Goal: Task Accomplishment & Management: Manage account settings

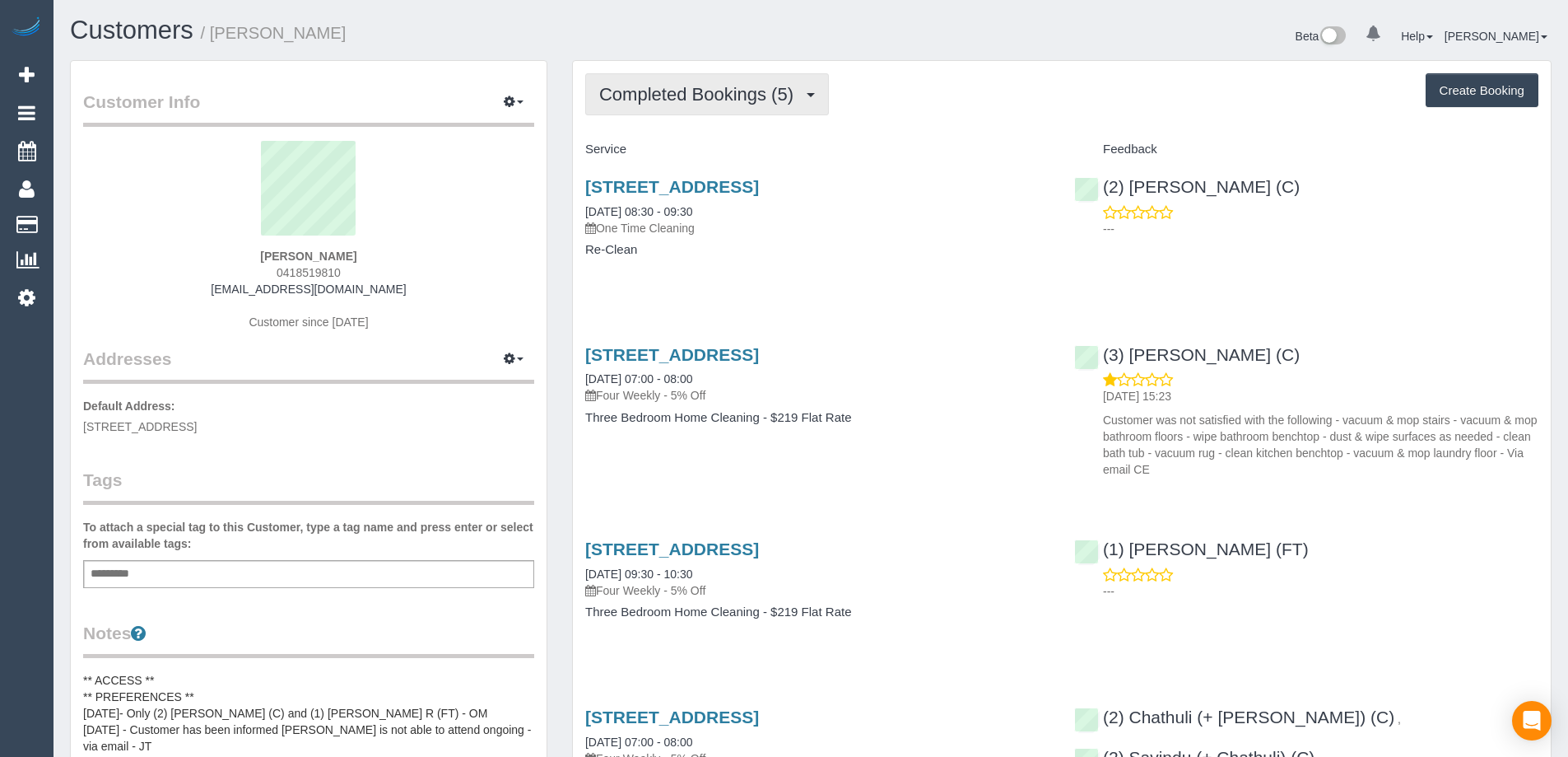
click at [710, 102] on span "Completed Bookings (5)" at bounding box center [700, 95] width 202 height 21
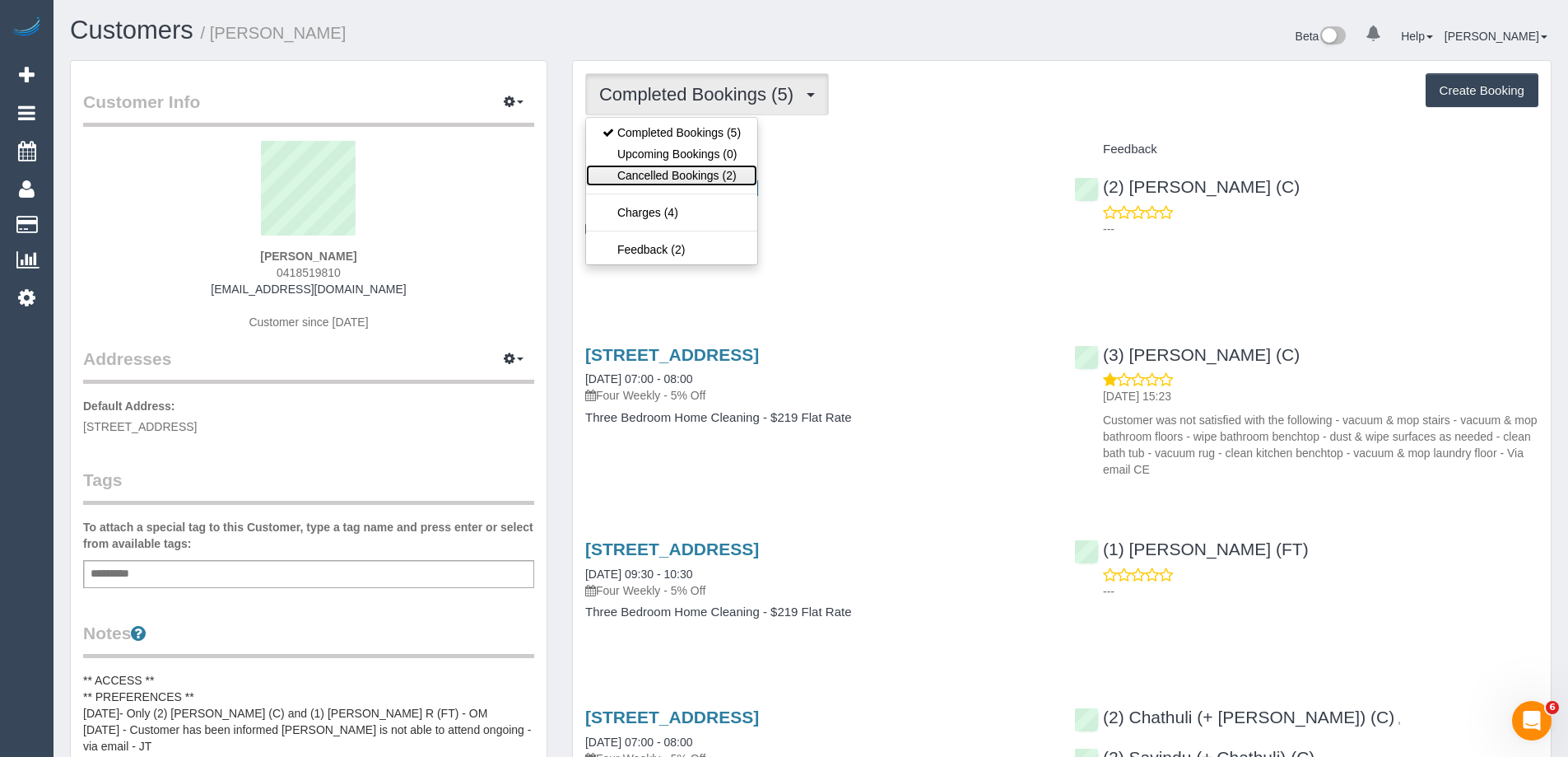
click at [700, 172] on link "Cancelled Bookings (2)" at bounding box center [672, 175] width 171 height 22
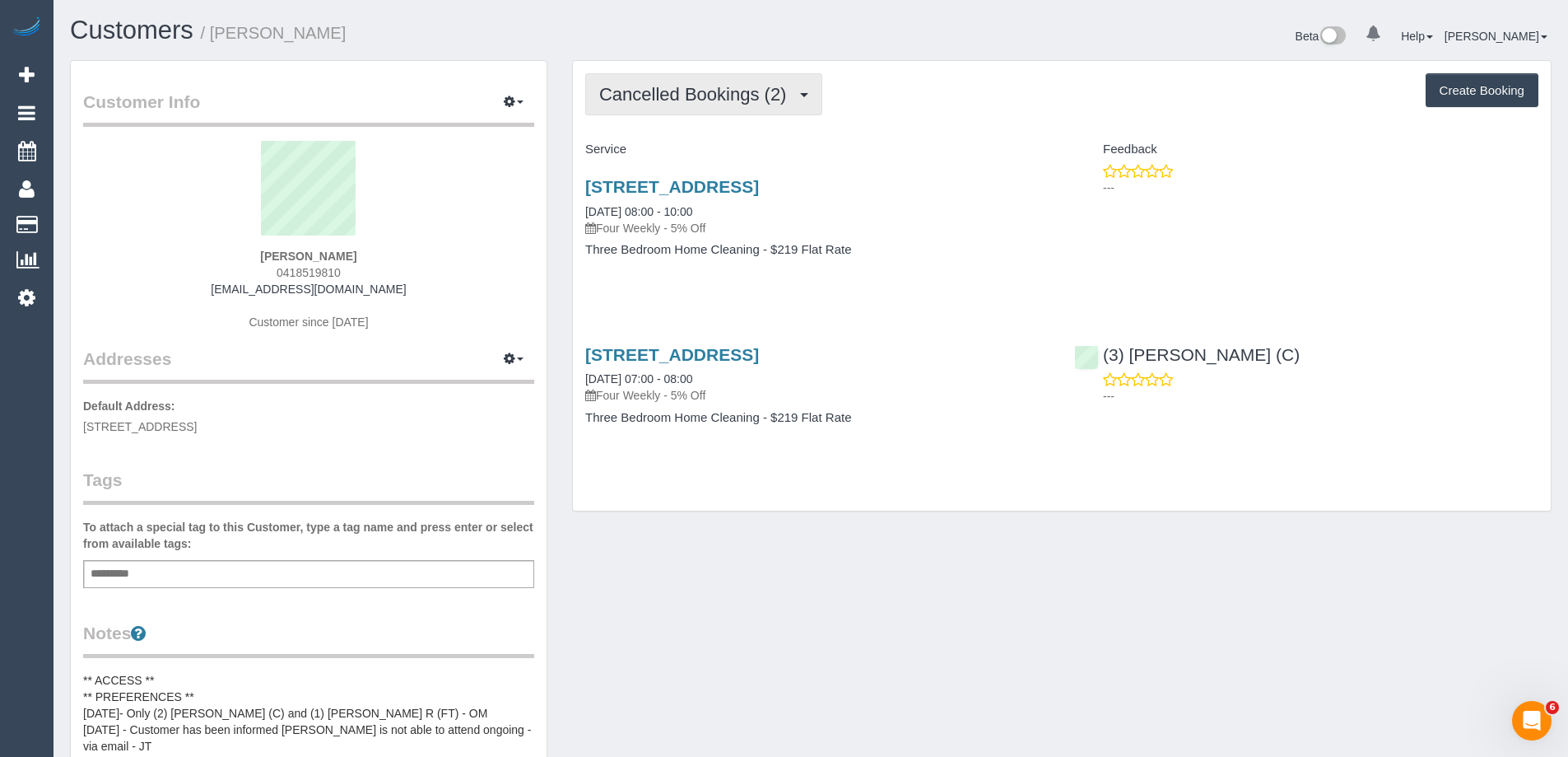
click at [674, 104] on span "Cancelled Bookings (2)" at bounding box center [697, 95] width 195 height 21
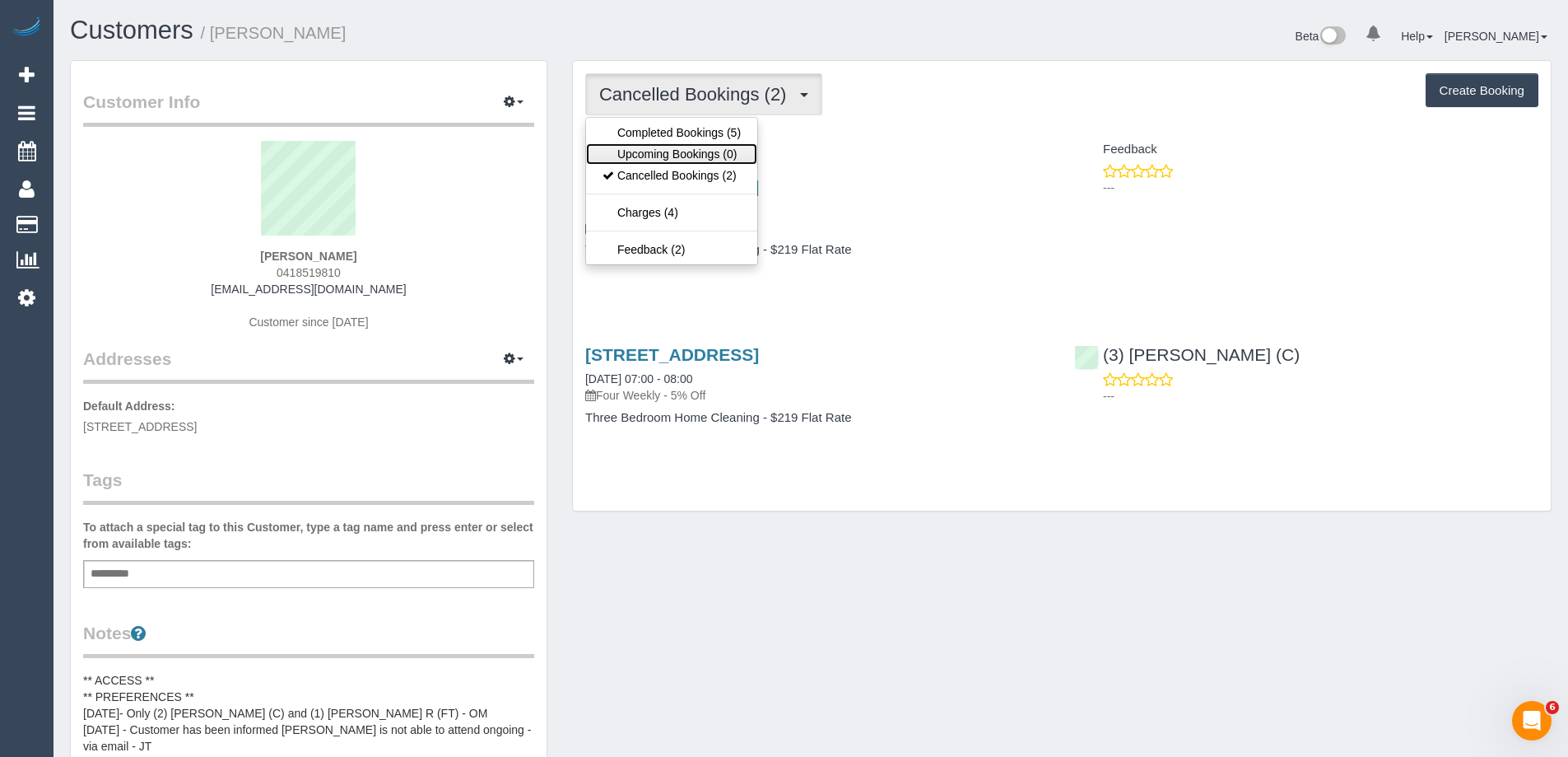
click at [683, 154] on link "Upcoming Bookings (0)" at bounding box center [672, 154] width 171 height 22
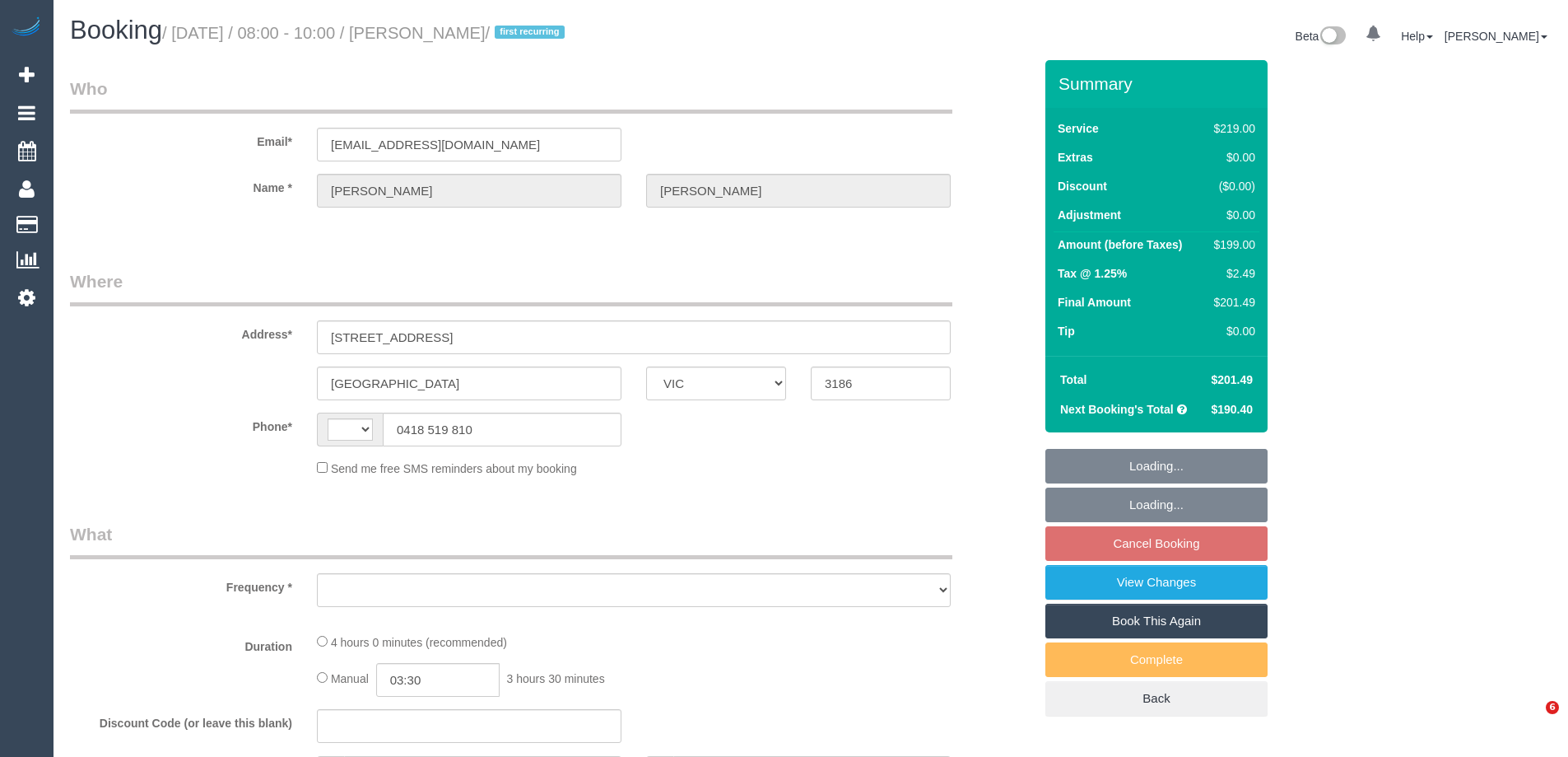
select select "VIC"
select select "string:AU"
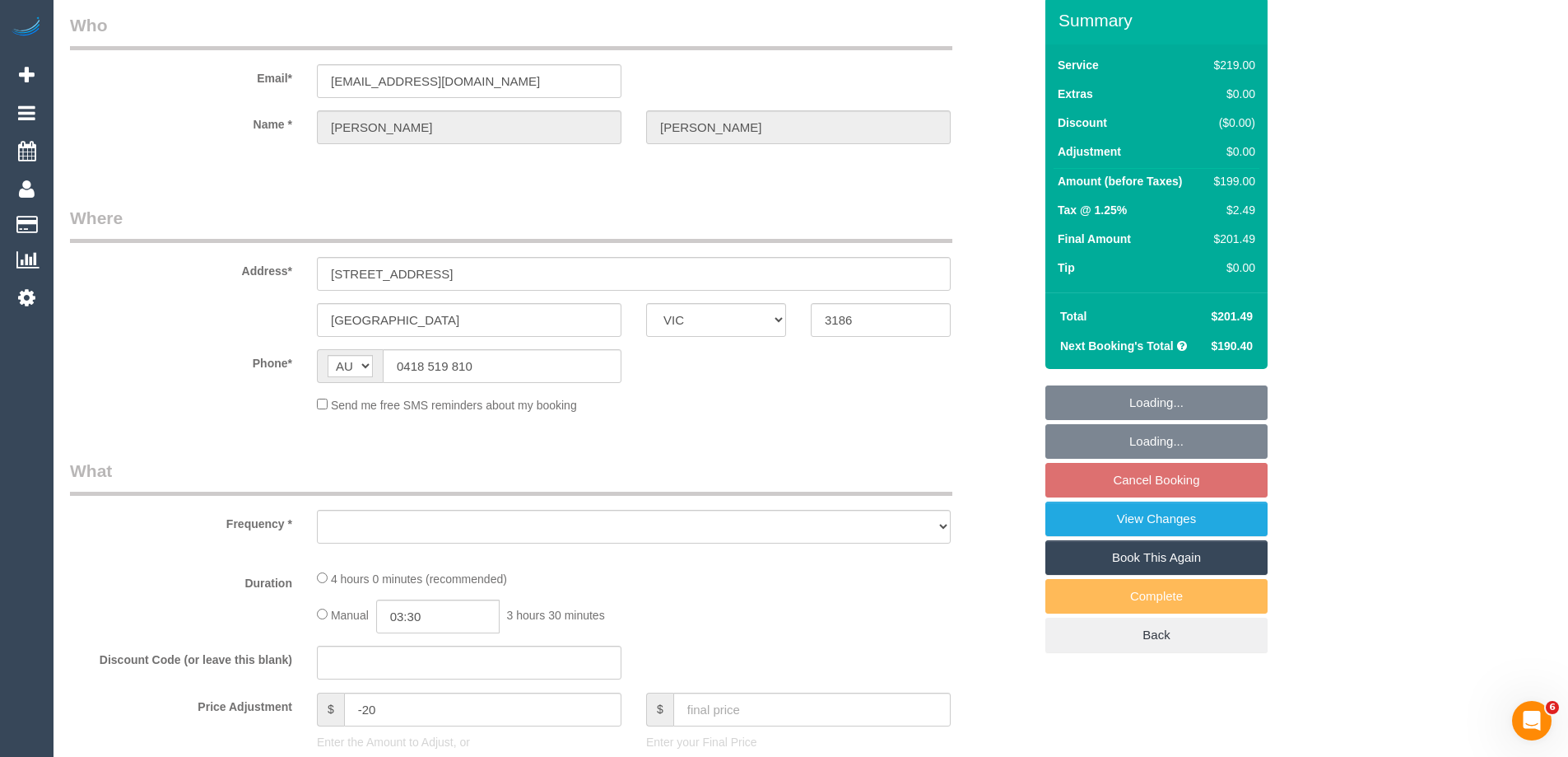
select select "object:675"
select select "number:28"
select select "number:14"
select select "number:19"
select select "number:24"
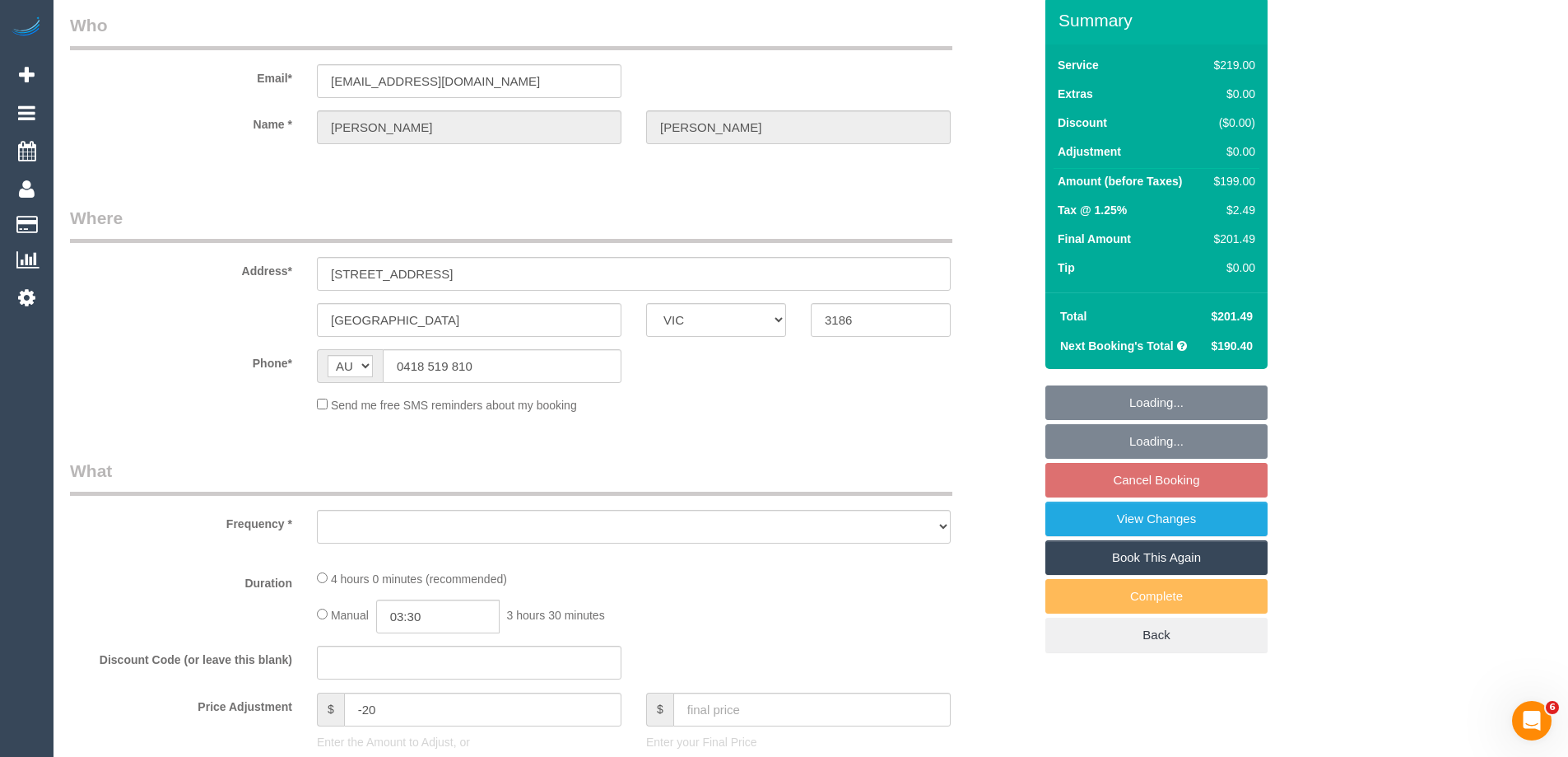
select select "number:35"
select select "number:13"
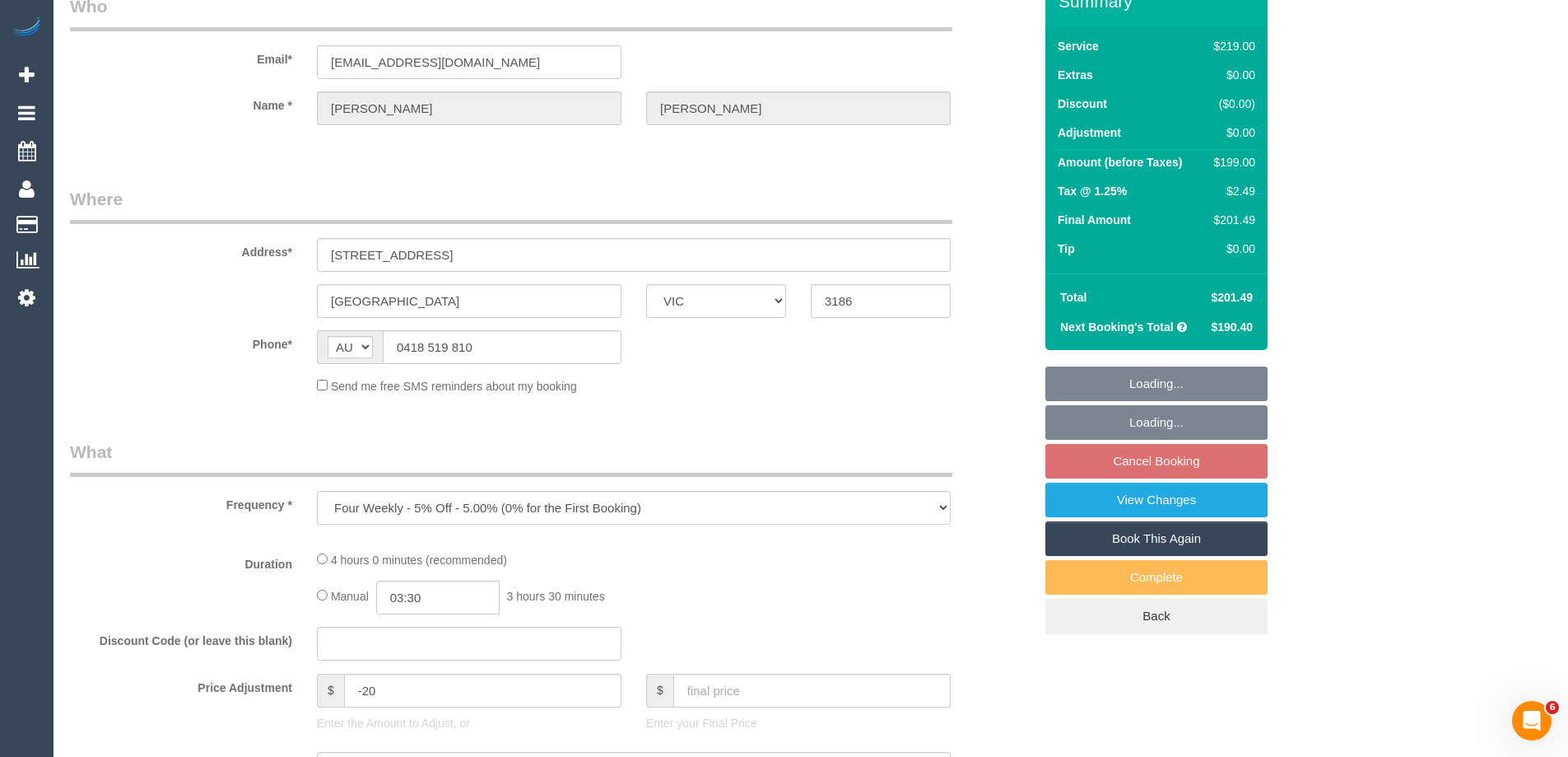
select select "string:stripe-pm_1REIjV2GScqysDRVqrEnczEd"
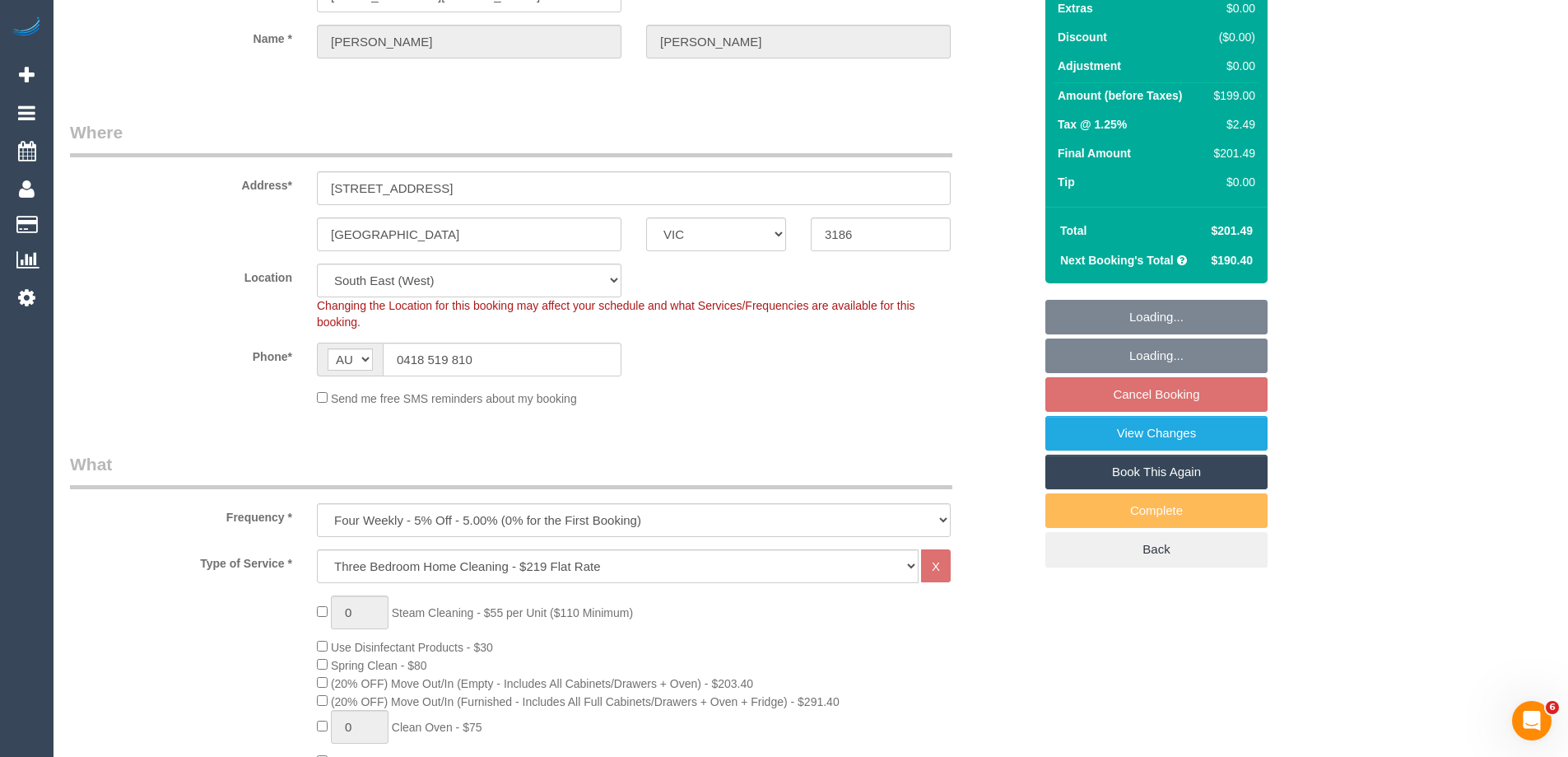
select select "spot1"
select select "object:1325"
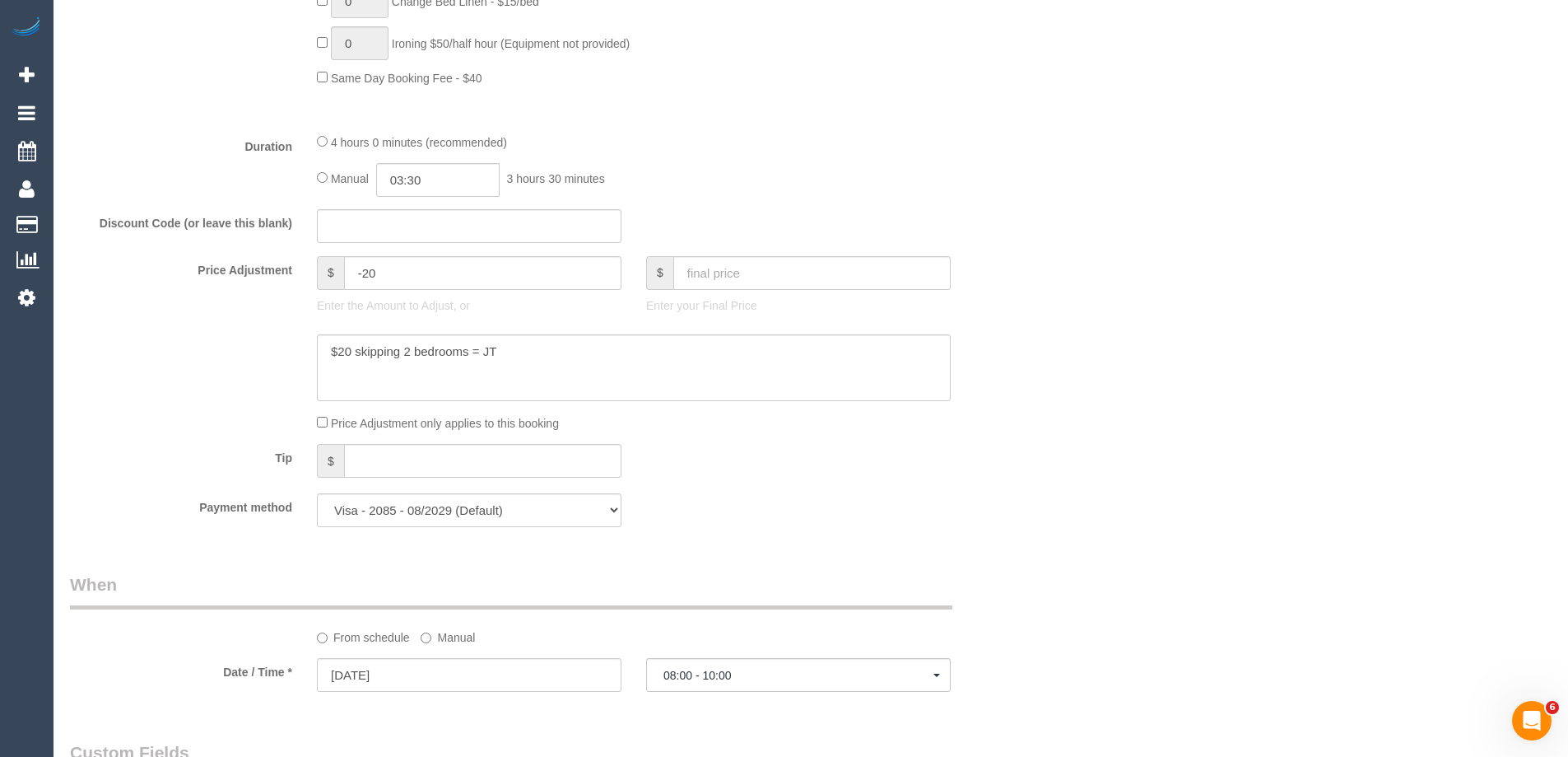
scroll to position [1565, 0]
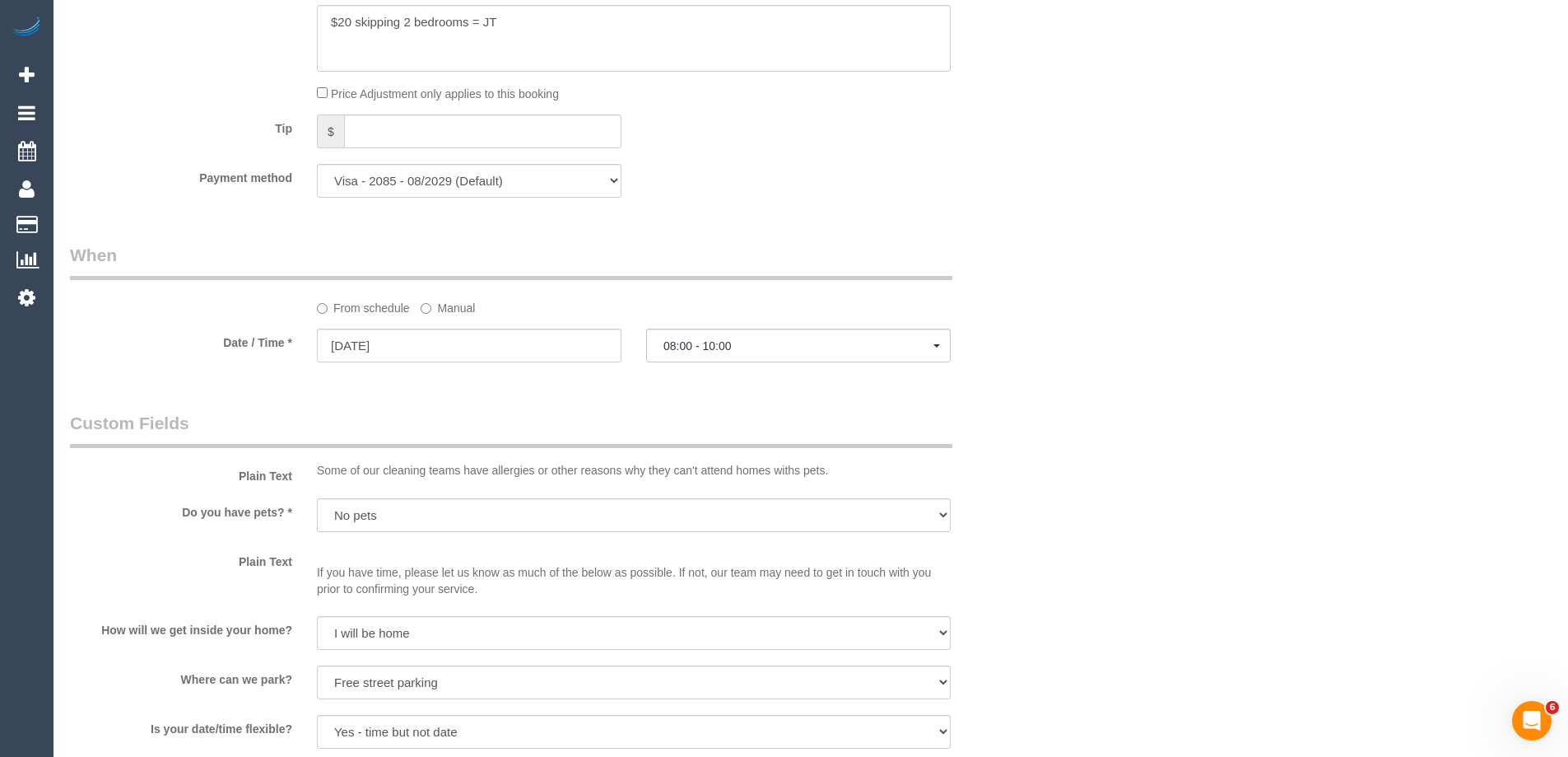
click at [446, 308] on label "Manual" at bounding box center [448, 306] width 55 height 23
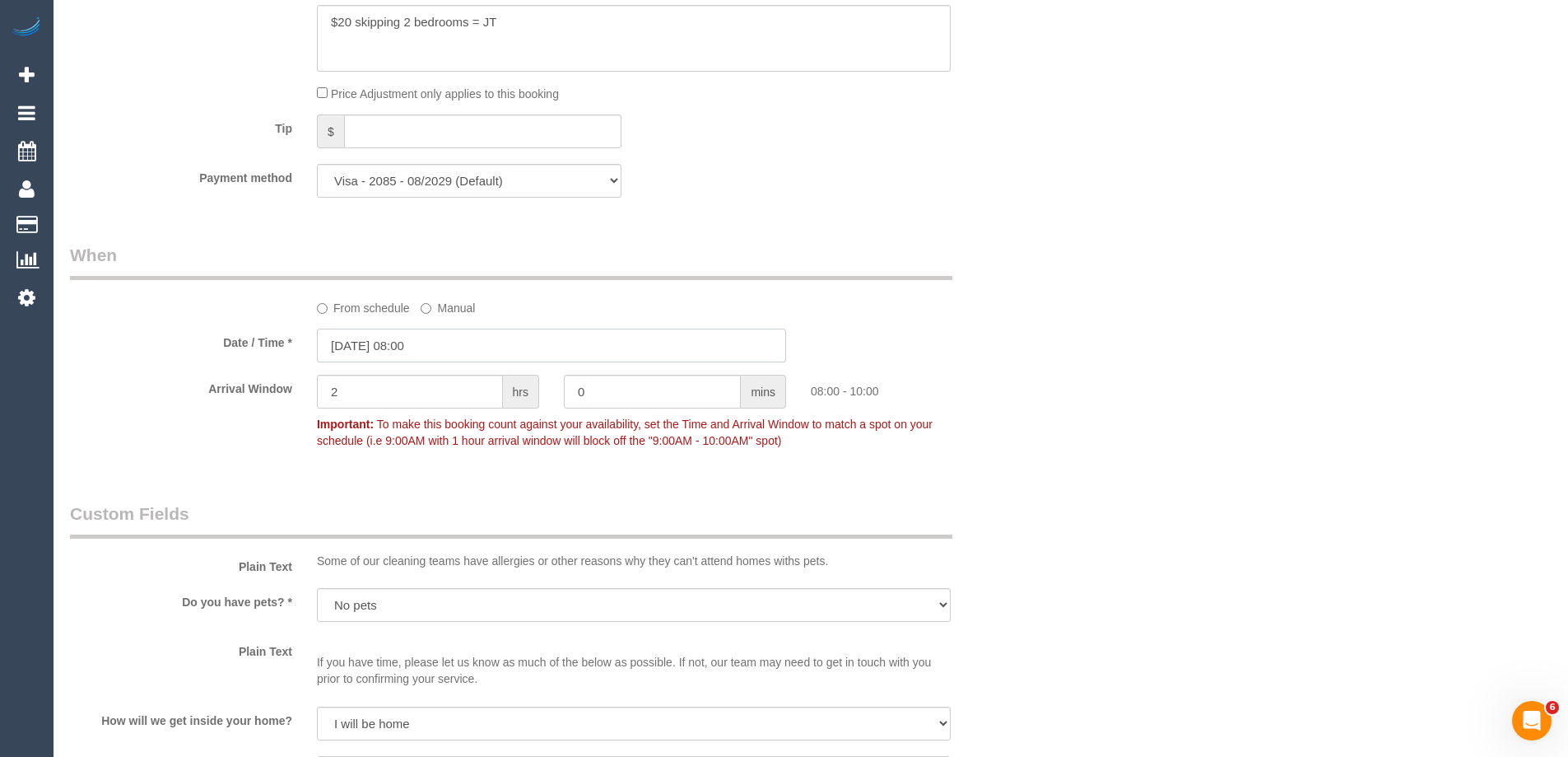
click at [368, 346] on input "25/09/2025 08:00" at bounding box center [551, 346] width 469 height 34
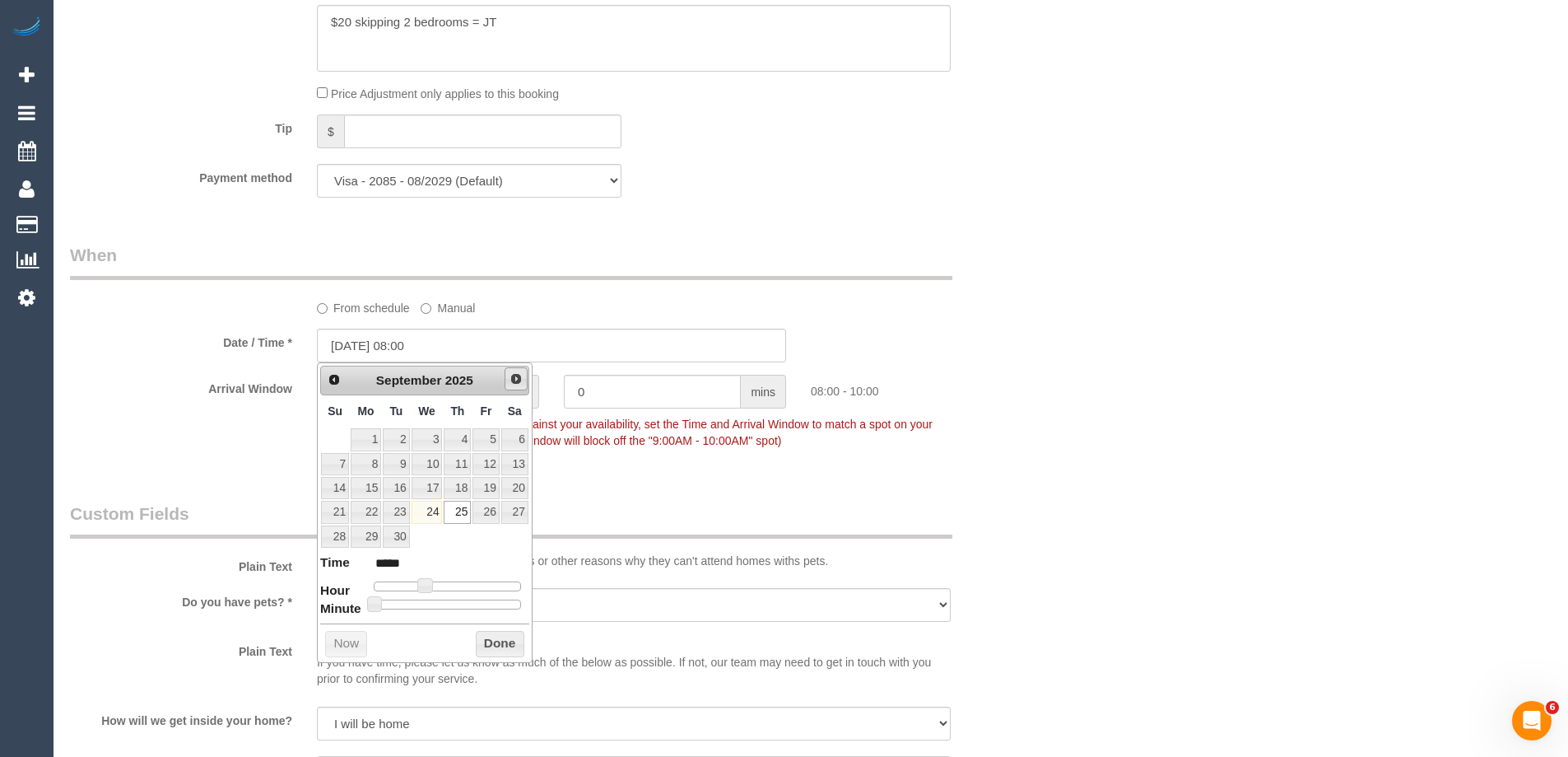
click at [515, 378] on span "Next" at bounding box center [515, 378] width 13 height 13
click at [487, 458] on link "10" at bounding box center [486, 464] width 26 height 23
click at [490, 652] on button "Done" at bounding box center [500, 644] width 49 height 26
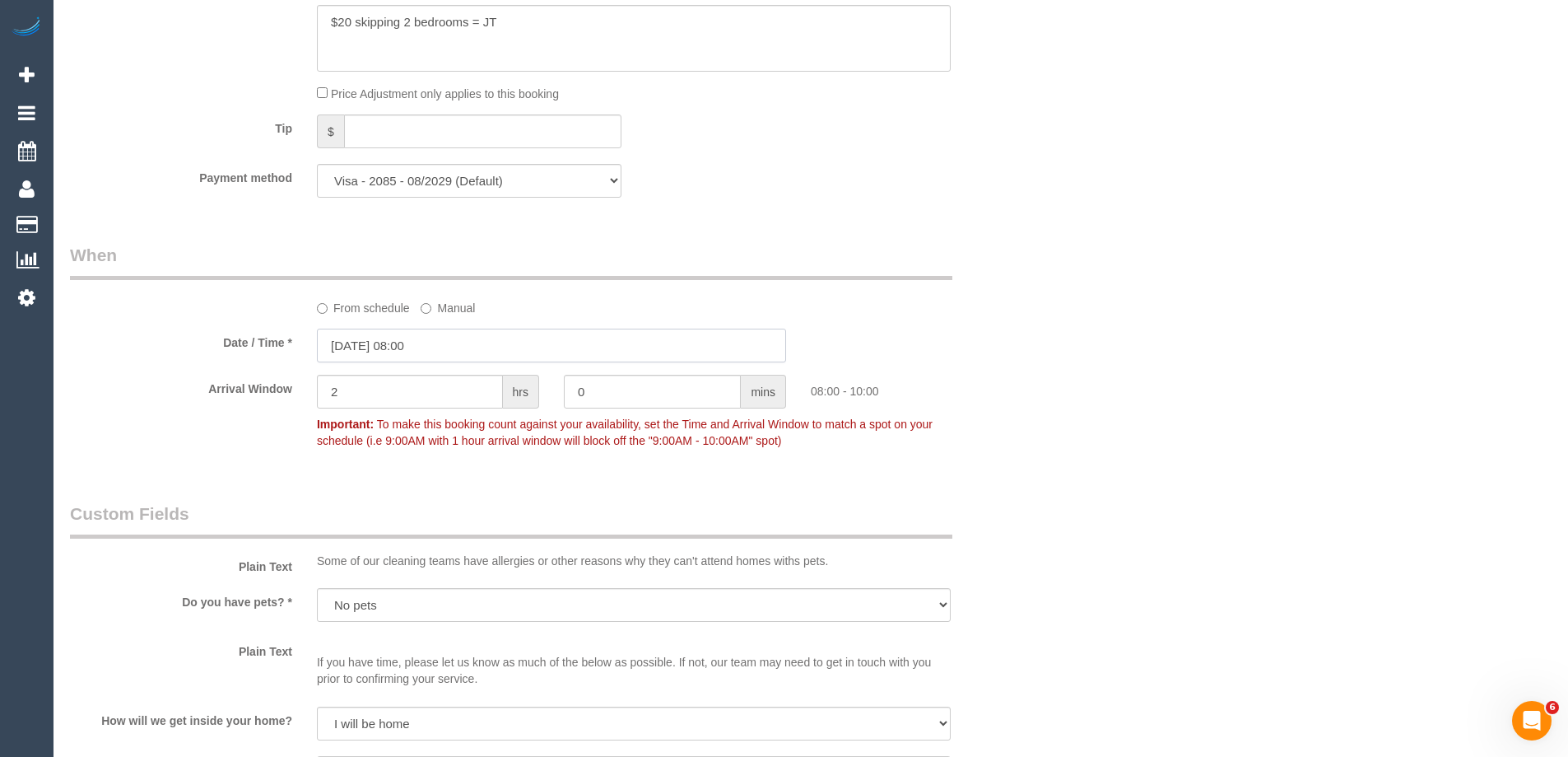
click at [377, 353] on input "10/10/2025 08:00" at bounding box center [551, 346] width 469 height 34
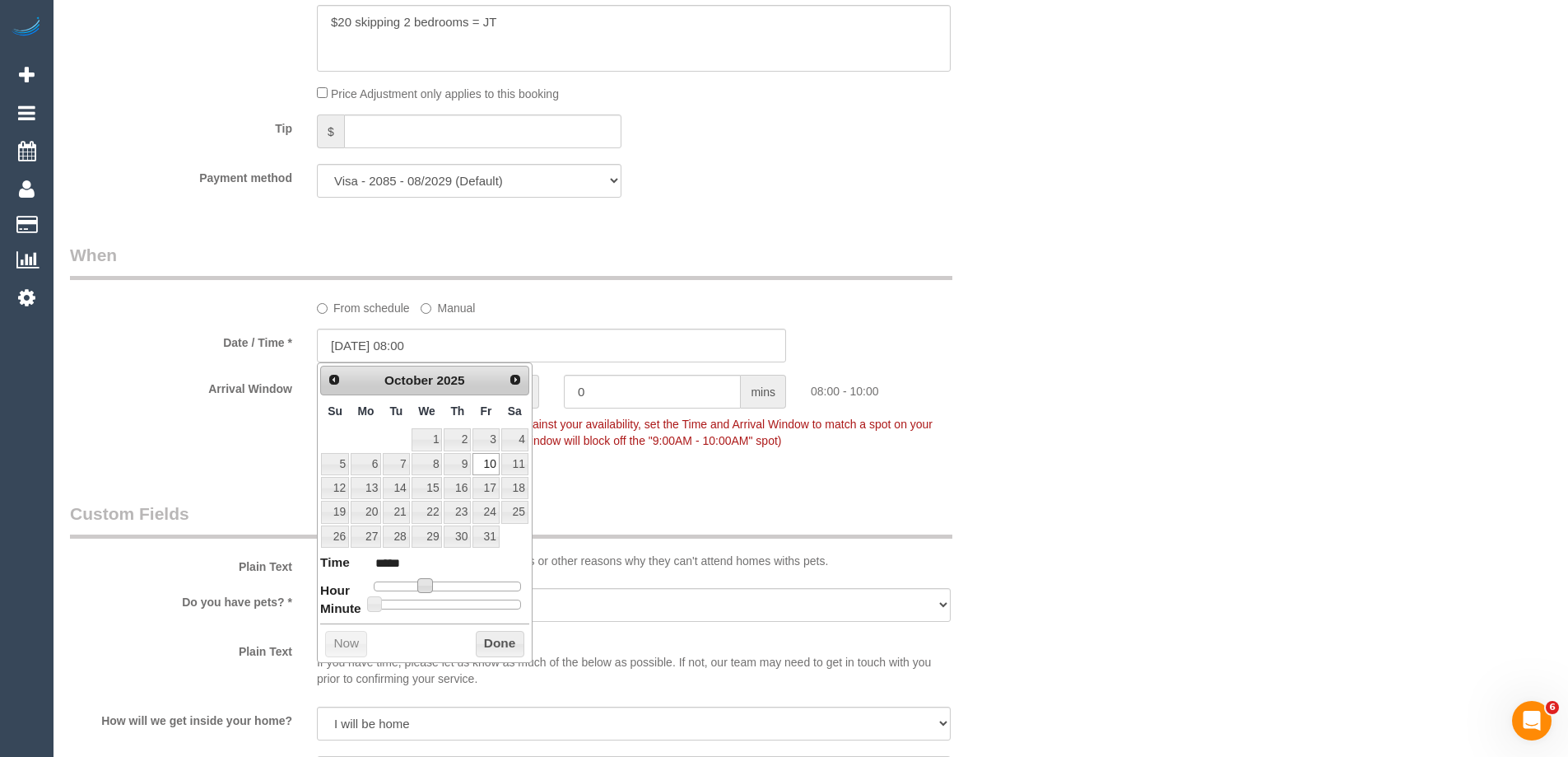
type input "10/10/2025 09:00"
type input "*****"
type input "10/10/2025 10:00"
type input "*****"
type input "10/10/2025 11:00"
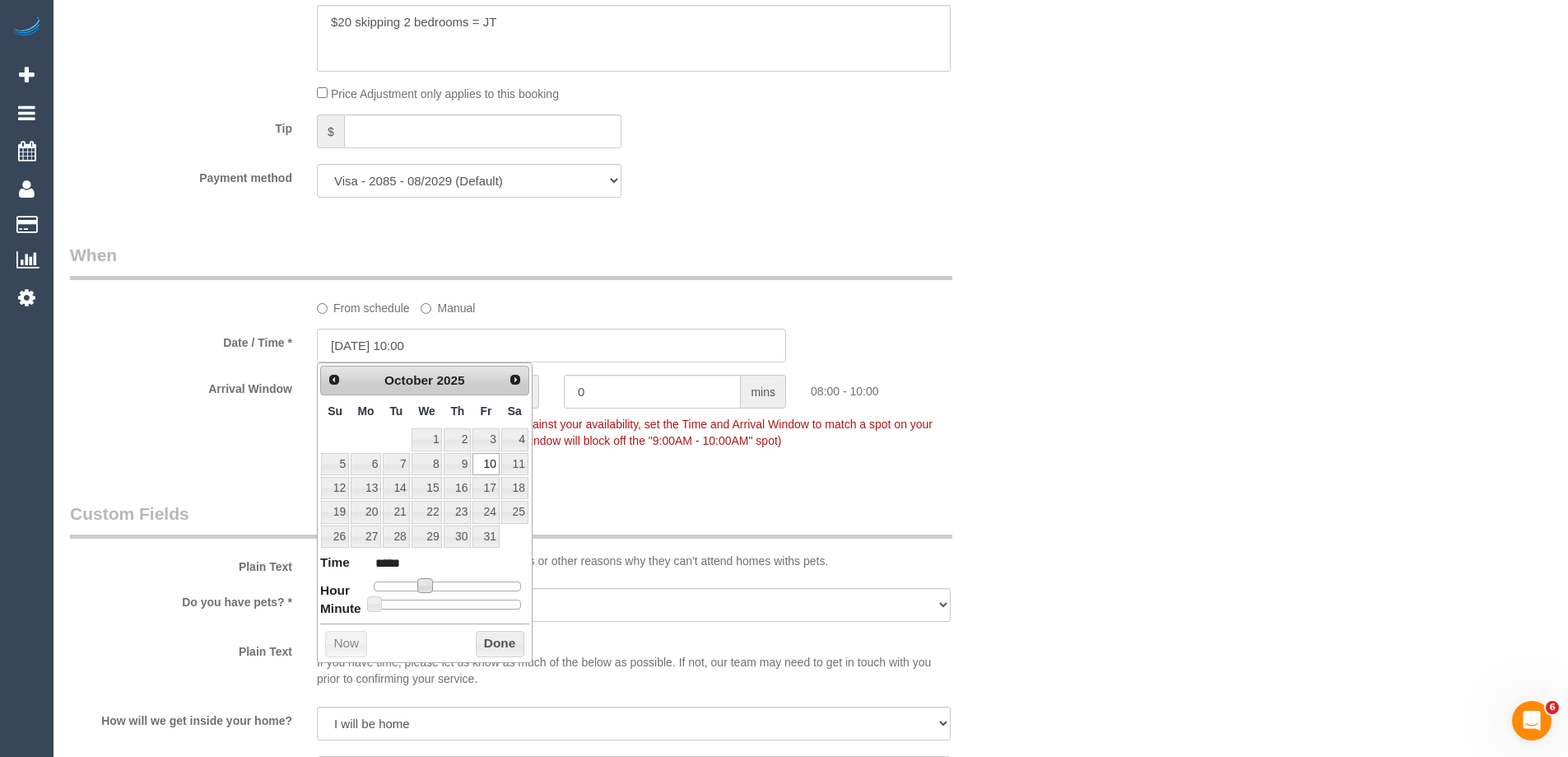
type input "*****"
type input "10/10/2025 12:00"
type input "*****"
type input "10/10/2025 13:00"
type input "*****"
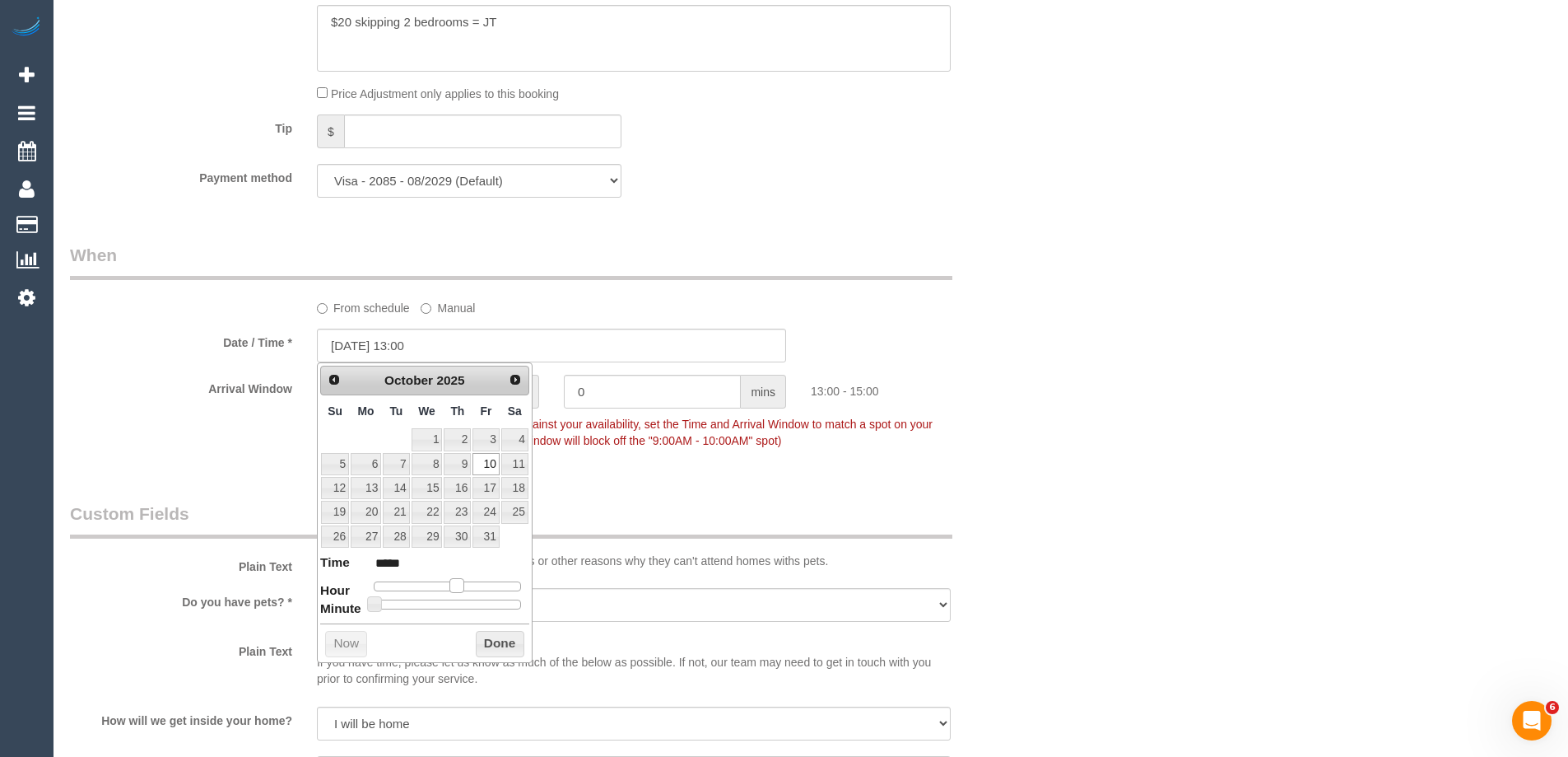
type input "10/10/2025 14:00"
type input "*****"
drag, startPoint x: 430, startPoint y: 589, endPoint x: 469, endPoint y: 599, distance: 40.3
click at [469, 595] on dl "Time ***** Hour Minute Second Millisecond Microsecond Time Zone ***** ***** ***…" at bounding box center [424, 582] width 209 height 56
click at [503, 642] on button "Done" at bounding box center [500, 644] width 49 height 26
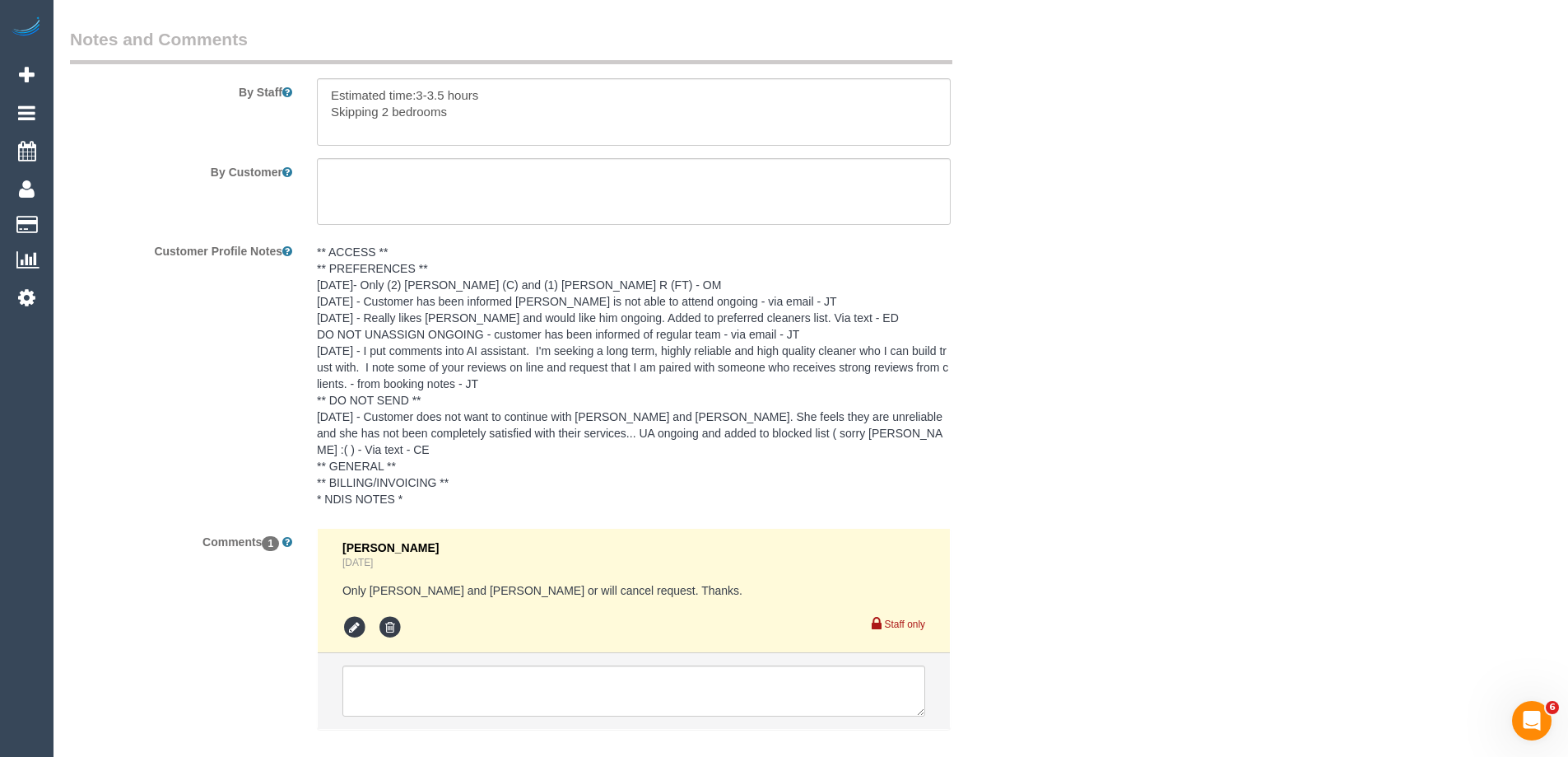
scroll to position [2860, 0]
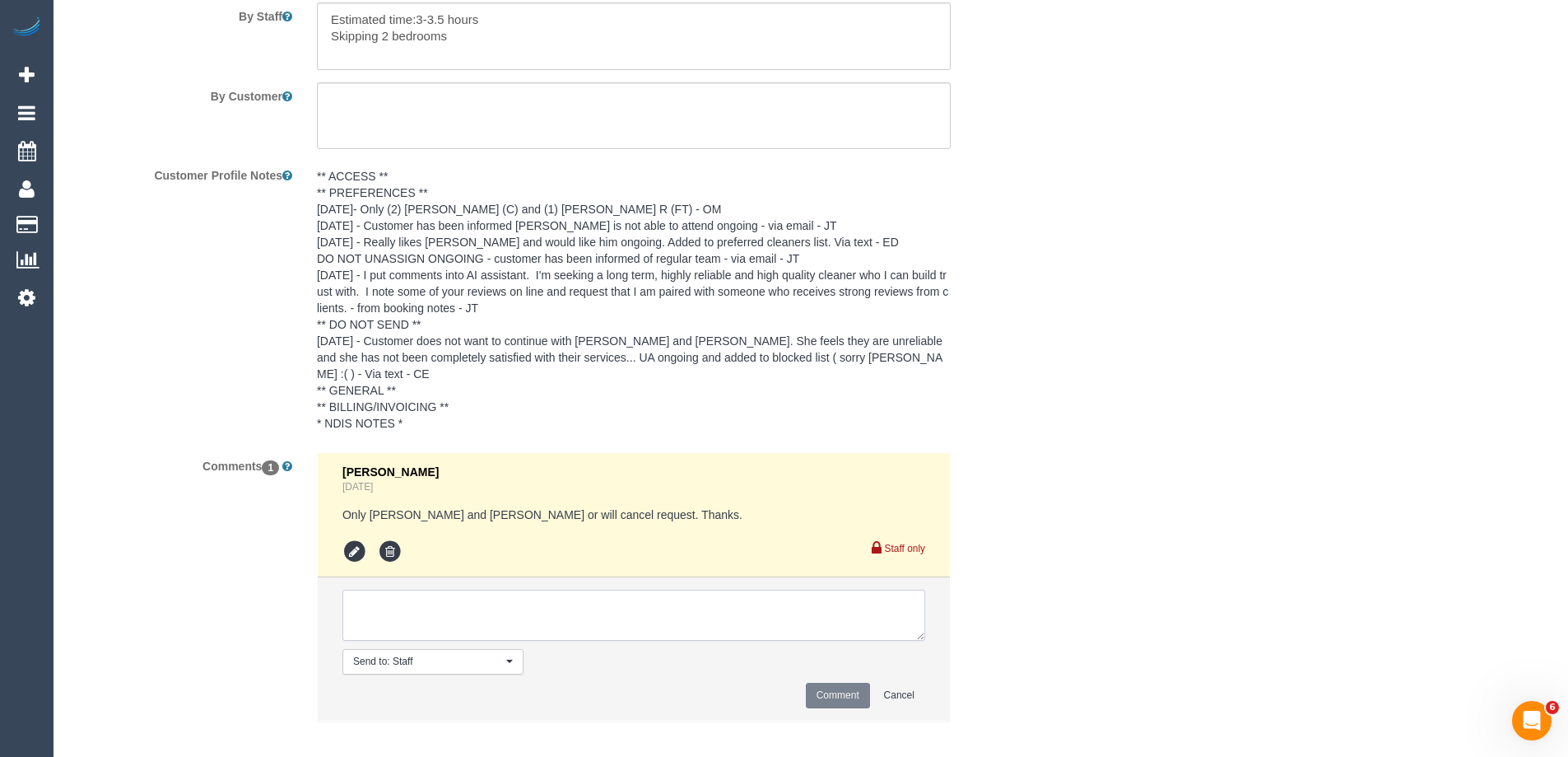
click at [380, 594] on textarea at bounding box center [634, 615] width 583 height 51
type textarea "Rescheduled to 2-4pm on the 10/10 as per customer request - via text"
click at [836, 683] on button "Comment" at bounding box center [838, 695] width 64 height 25
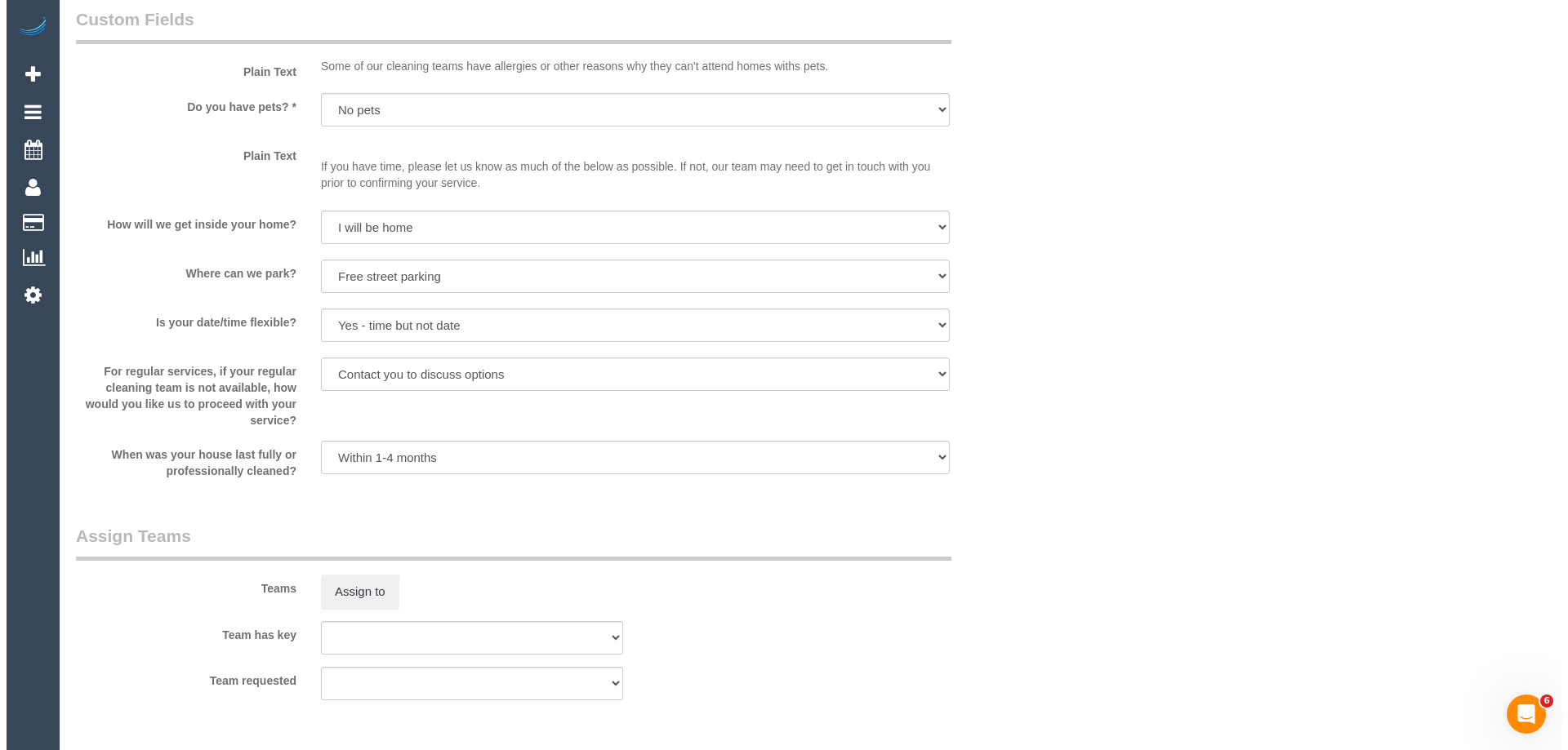
scroll to position [2366, 0]
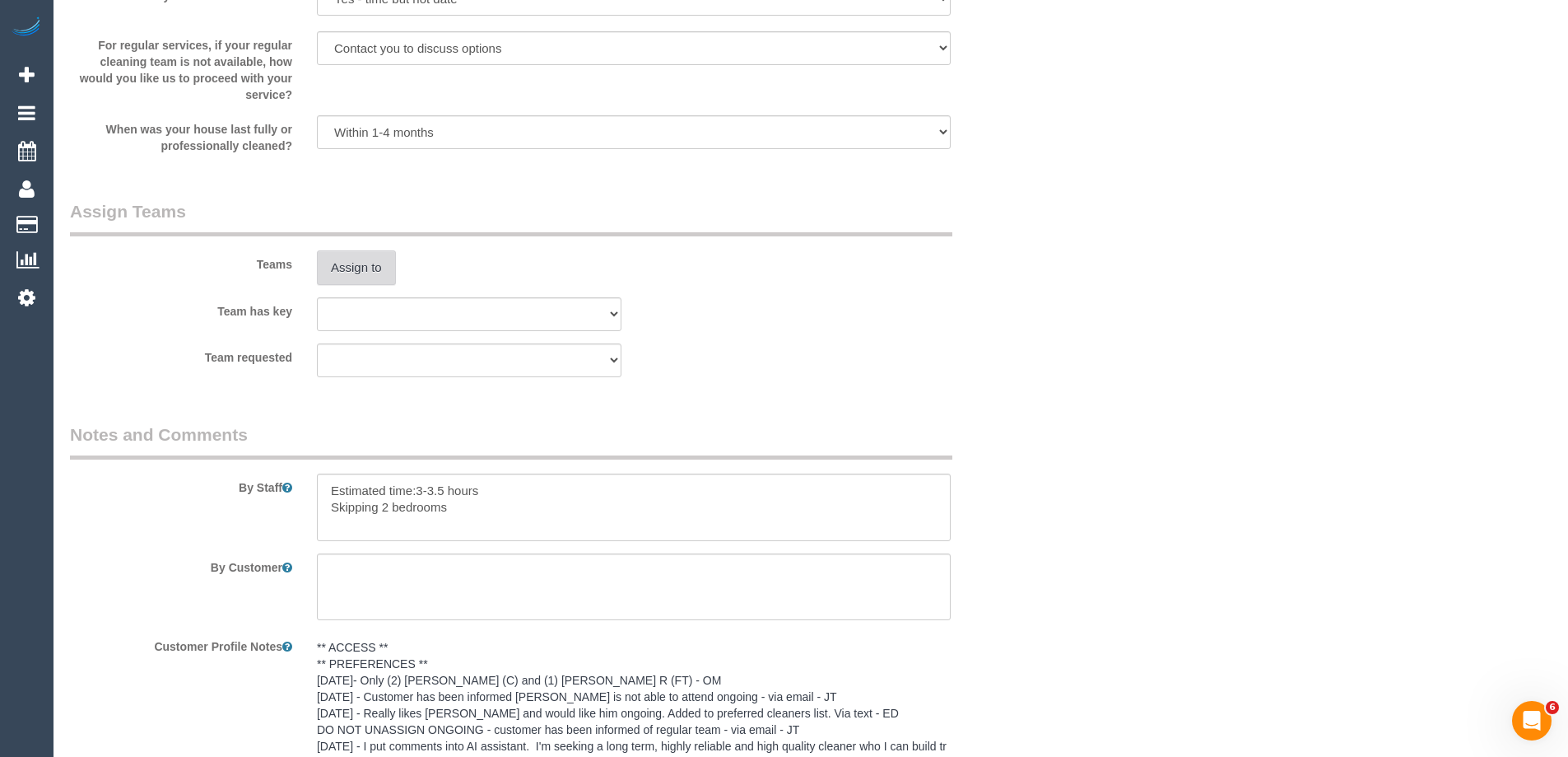
click at [334, 274] on button "Assign to" at bounding box center [356, 267] width 79 height 35
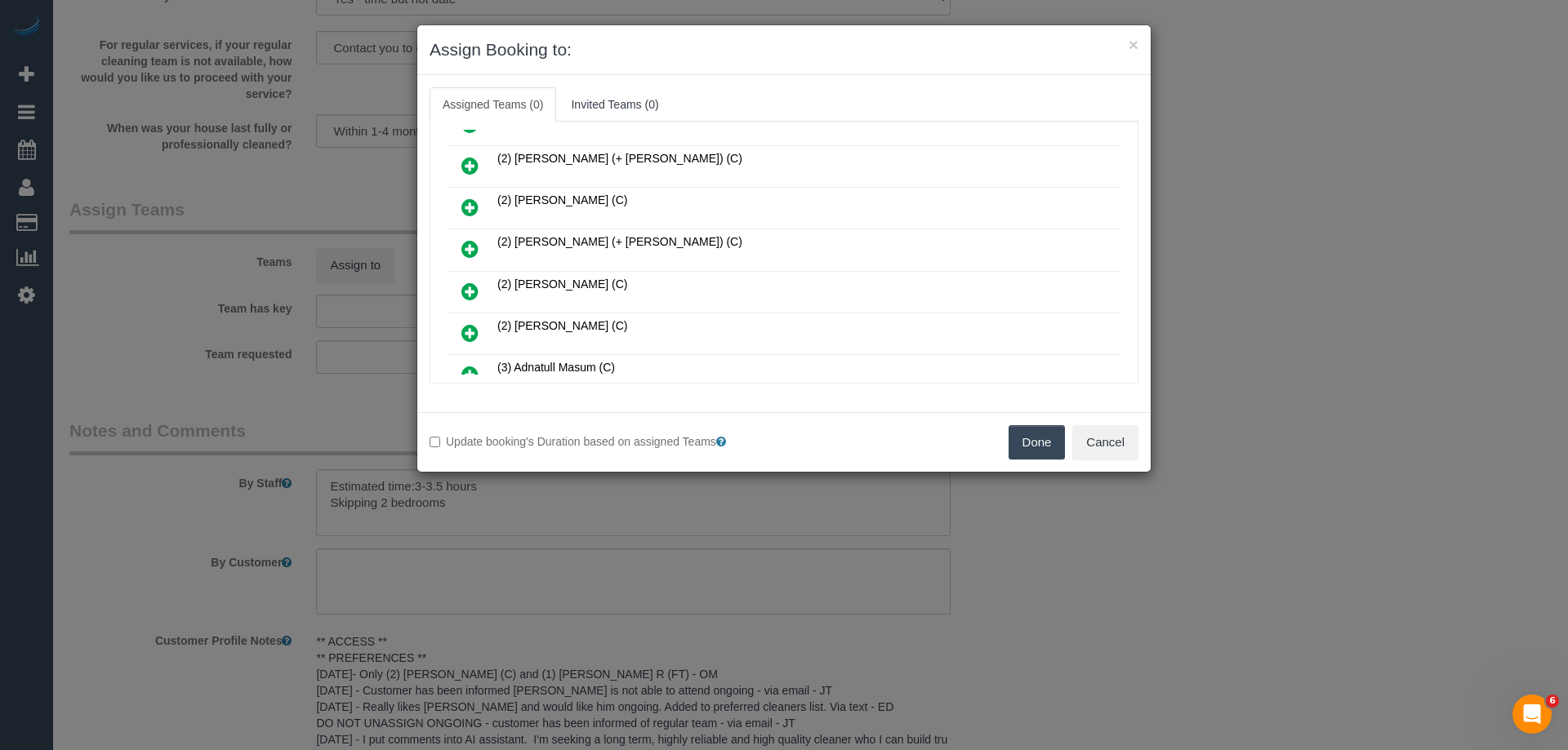
click at [472, 286] on icon at bounding box center [470, 291] width 17 height 20
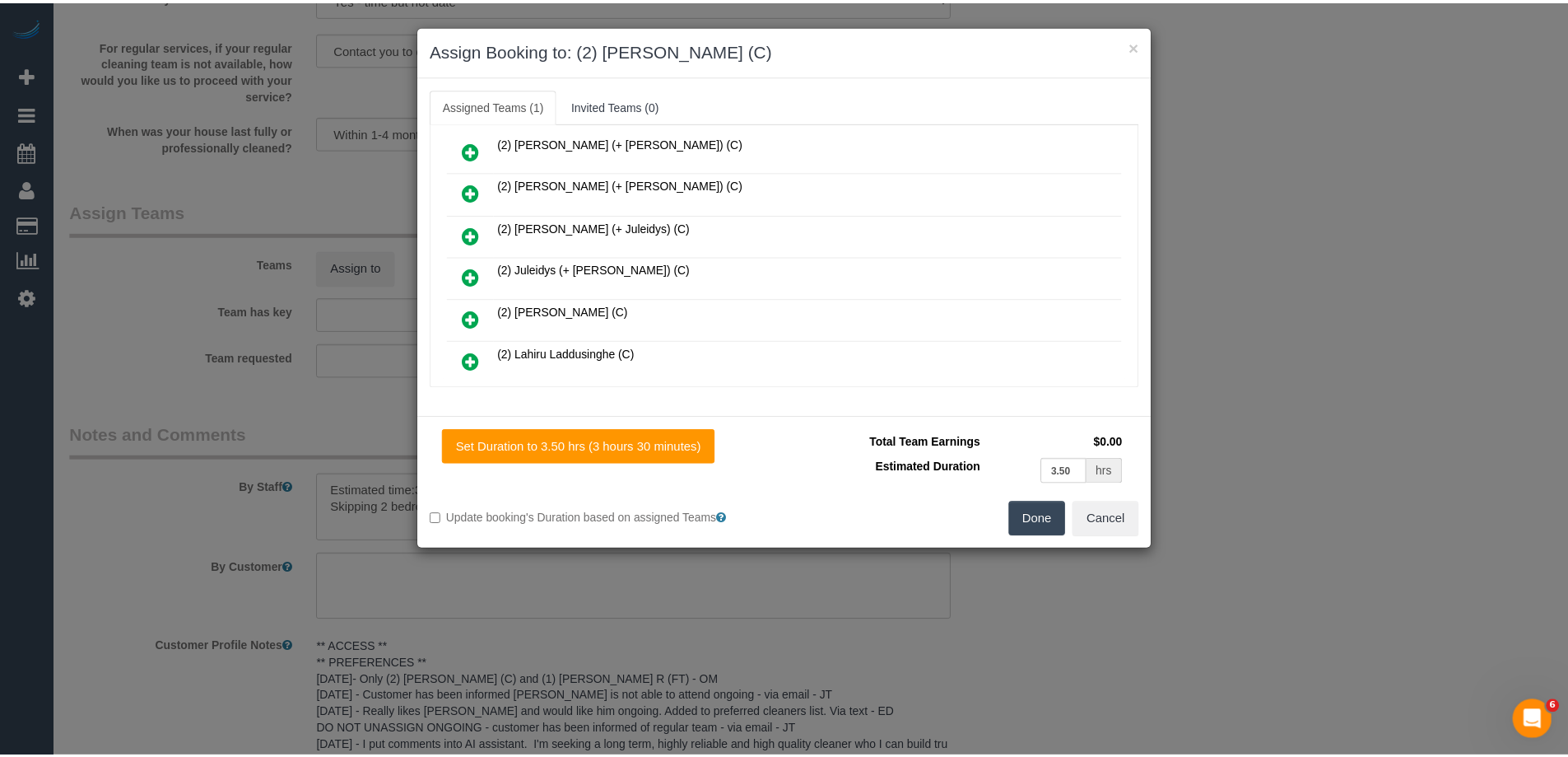
scroll to position [0, 0]
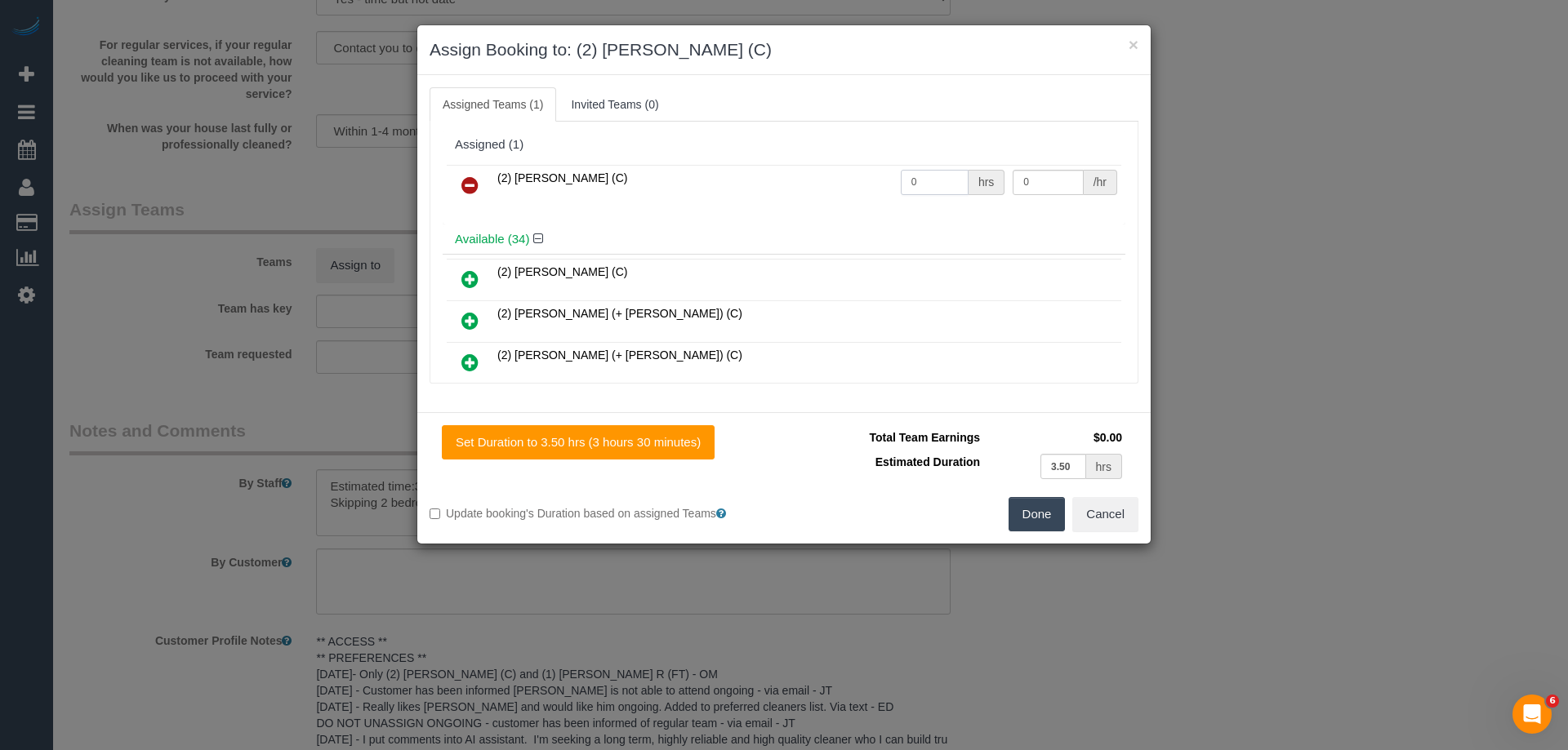
click at [836, 181] on tr "(2) Priyanshi Patel (C) 0 hrs 0 /hr" at bounding box center [784, 186] width 675 height 41
type input "1"
drag, startPoint x: 1036, startPoint y: 180, endPoint x: 885, endPoint y: 159, distance: 152.5
click at [885, 159] on div "Assigned (1) (2) Priyanshi Patel (C) 1 hrs 0 /hr" at bounding box center [783, 177] width 682 height 95
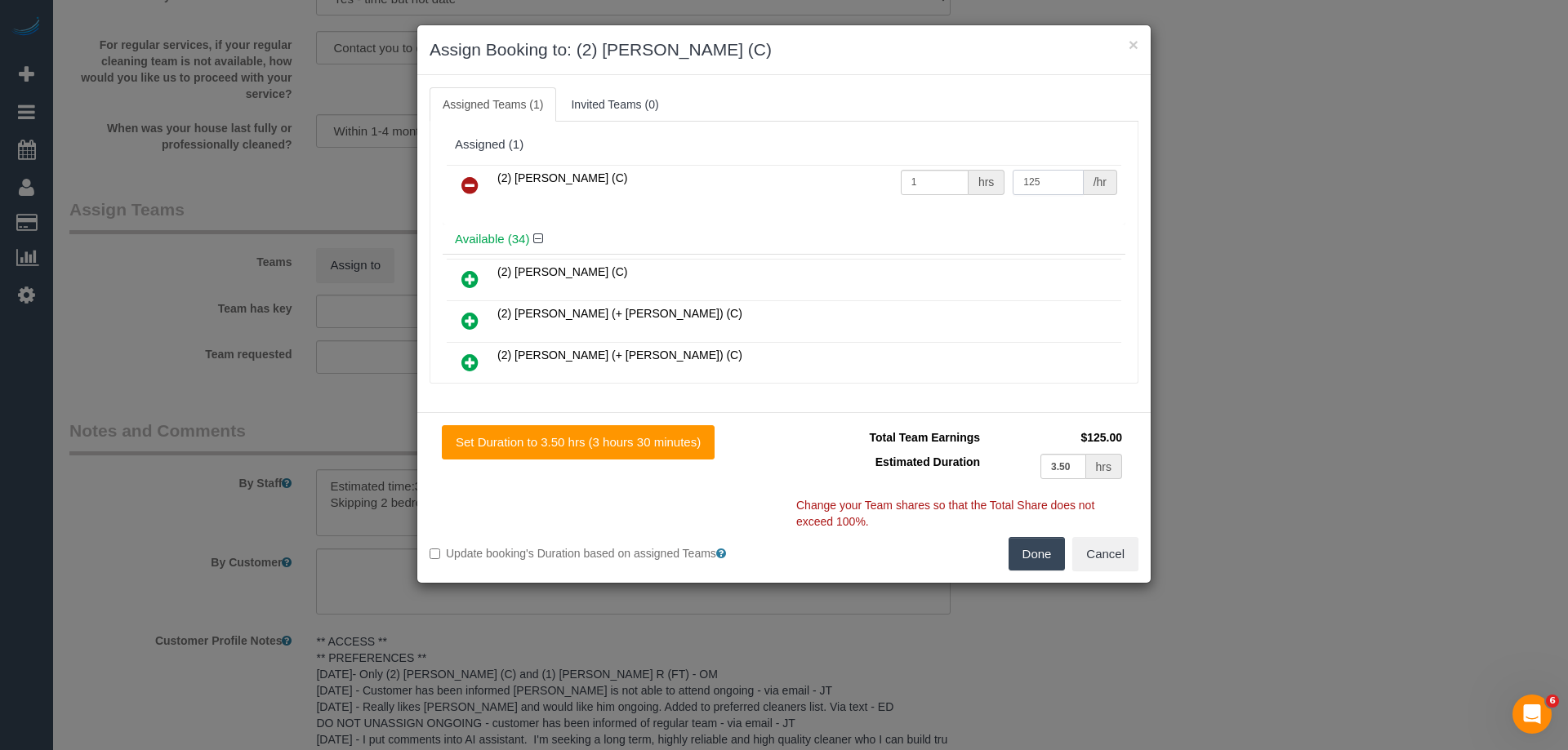
type input "125"
click at [1034, 541] on button "Done" at bounding box center [1037, 554] width 57 height 34
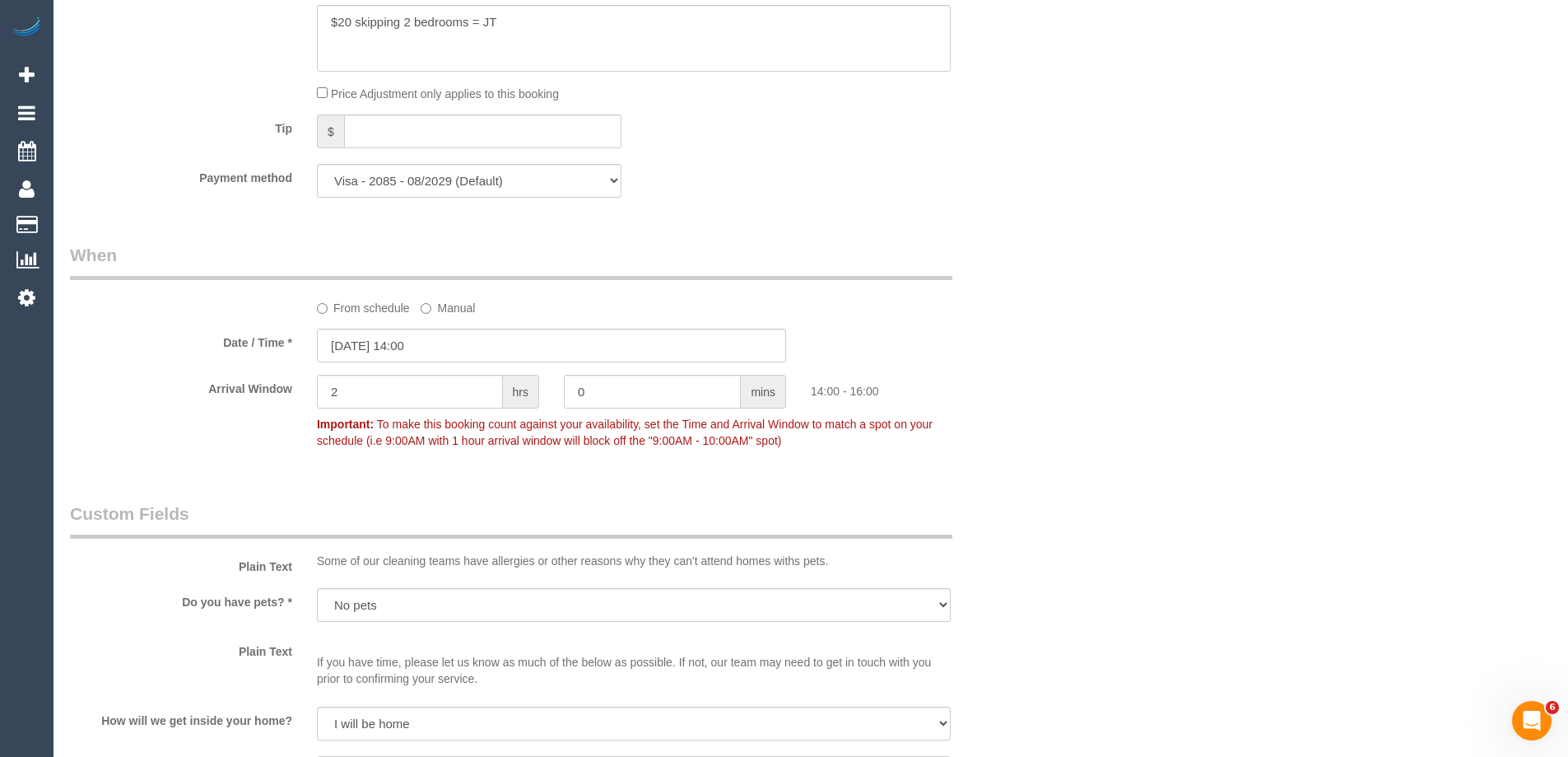
scroll to position [1894, 0]
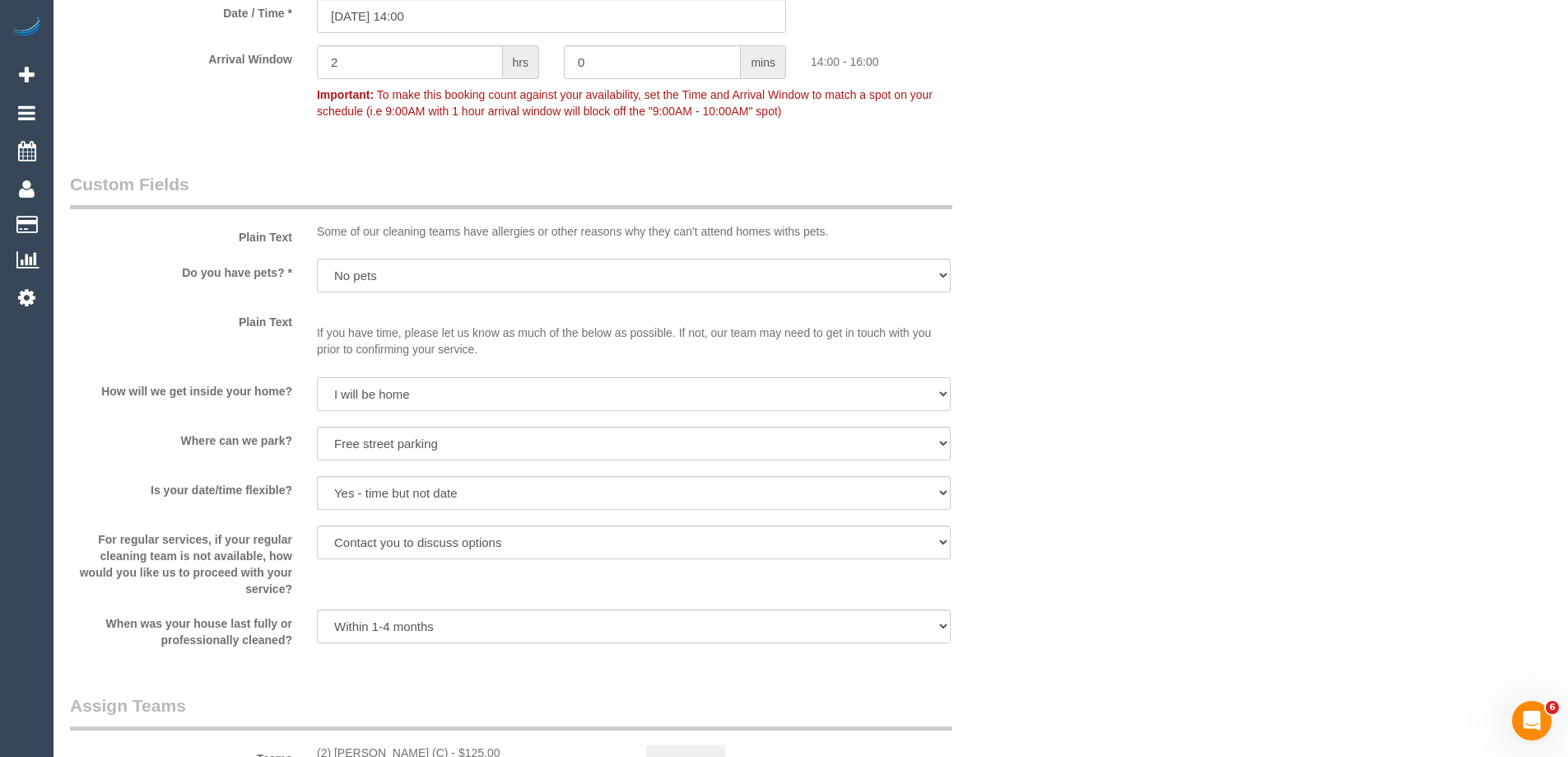
click at [343, 387] on select "I will be home Key will be left (please provide details below) Lock box/Access …" at bounding box center [633, 394] width 634 height 34
select select "number:15"
click at [317, 378] on select "I will be home Key will be left (please provide details below) Lock box/Access …" at bounding box center [633, 394] width 634 height 34
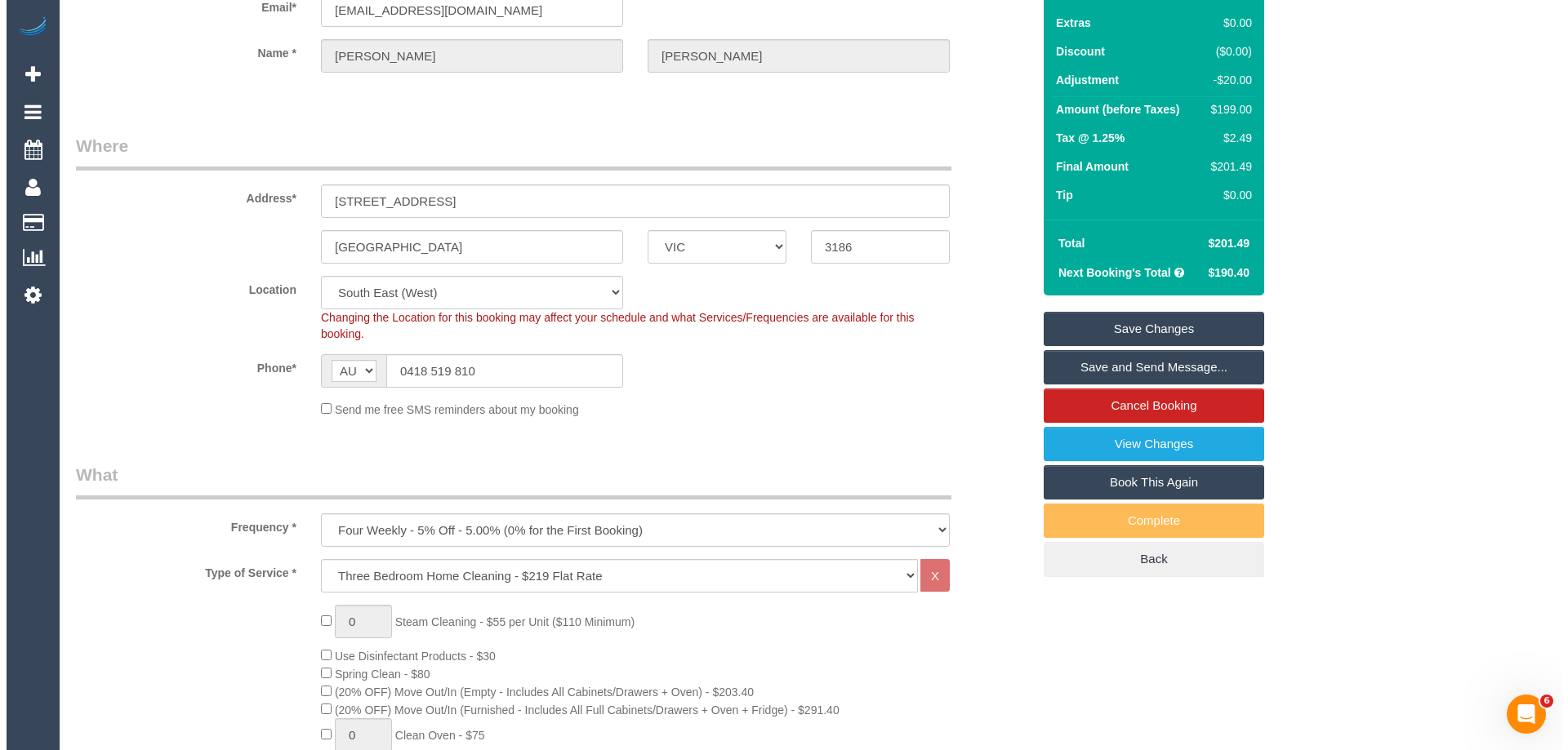
scroll to position [0, 0]
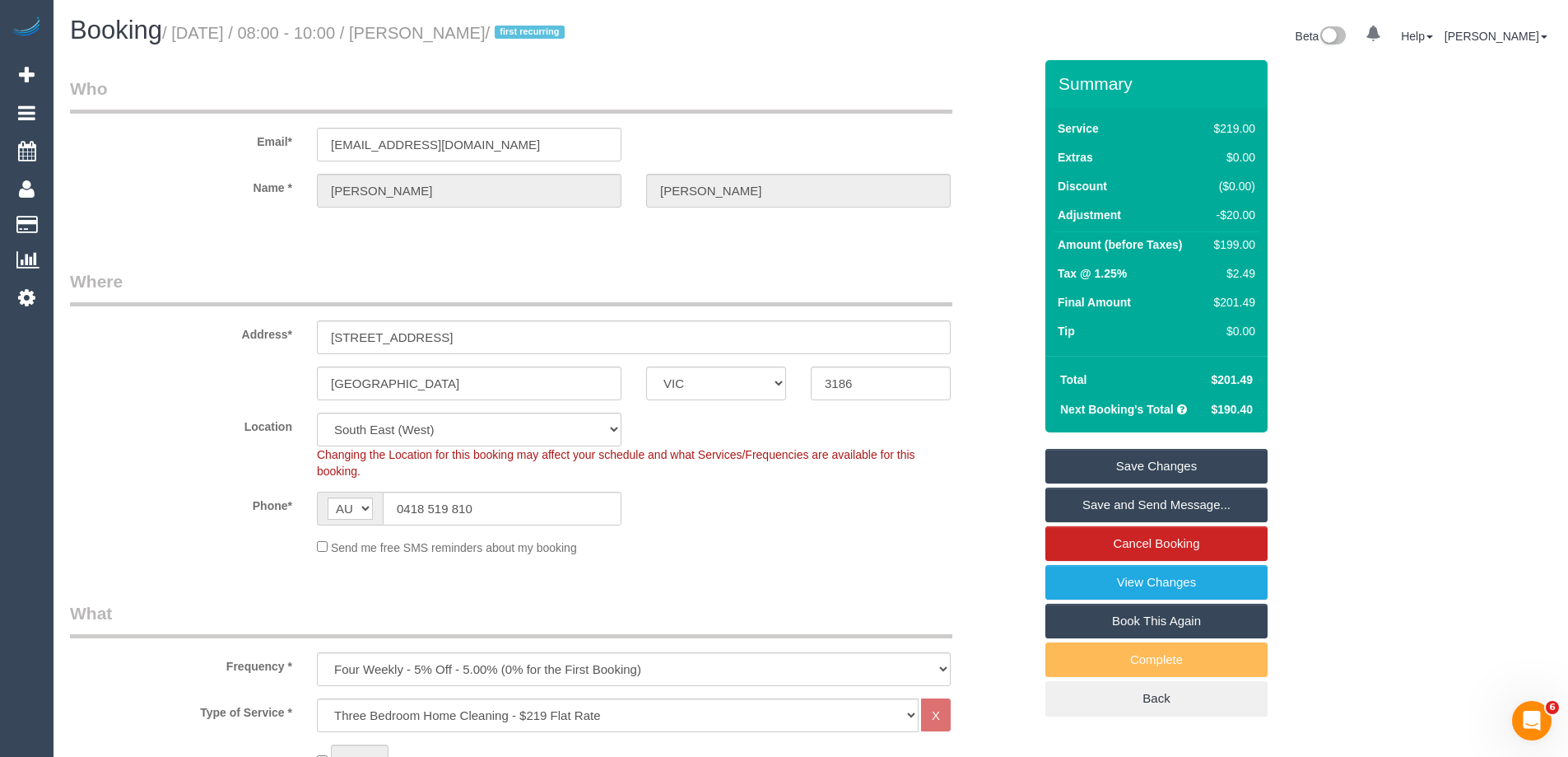
drag, startPoint x: 560, startPoint y: 30, endPoint x: 456, endPoint y: 32, distance: 104.0
click at [456, 32] on small "/ September 25, 2025 / 08:00 - 10:00 / Kerrie Adaway / first recurring" at bounding box center [366, 33] width 408 height 18
copy small "Kerrie Adaway"
click at [1097, 503] on link "Save and Send Message..." at bounding box center [1157, 505] width 222 height 35
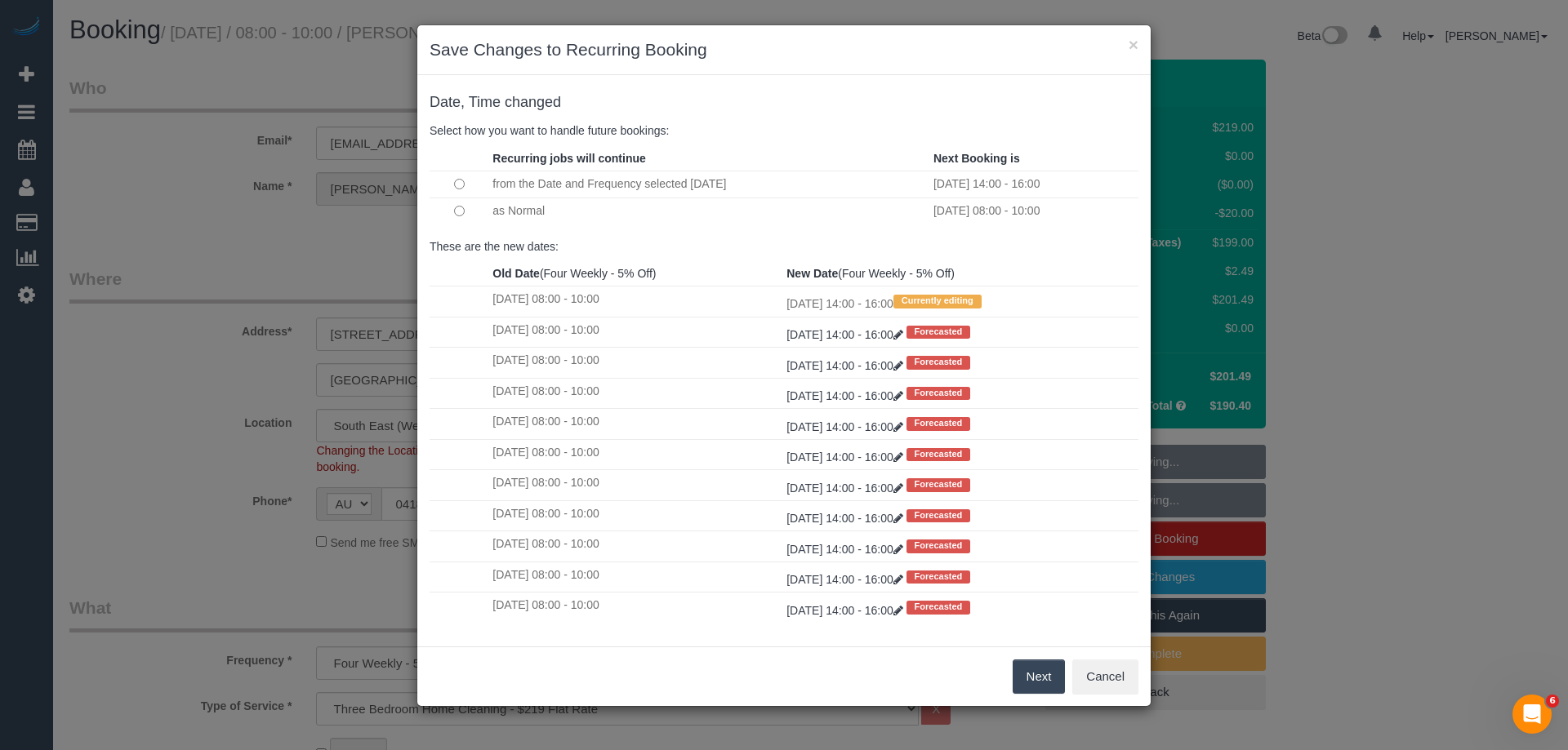
click at [1023, 669] on button "Next" at bounding box center [1039, 677] width 53 height 34
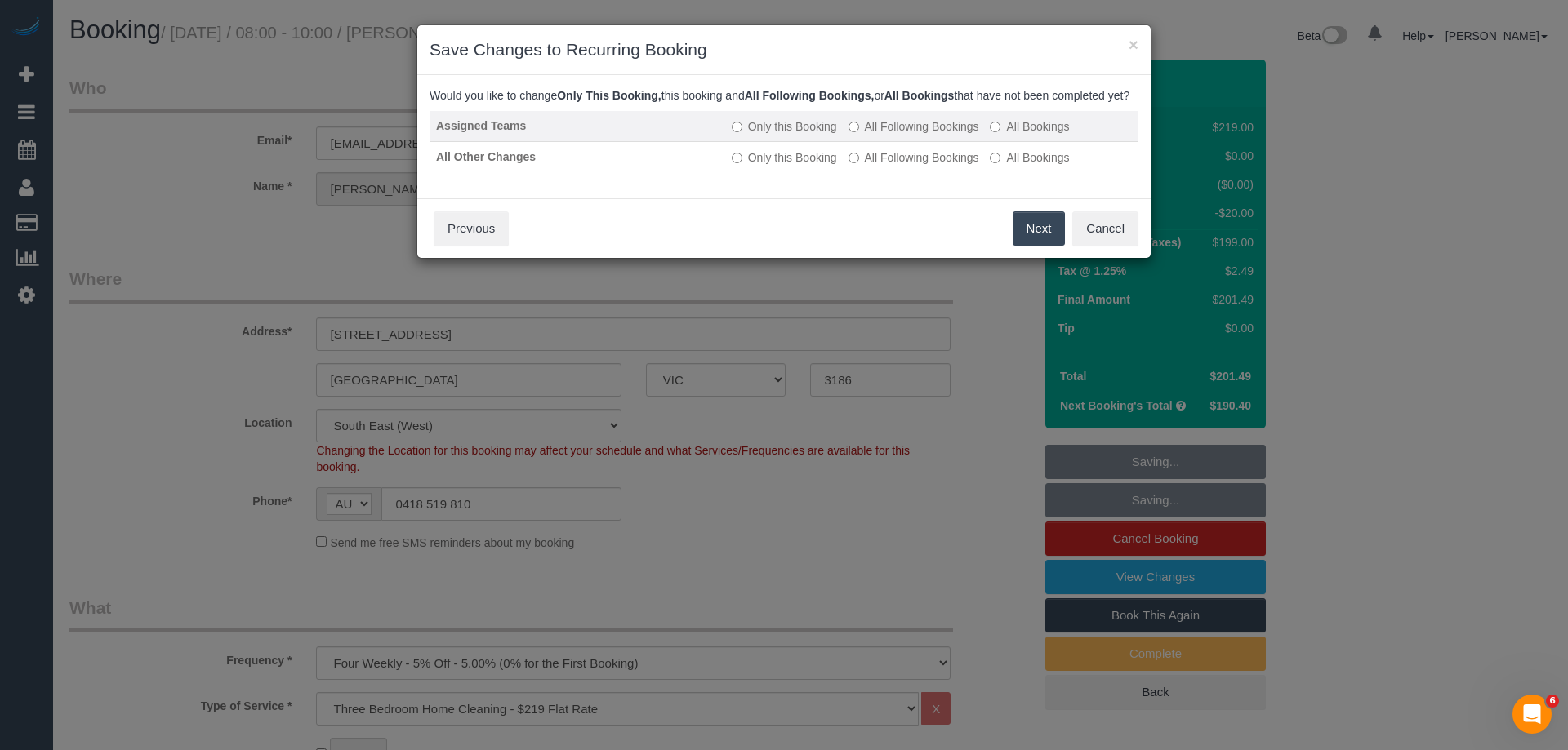
click at [880, 135] on label "All Following Bookings" at bounding box center [914, 126] width 131 height 16
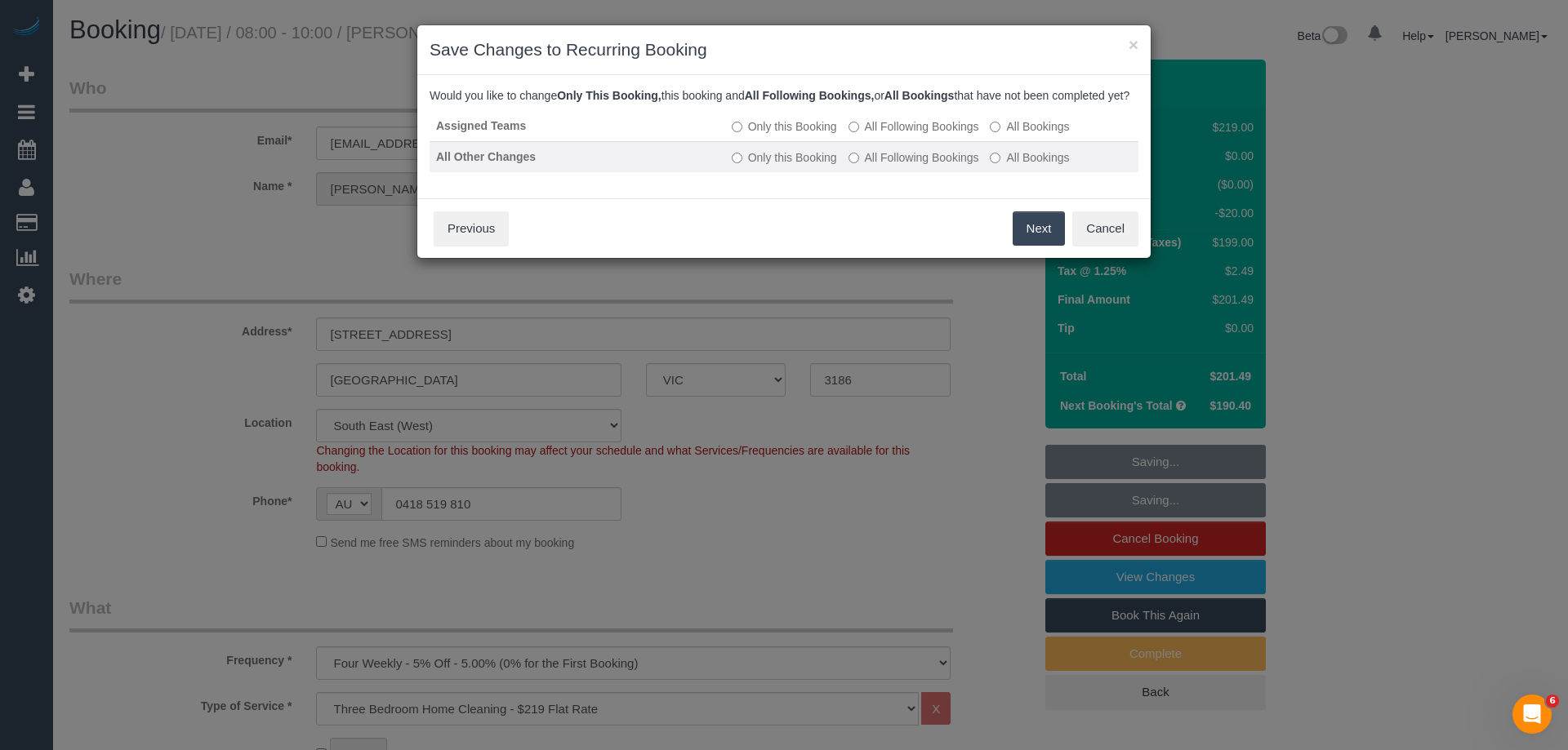
click at [860, 166] on label "All Following Bookings" at bounding box center [914, 157] width 131 height 16
click at [1036, 243] on button "Save" at bounding box center [1037, 229] width 56 height 34
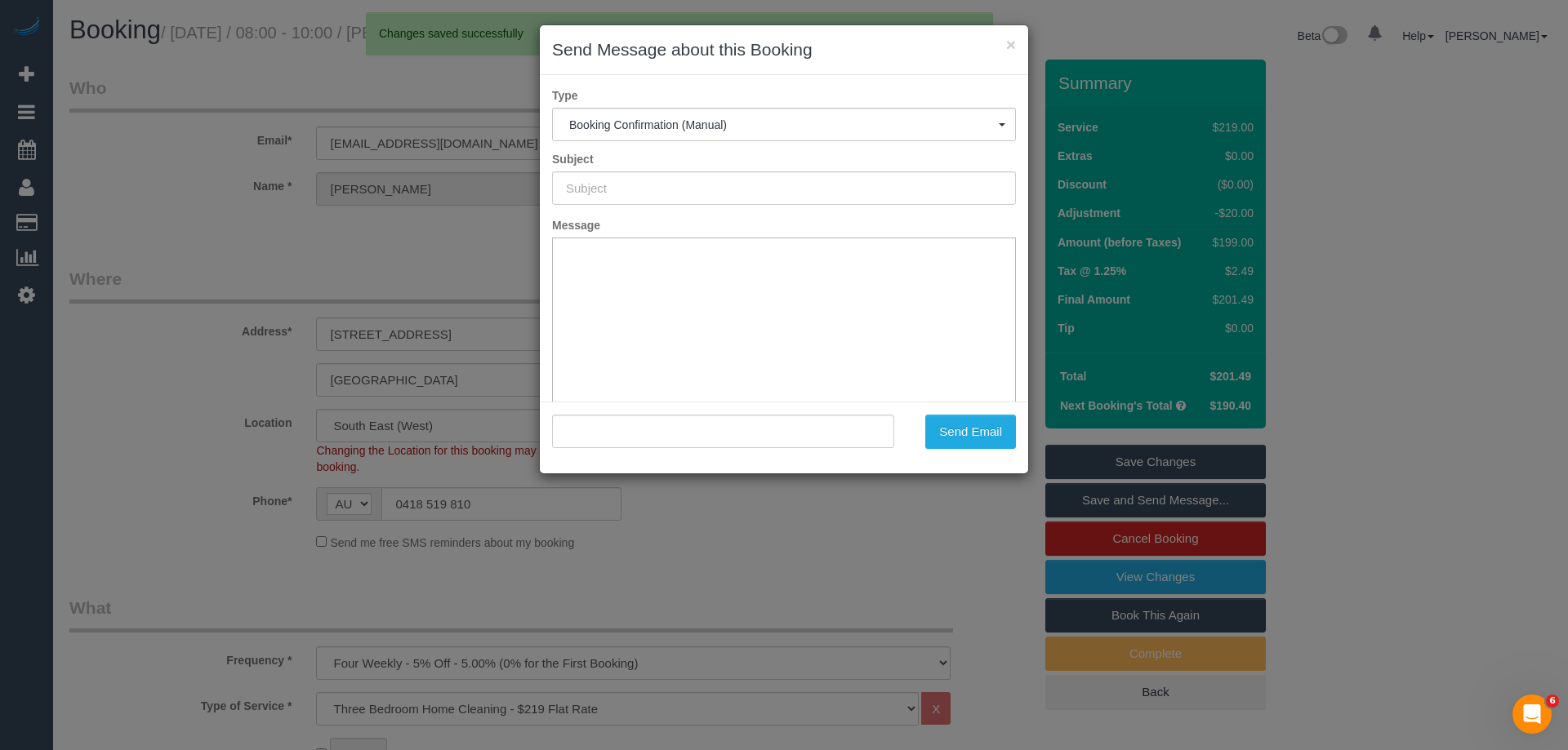
type input "Booking Confirmed"
type input ""Kerrie Adaway" <kerrieadaway@lysander.com.au>"
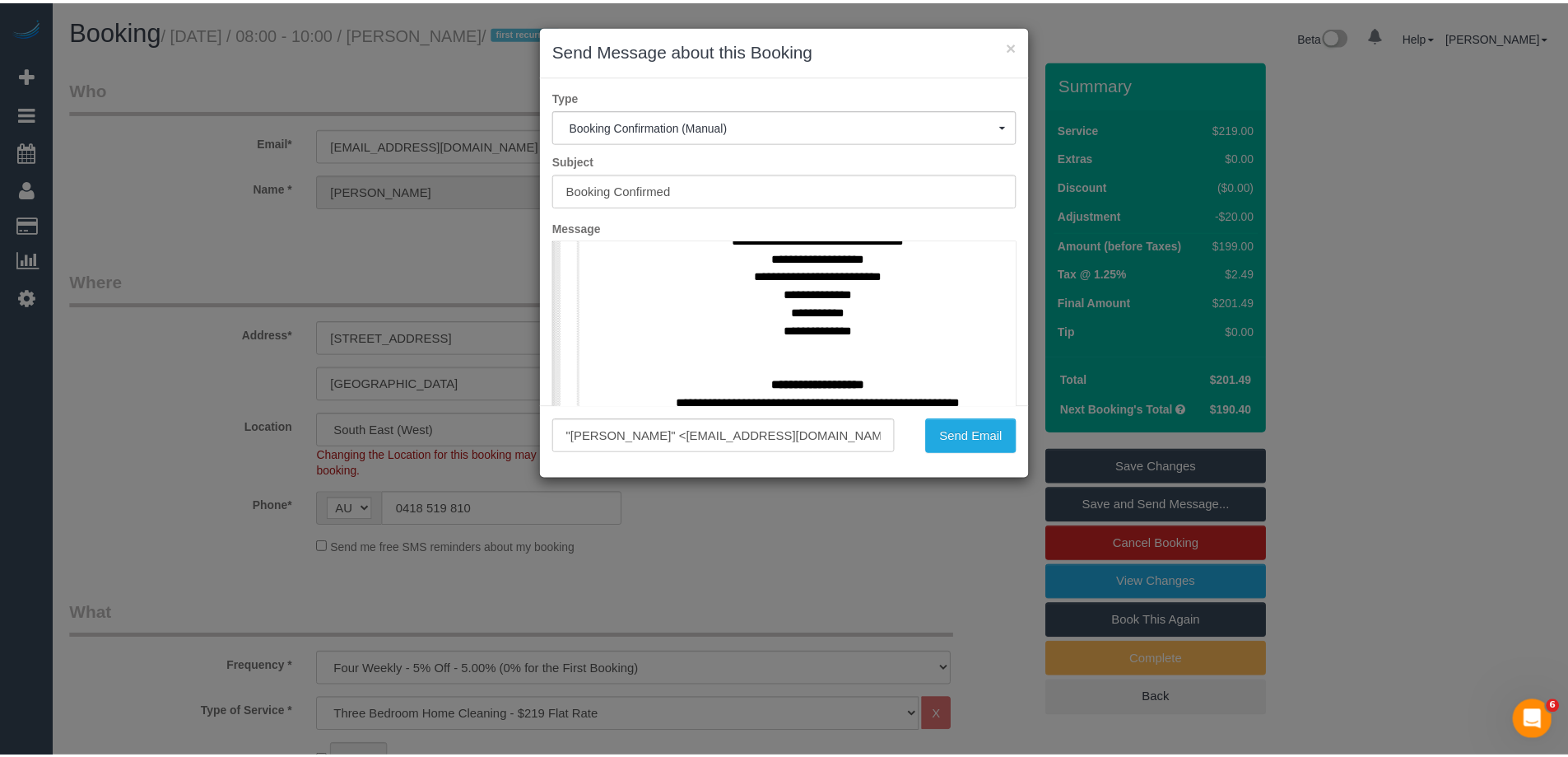
scroll to position [741, 0]
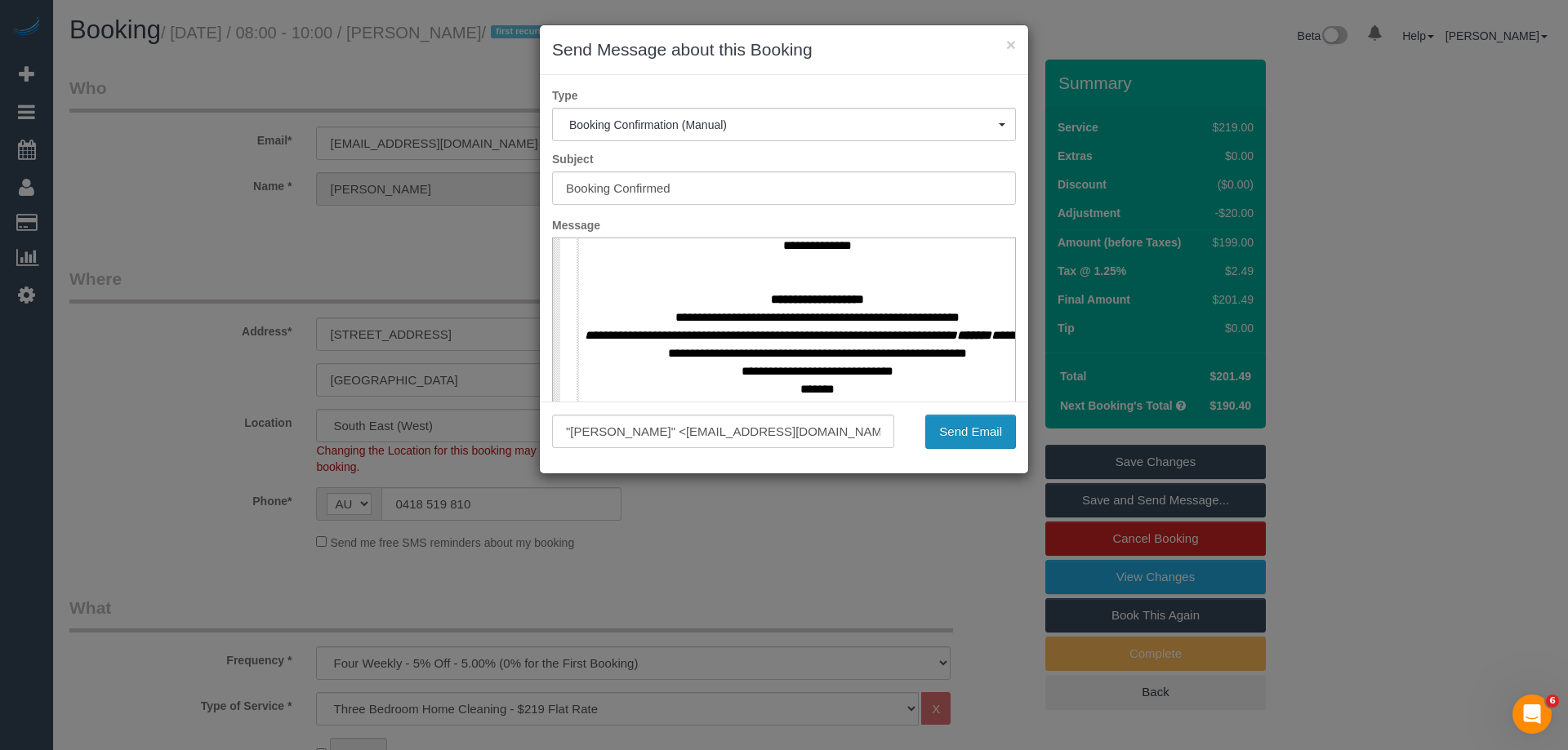
click at [976, 439] on button "Send Email" at bounding box center [970, 432] width 90 height 34
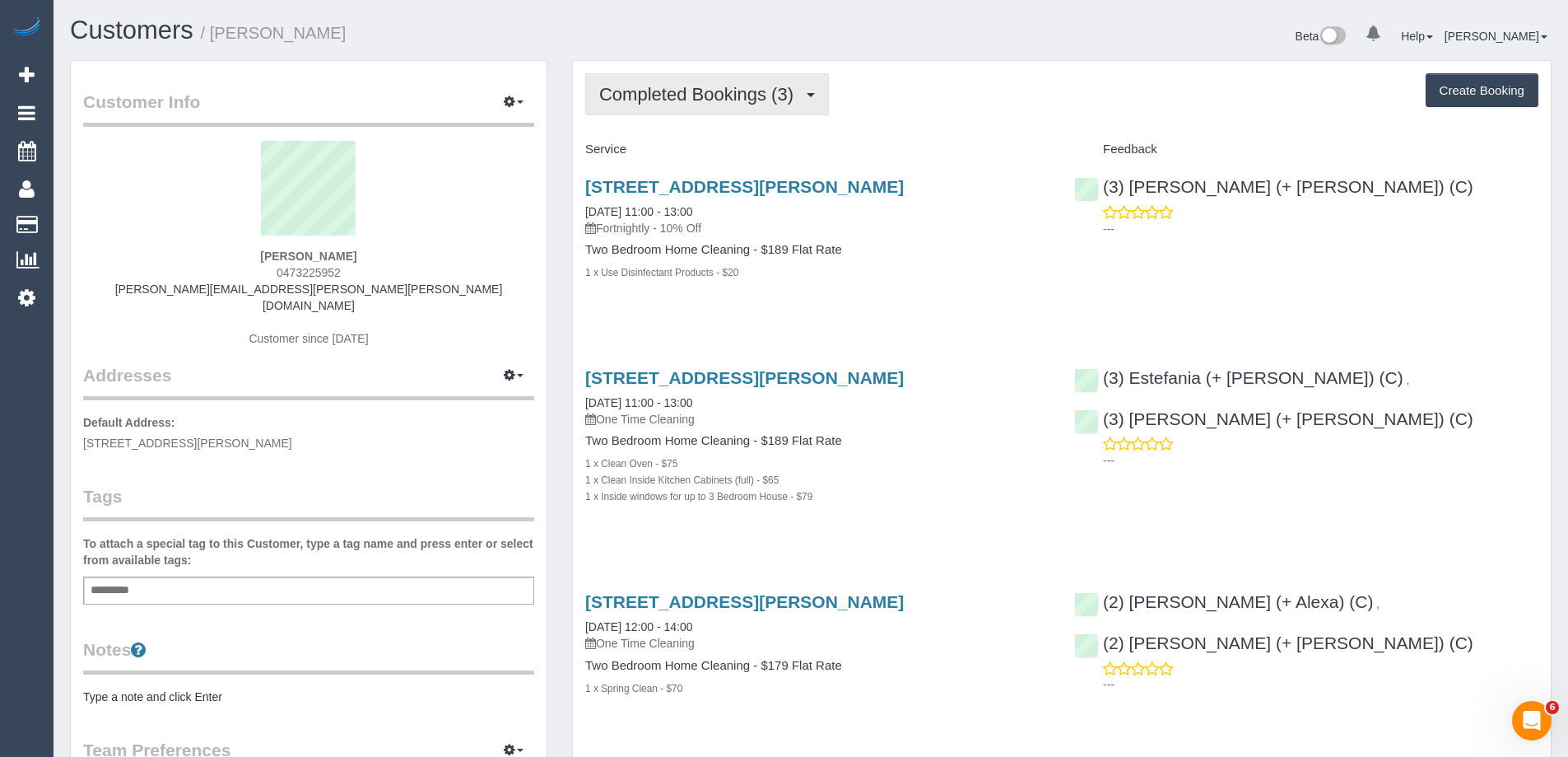
click at [704, 100] on span "Completed Bookings (3)" at bounding box center [700, 95] width 202 height 21
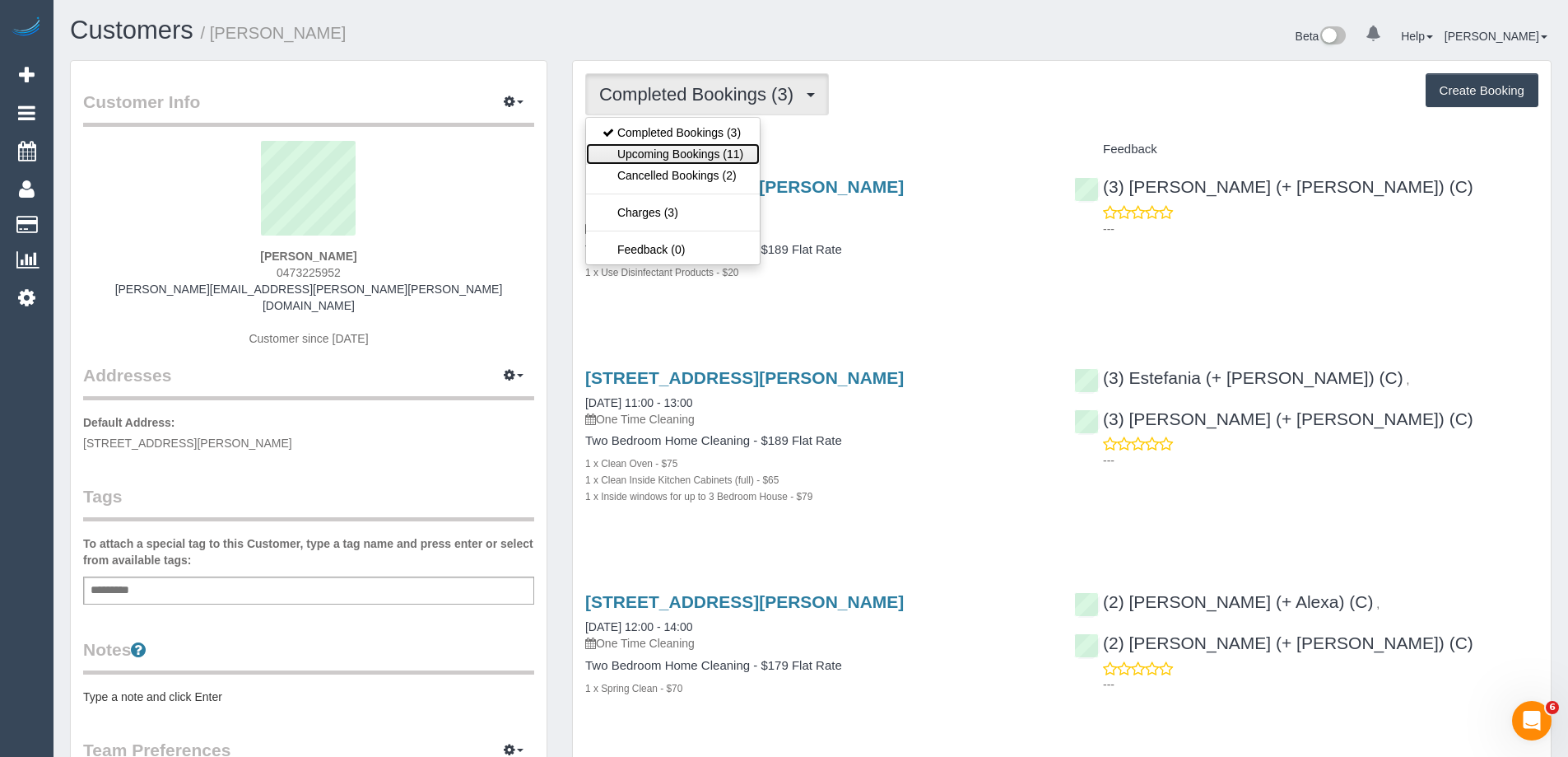
click at [704, 152] on link "Upcoming Bookings (11)" at bounding box center [673, 154] width 174 height 22
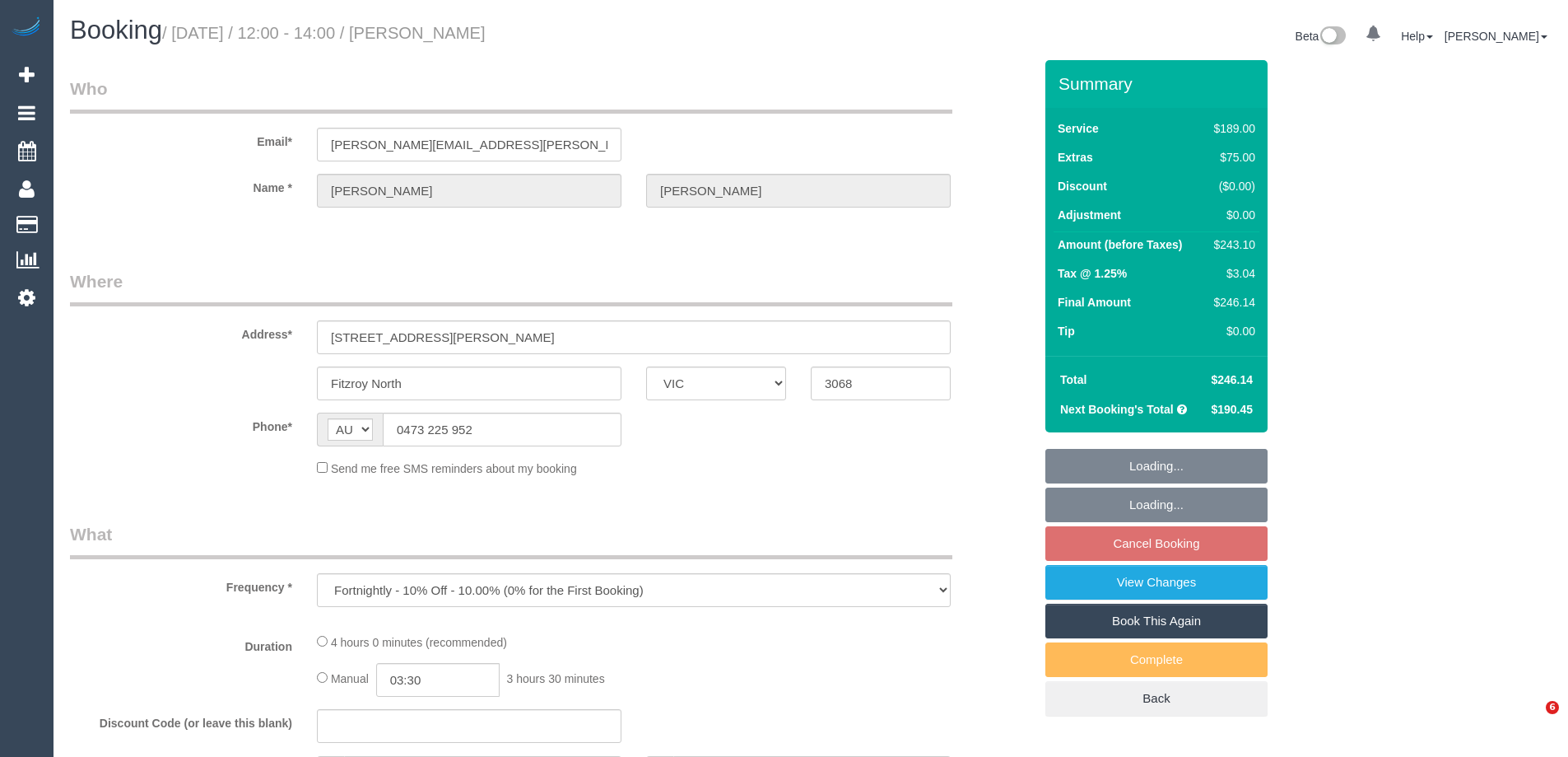
select select "VIC"
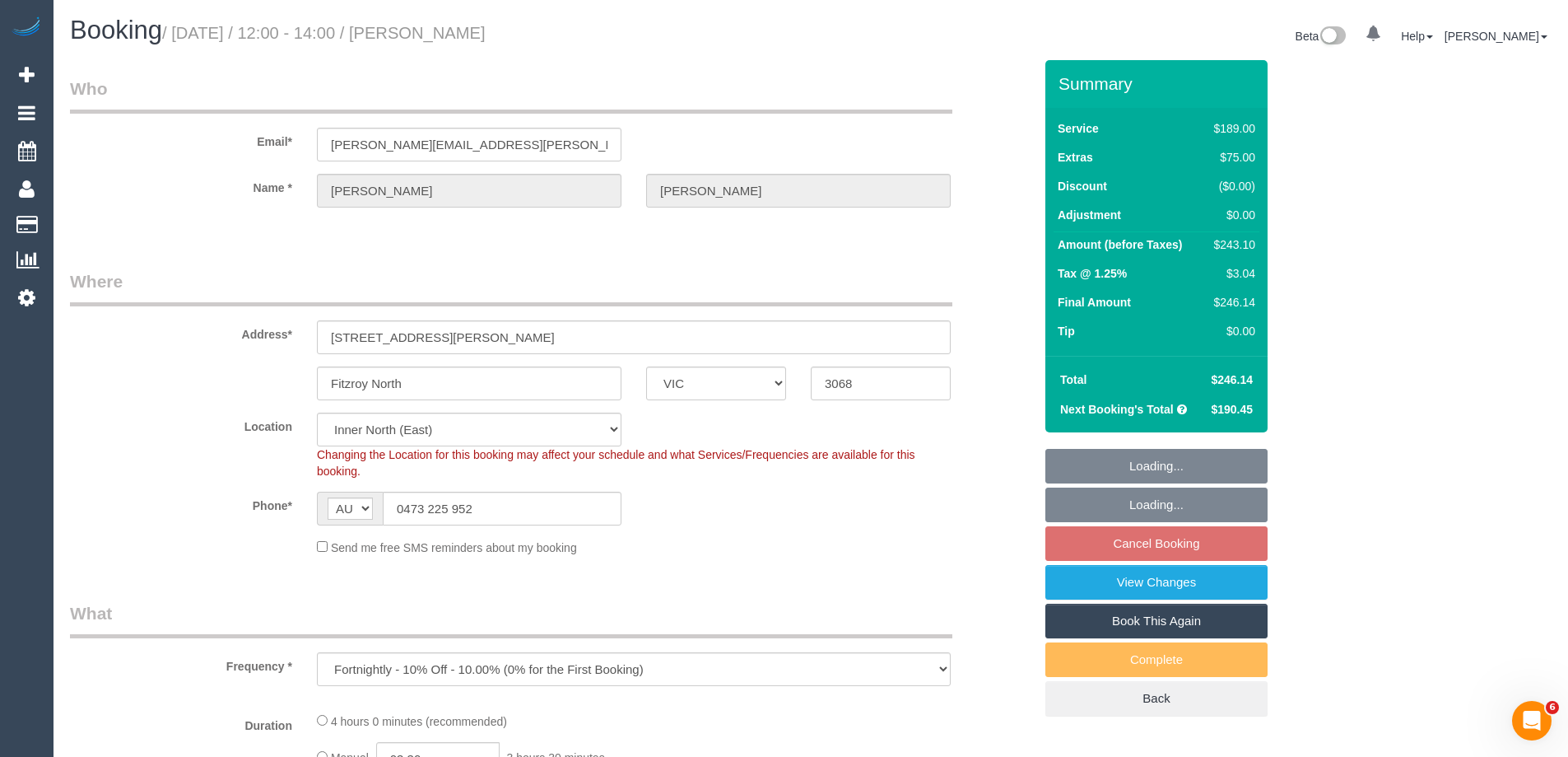
select select "string:stripe-pm_1RerMD2GScqysDRVJzzH2UlL"
select select "number:29"
select select "number:15"
select select "number:19"
select select "number:22"
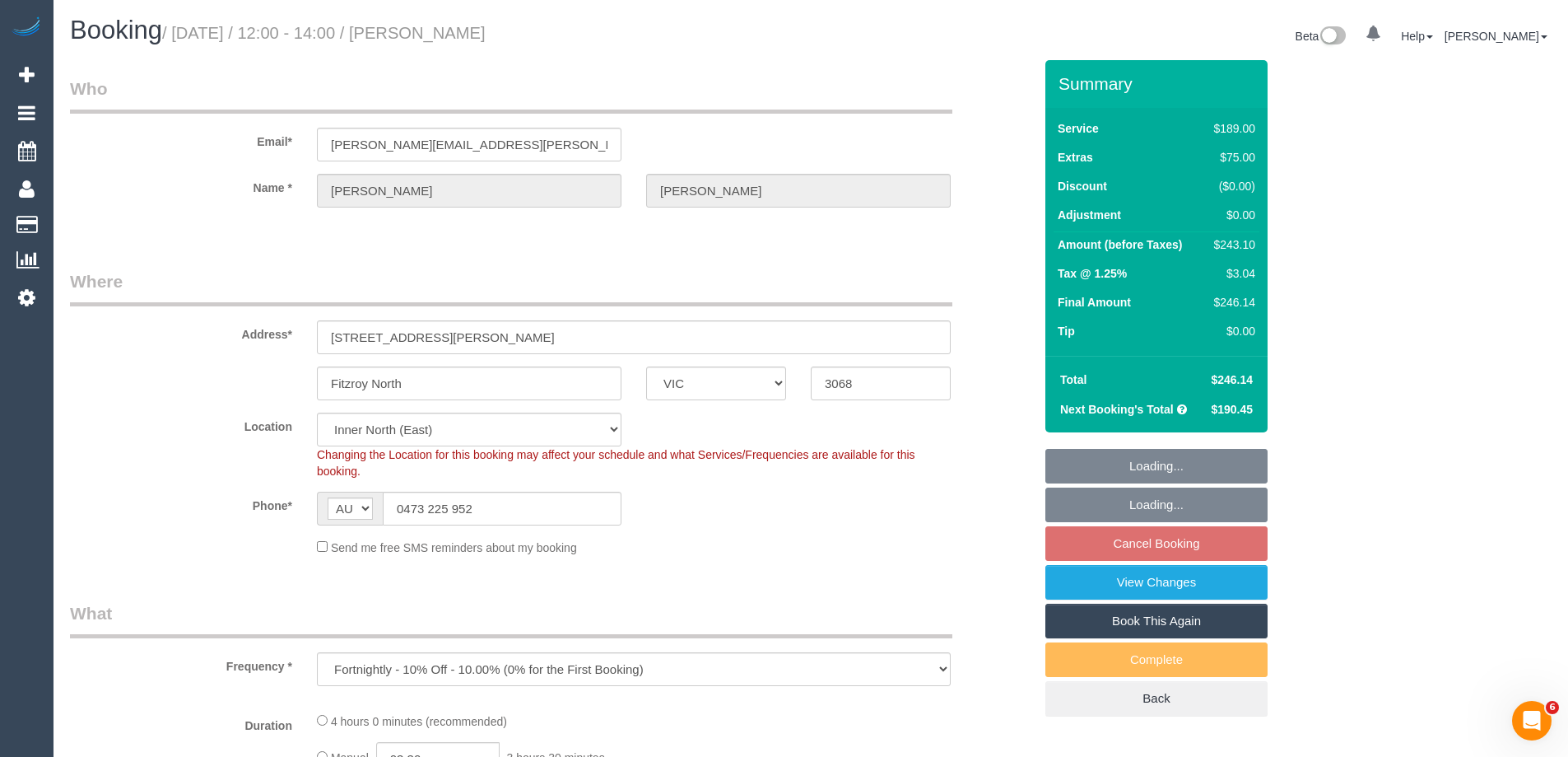
select select "number:33"
select select "number:13"
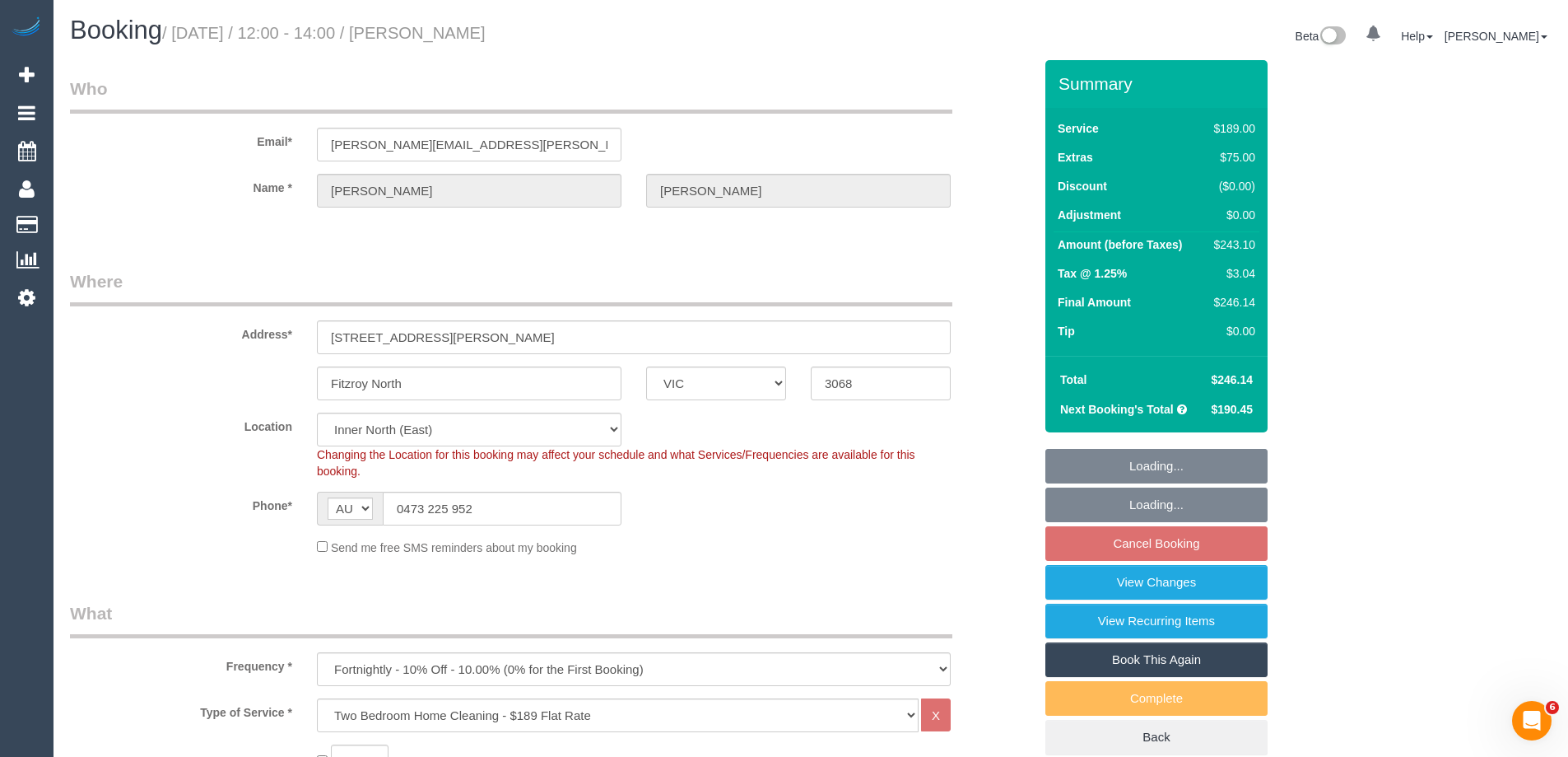
select select "object:1600"
select select "spot4"
click at [1076, 589] on link "View Changes" at bounding box center [1157, 583] width 222 height 35
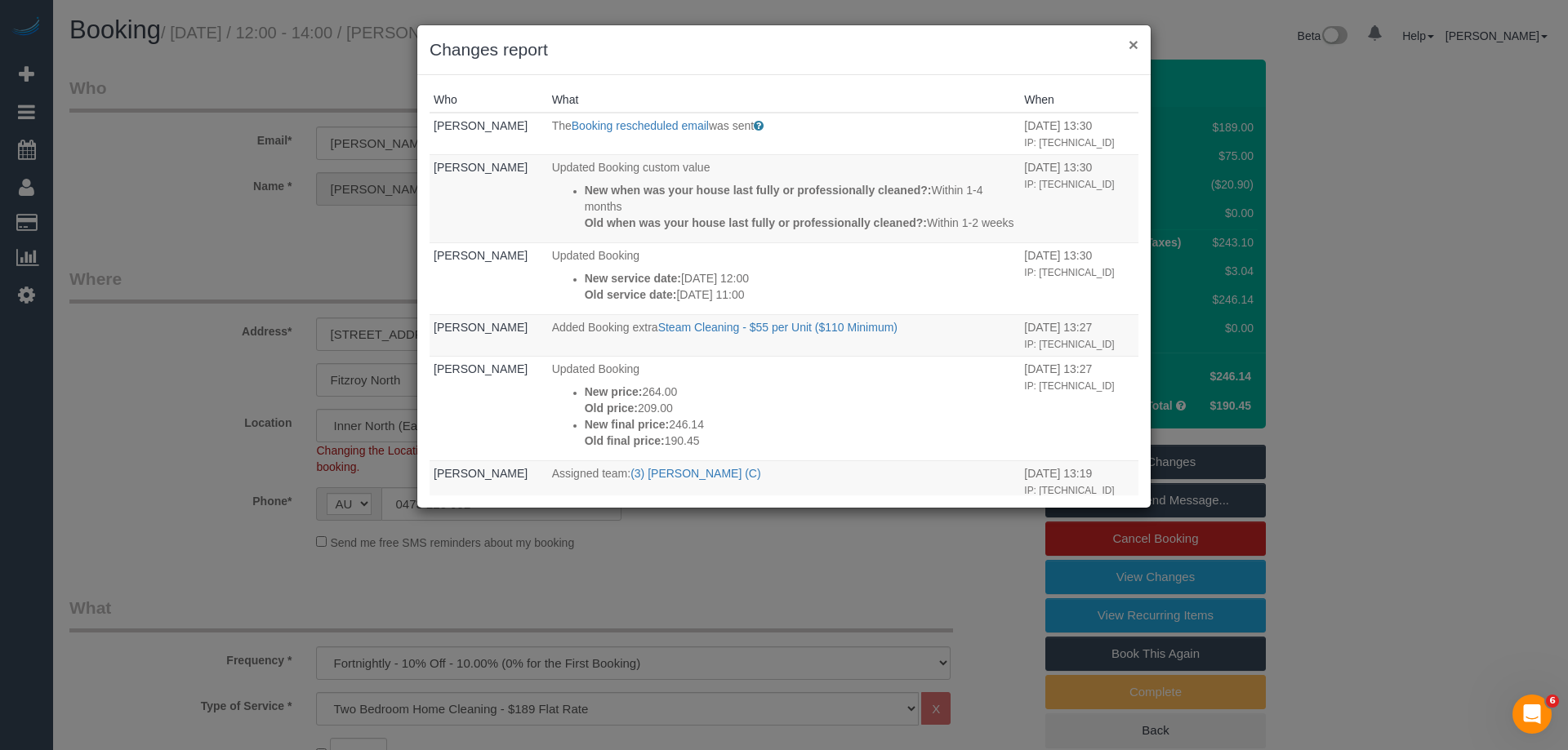
click at [1132, 41] on button "×" at bounding box center [1133, 45] width 9 height 17
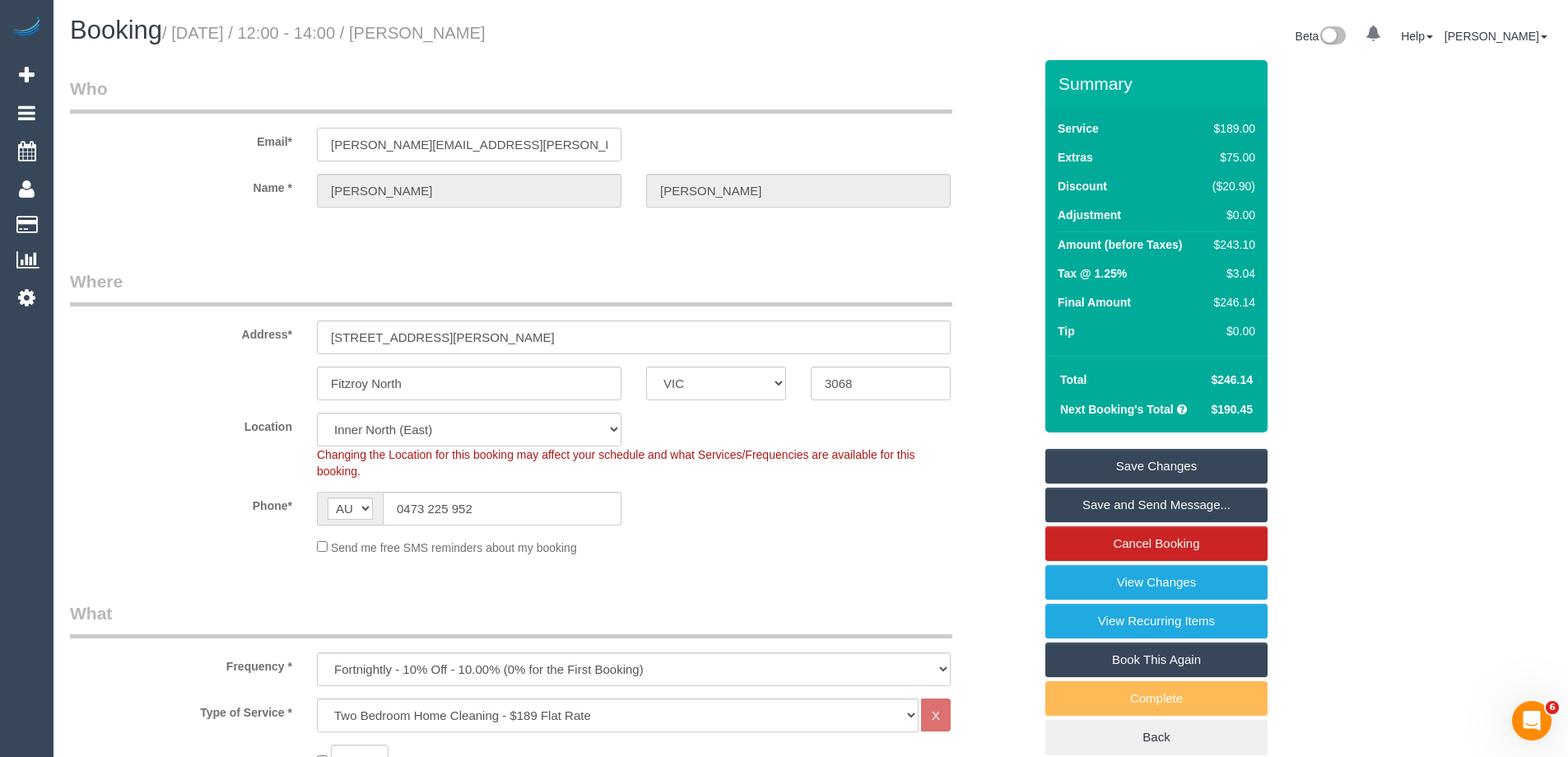
drag, startPoint x: 549, startPoint y: 140, endPoint x: 184, endPoint y: 128, distance: 365.2
click at [184, 128] on div "Email* emily.copus.campbell@gmail.com" at bounding box center [551, 119] width 988 height 85
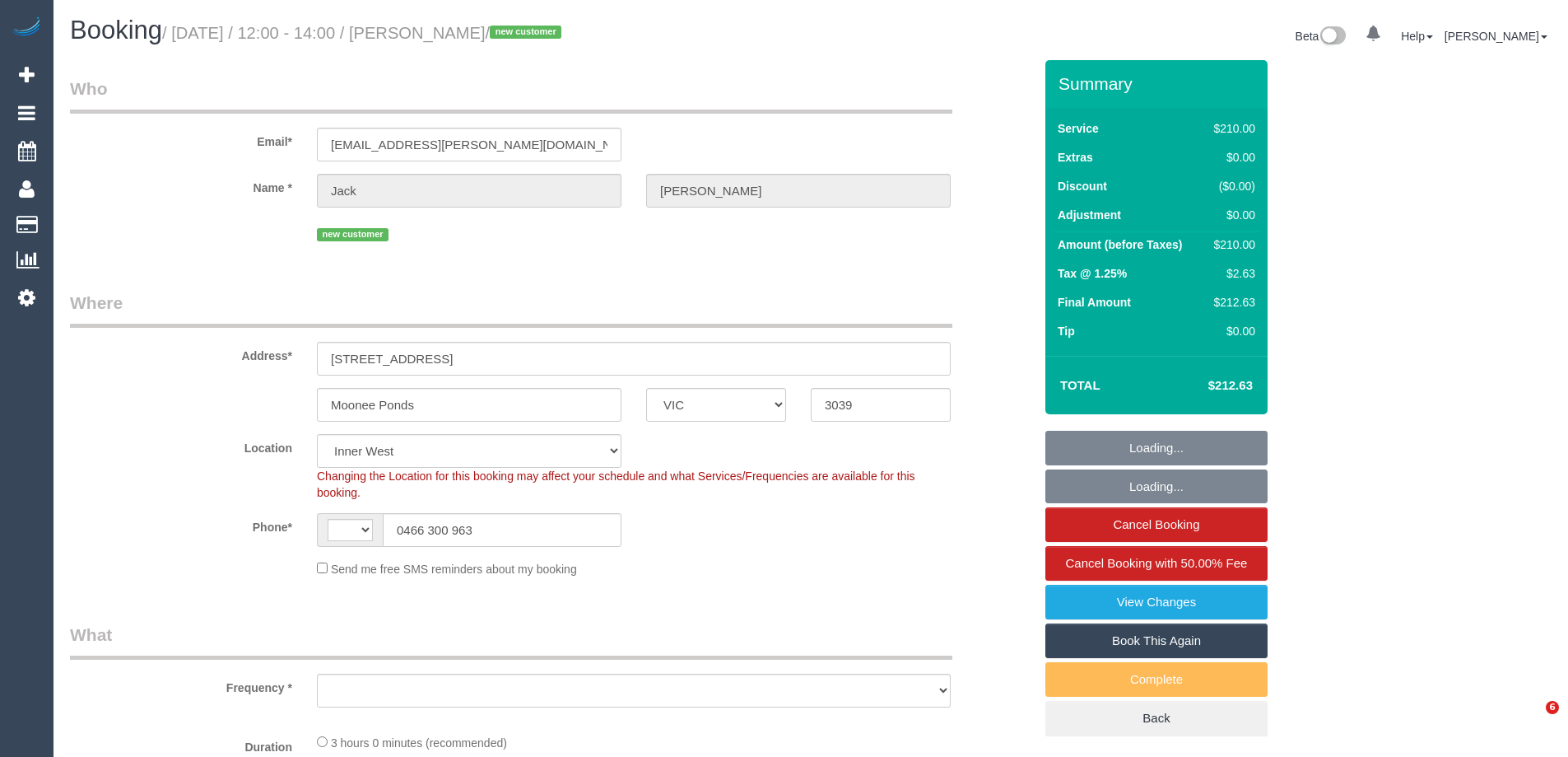
select select "VIC"
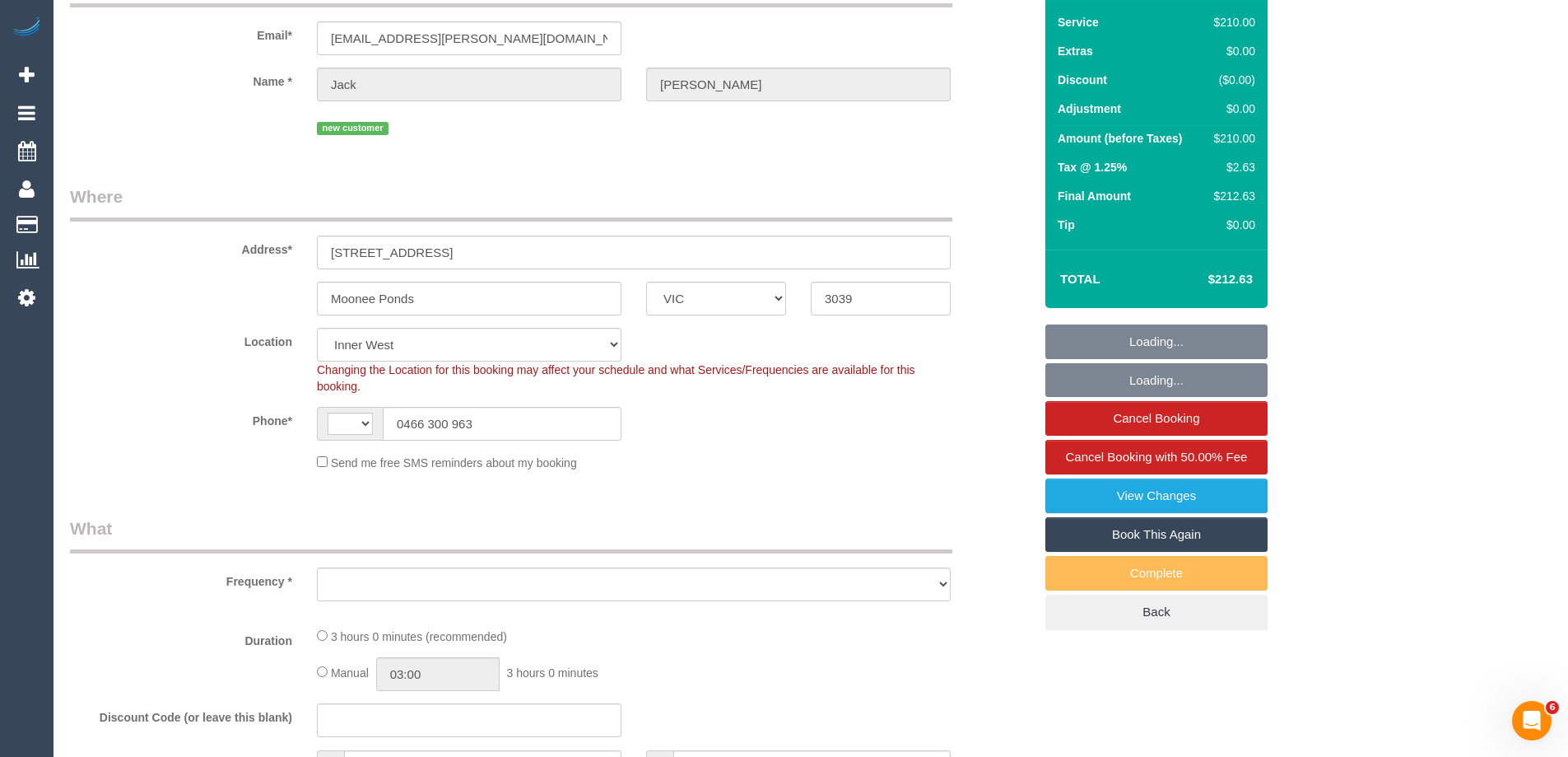
scroll to position [573, 0]
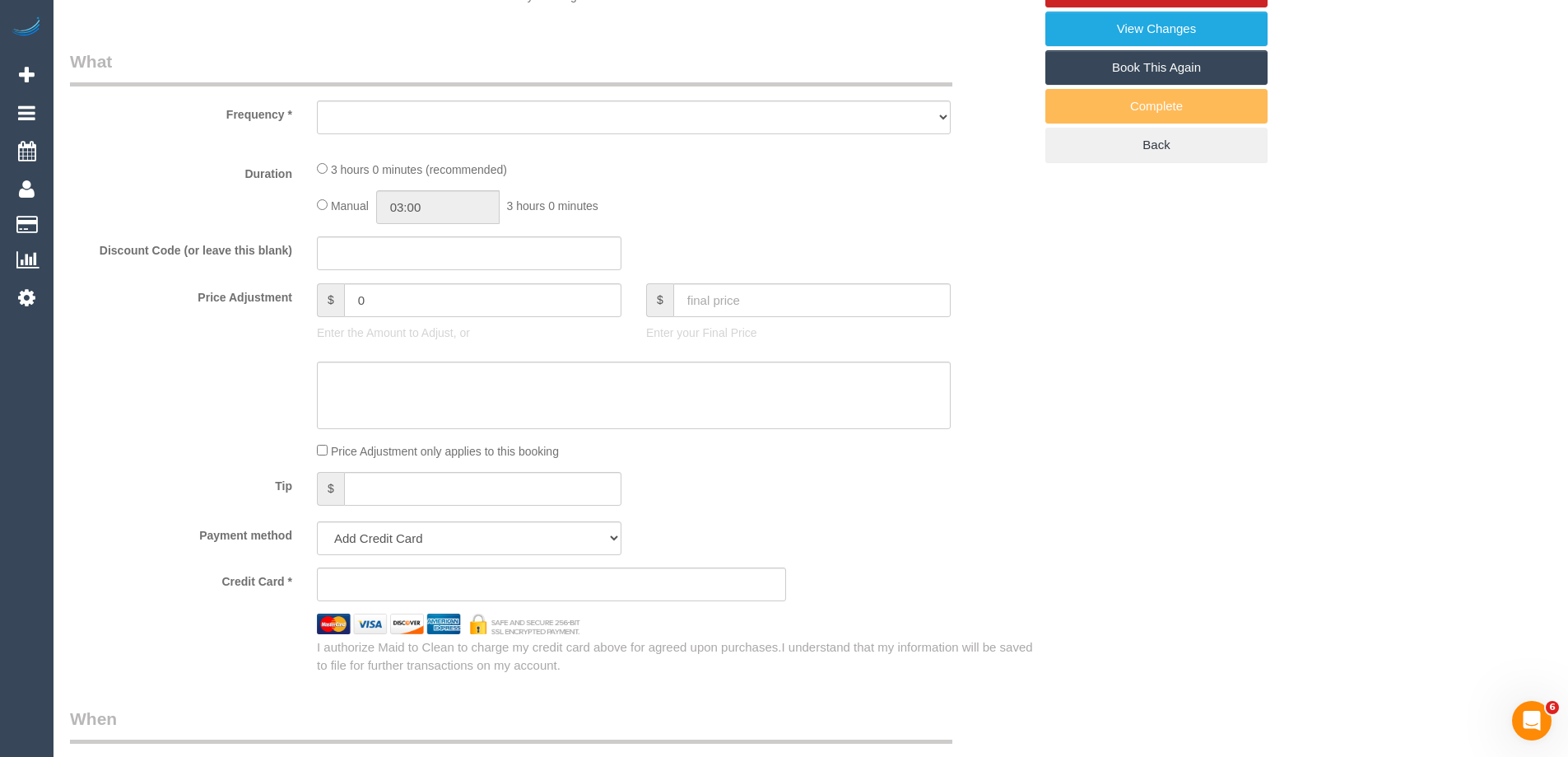
select select "string:AU"
select select "object:558"
select select "string:stripe-pm_1SA3g72GScqysDRVZofLej0B"
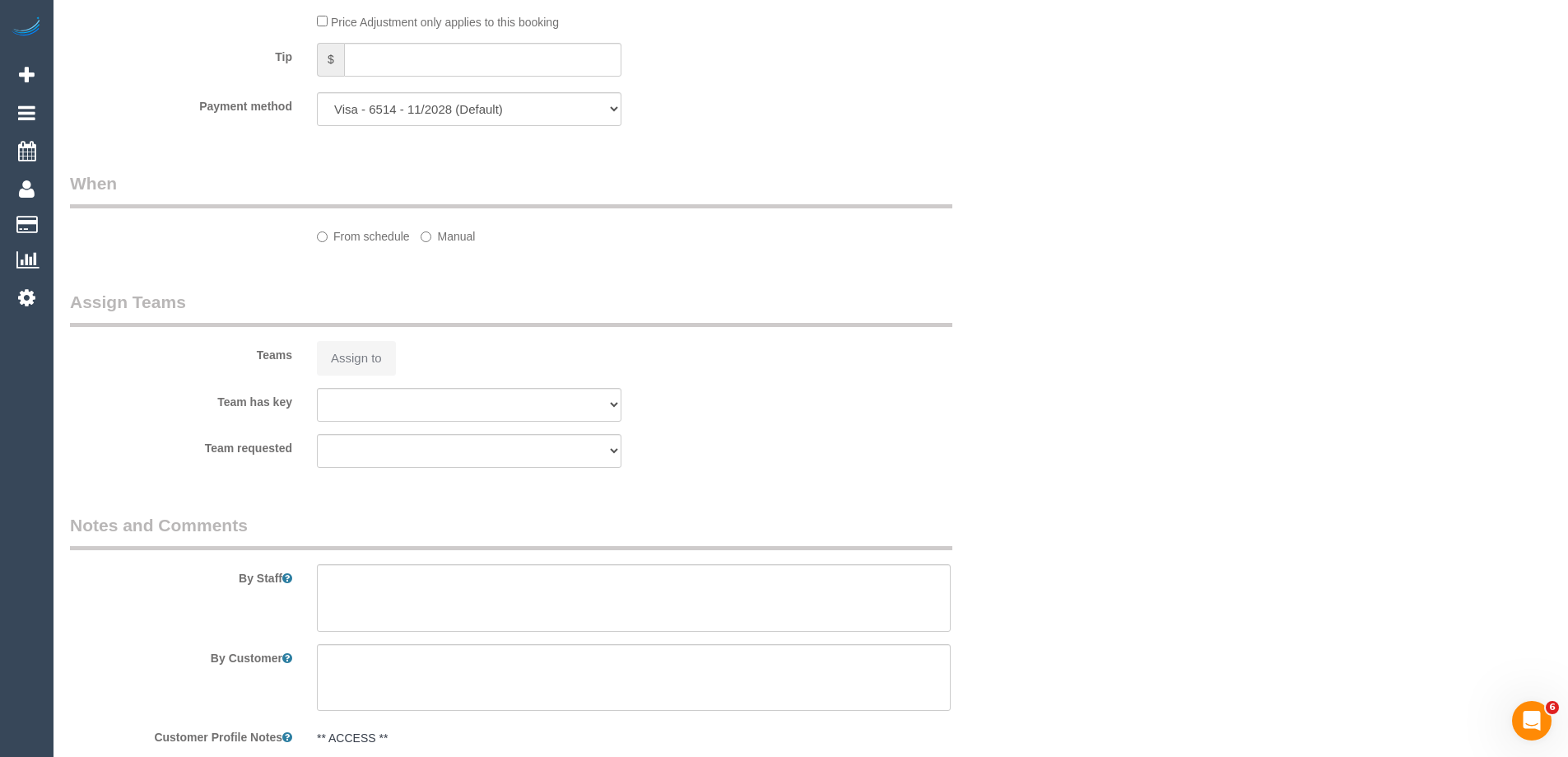
select select "180"
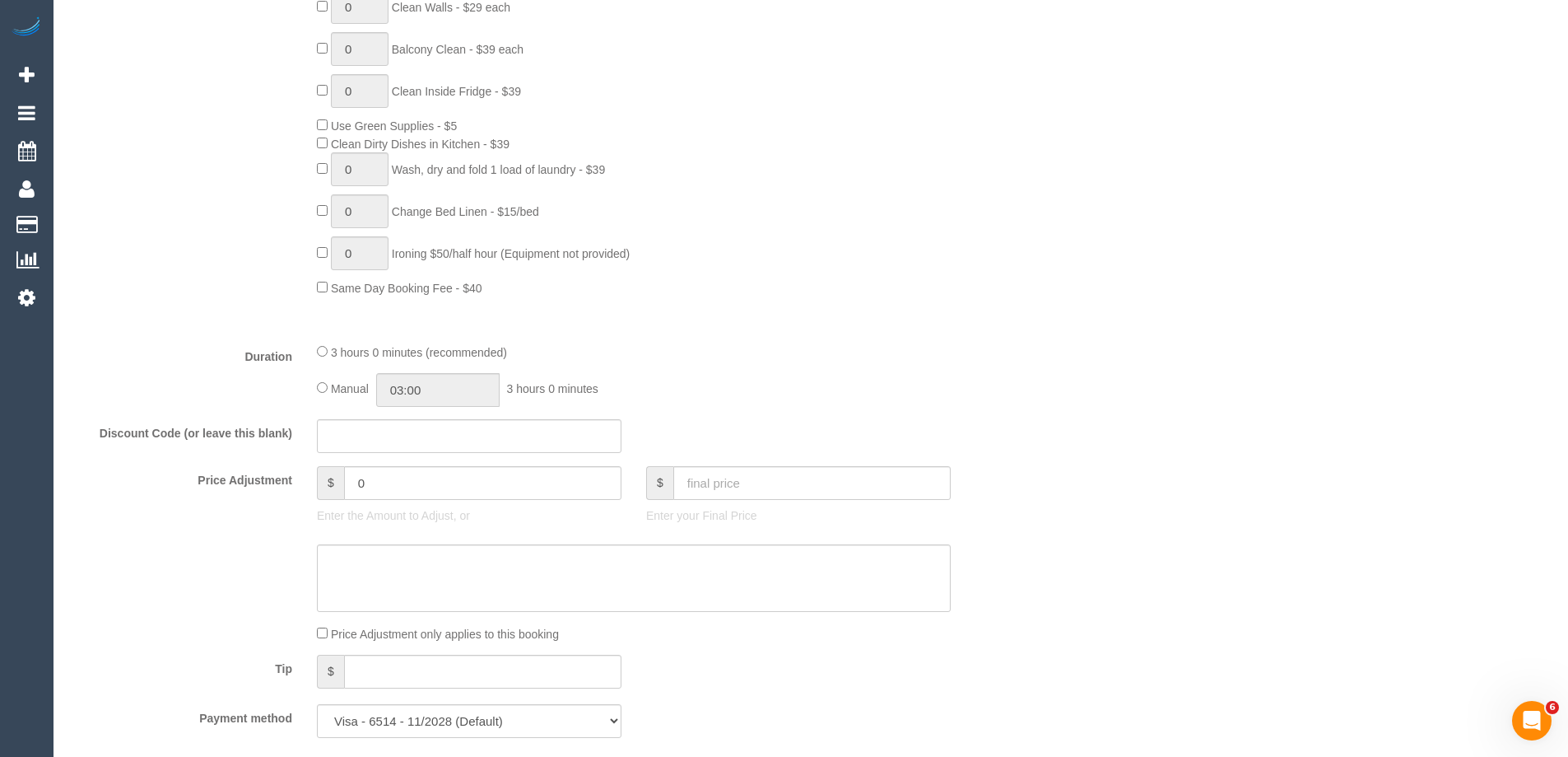
select select "object:727"
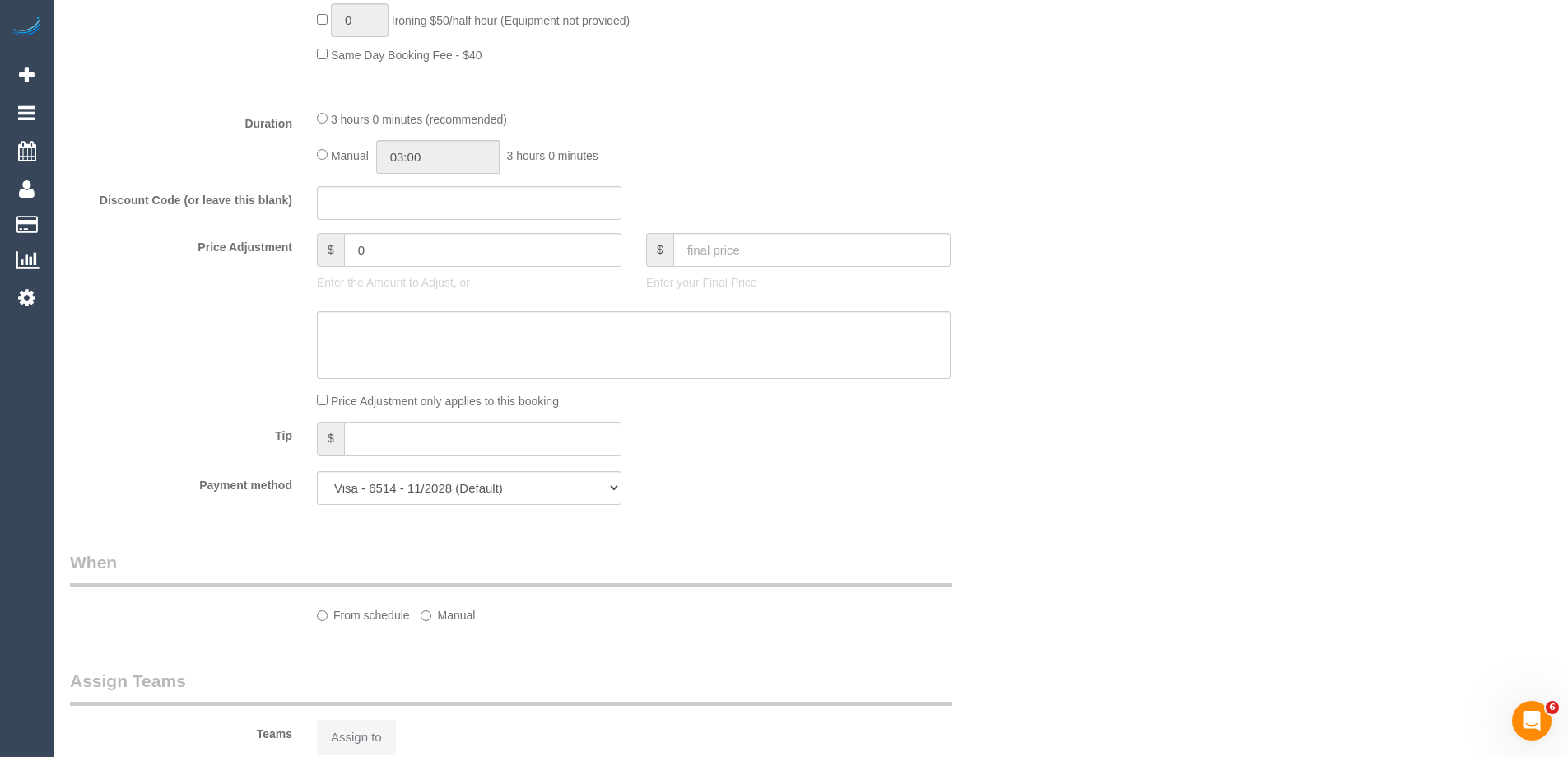
select select "spot1"
select select "number:28"
select select "number:14"
select select "number:18"
select select "number:24"
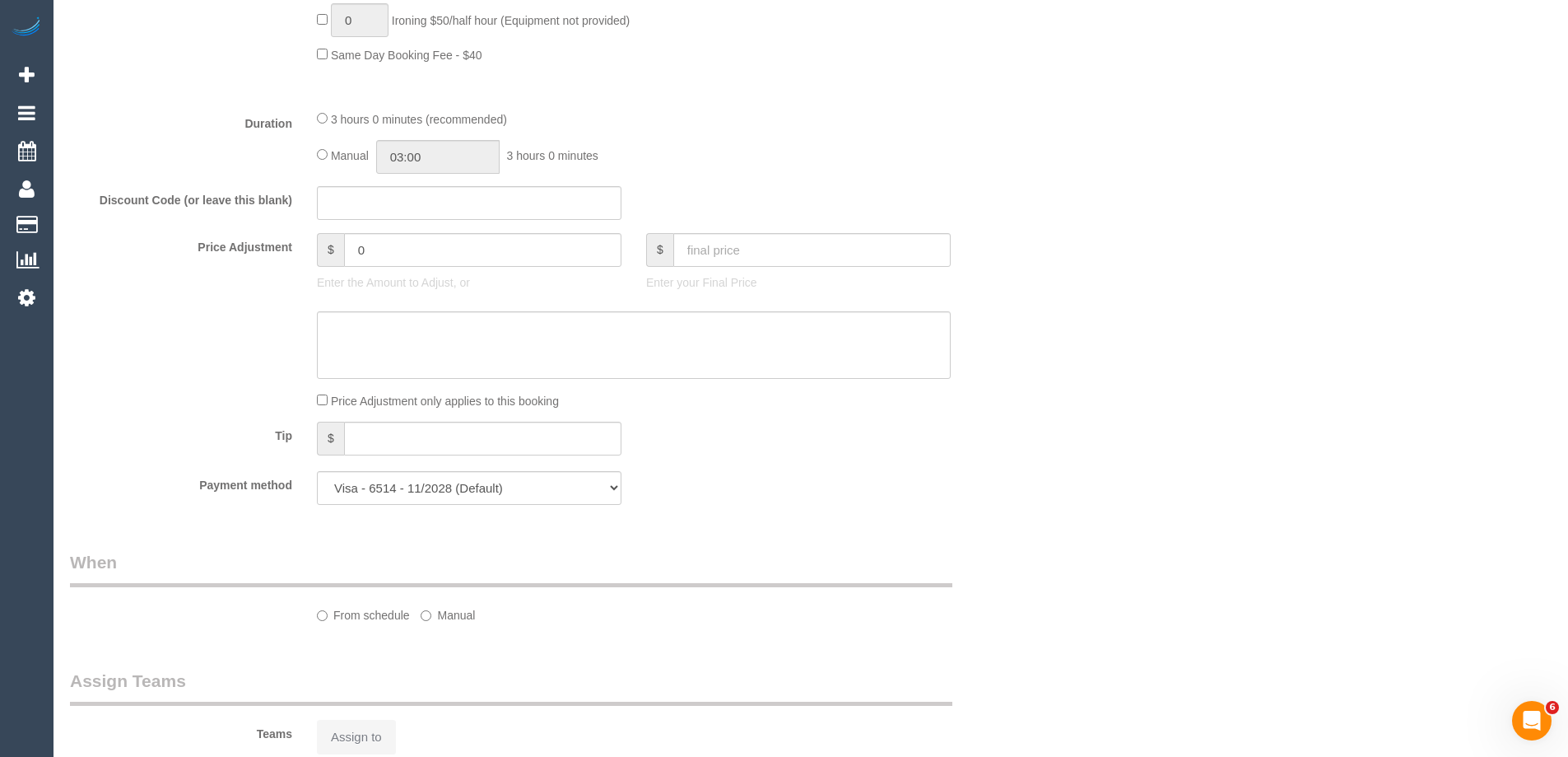
select select "number:13"
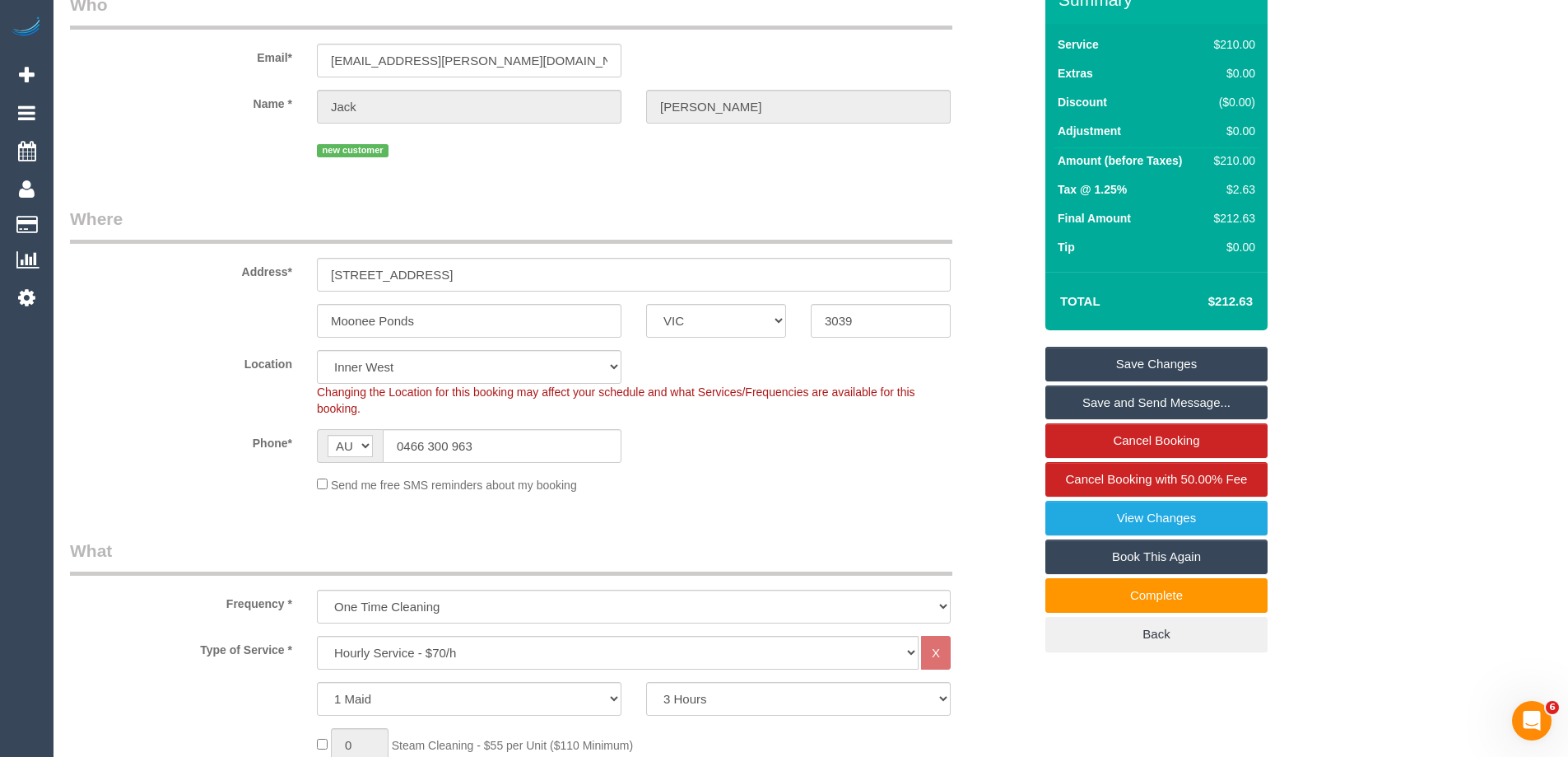
scroll to position [0, 0]
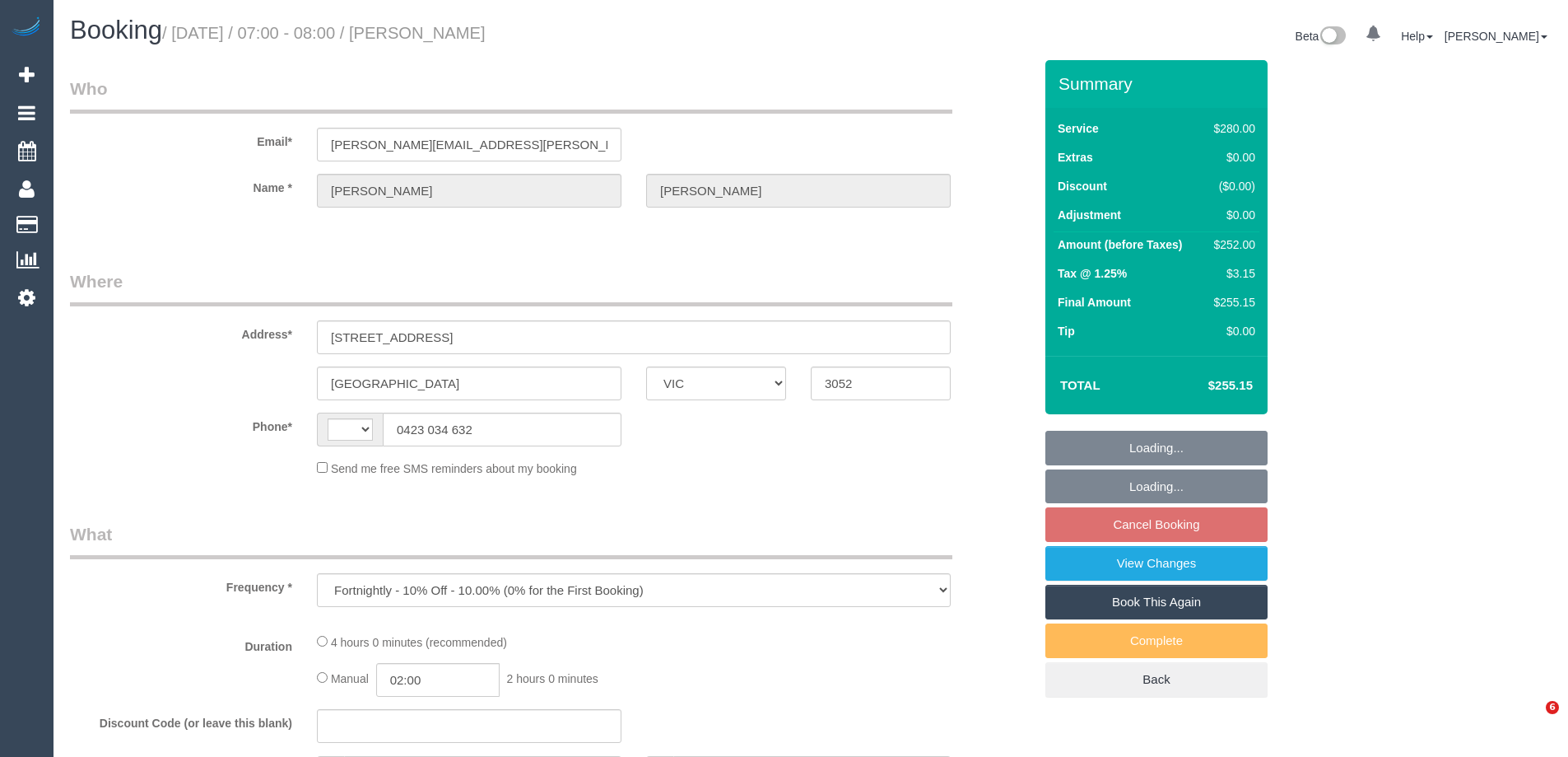
select select "VIC"
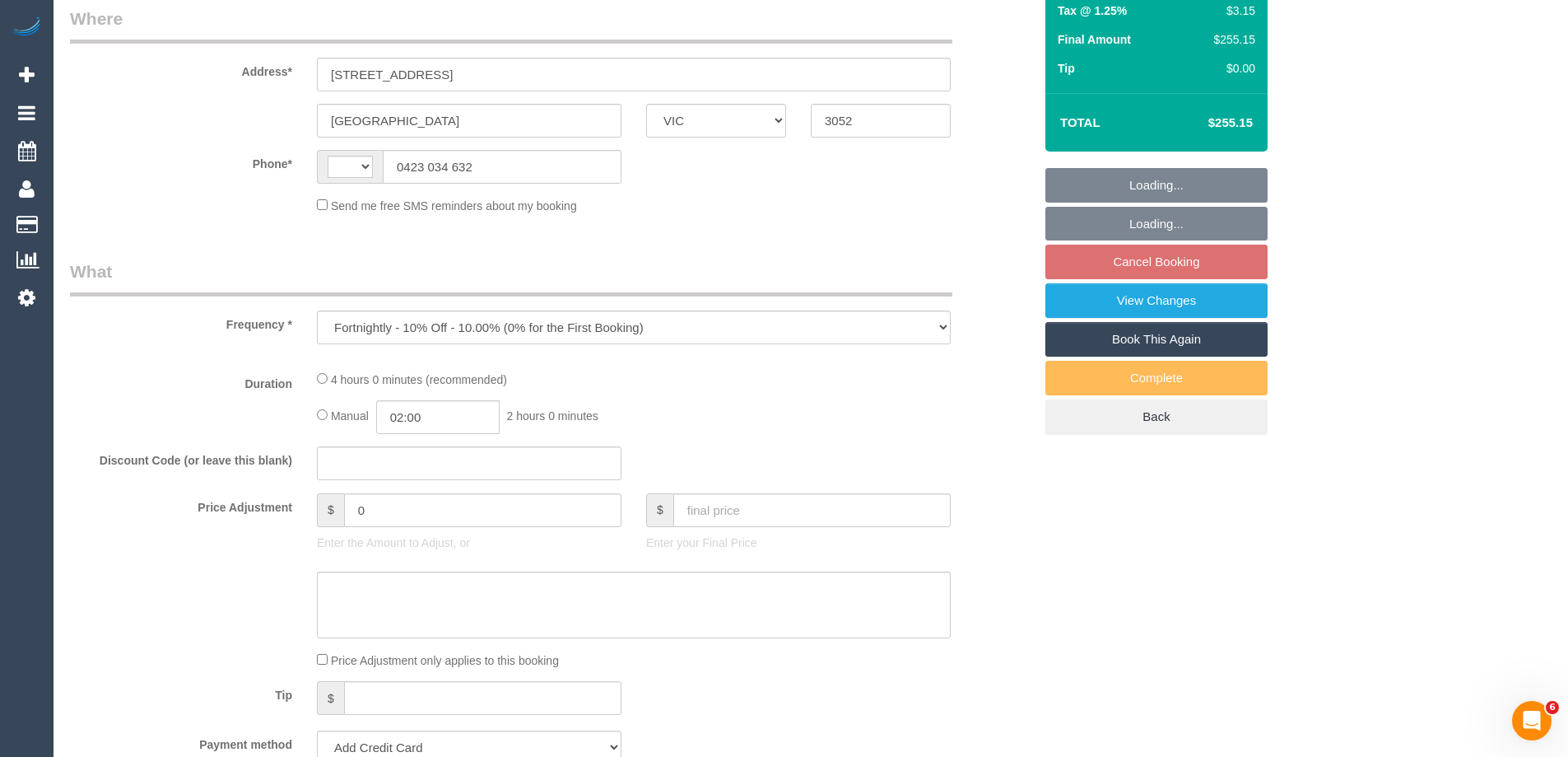
select select "string:stripe-pm_1NyNzk2GScqysDRVTDbnnvNv"
select select "240"
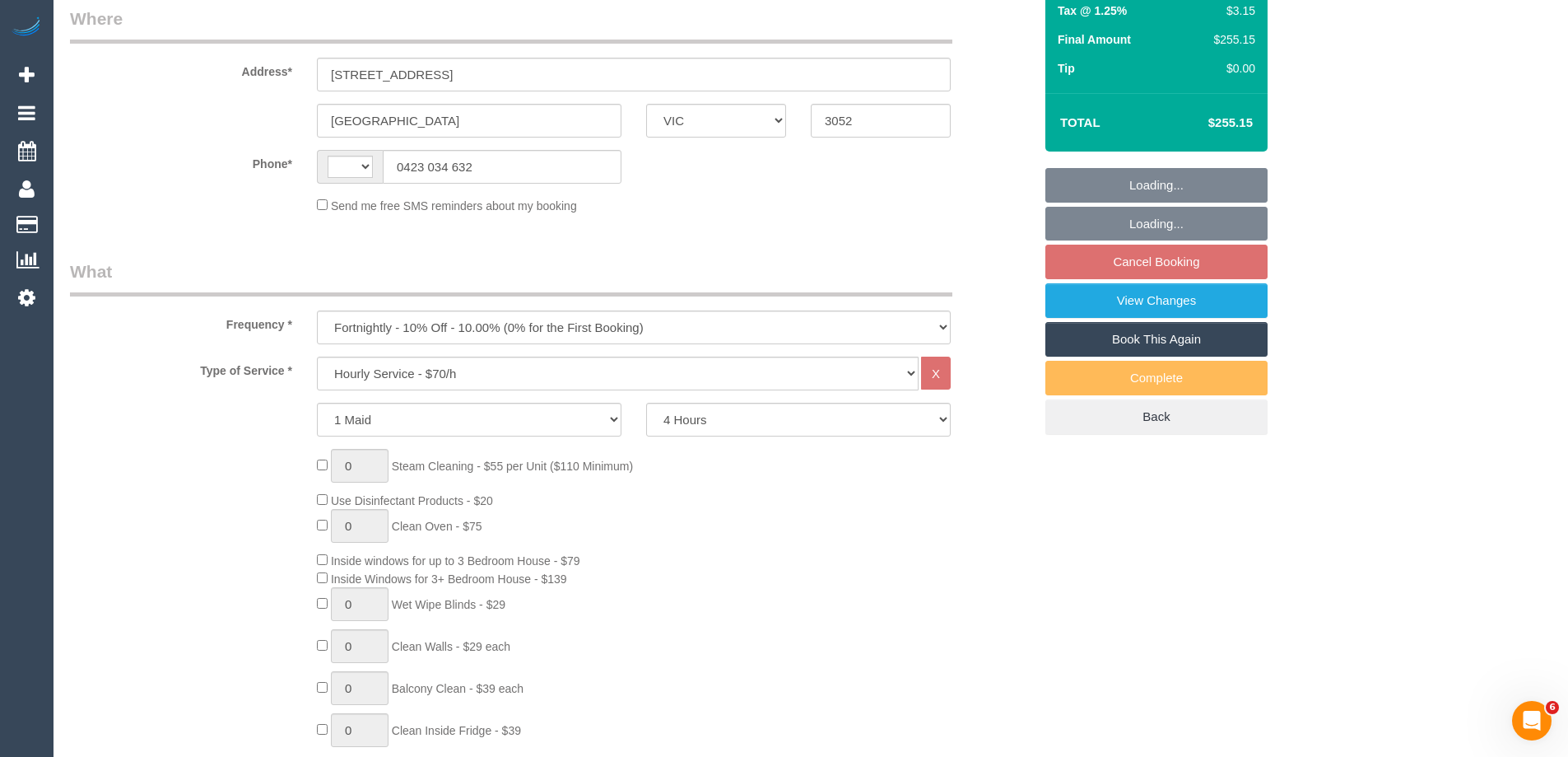
scroll to position [330, 0]
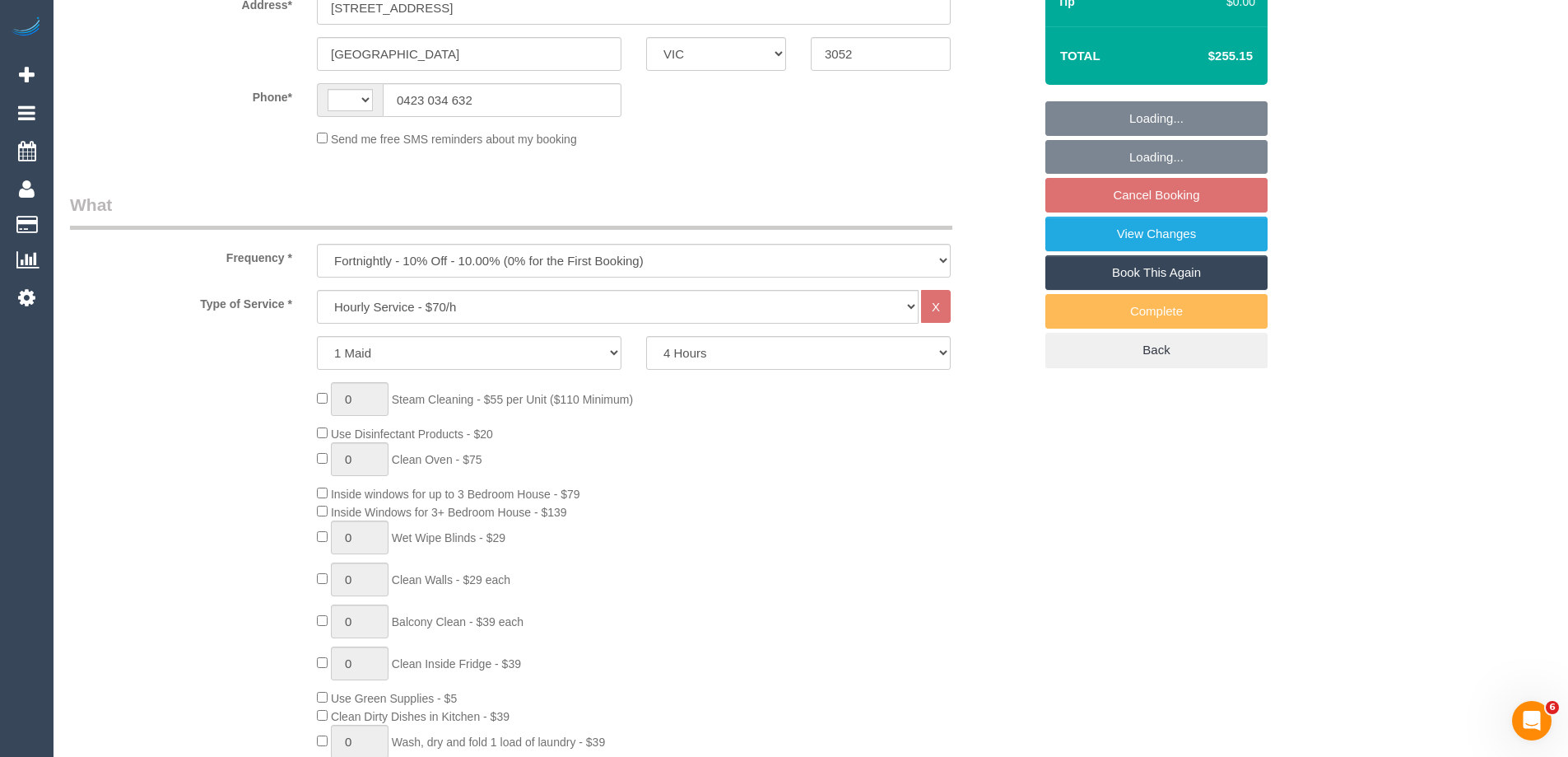
select select "number:29"
select select "number:14"
select select "number:19"
select select "number:22"
select select "number:34"
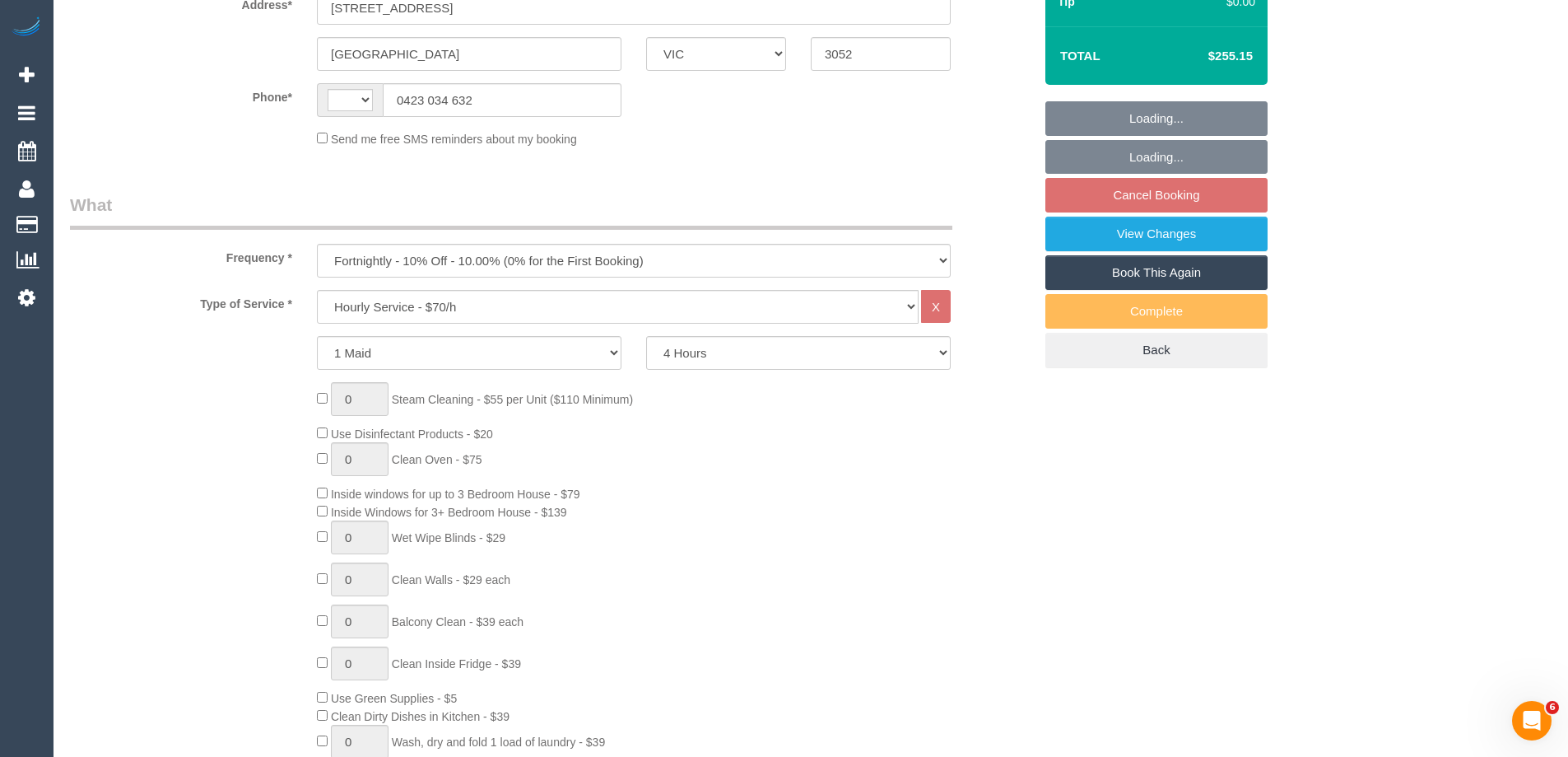
select select "number:12"
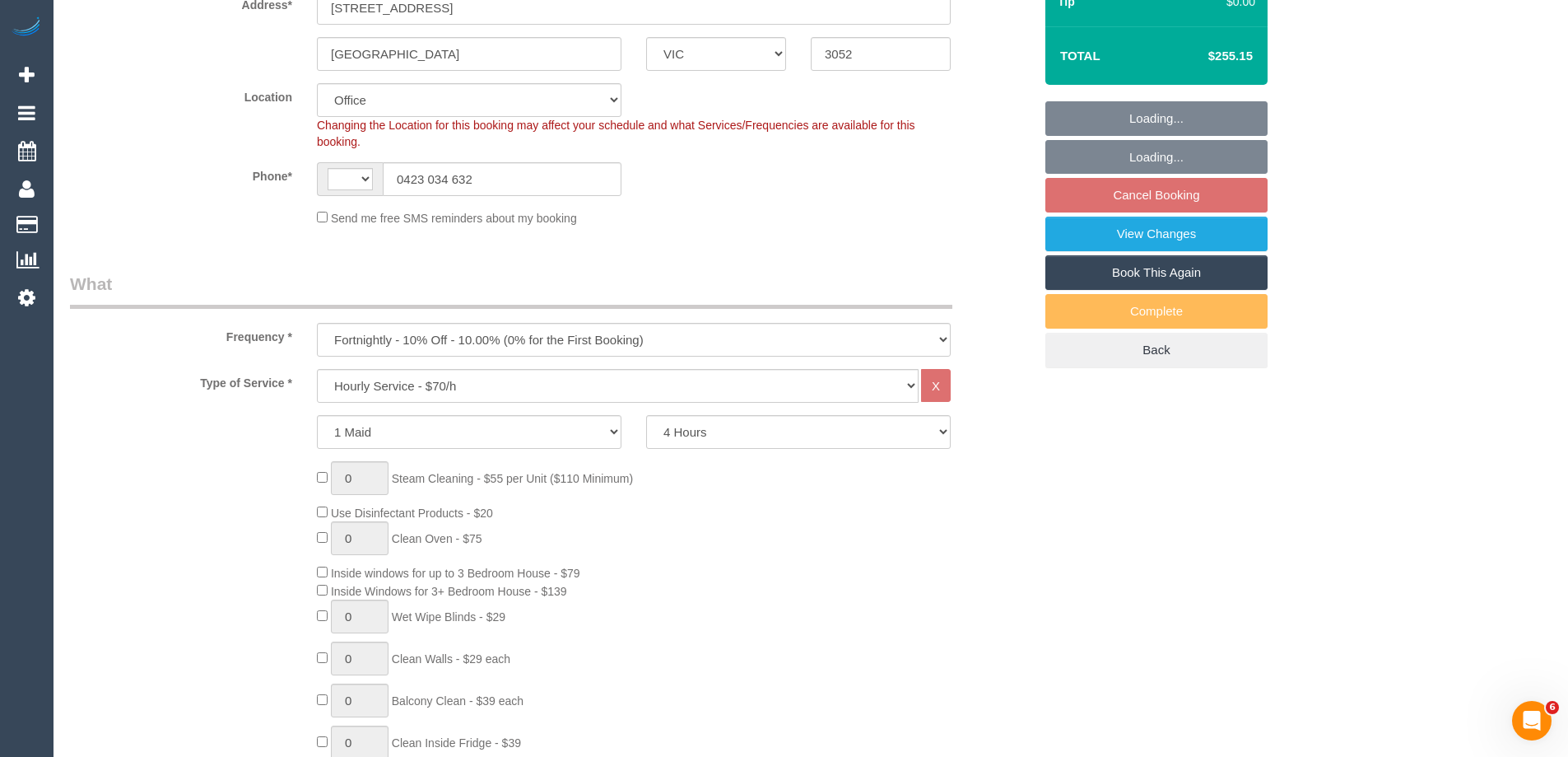
select select "string:AU"
select select "object:877"
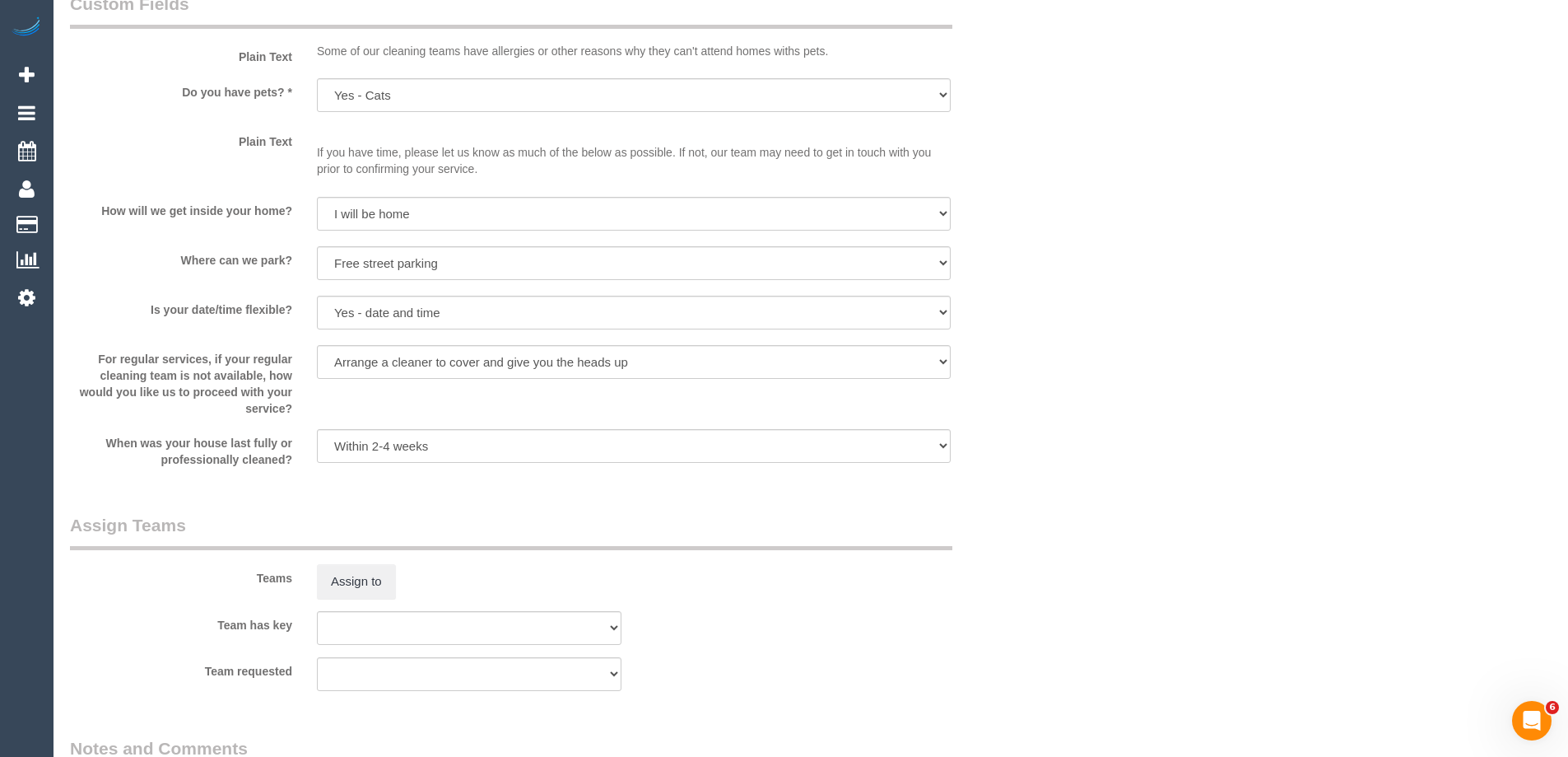
scroll to position [2671, 0]
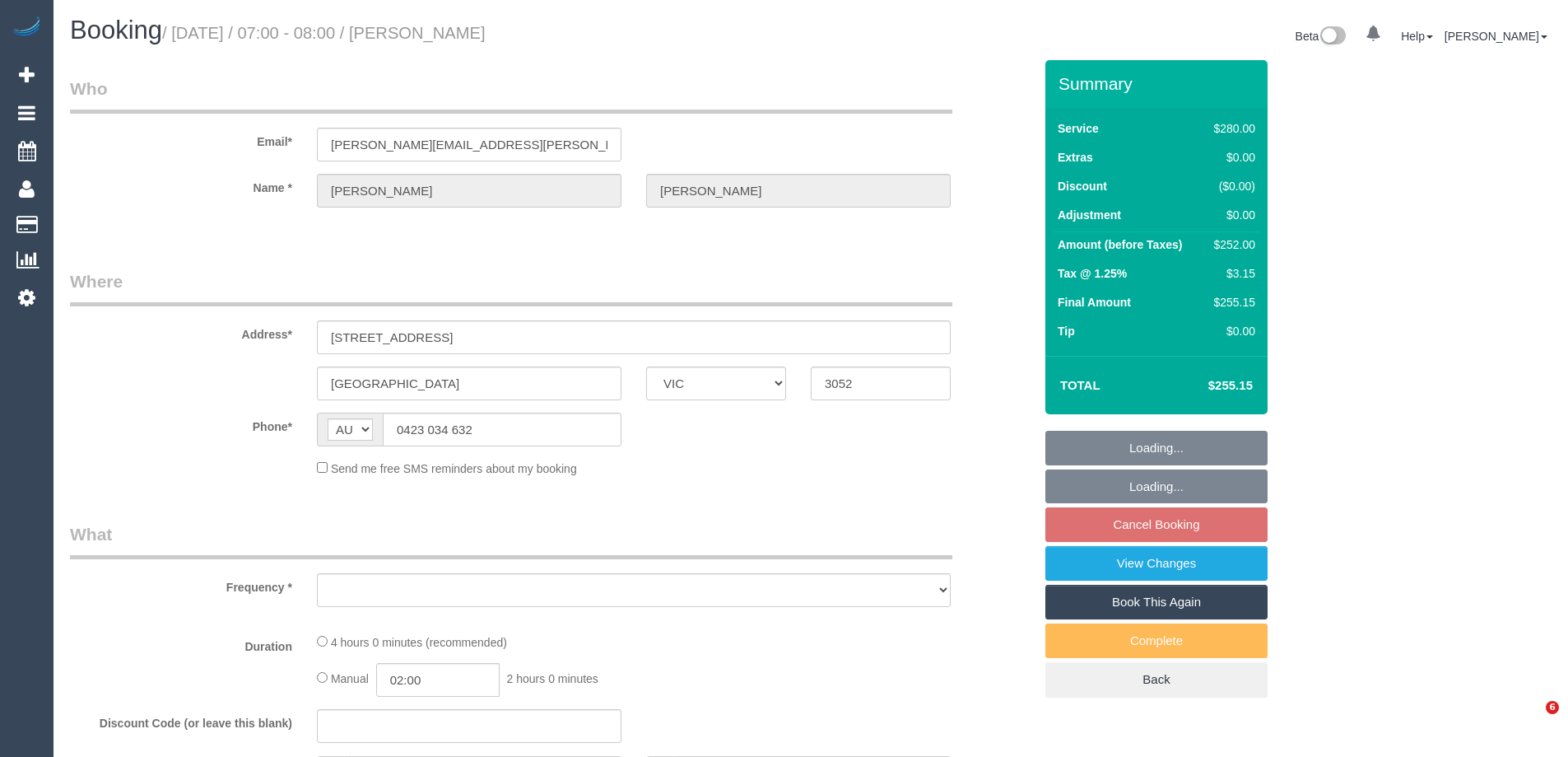
select select "VIC"
select select "object:543"
select select "string:stripe-pm_1NyNzk2GScqysDRVTDbnnvNv"
select select "240"
select select "number:29"
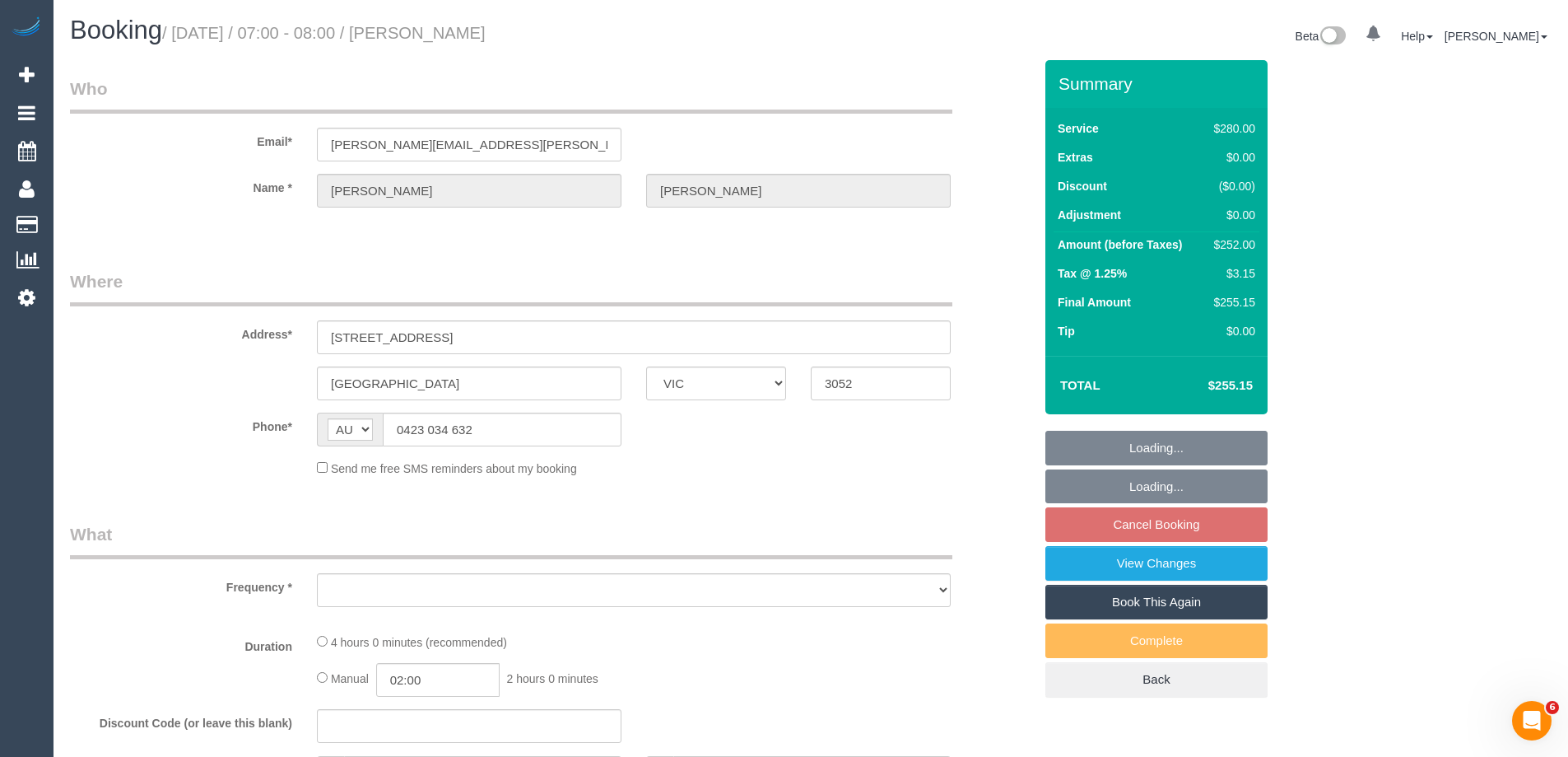
select select "number:14"
select select "number:19"
select select "number:22"
select select "number:34"
select select "number:12"
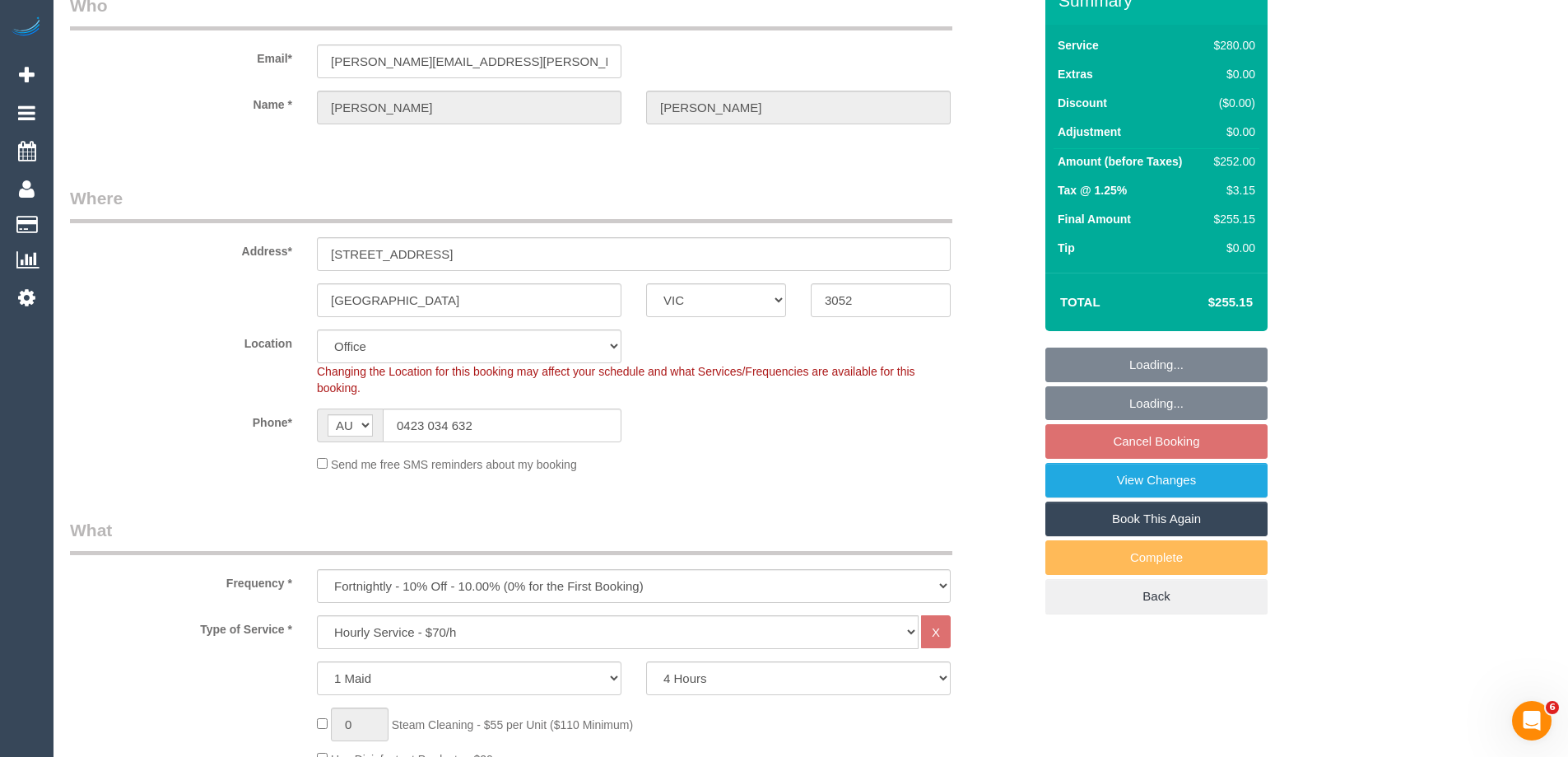
select select "object:860"
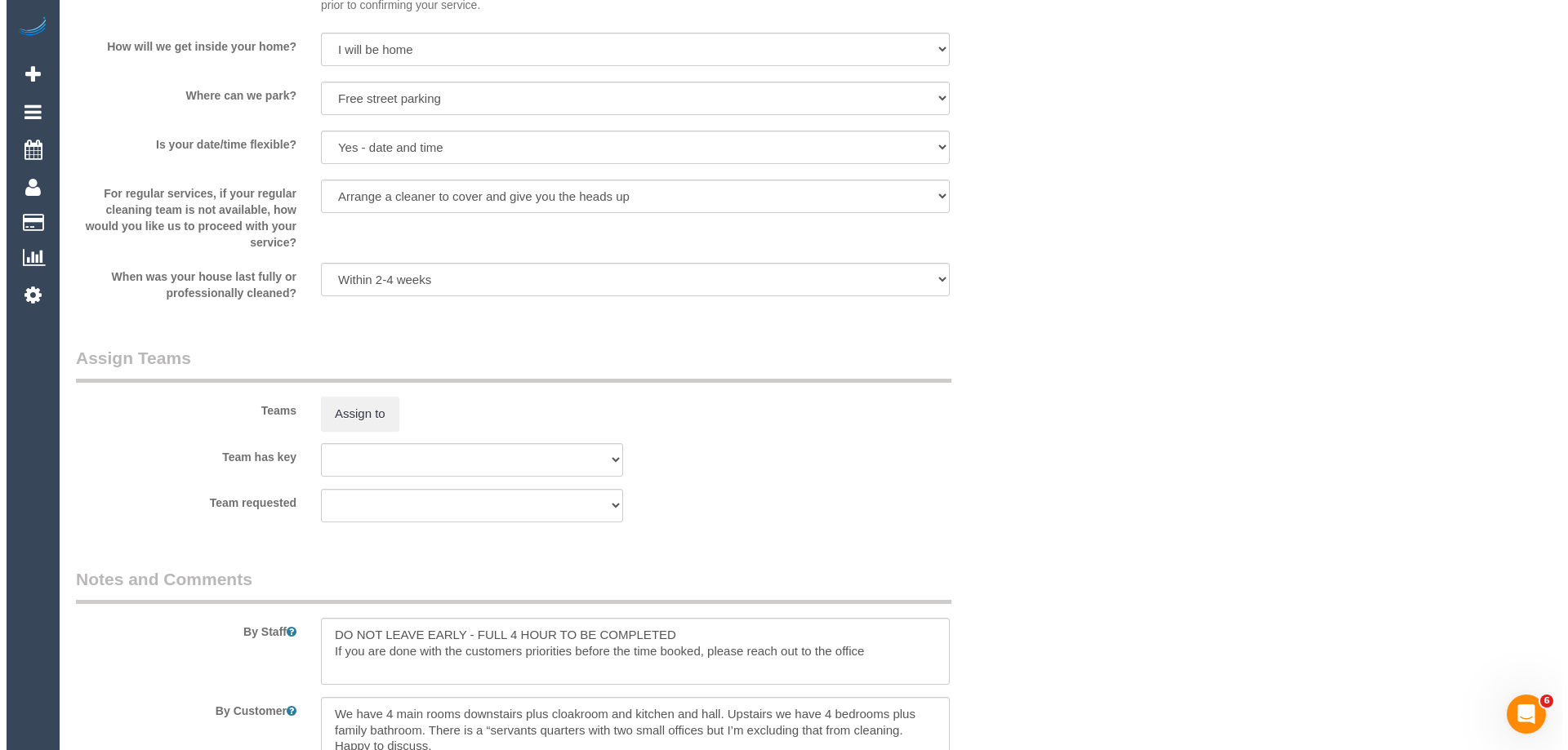
scroll to position [2204, 0]
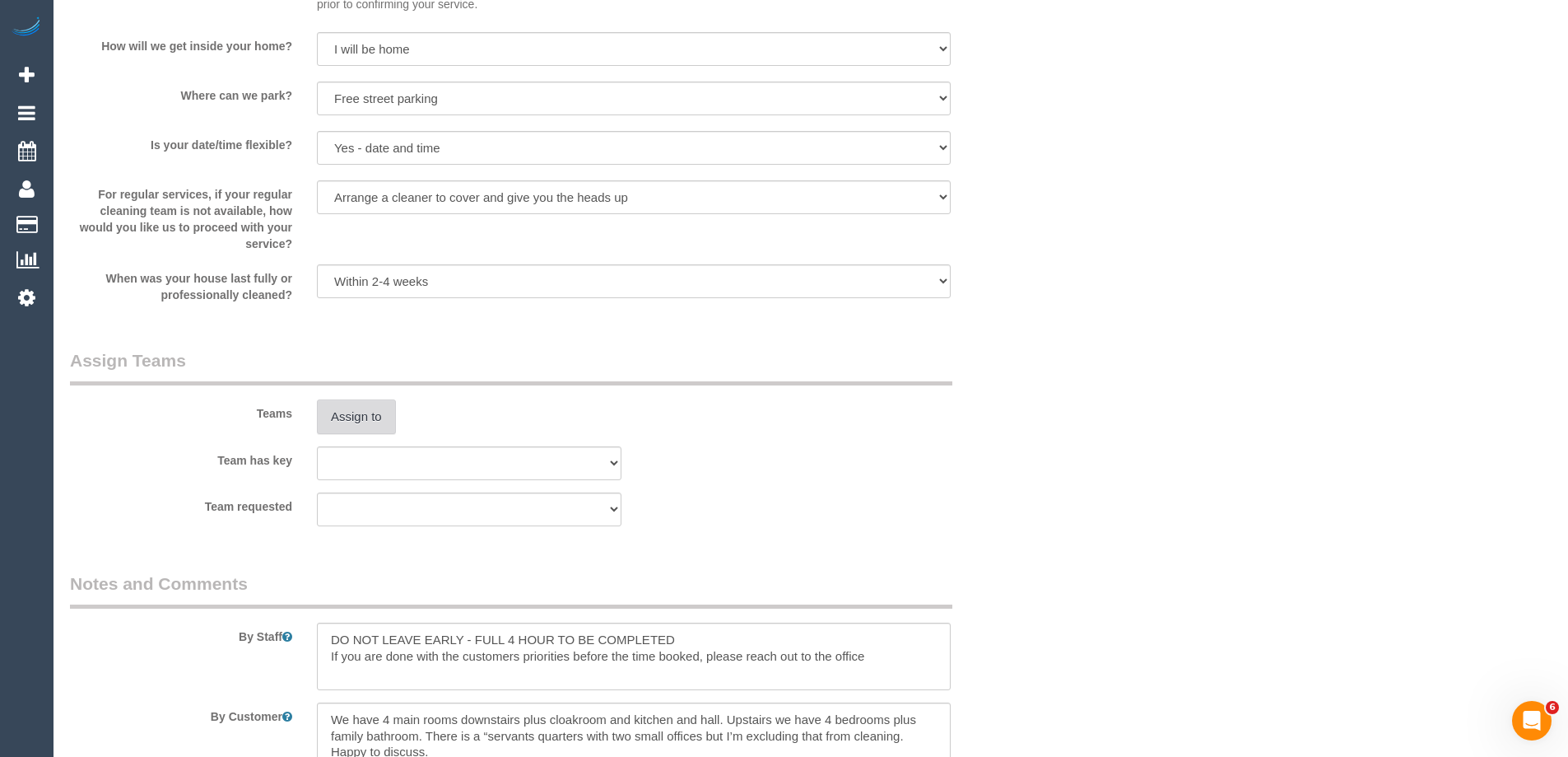
click at [359, 423] on button "Assign to" at bounding box center [356, 417] width 79 height 35
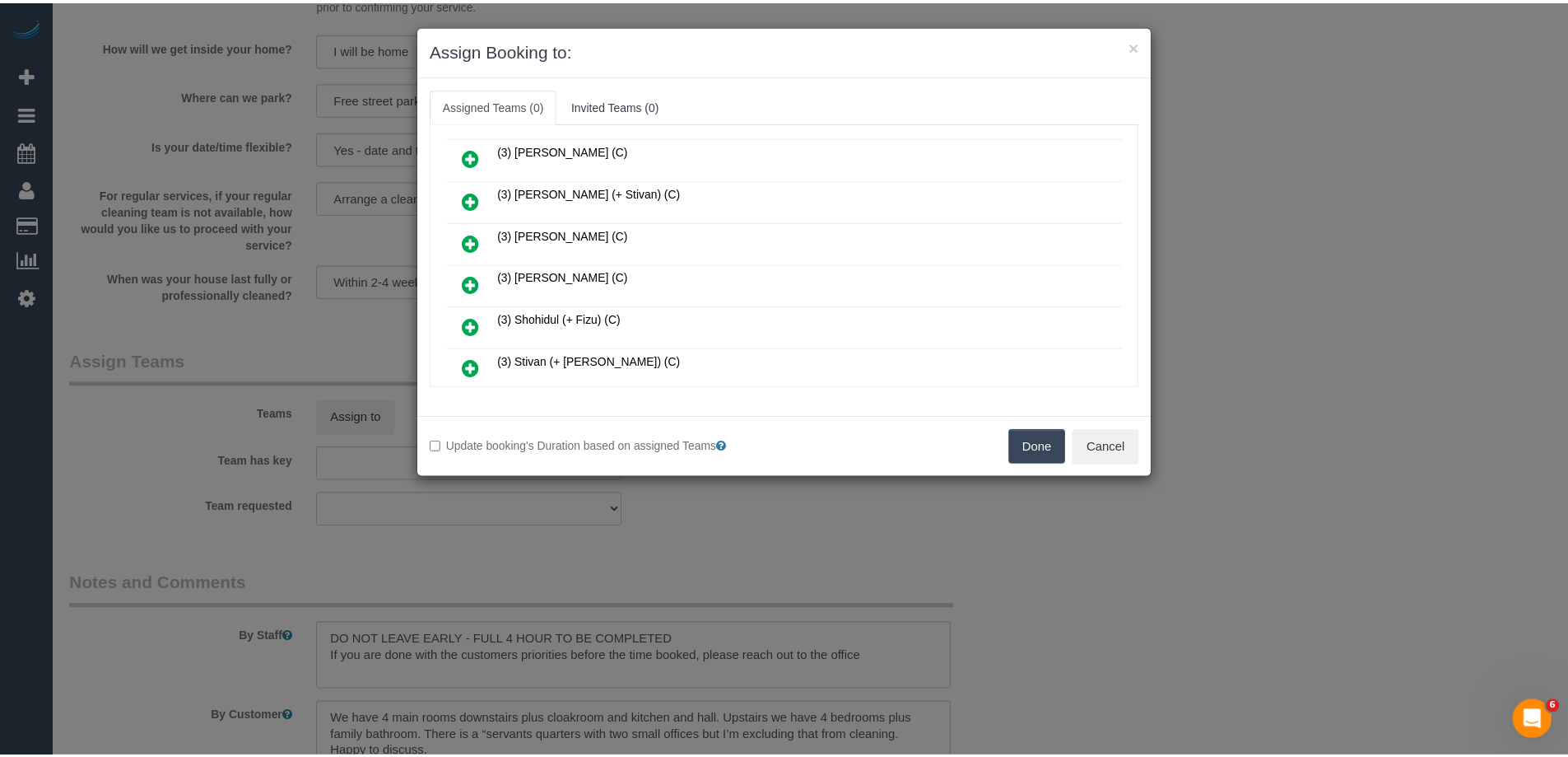
scroll to position [1400, 0]
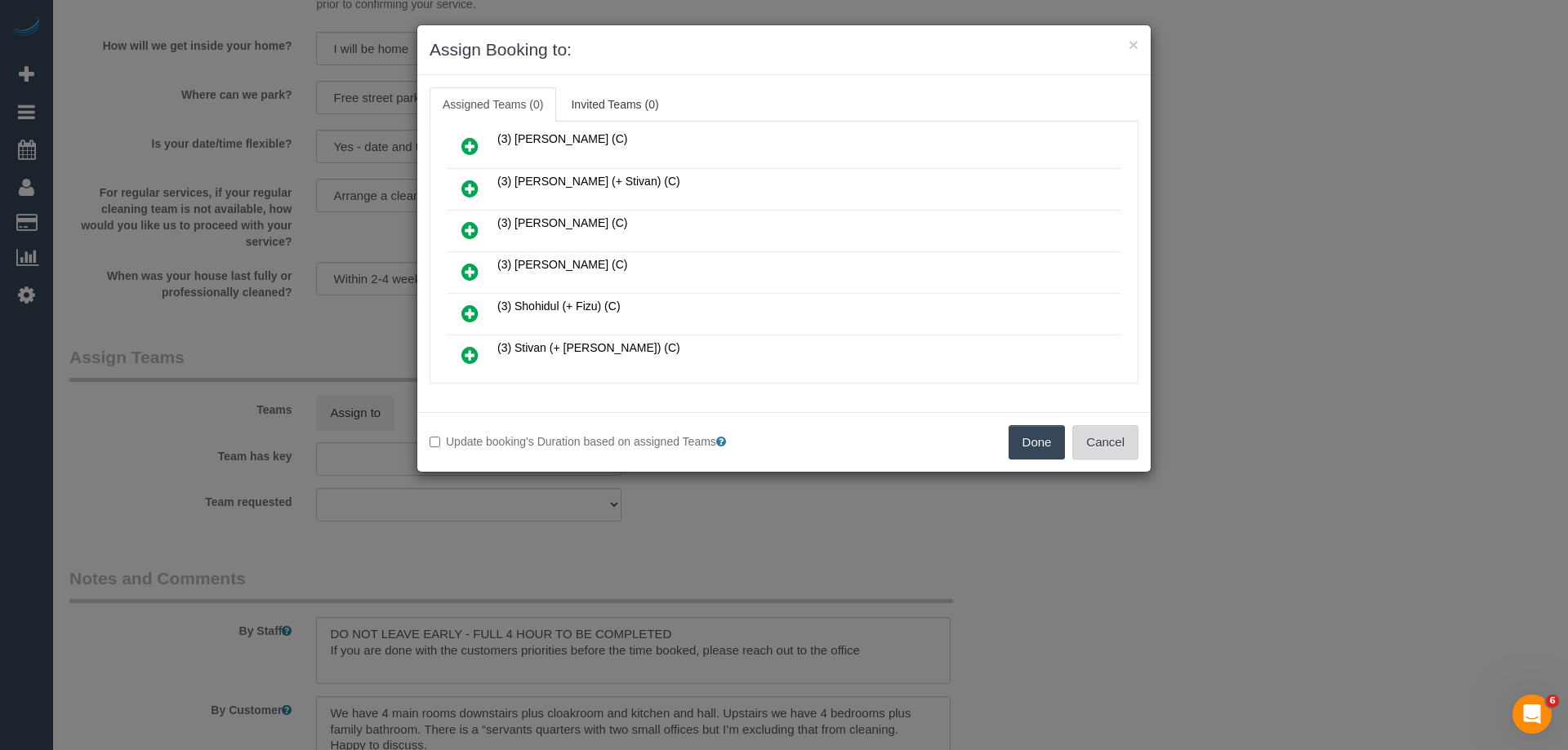
click at [1108, 456] on button "Cancel" at bounding box center [1105, 442] width 66 height 34
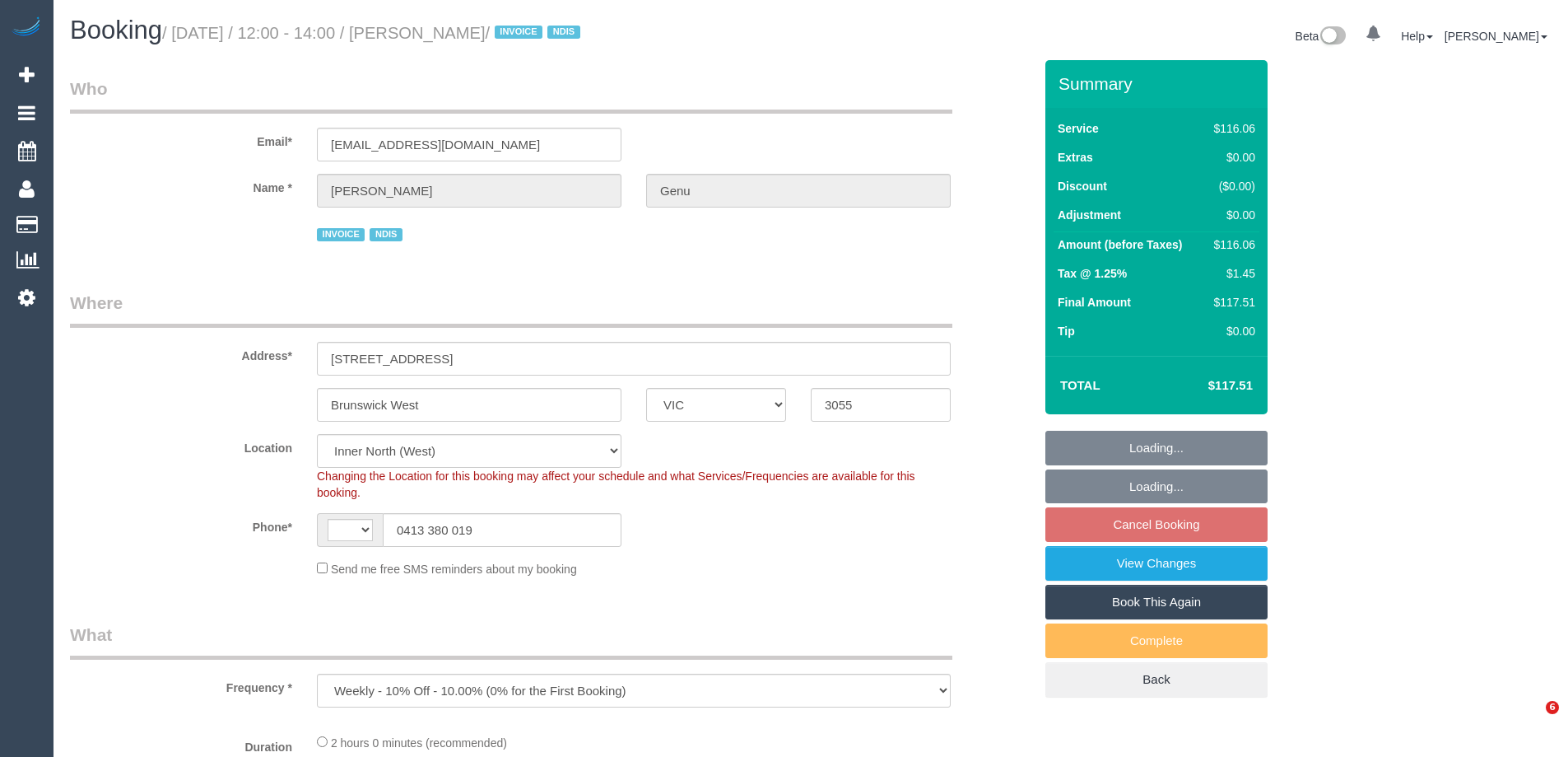
select select "VIC"
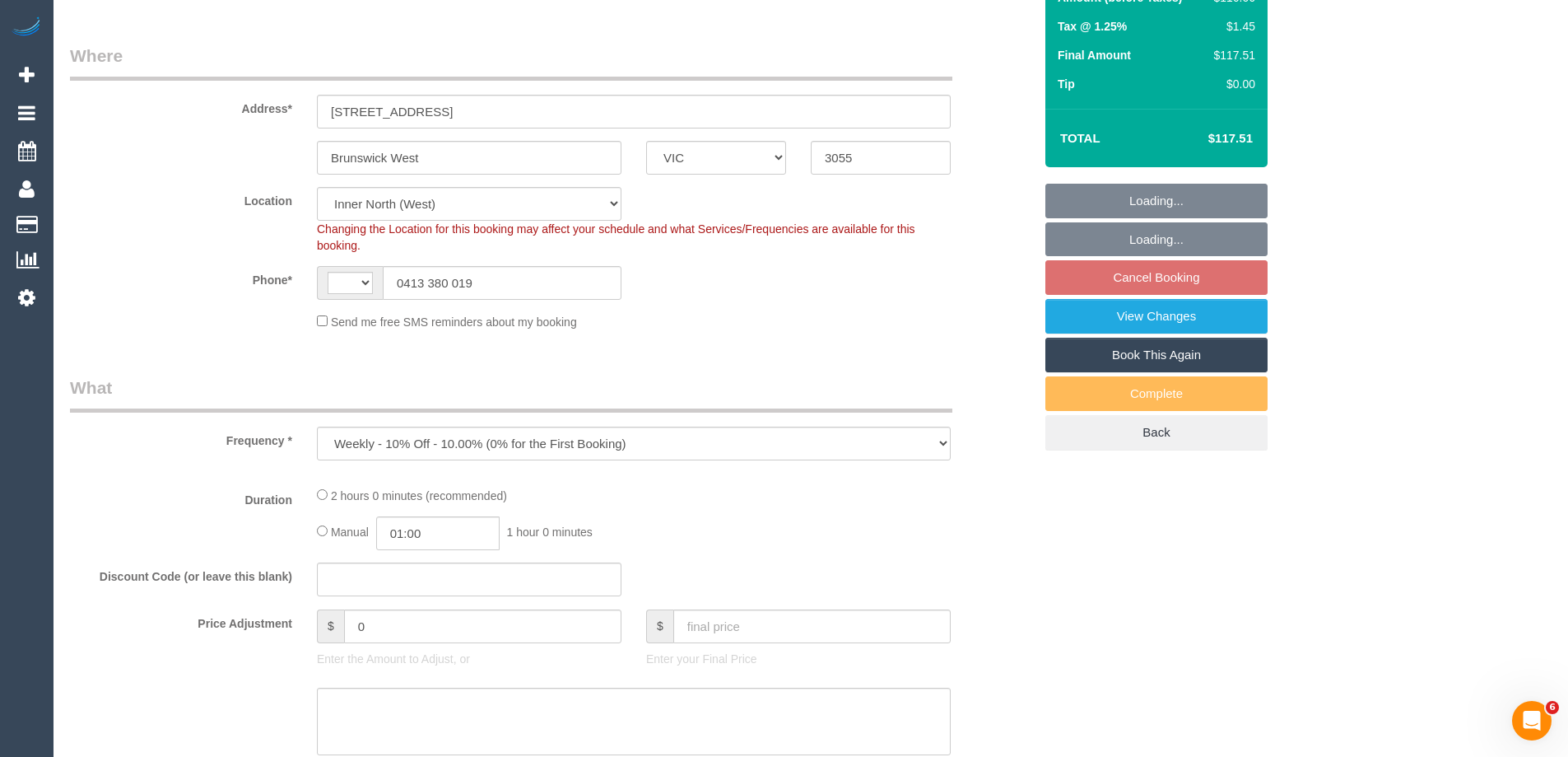
select select "number:28"
select select "number:14"
select select "number:21"
select select "number:36"
select select "number:35"
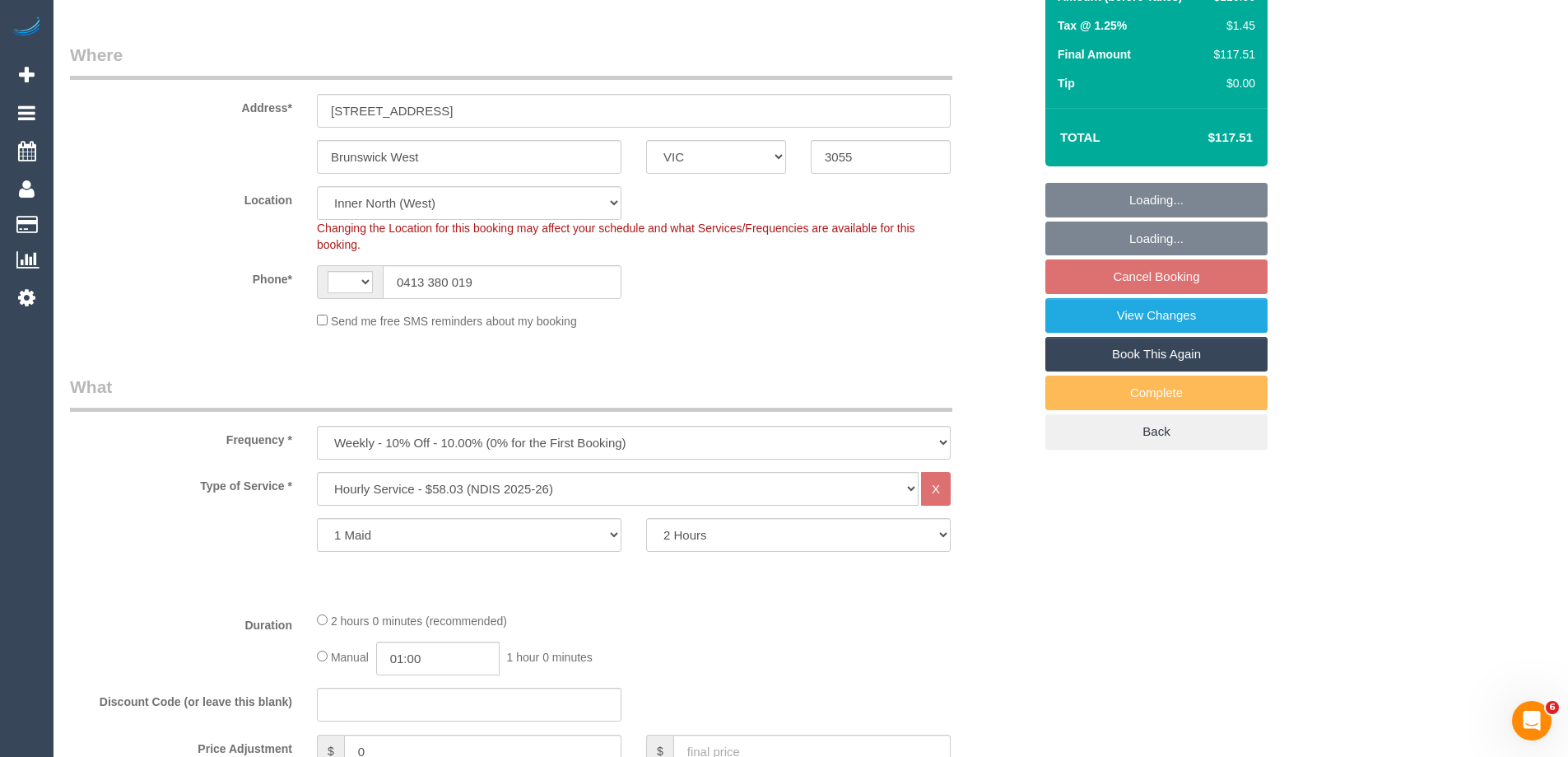
select select "string:AU"
select select "object:1652"
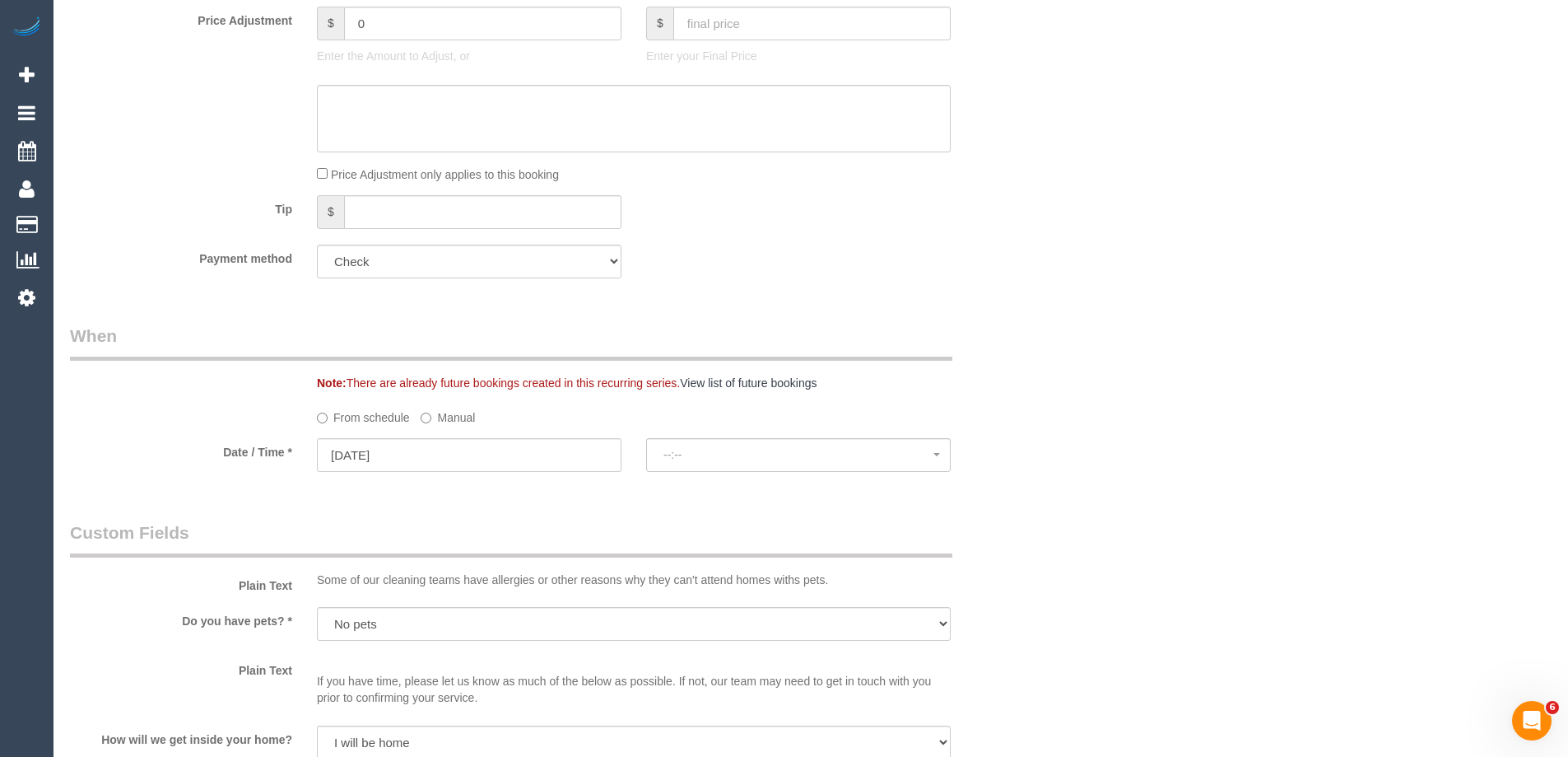
select select "spot1"
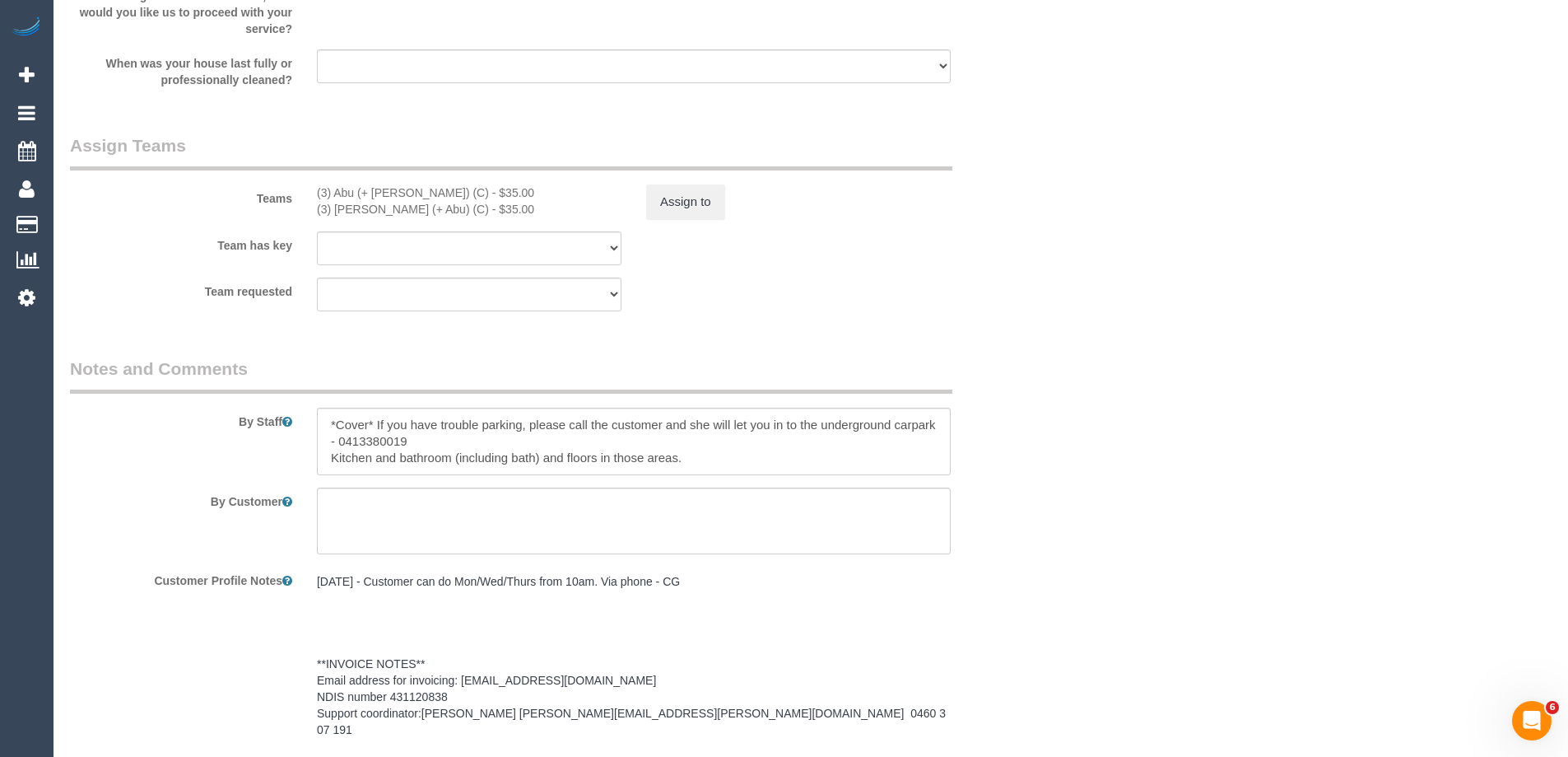
scroll to position [1894, 0]
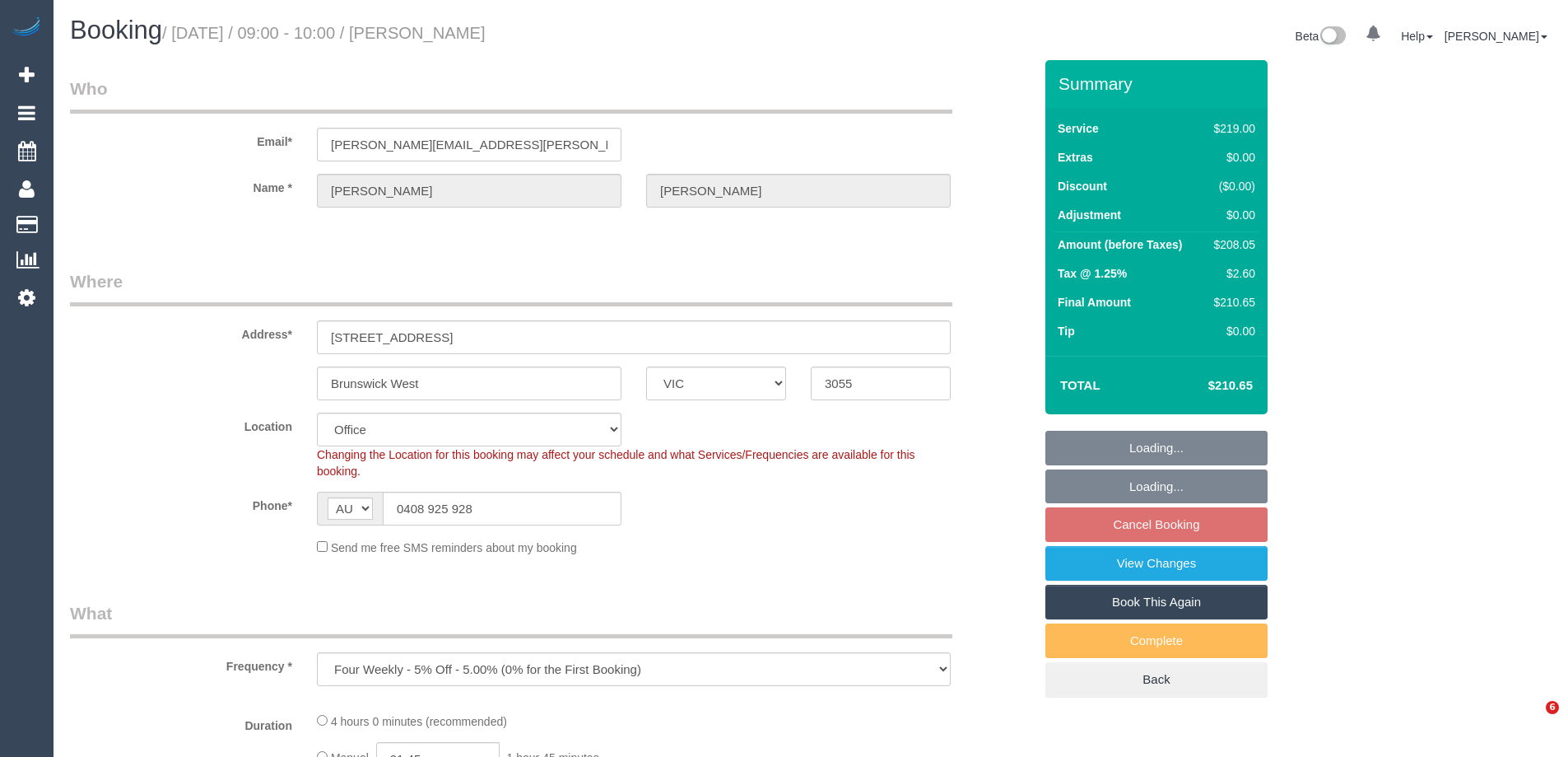
select select "VIC"
select select "string:stripe-pm_1PSTU82GScqysDRVltfeHtEI"
select select "number:28"
select select "number:15"
select select "number:18"
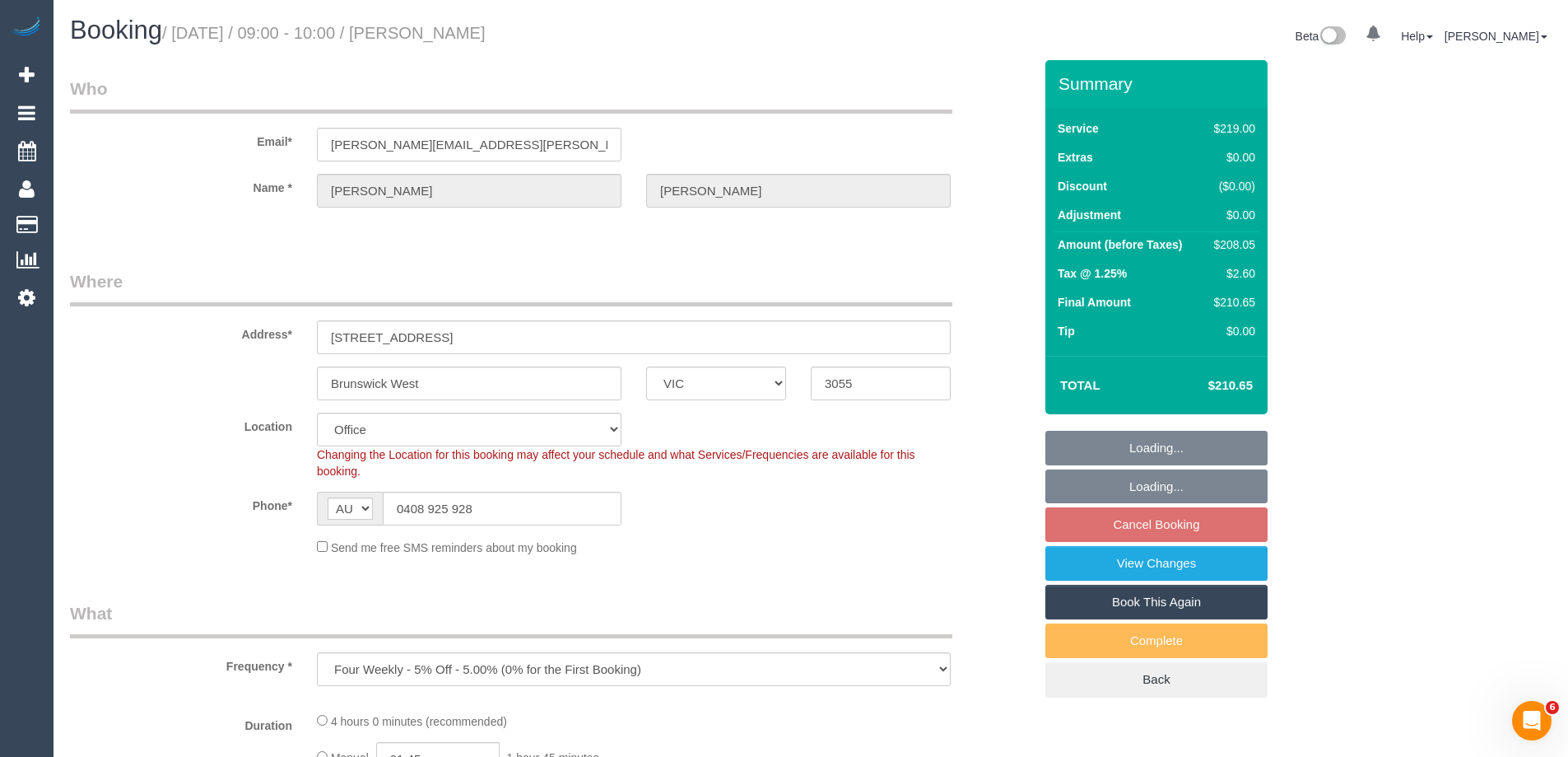
select select "number:22"
select select "number:12"
select select "object:732"
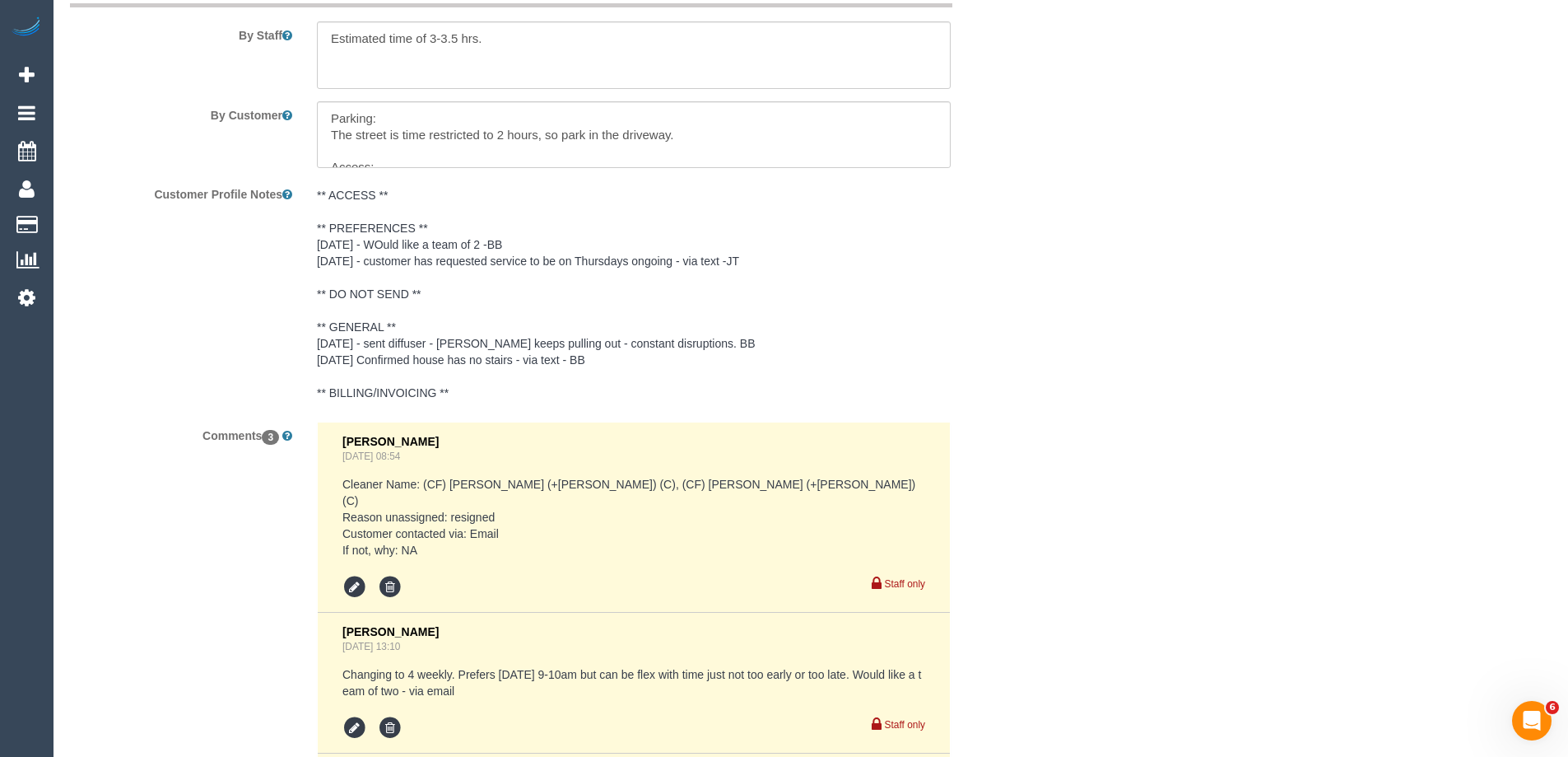
scroll to position [2883, 0]
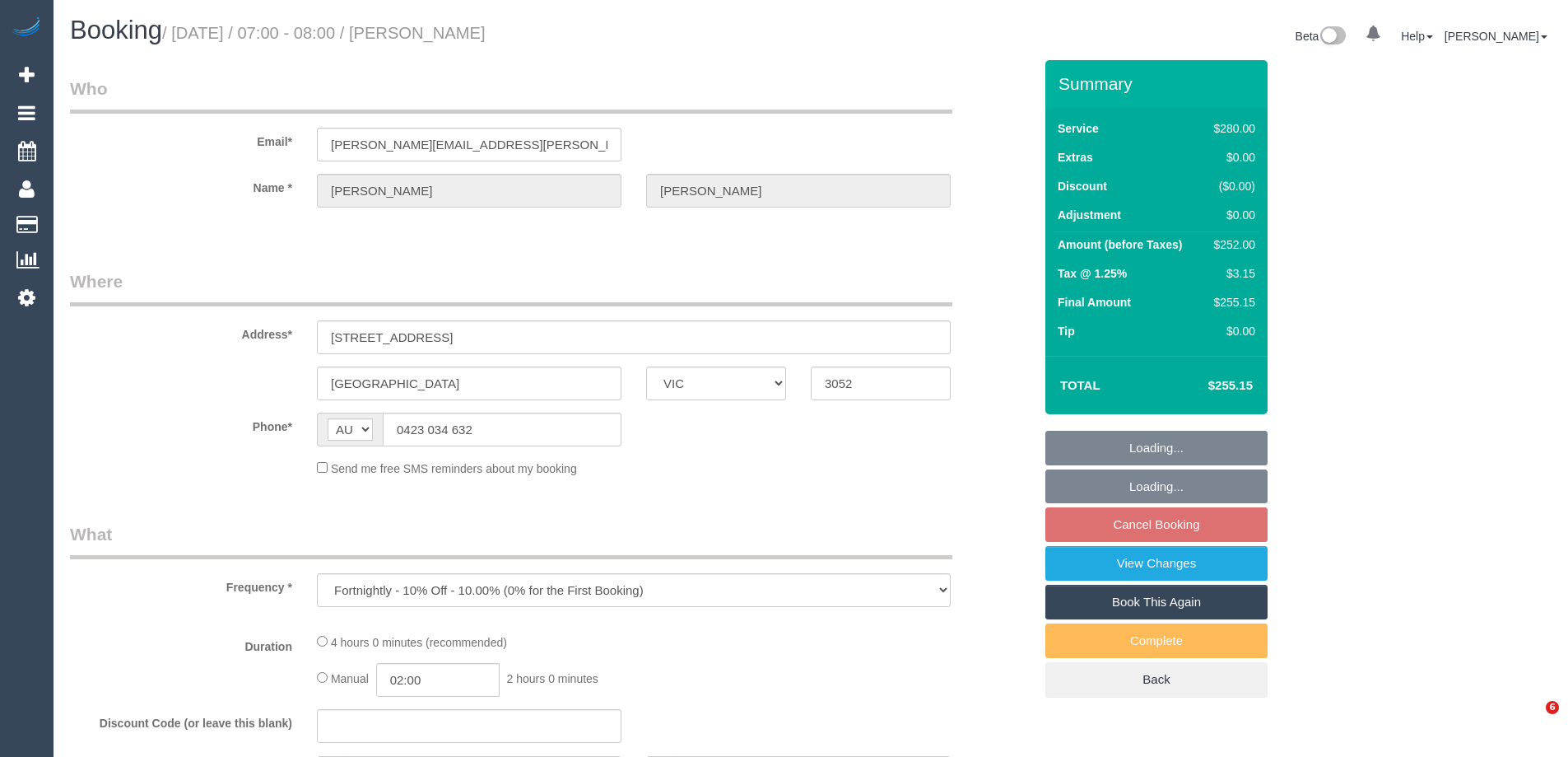
select select "VIC"
select select "string:stripe-pm_1NyNzk2GScqysDRVTDbnnvNv"
select select "240"
select select "number:29"
select select "number:14"
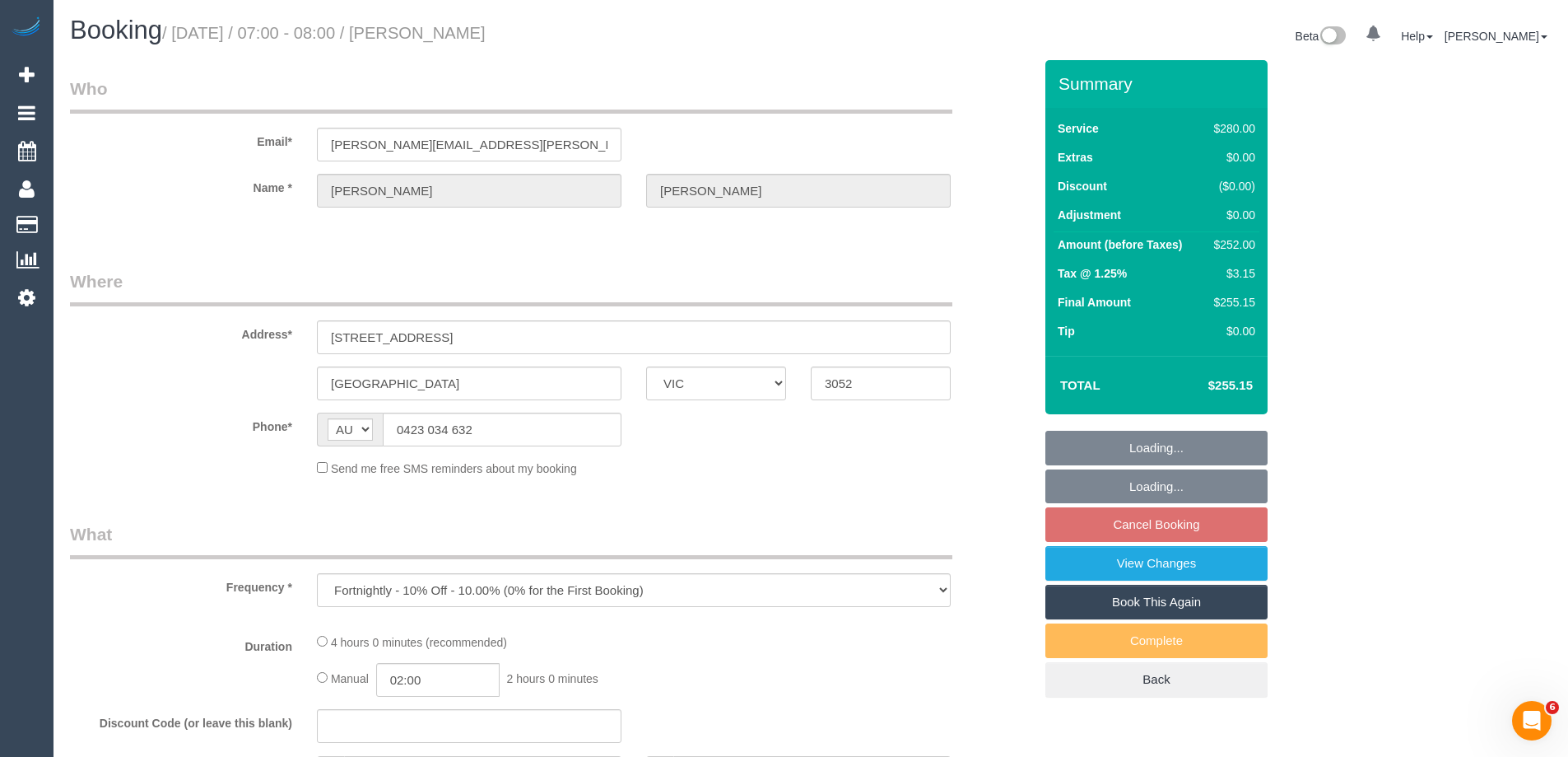
select select "number:19"
select select "number:22"
select select "number:34"
select select "number:12"
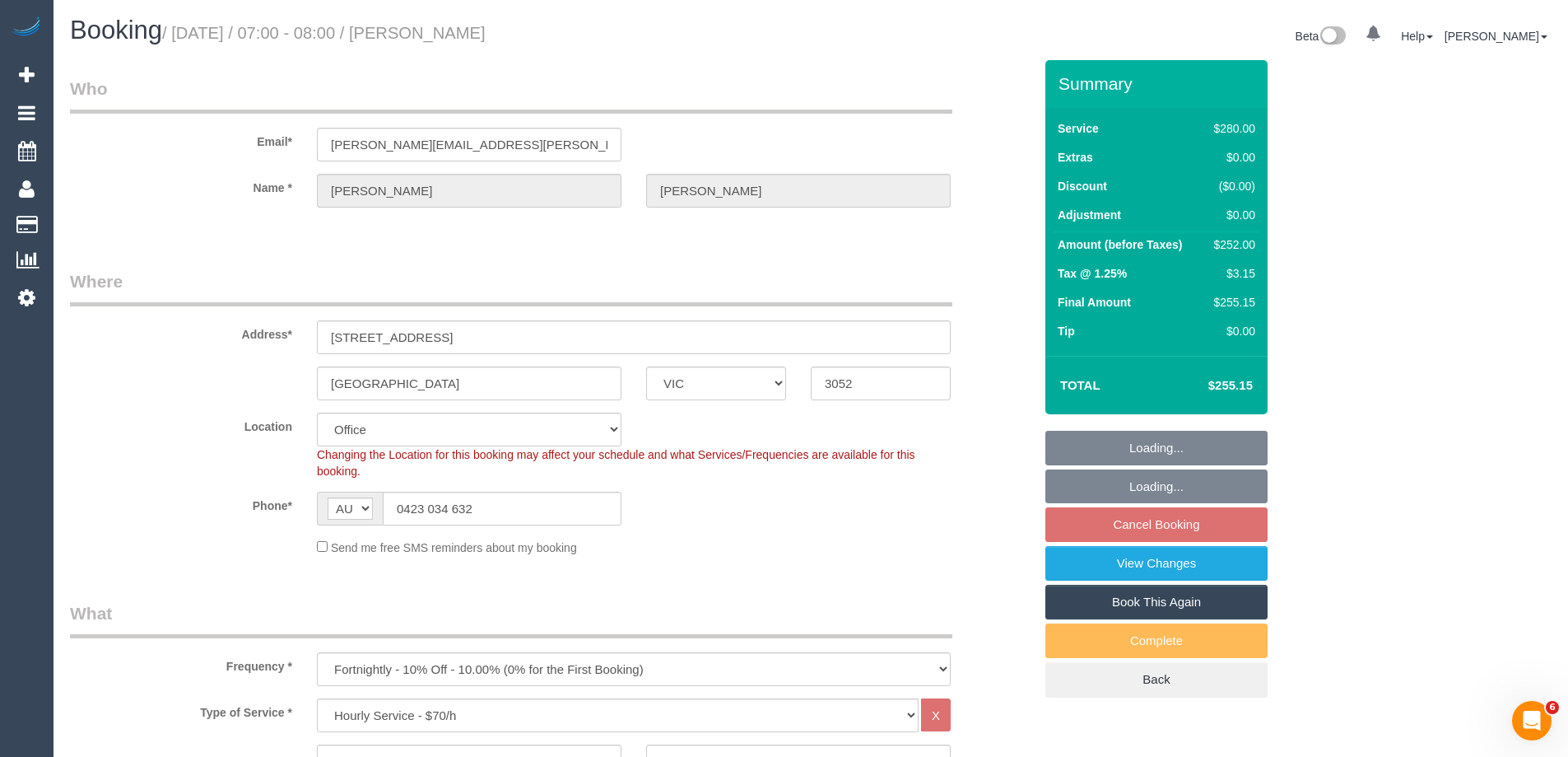
select select "object:874"
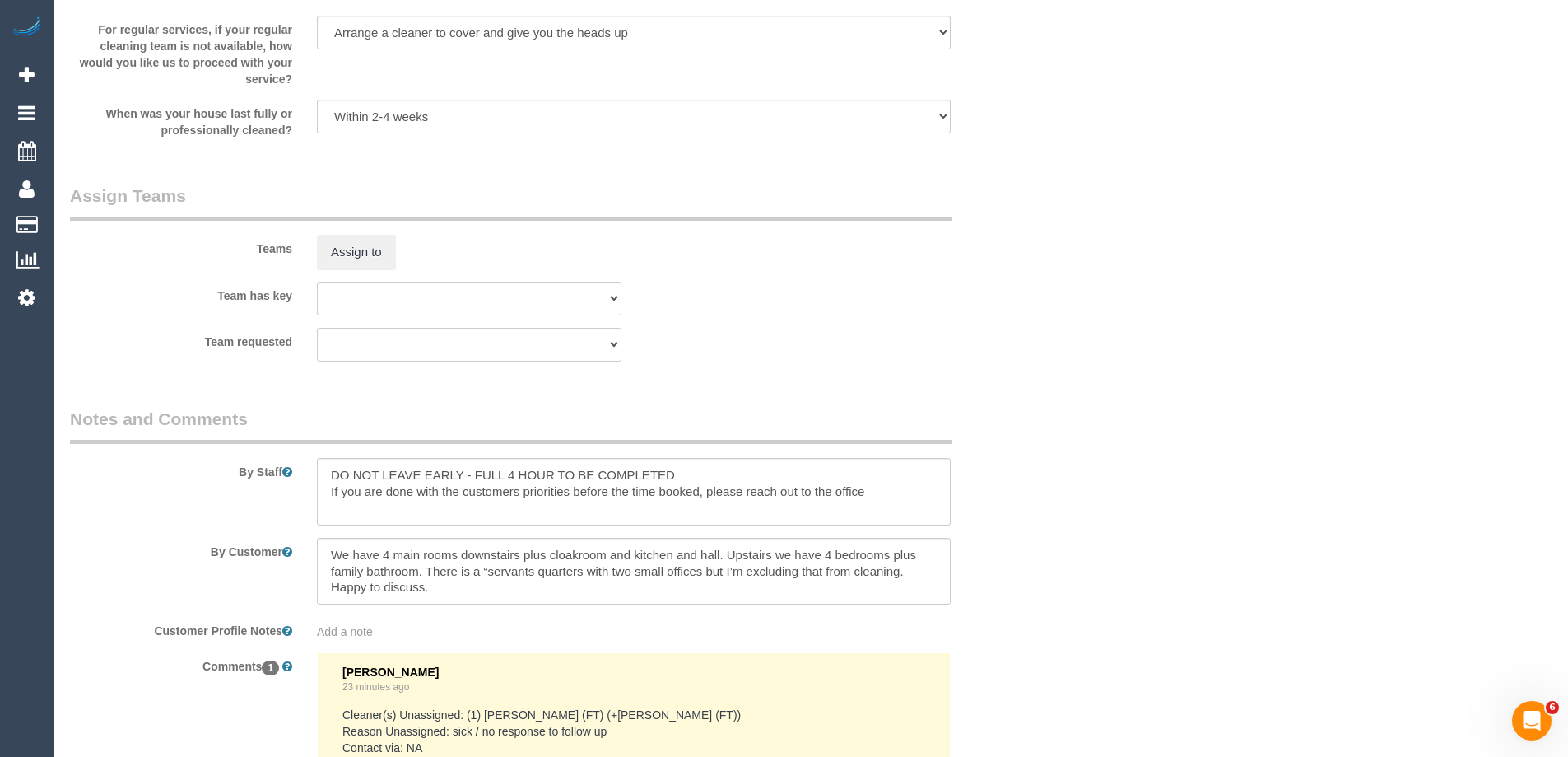
scroll to position [2671, 0]
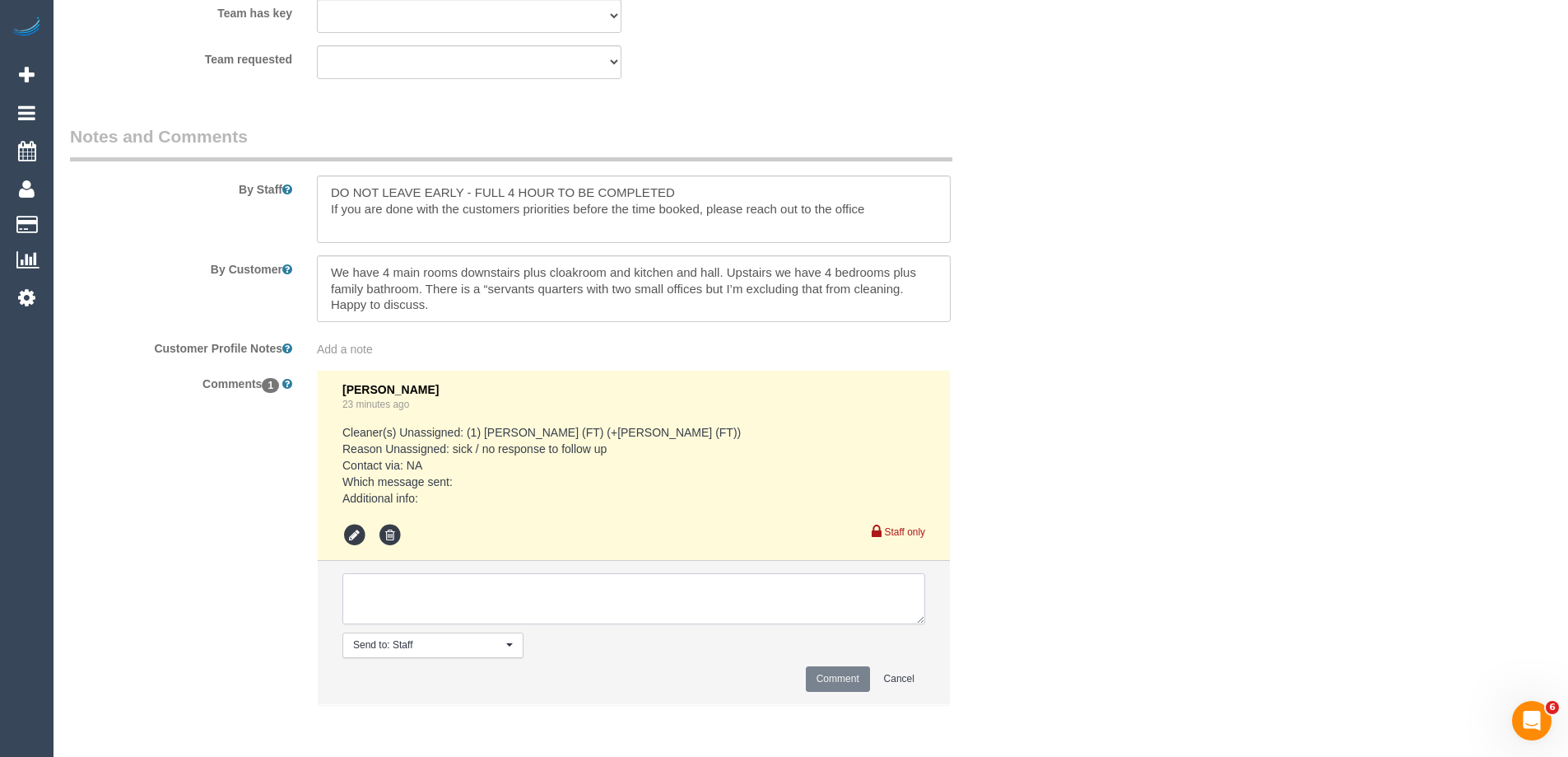
click at [382, 607] on textarea at bounding box center [634, 598] width 583 height 51
type textarea "Assigned back as T+T are available - via text"
click at [845, 669] on button "Comment" at bounding box center [838, 679] width 64 height 25
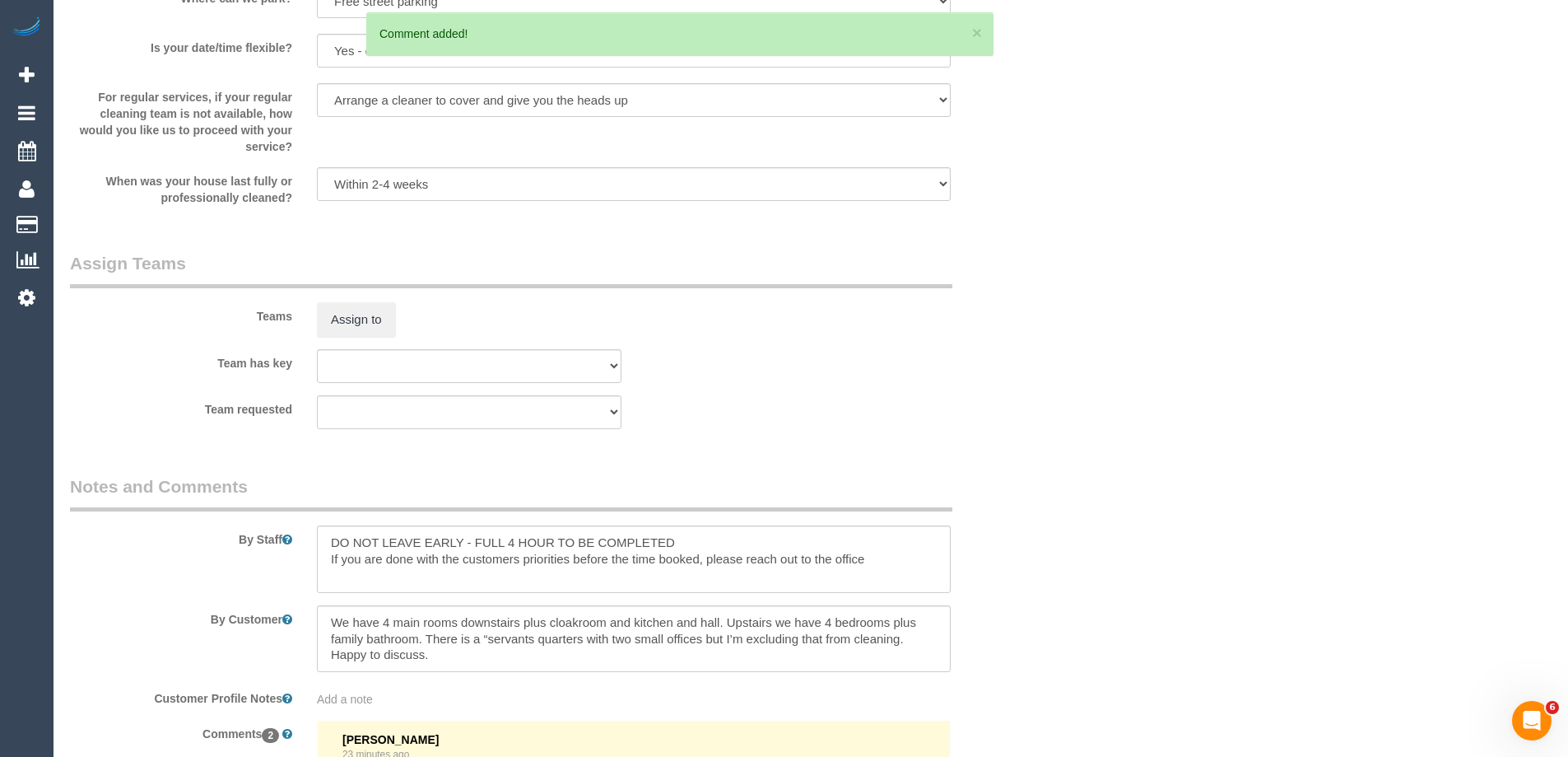
scroll to position [2259, 0]
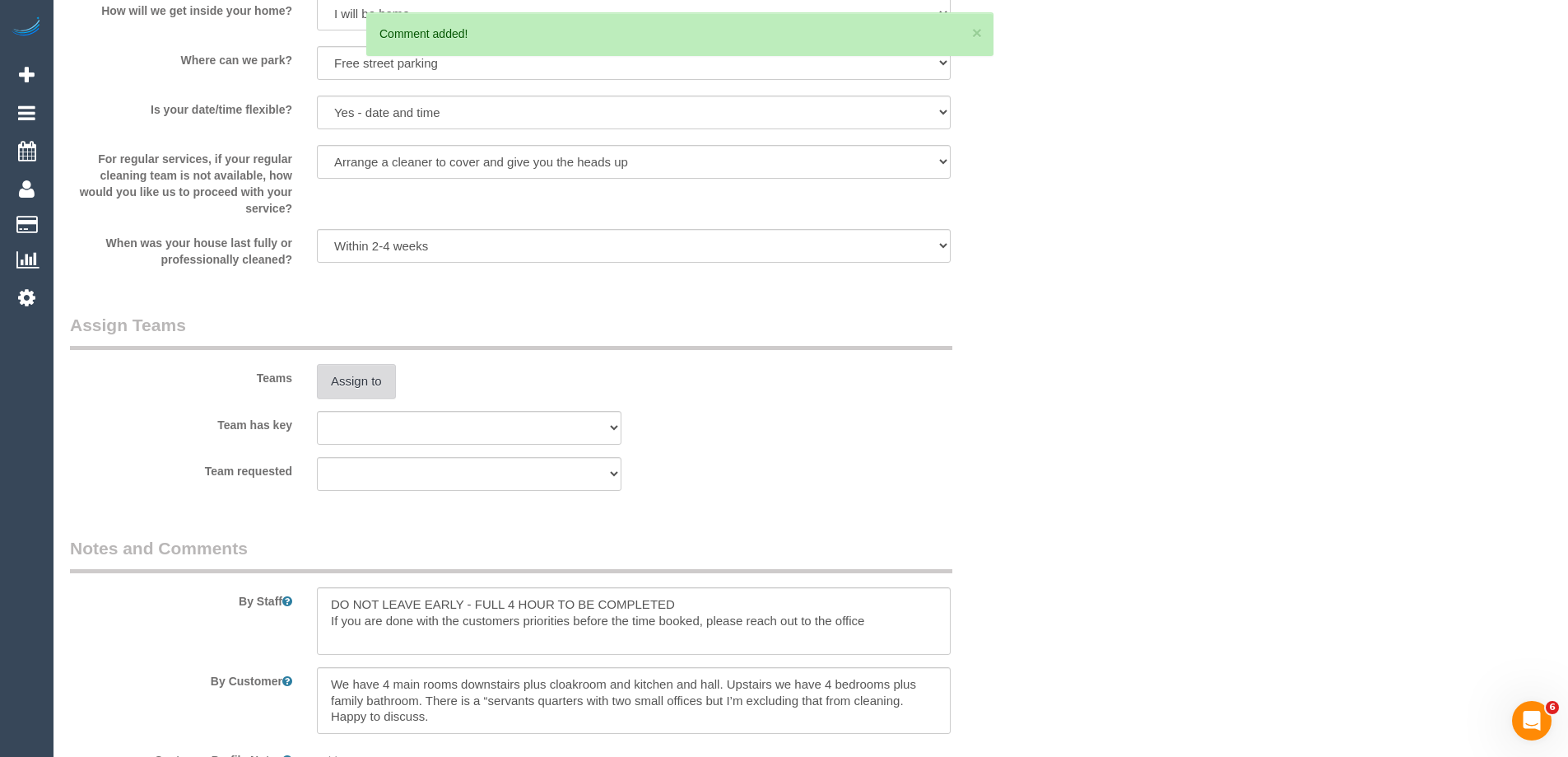
click at [351, 380] on button "Assign to" at bounding box center [356, 381] width 79 height 35
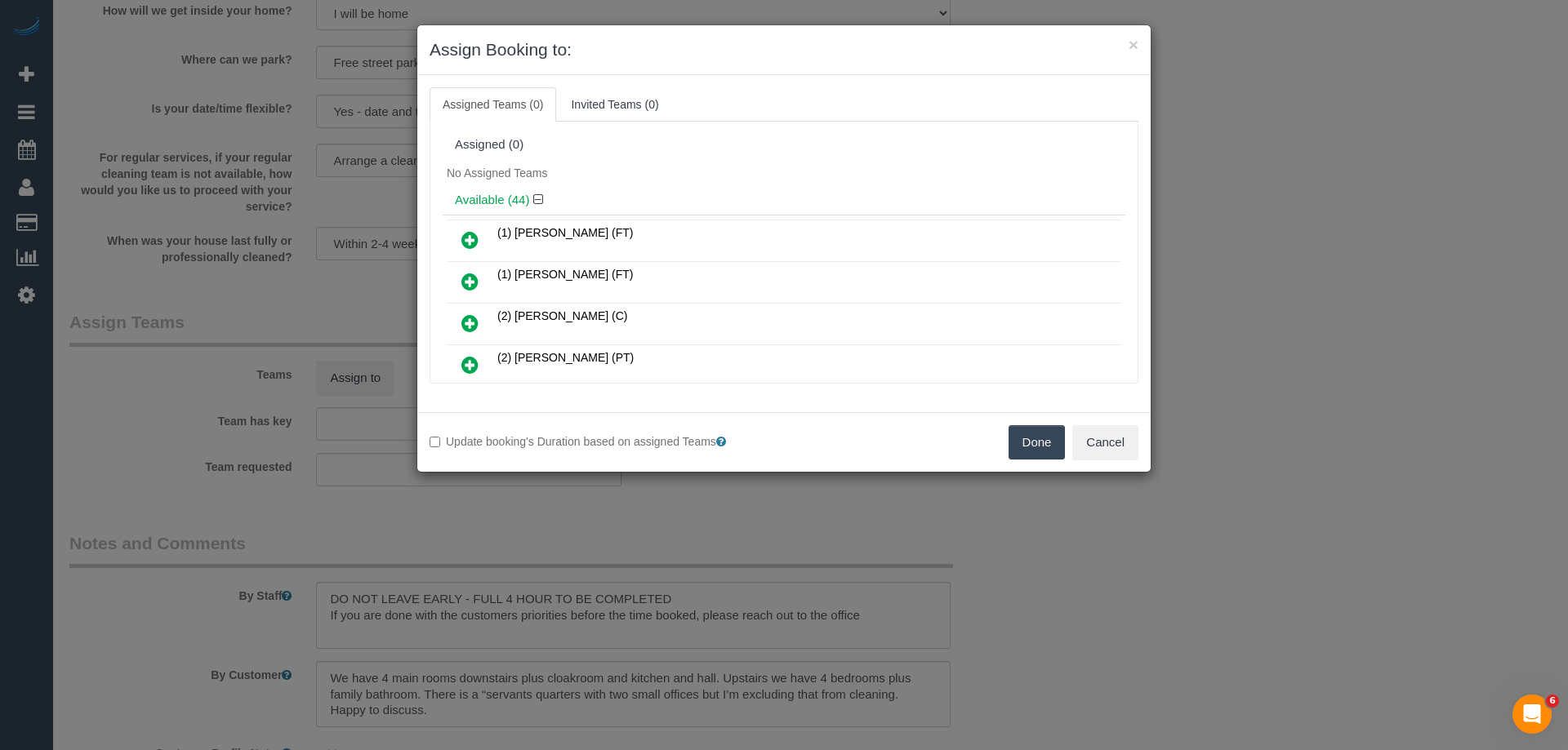
click at [1036, 437] on button "Done" at bounding box center [1037, 442] width 57 height 34
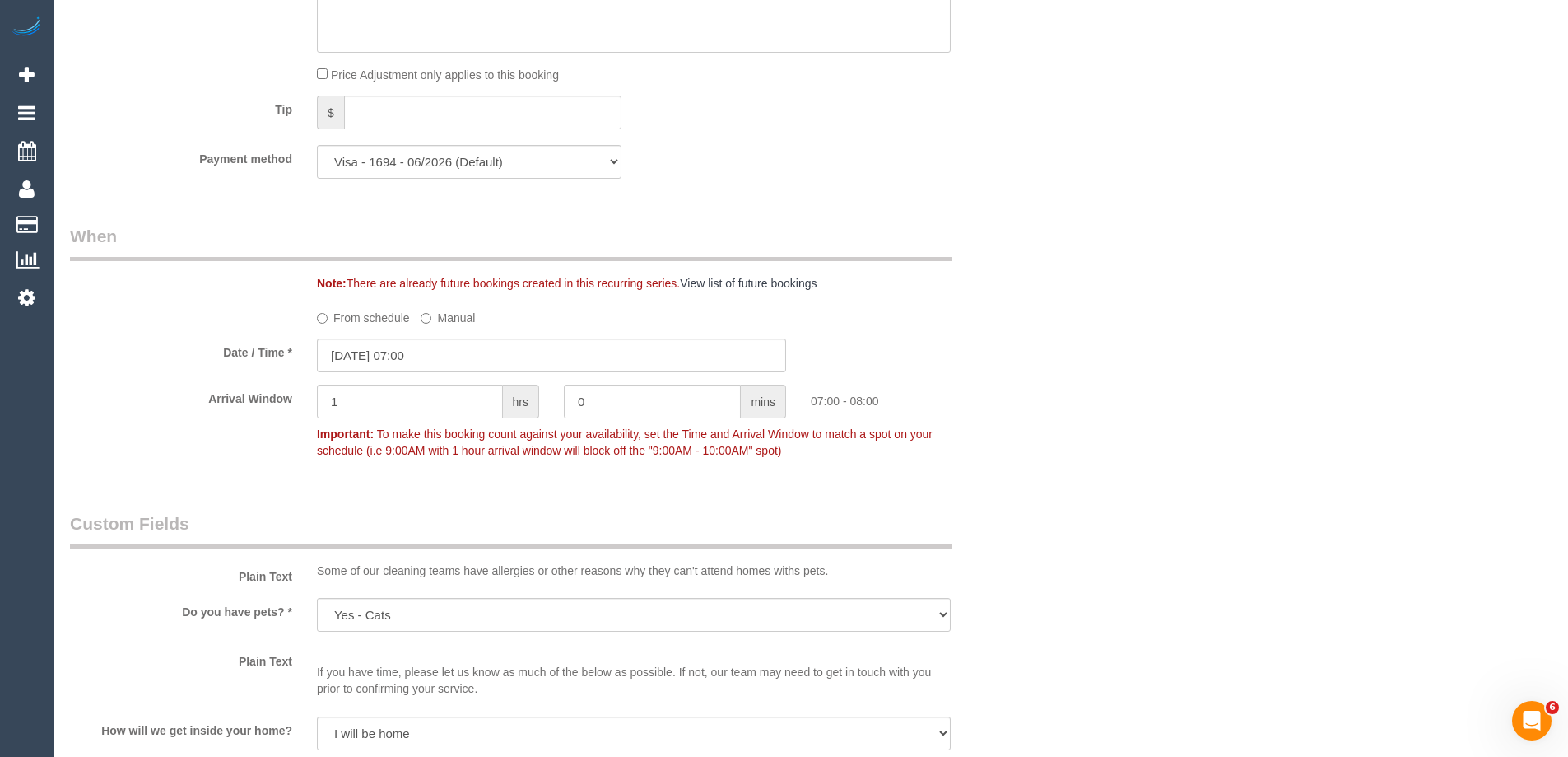
scroll to position [0, 0]
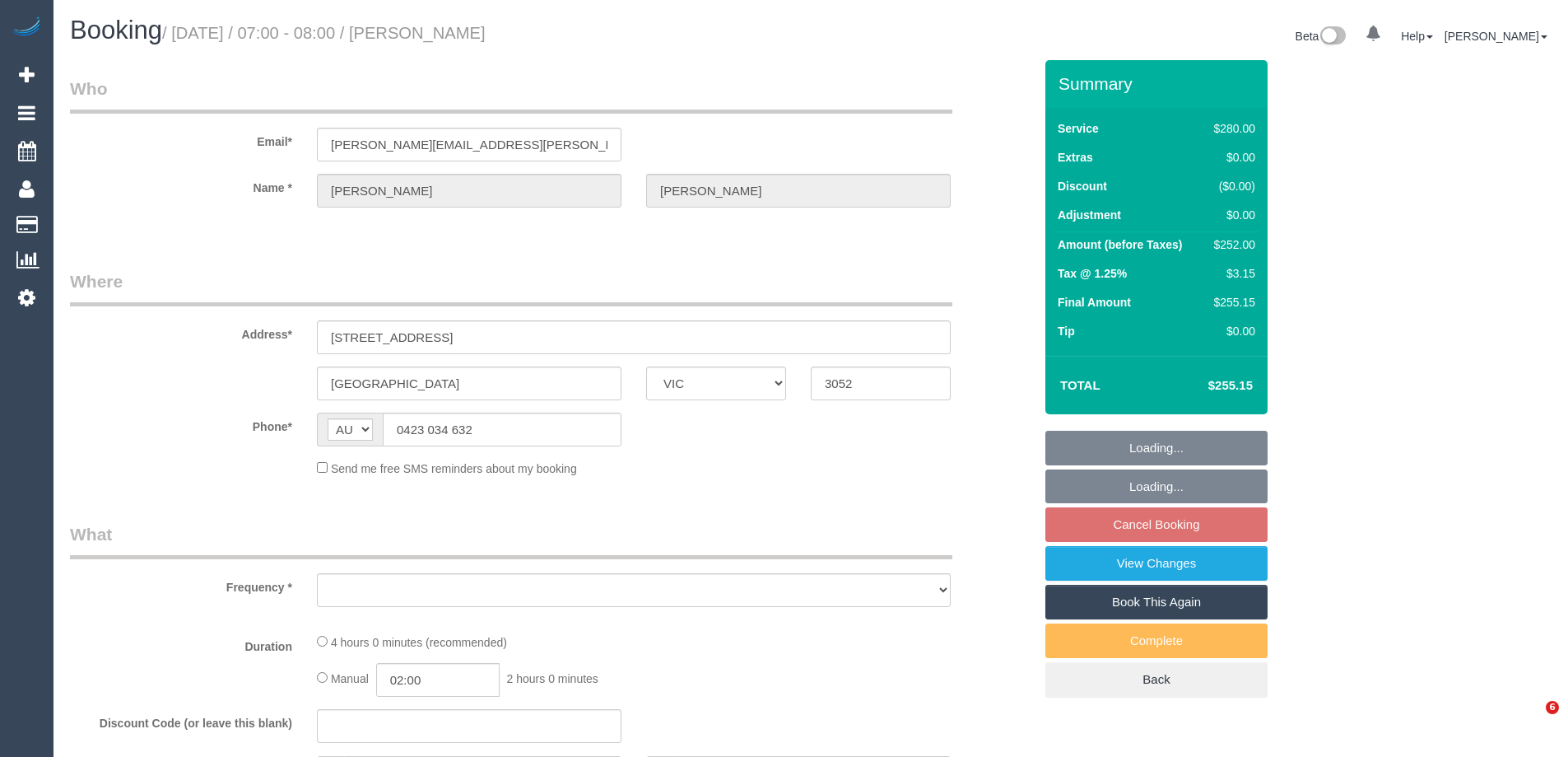
select select "VIC"
select select "object:563"
select select "string:stripe-pm_1NyNzk2GScqysDRVTDbnnvNv"
select select "number:29"
select select "number:14"
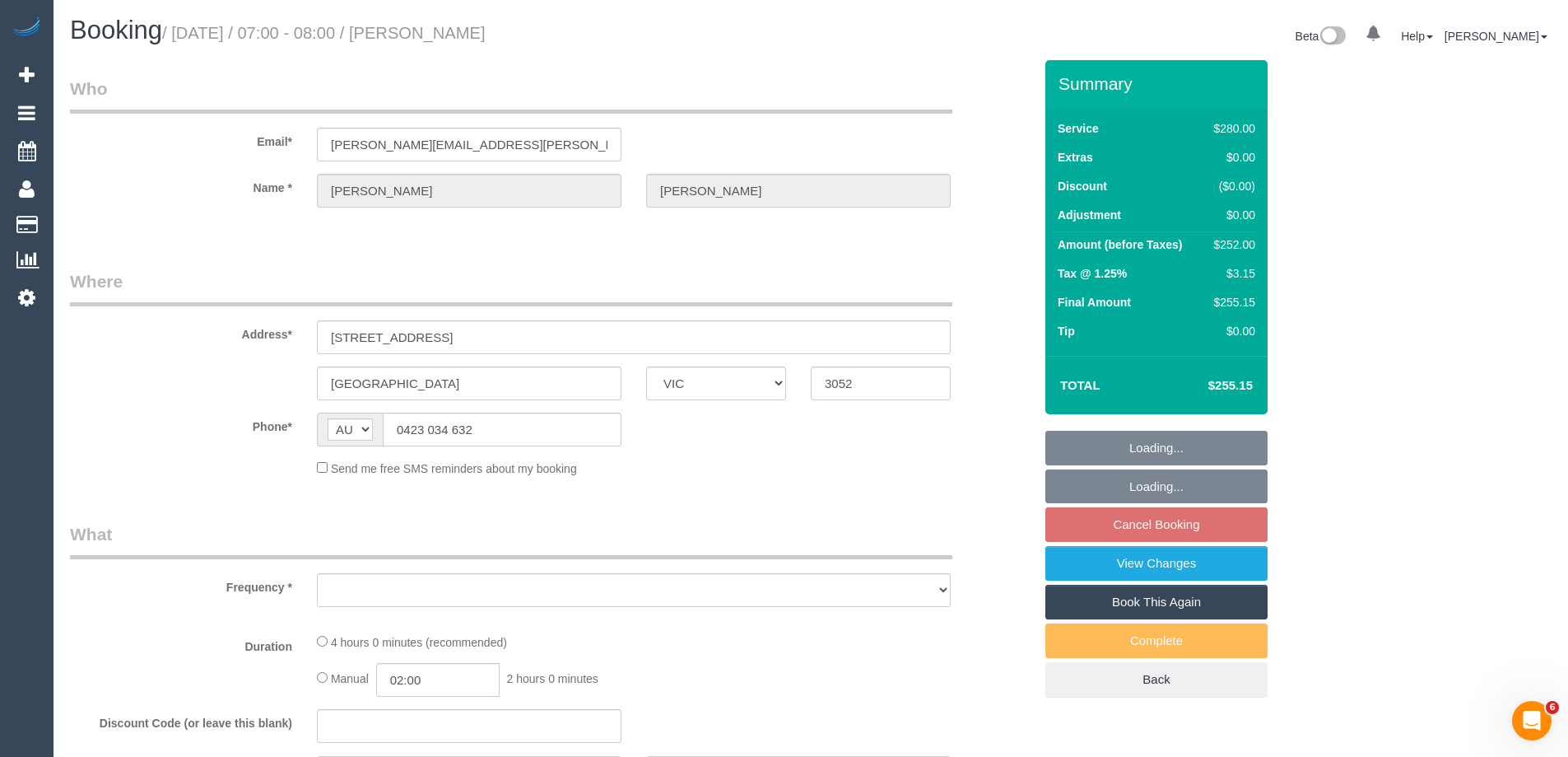
select select "number:19"
select select "number:22"
select select "number:34"
select select "number:12"
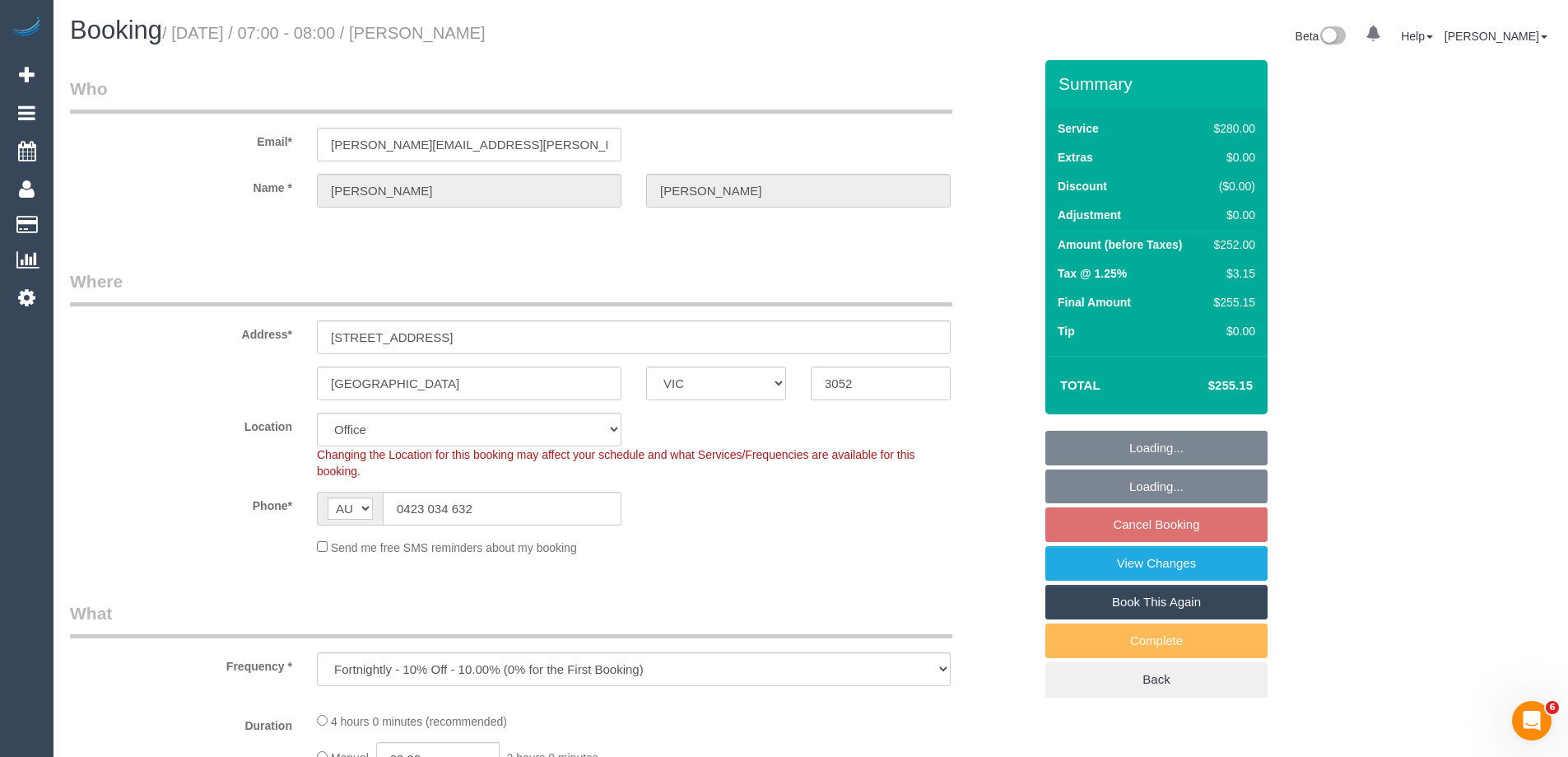
select select "object:892"
select select "240"
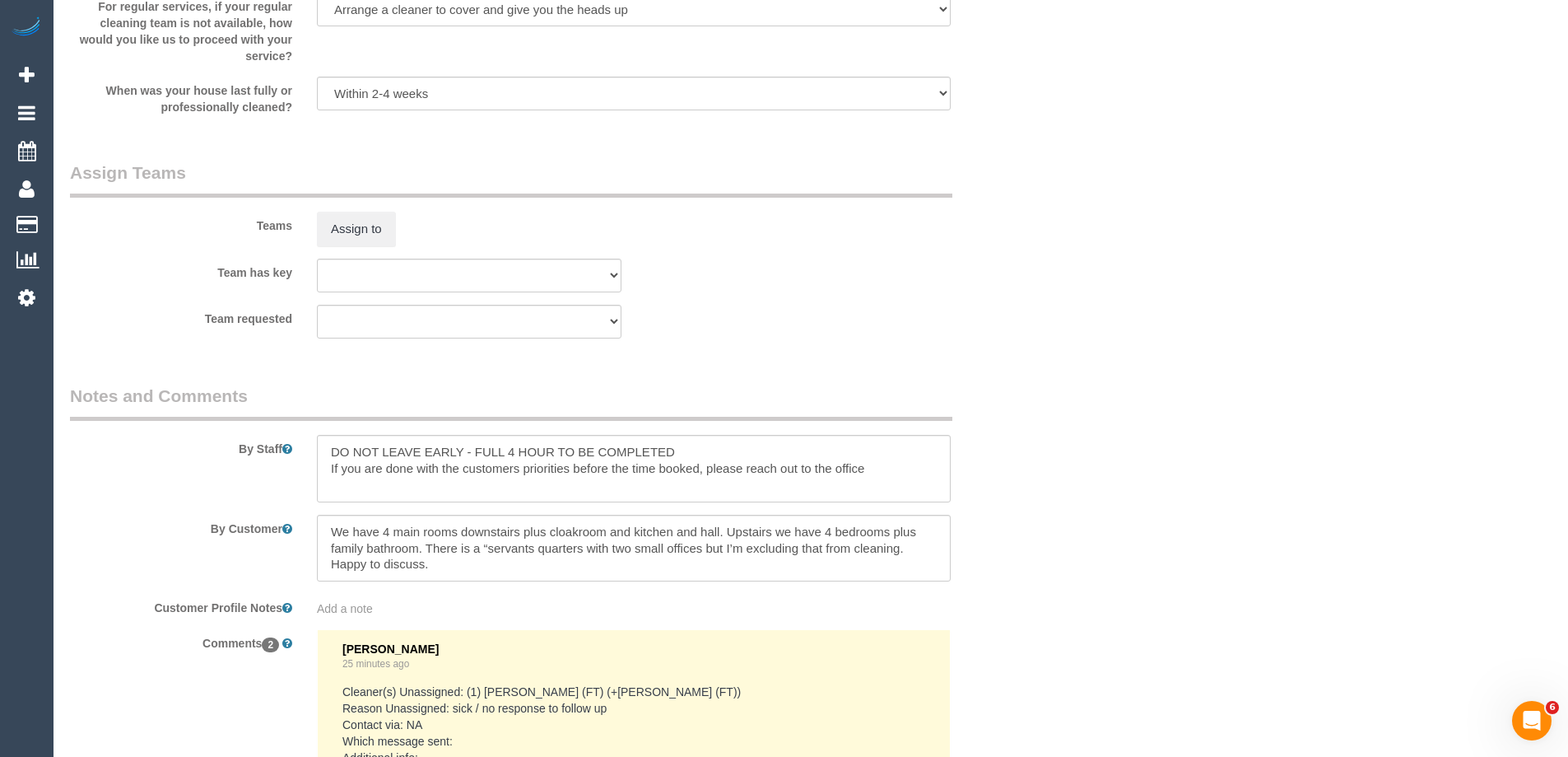
scroll to position [2383, 0]
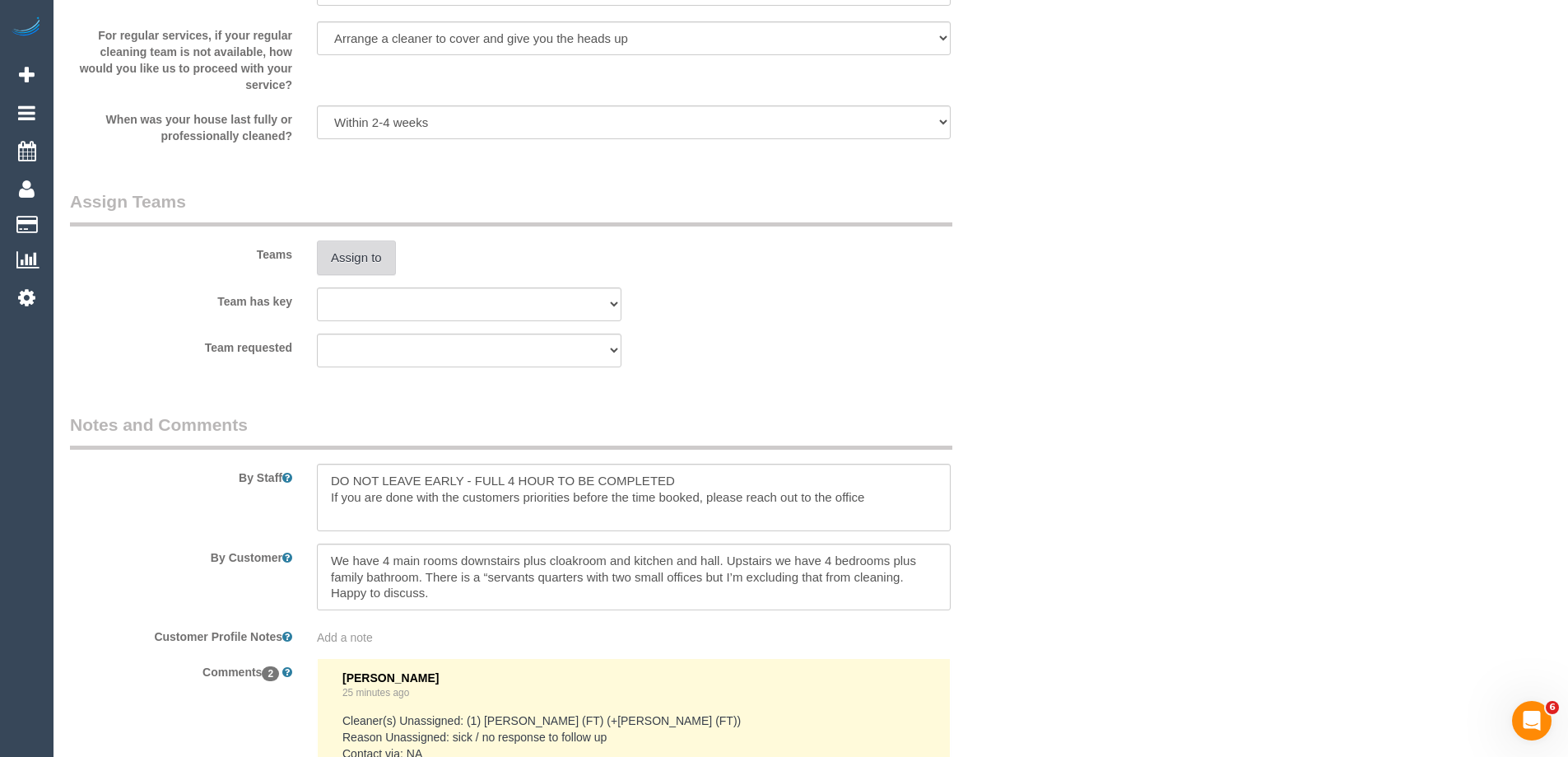
click at [348, 256] on button "Assign to" at bounding box center [356, 258] width 79 height 35
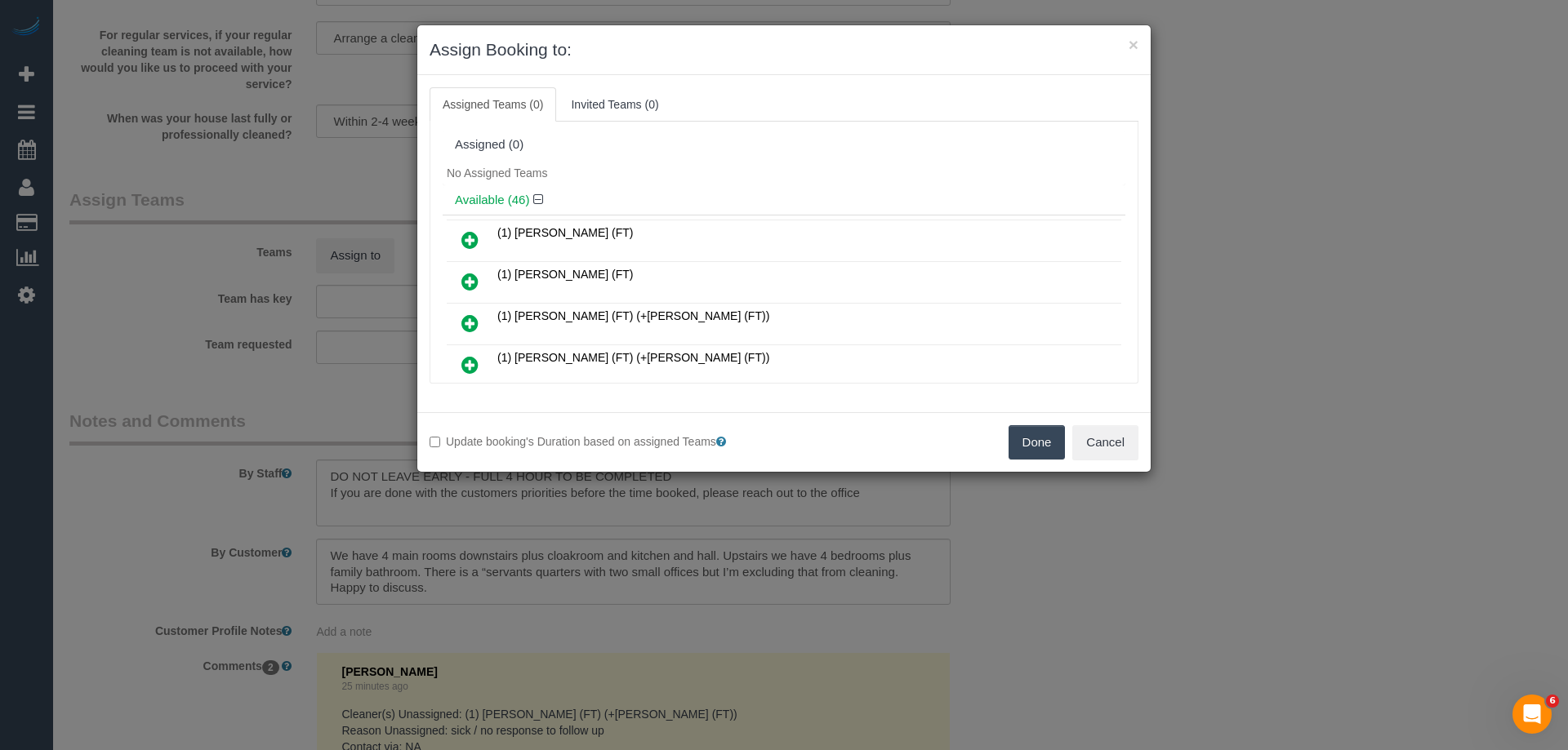
click at [476, 316] on icon at bounding box center [470, 323] width 17 height 20
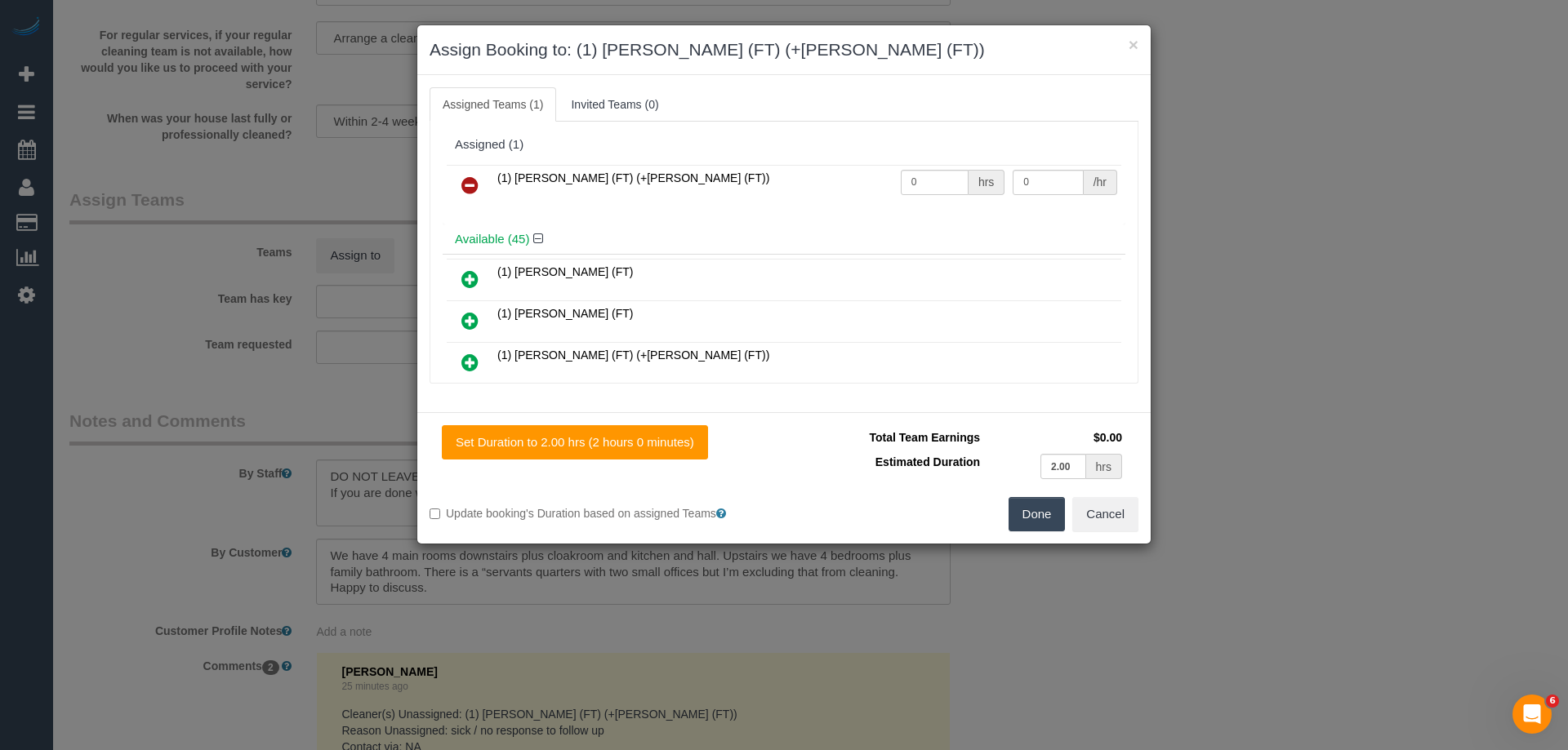
click at [466, 356] on icon at bounding box center [470, 362] width 17 height 20
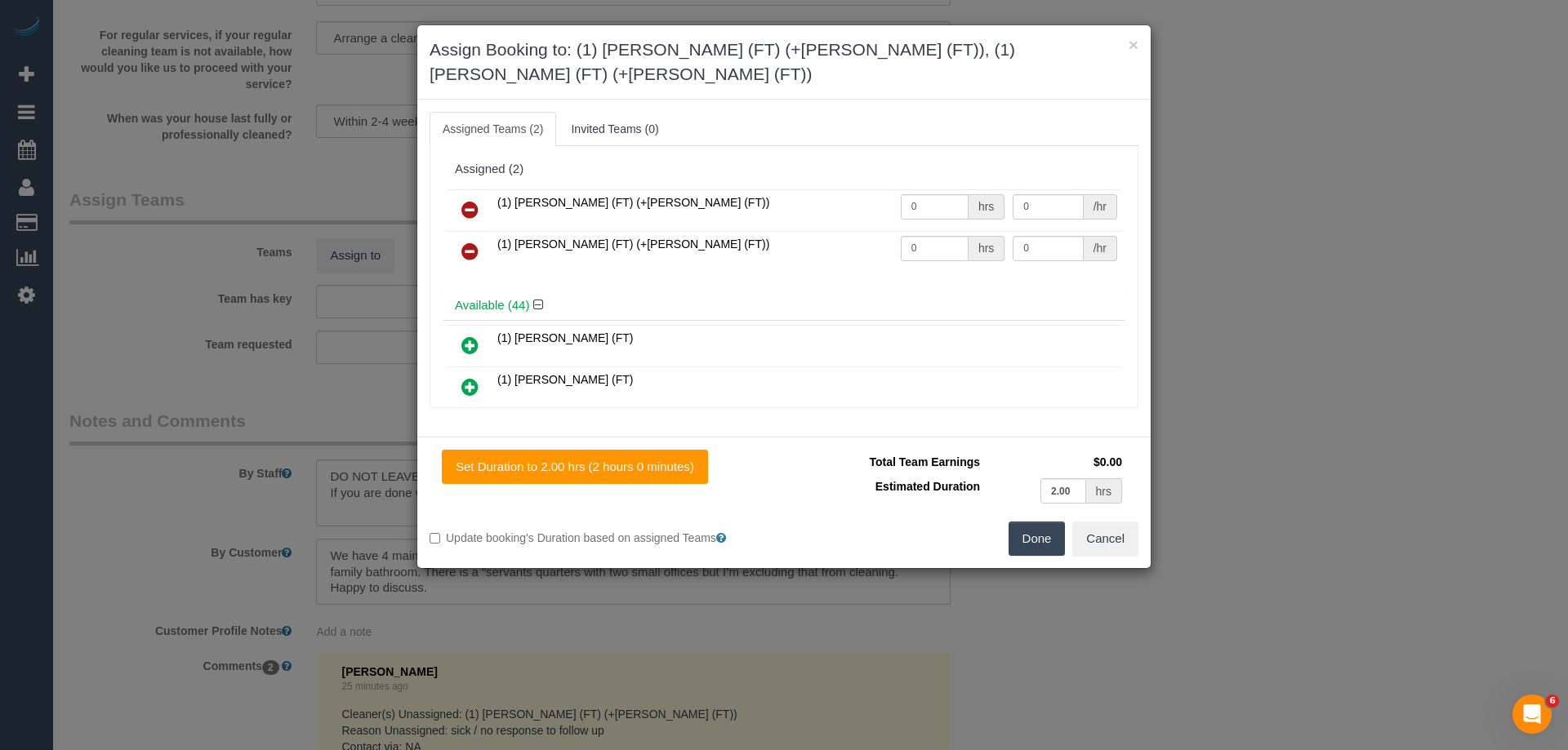
click at [1028, 521] on button "Done" at bounding box center [1037, 538] width 57 height 34
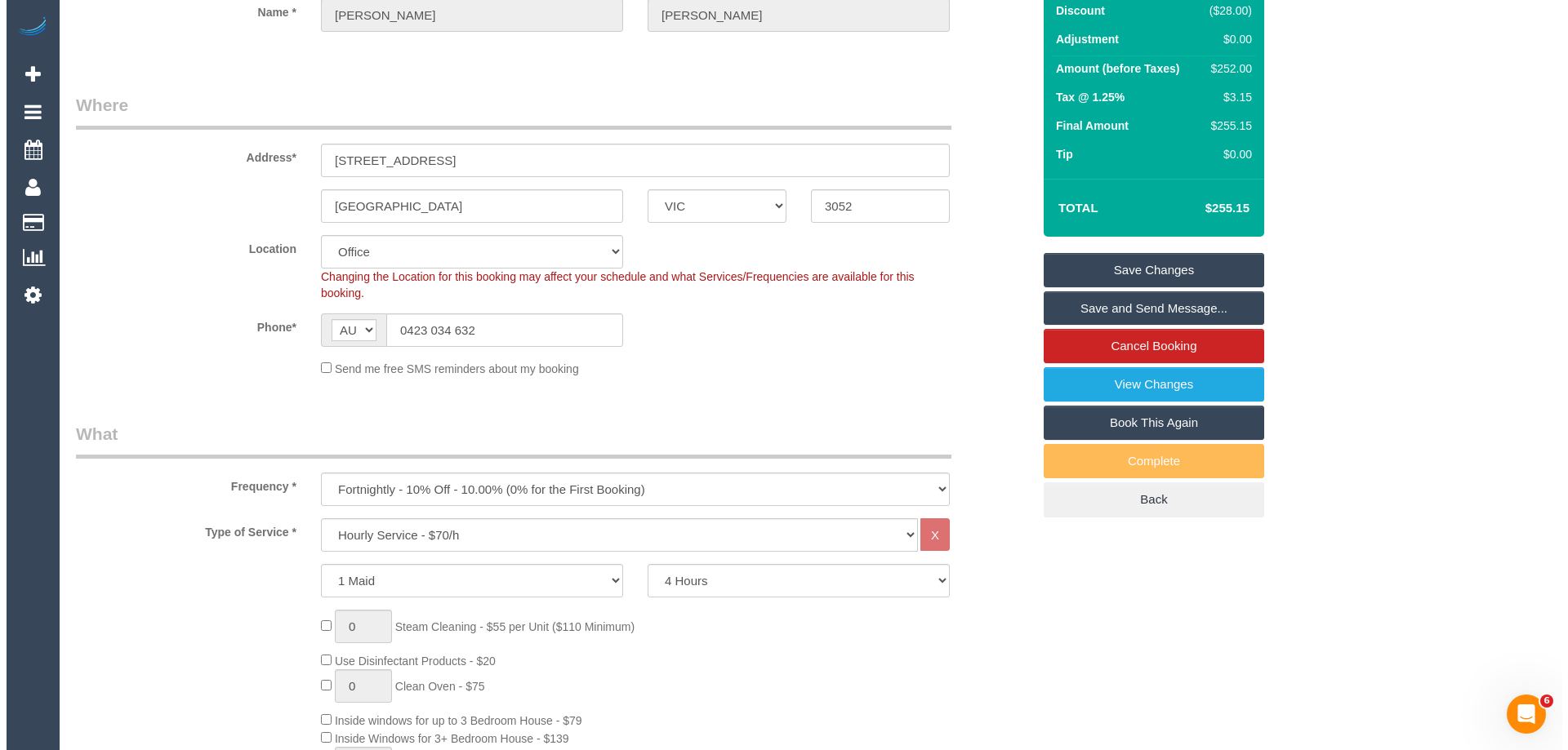
scroll to position [0, 0]
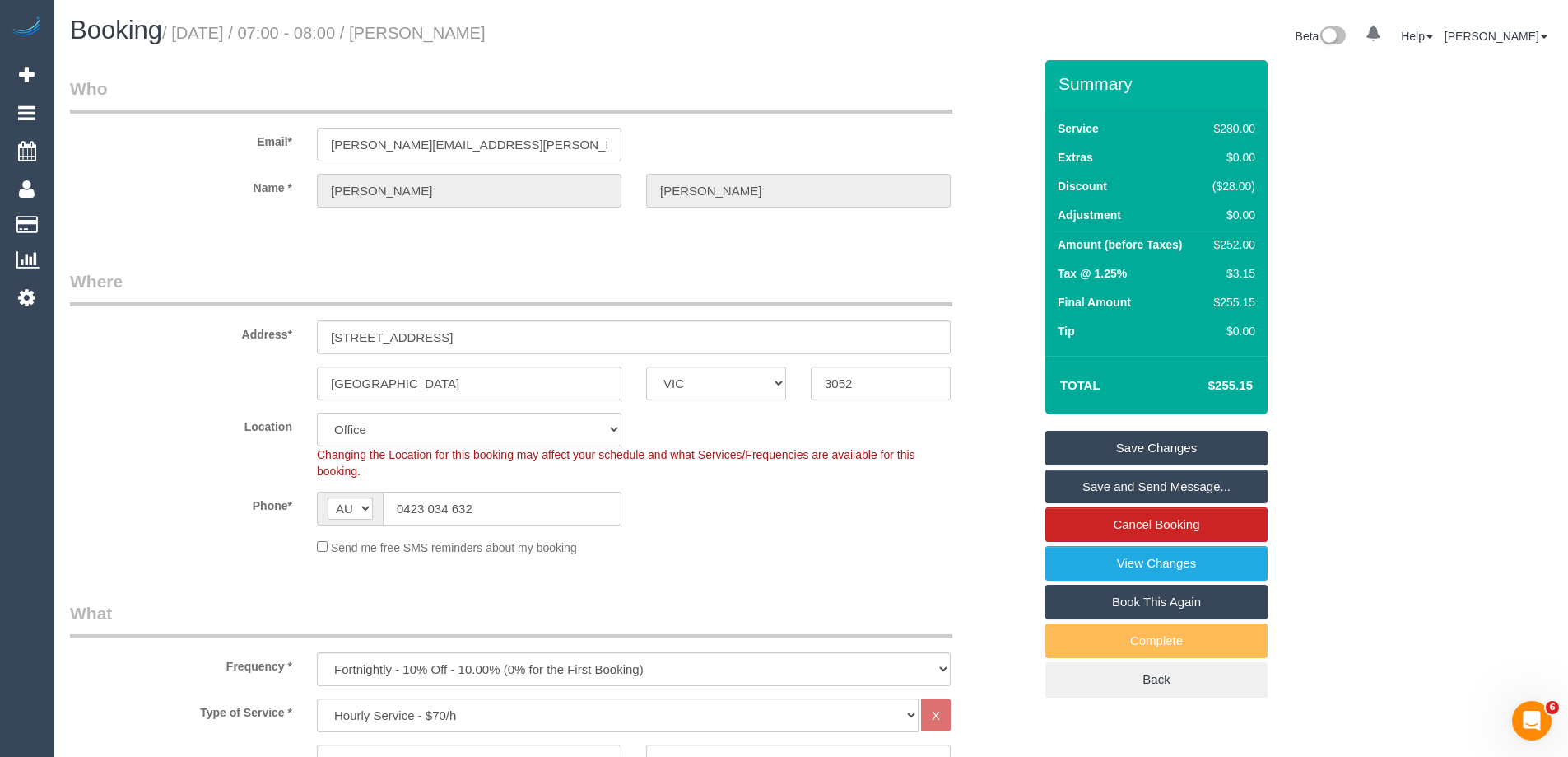
drag, startPoint x: 578, startPoint y: 40, endPoint x: 457, endPoint y: 23, distance: 122.2
click at [457, 23] on h1 "Booking / September 25, 2025 / 07:00 - 08:00 / Lindy Golding" at bounding box center [435, 30] width 729 height 28
copy small "Lindy Golding"
click at [1101, 450] on link "Save Changes" at bounding box center [1157, 448] width 222 height 35
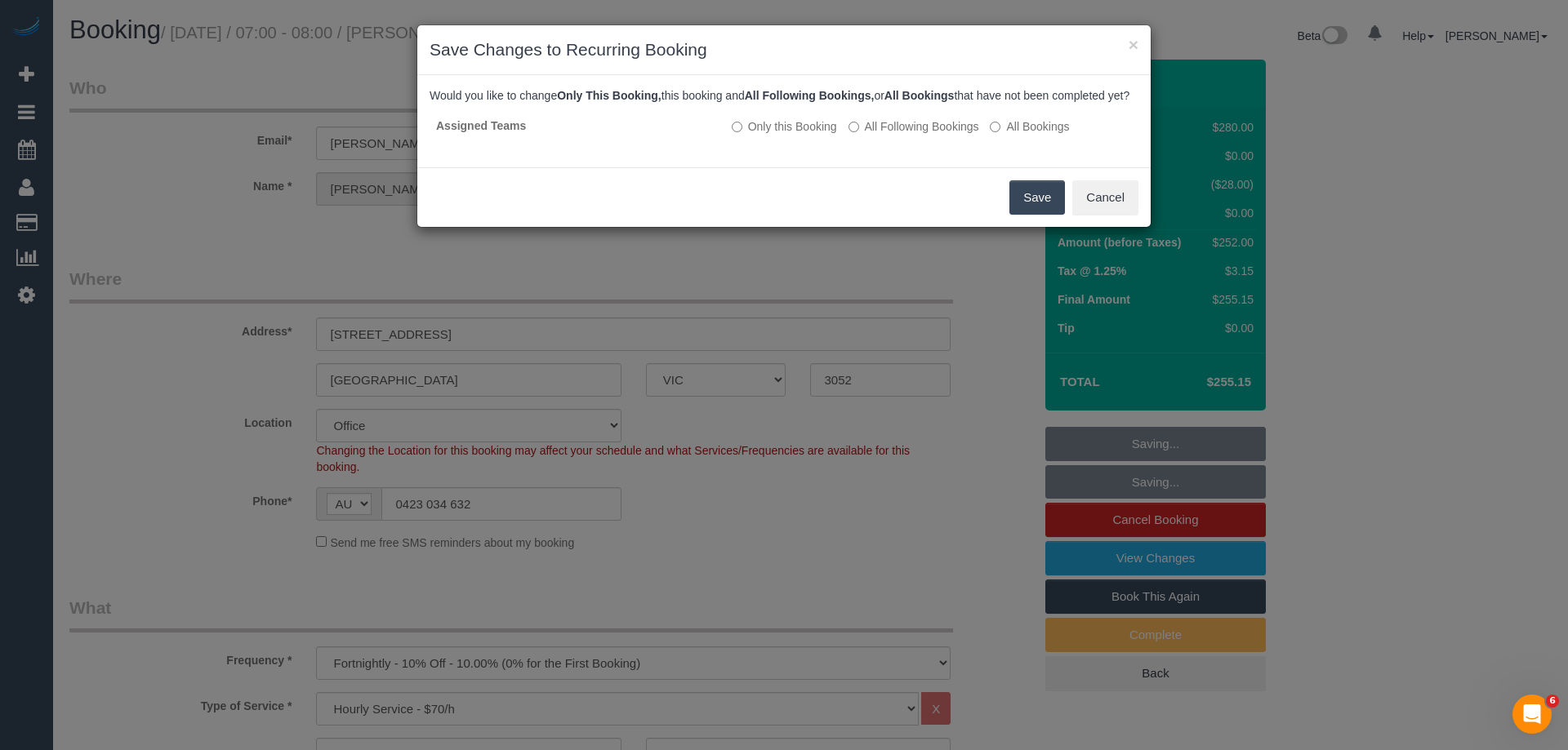
click at [1029, 215] on button "Save" at bounding box center [1037, 198] width 56 height 34
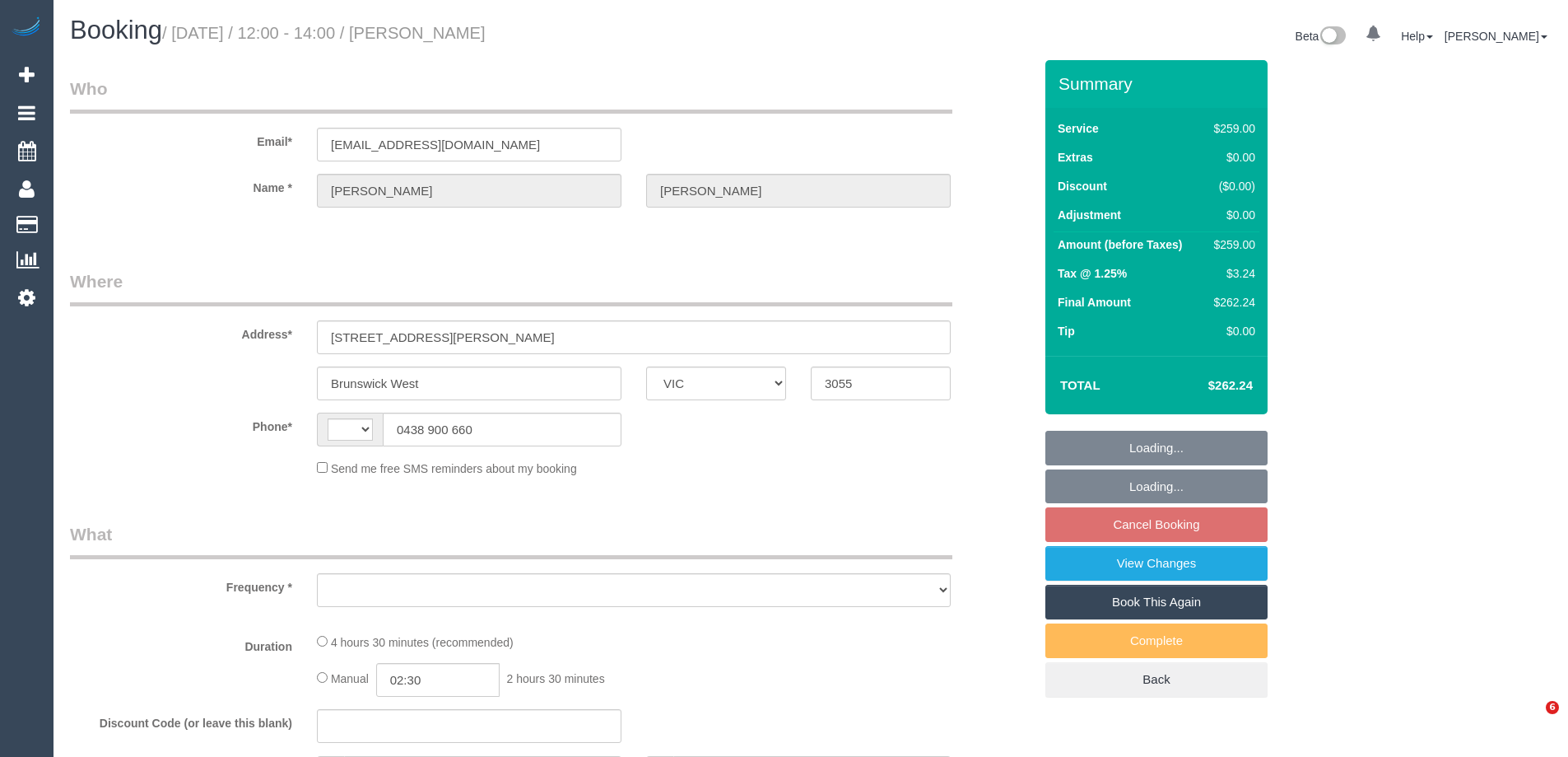
select select "VIC"
select select "string:AU"
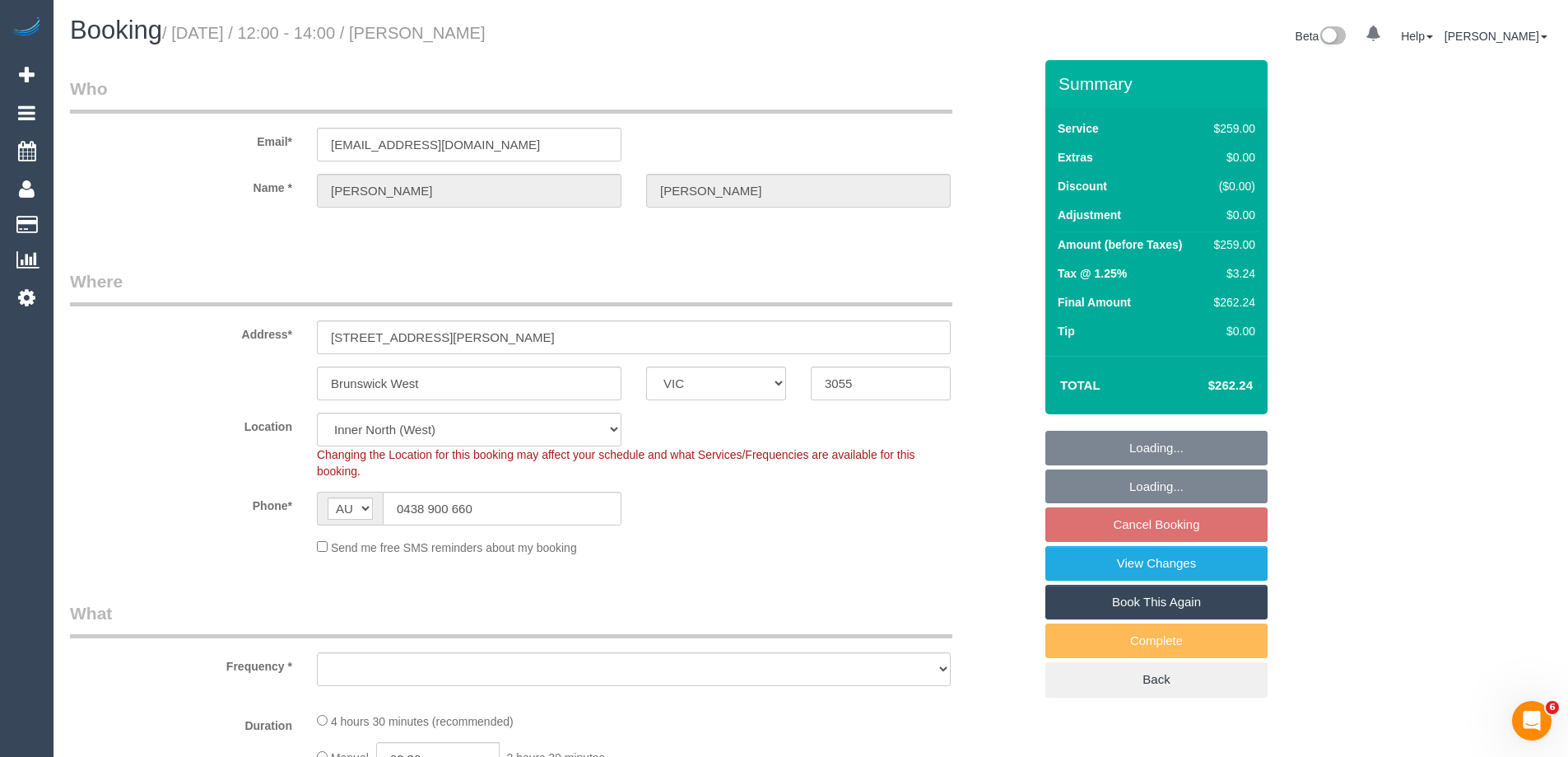
select select "object:805"
select select "string:stripe-pm_1S08Tm2GScqysDRV3DshriRn"
select select "spot1"
select select "number:28"
select select "number:14"
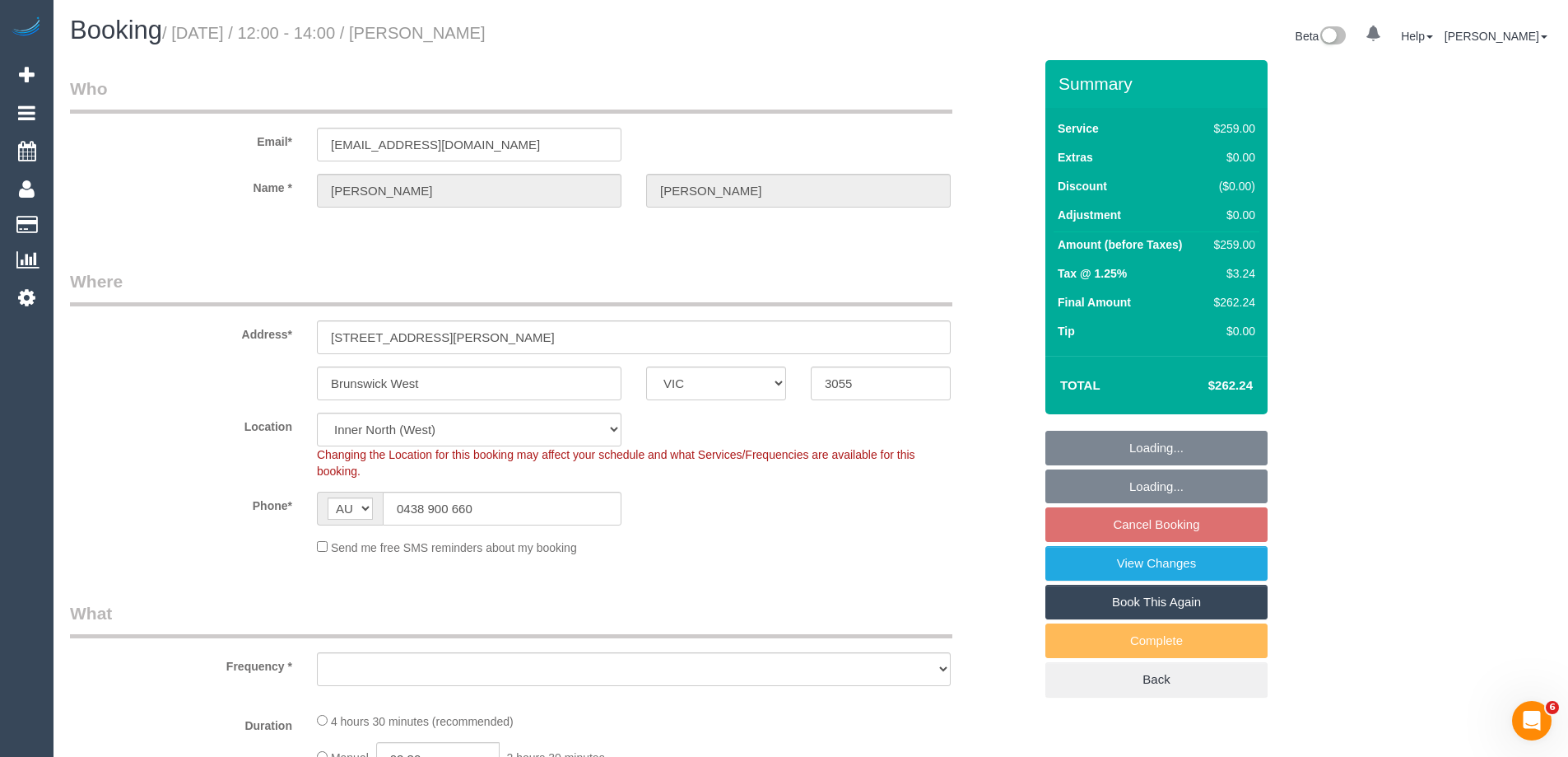
select select "number:19"
select select "number:24"
select select "object:1701"
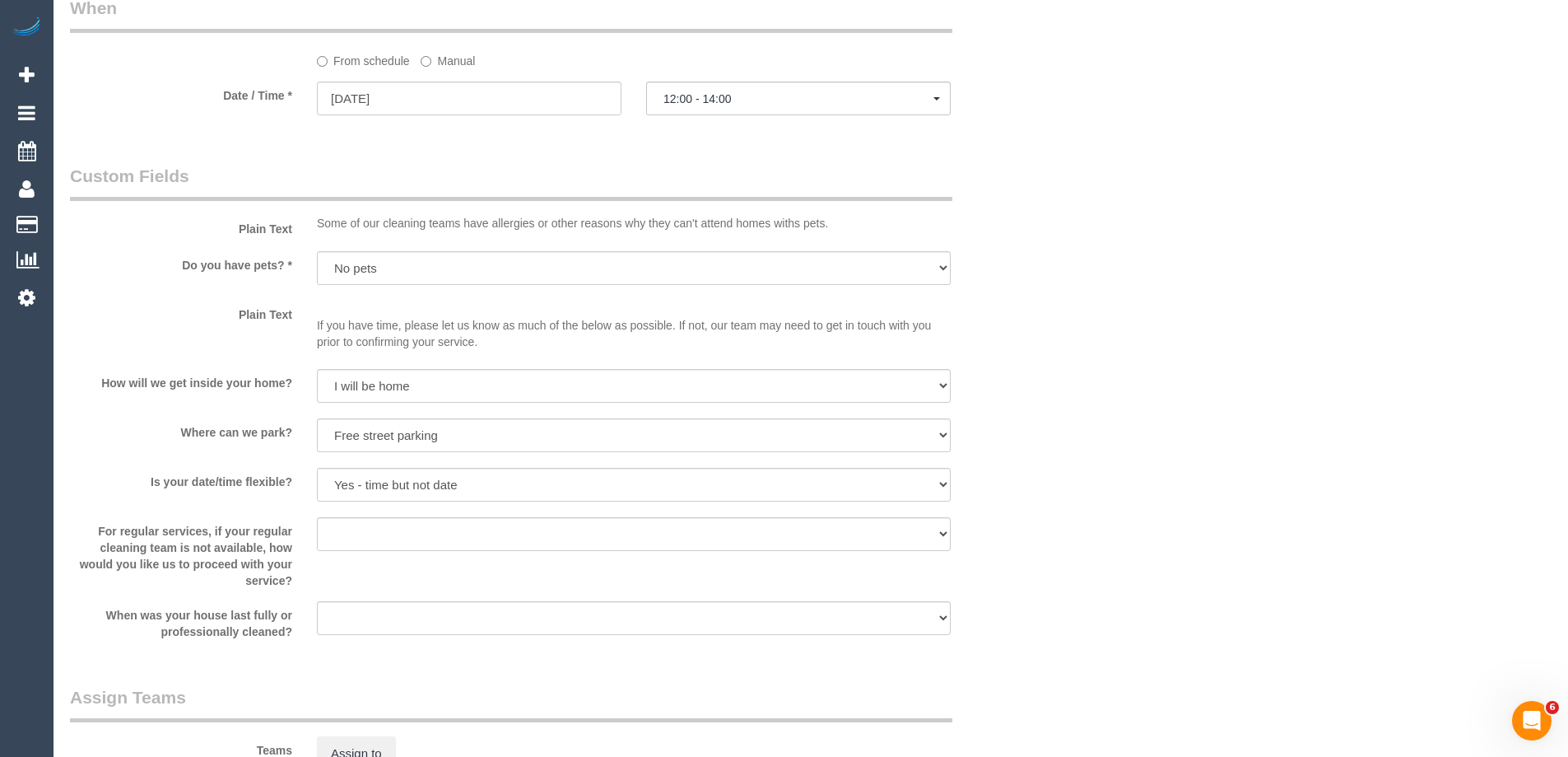
scroll to position [2224, 0]
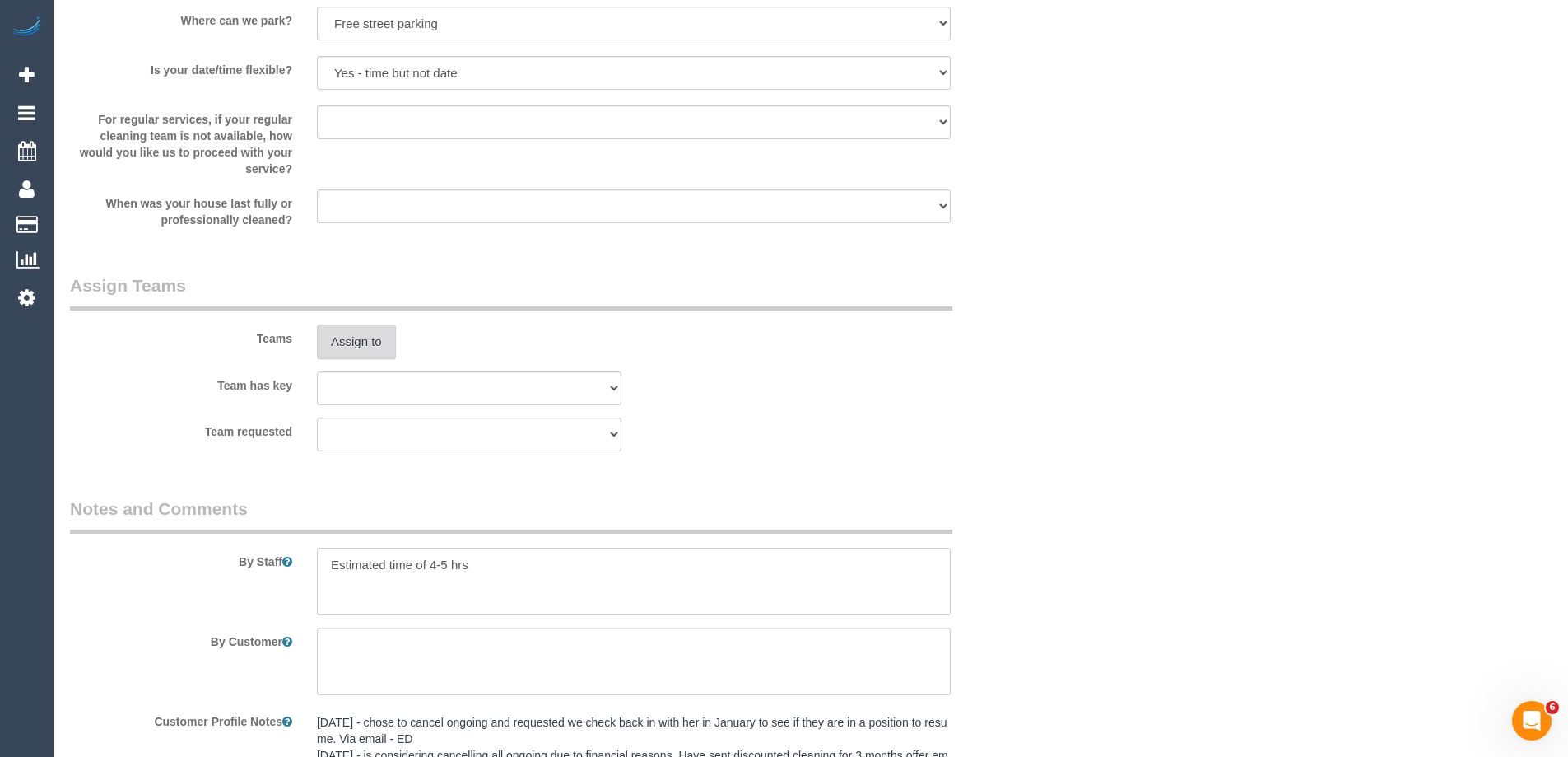
click at [344, 343] on button "Assign to" at bounding box center [356, 342] width 79 height 35
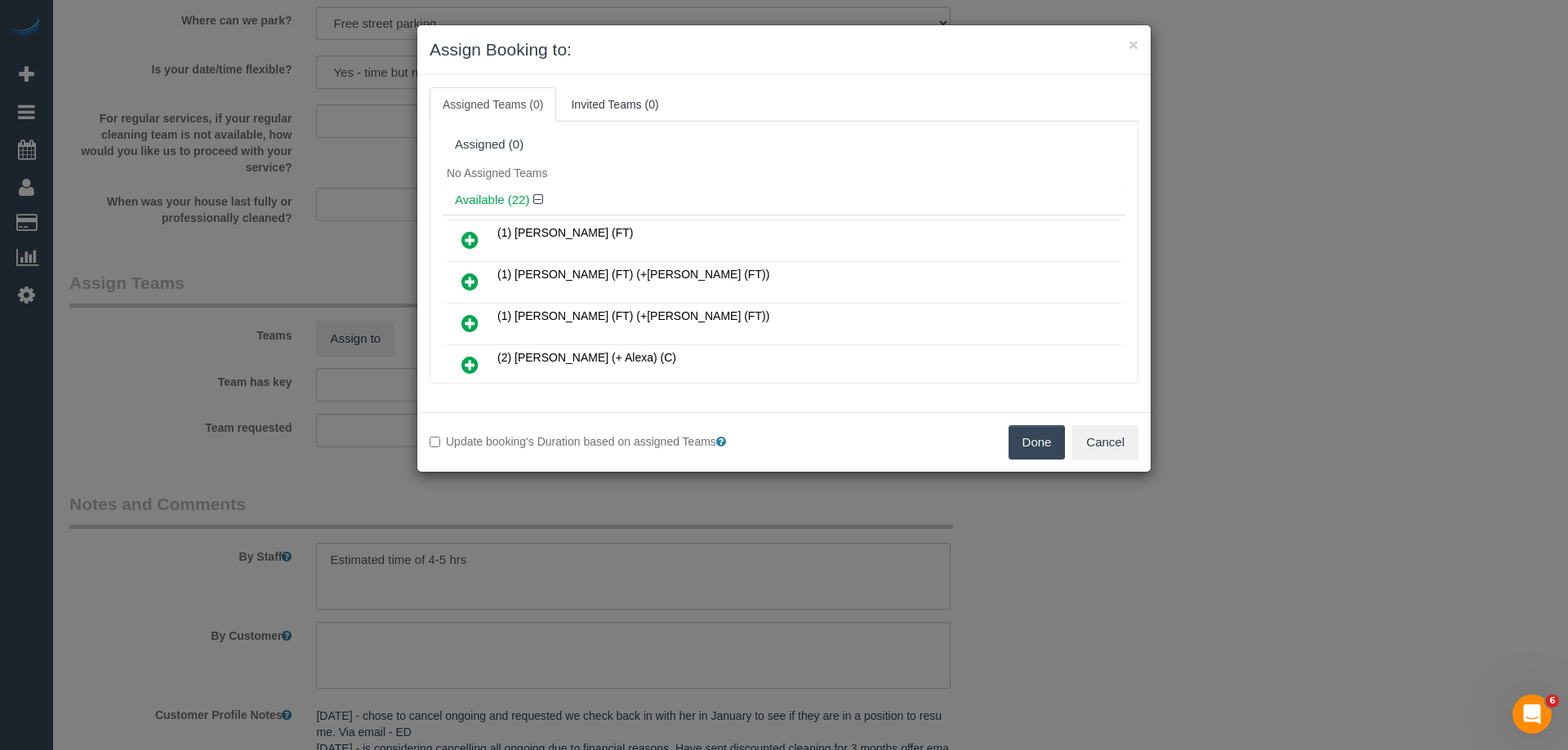
click at [474, 282] on icon at bounding box center [470, 281] width 17 height 20
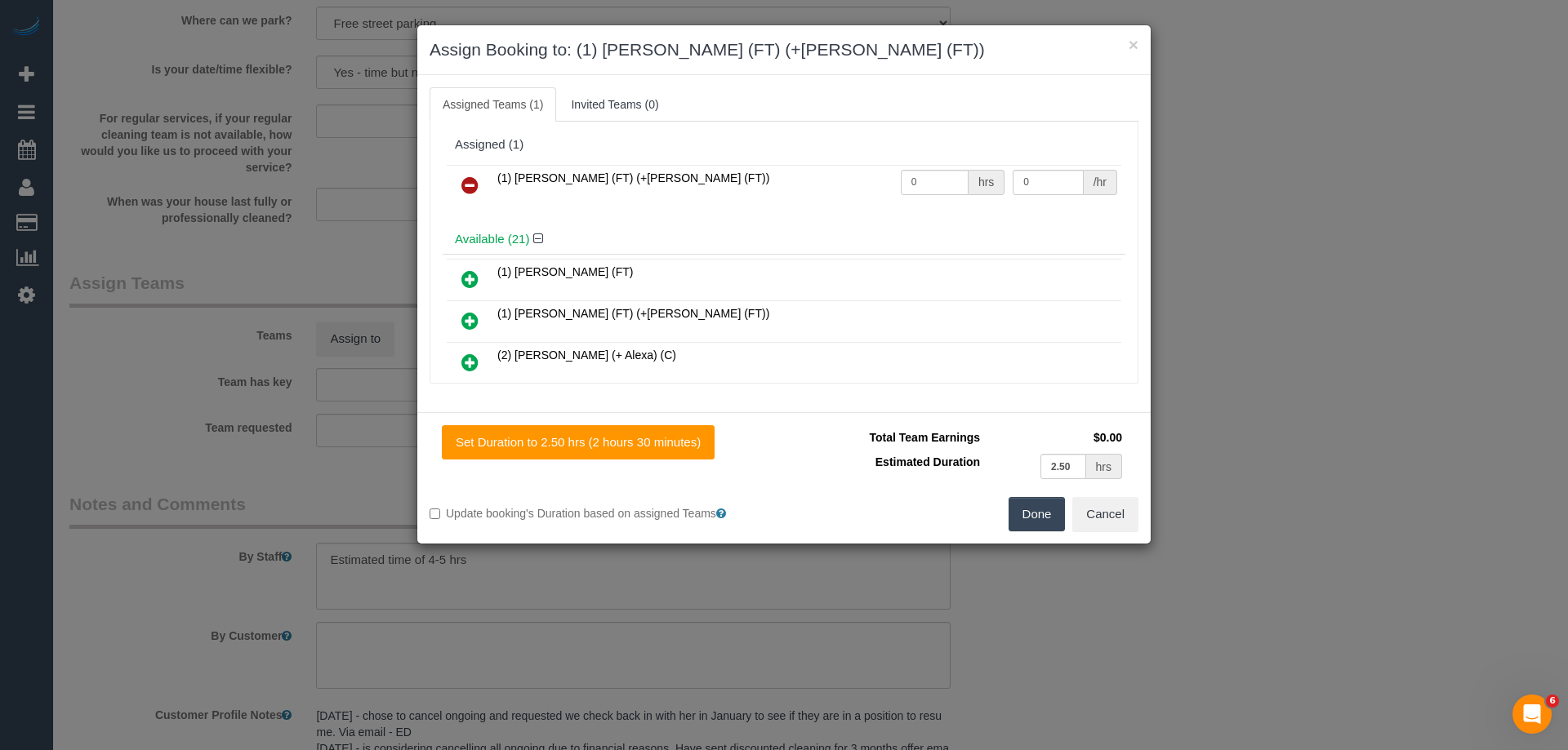
click at [472, 316] on icon at bounding box center [470, 320] width 17 height 20
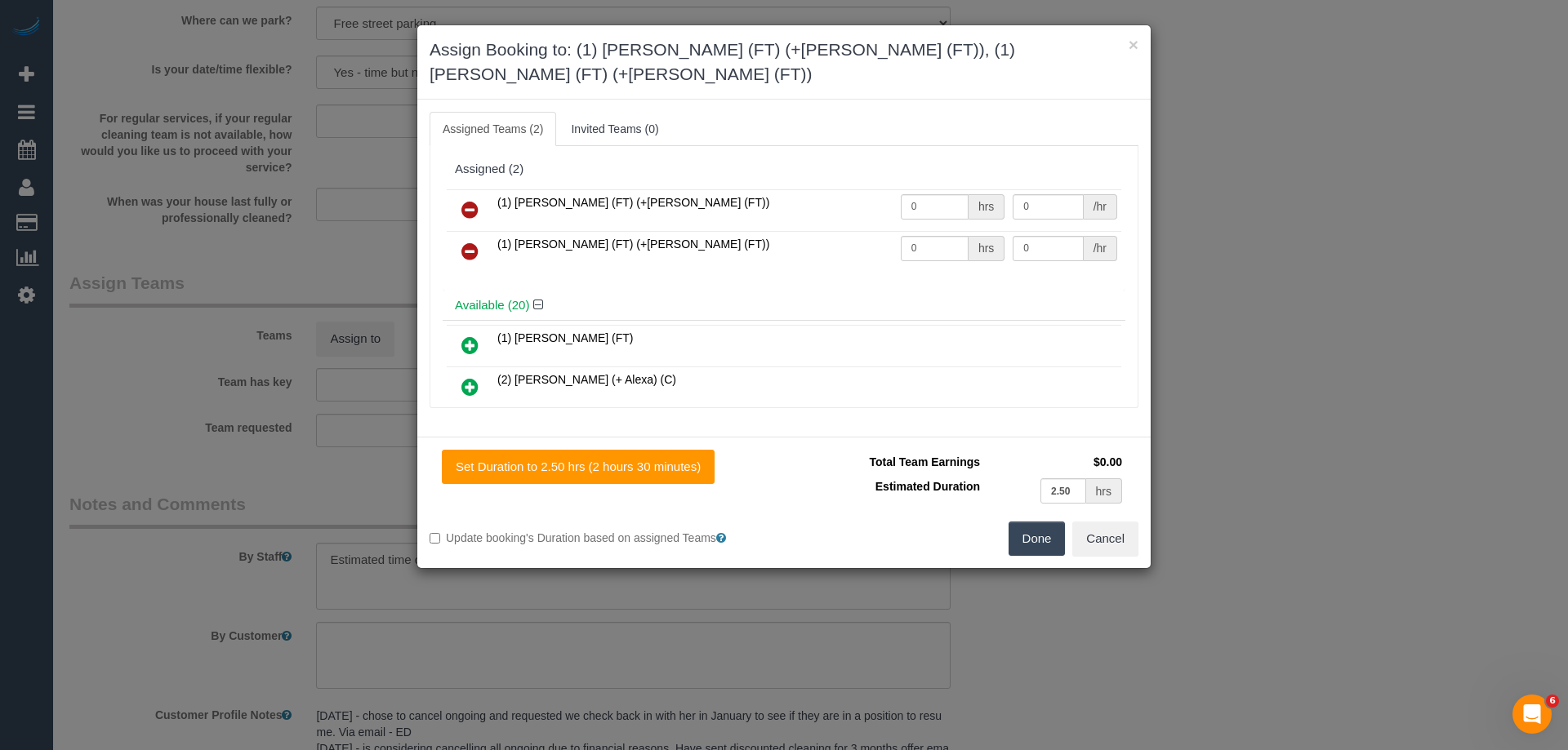
click at [1031, 521] on button "Done" at bounding box center [1037, 538] width 57 height 34
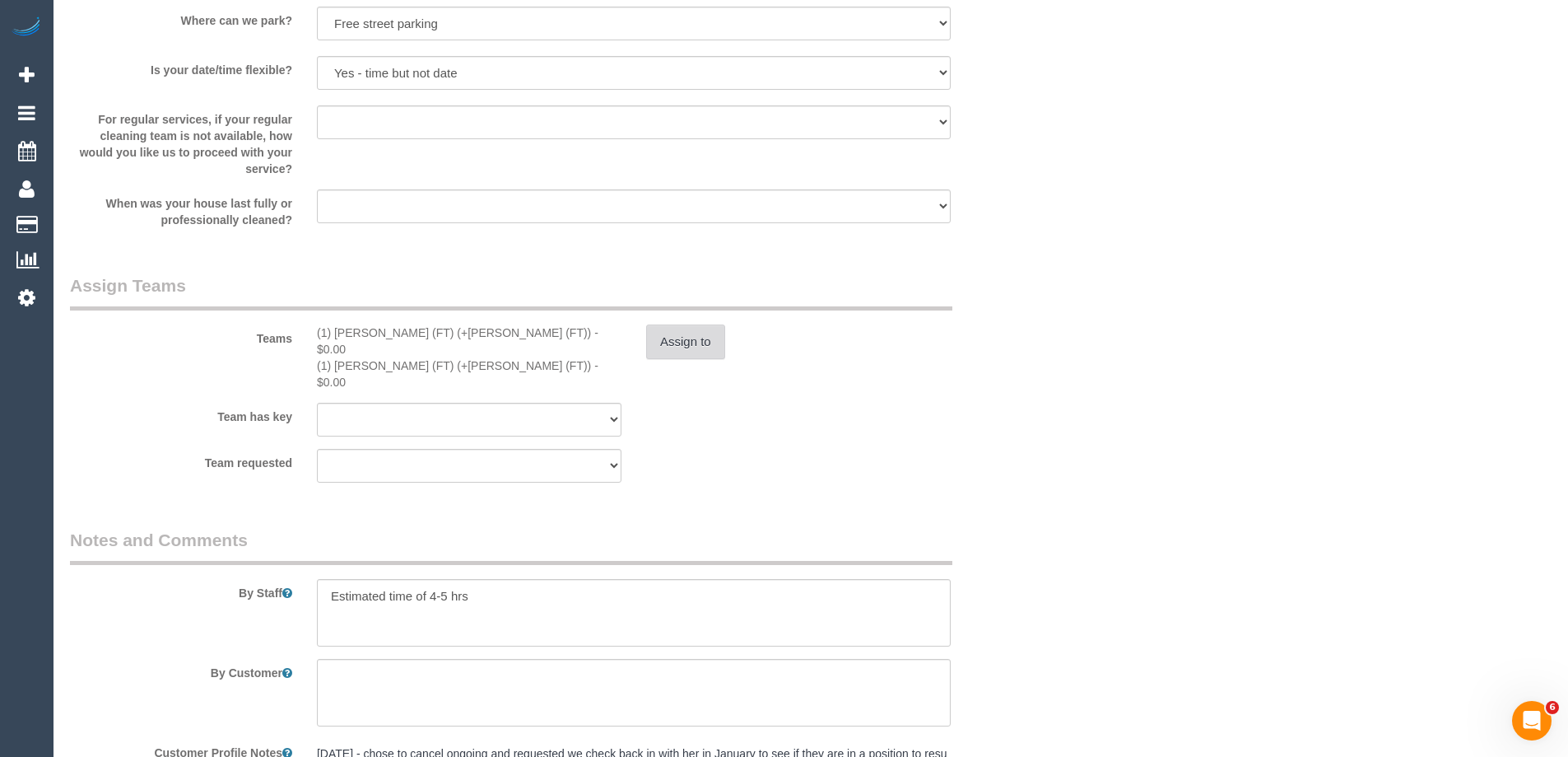
scroll to position [2811, 0]
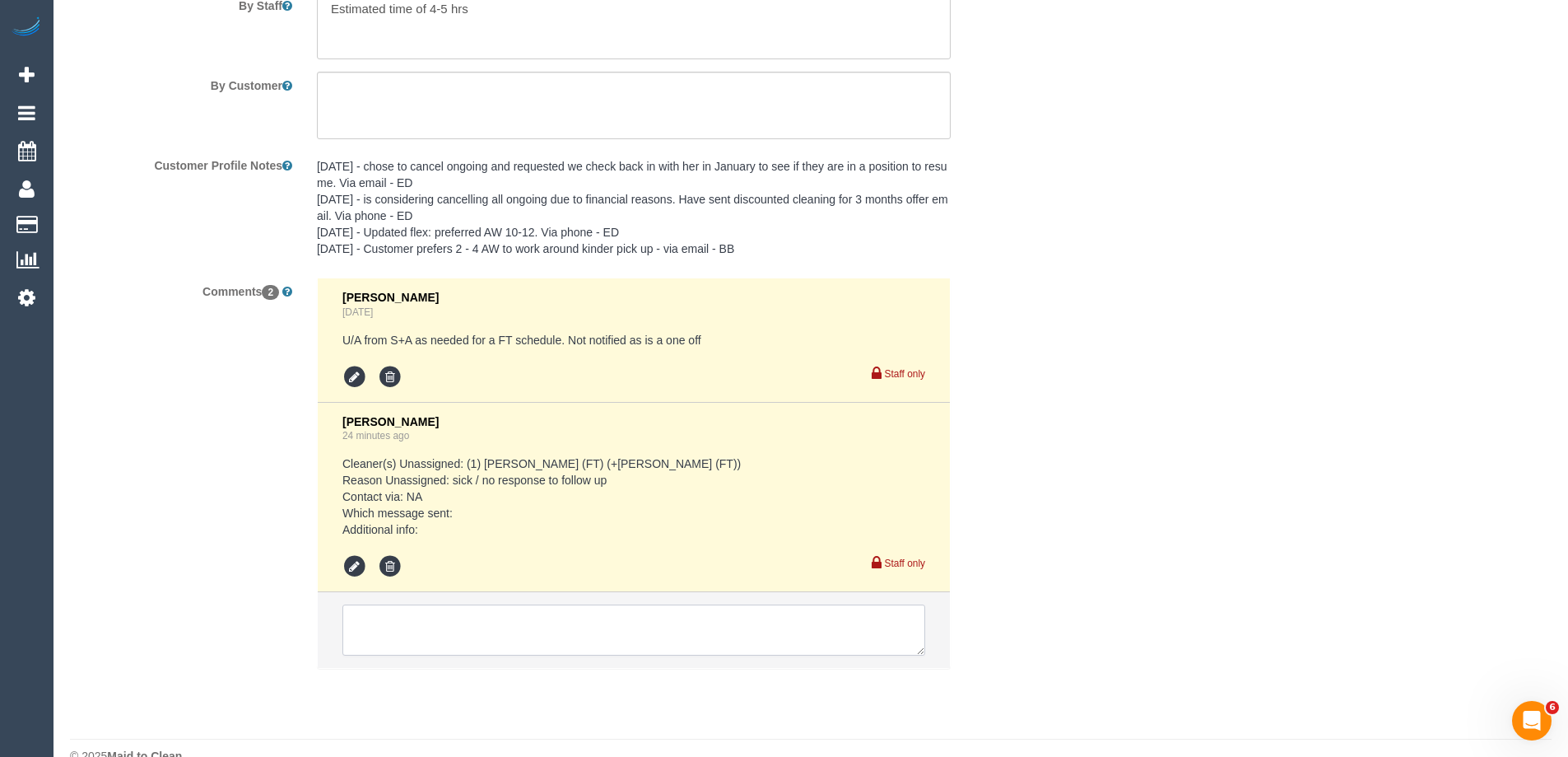
click at [384, 604] on textarea at bounding box center [634, 629] width 583 height 51
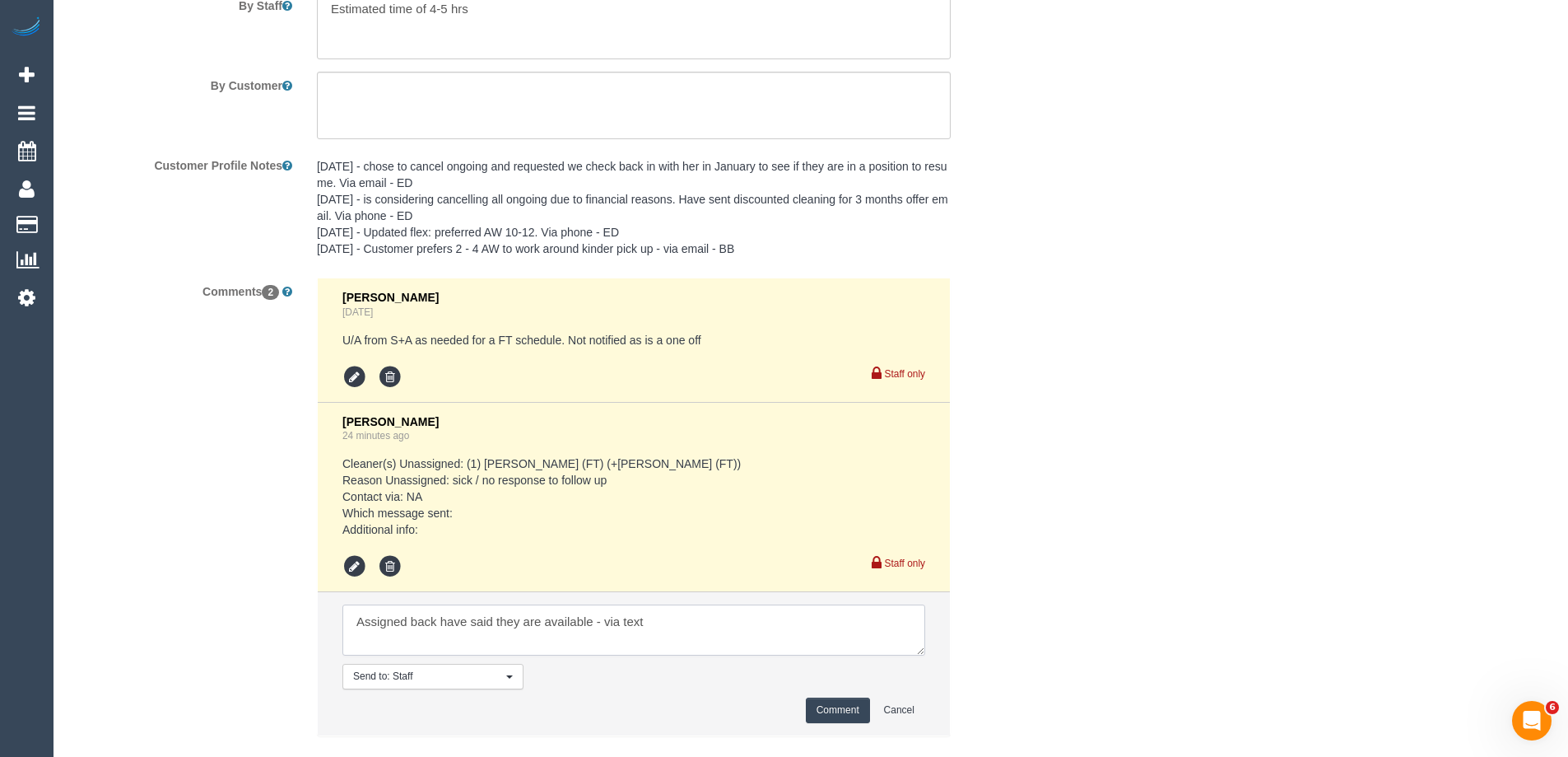
type textarea "Assigned back have said they are available - via text"
click at [857, 698] on button "Comment" at bounding box center [838, 710] width 64 height 25
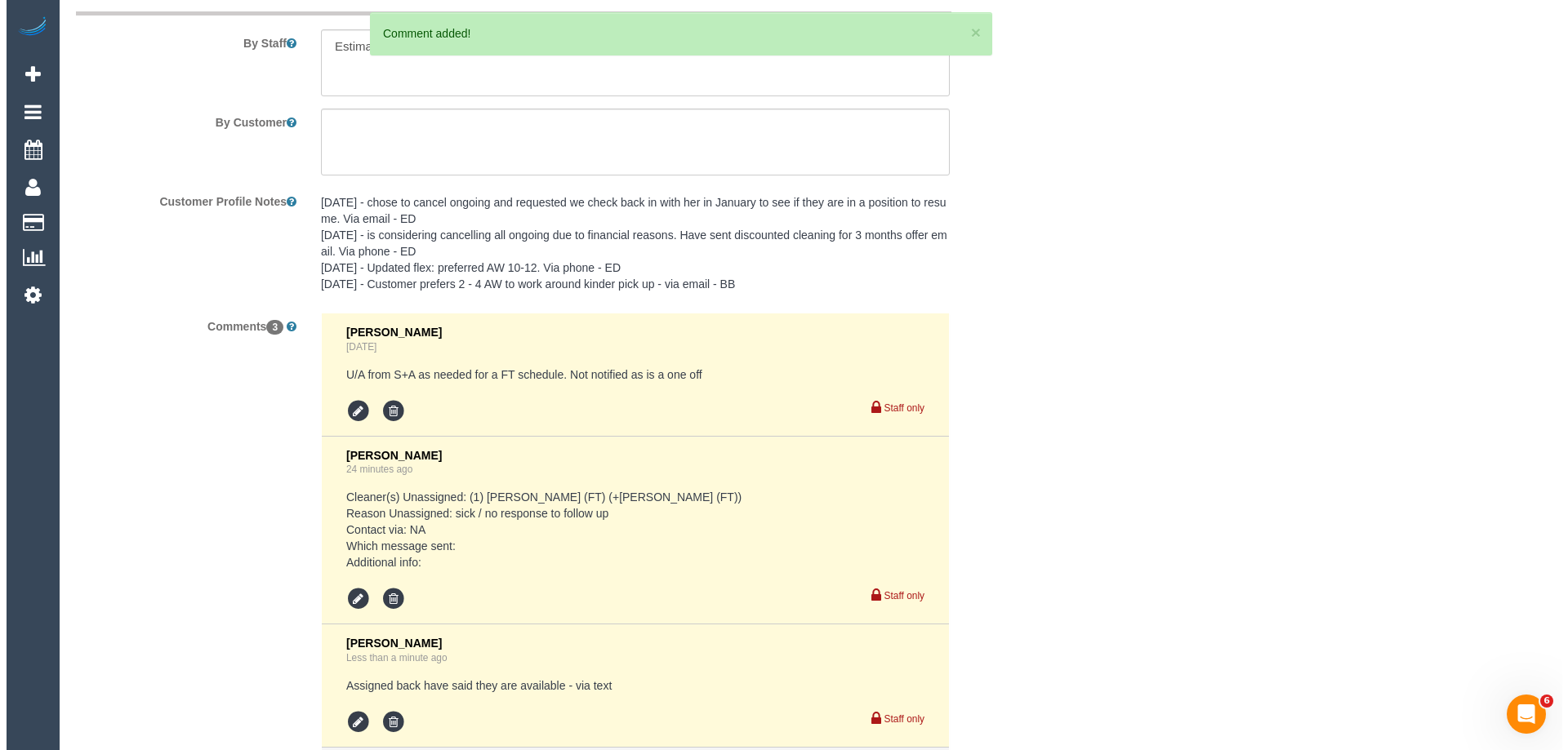
scroll to position [0, 0]
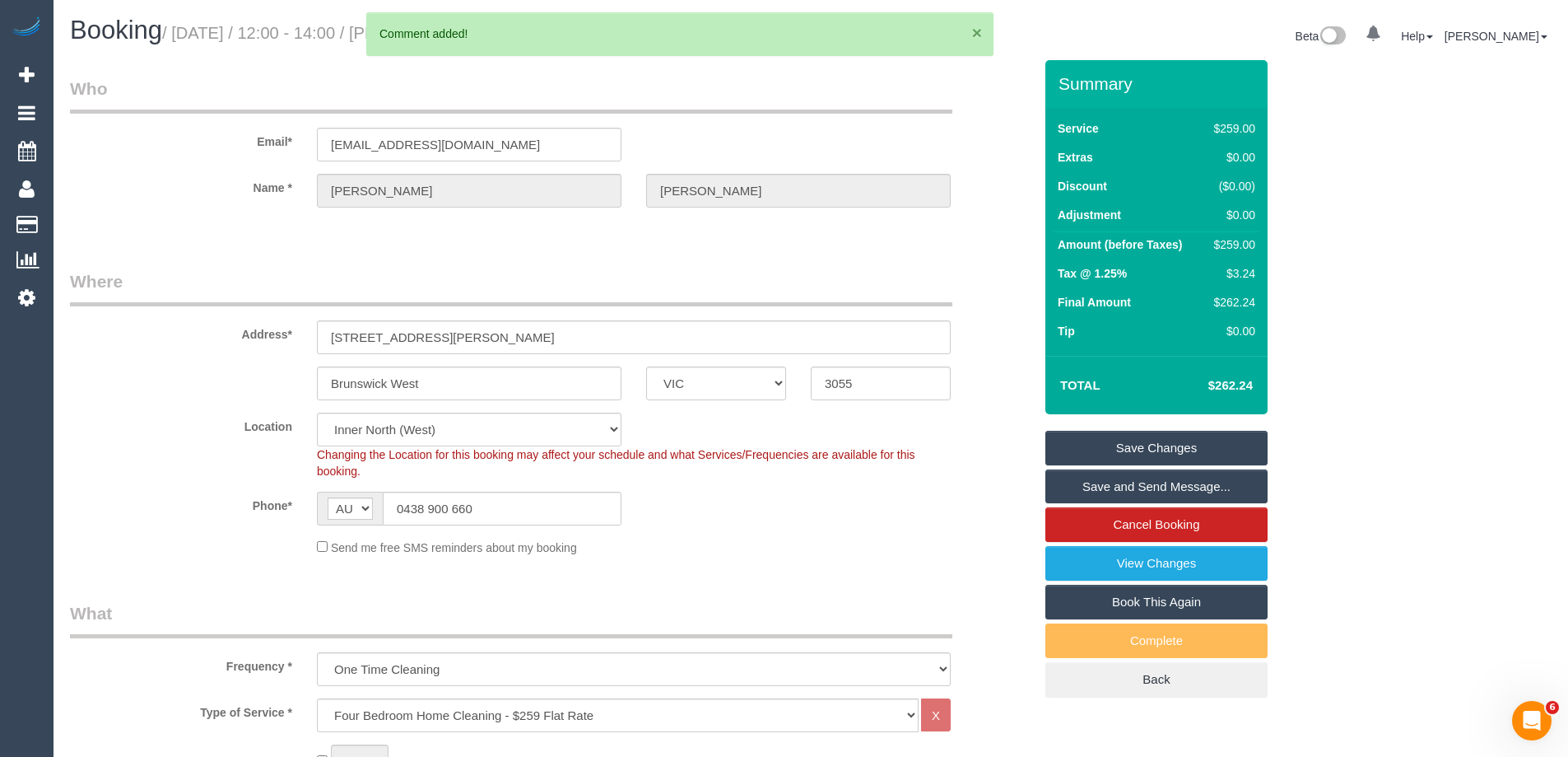
click at [975, 35] on button "×" at bounding box center [977, 33] width 10 height 17
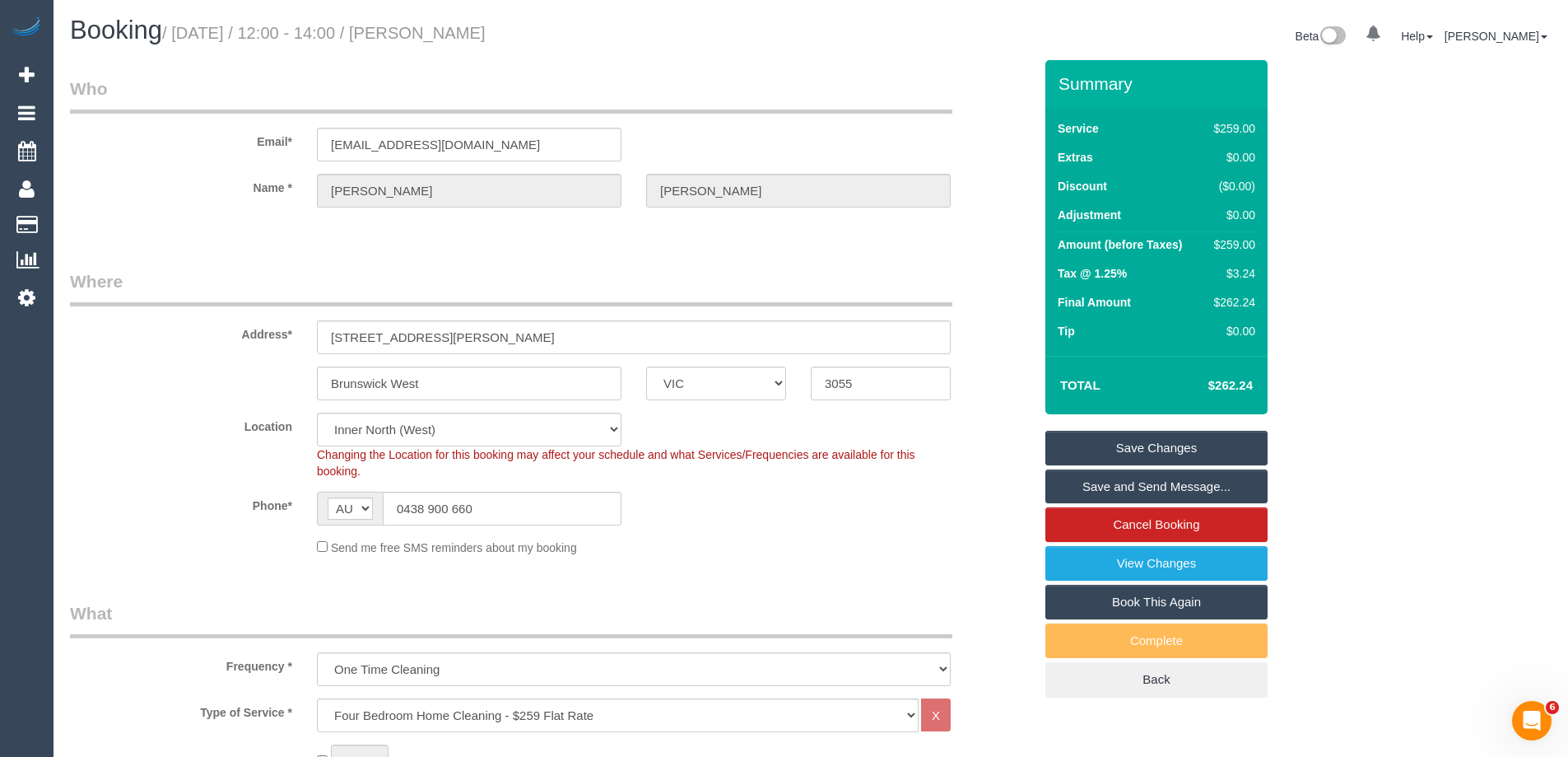
drag, startPoint x: 602, startPoint y: 31, endPoint x: 455, endPoint y: 32, distance: 147.0
click at [455, 32] on h1 "Booking / [DATE] / 12:00 - 14:00 / [PERSON_NAME]" at bounding box center [435, 30] width 729 height 28
copy small "[PERSON_NAME]"
click at [1122, 447] on link "Save Changes" at bounding box center [1157, 448] width 222 height 35
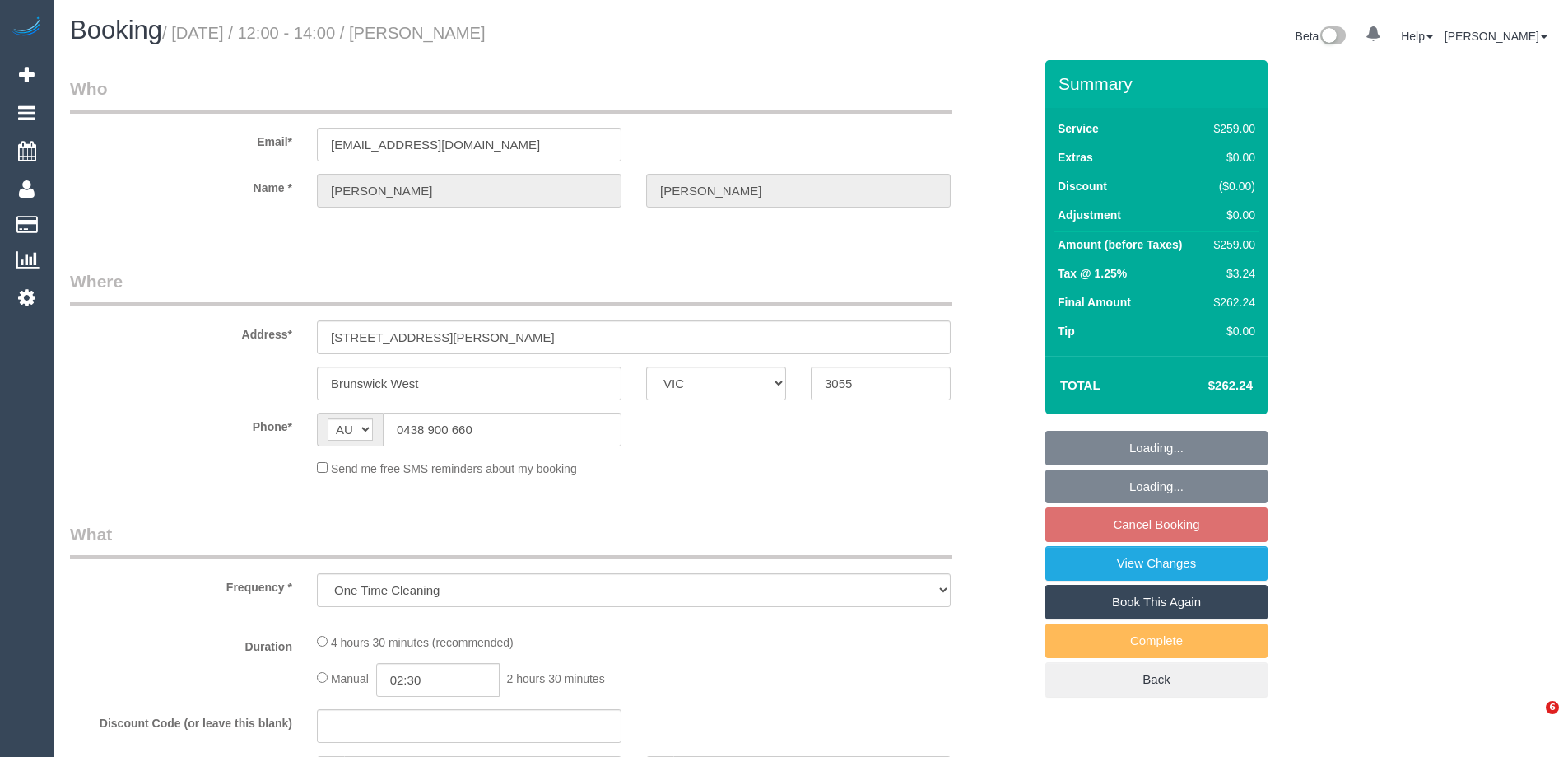
select select "VIC"
select select "string:stripe-pm_1S08Tm2GScqysDRV3DshriRn"
select select "number:28"
select select "number:14"
select select "number:19"
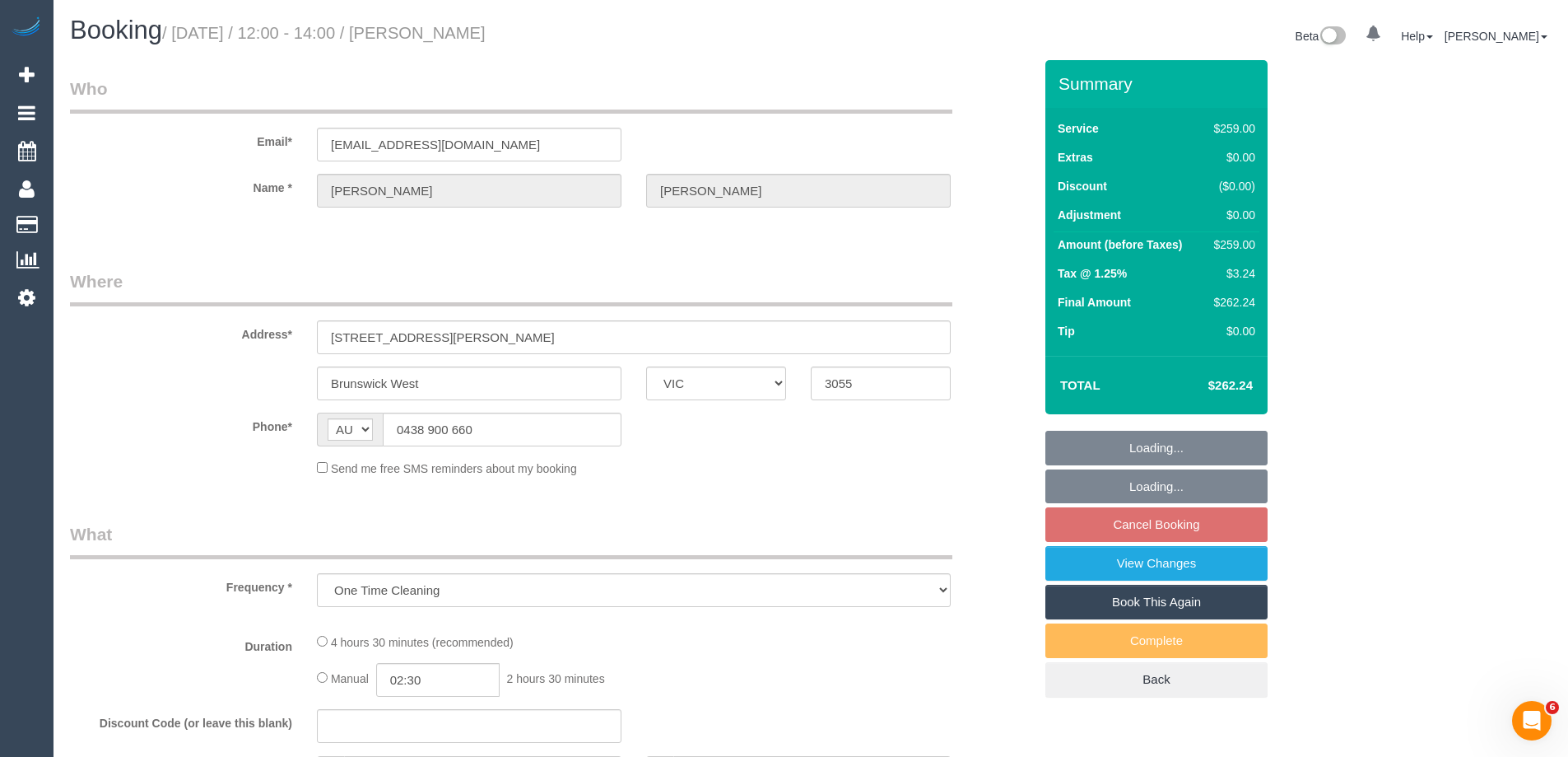
select select "number:24"
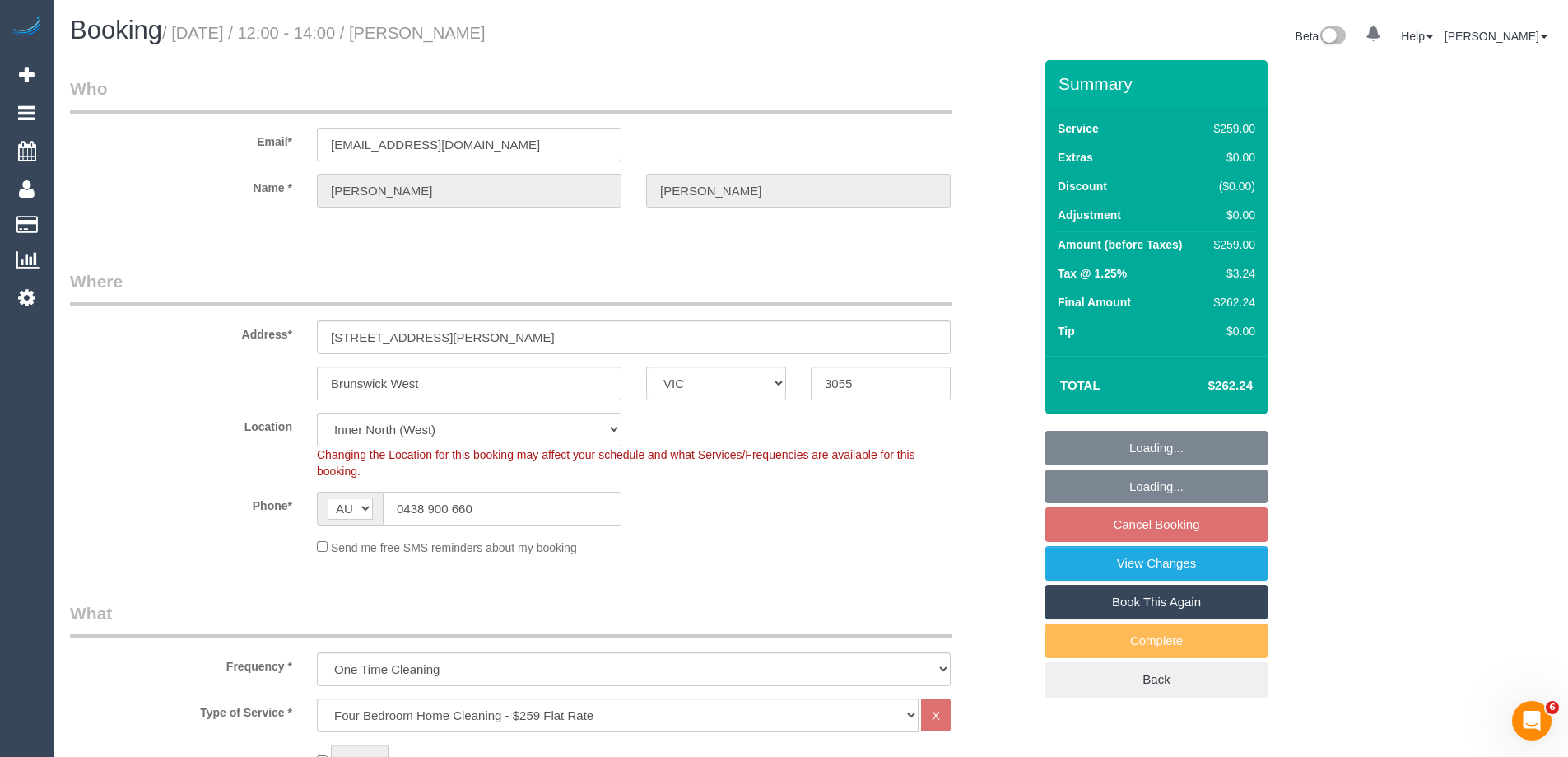
select select "object:838"
select select "spot1"
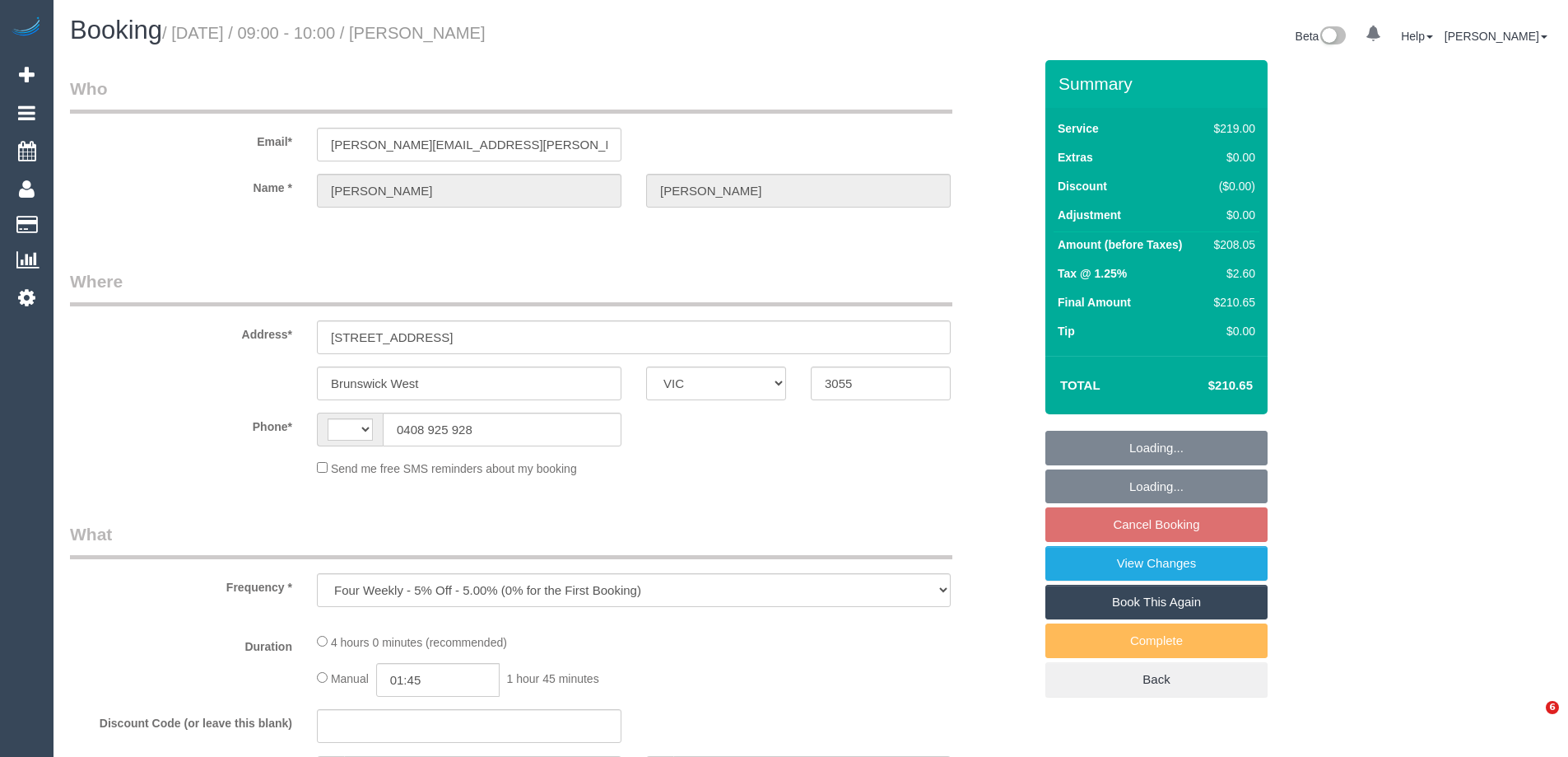
select select "VIC"
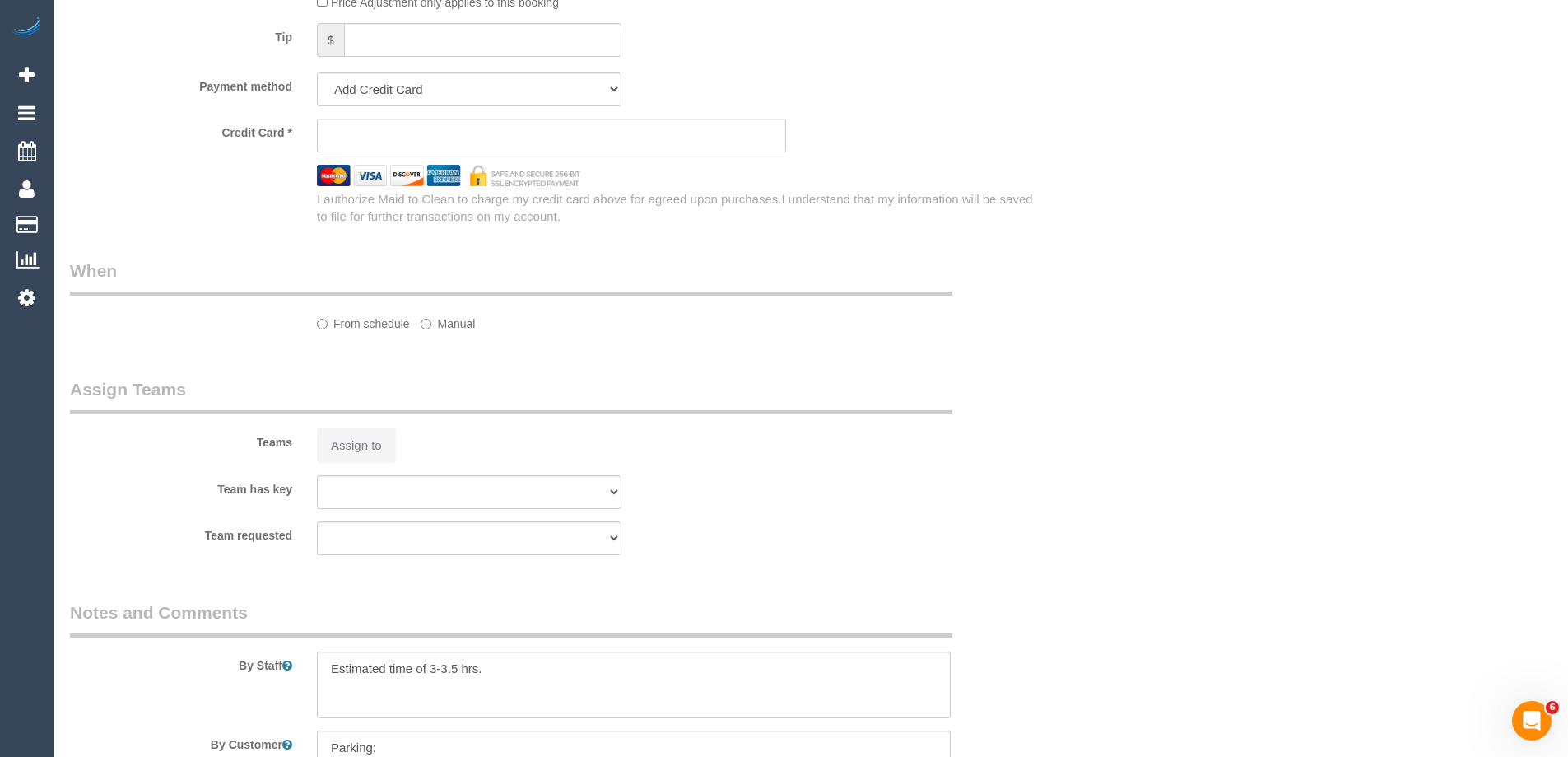
select select "string:AU"
select select "string:stripe-pm_1PSTU82GScqysDRVltfeHtEI"
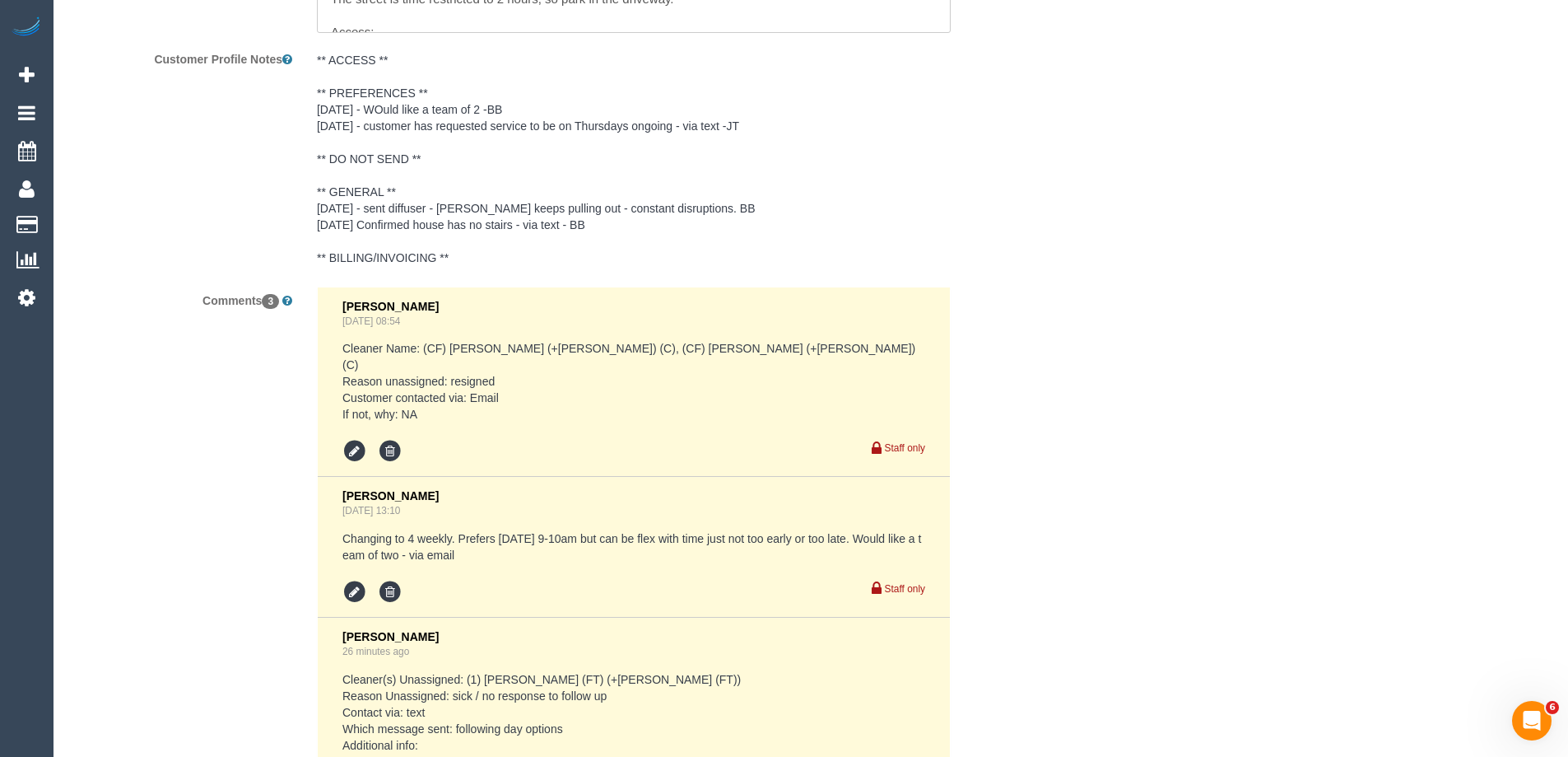
select select "number:28"
select select "number:15"
select select "number:18"
select select "number:22"
select select "number:12"
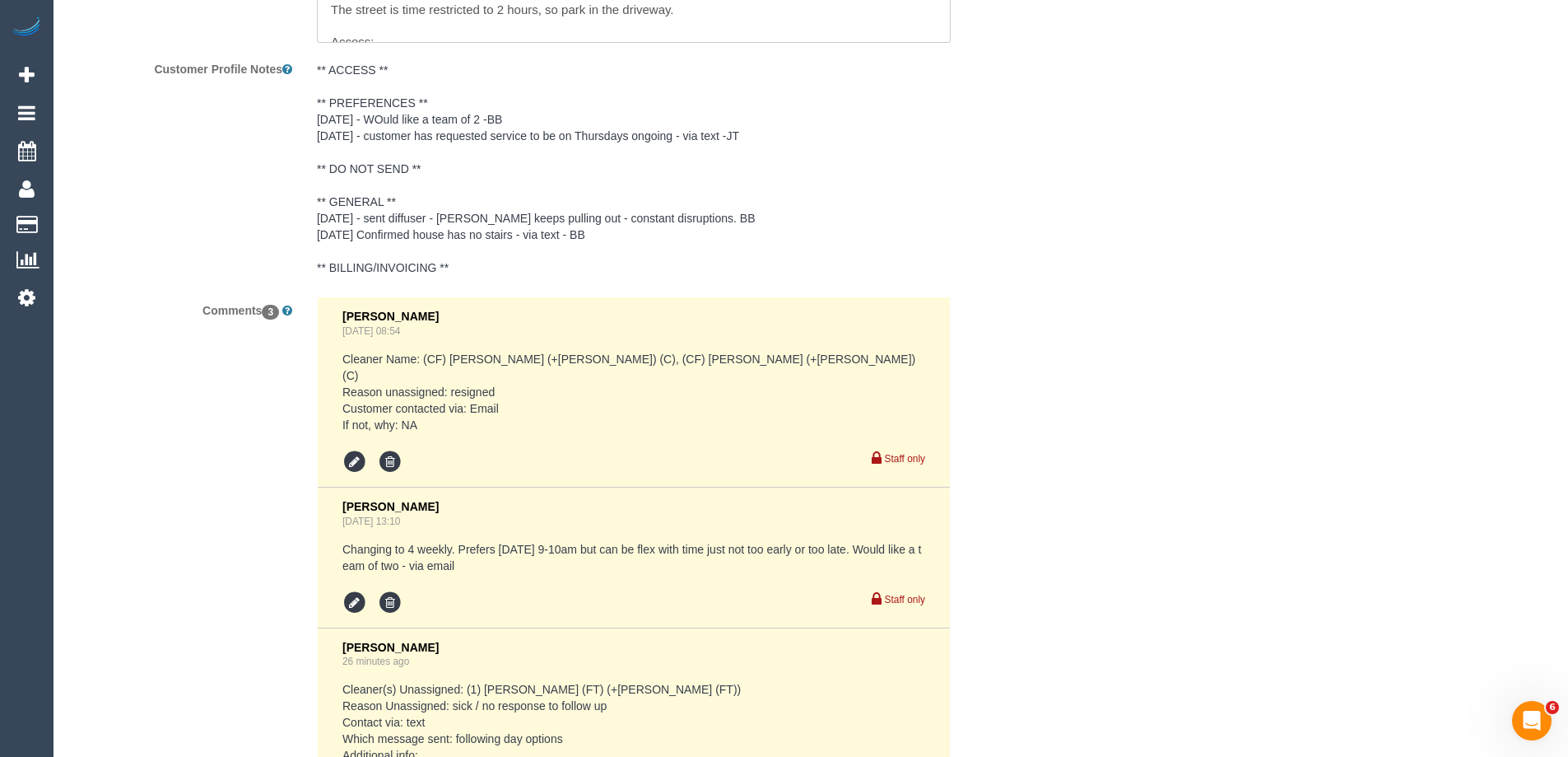
select select "object:842"
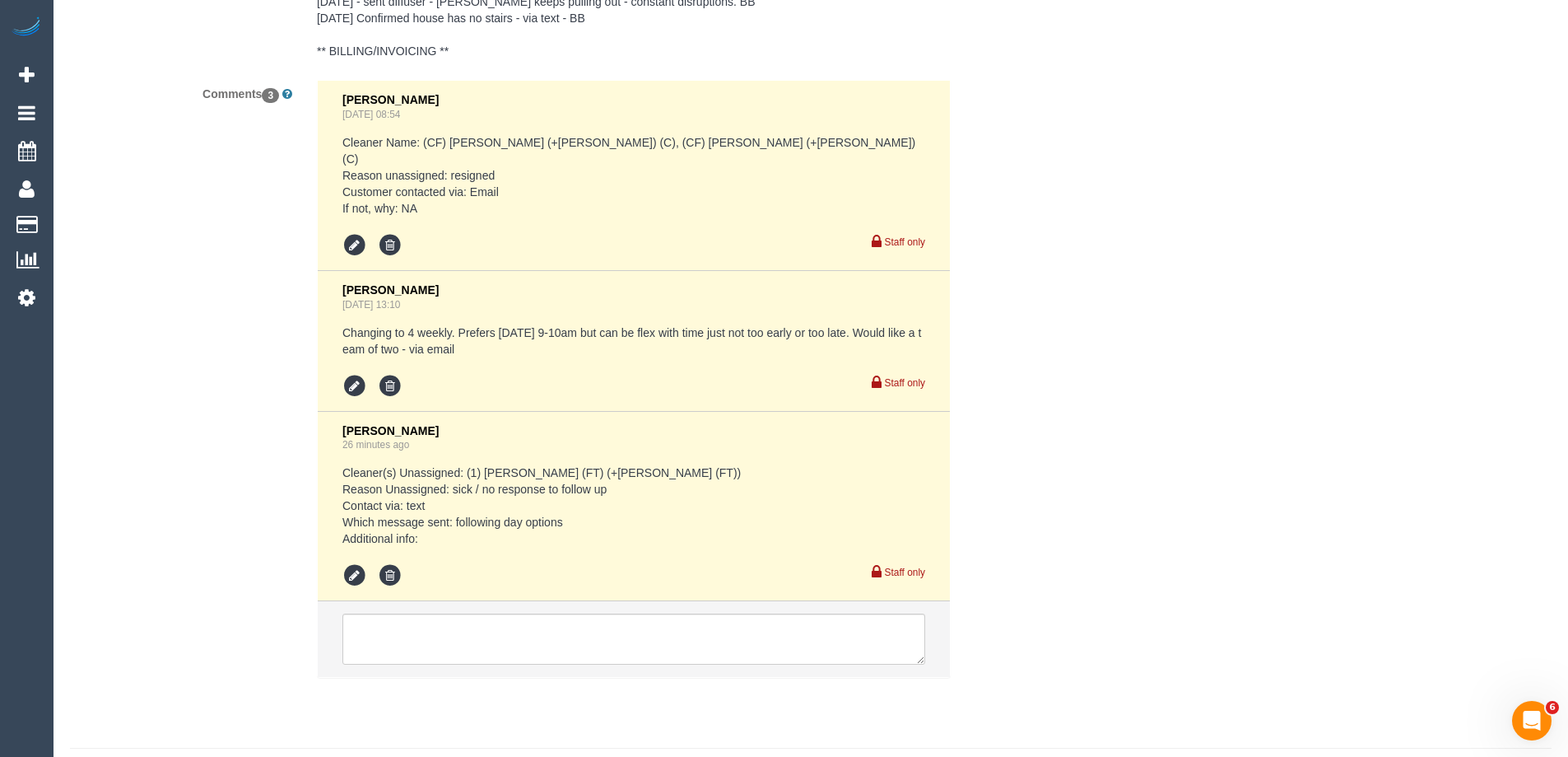
scroll to position [3235, 0]
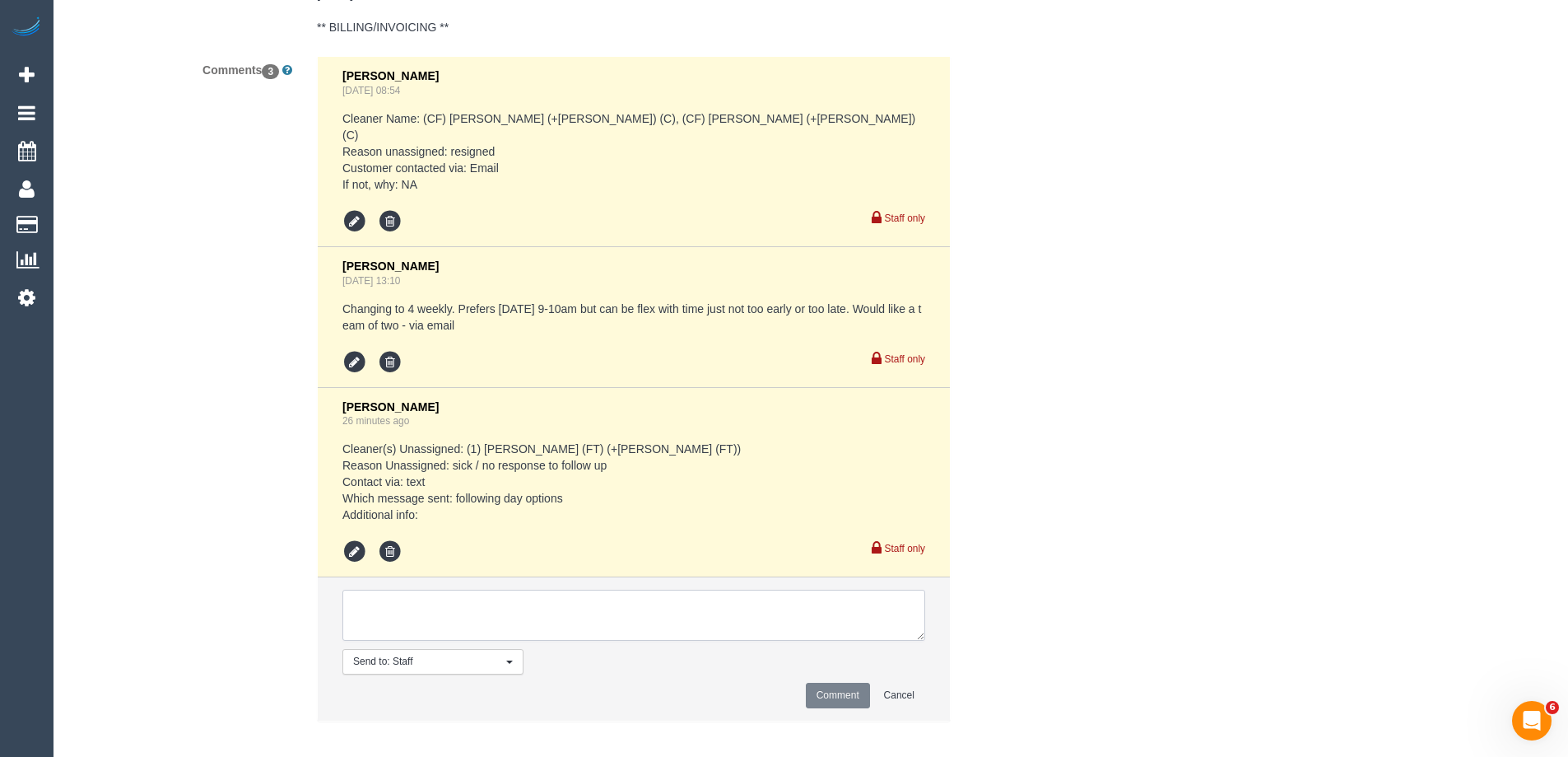
click at [400, 618] on textarea at bounding box center [634, 615] width 583 height 51
type textarea "Assigned back as T +T are available. Customer notified via text"
click at [825, 683] on button "Comment" at bounding box center [838, 695] width 64 height 25
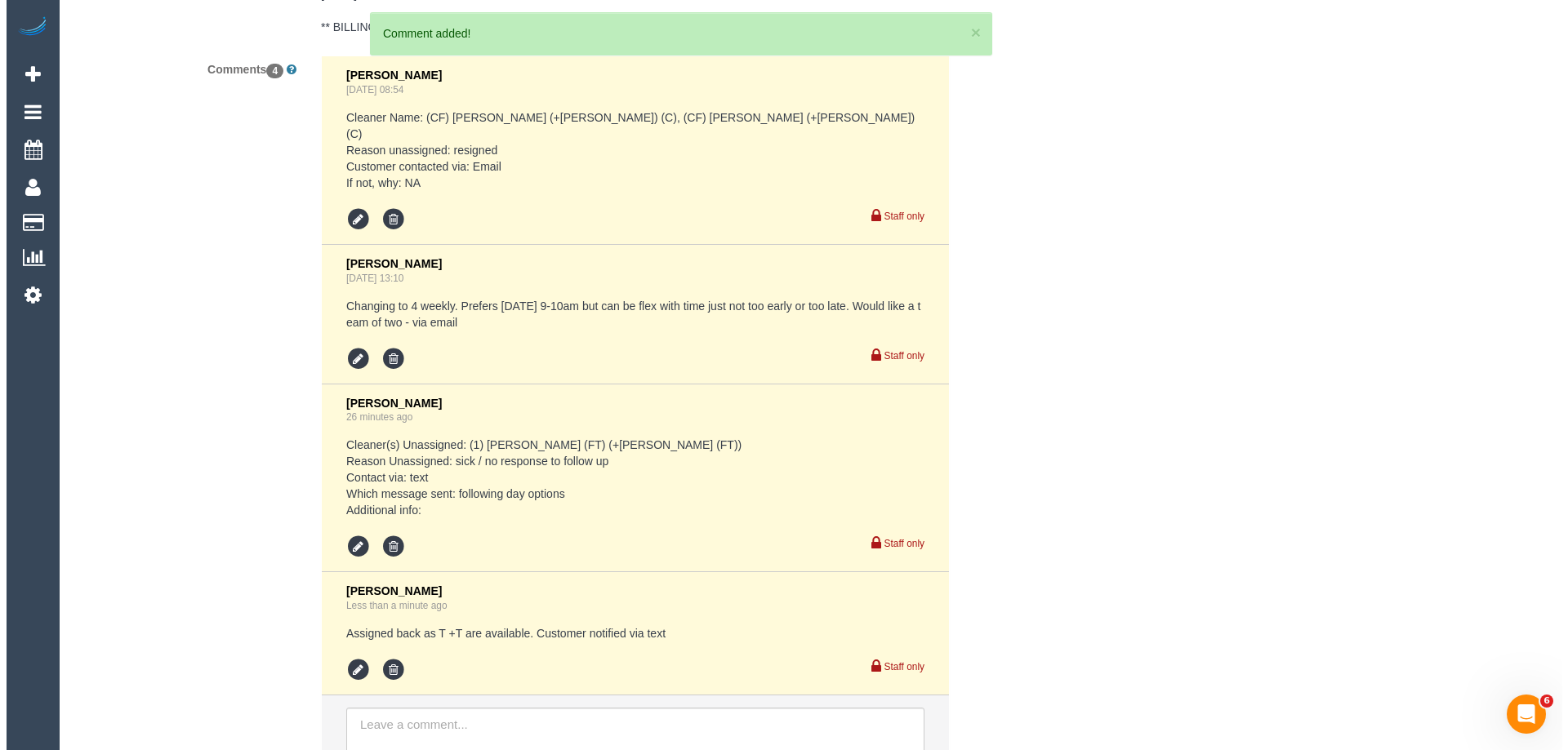
scroll to position [0, 0]
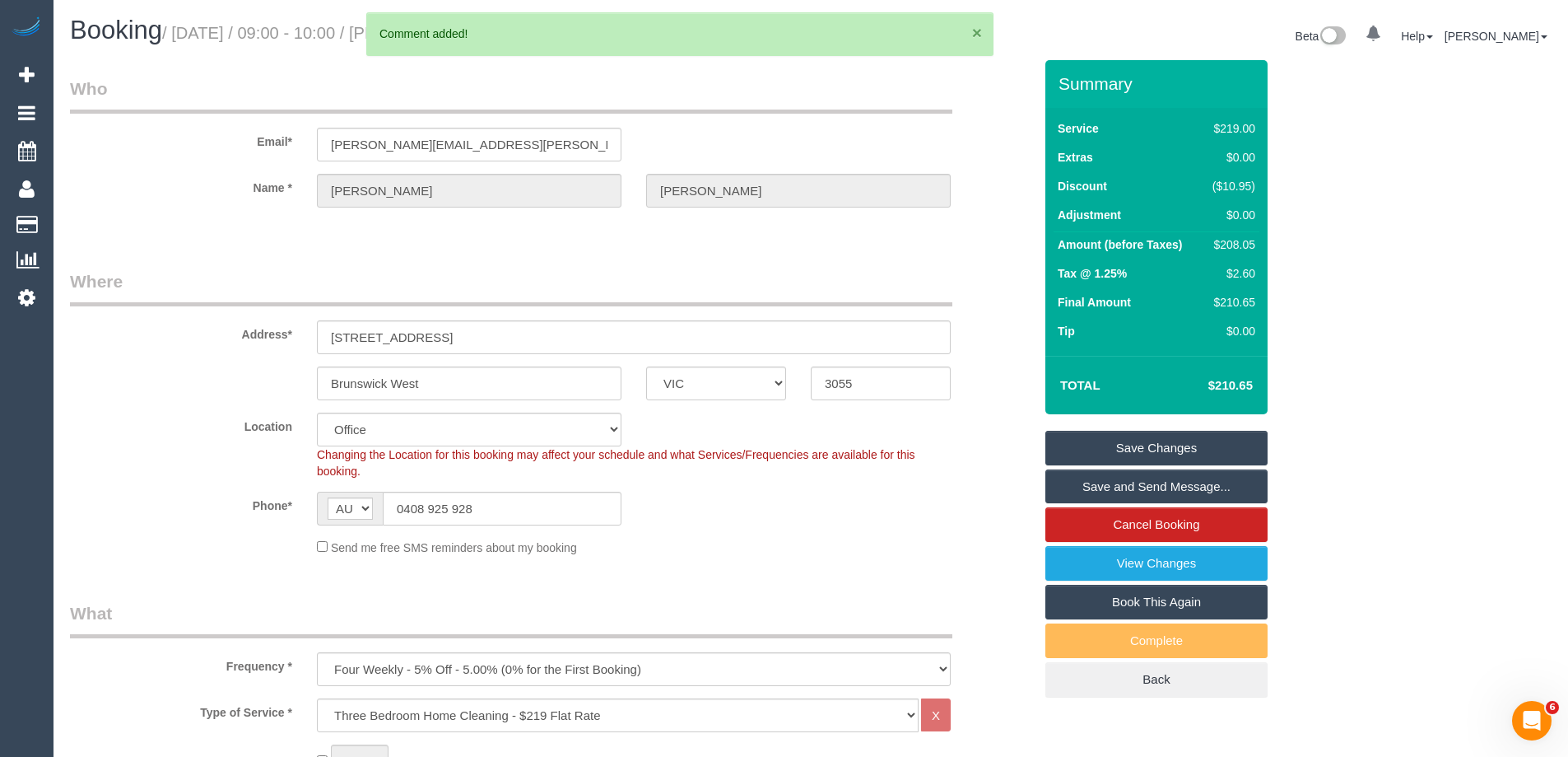
click at [975, 36] on button "×" at bounding box center [977, 33] width 10 height 17
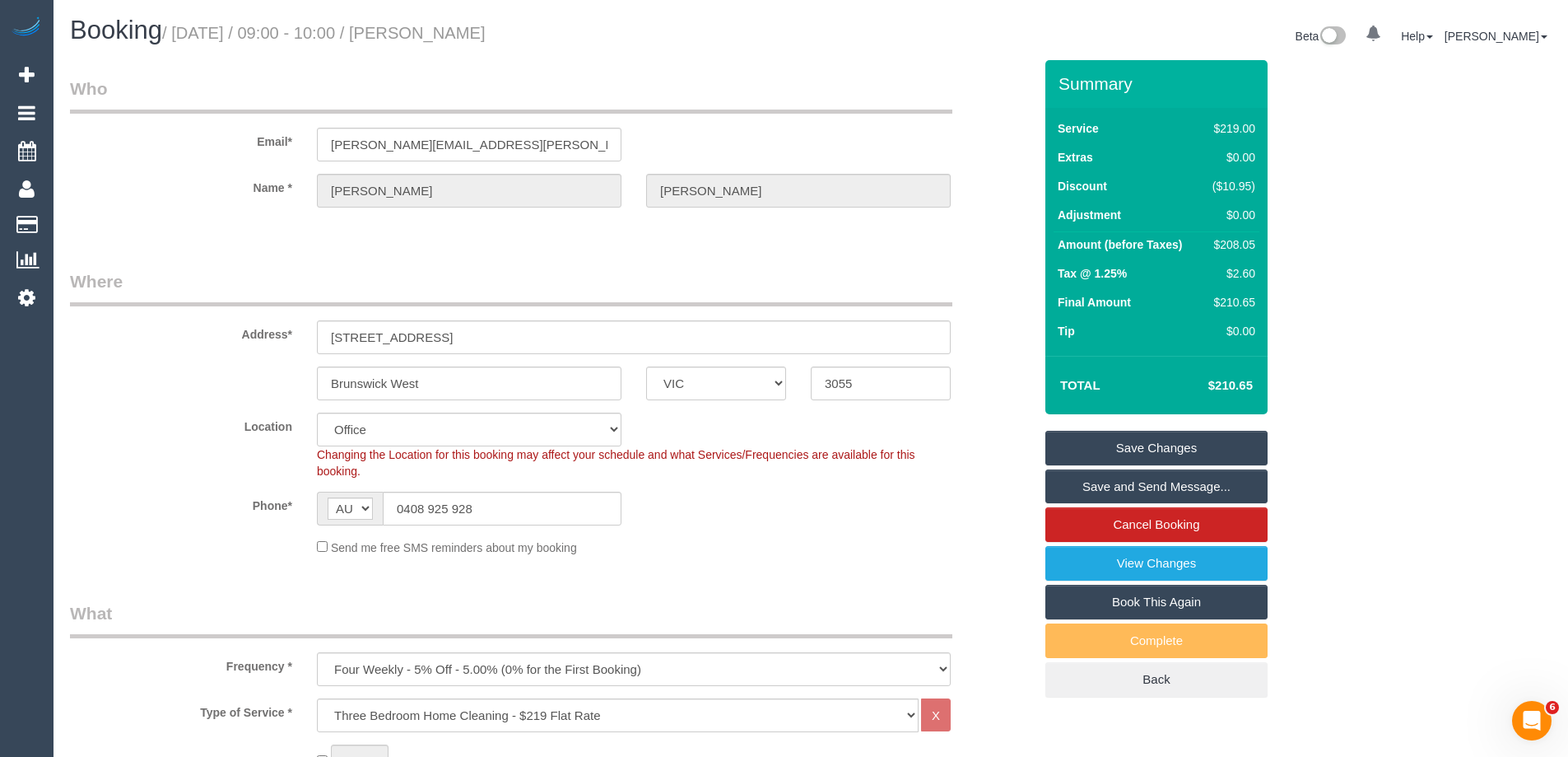
drag, startPoint x: 574, startPoint y: 35, endPoint x: 456, endPoint y: 30, distance: 118.1
click at [456, 30] on h1 "Booking / September 25, 2025 / 09:00 - 10:00 / Tim Eakins" at bounding box center [435, 30] width 729 height 28
copy small "Tim Eakins"
click at [1086, 454] on link "Save Changes" at bounding box center [1157, 448] width 222 height 35
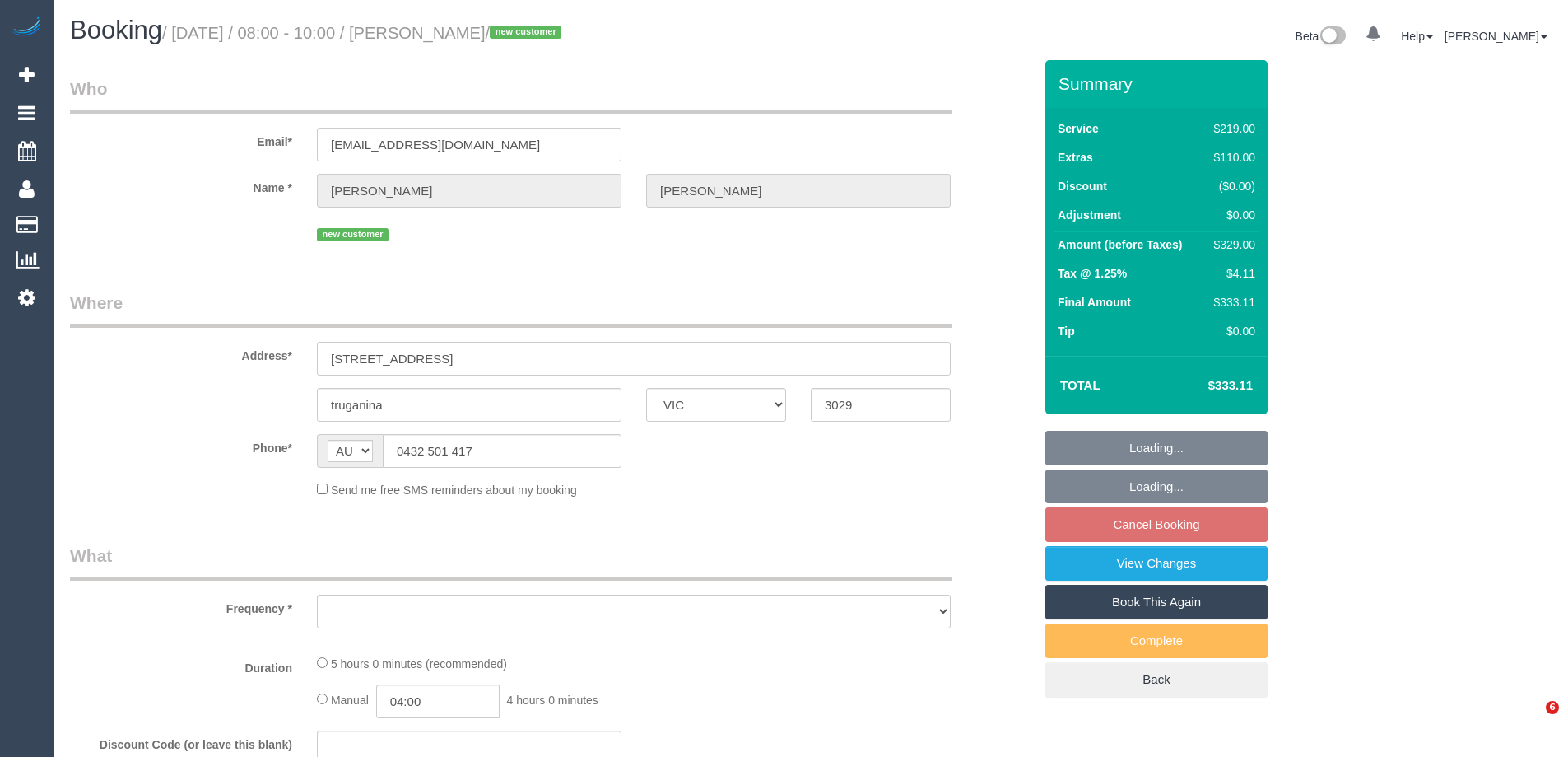
select select "VIC"
select select "object:537"
select select "string:stripe-pm_1S8r7i2GScqysDRVNaDn27Ub"
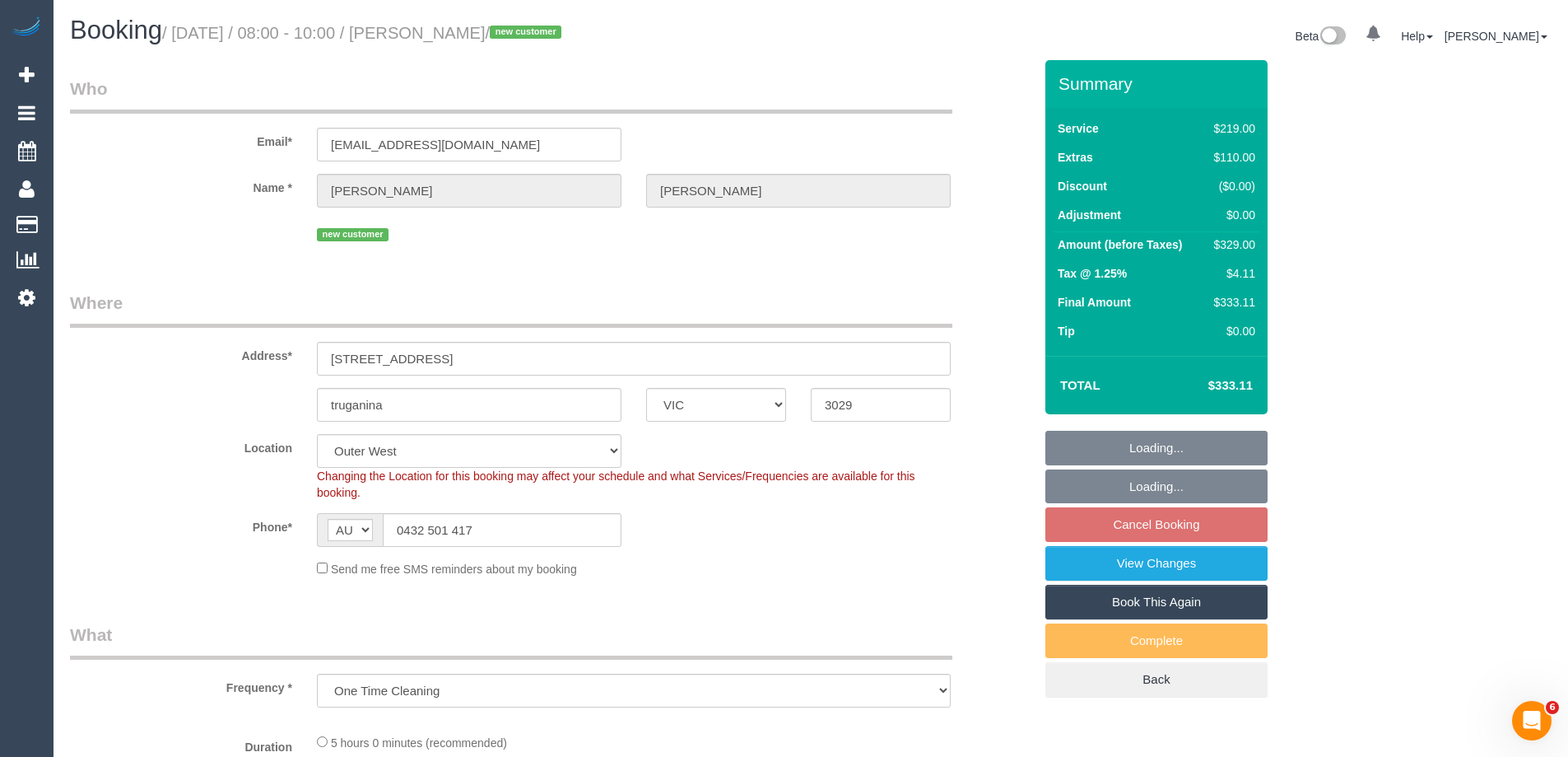
select select "object:565"
select select "number:28"
select select "number:14"
select select "number:18"
select select "number:25"
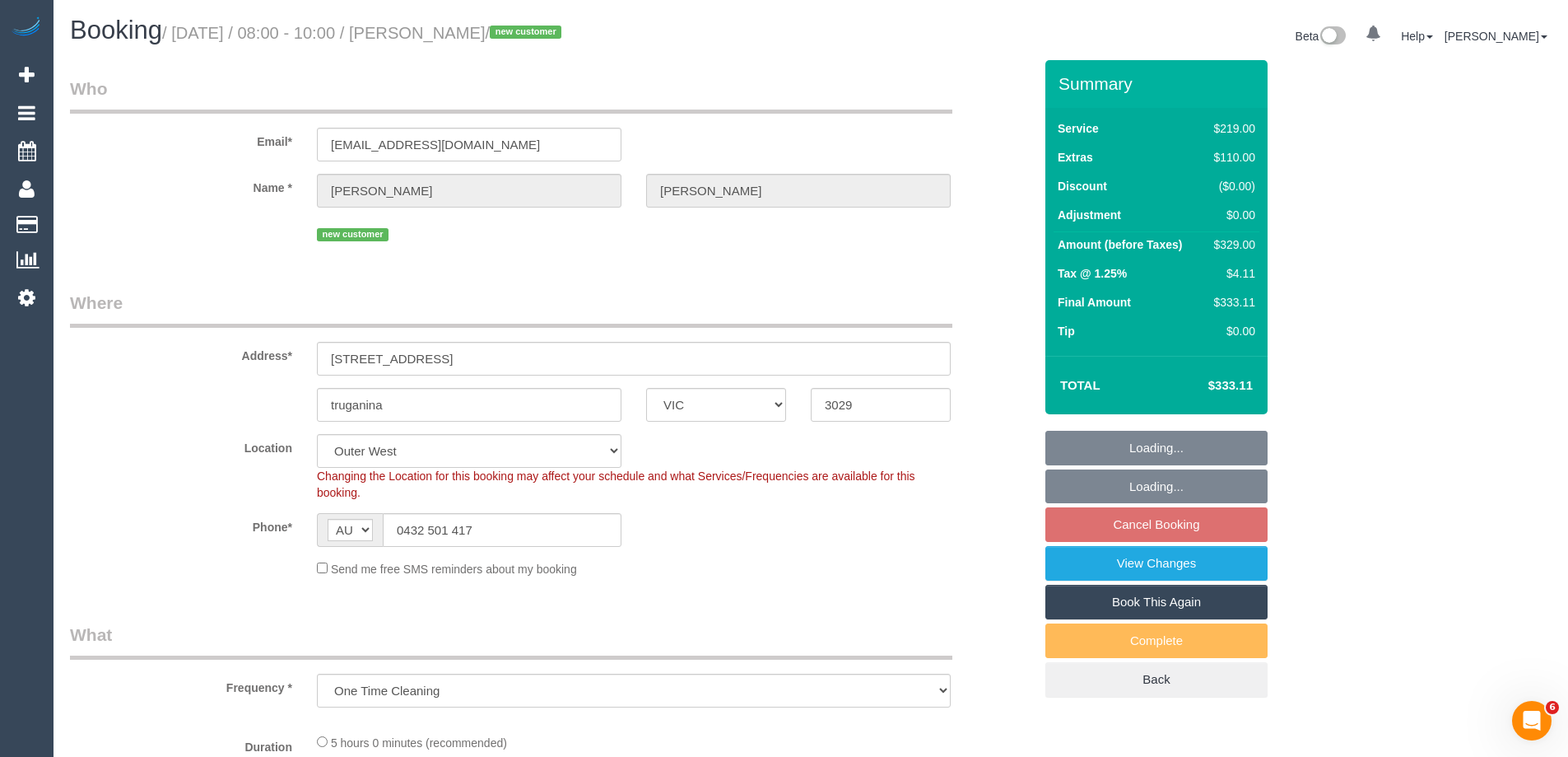
select select "number:35"
select select "number:12"
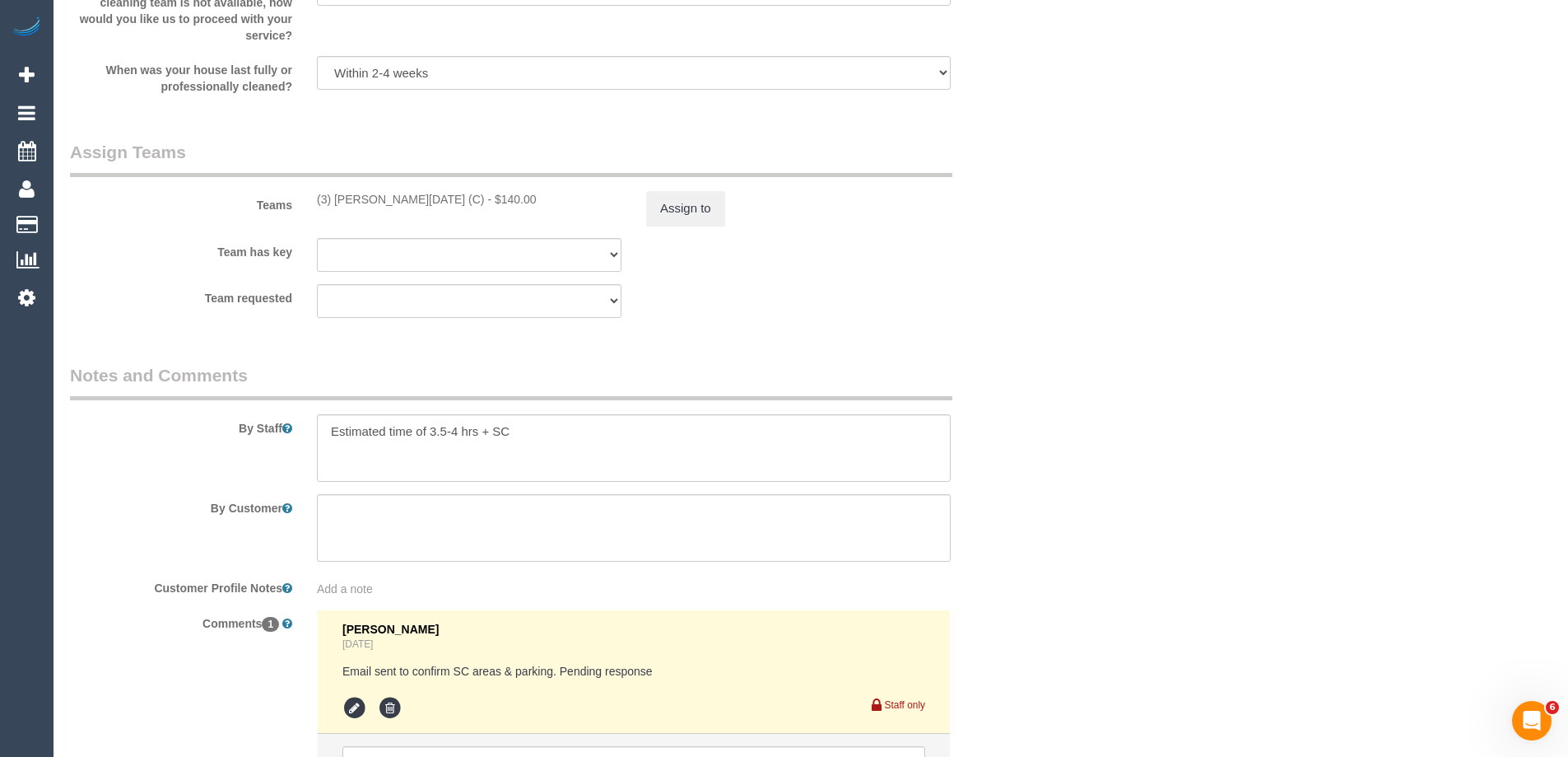
scroll to position [2471, 0]
click at [544, 434] on textarea at bounding box center [633, 446] width 634 height 68
type textarea "Estimated time of 3.5-4 hrs + SC. Steam cleaning"
click at [348, 704] on icon at bounding box center [355, 707] width 24 height 24
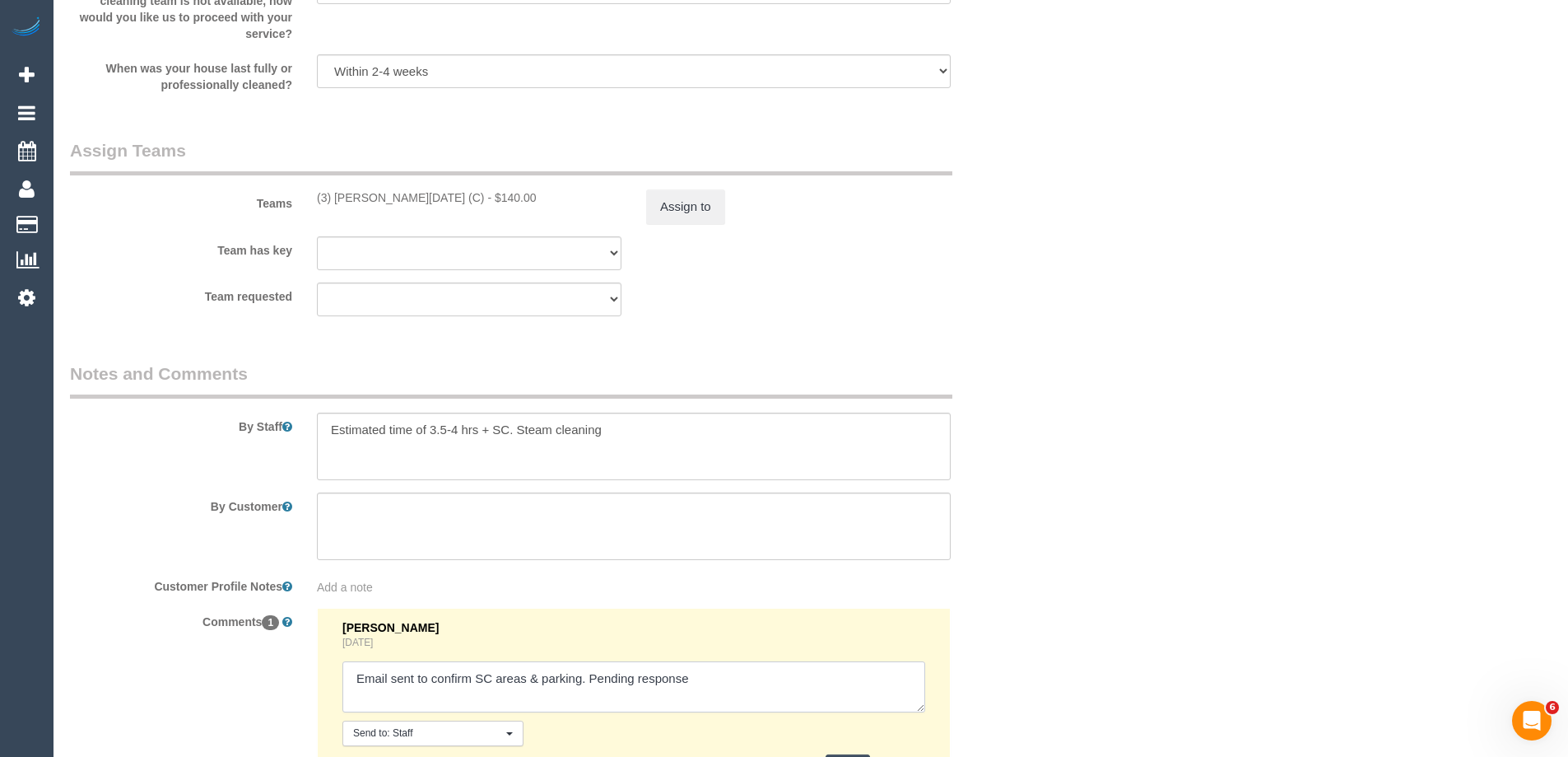
click at [784, 679] on textarea at bounding box center [634, 687] width 583 height 51
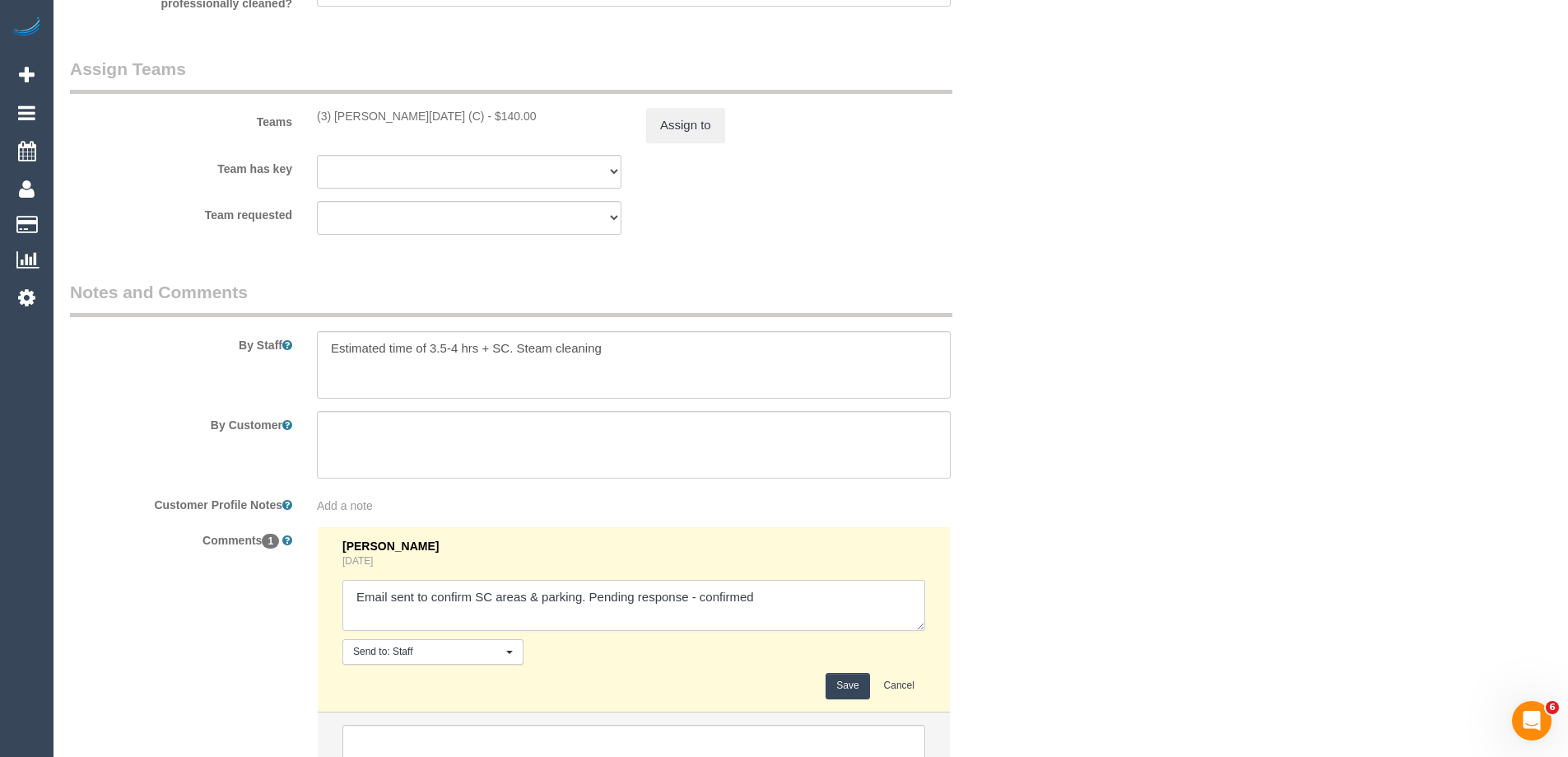
scroll to position [2553, 0]
type textarea "Email sent to confirm SC areas & parking. Pending response - confirmed"
click at [838, 682] on button "Save" at bounding box center [848, 684] width 43 height 25
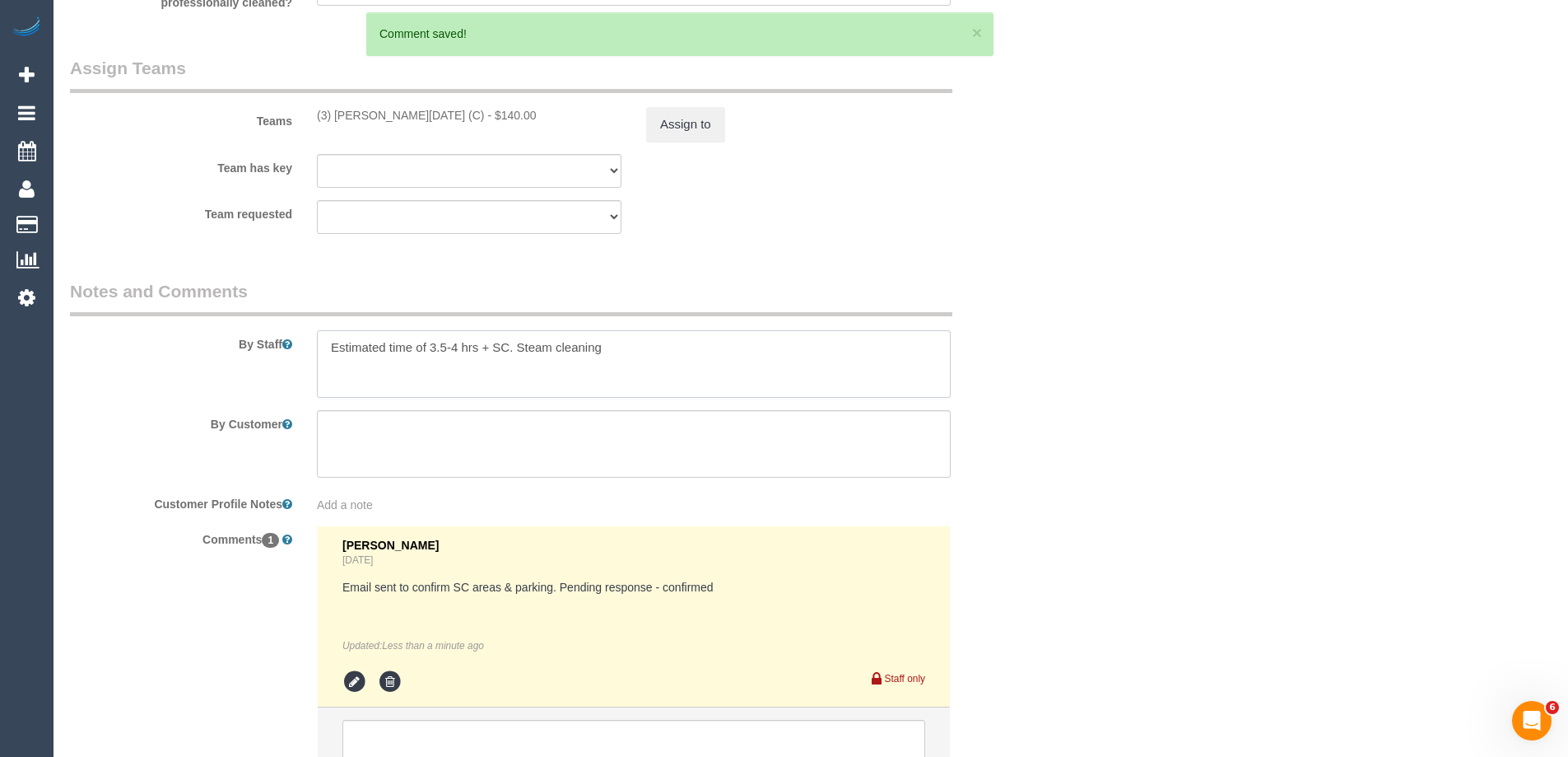
click at [619, 346] on textarea at bounding box center [633, 364] width 634 height 68
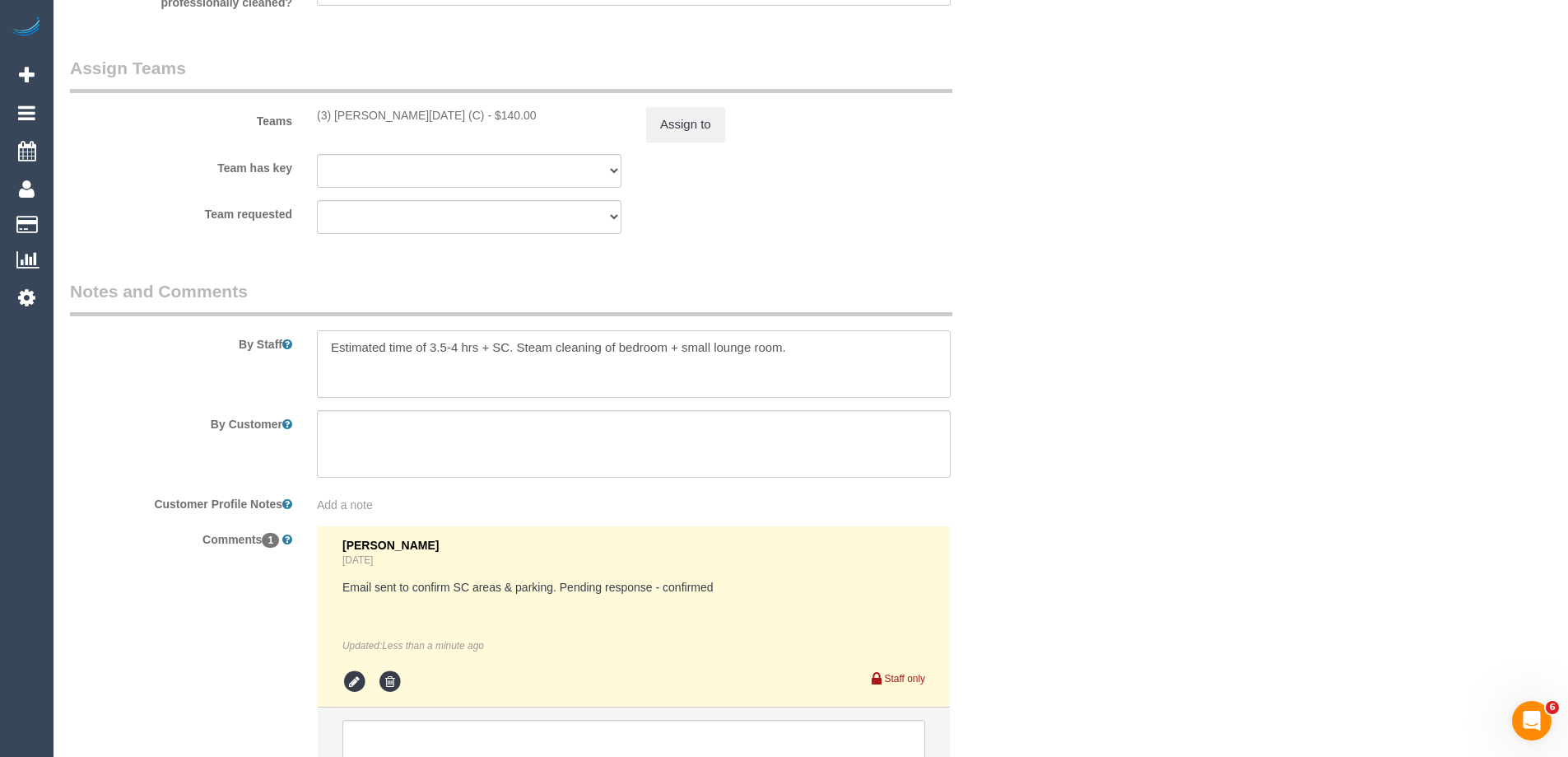
paste textarea "Steam cleaner to arrive at ___ Please ensure areas for steam cleaning are clean…"
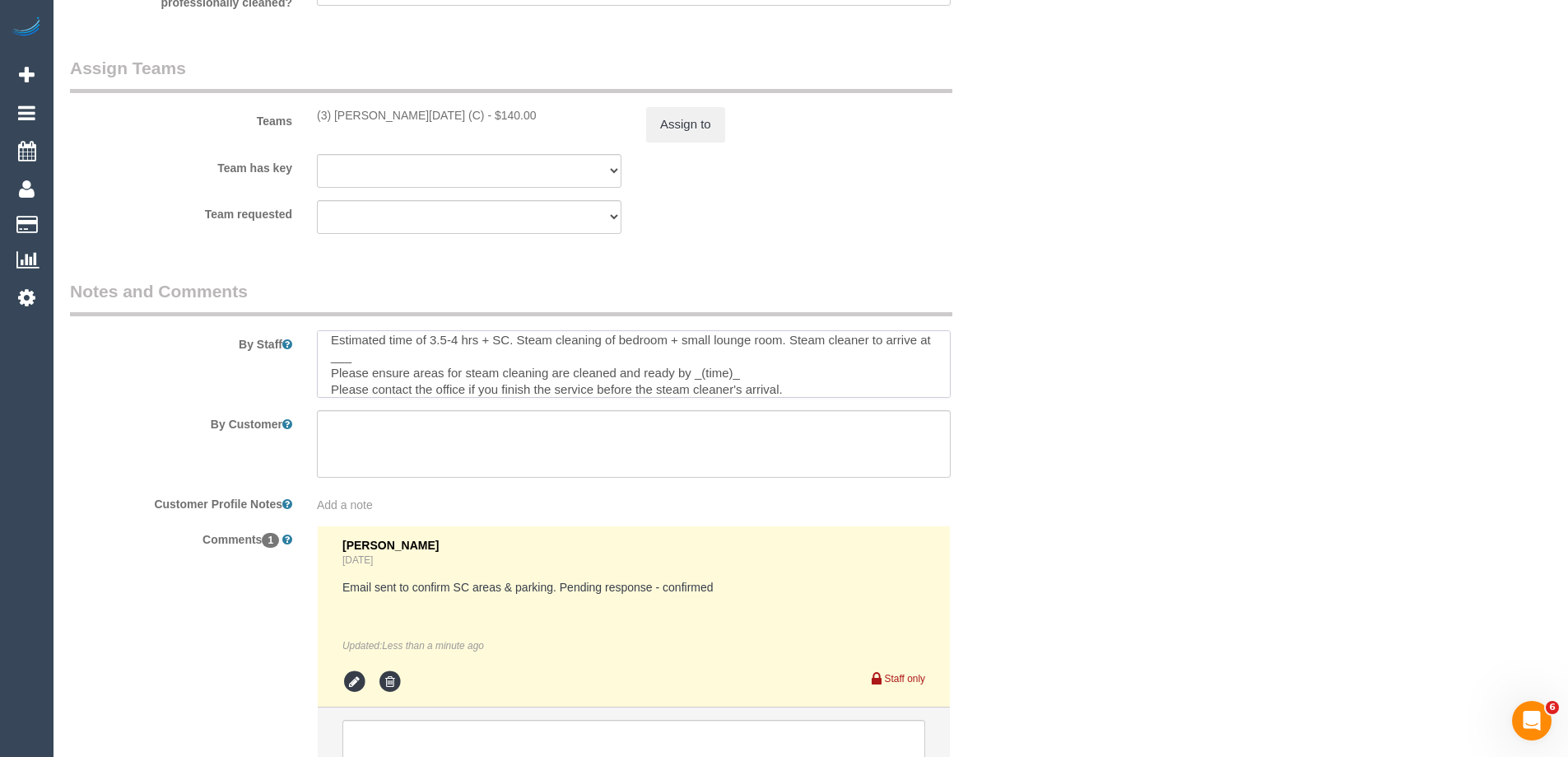
drag, startPoint x: 376, startPoint y: 360, endPoint x: 344, endPoint y: 354, distance: 32.6
click at [344, 354] on textarea at bounding box center [633, 364] width 634 height 68
drag, startPoint x: 735, startPoint y: 371, endPoint x: 696, endPoint y: 368, distance: 39.1
click at [696, 368] on textarea at bounding box center [633, 364] width 634 height 68
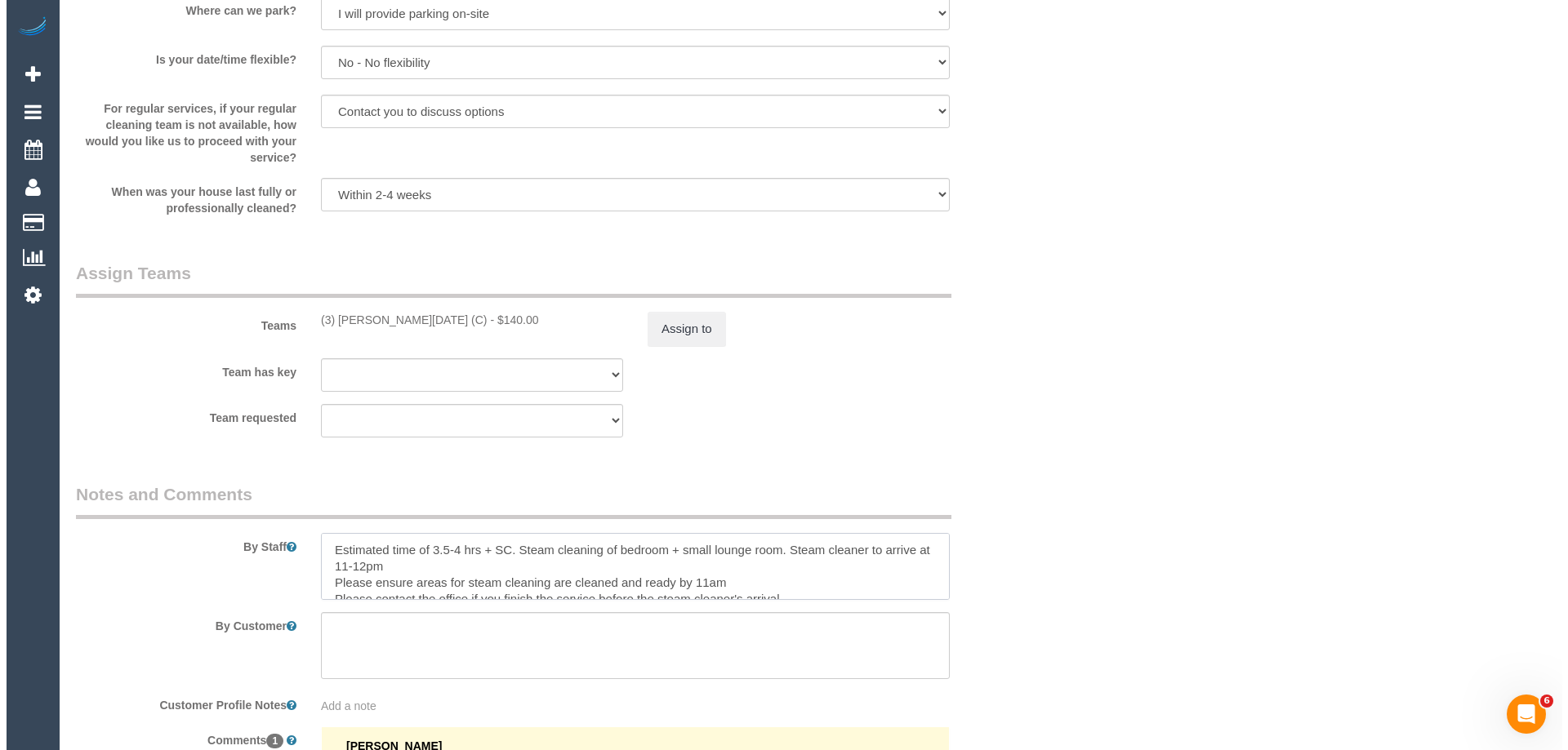
scroll to position [2611, 0]
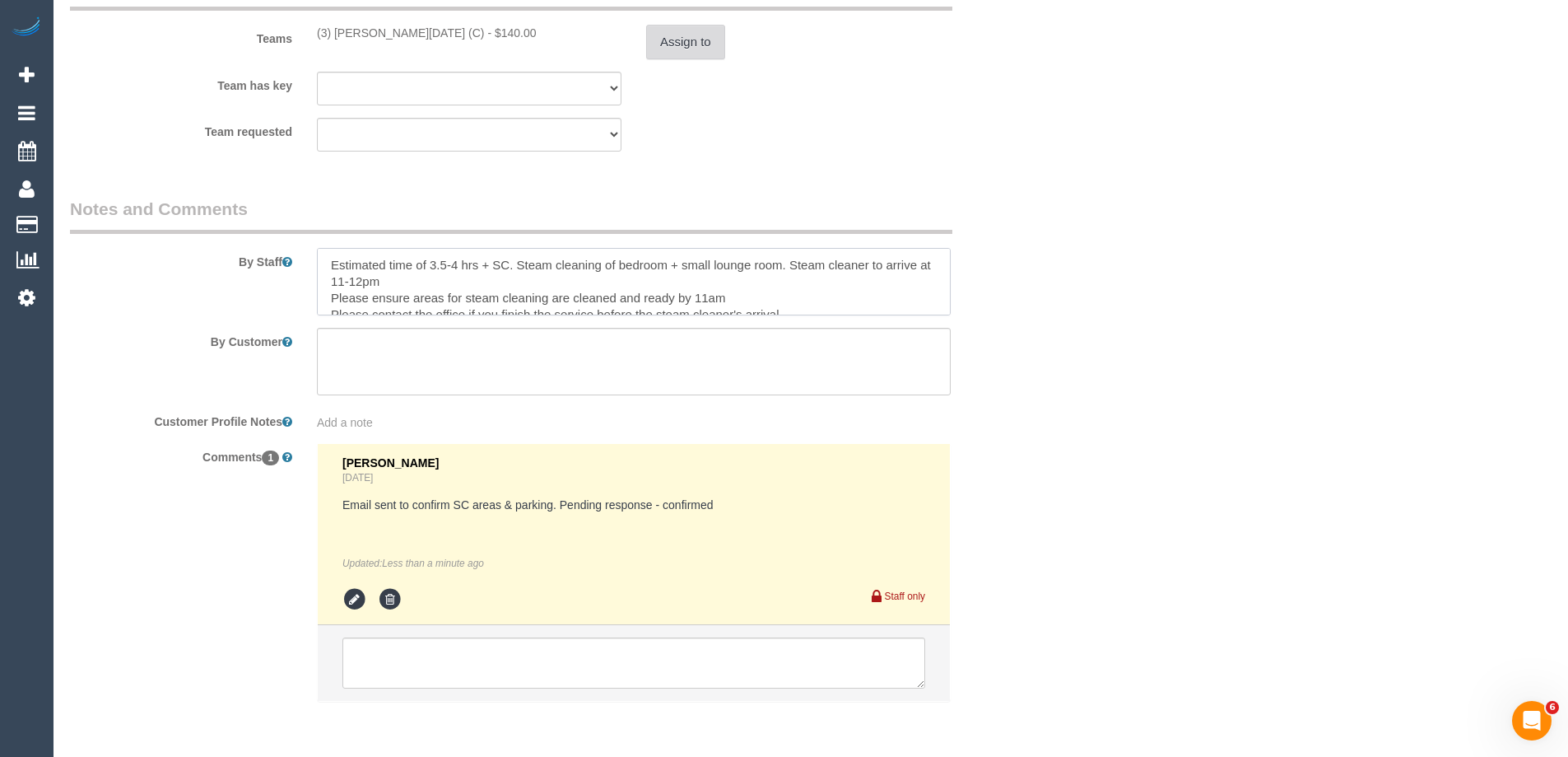
type textarea "Estimated time of 3.5-4 hrs + SC. Steam cleaning of bedroom + small lounge room…"
click at [690, 34] on button "Assign to" at bounding box center [686, 42] width 79 height 35
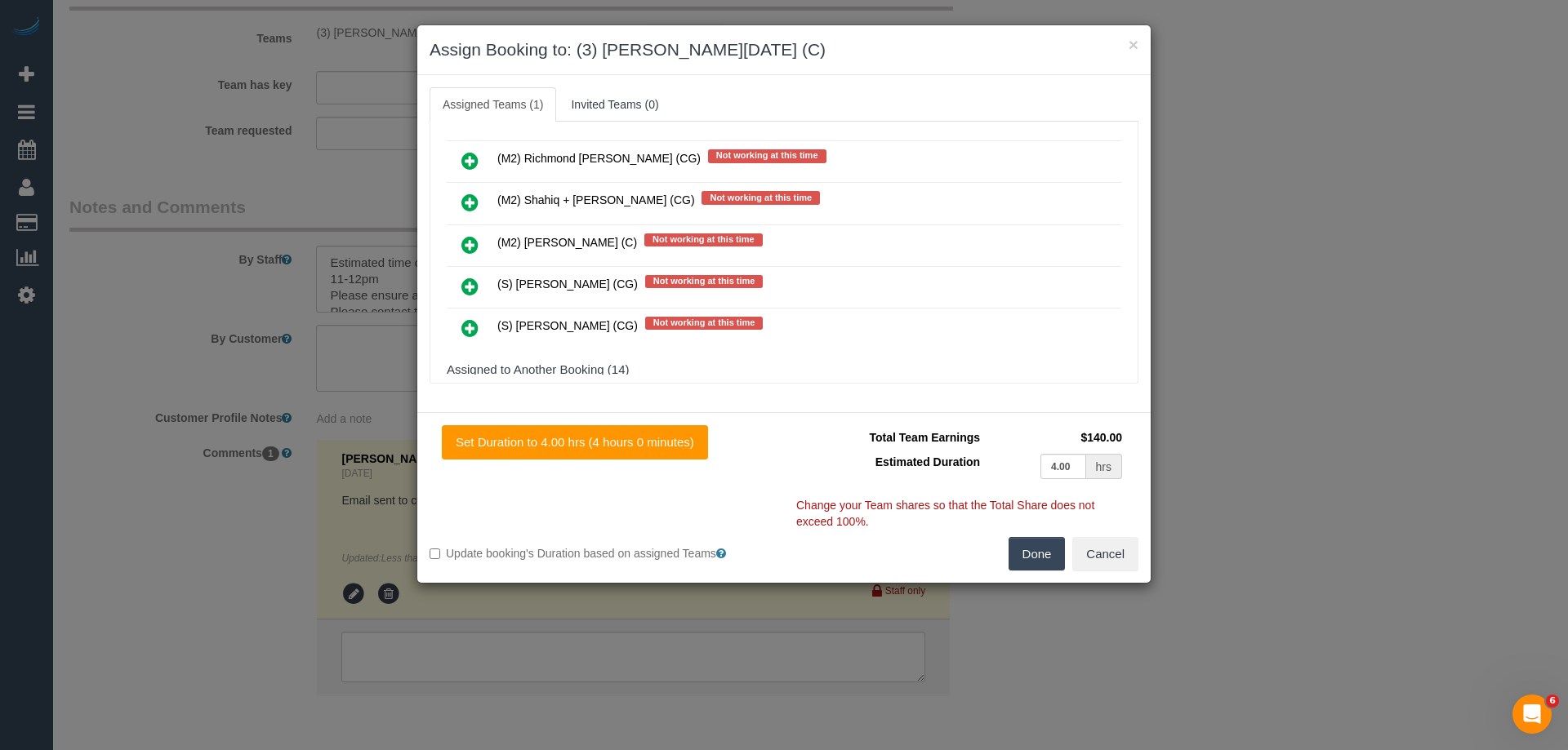
click at [470, 327] on icon at bounding box center [470, 328] width 17 height 20
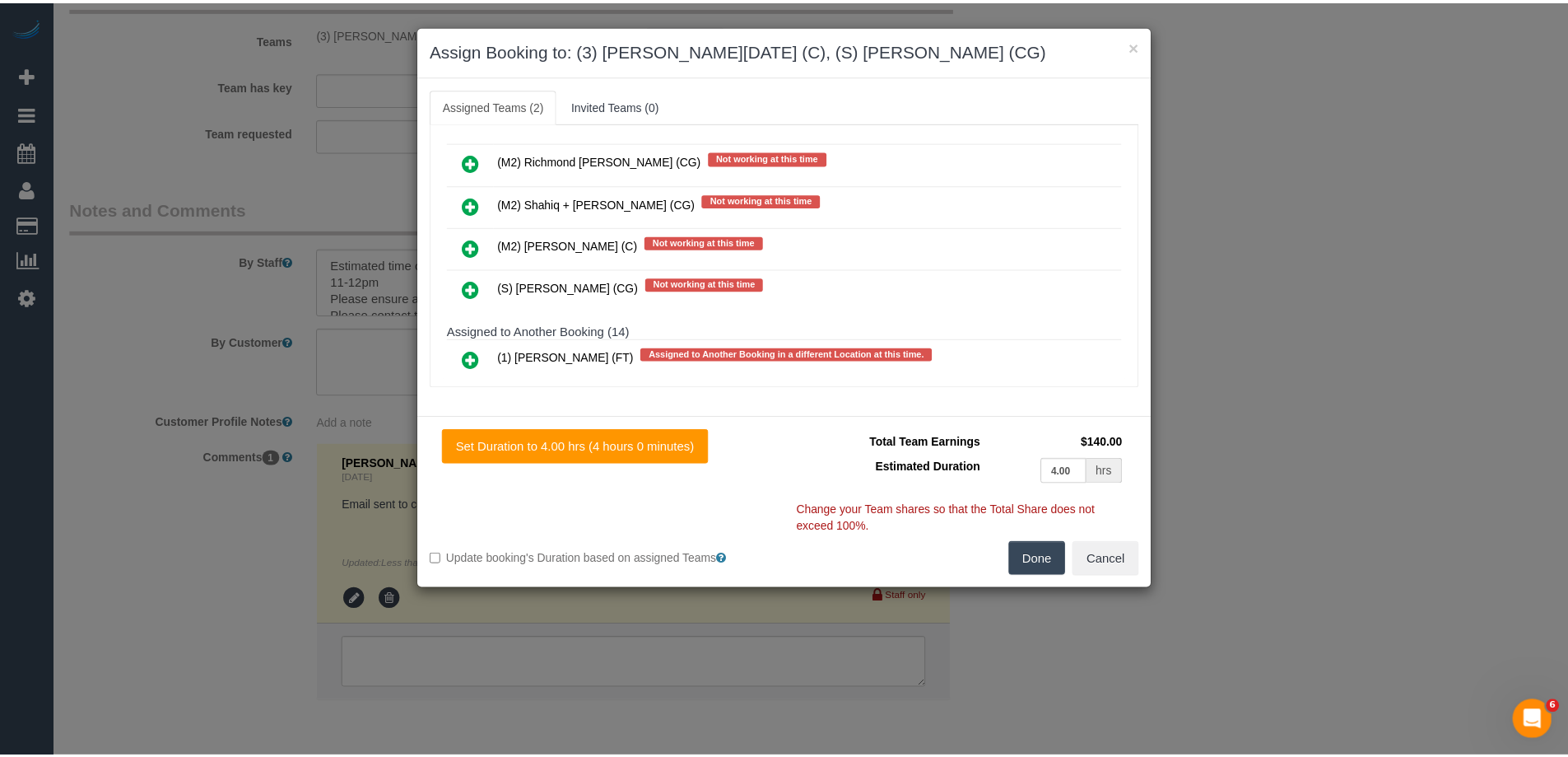
scroll to position [0, 0]
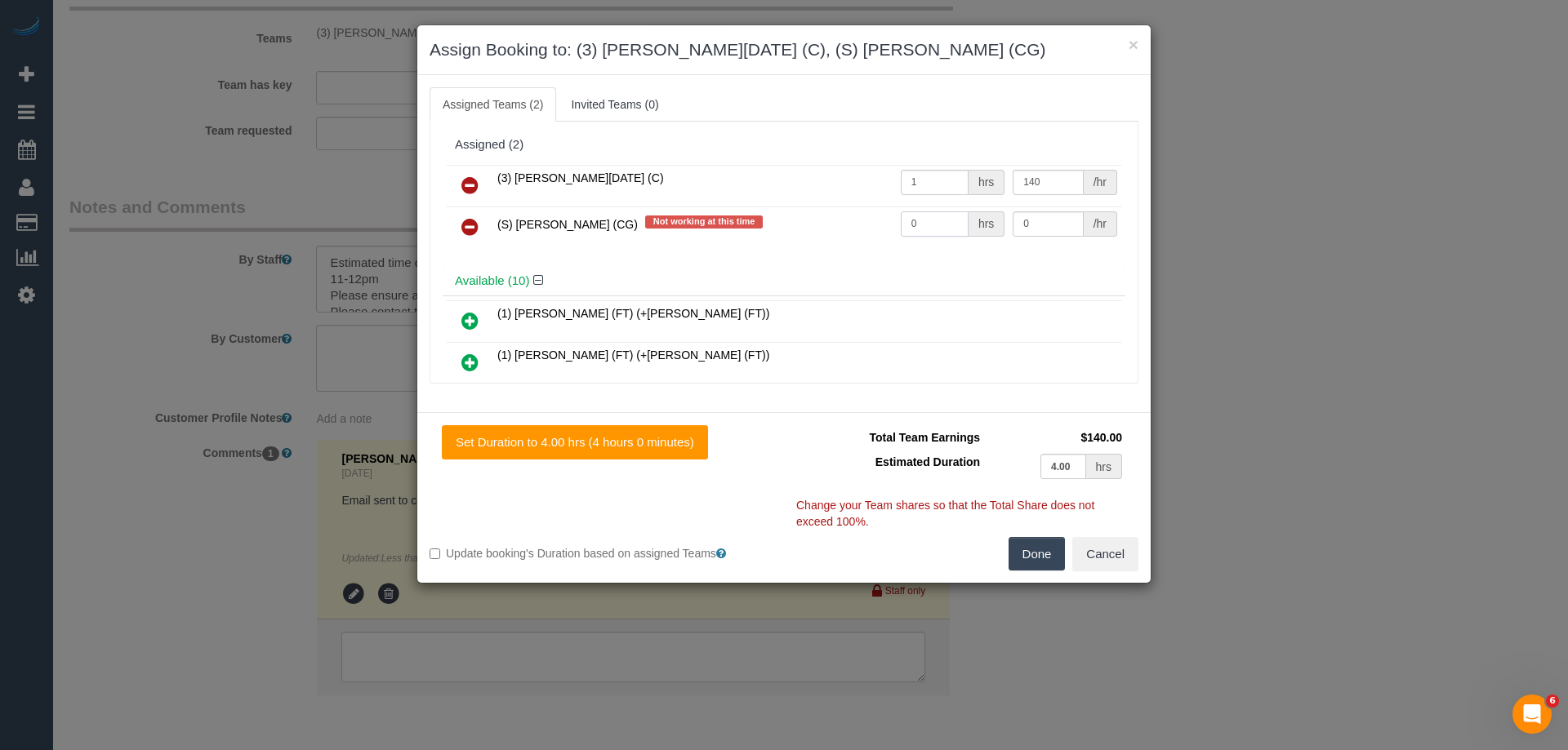
drag, startPoint x: 934, startPoint y: 224, endPoint x: 792, endPoint y: 222, distance: 142.0
click at [792, 223] on tr "(S) Mark Yenimireddy (CG) Not working at this time 0 hrs 0 /hr" at bounding box center [784, 227] width 675 height 41
type input "1"
drag, startPoint x: 1047, startPoint y: 215, endPoint x: 880, endPoint y: 206, distance: 167.2
click at [897, 206] on tr "(S) Mark Yenimireddy (CG) Not working at this time 1 hrs 0 /hr" at bounding box center [784, 227] width 675 height 41
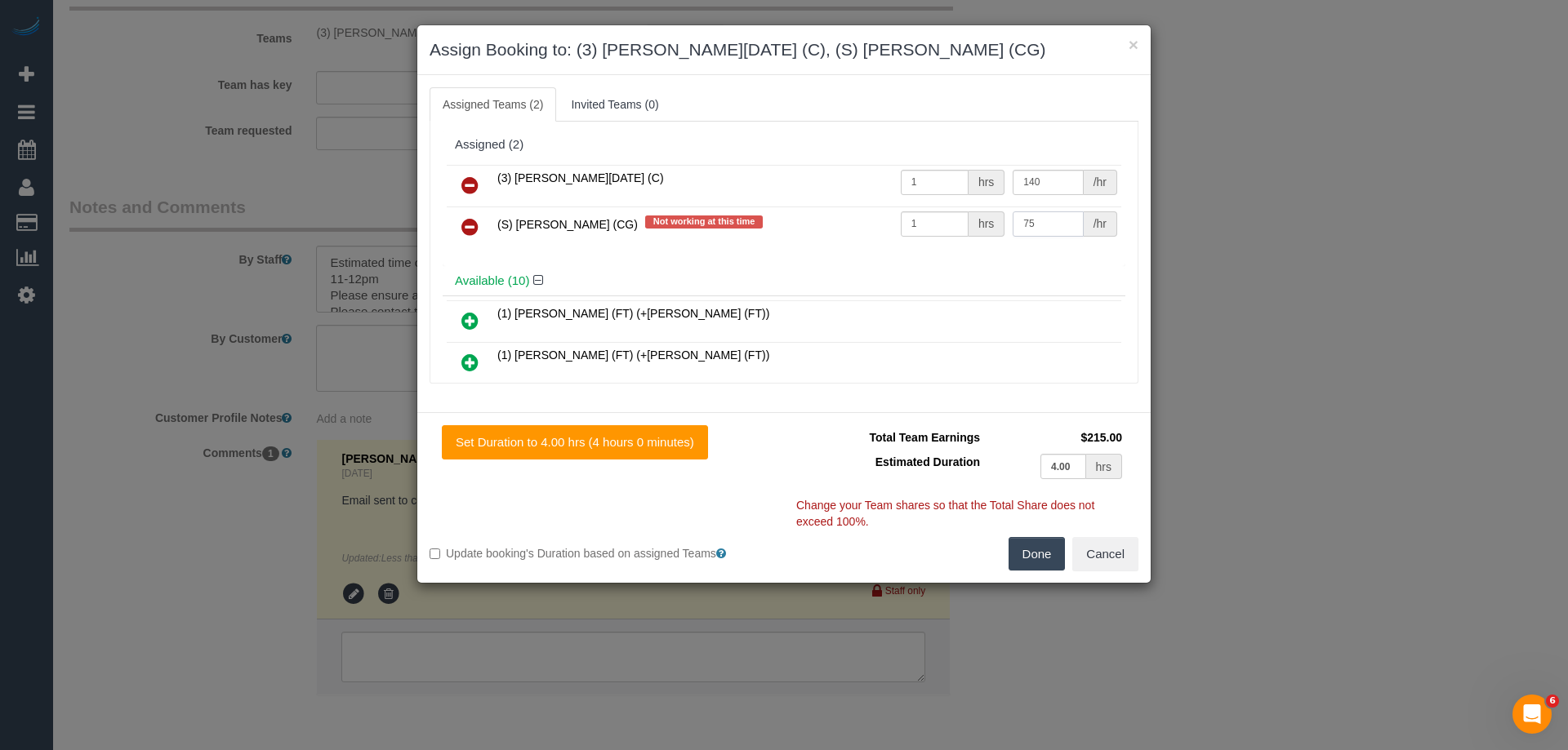
type input "75"
click at [1031, 556] on button "Done" at bounding box center [1037, 554] width 57 height 34
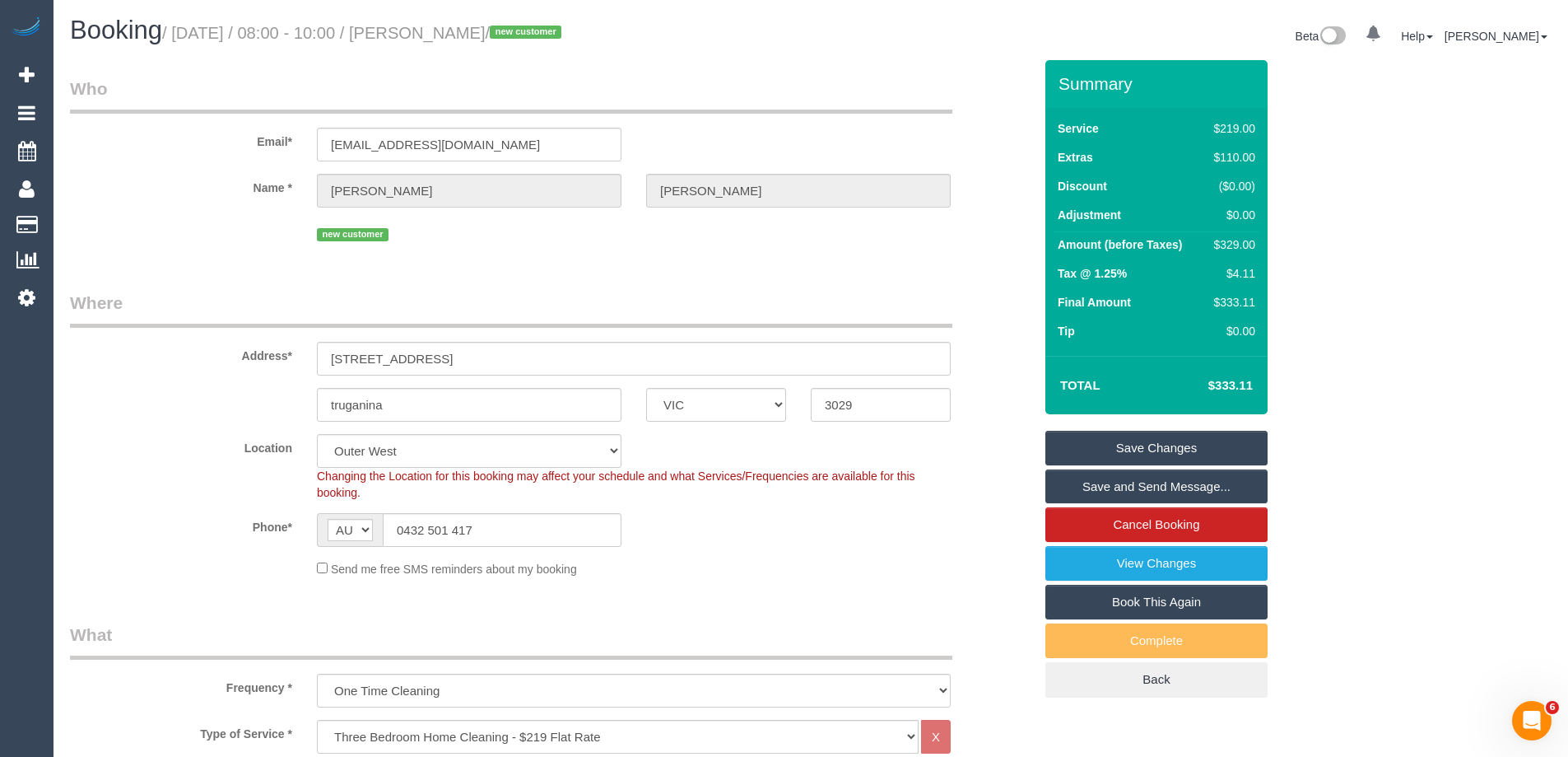
drag, startPoint x: 534, startPoint y: 34, endPoint x: 455, endPoint y: 26, distance: 79.4
click at [455, 26] on small "/ September 29, 2025 / 08:00 - 10:00 / Bindu Paul / new customer" at bounding box center [364, 33] width 404 height 18
copy small "Bindu Paul"
click at [1087, 491] on link "Save and Send Message..." at bounding box center [1157, 487] width 222 height 35
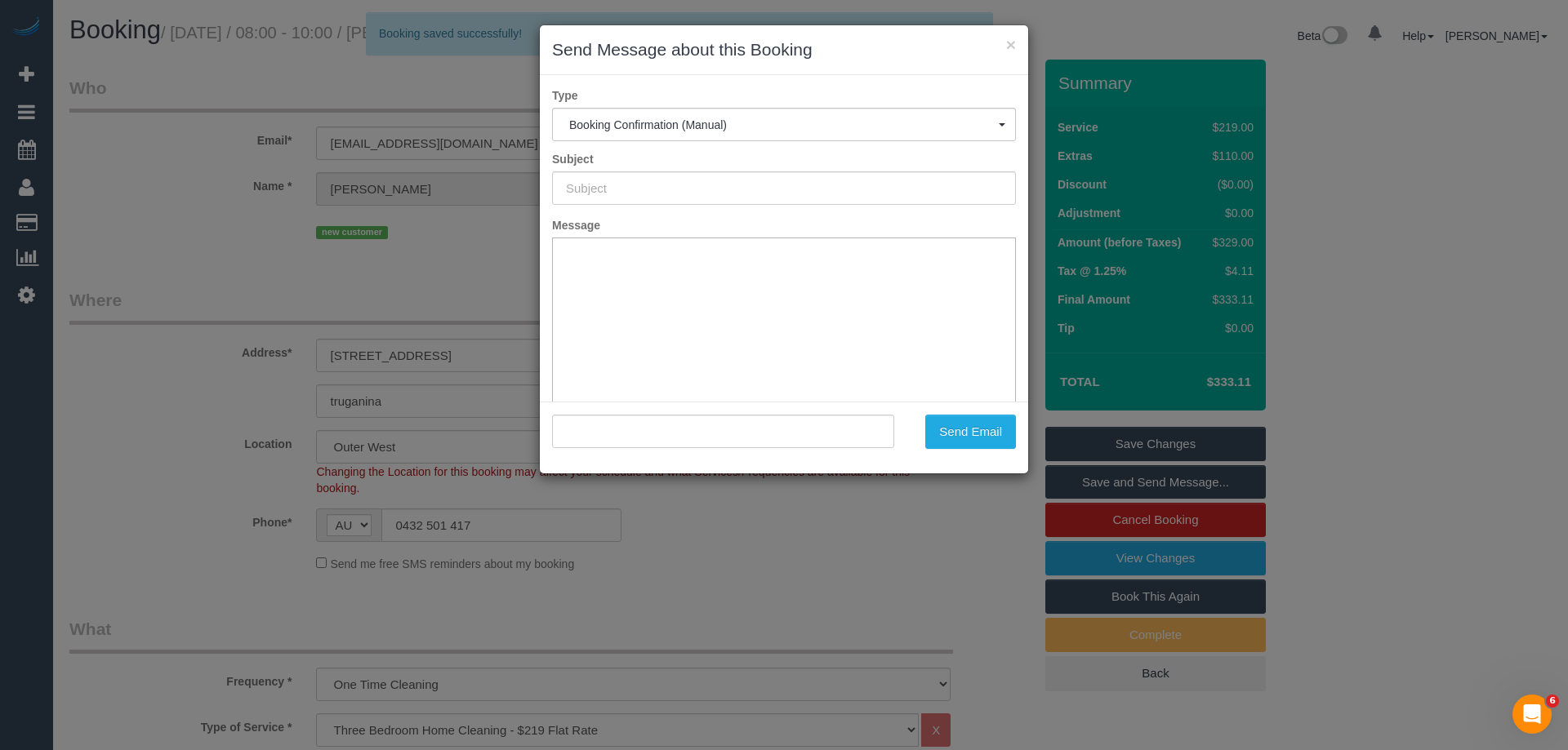
type input "Booking Confirmed"
type input ""Bindu Paul" <beequeen_999@yahoo.com>"
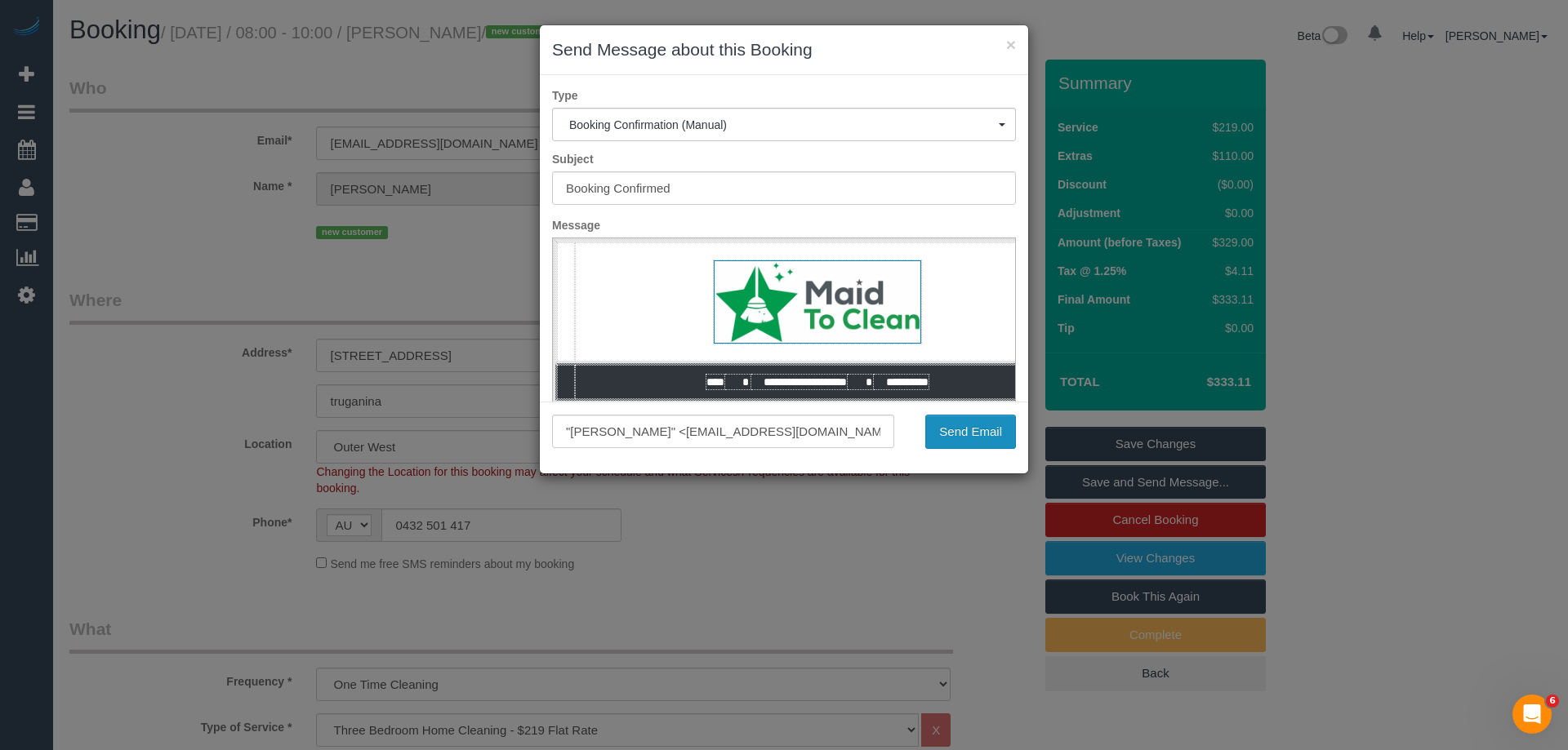
click at [964, 432] on button "Send Email" at bounding box center [970, 432] width 90 height 34
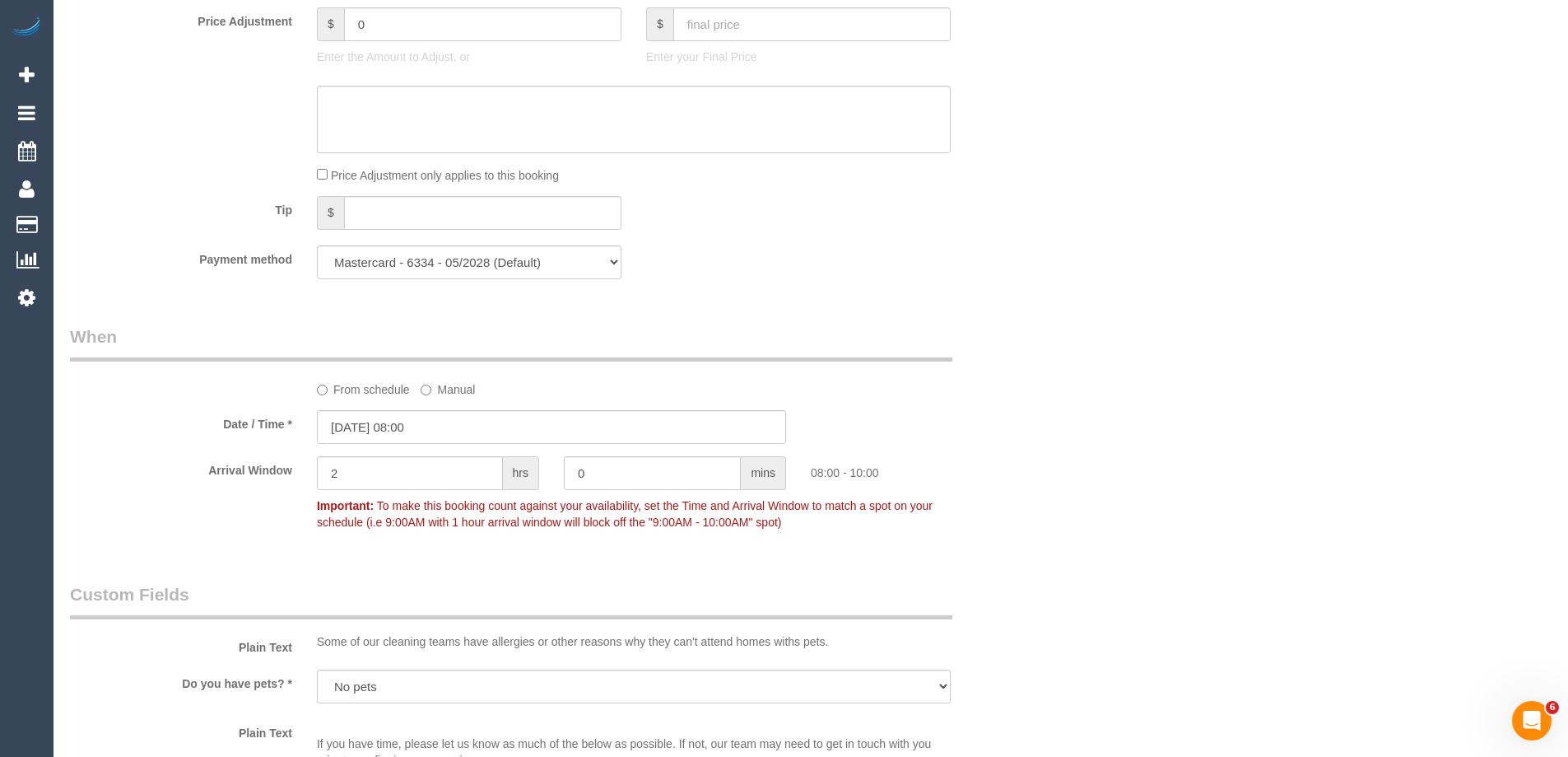
scroll to position [1648, 0]
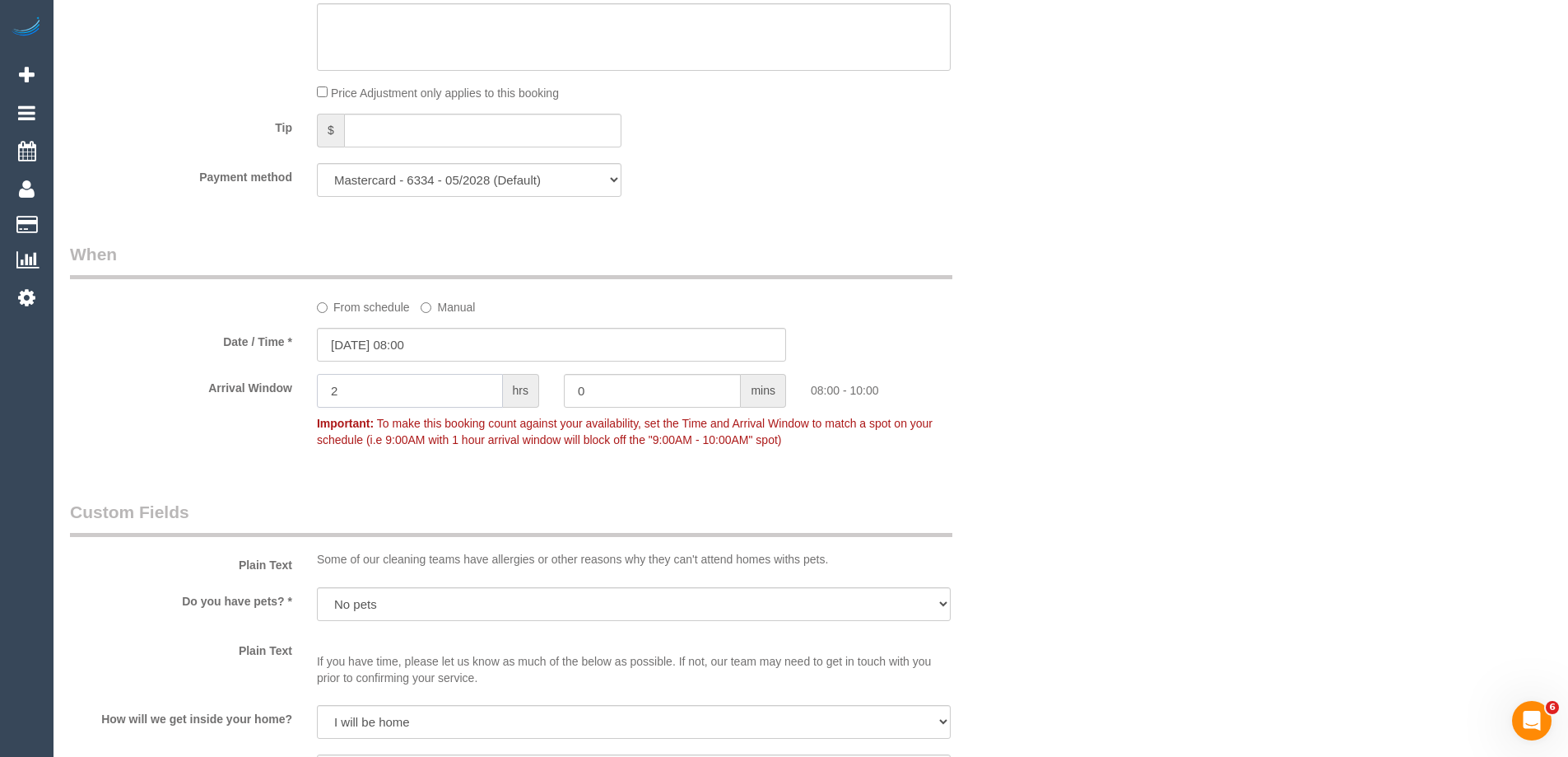
drag, startPoint x: 381, startPoint y: 391, endPoint x: 270, endPoint y: 378, distance: 111.8
click at [270, 378] on div "Arrival Window 2 hrs 0 mins 08:00 - 10:00 Important: To make this booking count…" at bounding box center [551, 415] width 988 height 82
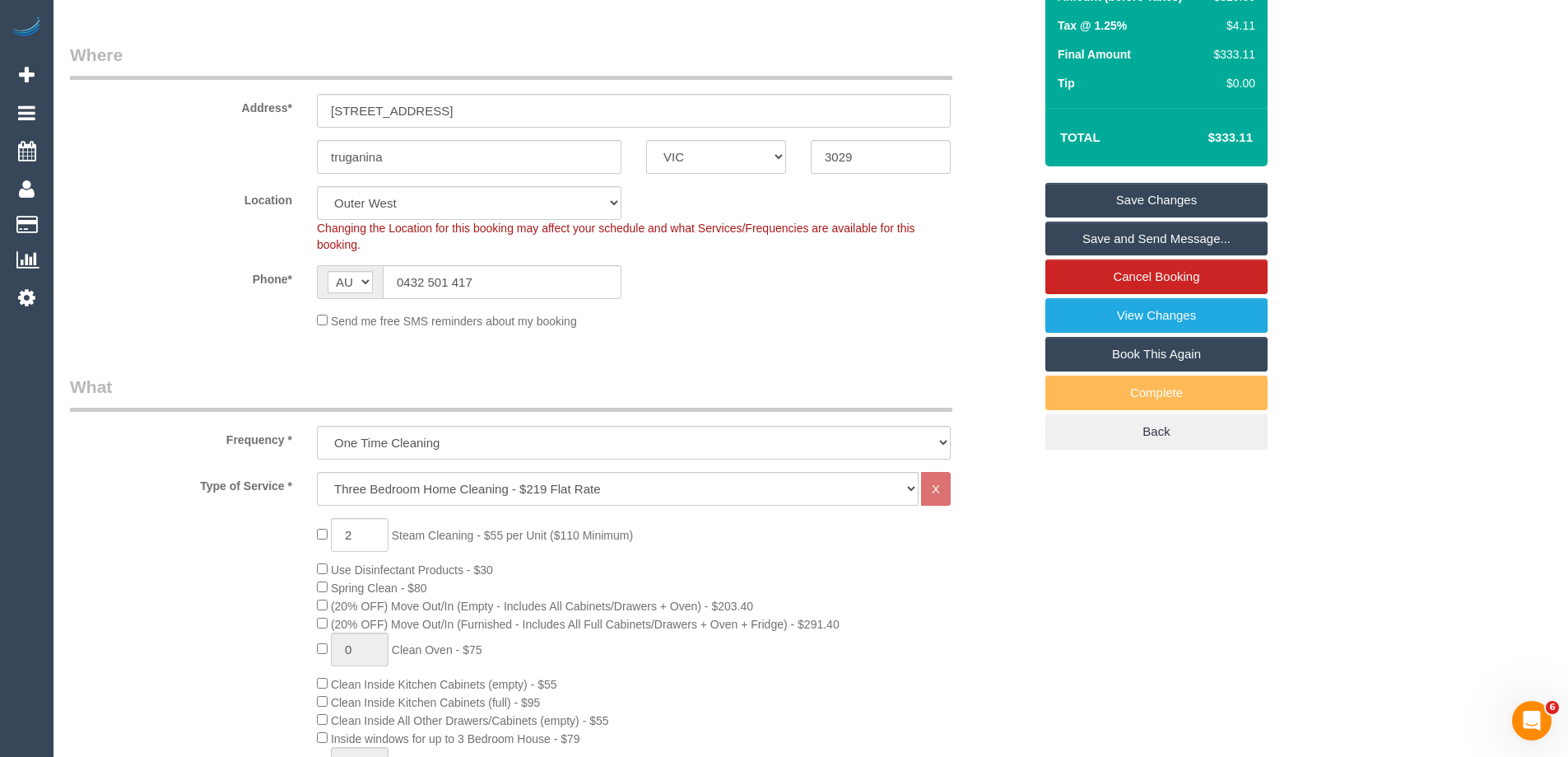
scroll to position [82, 0]
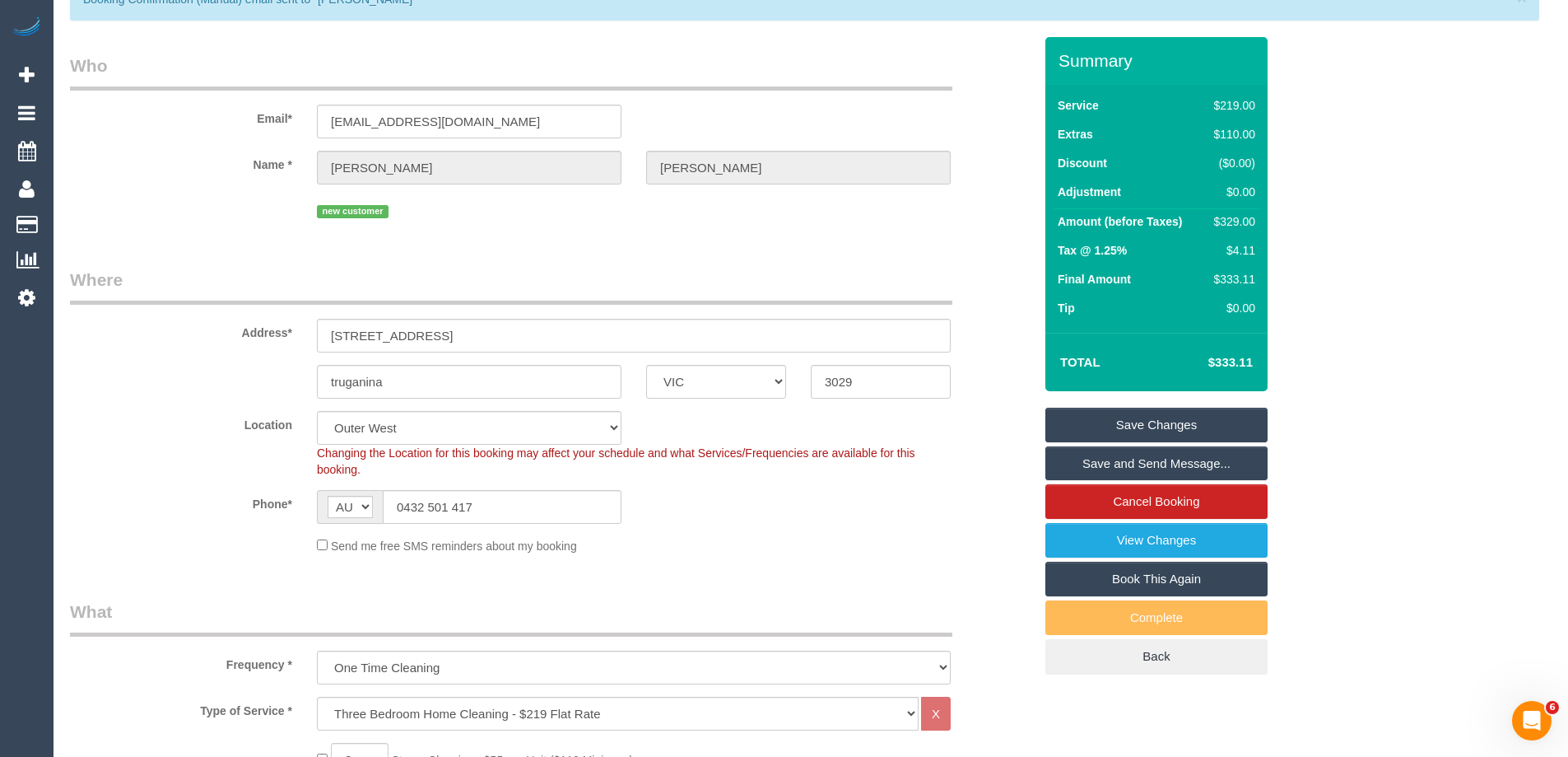
type input "1"
click at [1092, 429] on link "Save Changes" at bounding box center [1157, 425] width 222 height 35
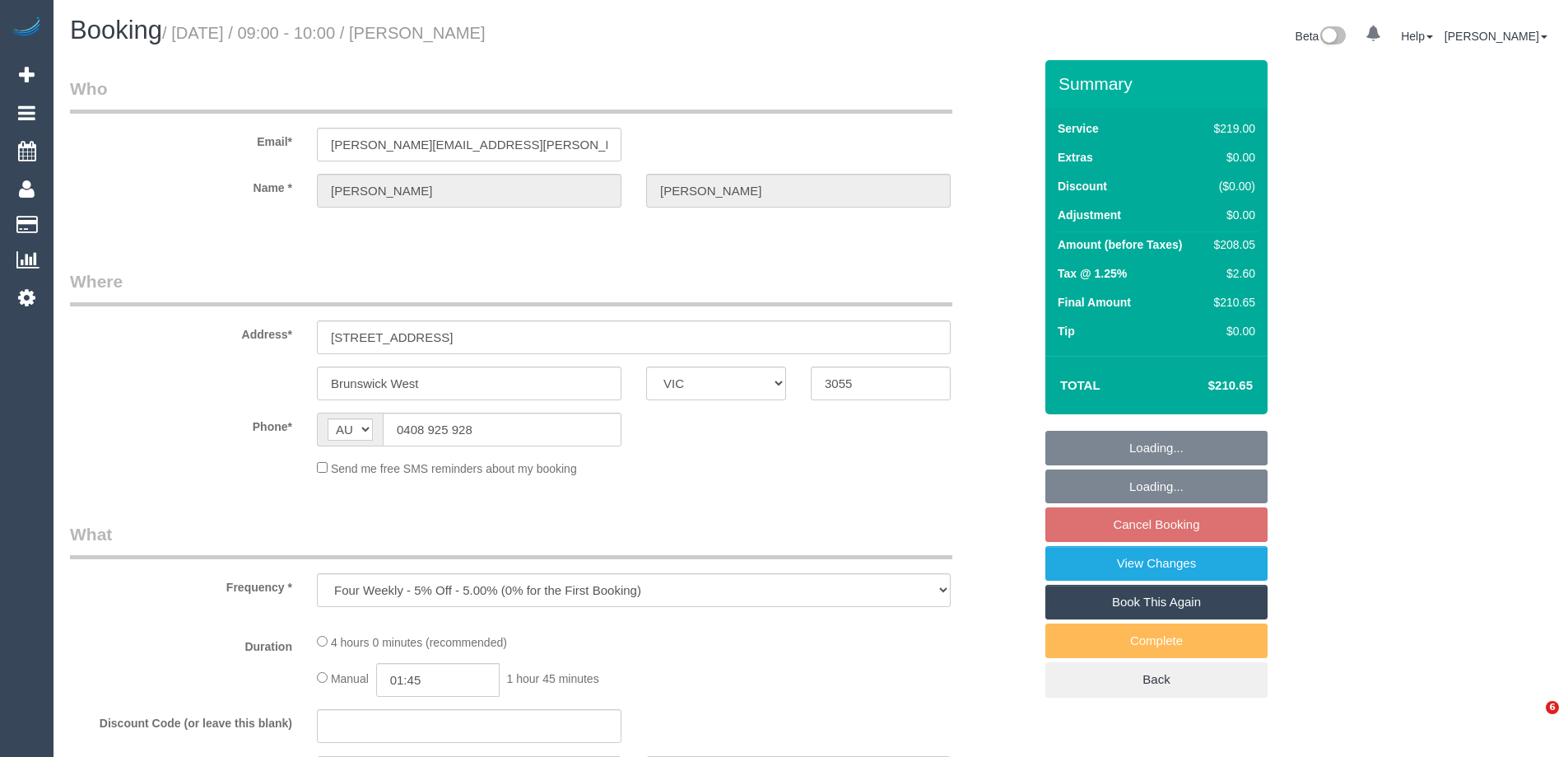
select select "VIC"
select select "string:stripe-pm_1PSTU82GScqysDRVltfeHtEI"
select select "number:28"
select select "number:15"
select select "number:18"
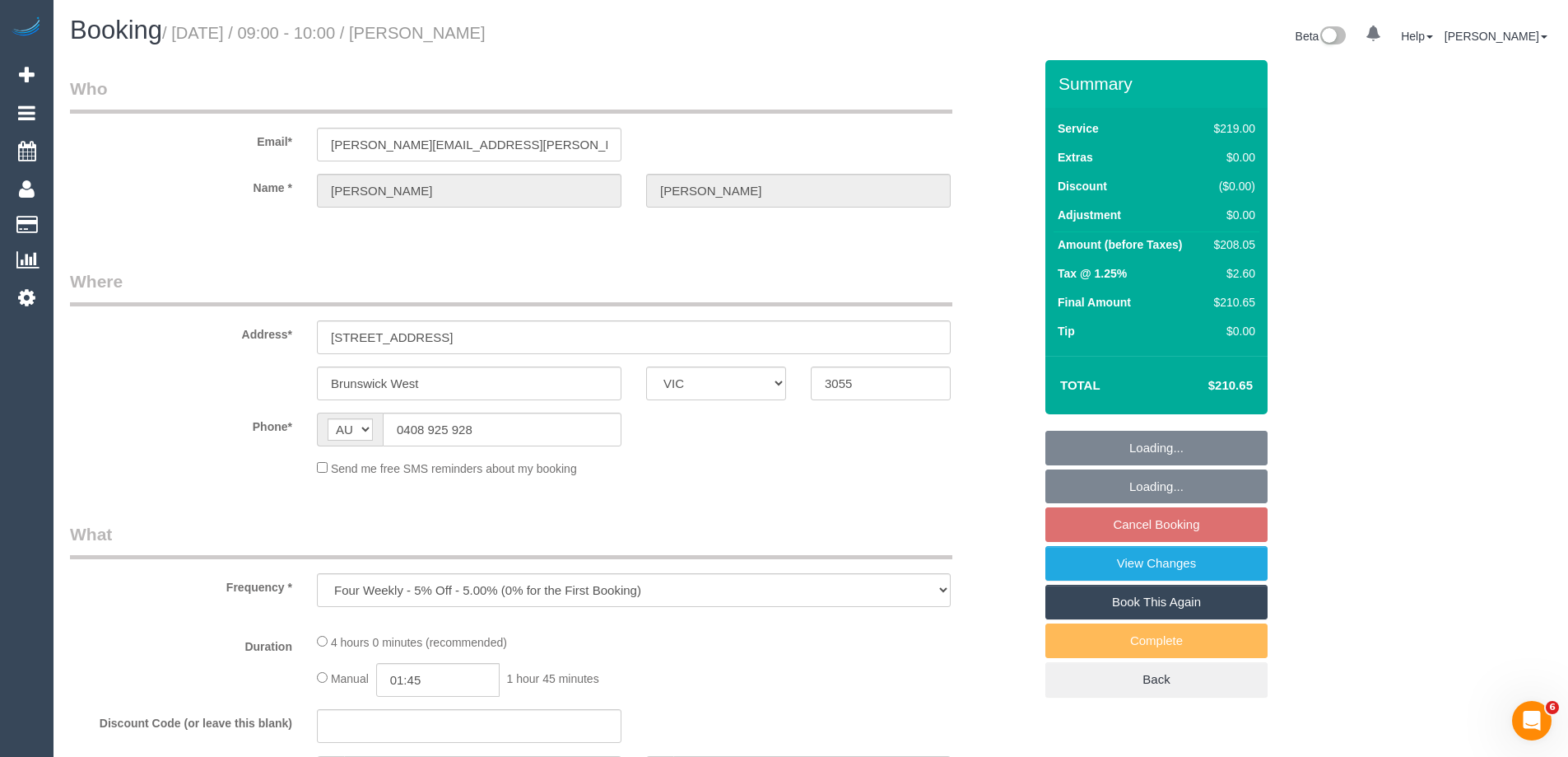
select select "number:22"
select select "number:12"
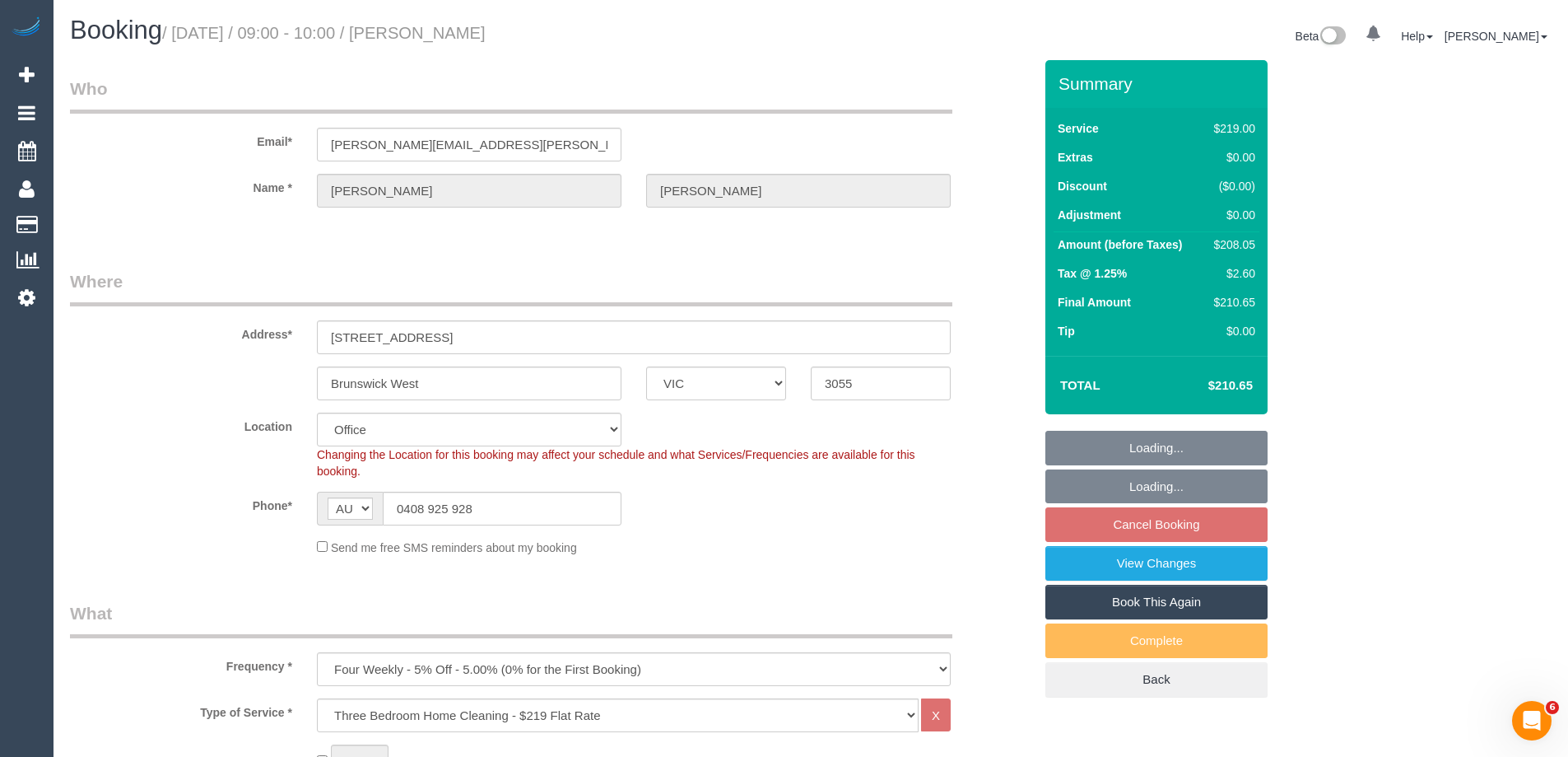
select select "object:846"
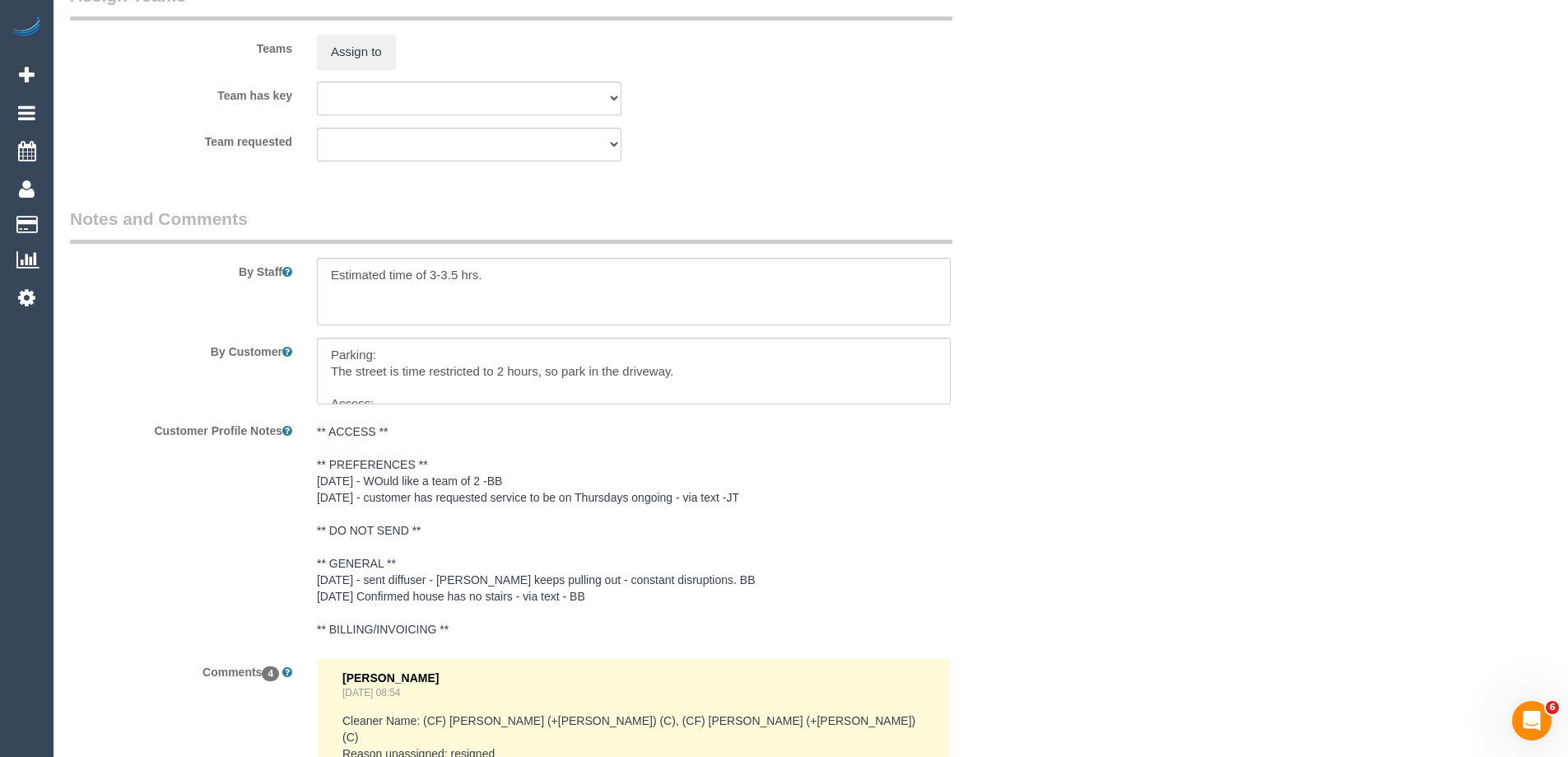
scroll to position [2388, 0]
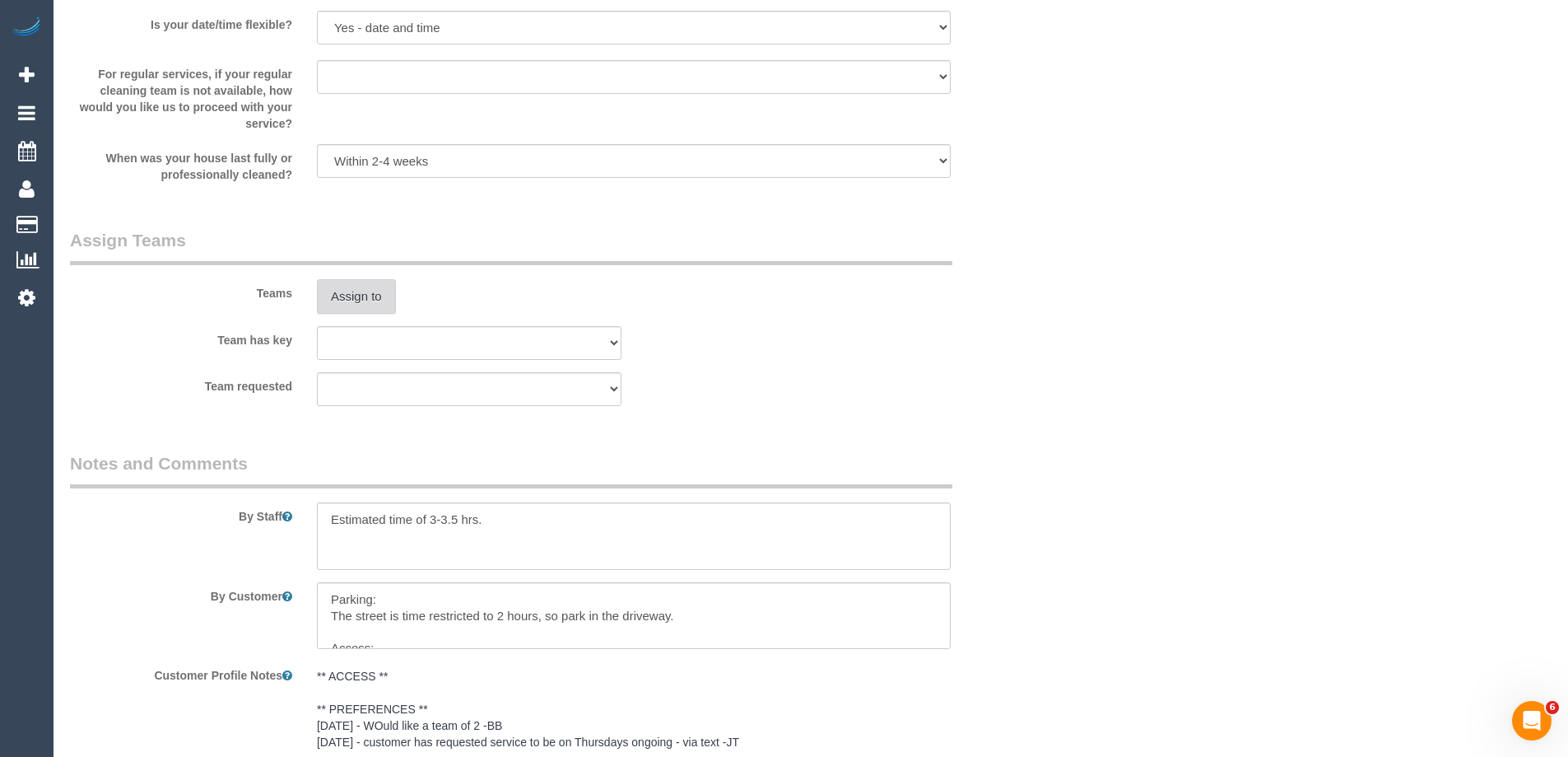
click at [347, 306] on button "Assign to" at bounding box center [356, 297] width 79 height 35
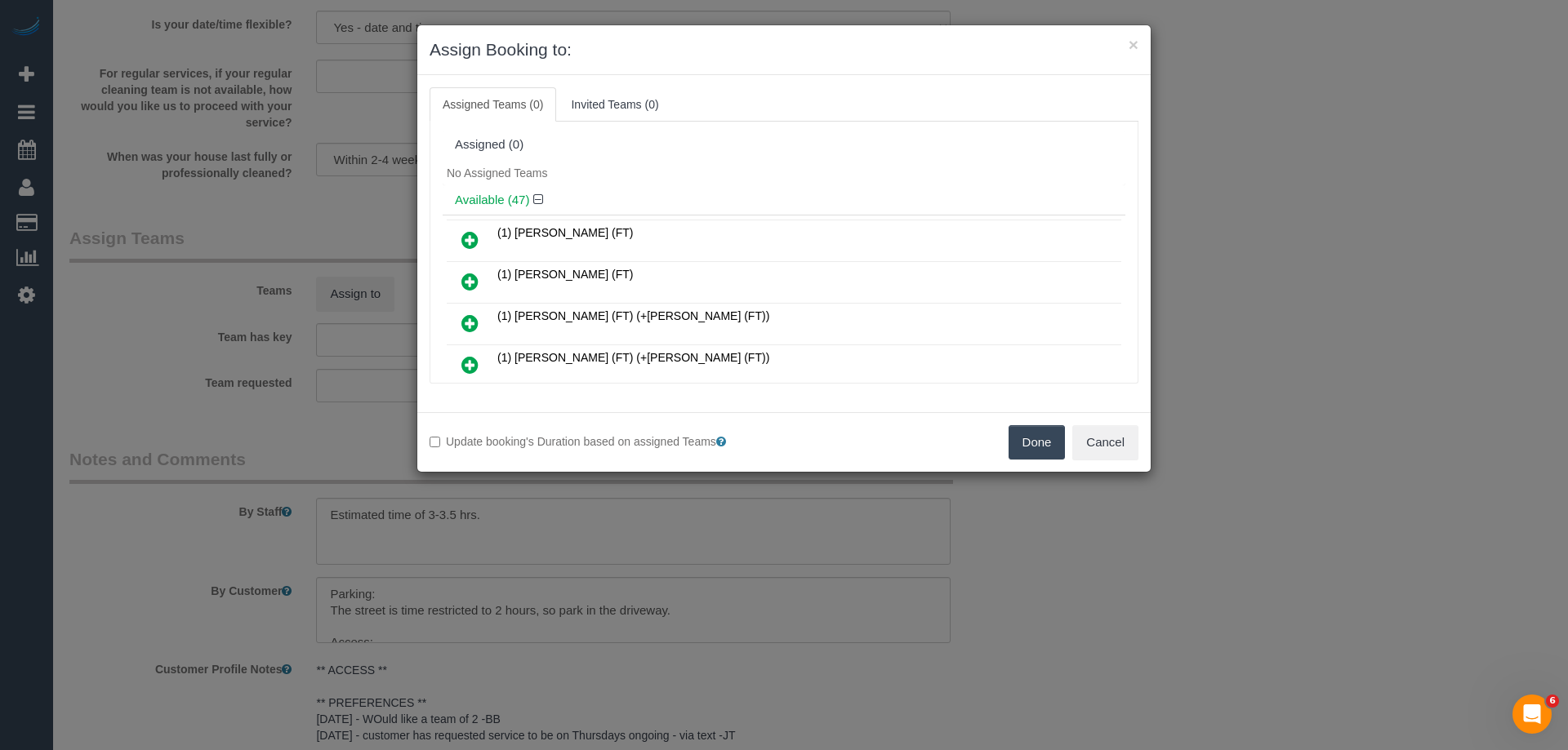
click at [459, 322] on link at bounding box center [470, 324] width 39 height 33
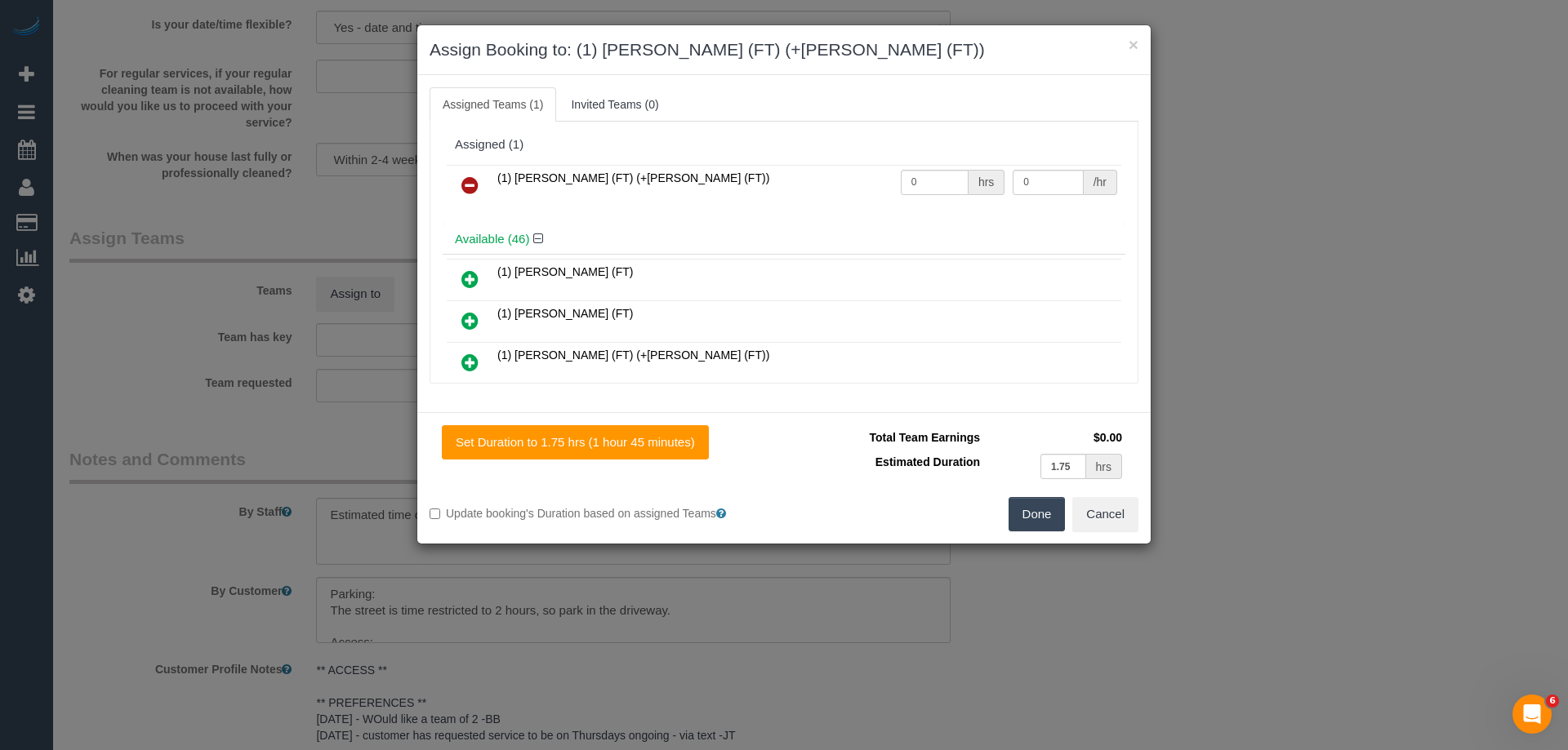
click at [479, 359] on link at bounding box center [470, 363] width 39 height 33
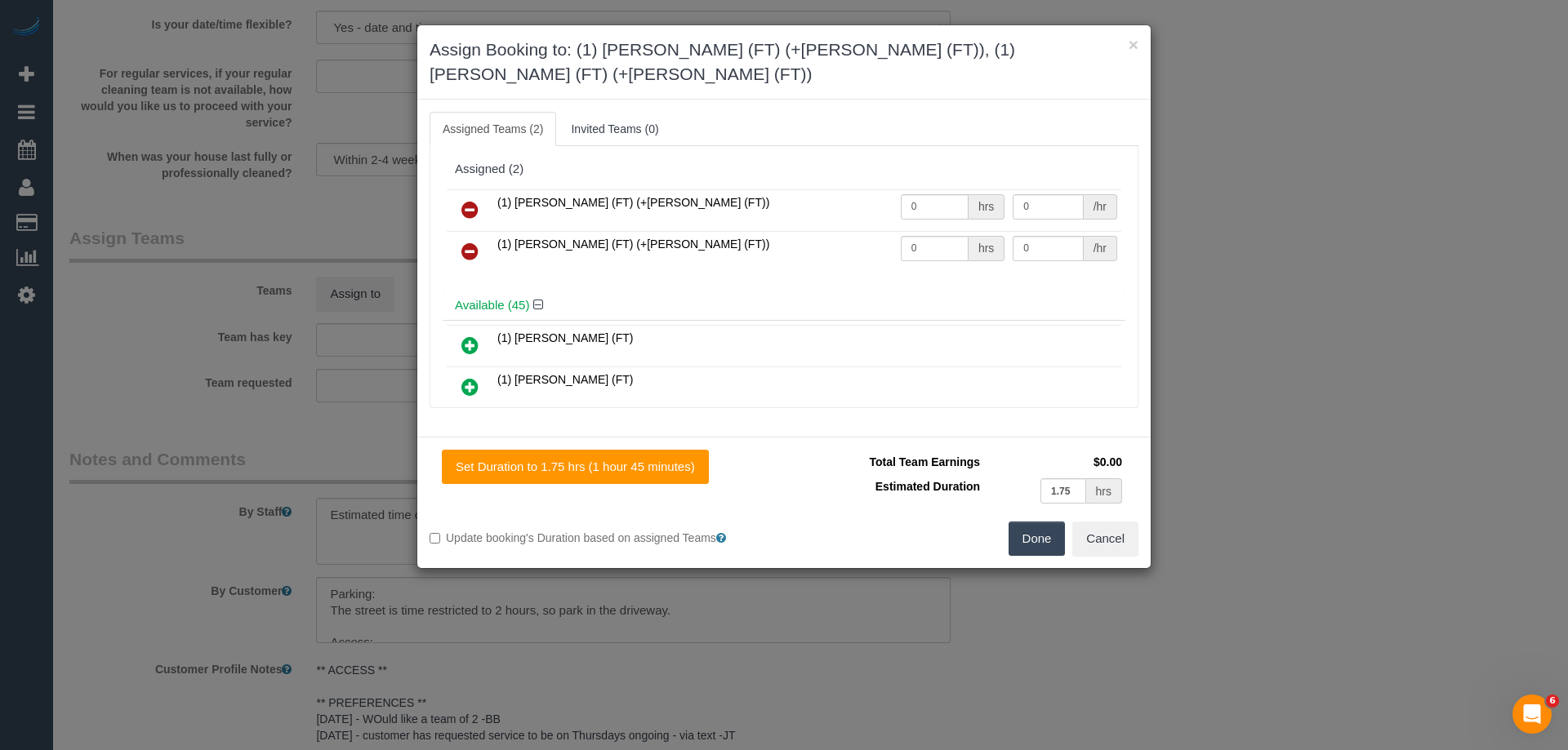
click at [1044, 521] on button "Done" at bounding box center [1037, 538] width 57 height 34
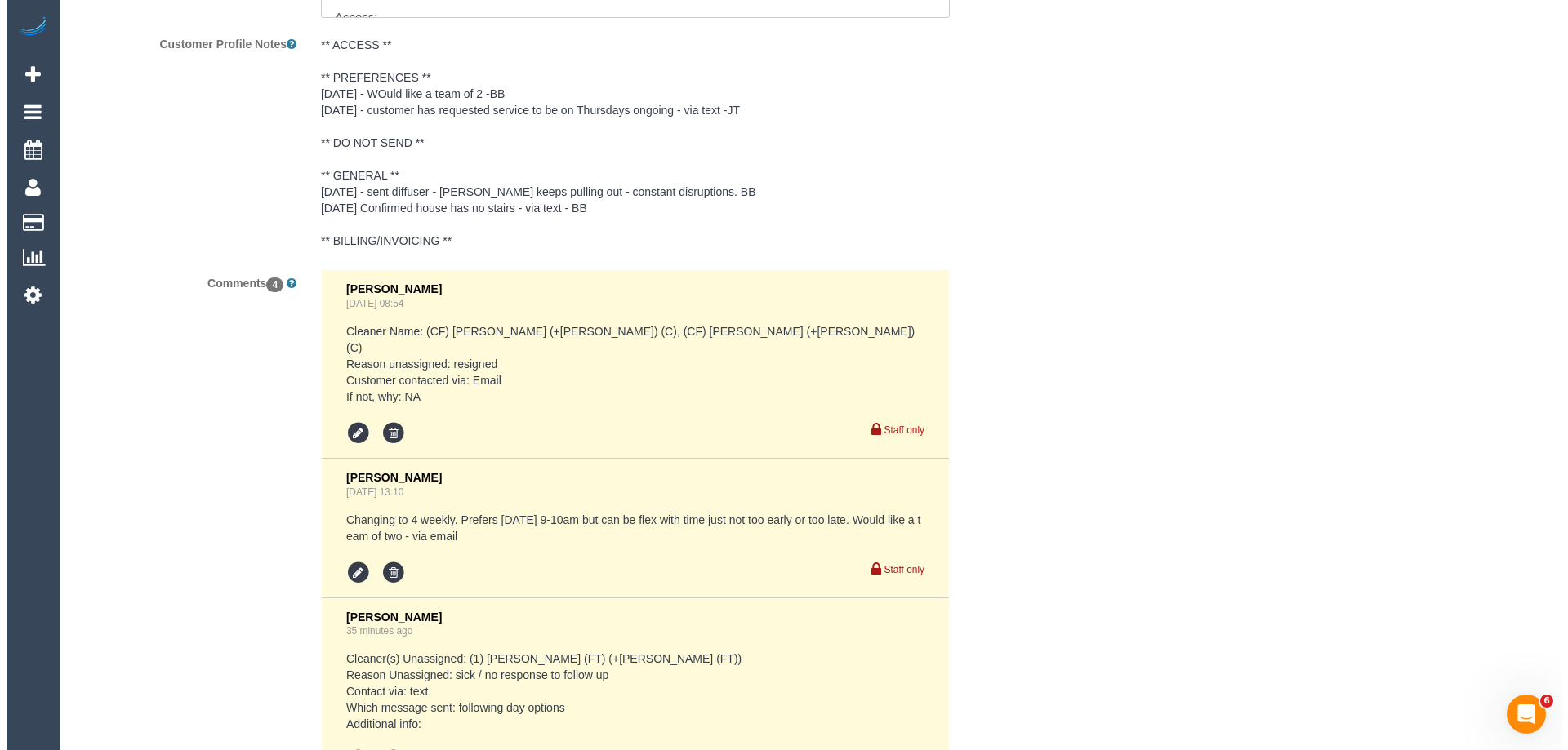
scroll to position [0, 0]
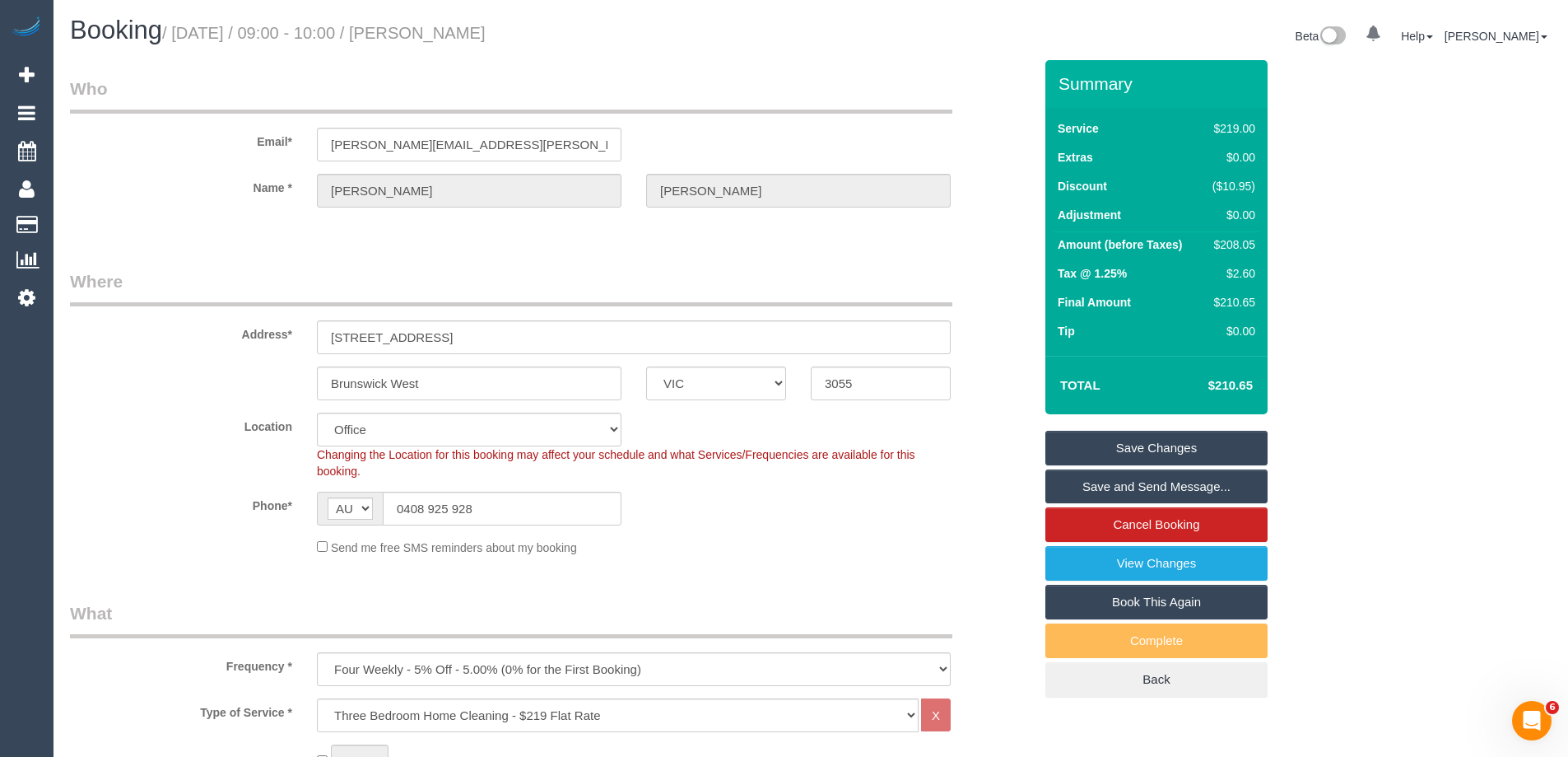
click at [1084, 441] on link "Save Changes" at bounding box center [1157, 448] width 222 height 35
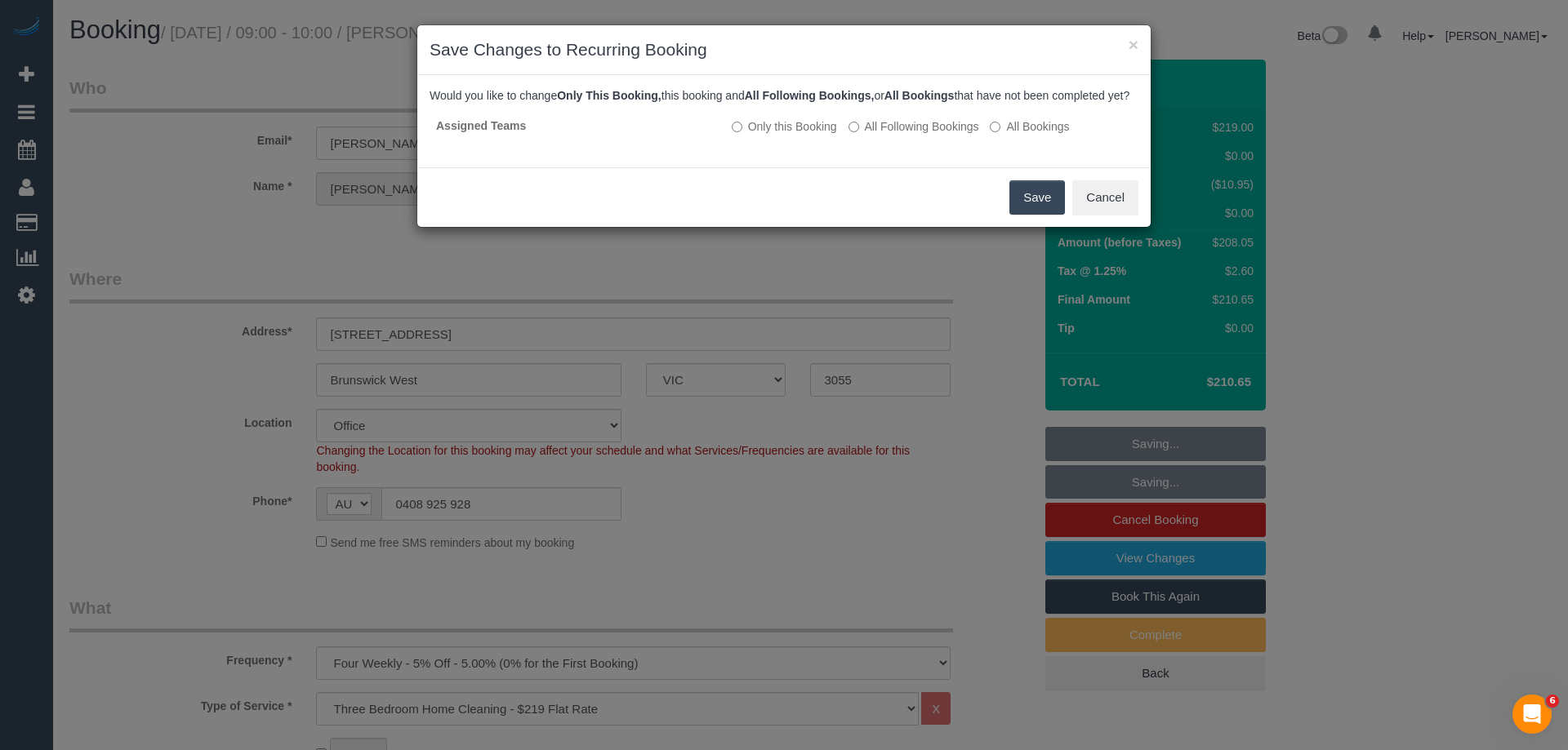
click at [1024, 208] on button "Save" at bounding box center [1037, 198] width 56 height 34
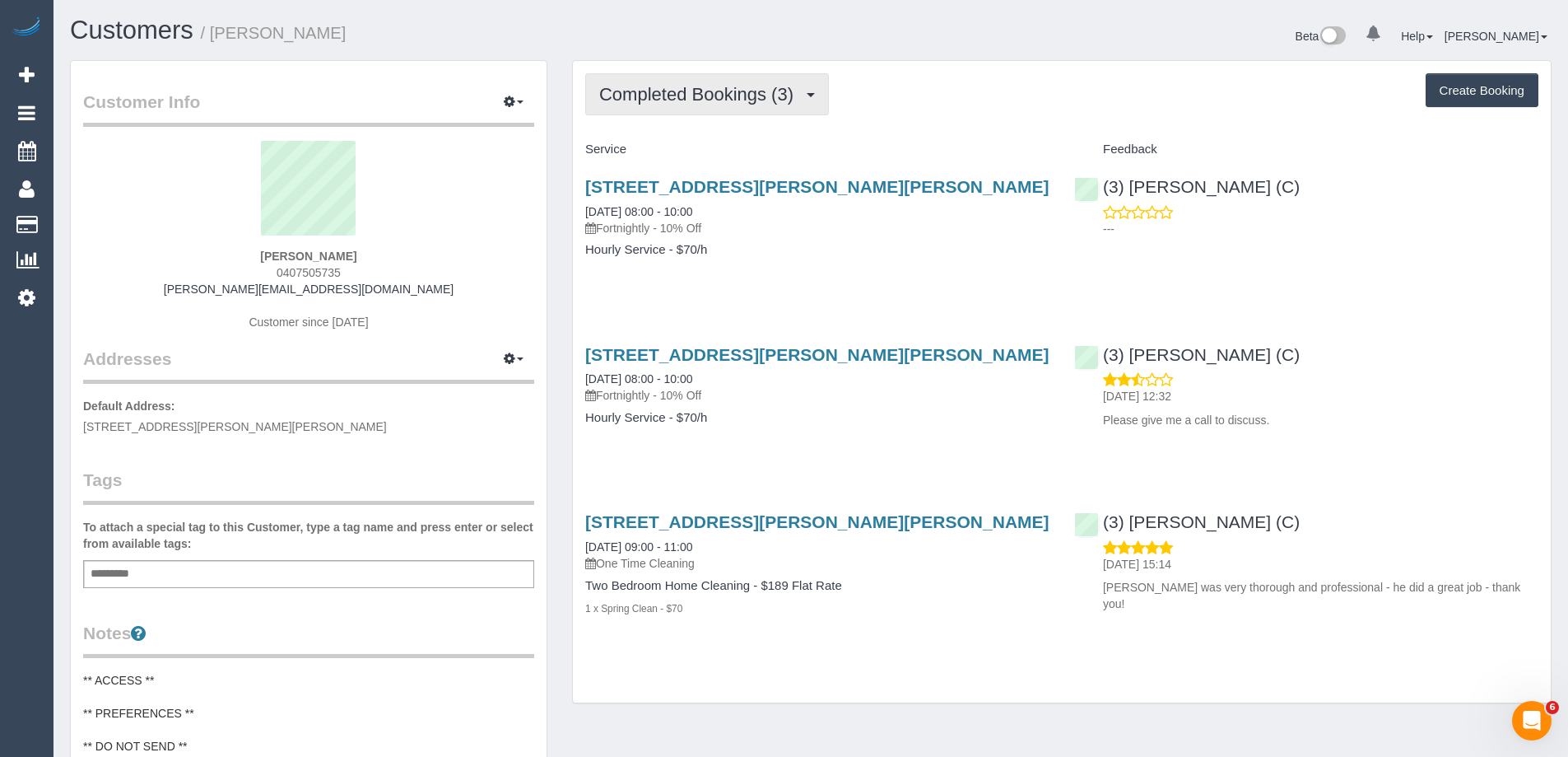
click at [734, 95] on span "Completed Bookings (3)" at bounding box center [700, 95] width 202 height 21
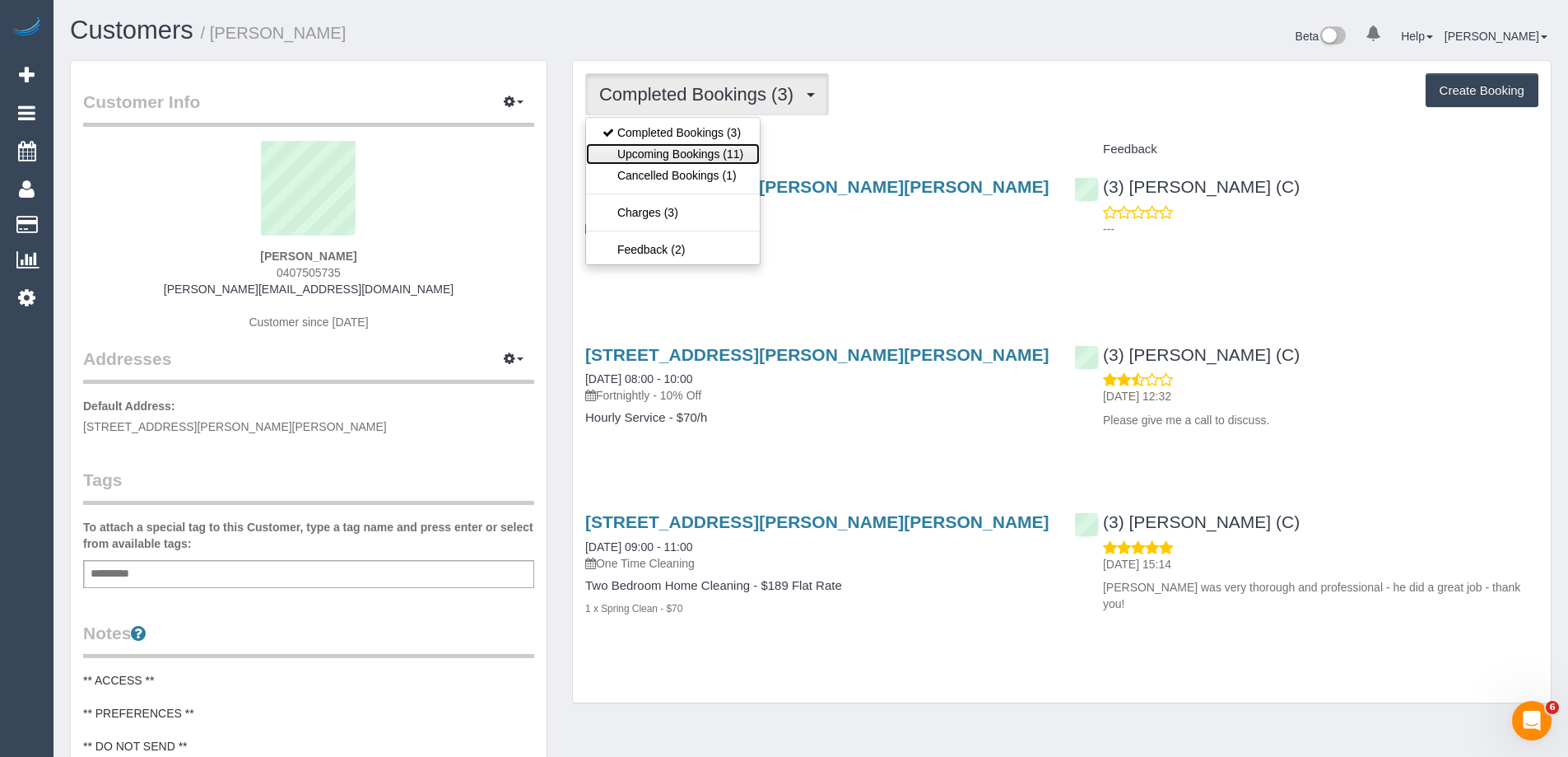
click at [733, 147] on link "Upcoming Bookings (11)" at bounding box center [673, 154] width 174 height 22
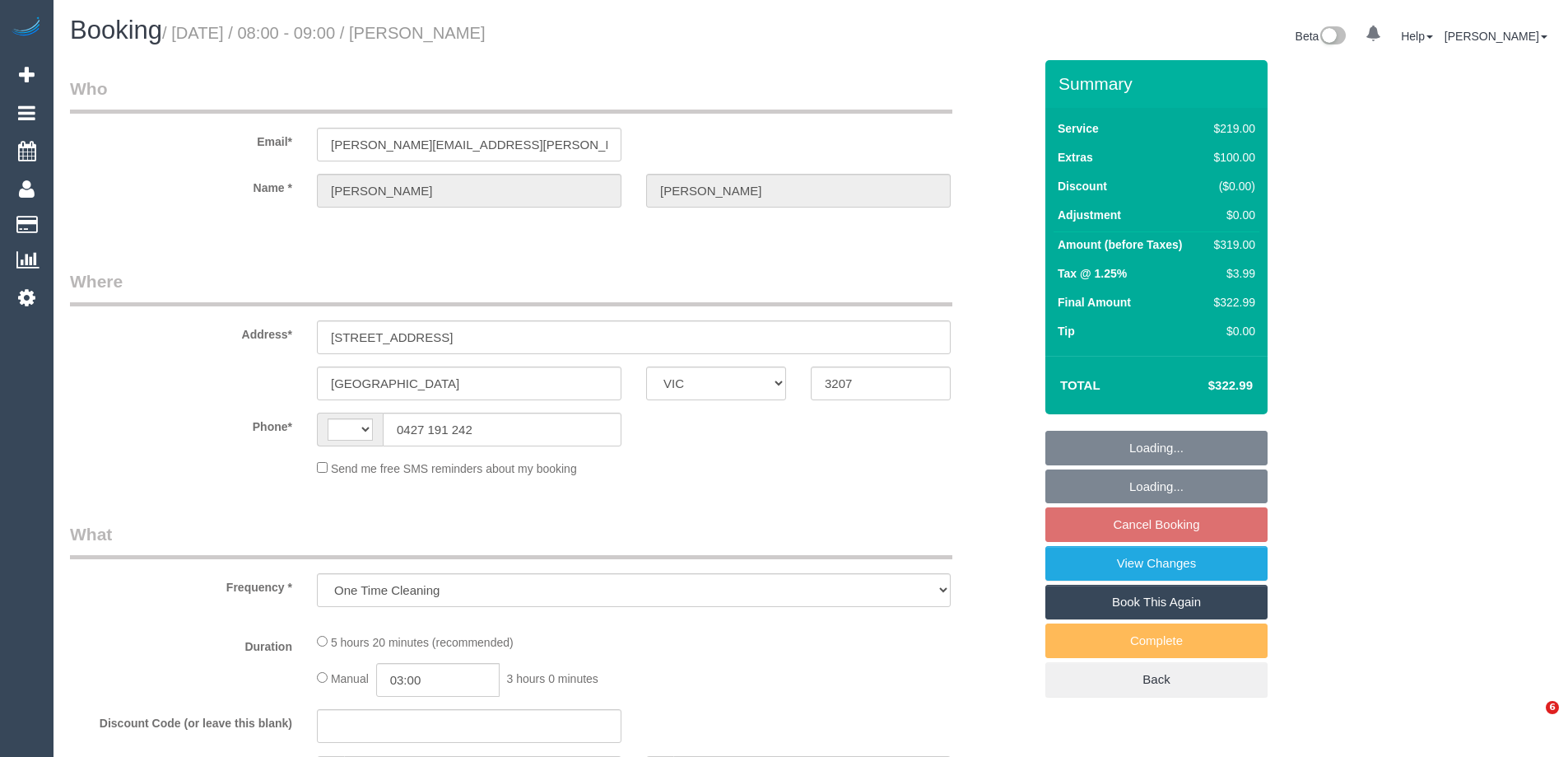
select select "VIC"
select select "string:stripe-pm_1S7TFl2GScqysDRVumSjWoCy"
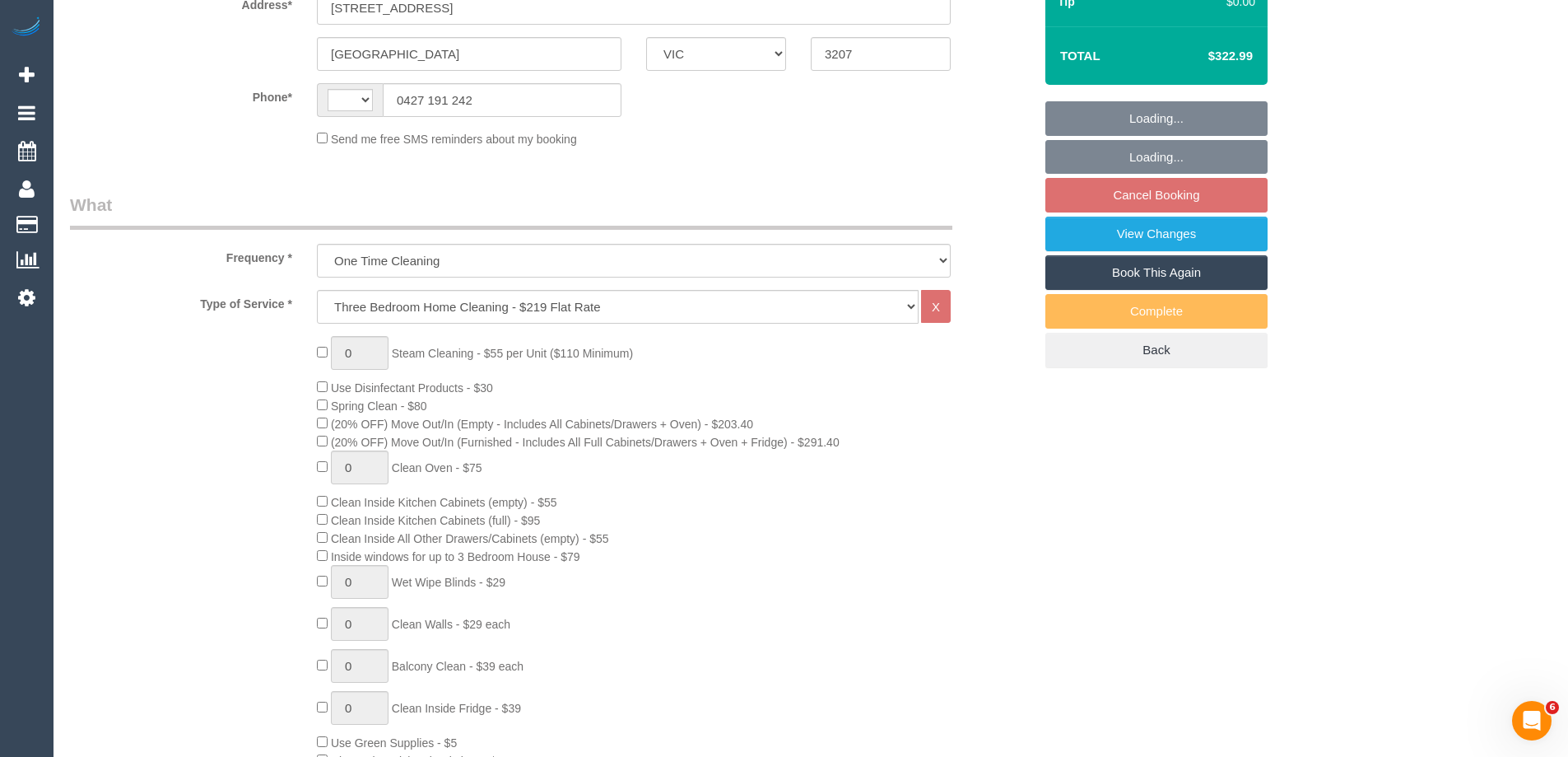
select select "string:AU"
select select "number:29"
select select "number:14"
select select "number:18"
select select "number:24"
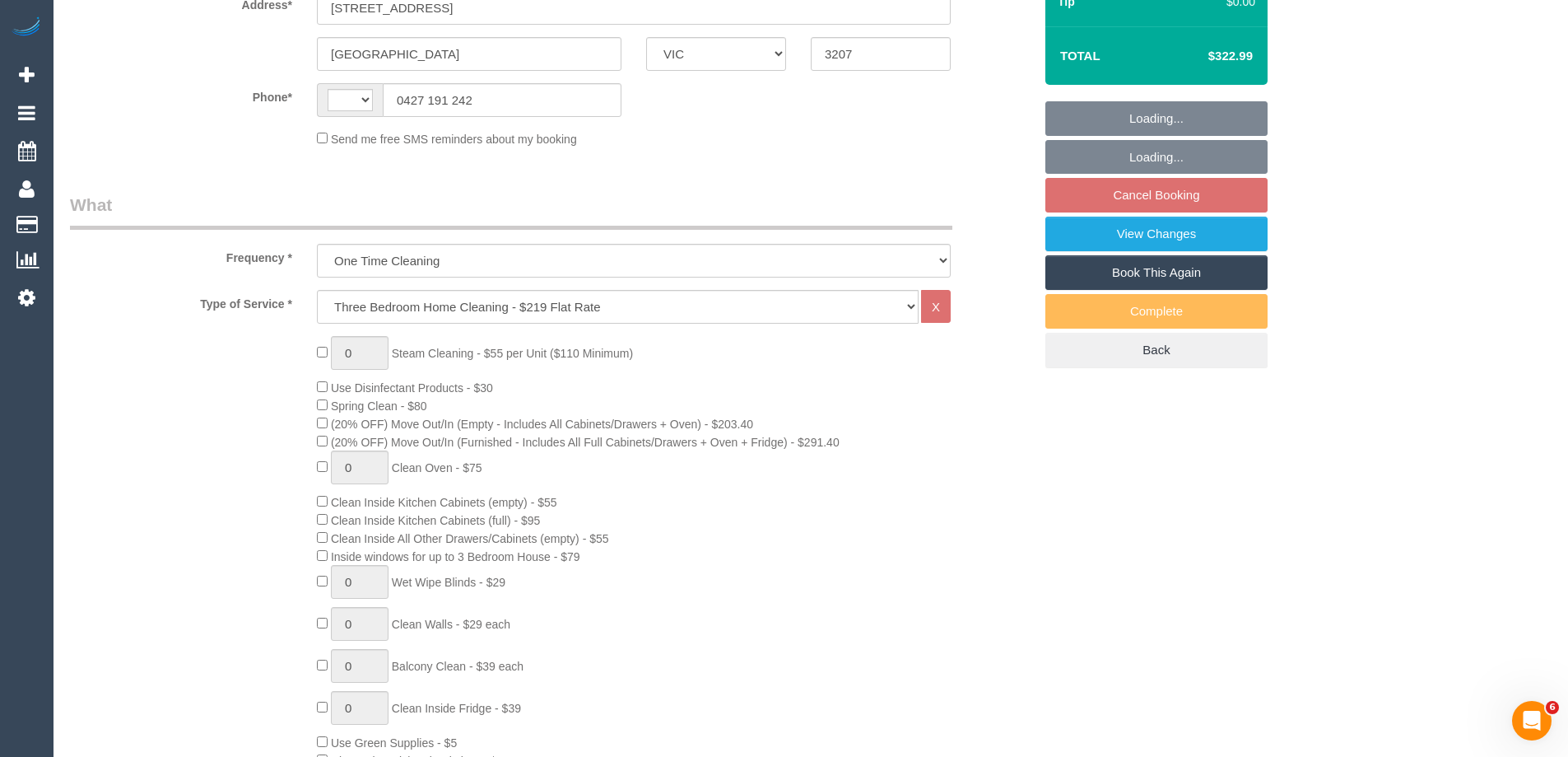
select select "number:13"
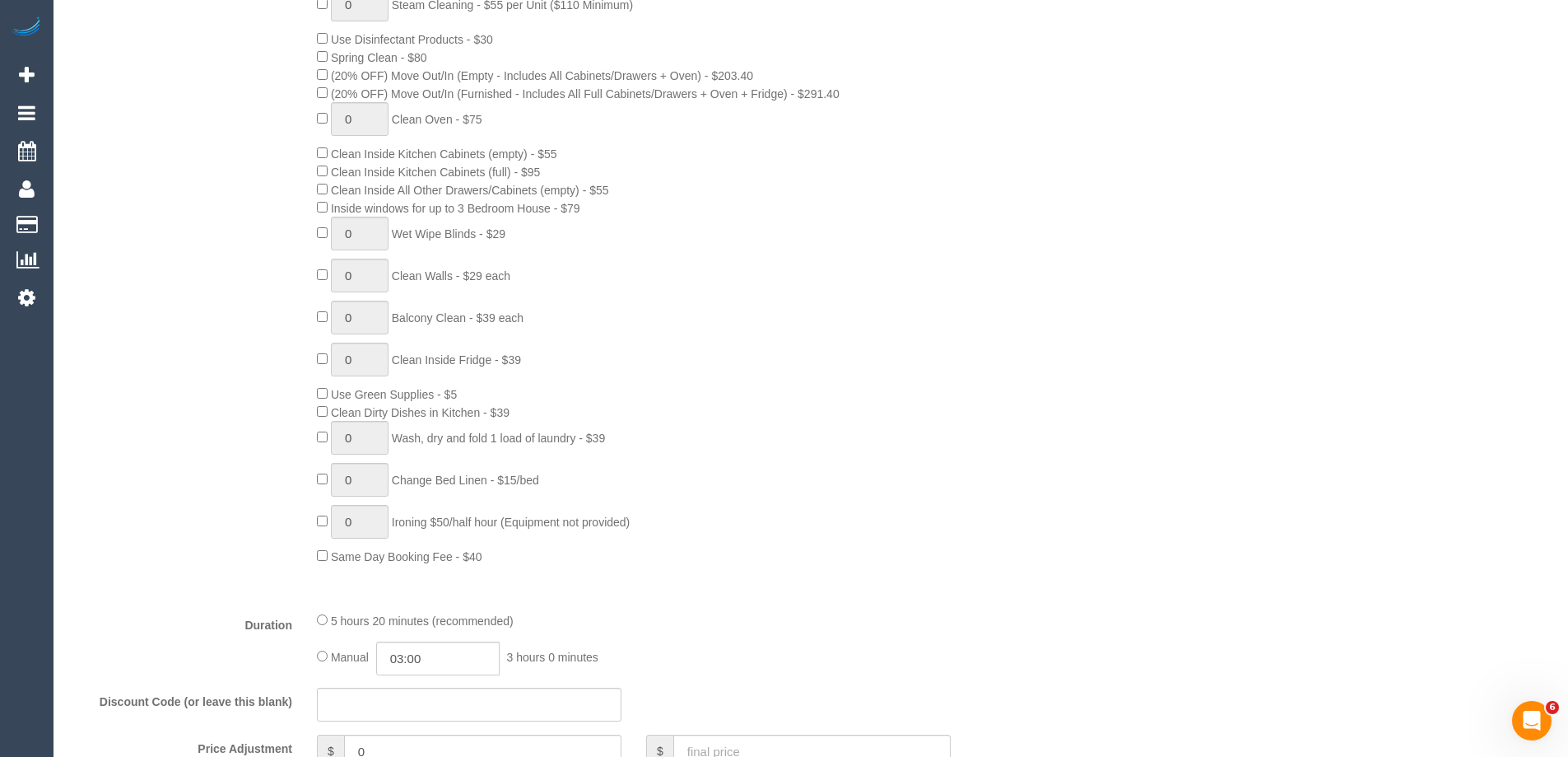
select select "object:841"
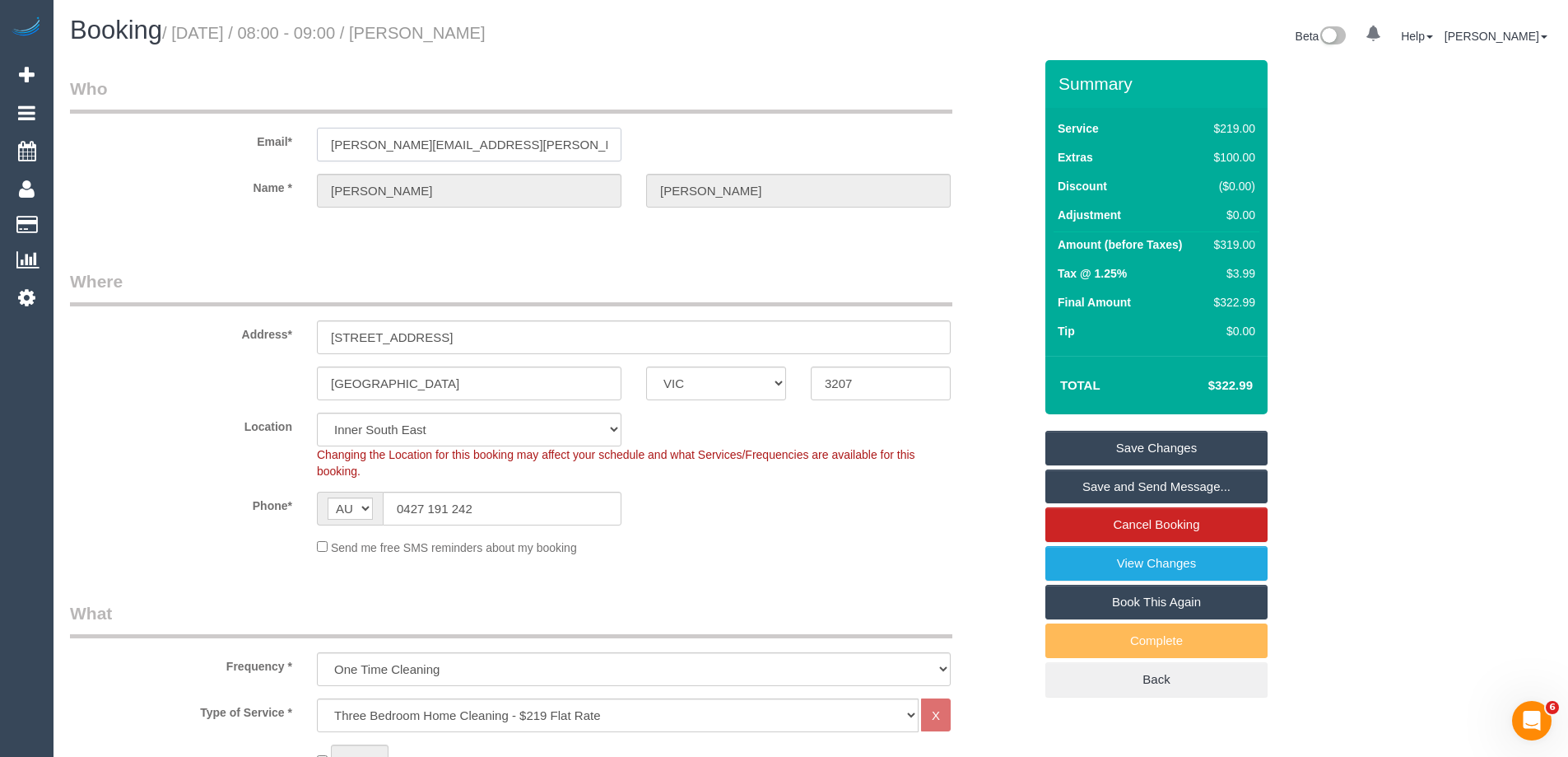
drag, startPoint x: 527, startPoint y: 155, endPoint x: 233, endPoint y: 125, distance: 295.5
click div "Email* lindy.hayter@gmail.com"
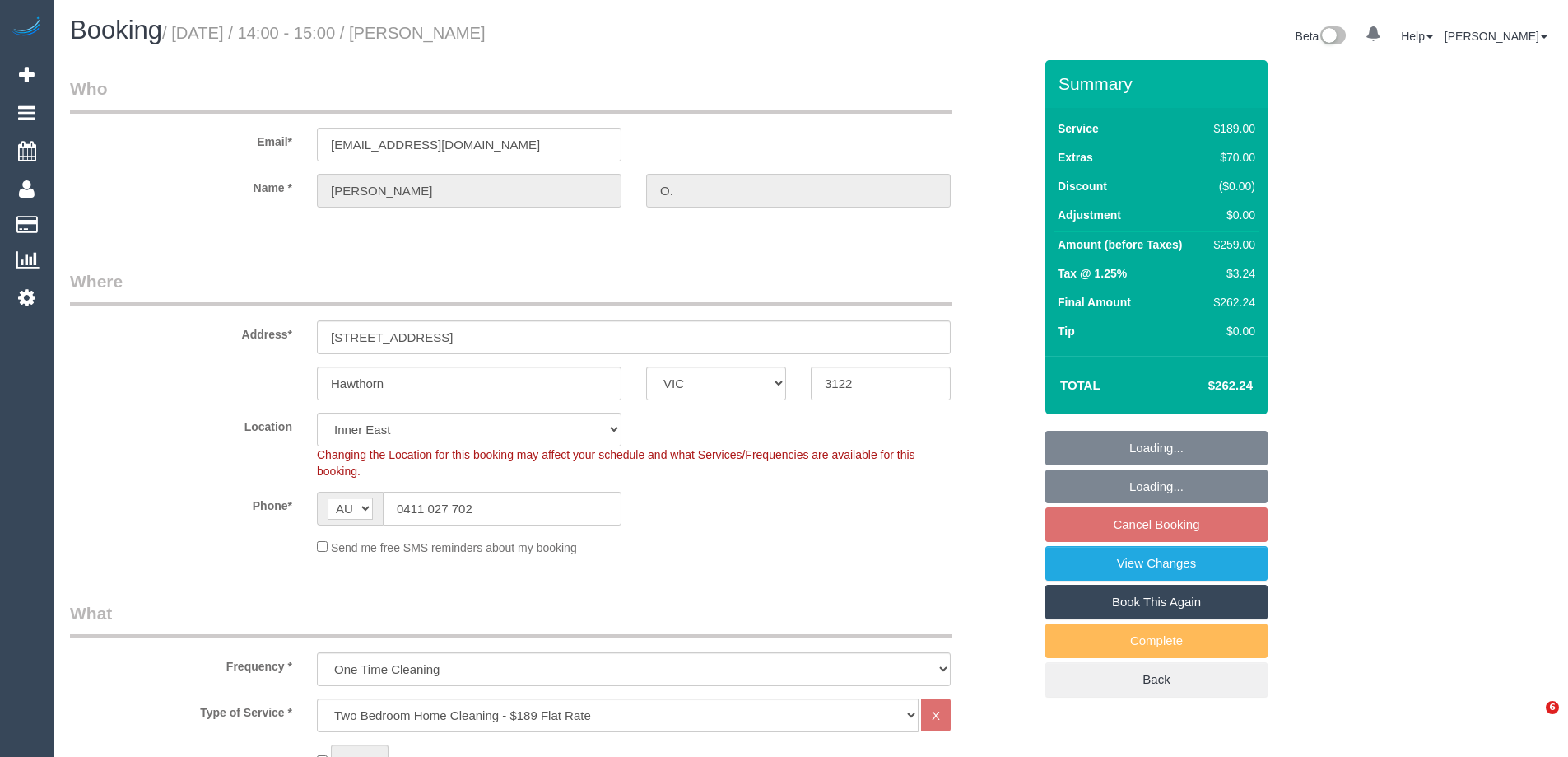
select select "VIC"
select select "string:stripe-pm_1QeTpY2GScqysDRV0HxZCqcy"
select select "number:27"
select select "number:14"
select select "number:19"
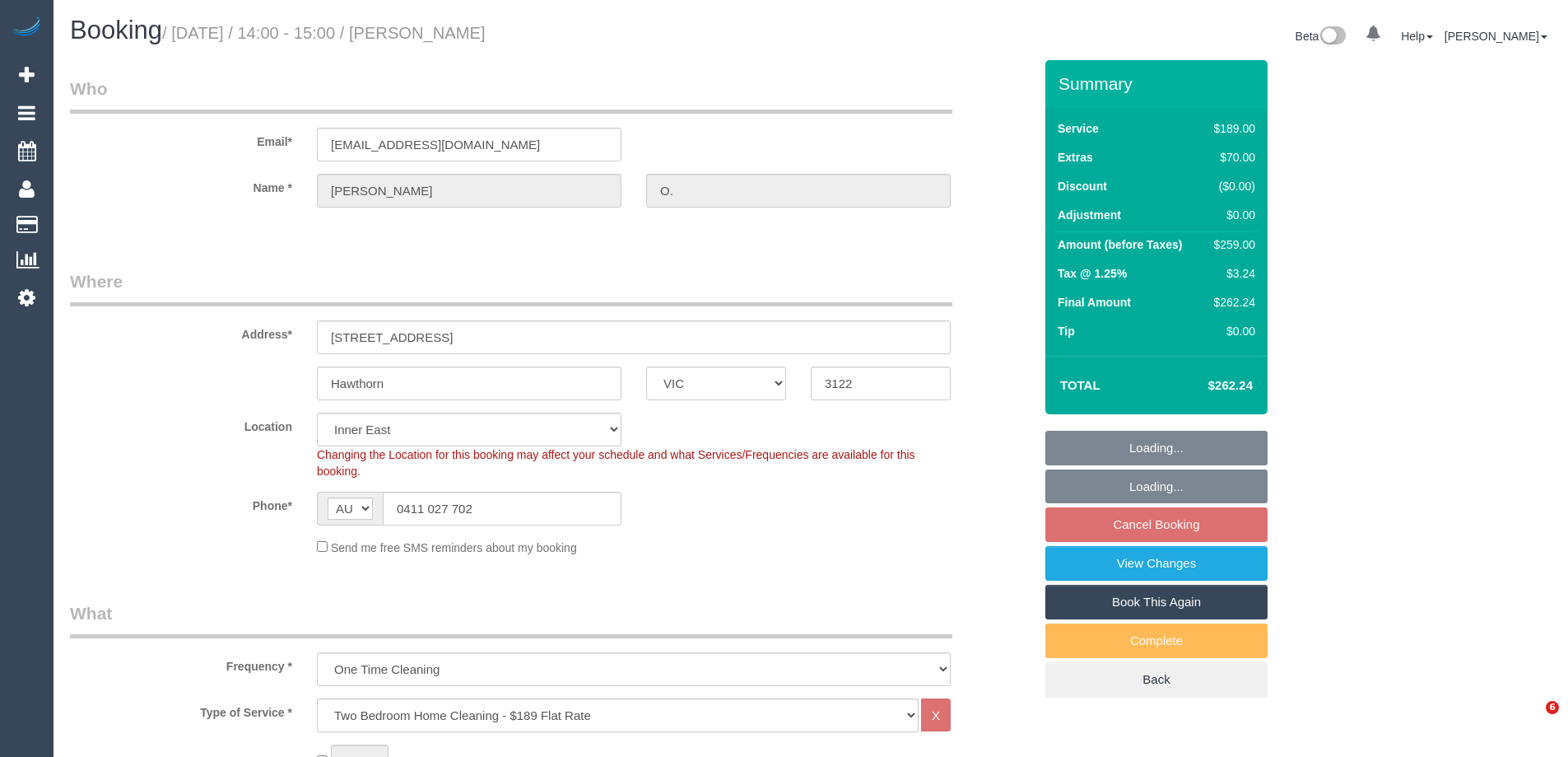
select select "number:22"
select select "number:13"
select select "object:1450"
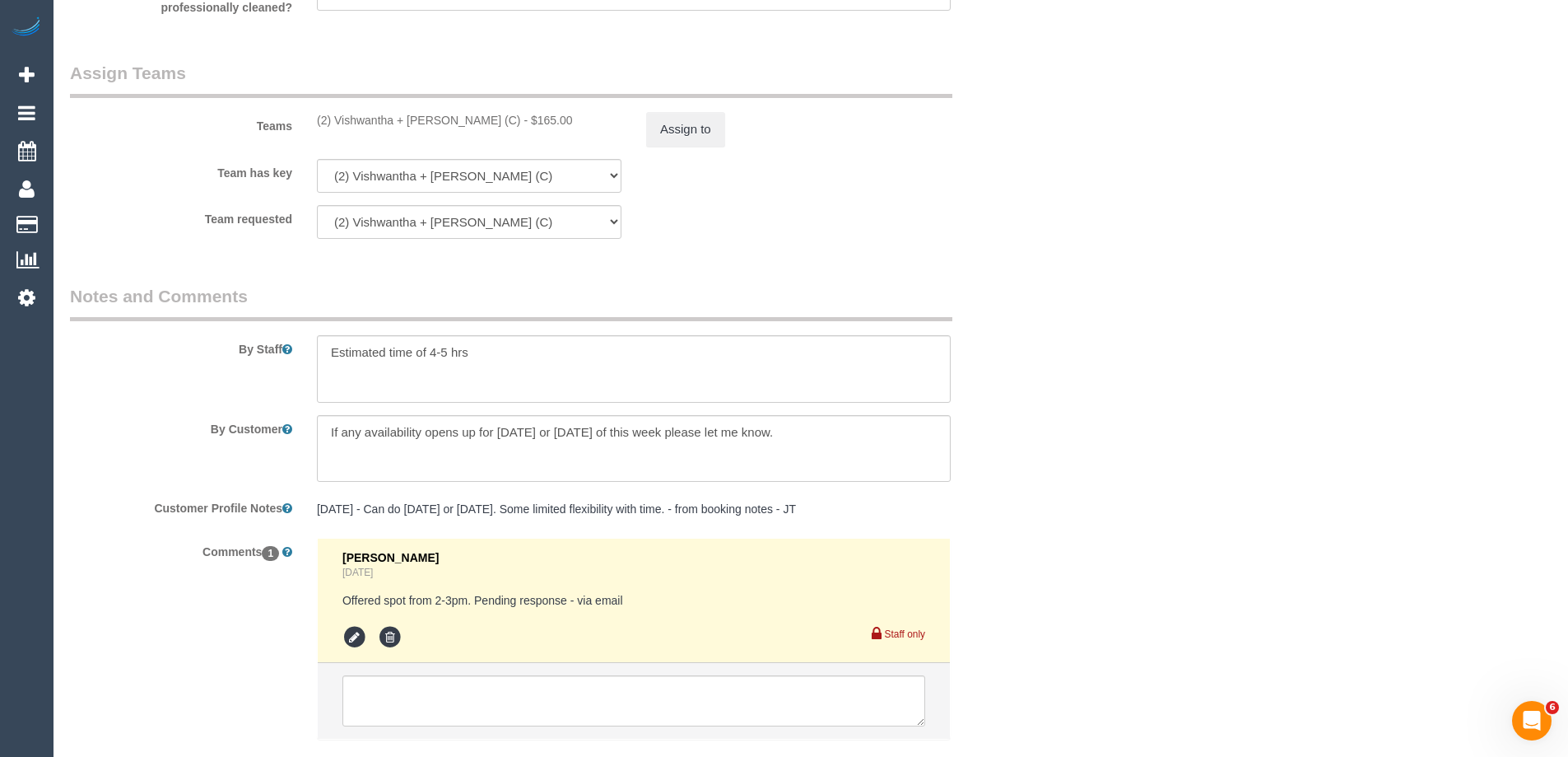
scroll to position [2629, 0]
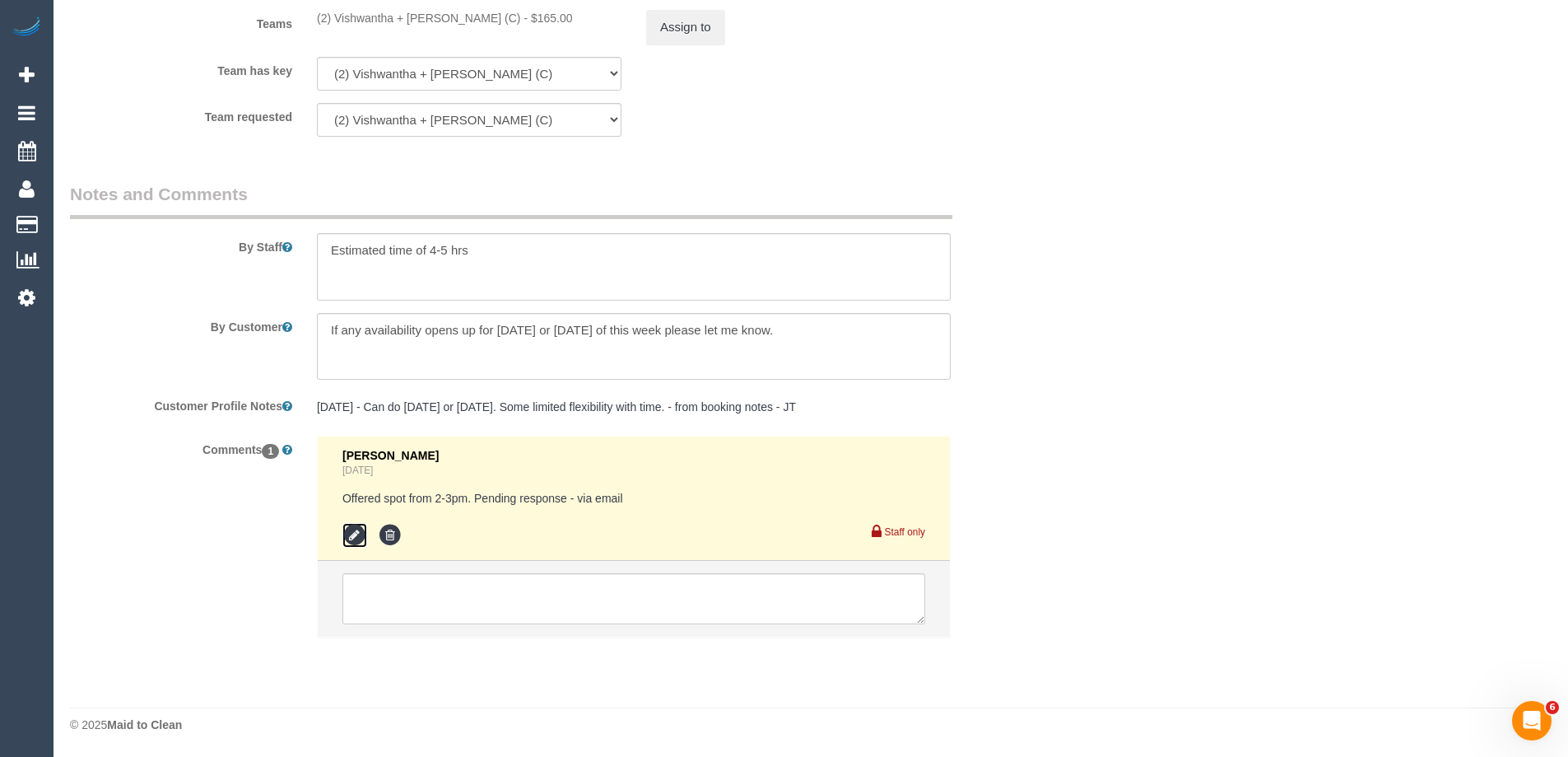
click at [344, 530] on icon at bounding box center [355, 535] width 24 height 24
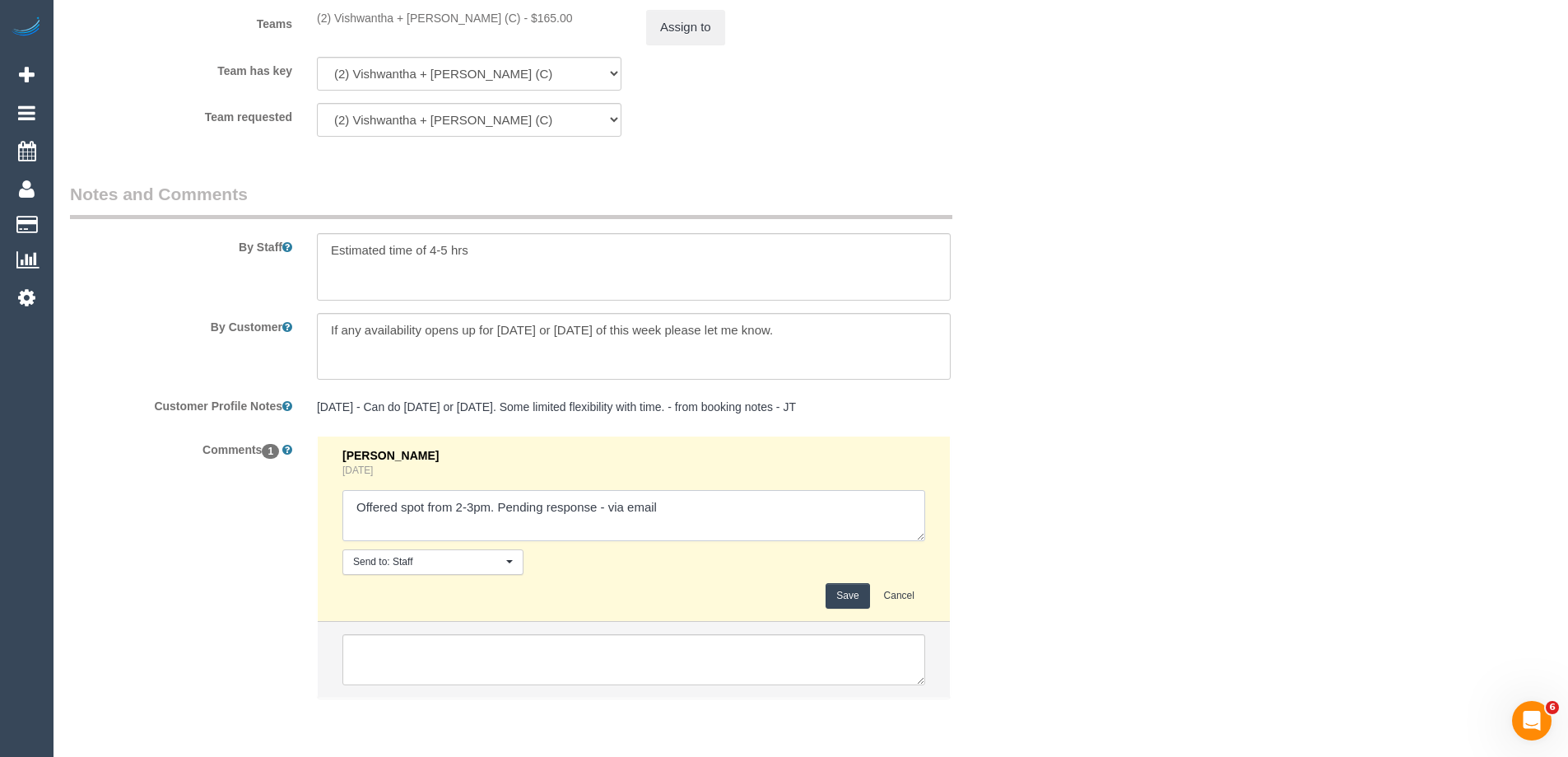
click at [609, 504] on textarea at bounding box center [634, 516] width 583 height 51
type textarea "Offered spot from 2-3pm. Pending response - confirmed via email"
click at [835, 596] on button "Save" at bounding box center [848, 596] width 43 height 25
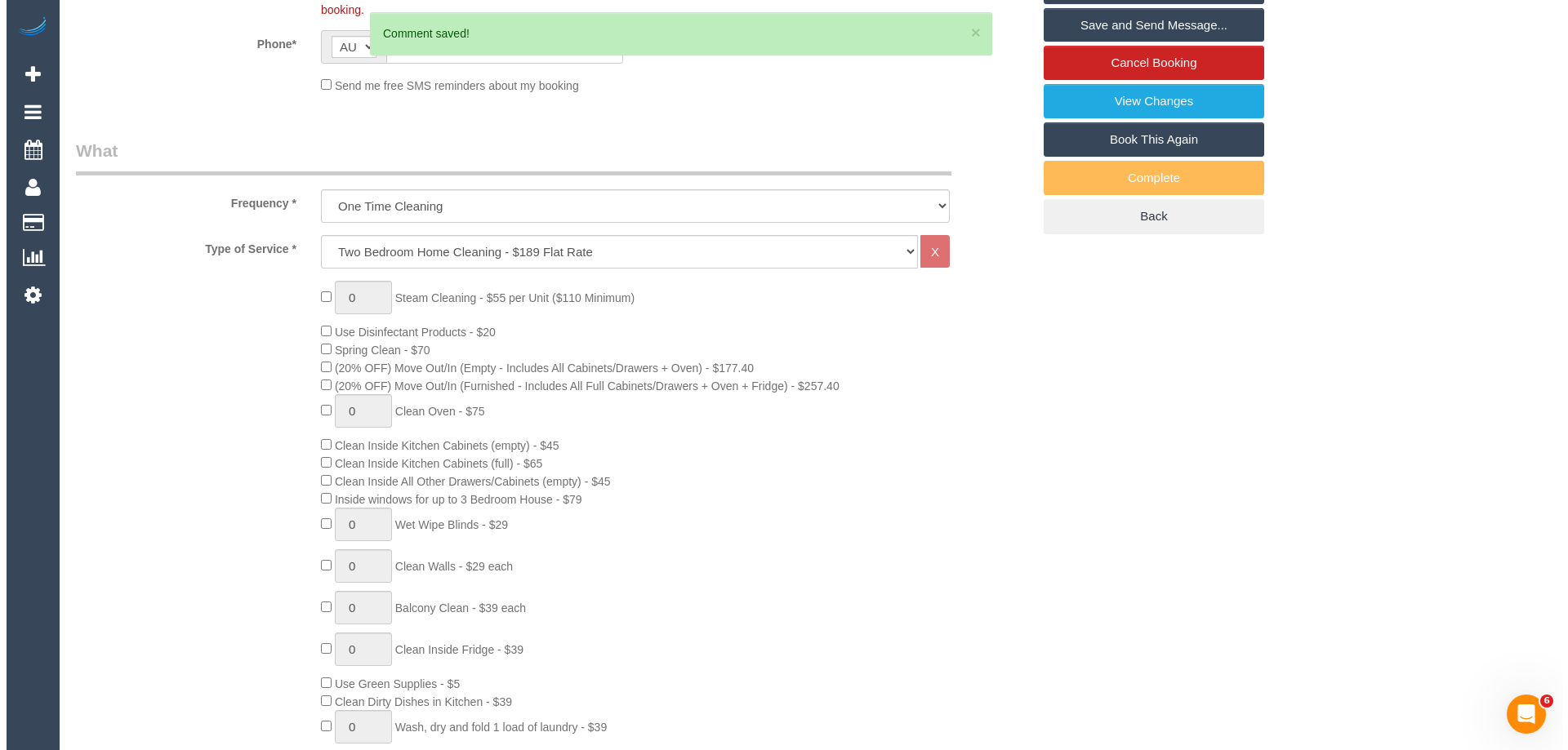
scroll to position [0, 0]
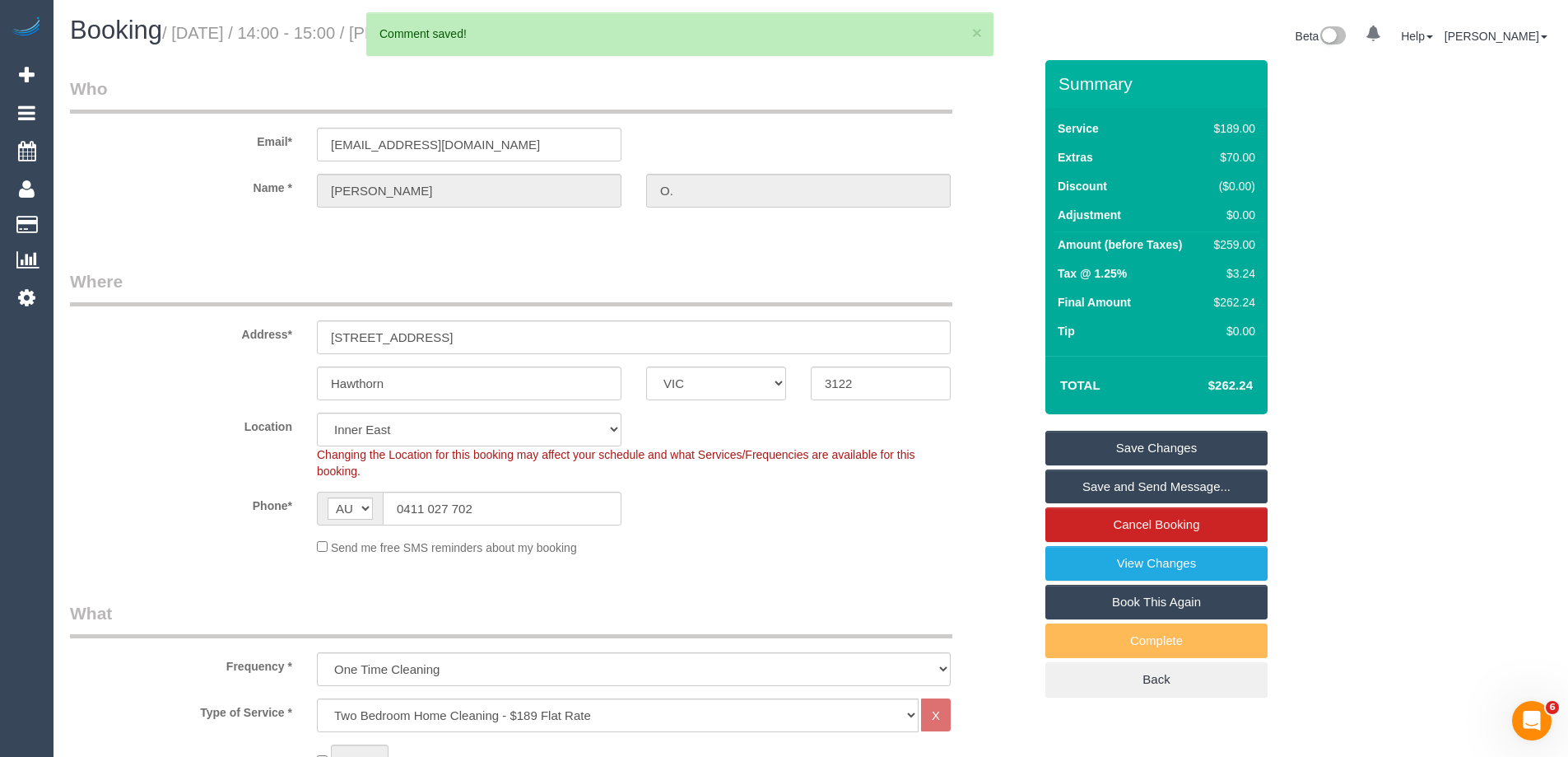
click at [1117, 485] on link "Save and Send Message..." at bounding box center [1157, 487] width 222 height 35
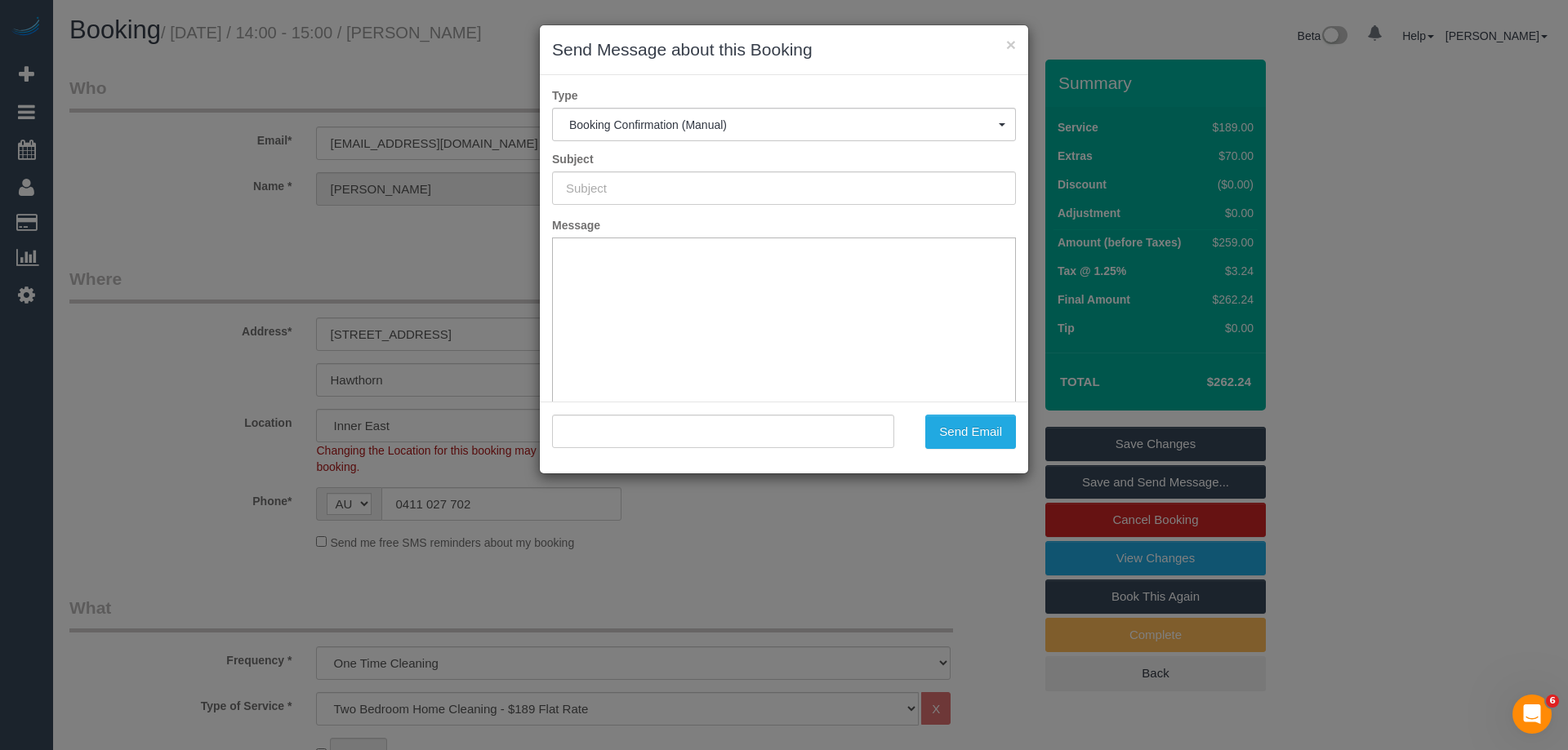
type input "Booking Confirmed"
type input ""[PERSON_NAME]" <[EMAIL_ADDRESS][DOMAIN_NAME]>"
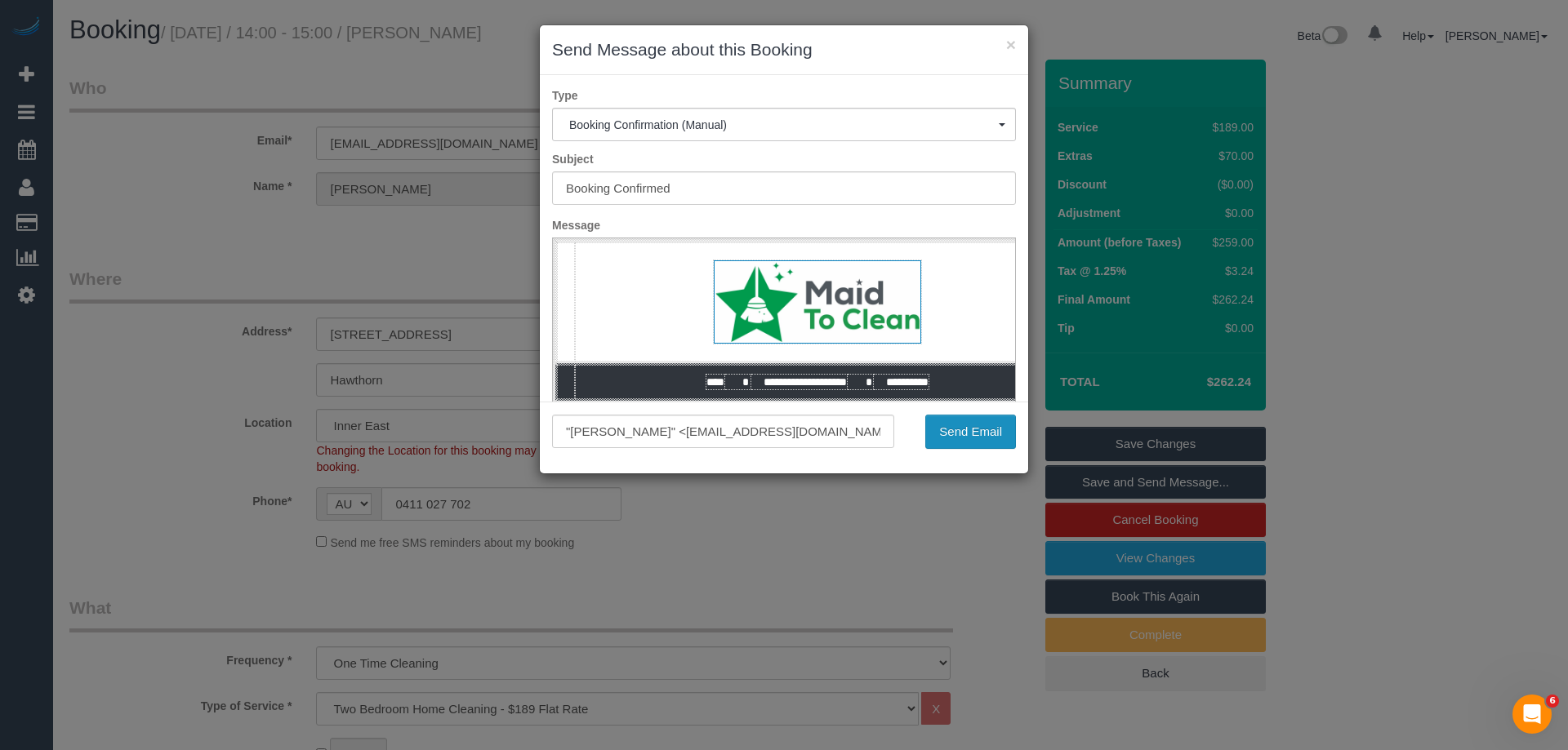
click at [961, 438] on button "Send Email" at bounding box center [970, 432] width 90 height 34
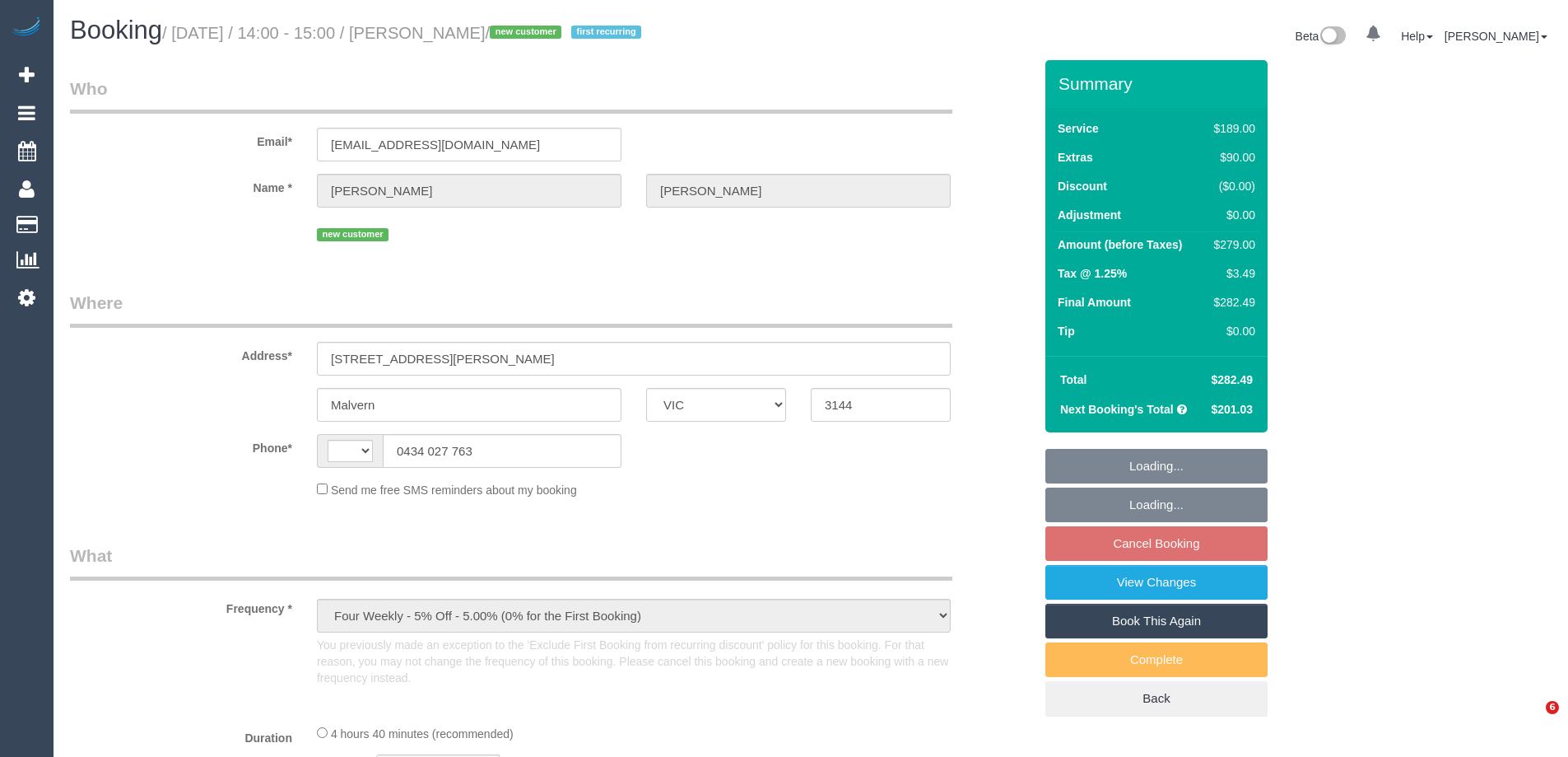
select select "VIC"
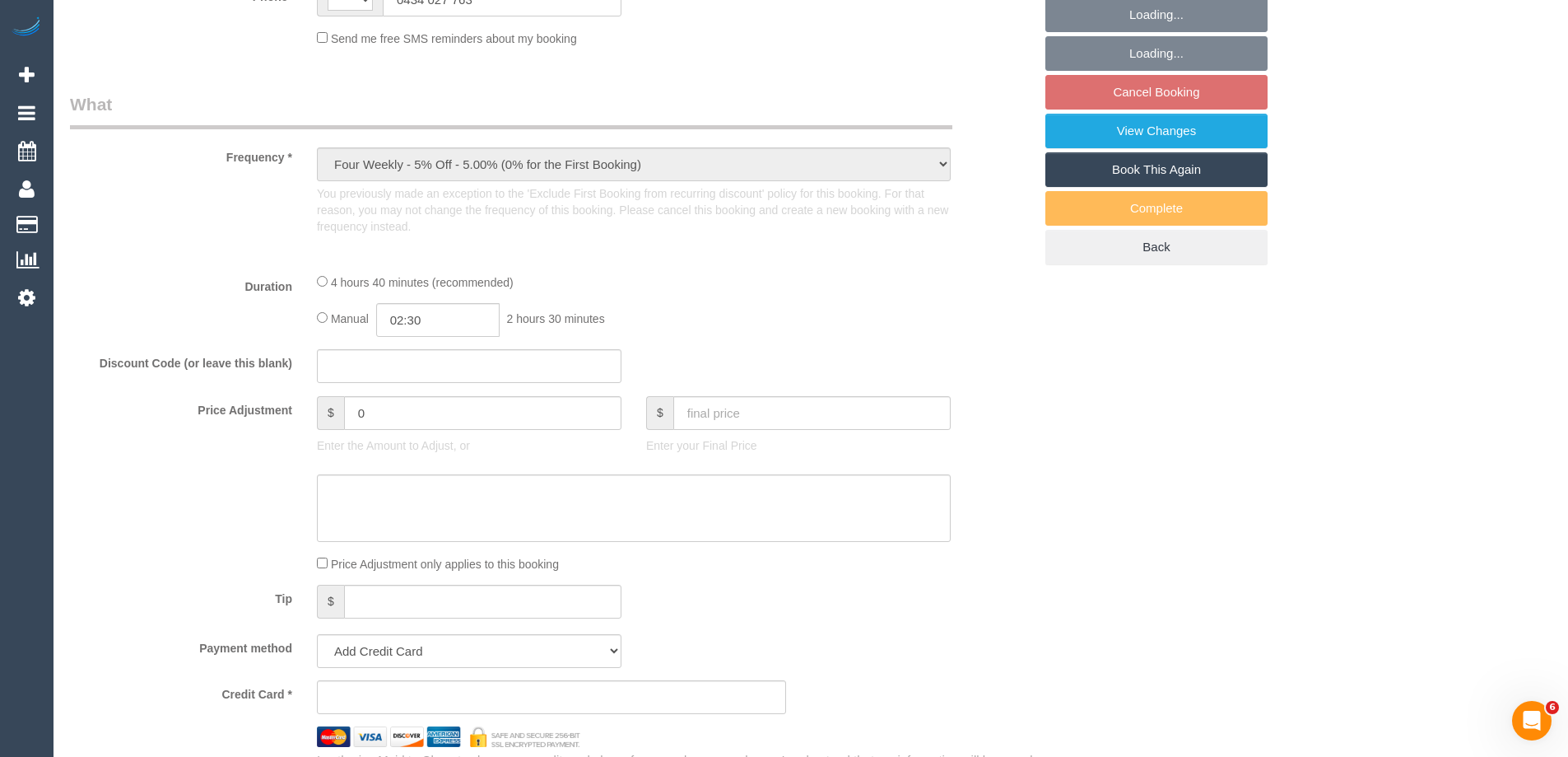
select select "string:AU"
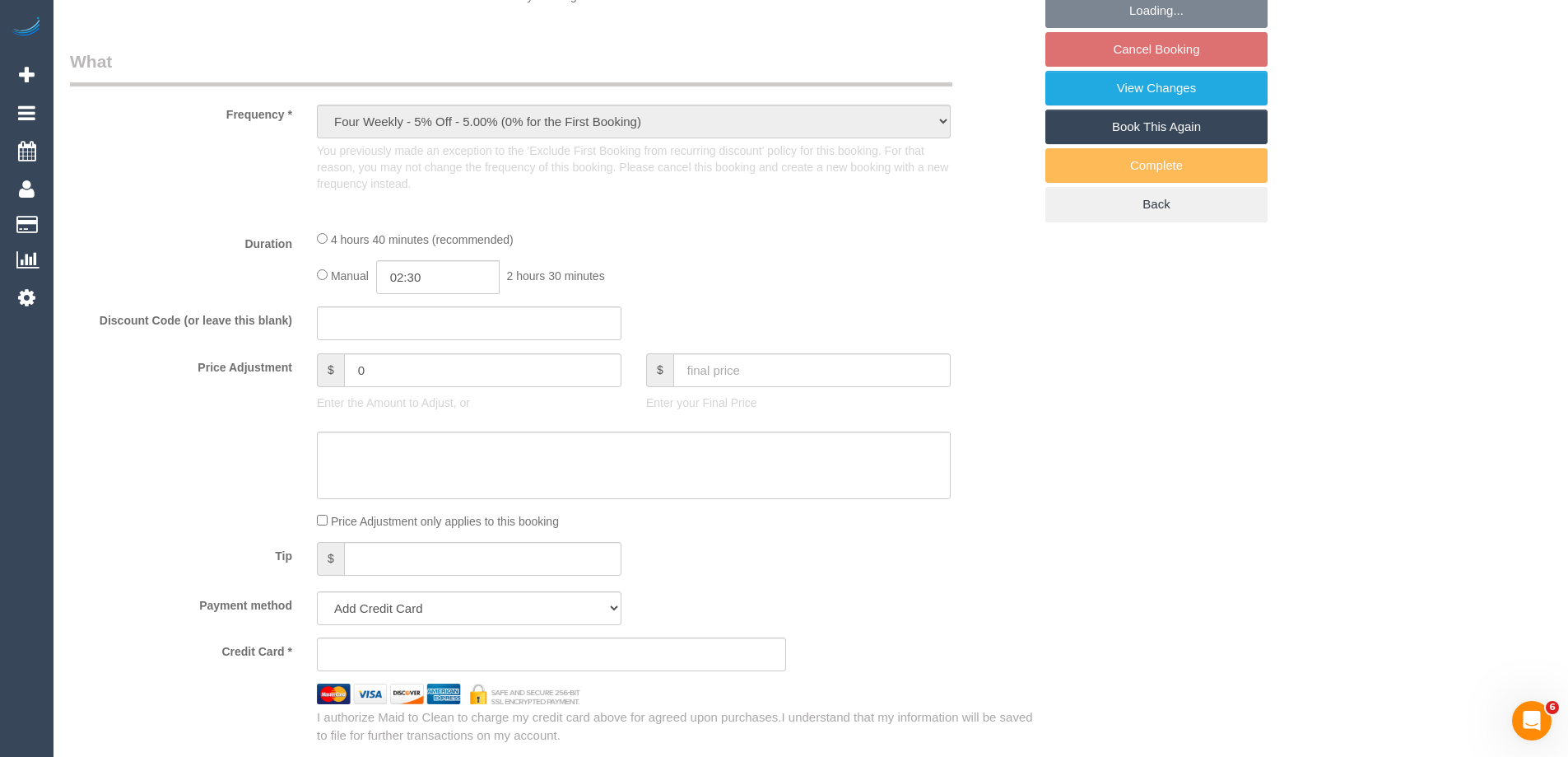
select select "string:stripe-pm_1S90bM2GScqysDRVnQyedN7u"
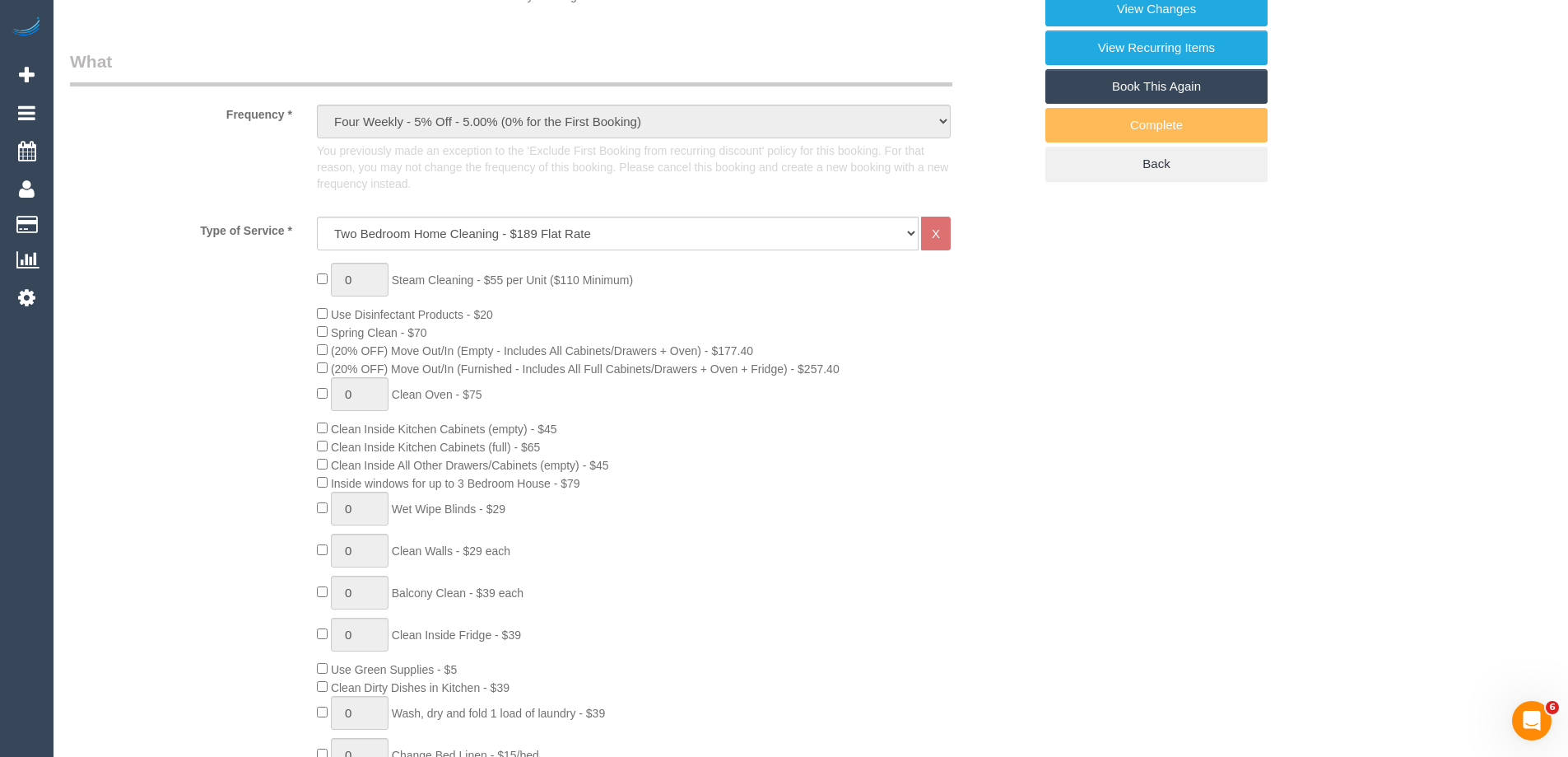
select select "number:29"
select select "number:14"
select select "number:19"
select select "number:22"
select select "number:34"
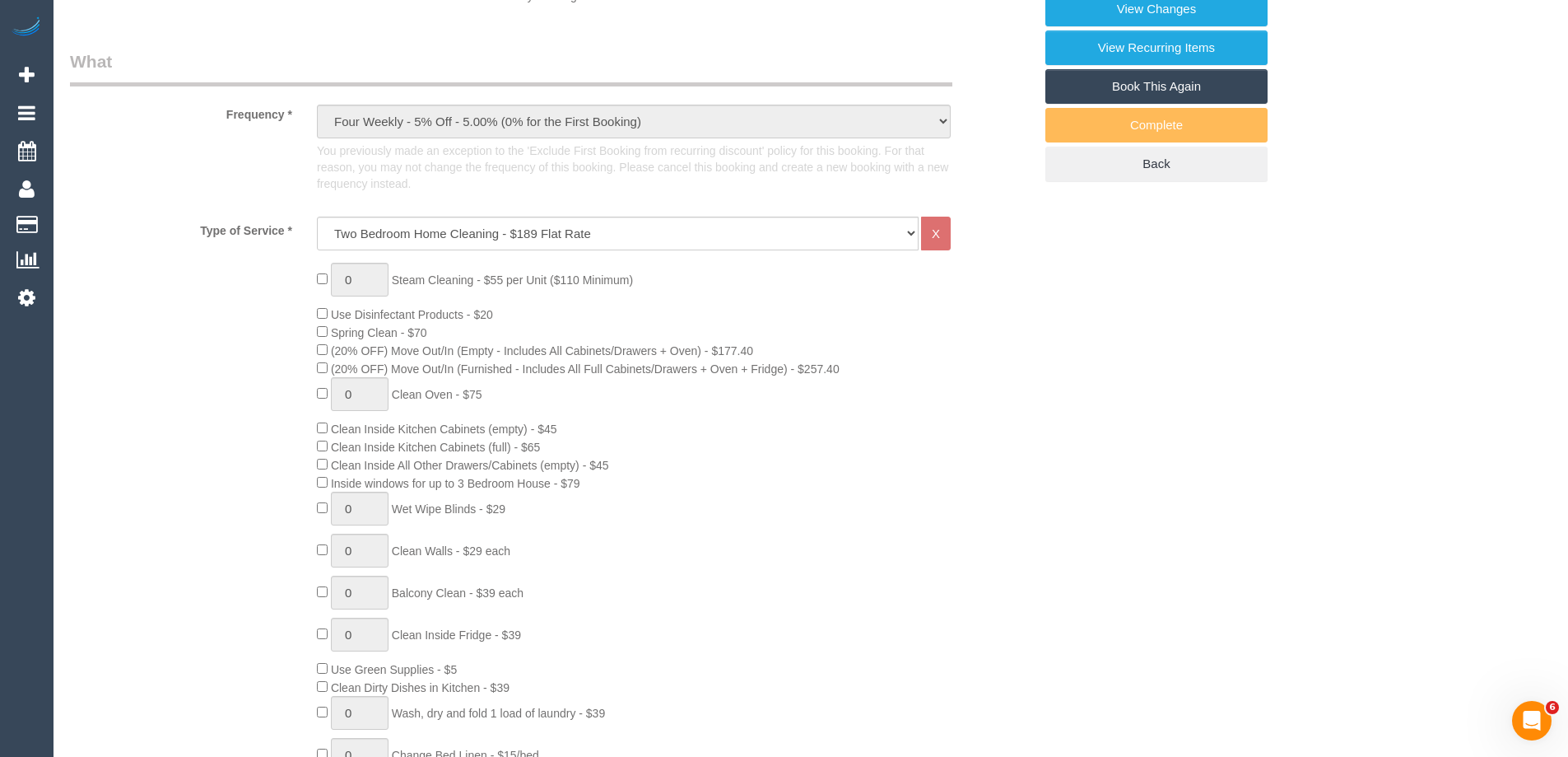
select select "number:26"
select select "object:825"
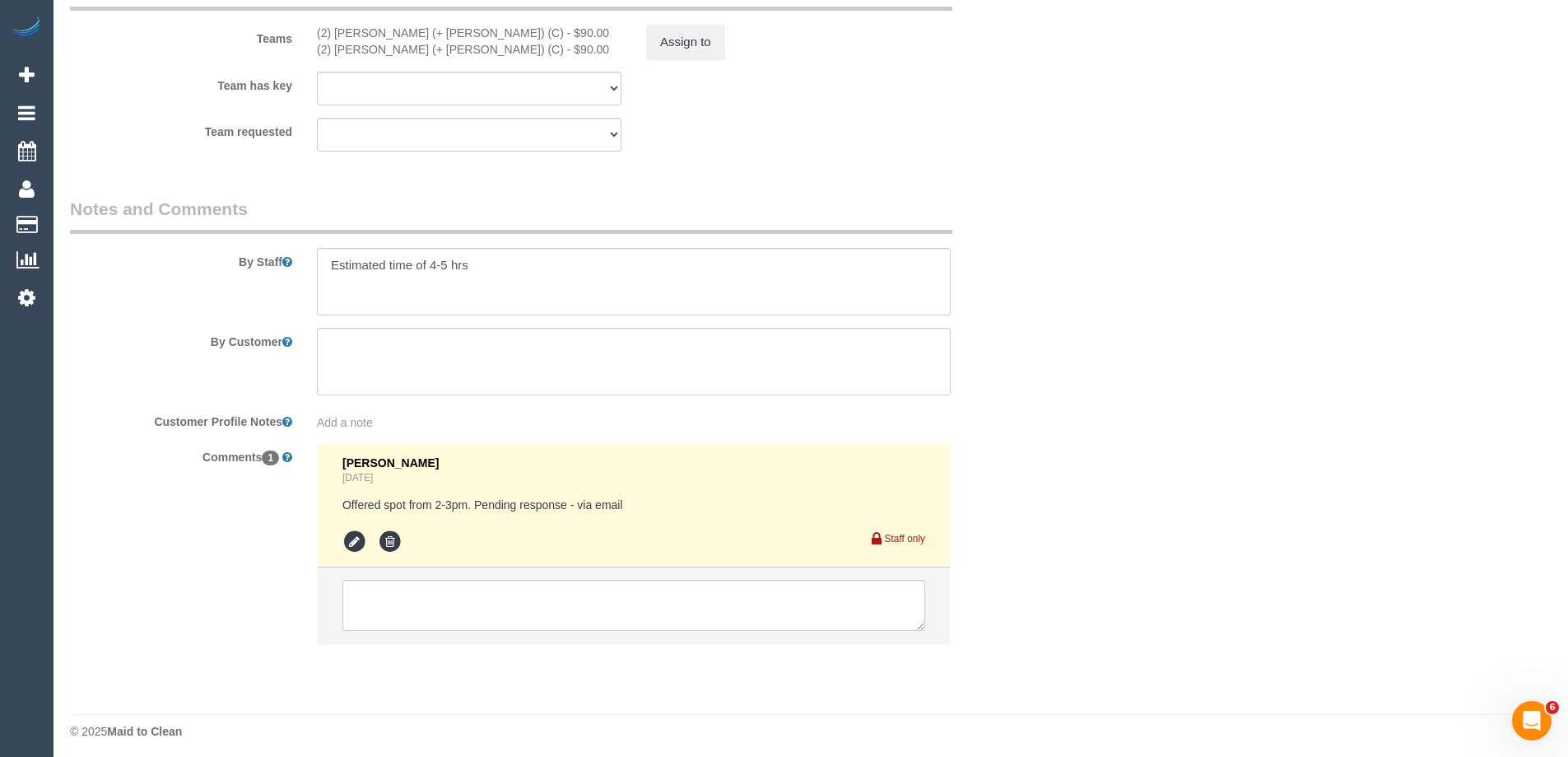
scroll to position [2742, 0]
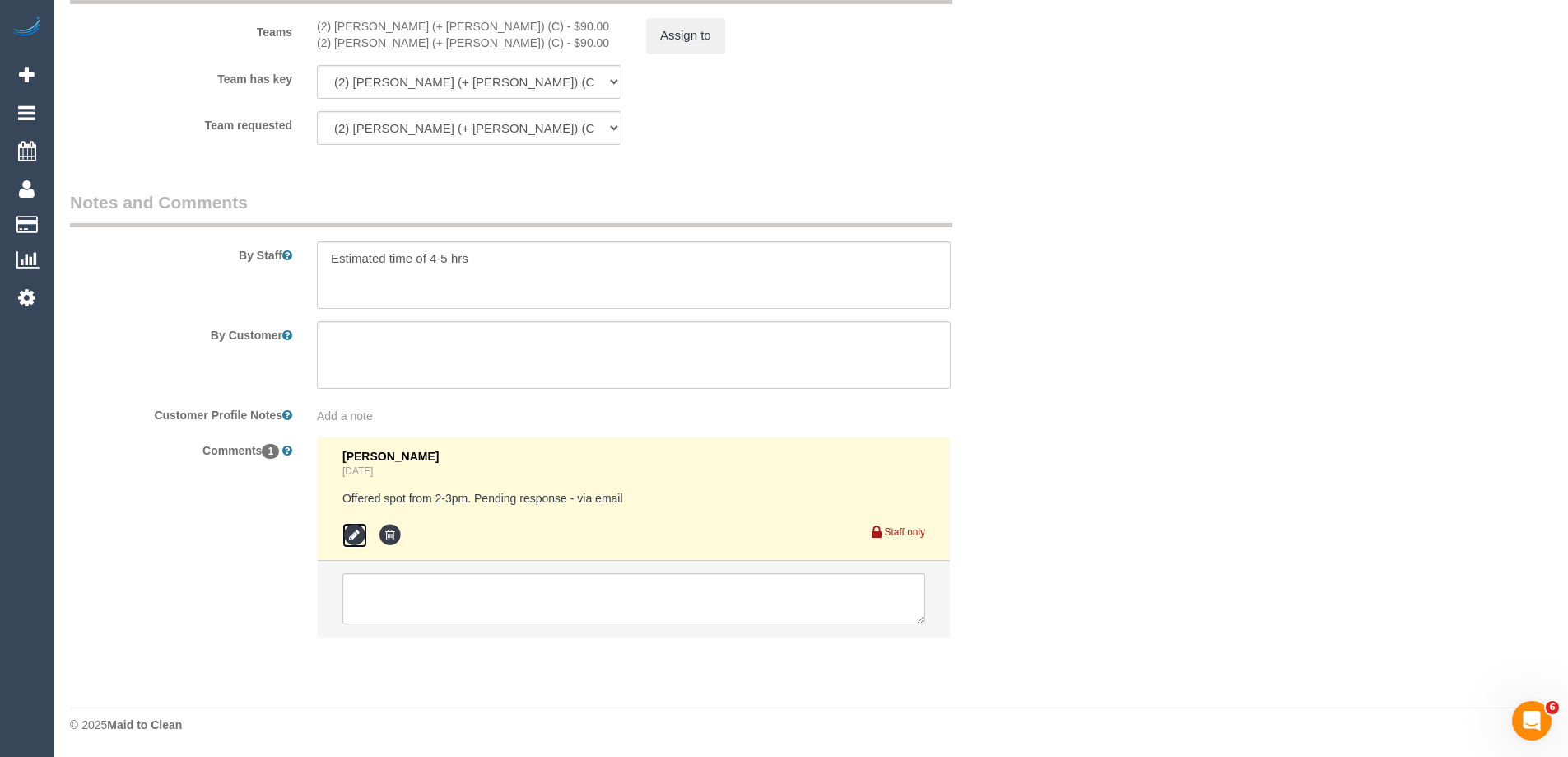
click at [355, 533] on icon at bounding box center [355, 535] width 24 height 24
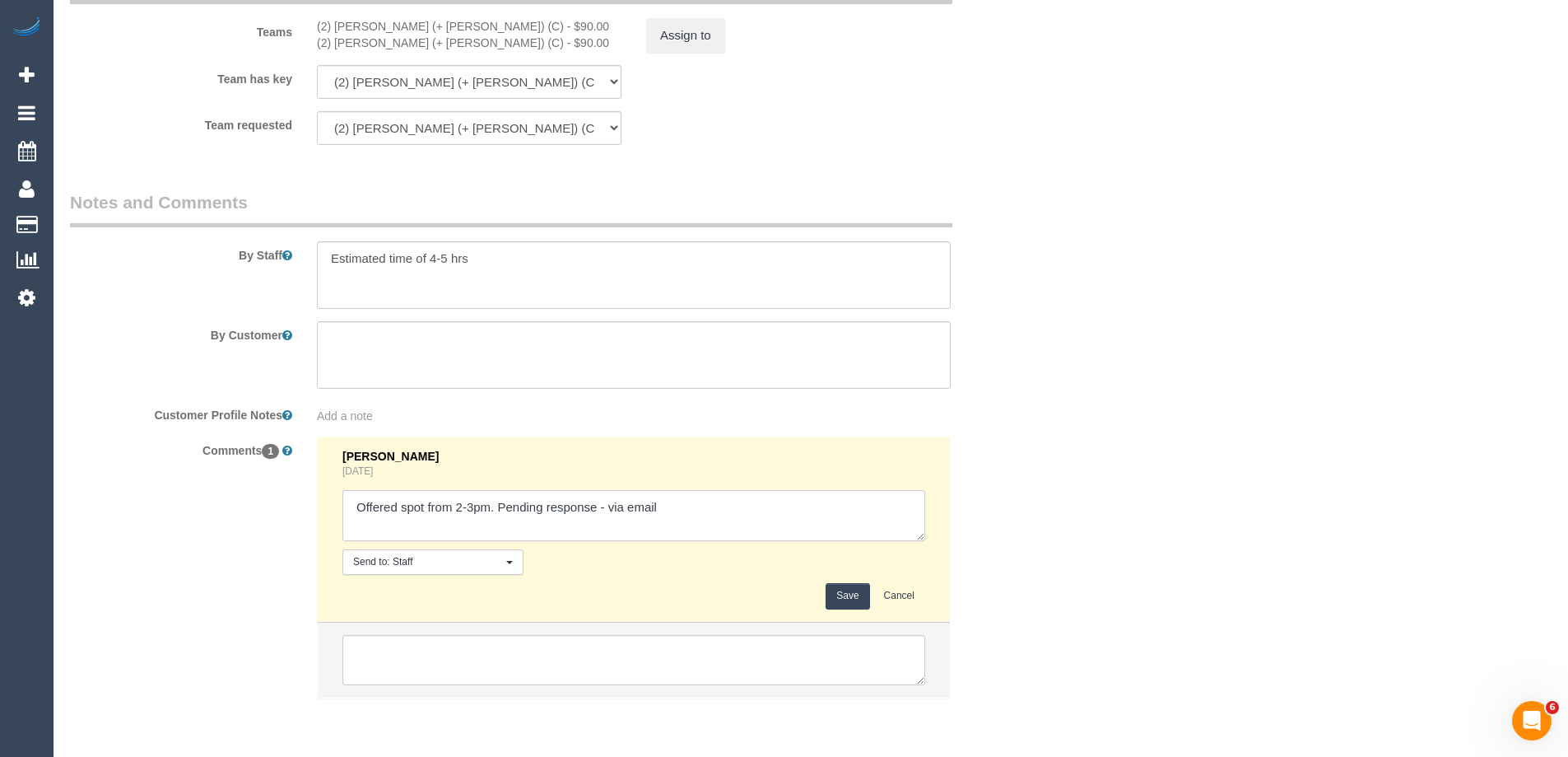
click at [606, 506] on textarea at bounding box center [634, 516] width 583 height 51
type textarea "Offered spot from 2-3pm. Pending response - confirmed via email"
click at [851, 586] on button "Save" at bounding box center [848, 596] width 43 height 25
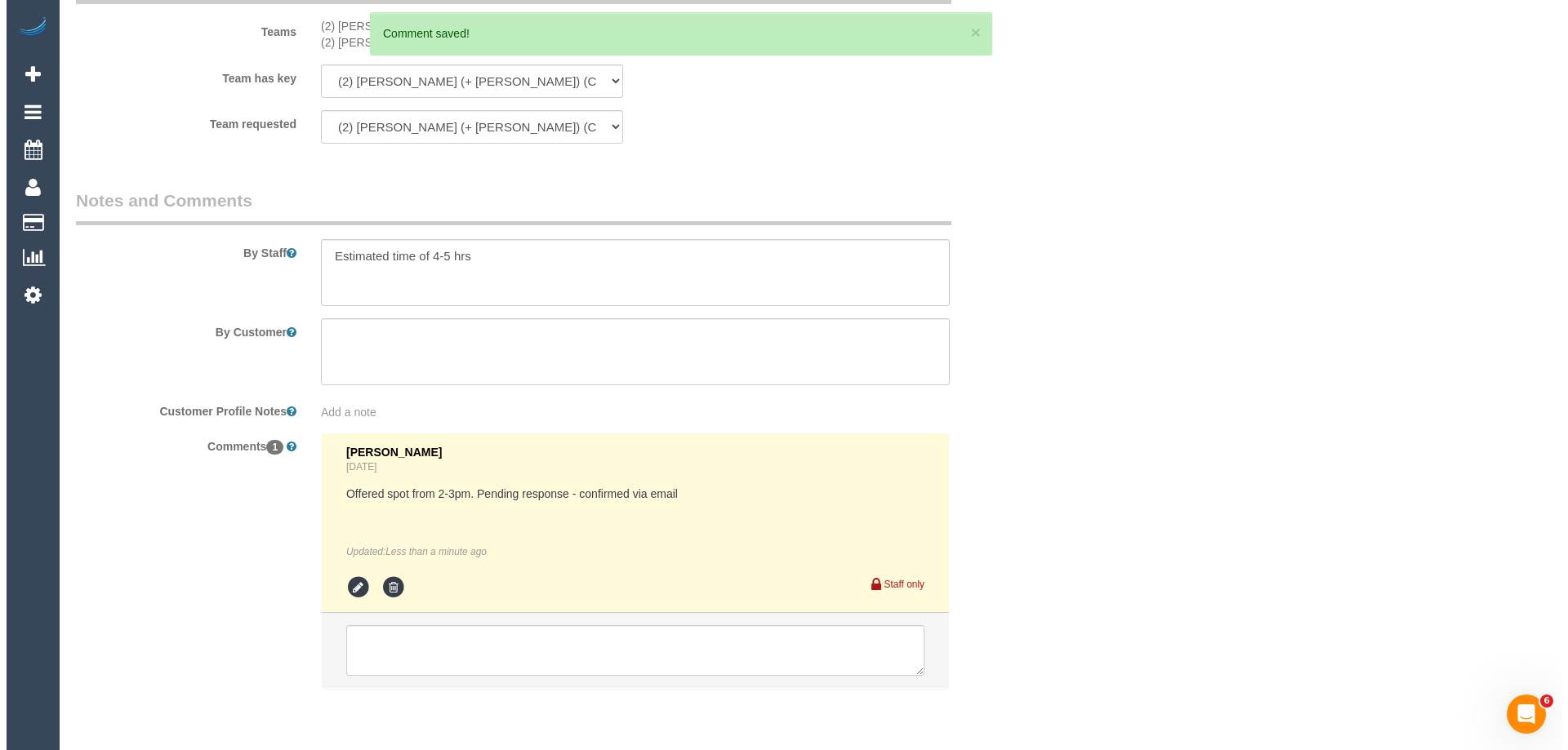
scroll to position [0, 0]
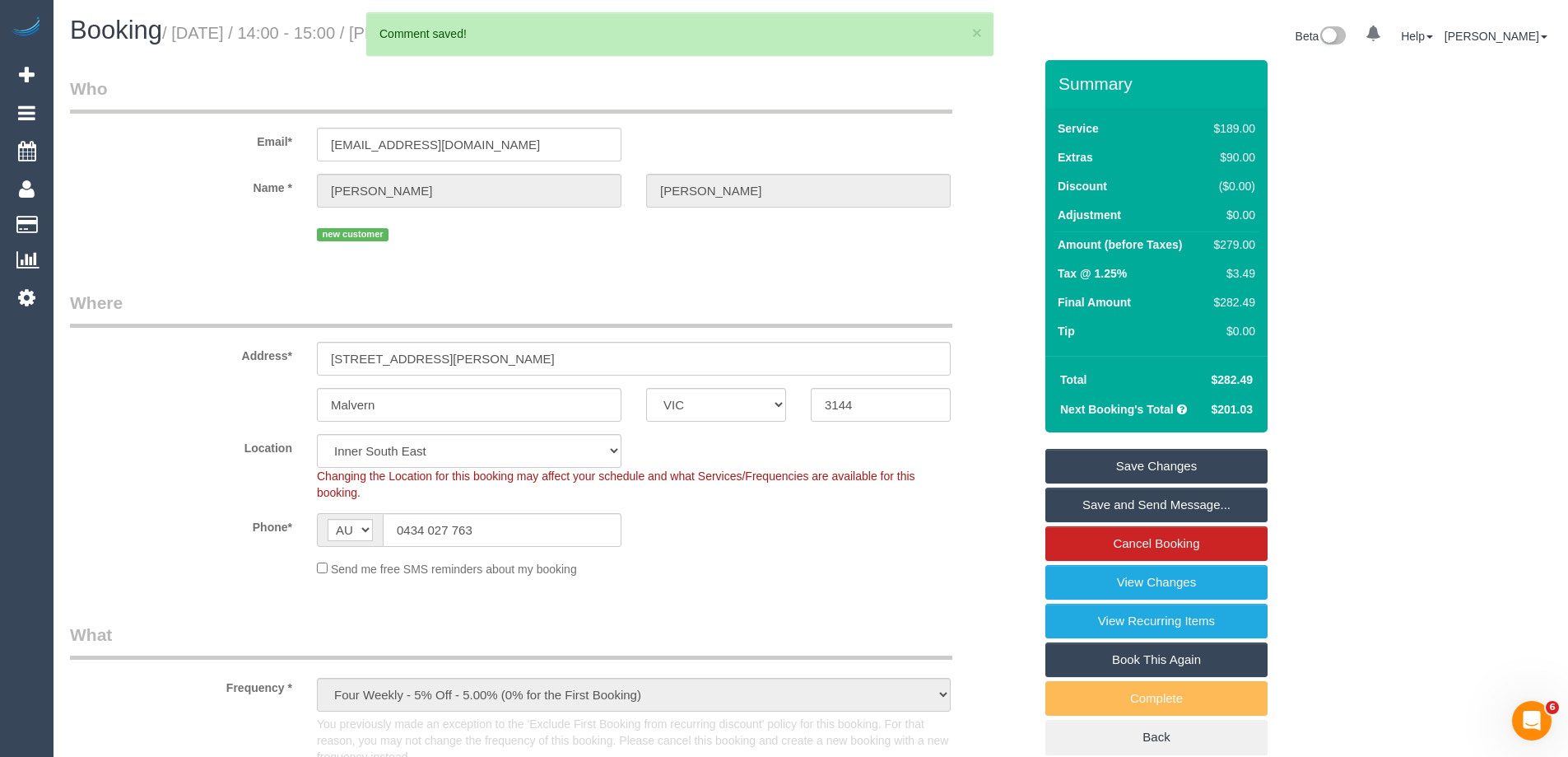
click at [1116, 501] on link "Save and Send Message..." at bounding box center [1157, 505] width 222 height 35
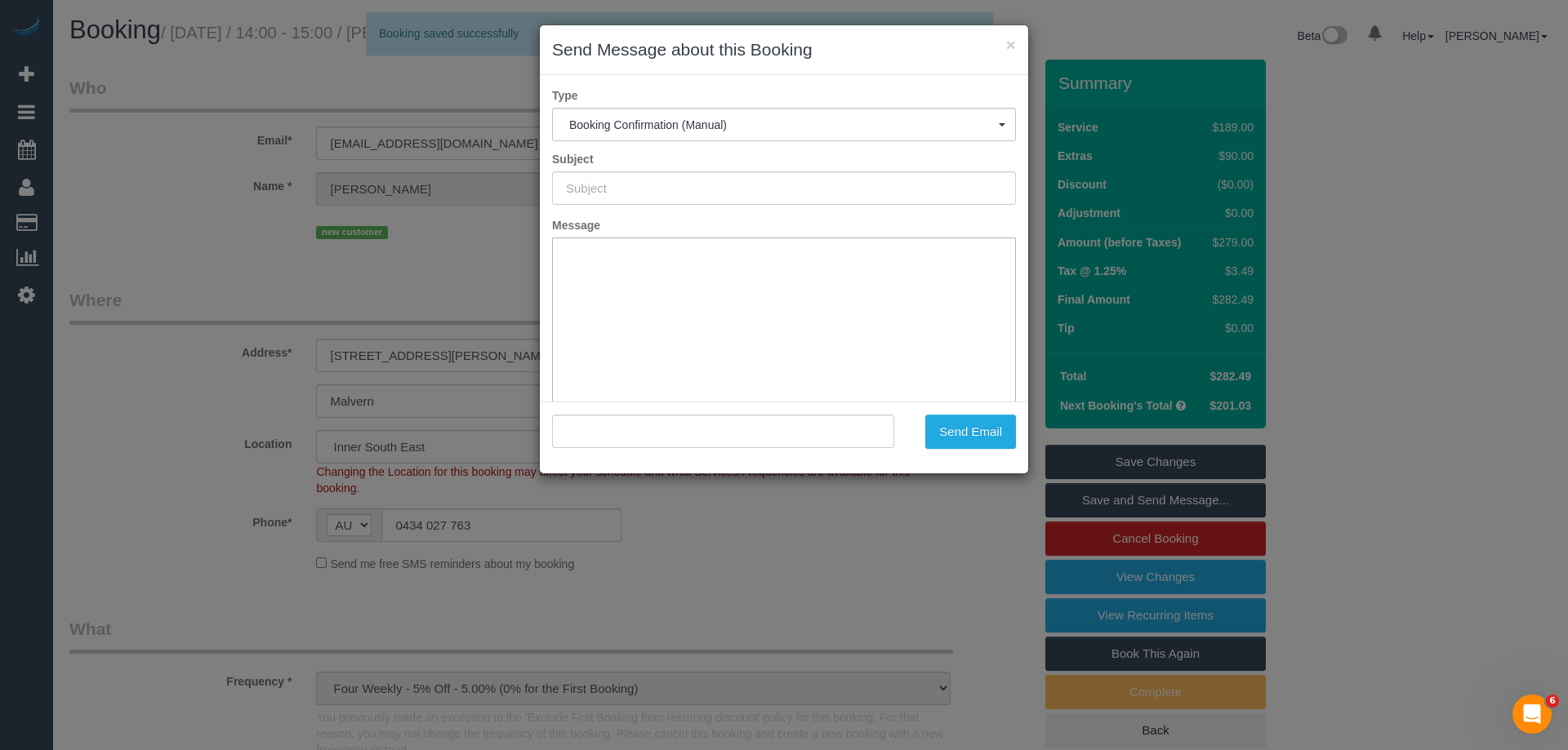
type input "Booking Confirmed"
type input ""[PERSON_NAME]" <[EMAIL_ADDRESS][DOMAIN_NAME]>"
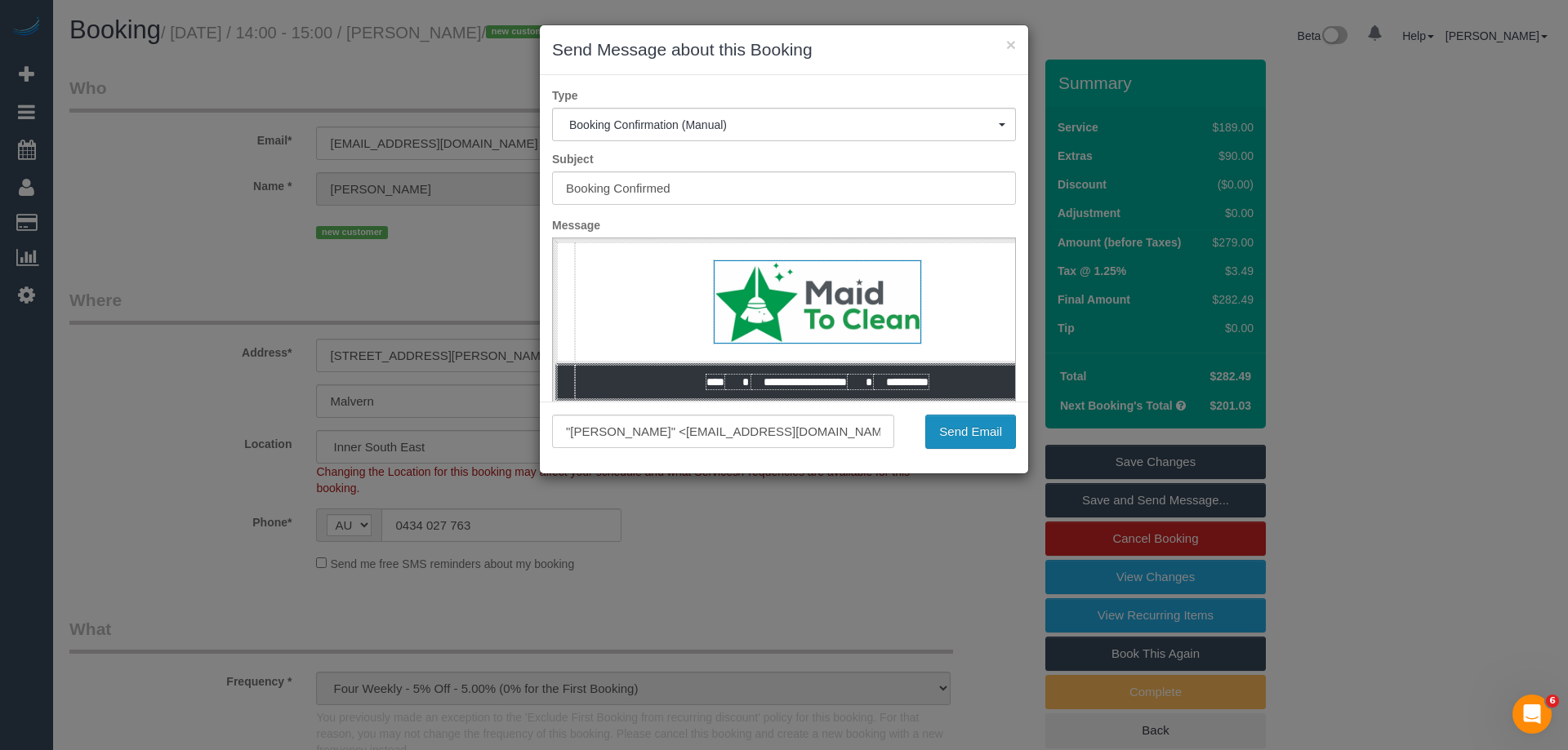
click at [975, 425] on button "Send Email" at bounding box center [970, 432] width 90 height 34
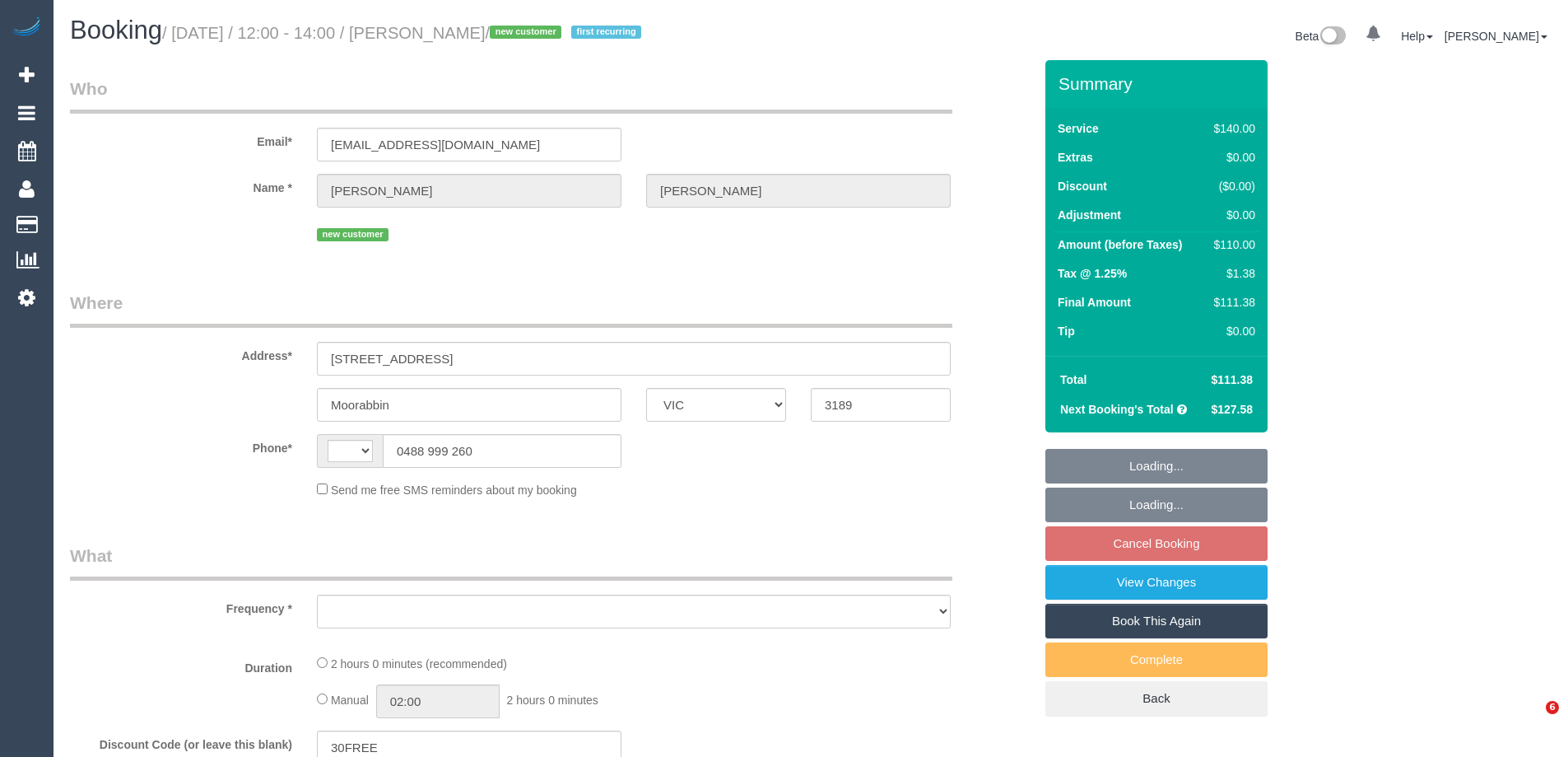
select select "VIC"
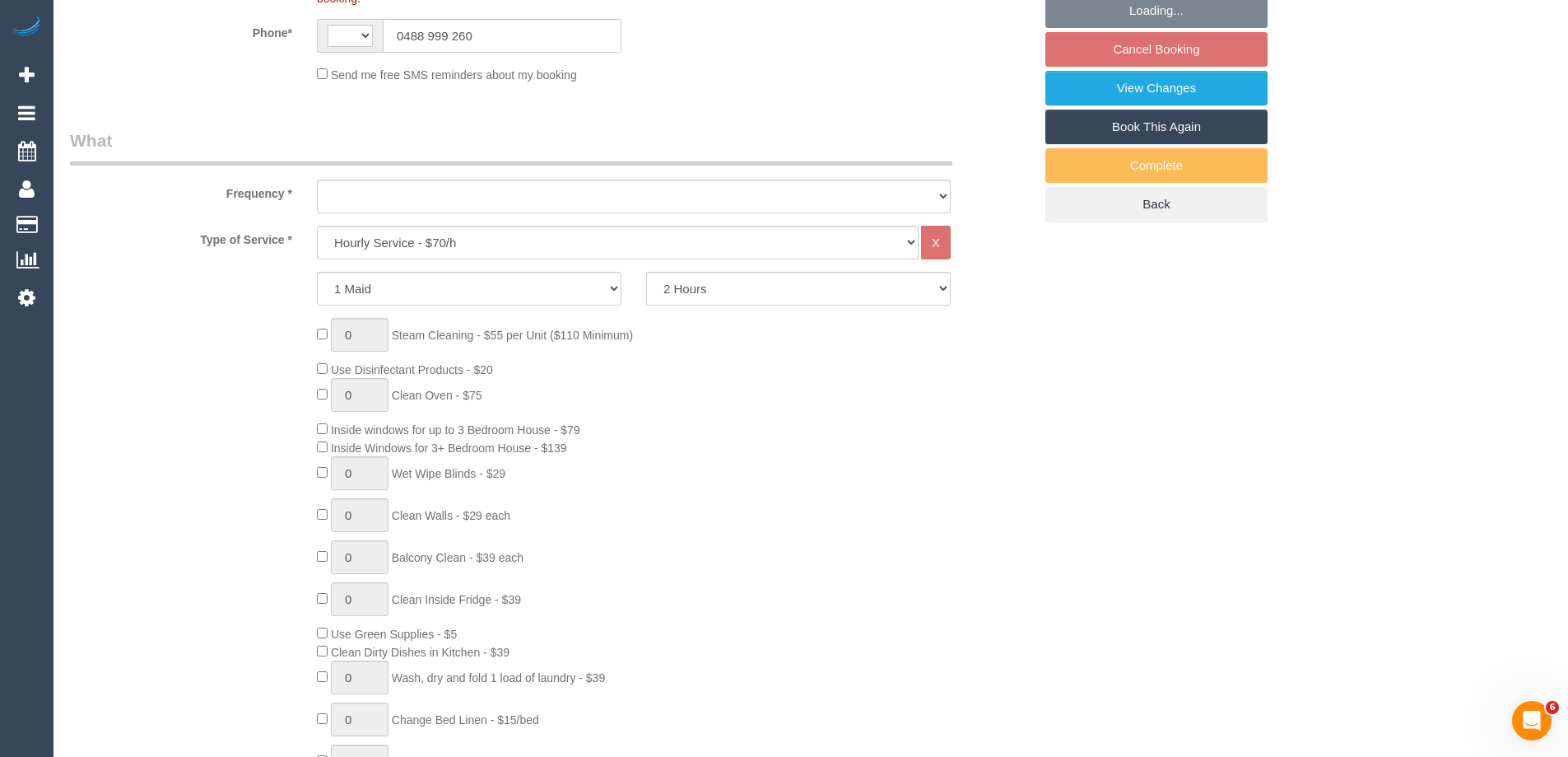
select select "string:AU"
select select "object:482"
select select "string:stripe-pm_1SA0Wg2GScqysDRVcFUs1sfP"
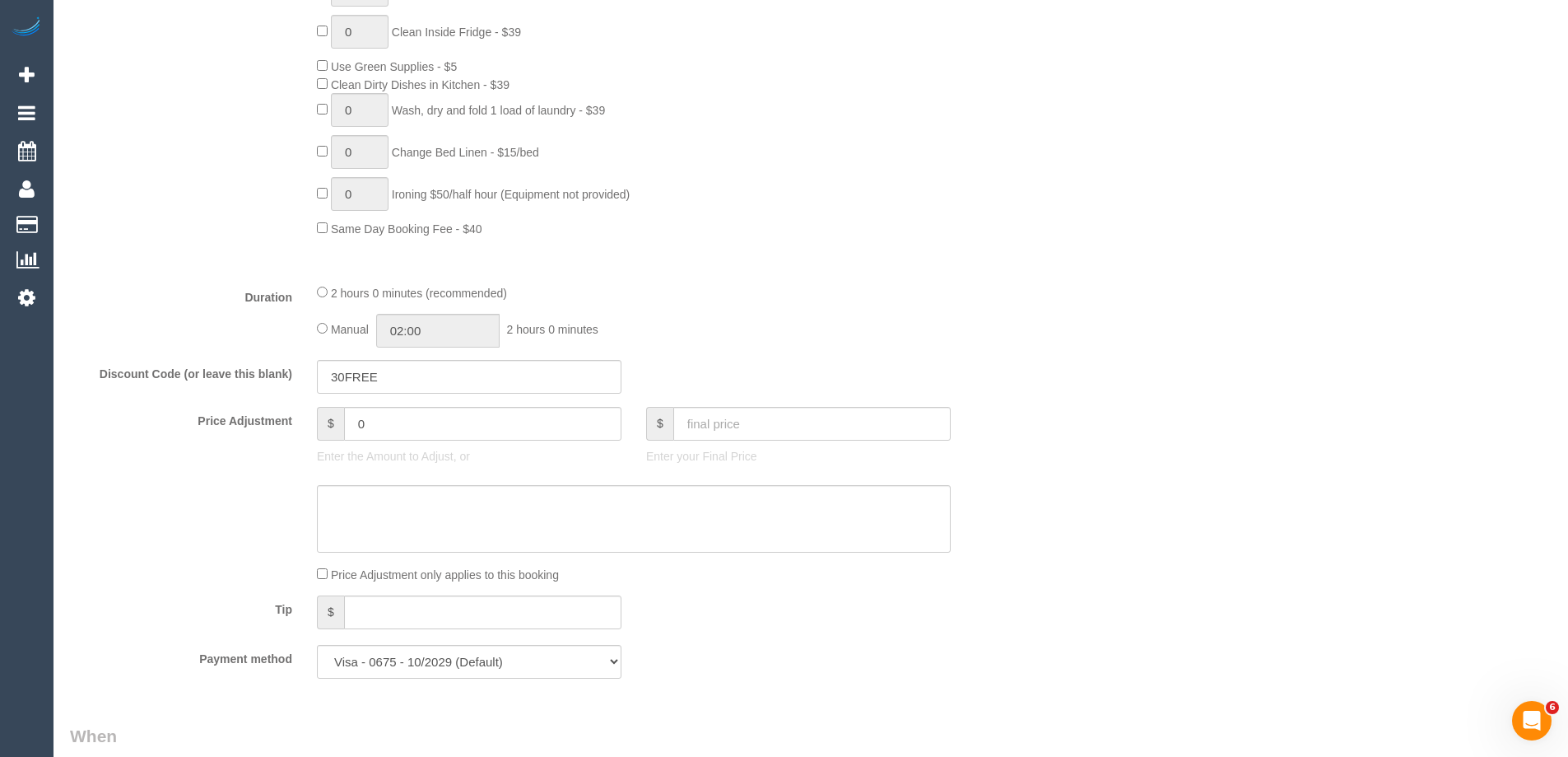
select select "object:734"
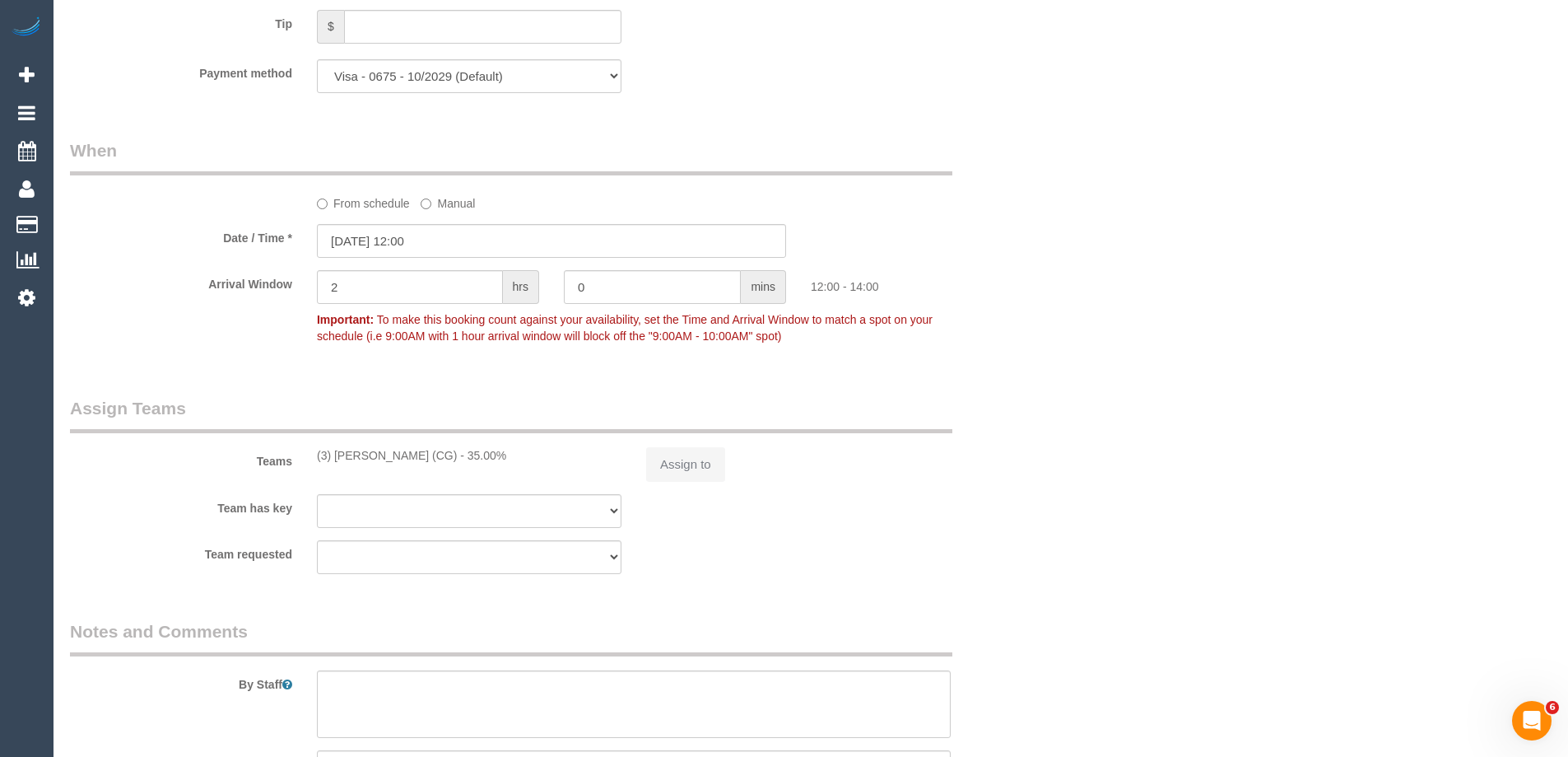
select select "number:30"
select select "number:16"
select select "number:19"
select select "number:22"
select select "number:34"
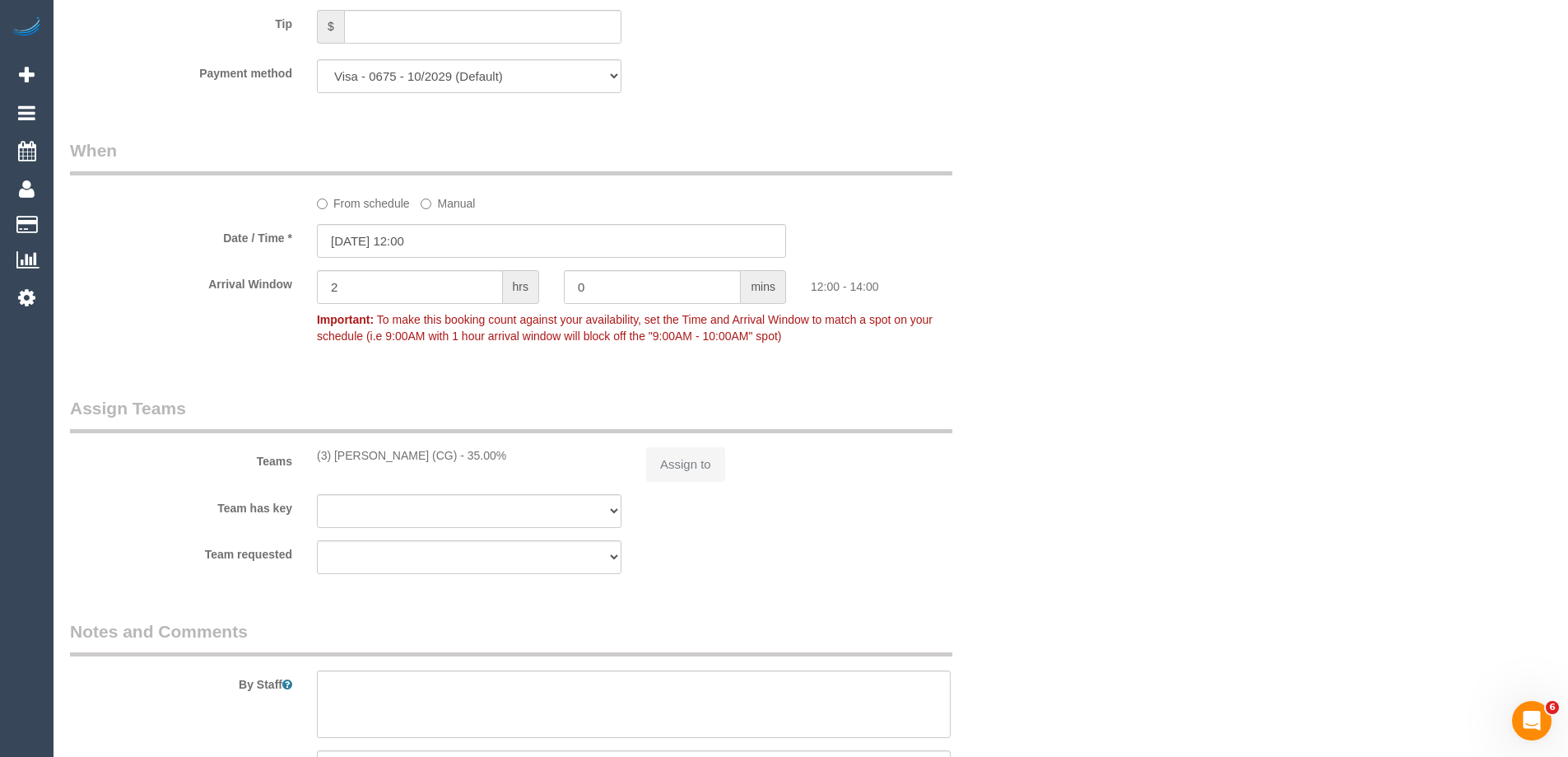
select select "number:26"
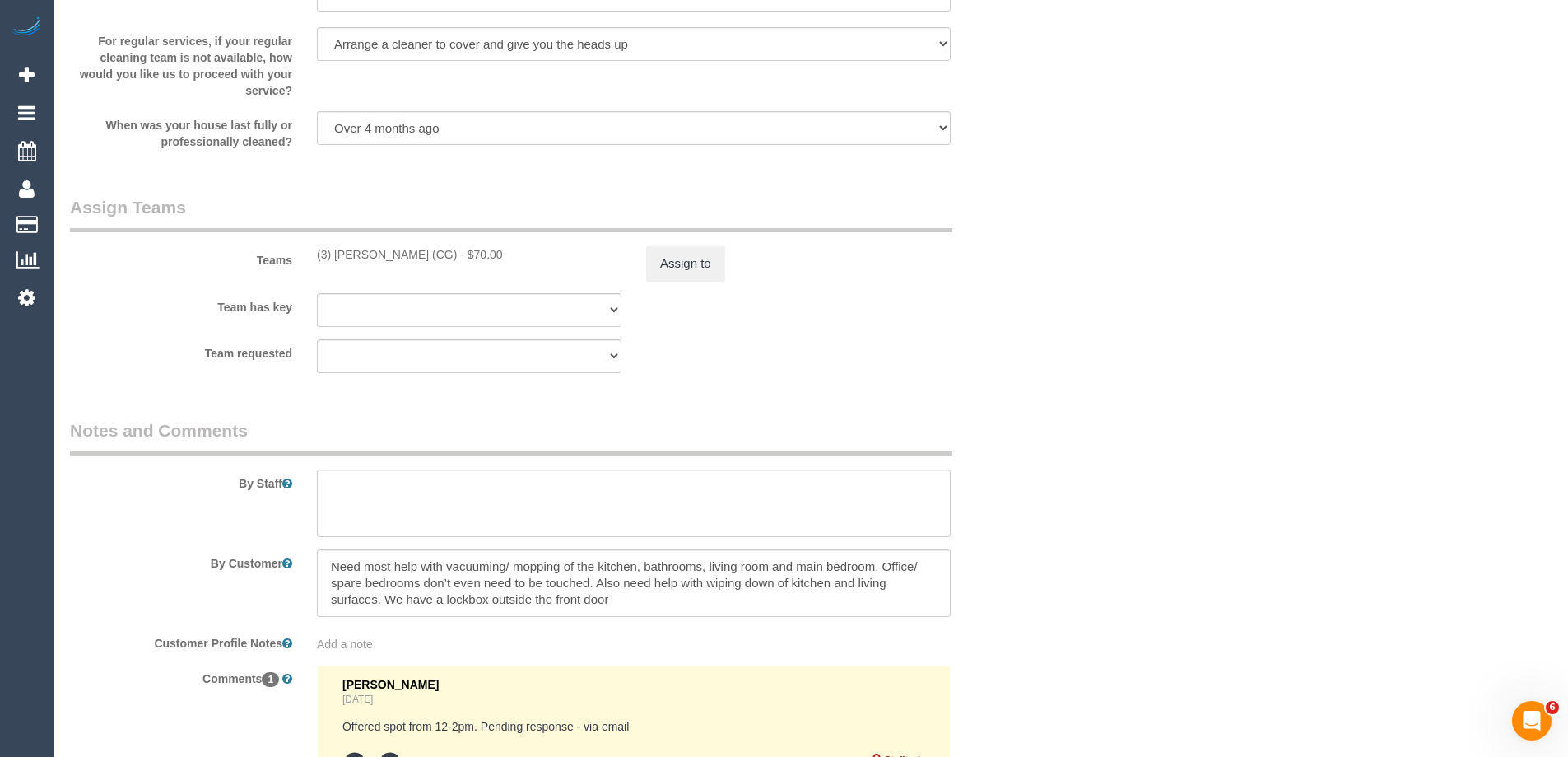
scroll to position [2597, 0]
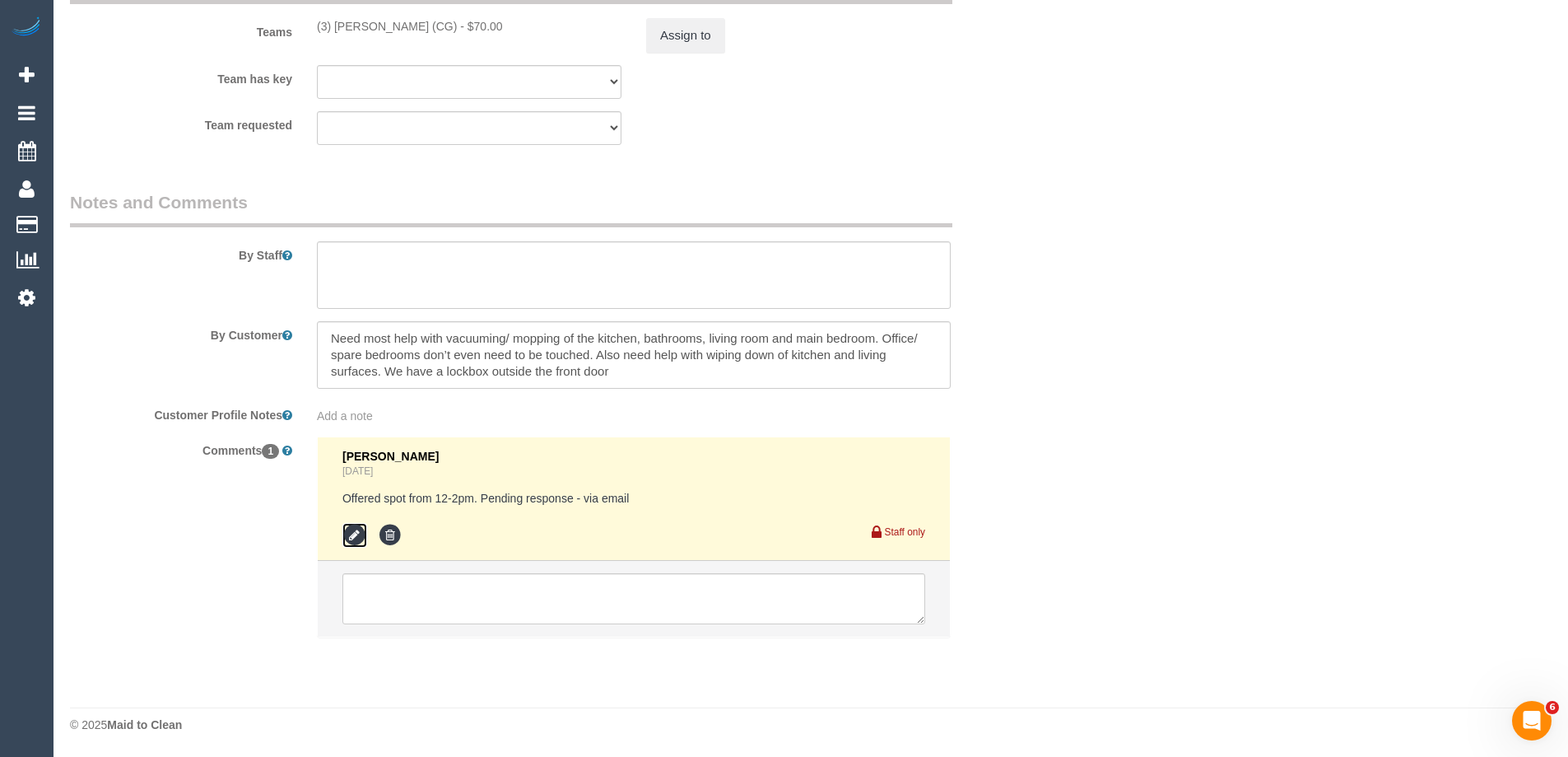
click at [355, 538] on icon at bounding box center [355, 535] width 24 height 24
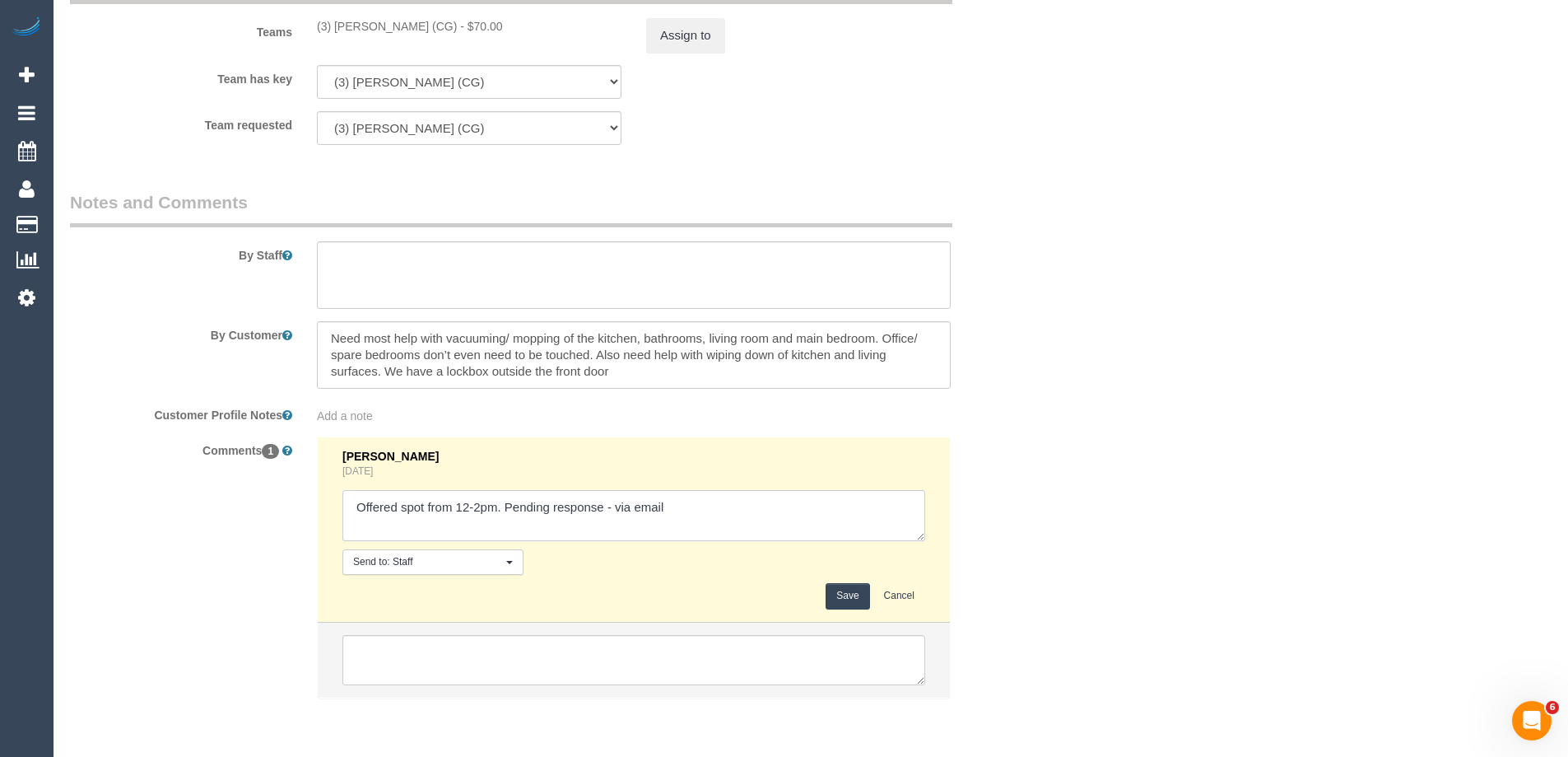
click at [615, 510] on textarea at bounding box center [634, 516] width 583 height 51
type textarea "Offered spot from 12-2pm. Pending response - confirmed via email"
click at [853, 596] on button "Save" at bounding box center [848, 596] width 43 height 25
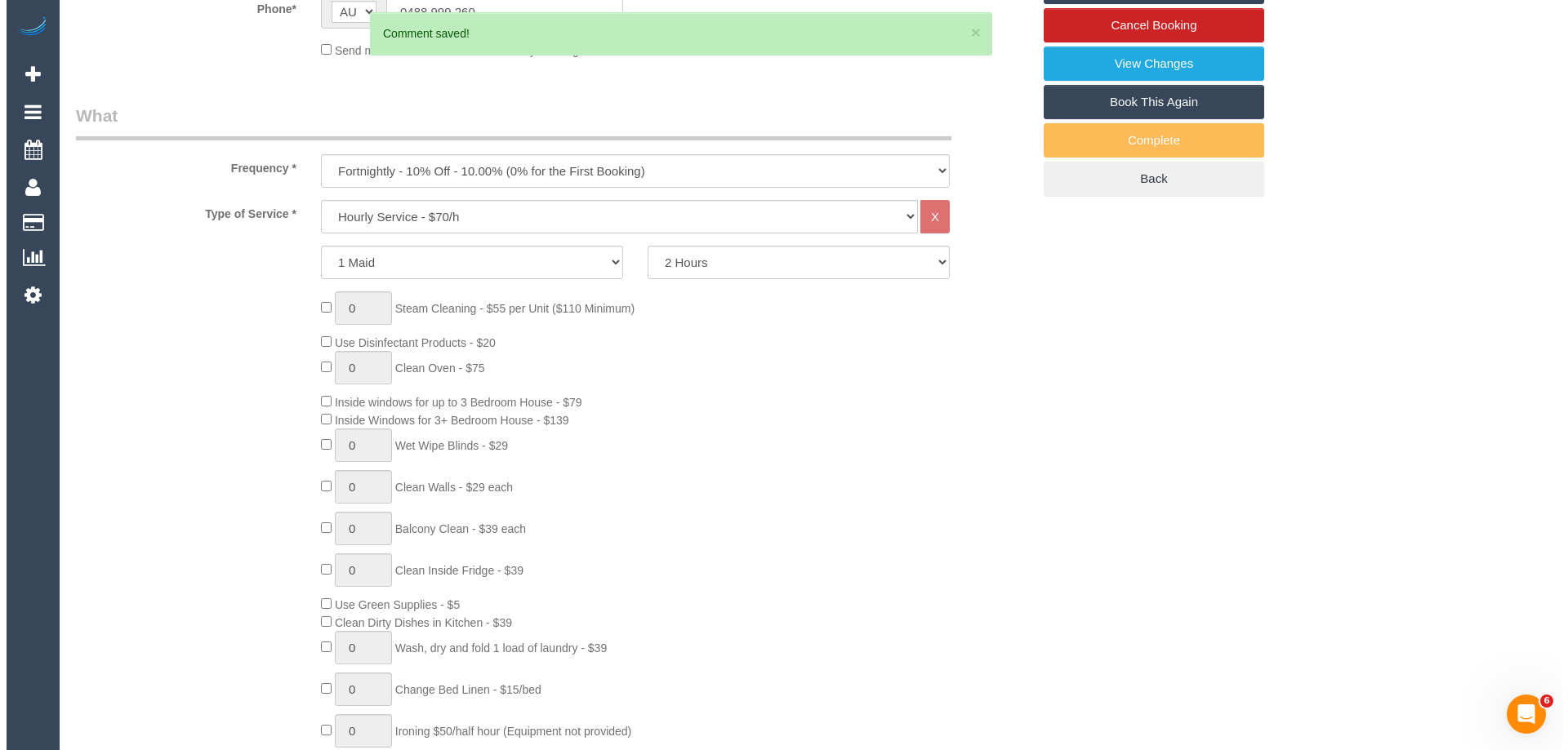
scroll to position [0, 0]
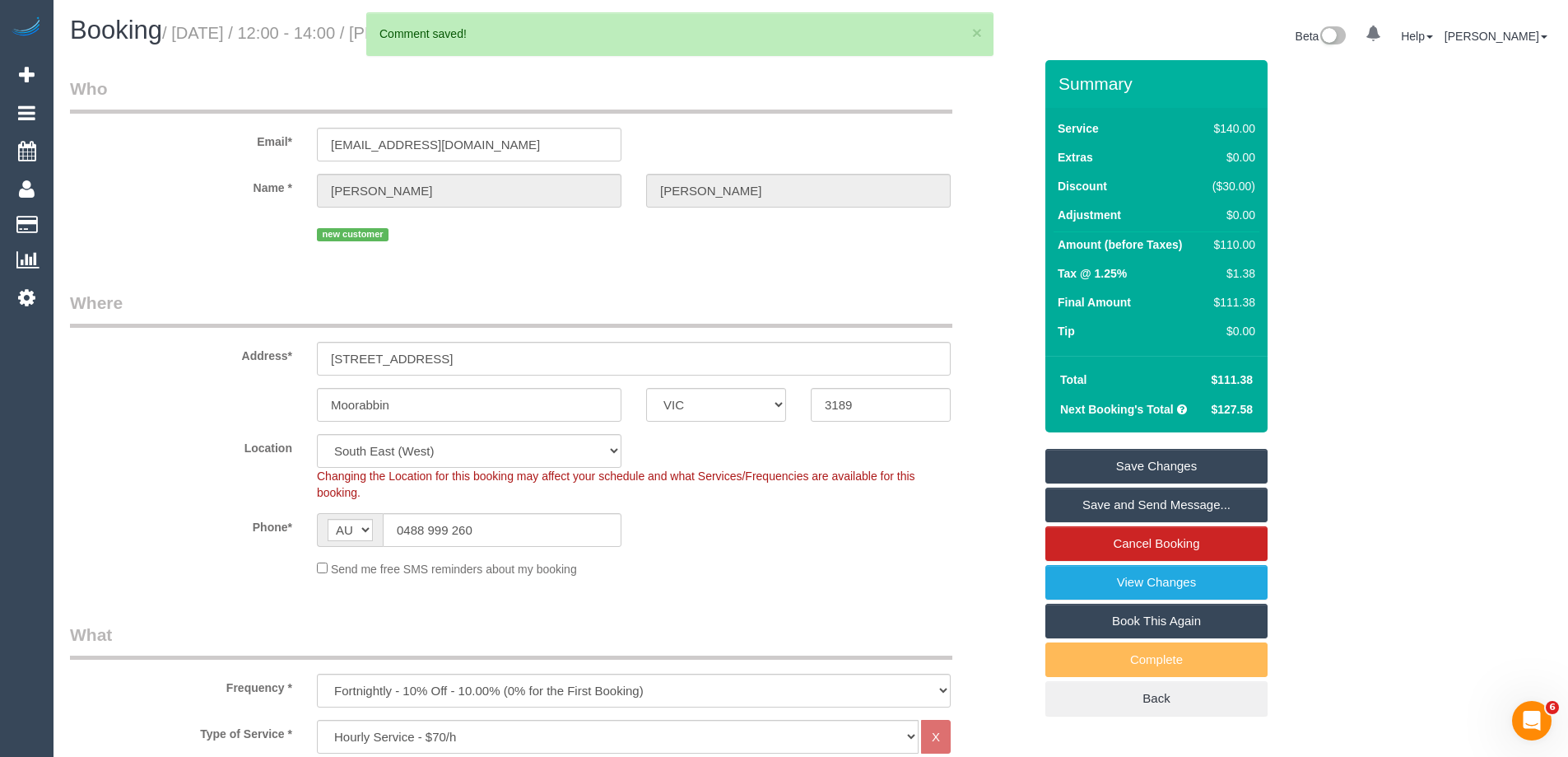
click at [1135, 499] on link "Save and Send Message..." at bounding box center [1157, 505] width 222 height 35
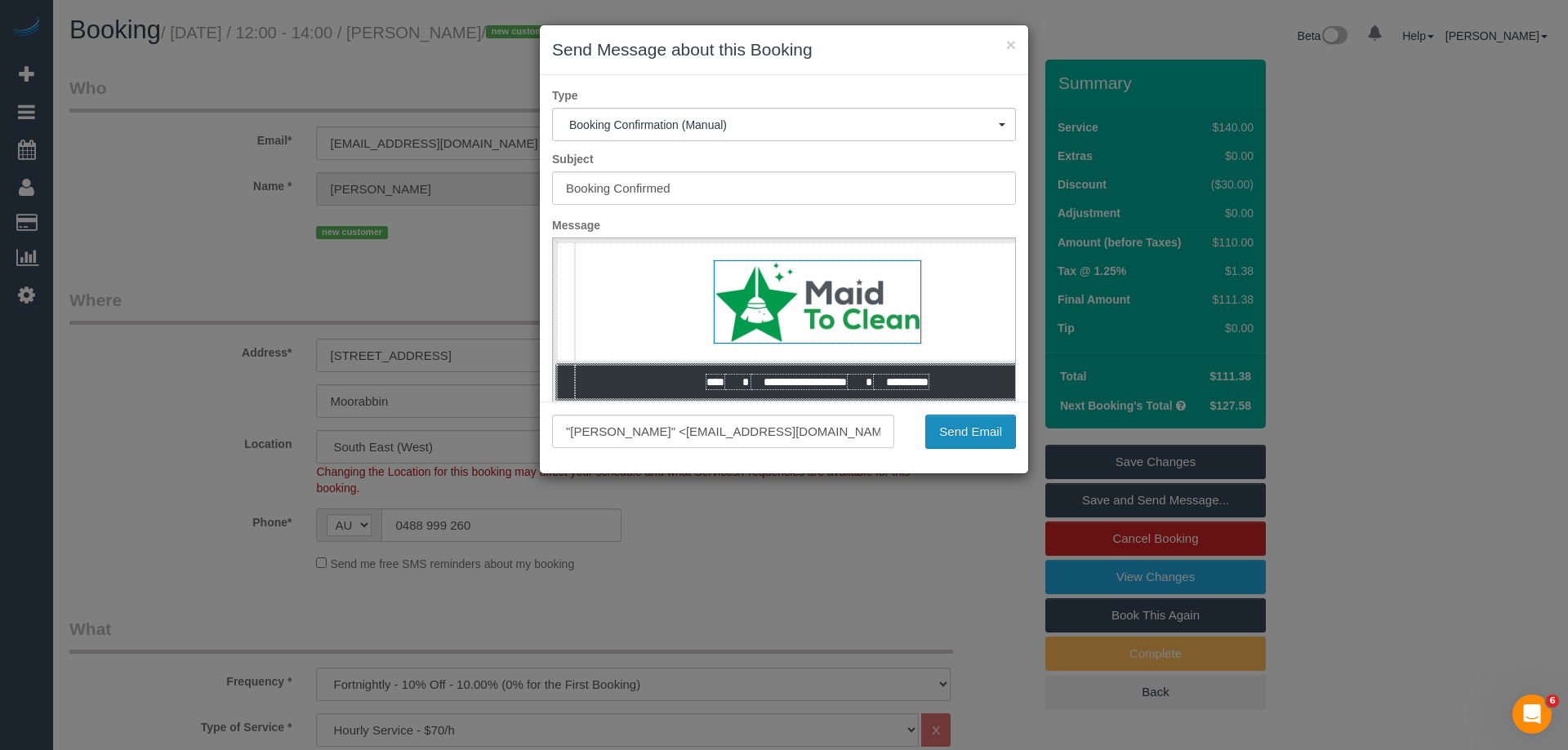
click at [987, 435] on button "Send Email" at bounding box center [970, 432] width 90 height 34
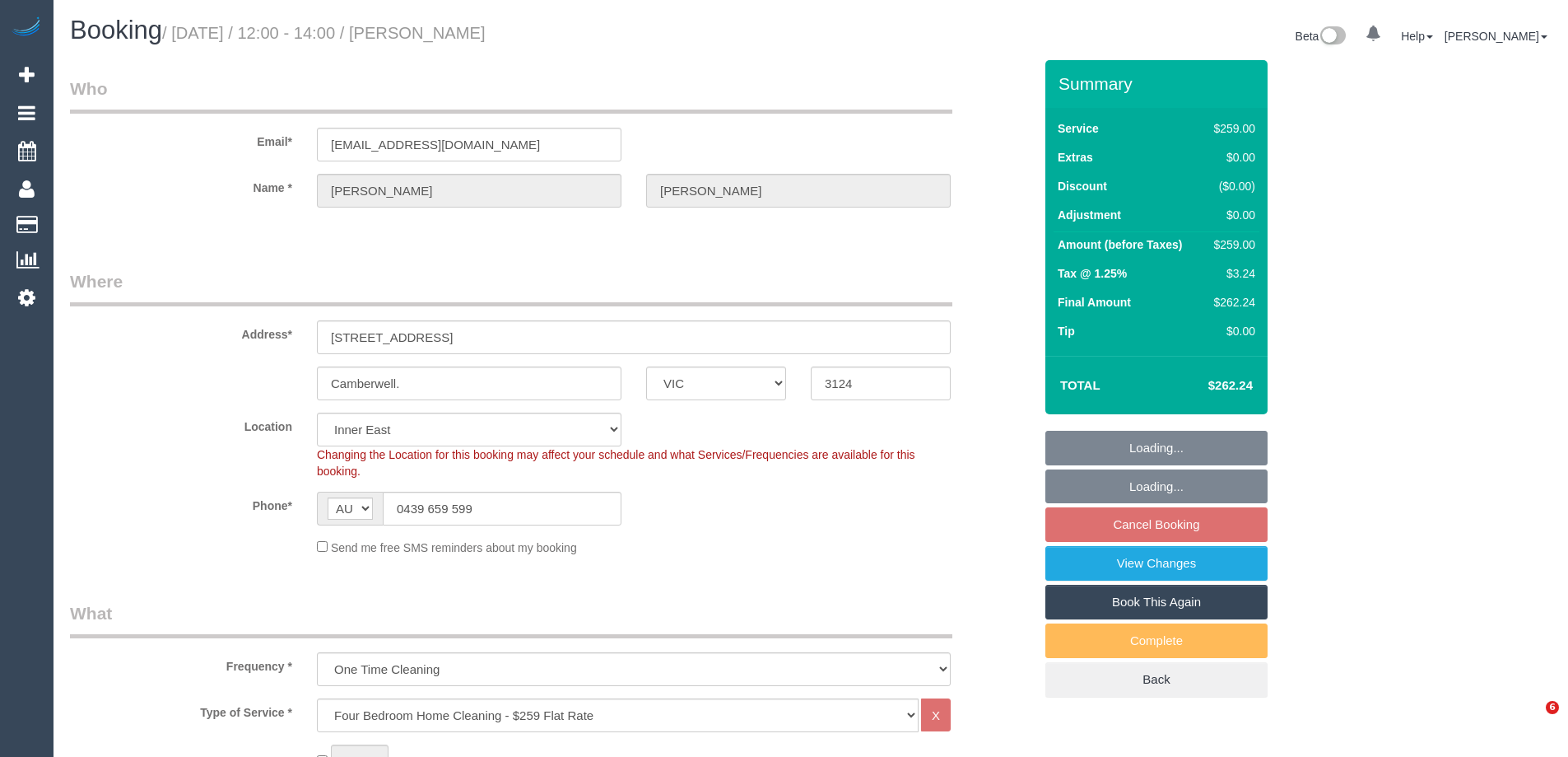
select select "VIC"
select select "number:28"
select select "number:14"
select select "number:19"
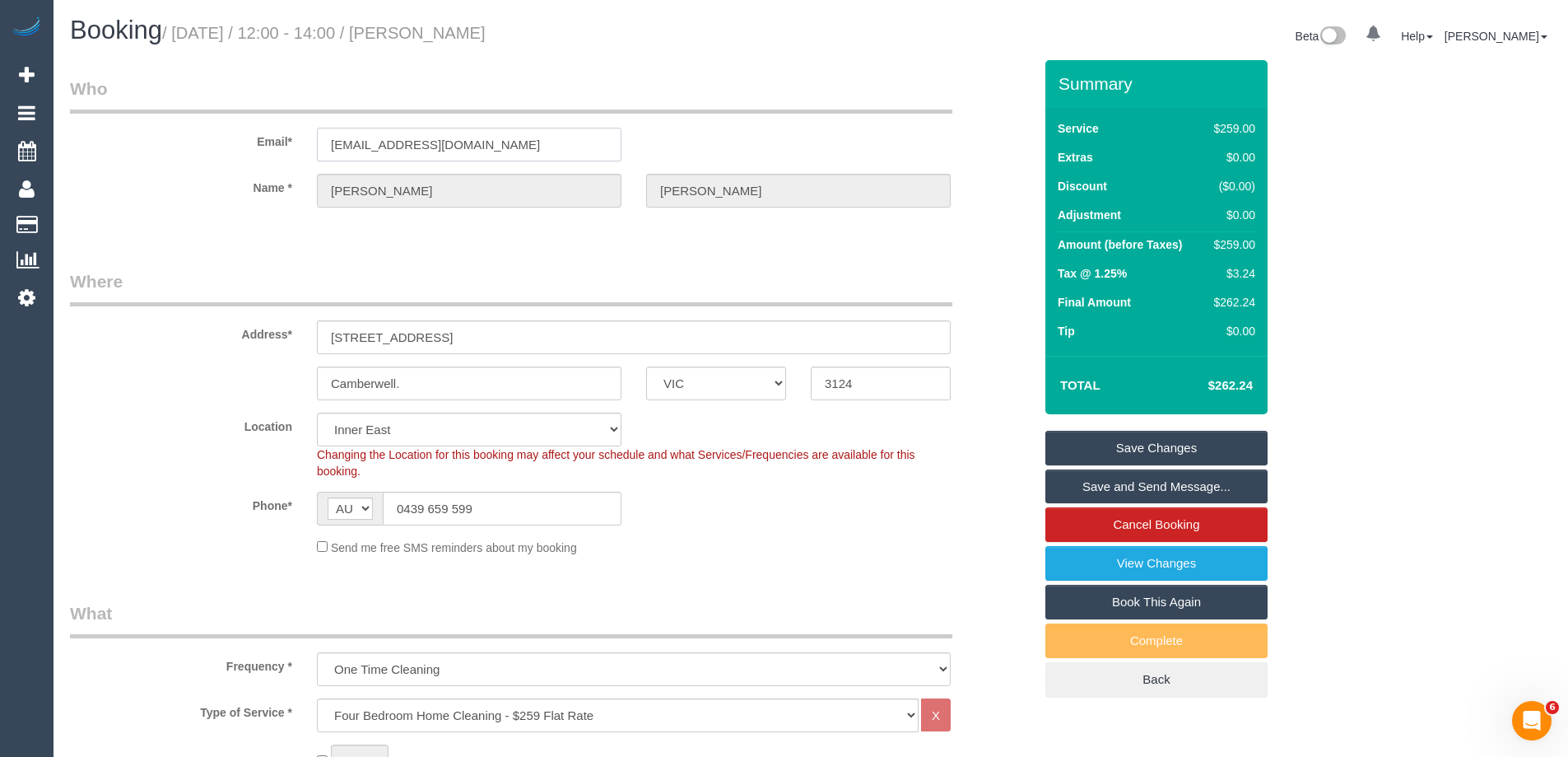
drag, startPoint x: 522, startPoint y: 136, endPoint x: 139, endPoint y: 130, distance: 383.0
click at [139, 130] on div "Email* [EMAIL_ADDRESS][DOMAIN_NAME]" at bounding box center [551, 119] width 988 height 85
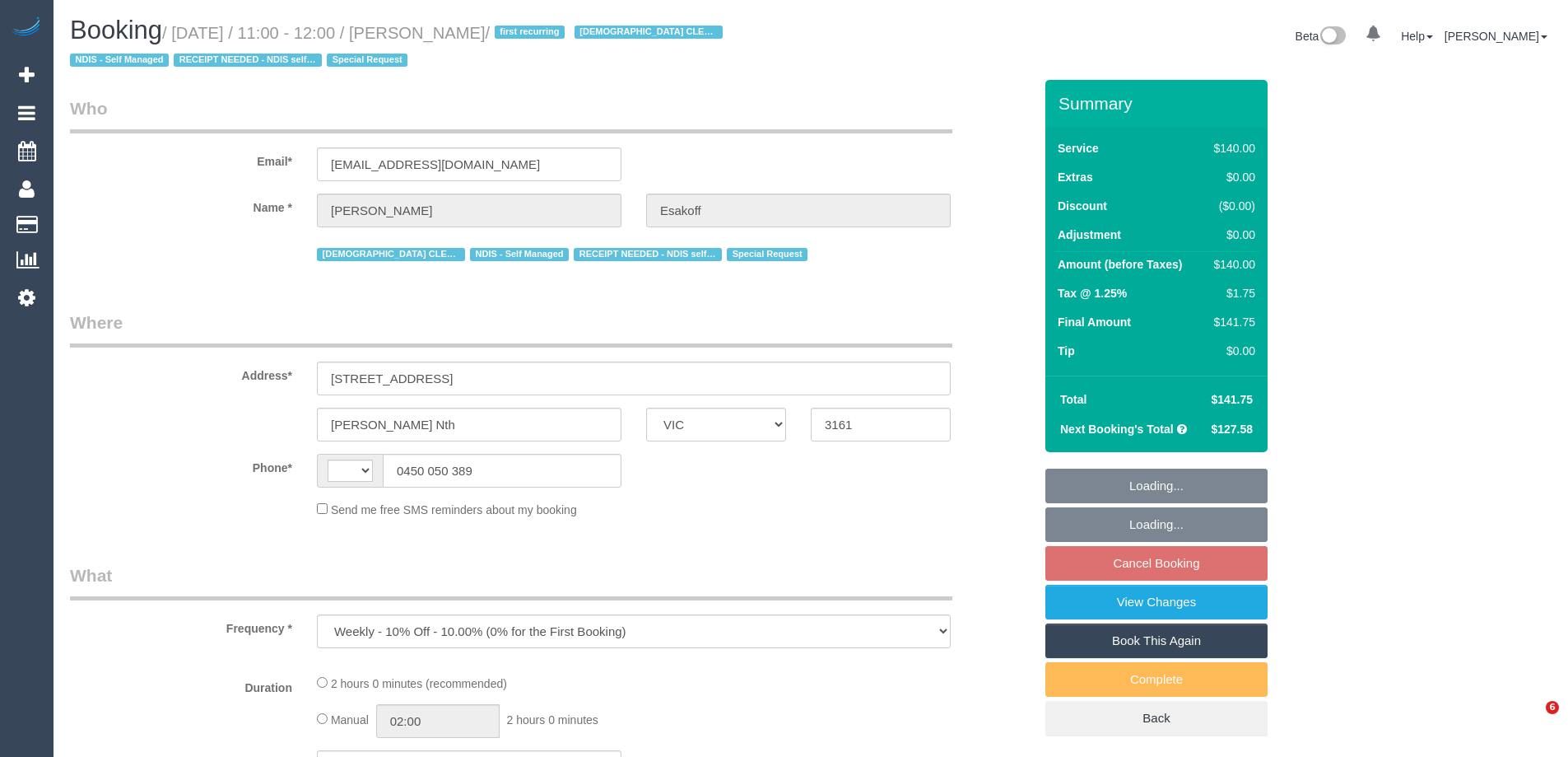
select select "VIC"
select select "string:AU"
select select "string:stripe-pm_1RlfZG2GScqysDRV3VKCnXAi"
select select "number:27"
select select "number:14"
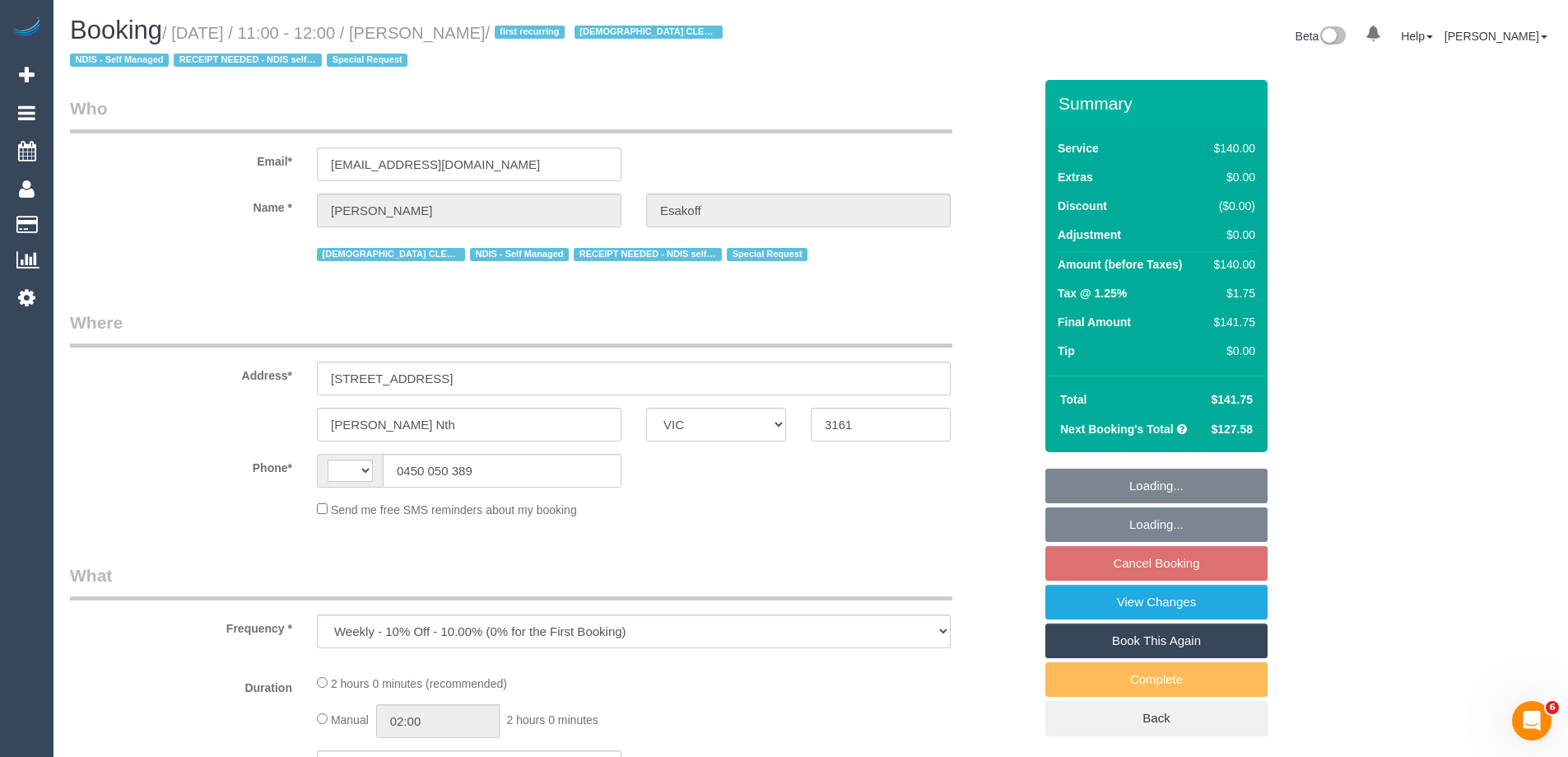
select select "number:19"
select select "number:36"
select select "number:35"
select select "number:11"
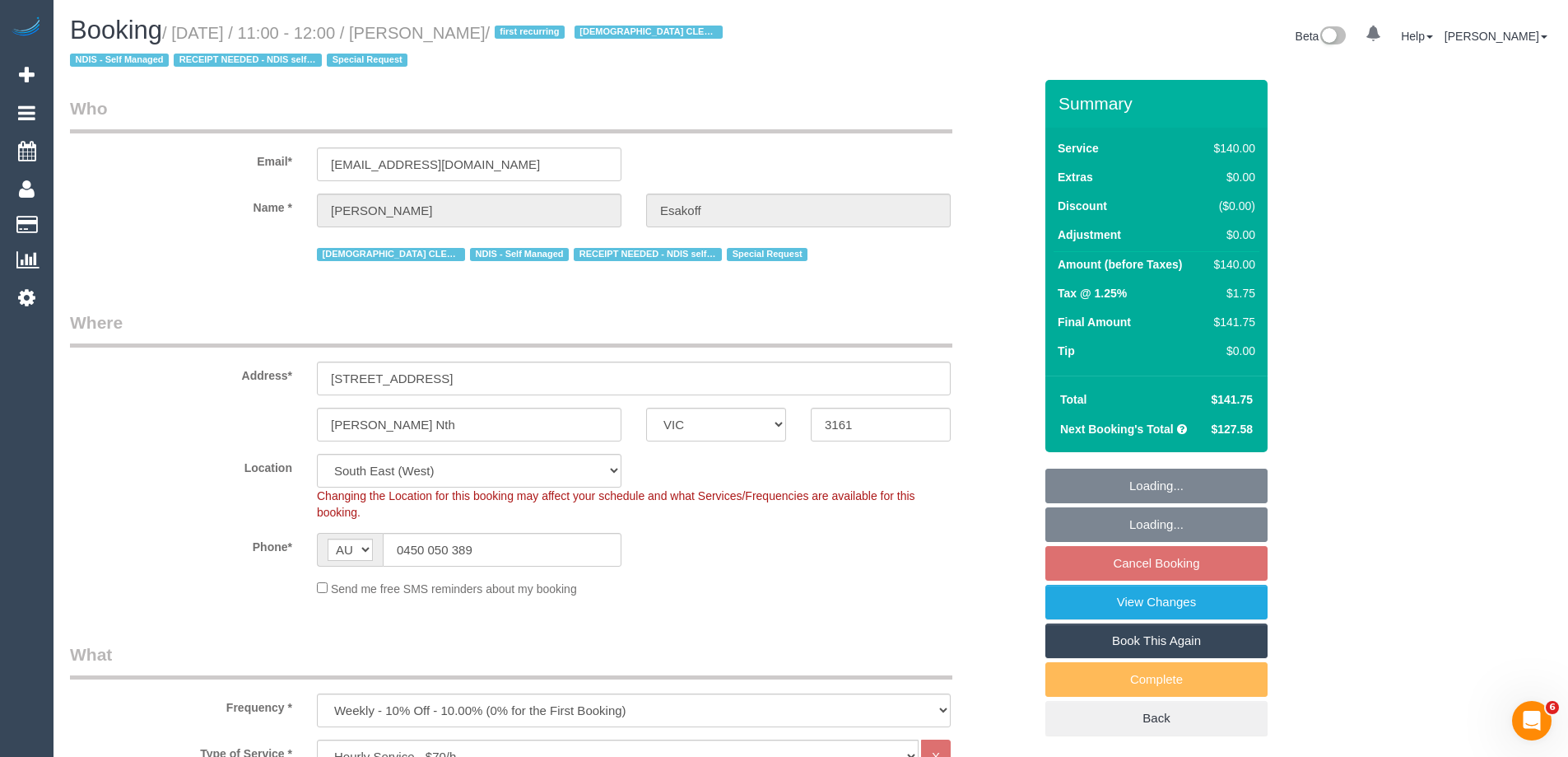
select select "object:906"
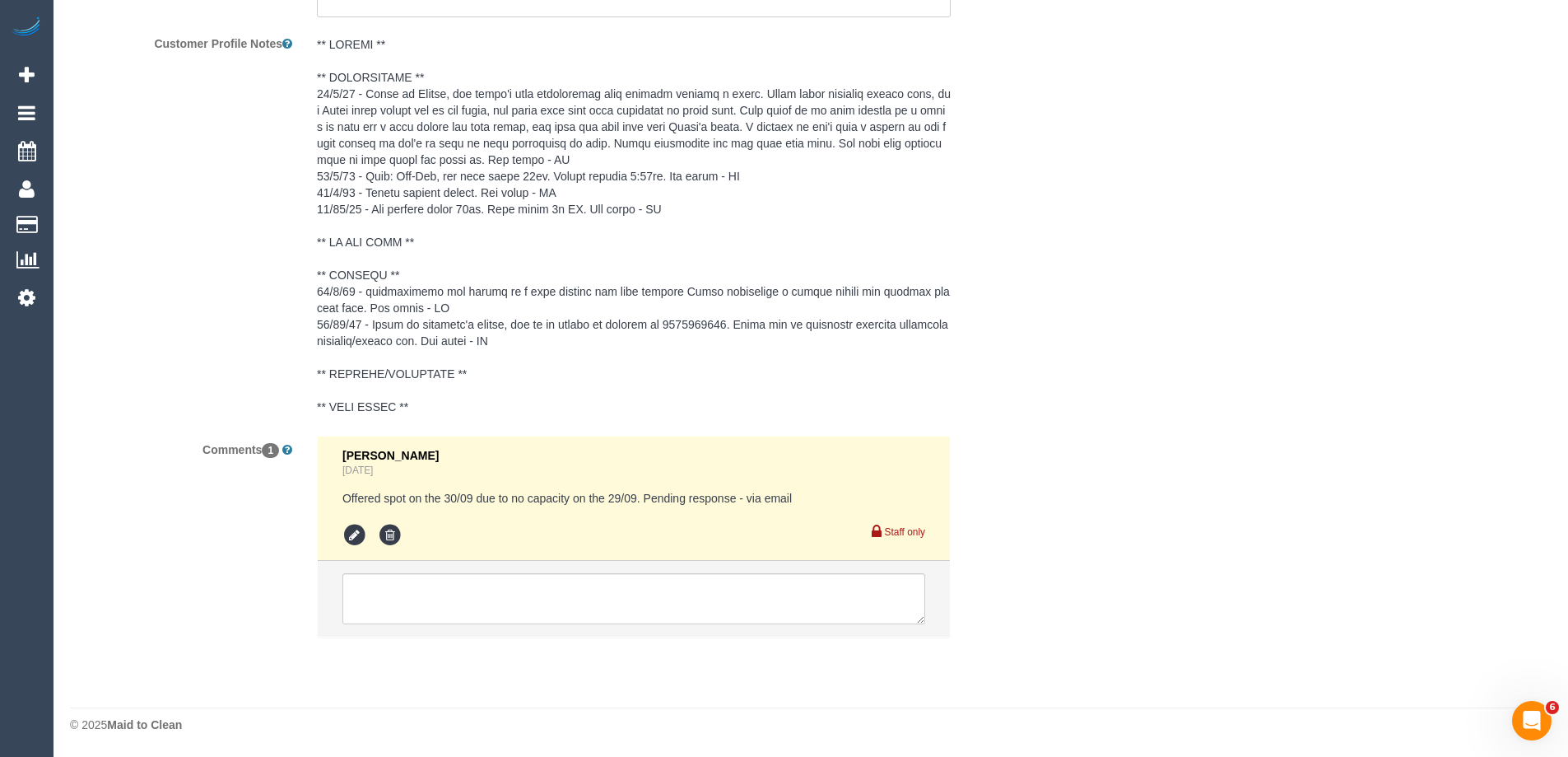
scroll to position [165, 0]
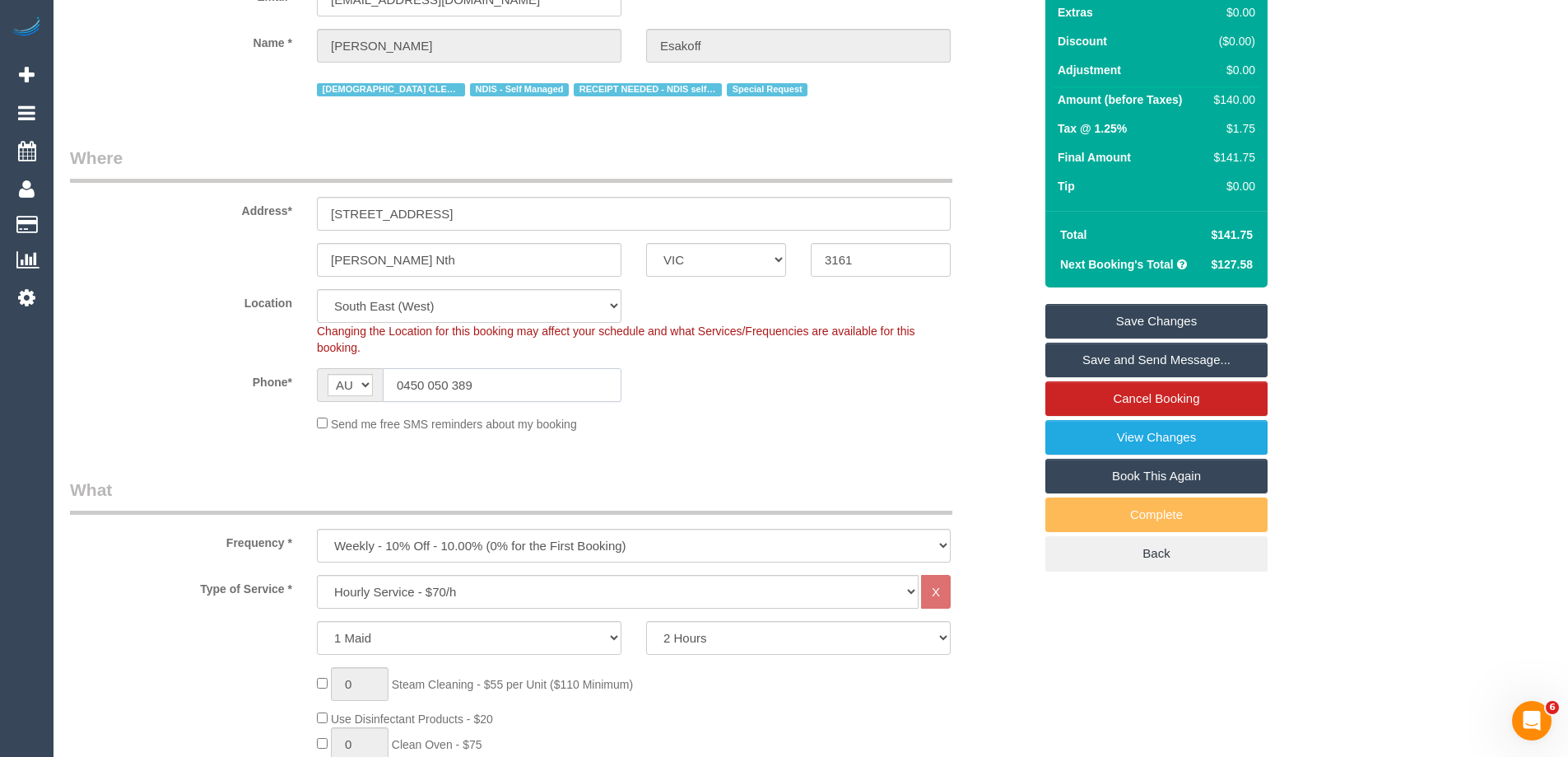
drag, startPoint x: 502, startPoint y: 385, endPoint x: 168, endPoint y: 343, distance: 336.6
click at [168, 343] on sui-booking-location "Location [GEOGRAPHIC_DATA] (North) East (South) [GEOGRAPHIC_DATA] (East) [GEOGR…" at bounding box center [552, 360] width 963 height 143
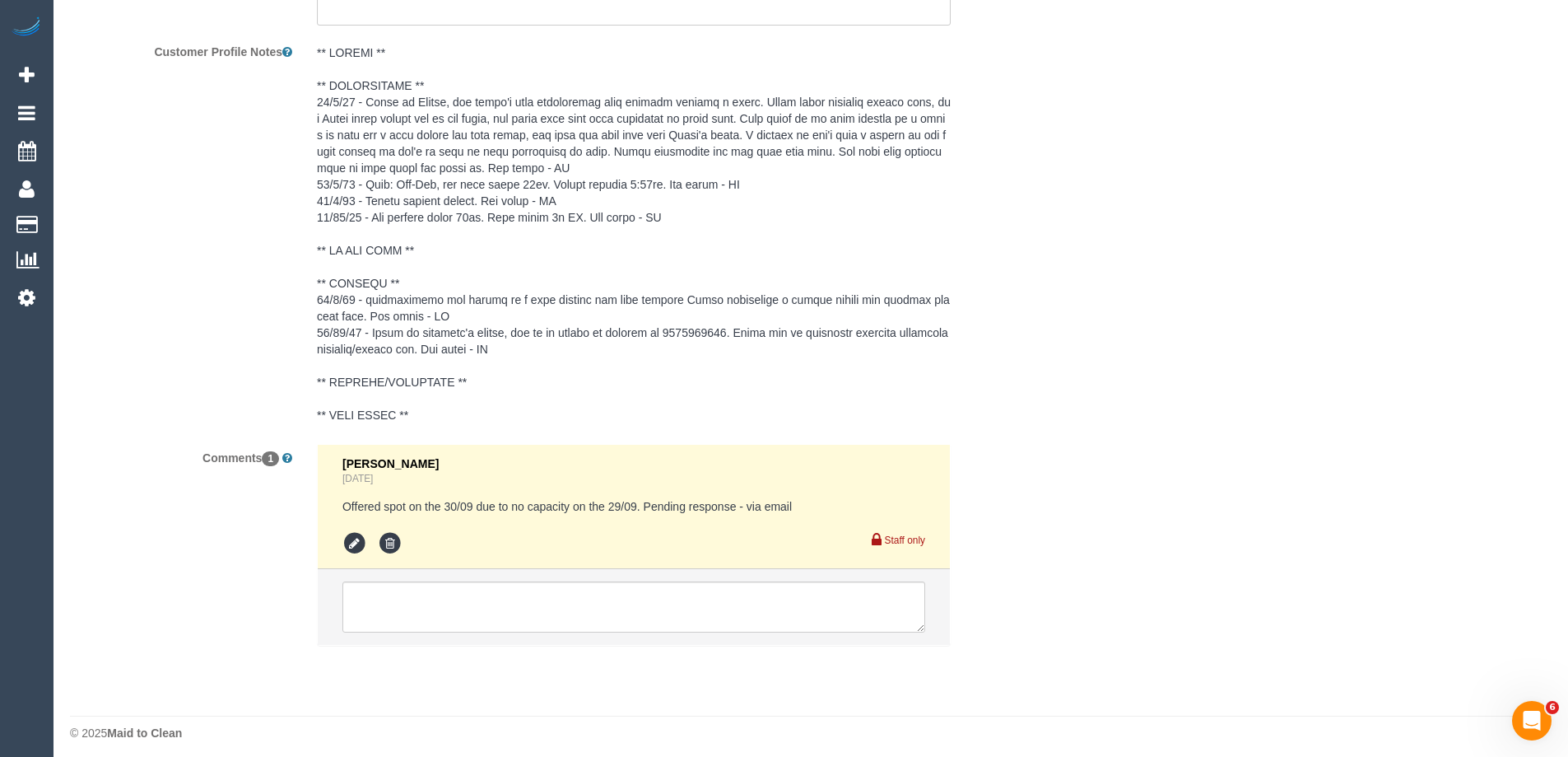
scroll to position [2989, 0]
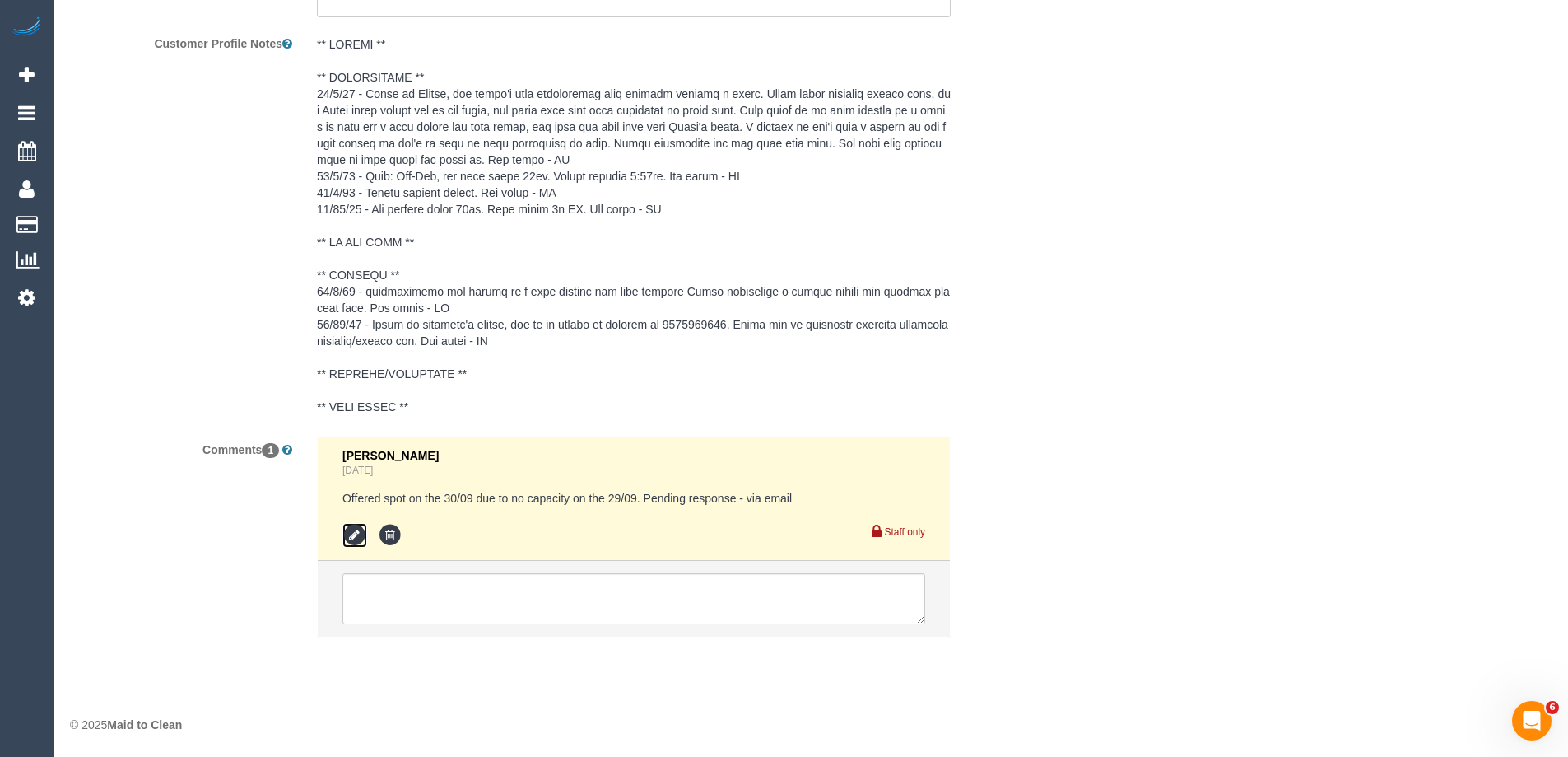
click at [355, 528] on icon at bounding box center [355, 535] width 24 height 24
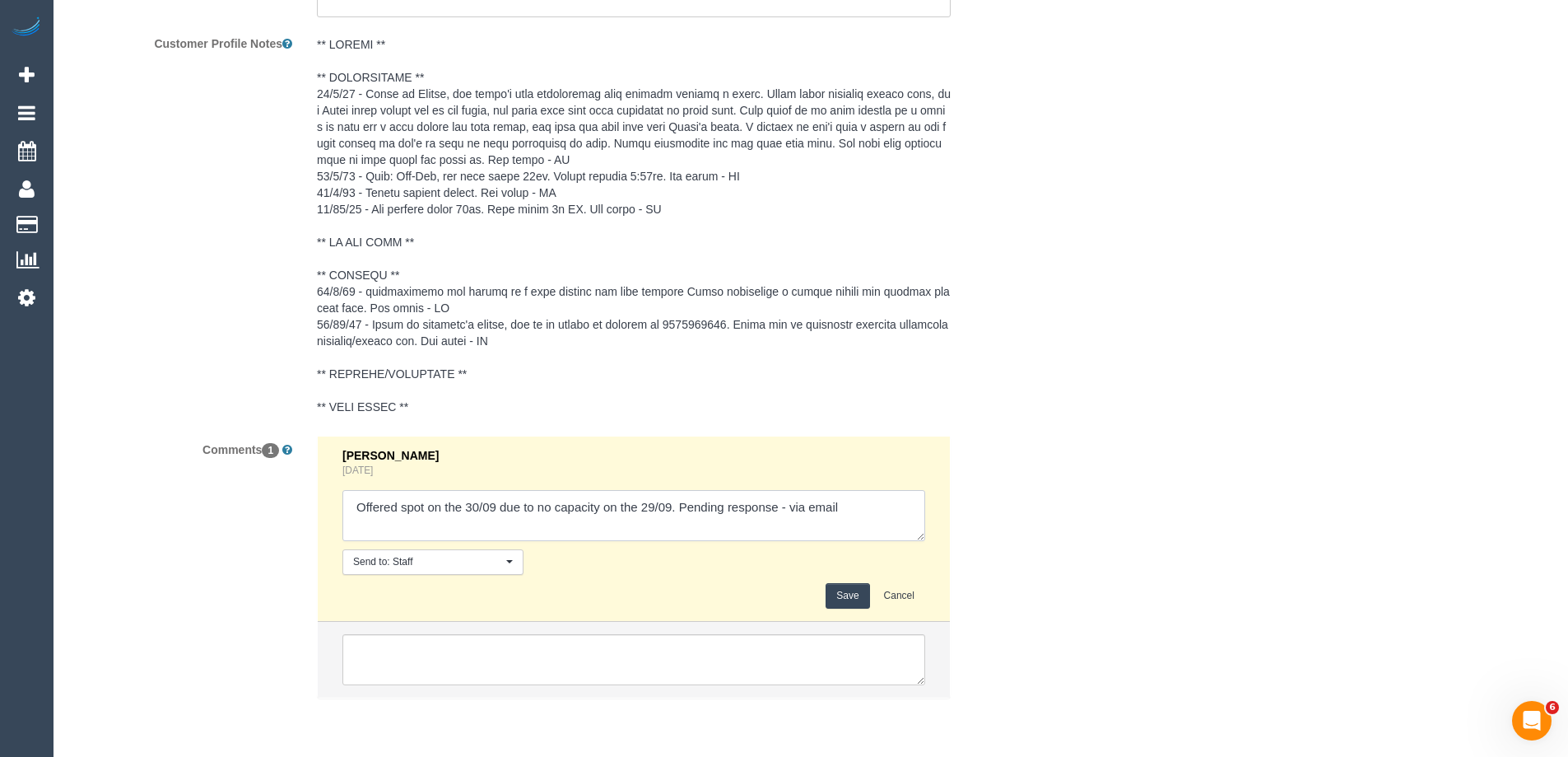
drag, startPoint x: 810, startPoint y: 504, endPoint x: 906, endPoint y: 510, distance: 96.2
click at [906, 510] on textarea at bounding box center [634, 516] width 583 height 51
type textarea "Offered spot on the 30/09 due to no capacity on the 29/09. Pending response - v…"
click at [849, 595] on button "Save" at bounding box center [848, 596] width 43 height 25
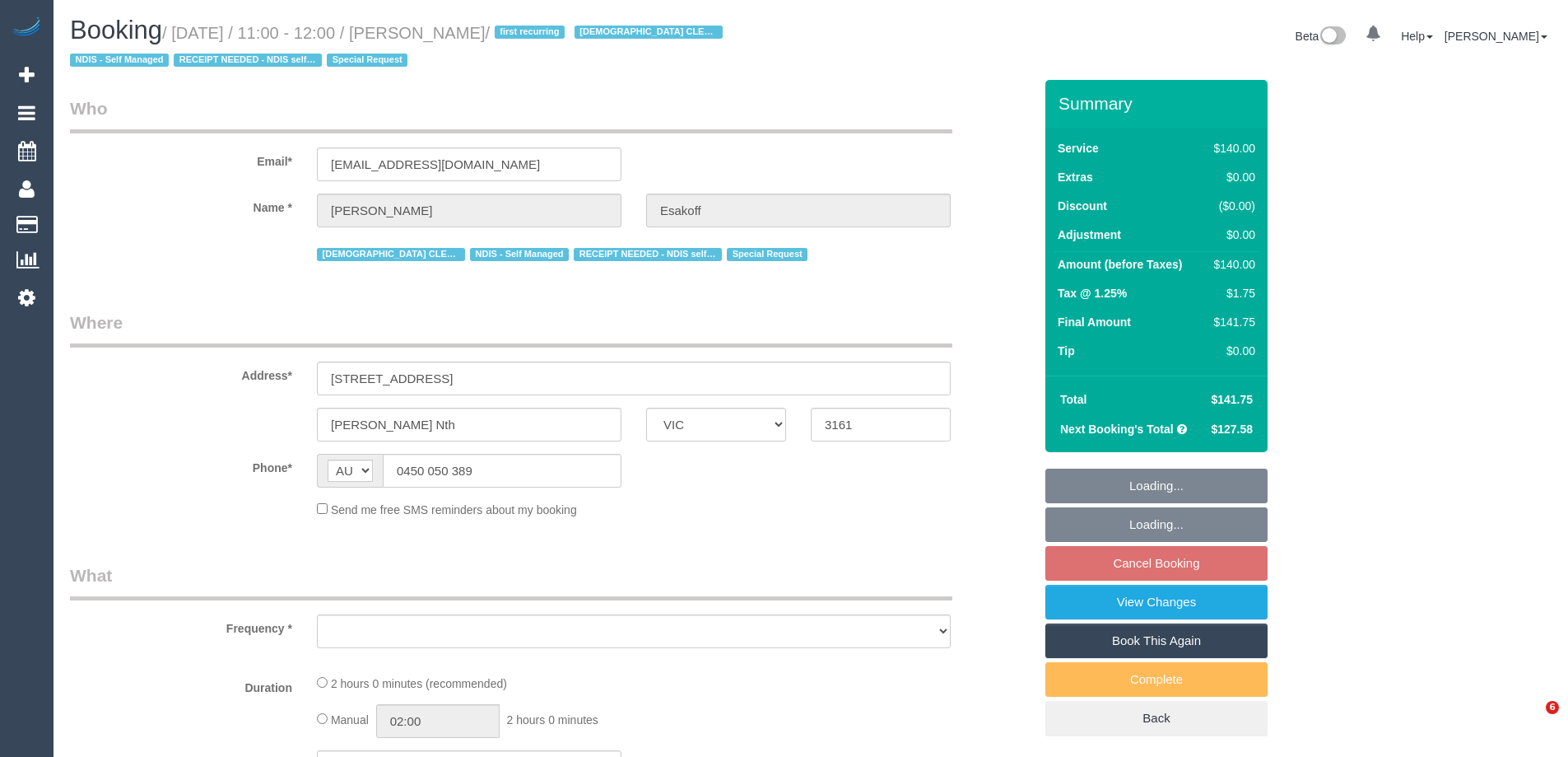
select select "VIC"
select select "object:578"
select select "string:stripe-pm_1RlfZG2GScqysDRV3VKCnXAi"
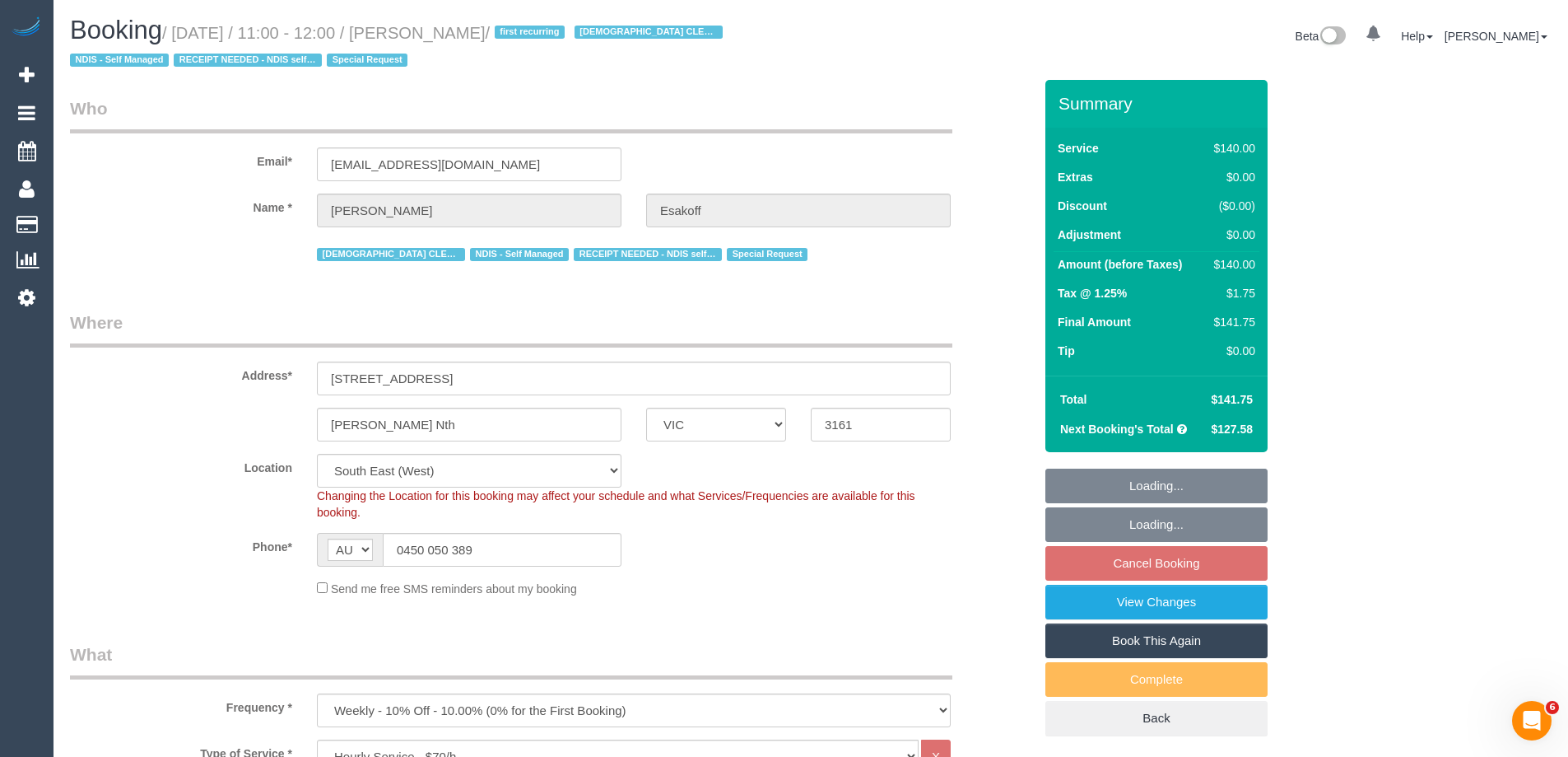
select select "object:895"
select select "number:27"
select select "number:14"
select select "number:19"
select select "number:36"
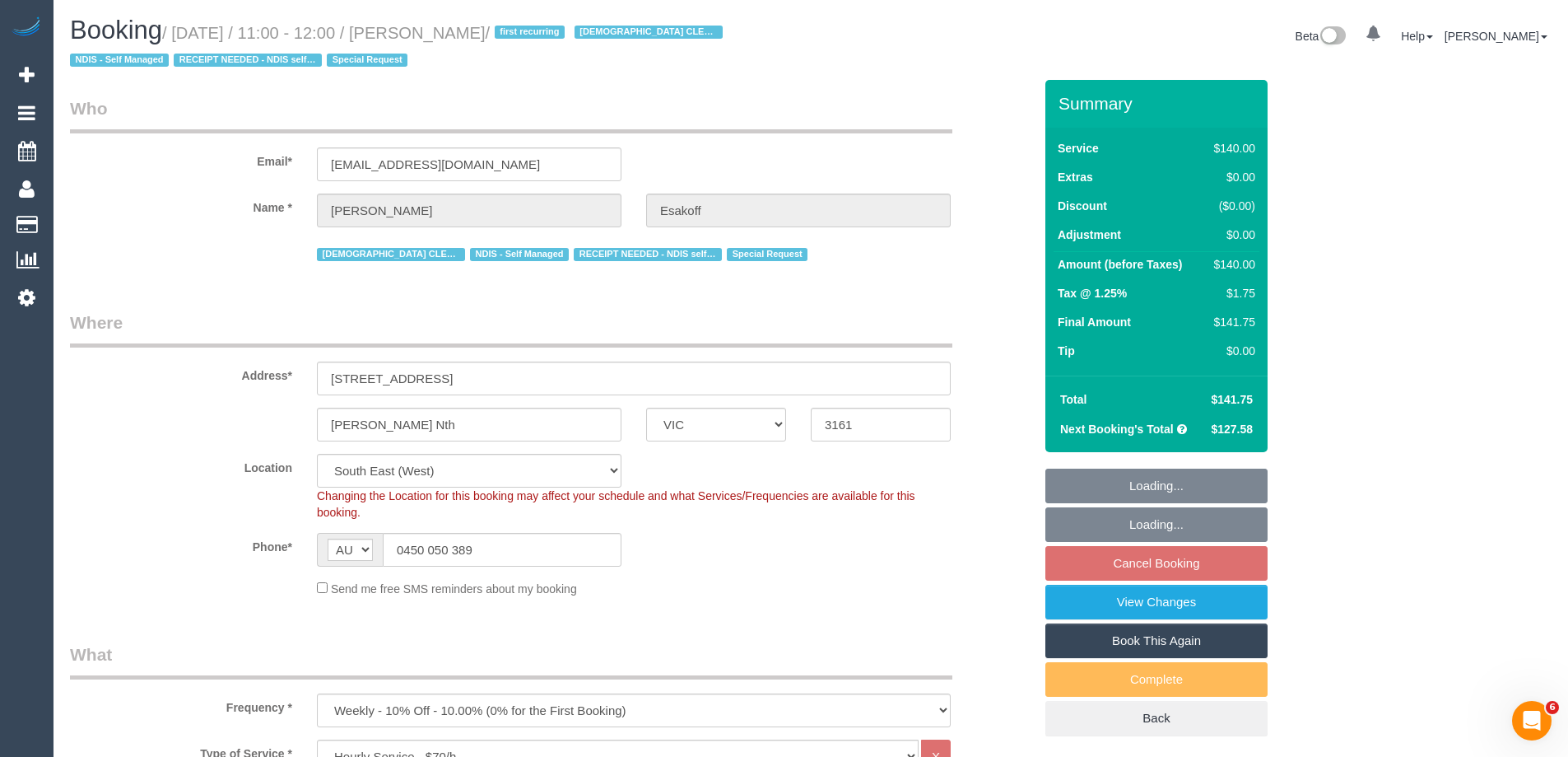
select select "number:35"
select select "number:11"
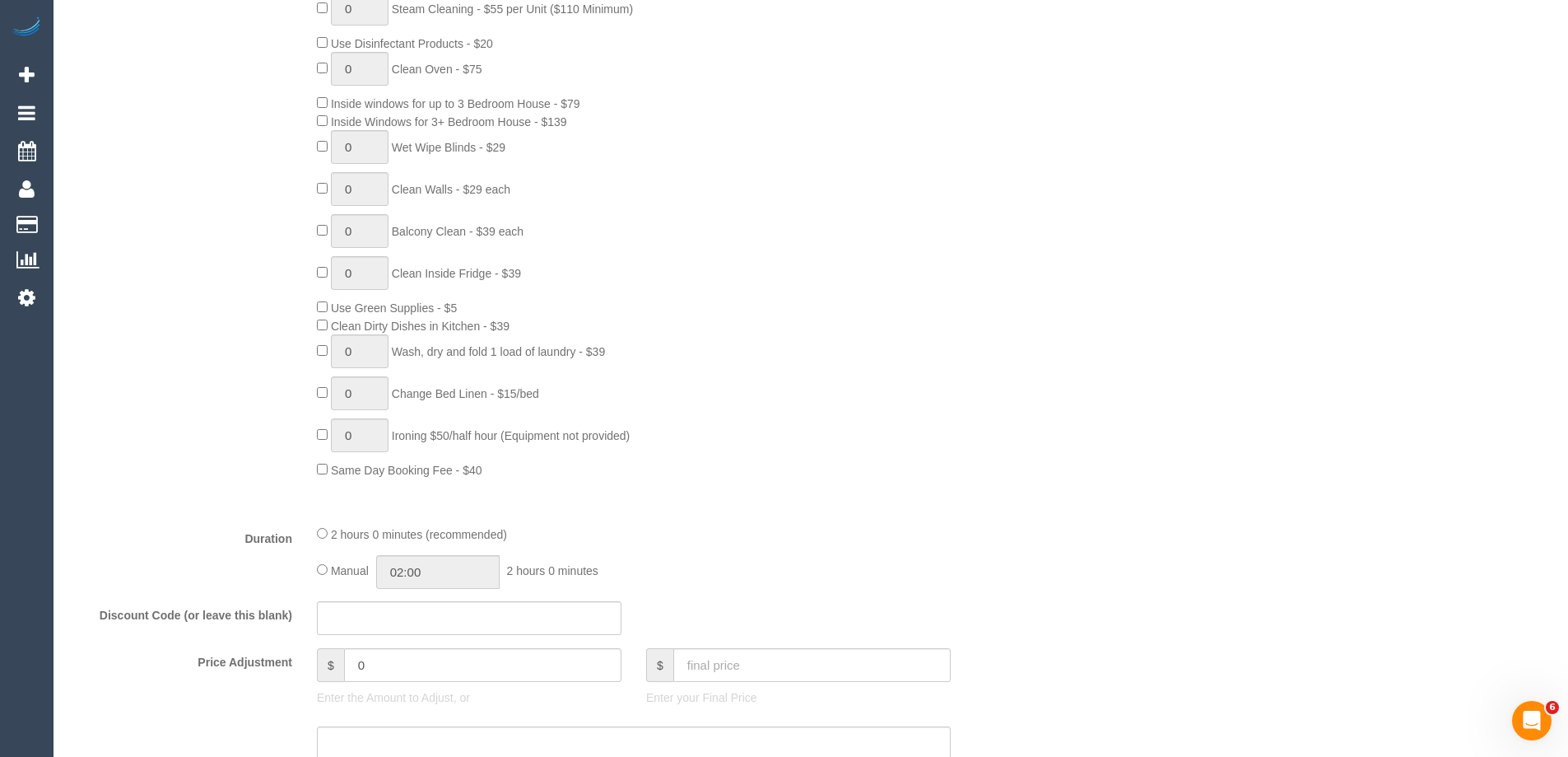
scroll to position [3047, 0]
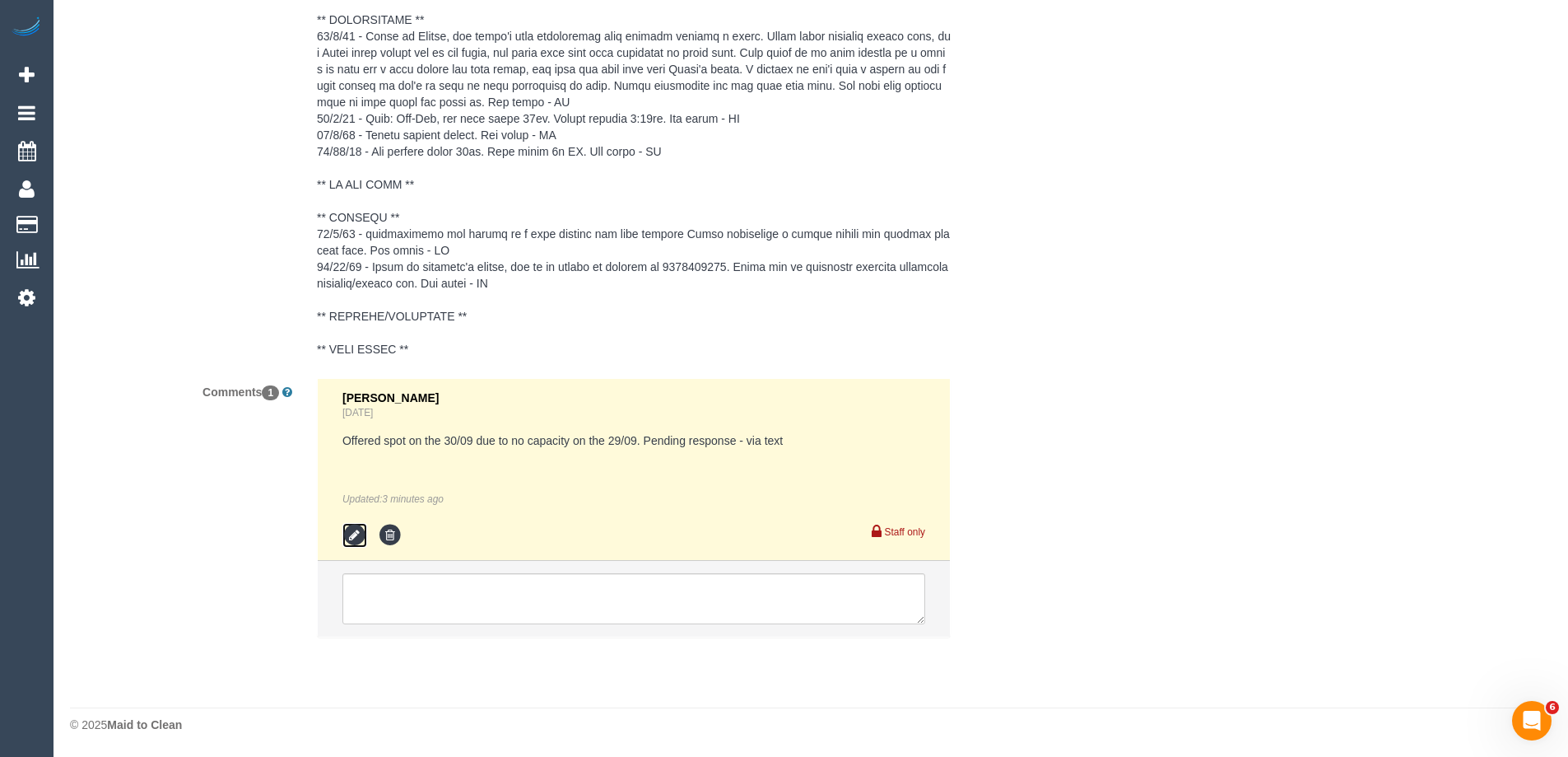
click at [360, 540] on icon at bounding box center [355, 535] width 24 height 24
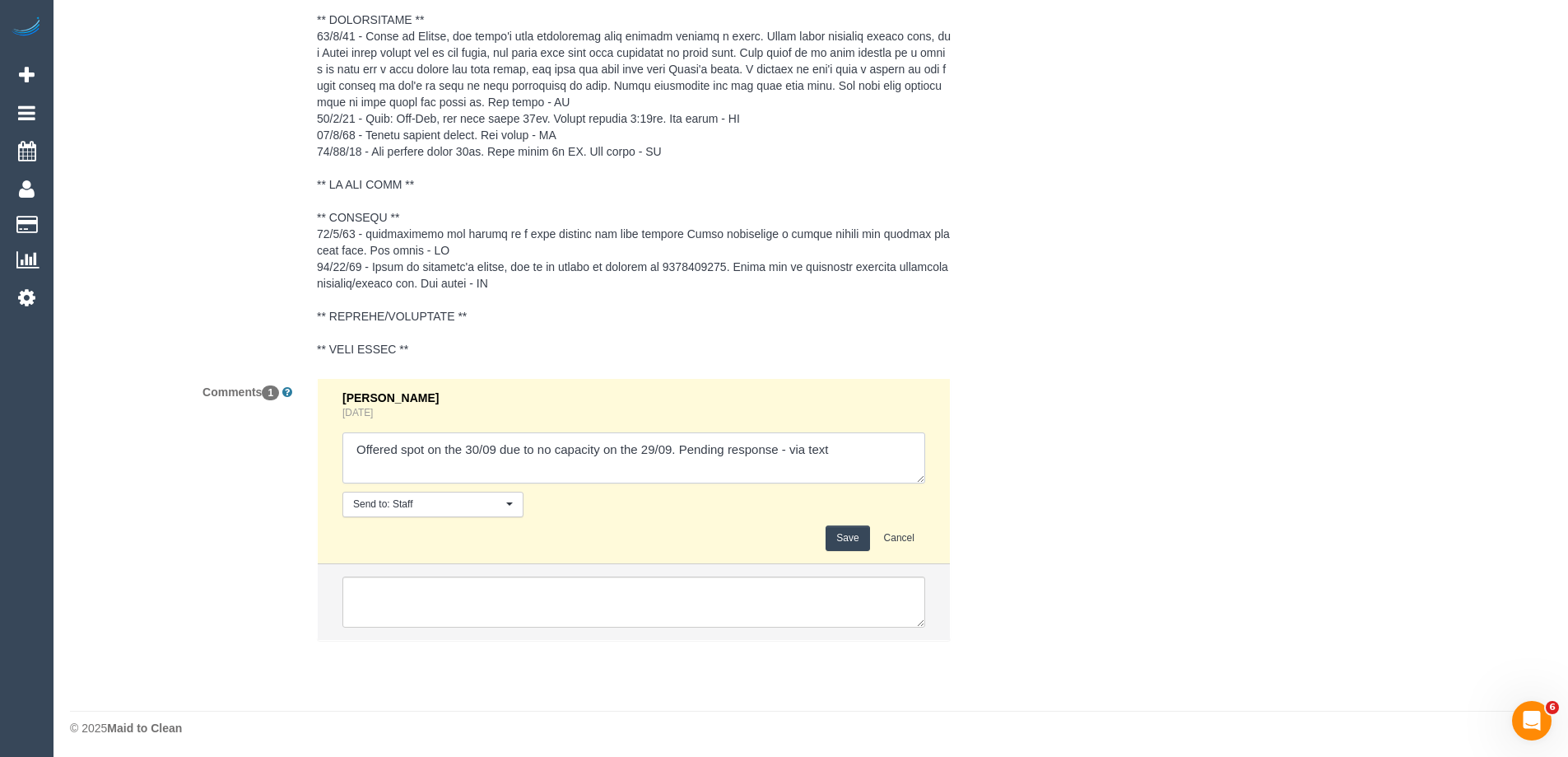
click at [790, 446] on textarea at bounding box center [634, 457] width 583 height 51
type textarea "Offered spot on the 30/09 due to no capacity on the 29/09. Pending response - c…"
click at [850, 537] on button "Save" at bounding box center [848, 537] width 43 height 25
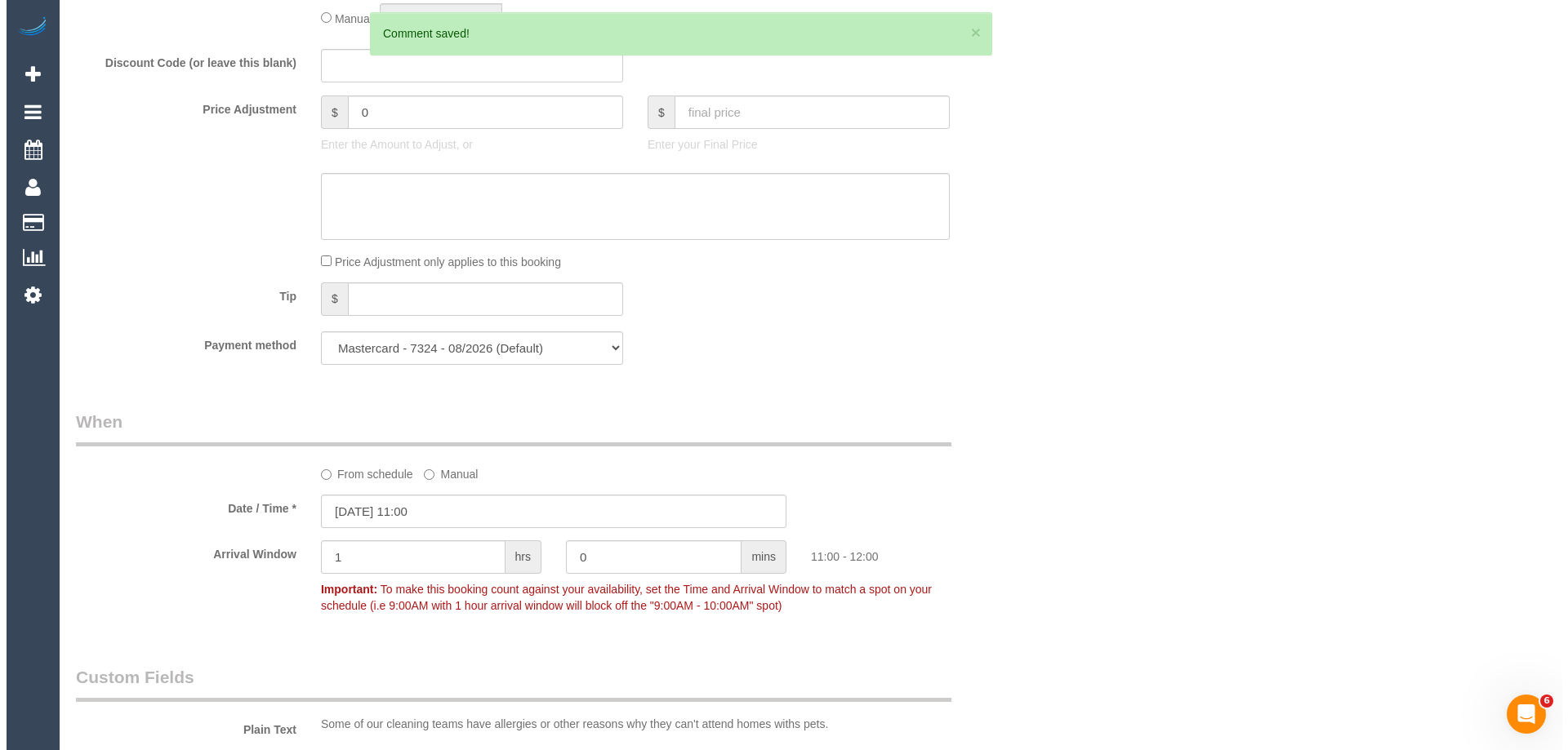
scroll to position [0, 0]
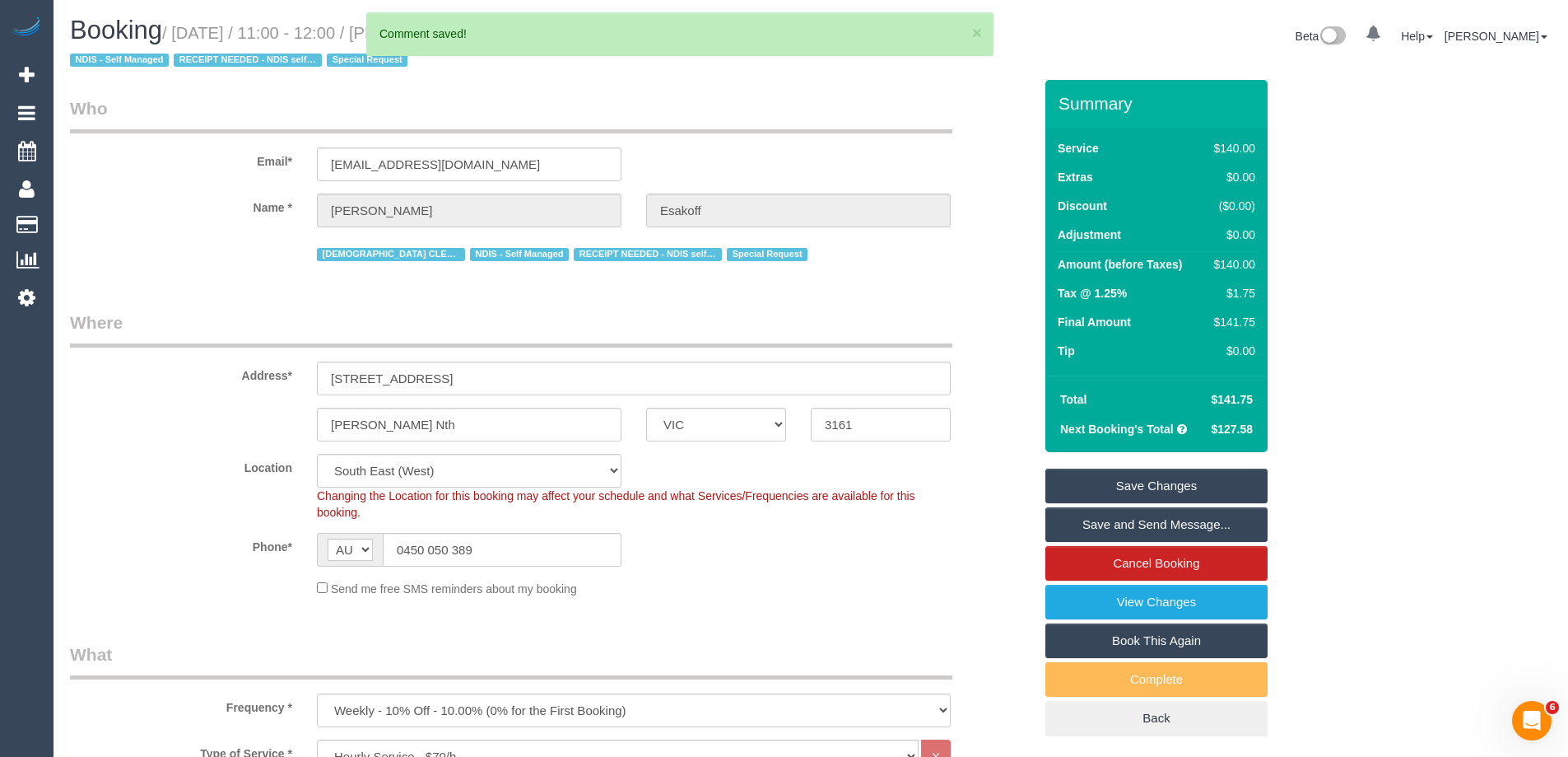
click at [1088, 521] on link "Save and Send Message..." at bounding box center [1157, 524] width 222 height 35
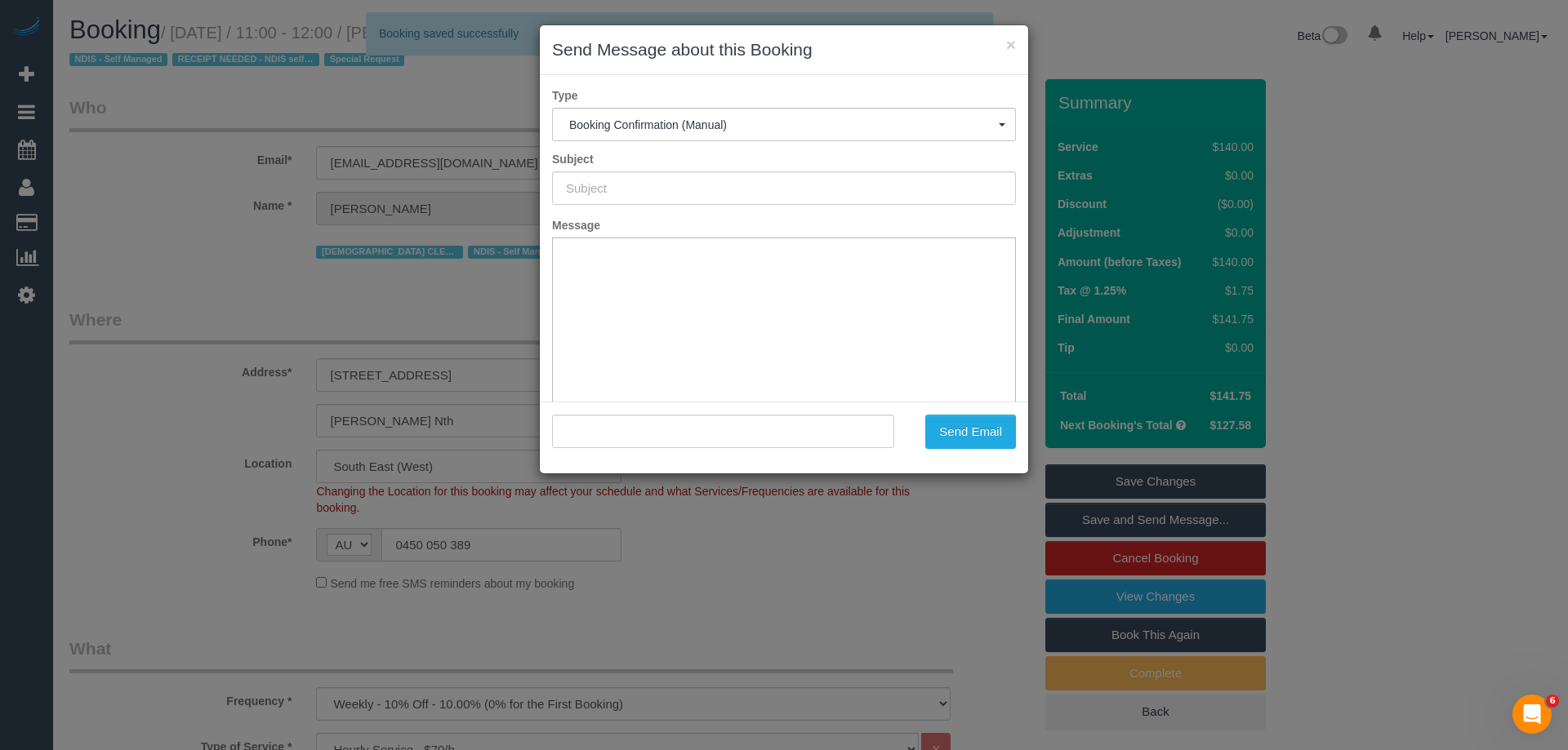
type input "Booking Confirmed"
type input ""[PERSON_NAME]" <[EMAIL_ADDRESS][DOMAIN_NAME]>"
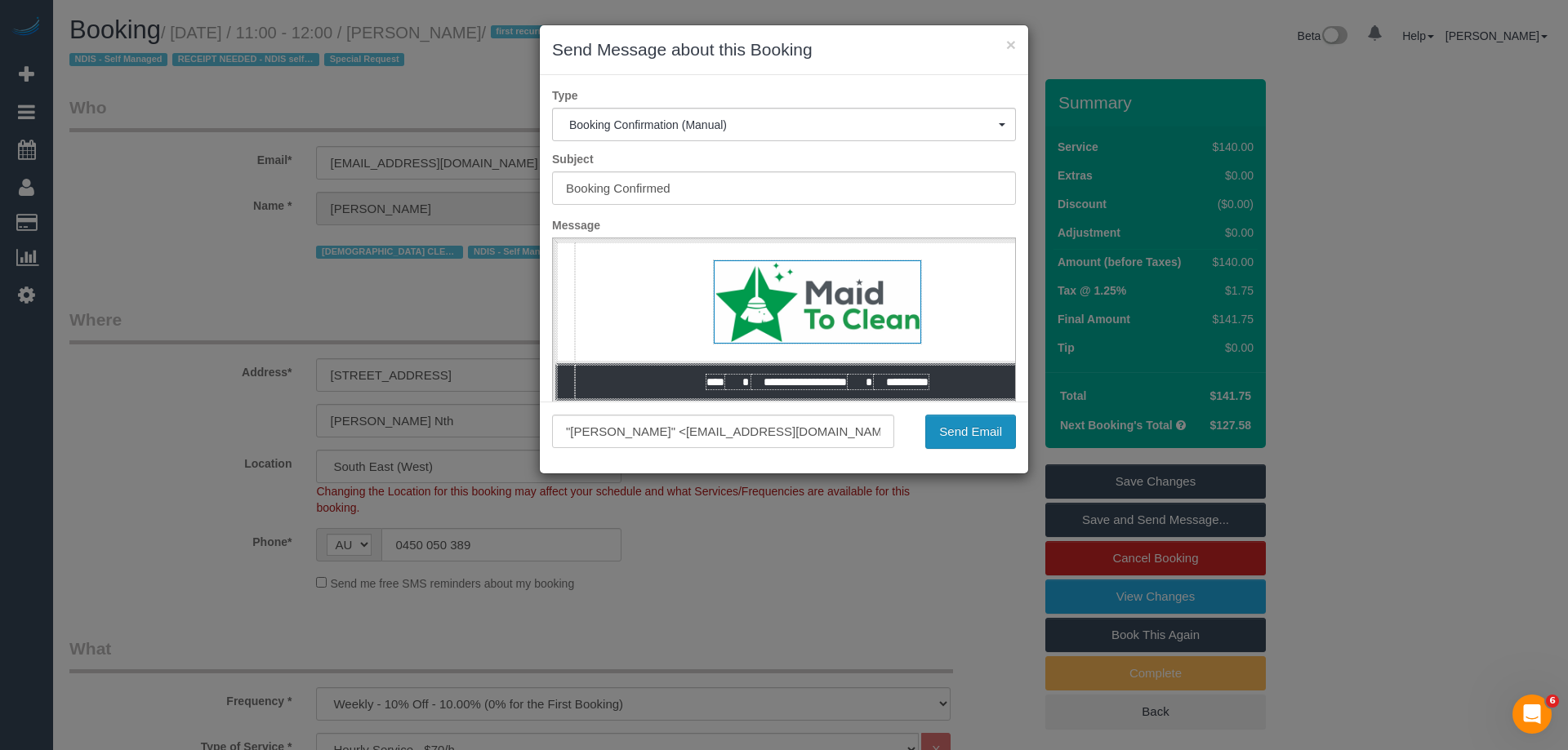
click at [985, 436] on button "Send Email" at bounding box center [970, 432] width 90 height 34
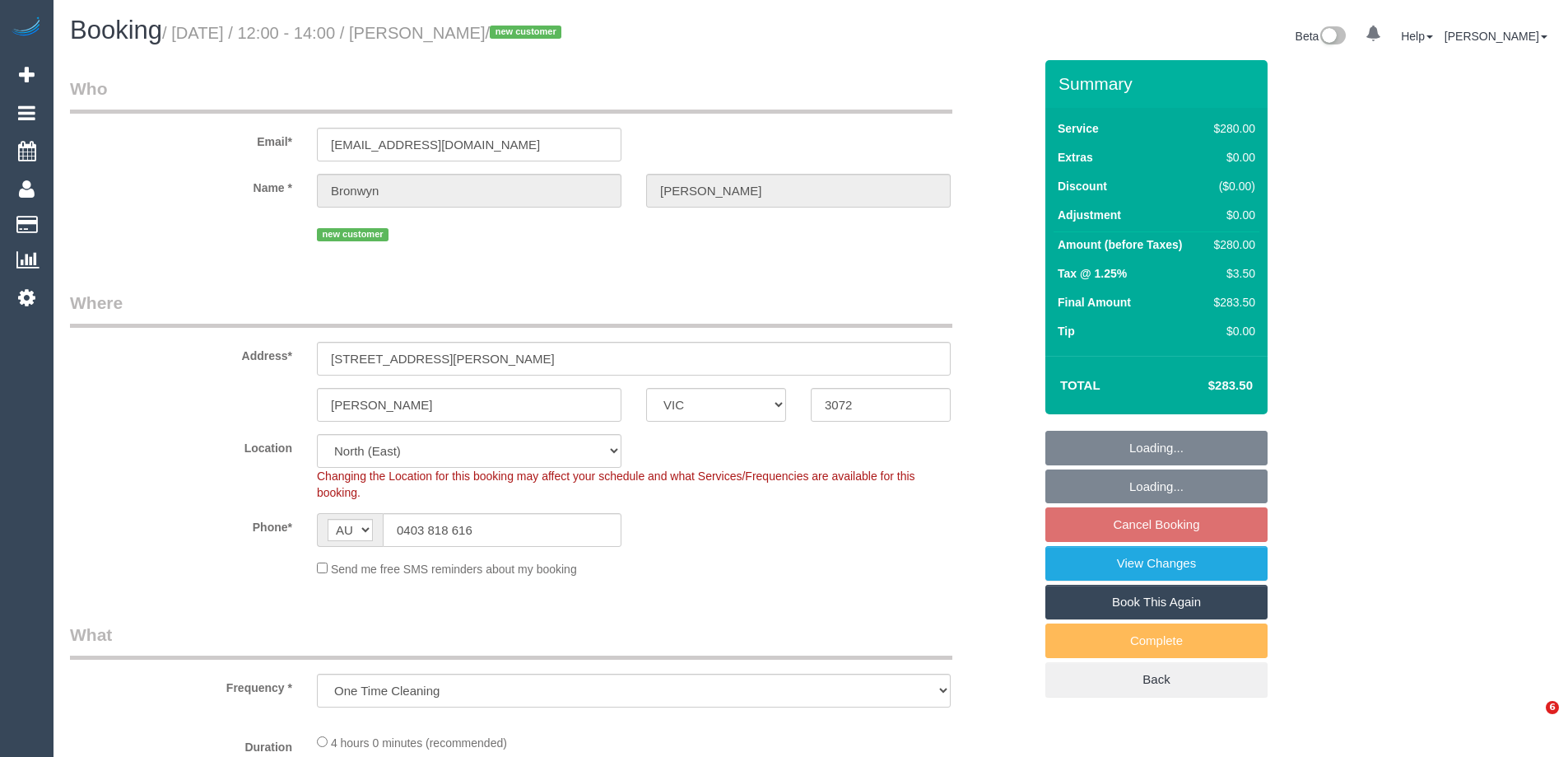
select select "VIC"
select select "object:1512"
select select "240"
select select "number:29"
select select "number:14"
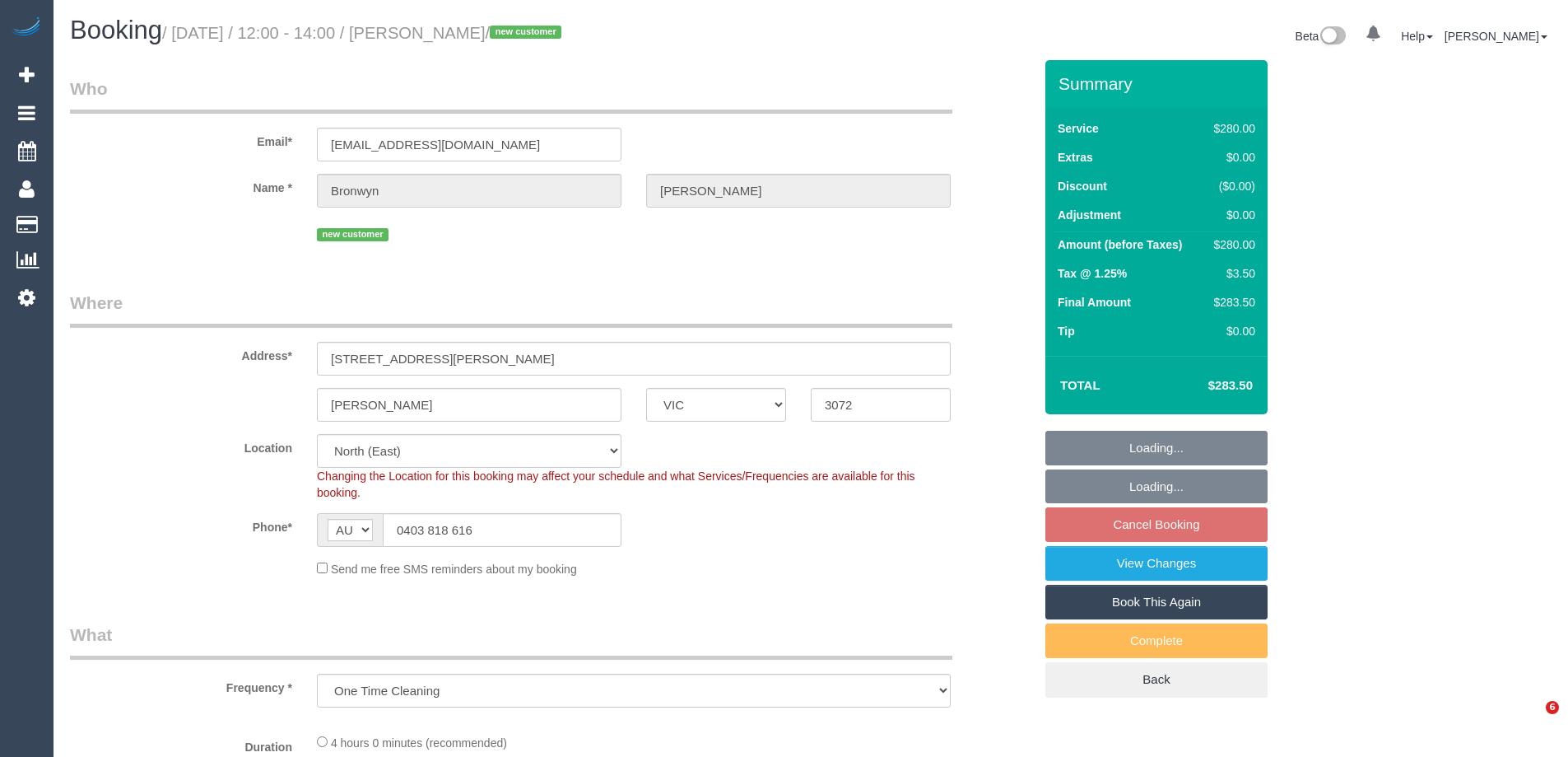
select select "number:18"
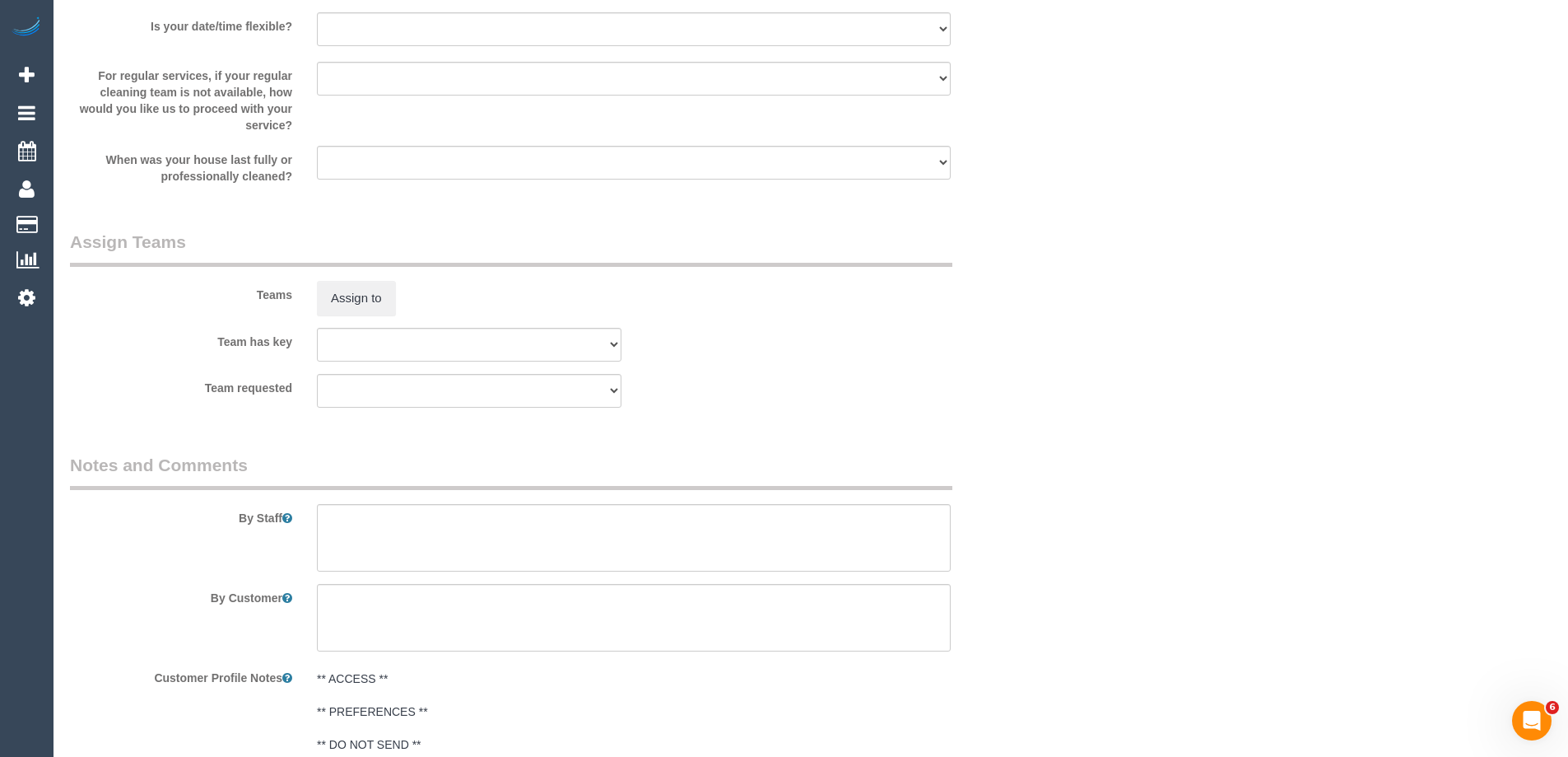
scroll to position [2334, 0]
click at [355, 296] on button "Assign to" at bounding box center [356, 299] width 79 height 35
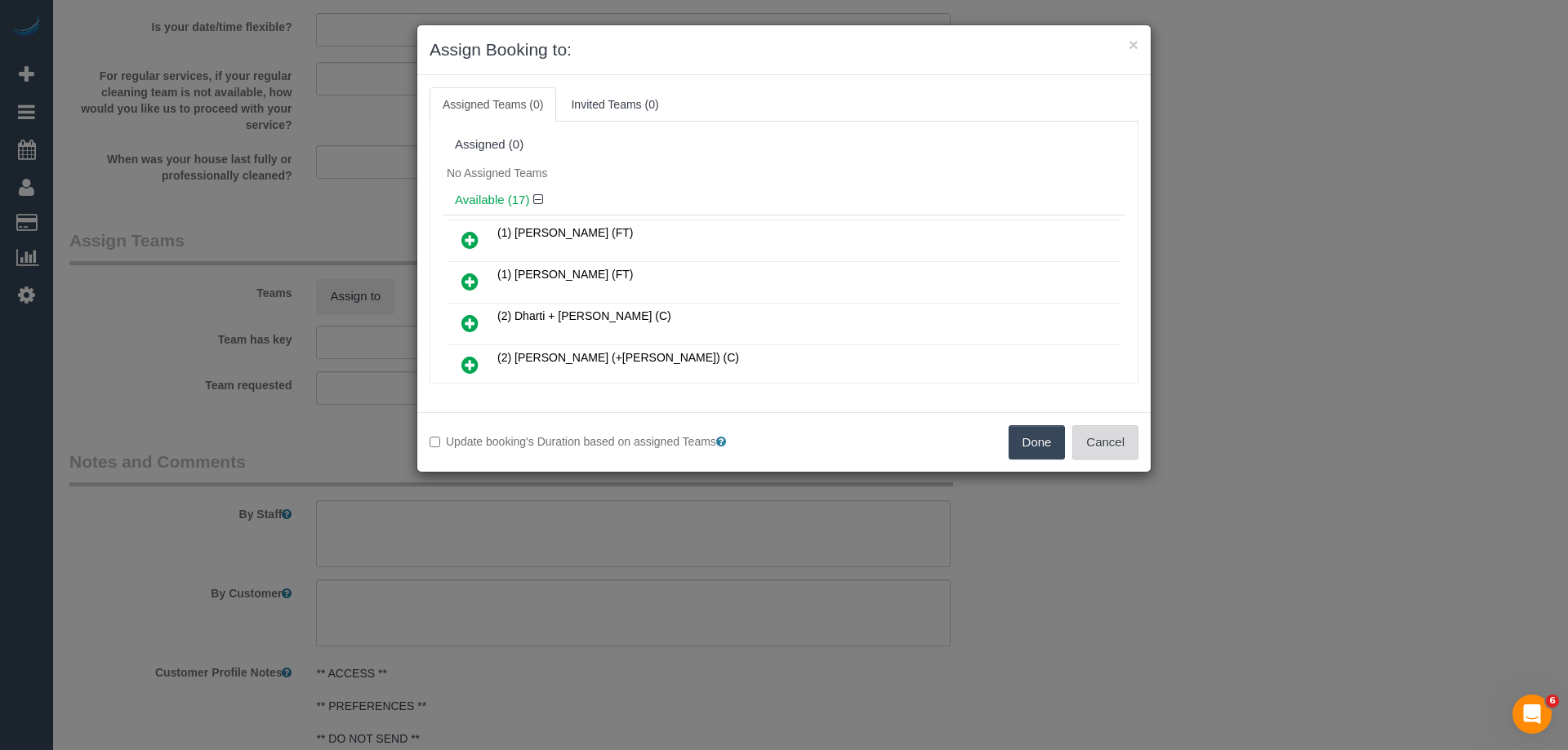
click at [1128, 439] on button "Cancel" at bounding box center [1105, 442] width 66 height 34
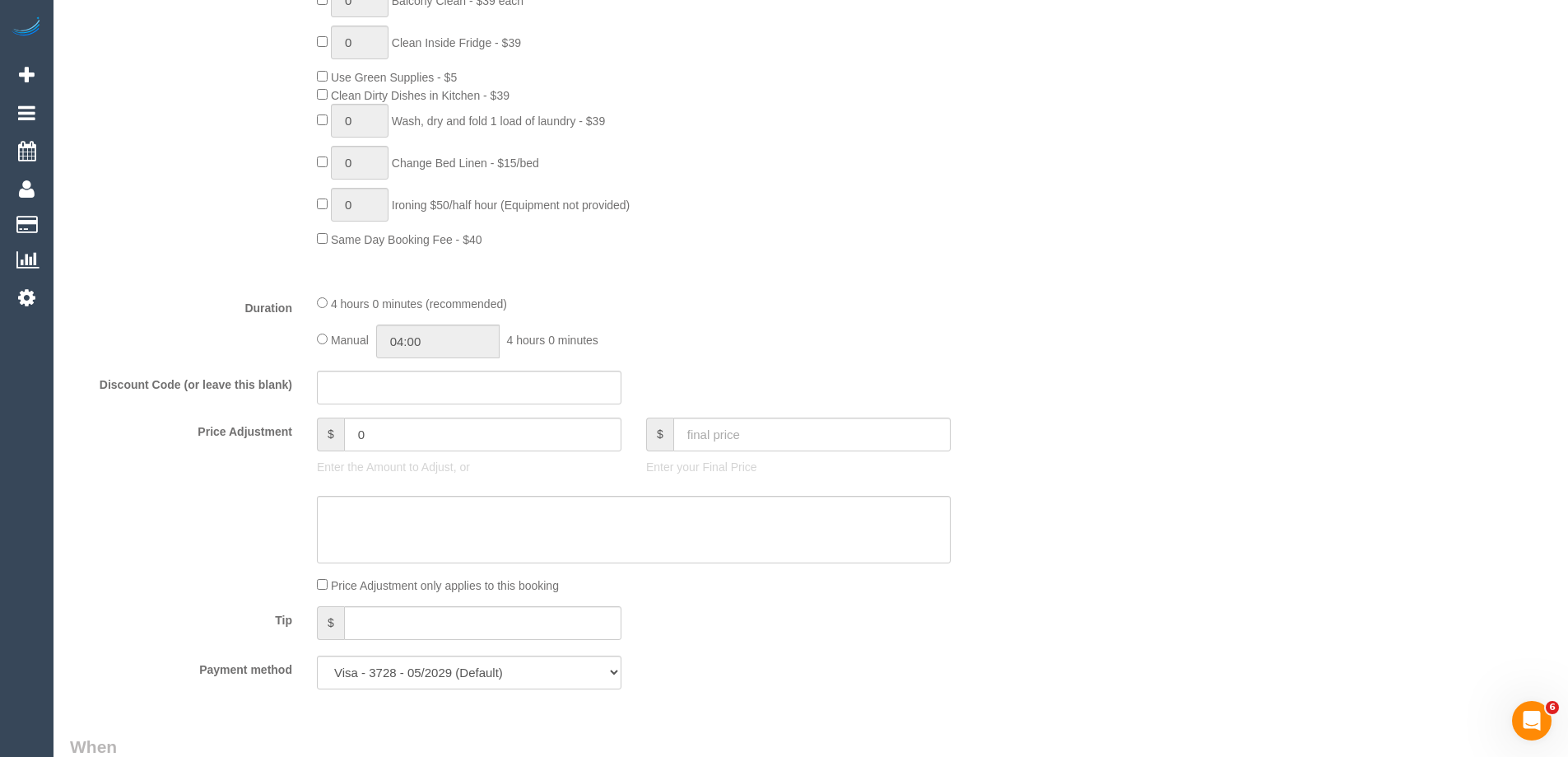
scroll to position [0, 0]
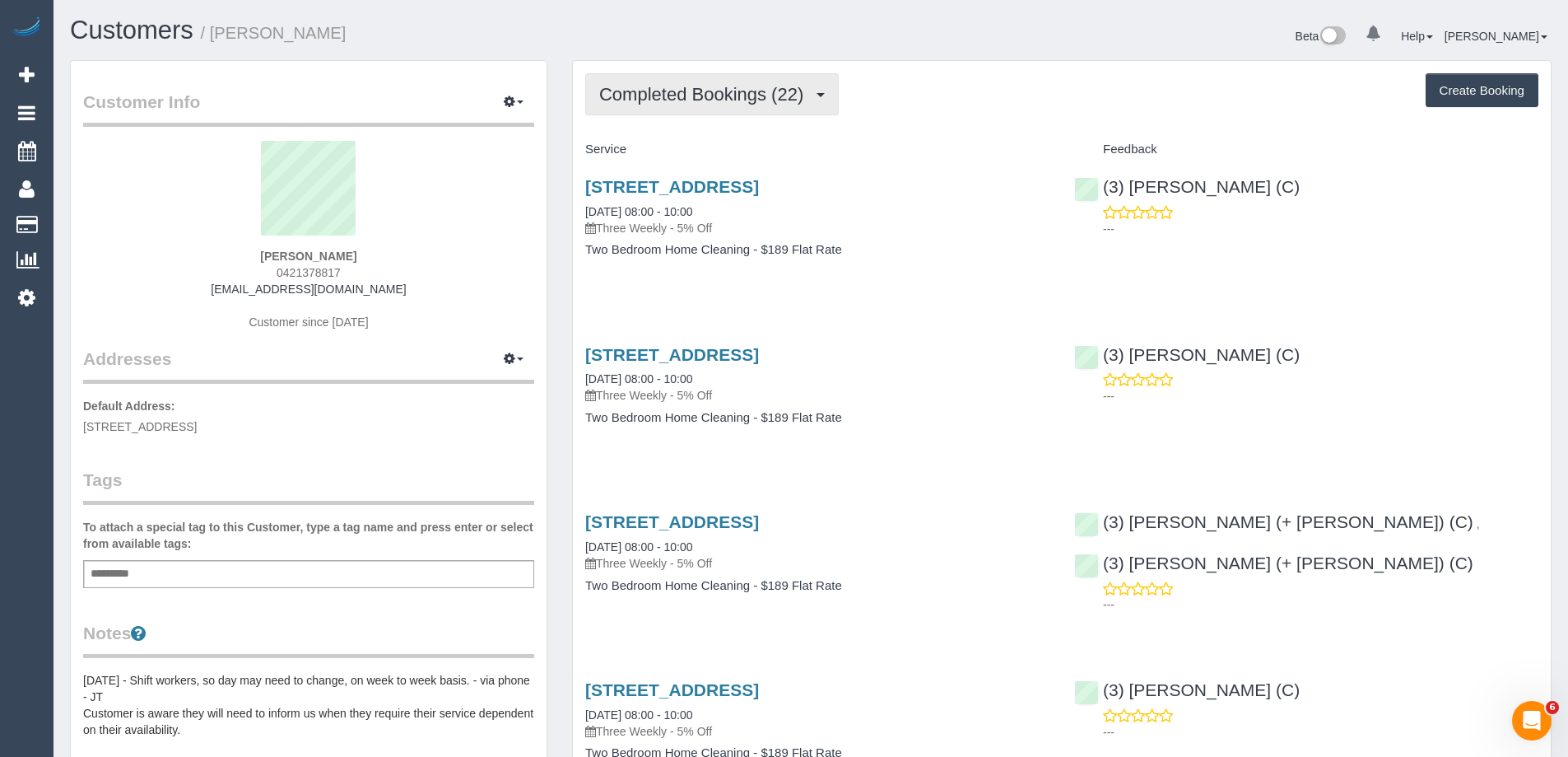
click at [704, 98] on span "Completed Bookings (22)" at bounding box center [705, 95] width 213 height 21
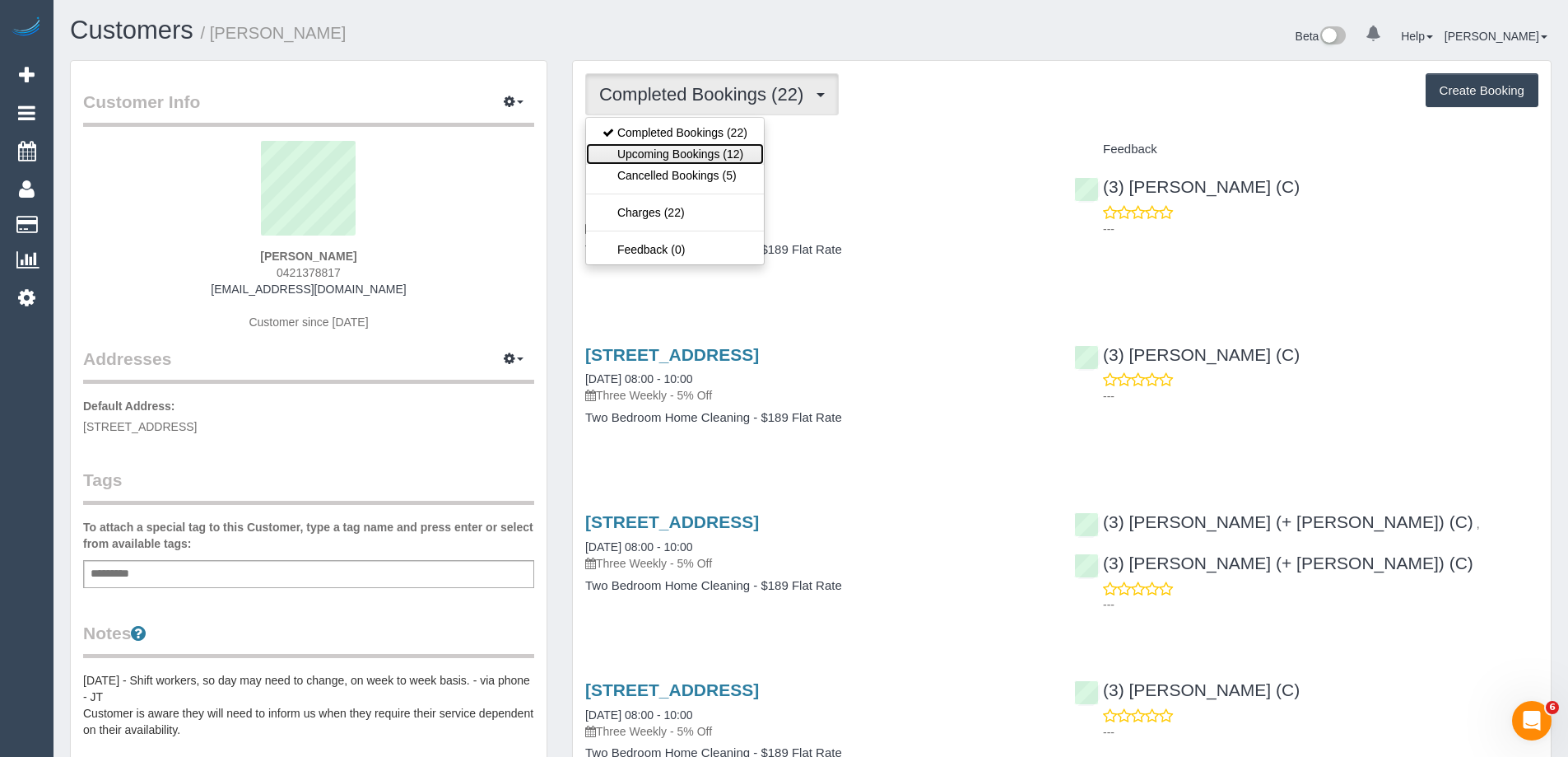
click at [712, 150] on link "Upcoming Bookings (12)" at bounding box center [675, 154] width 178 height 22
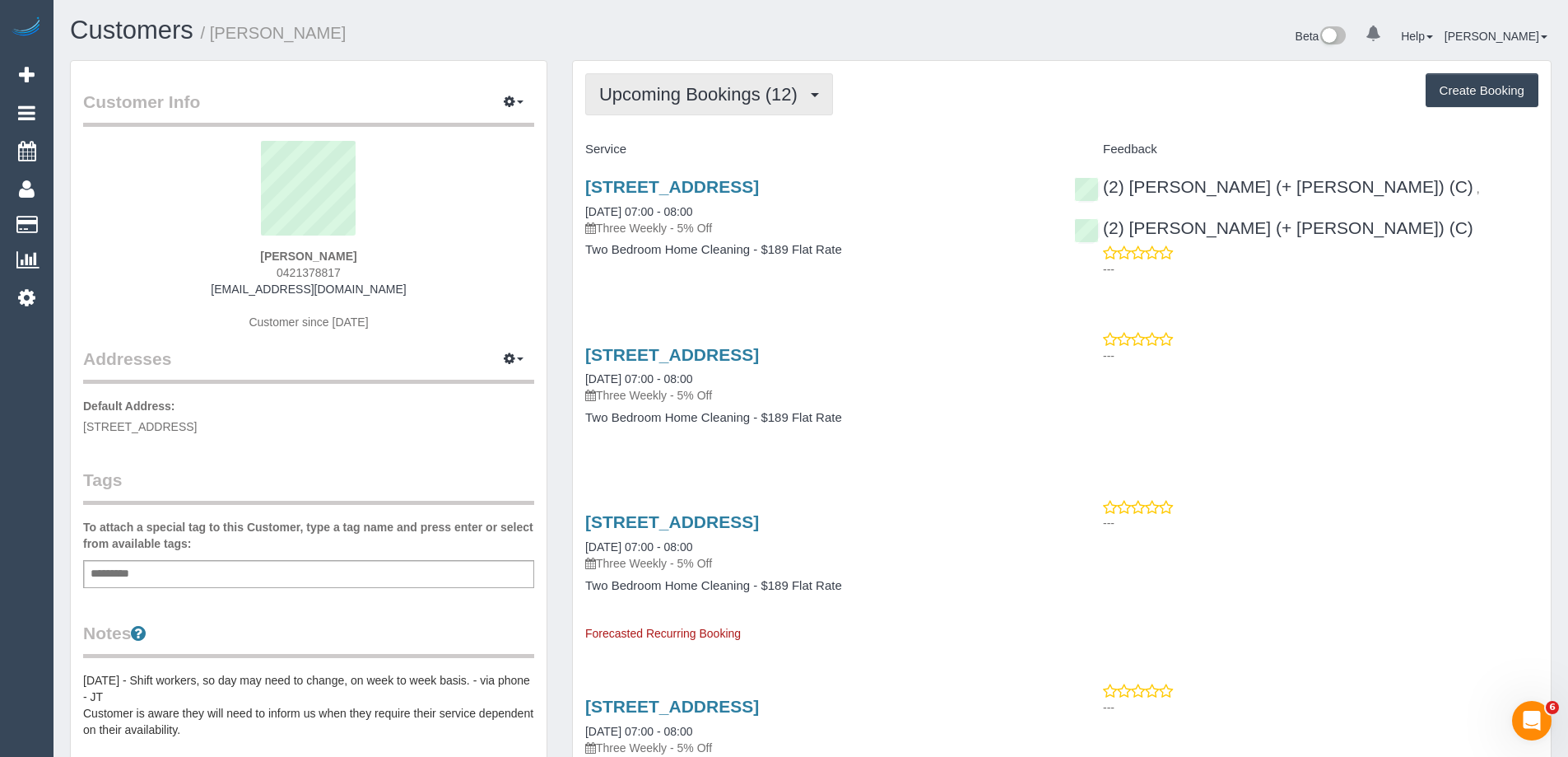
click at [652, 112] on button "Upcoming Bookings (12)" at bounding box center [710, 94] width 248 height 42
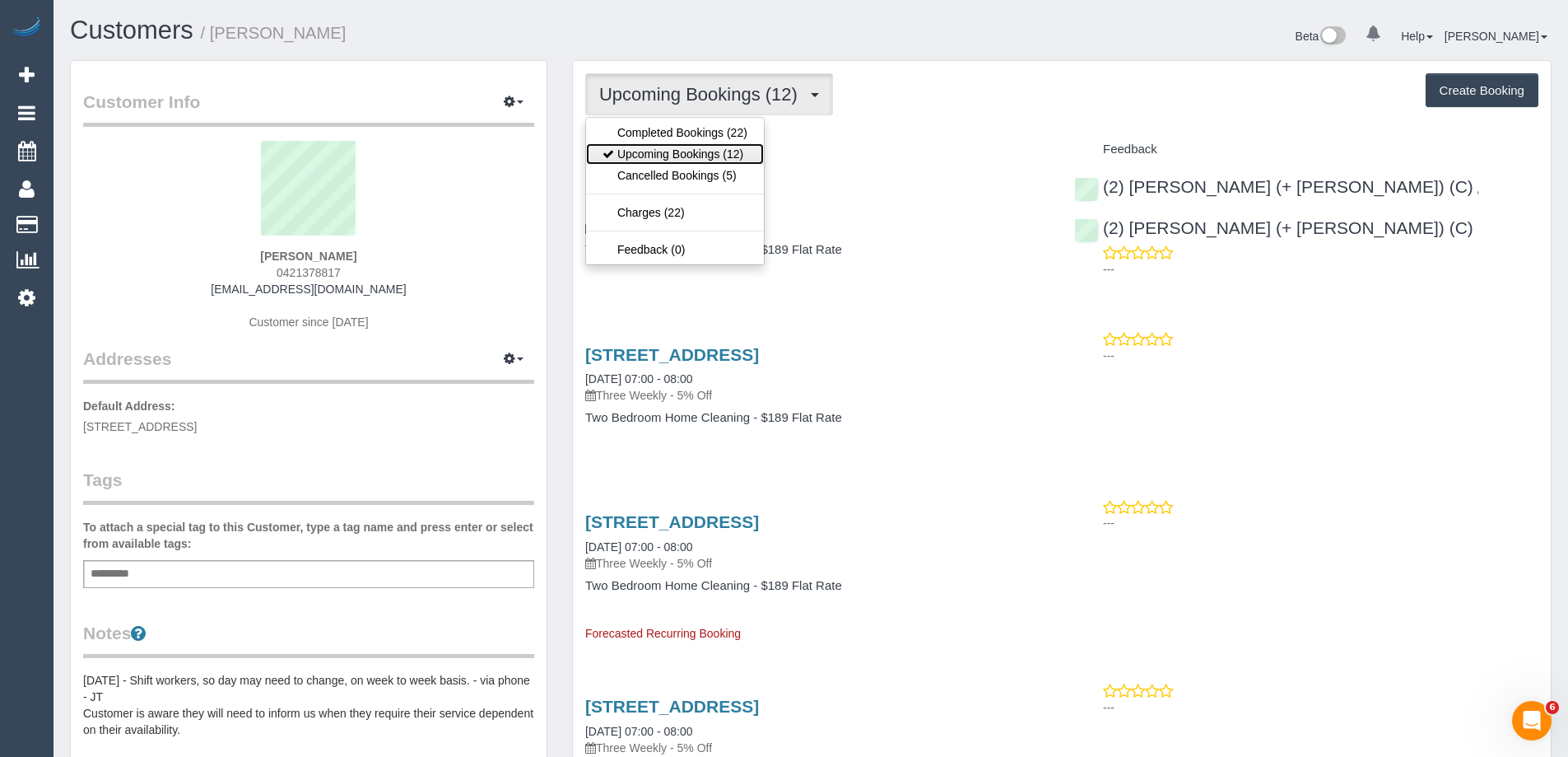
click at [663, 163] on link "Upcoming Bookings (12)" at bounding box center [675, 154] width 178 height 22
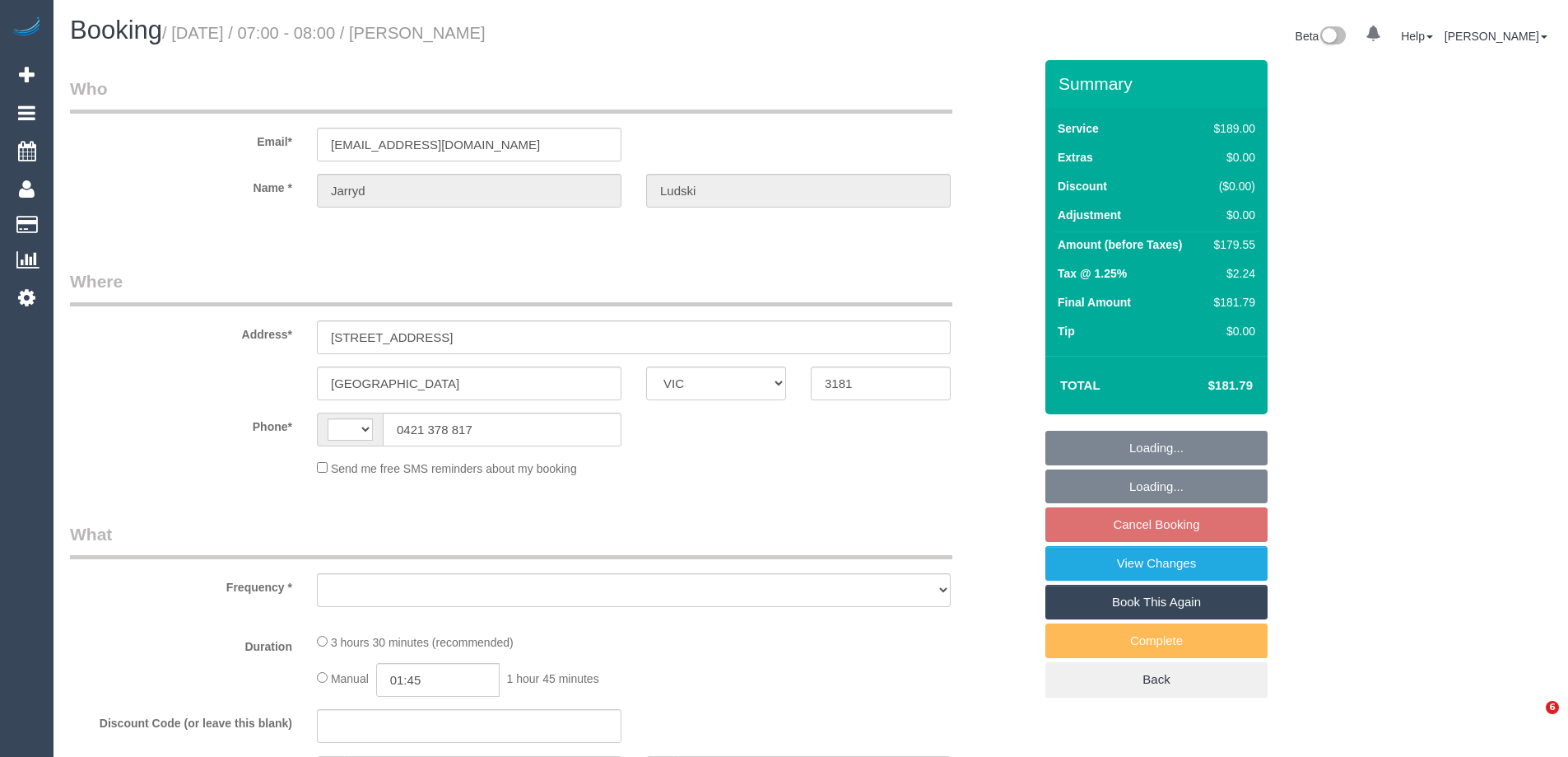
select select "VIC"
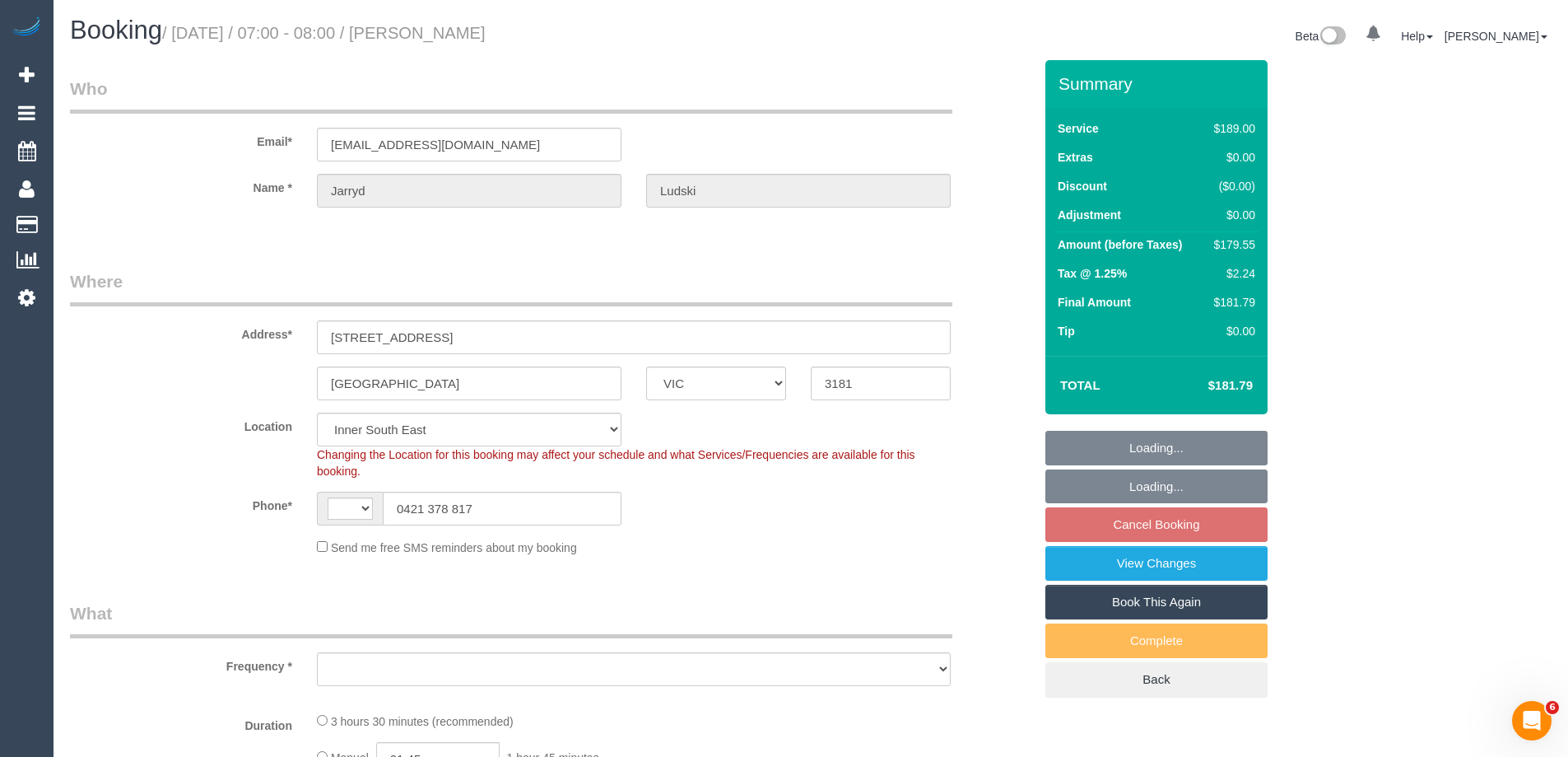
select select "string:AU"
select select "object:438"
select select "string:stripe-pm_1R8XPG2GScqysDRVopSOPdRH"
select select "spot1"
select select "number:27"
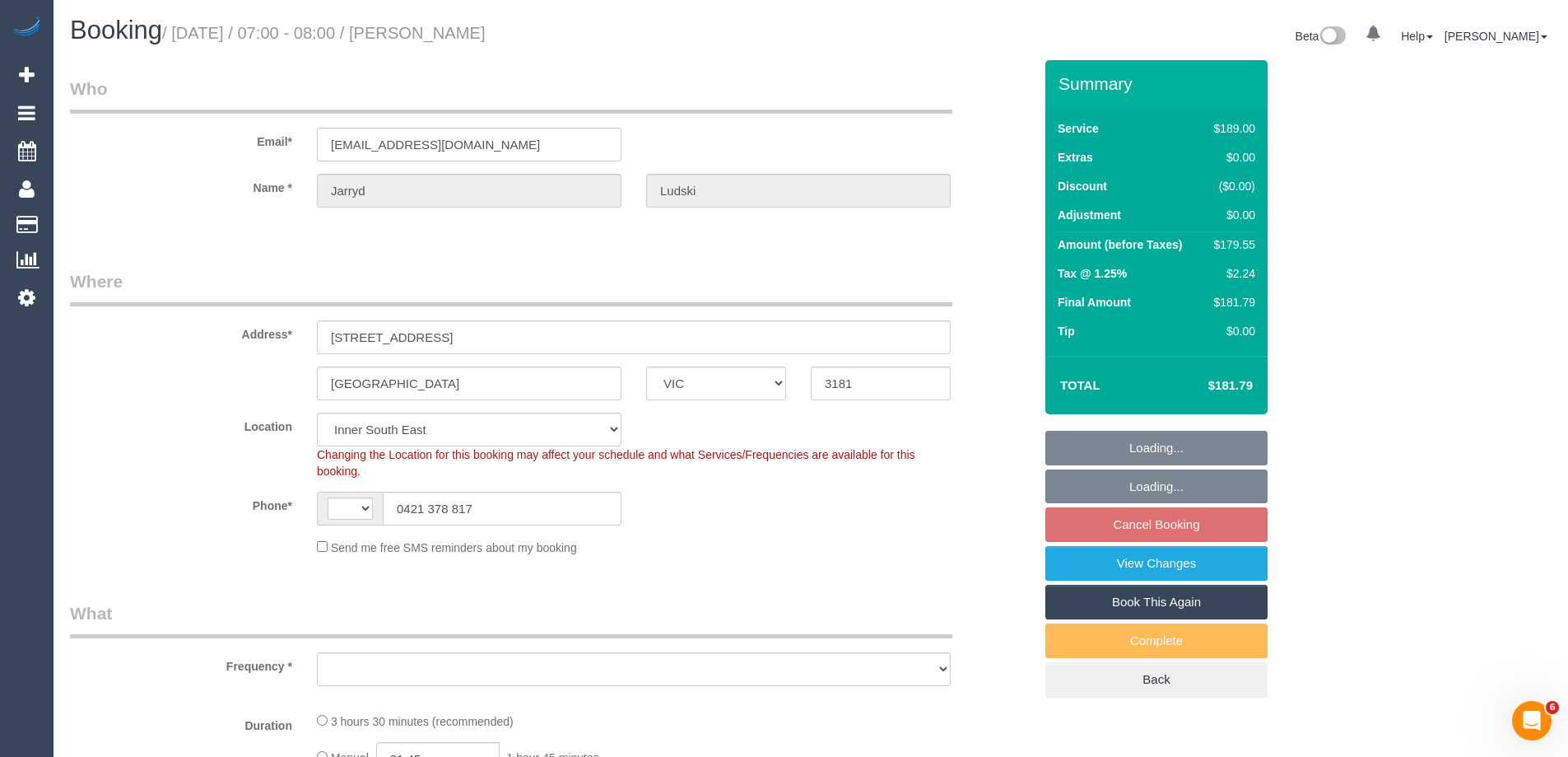
select select "number:14"
select select "number:19"
select select "number:24"
select select "number:35"
select select "number:11"
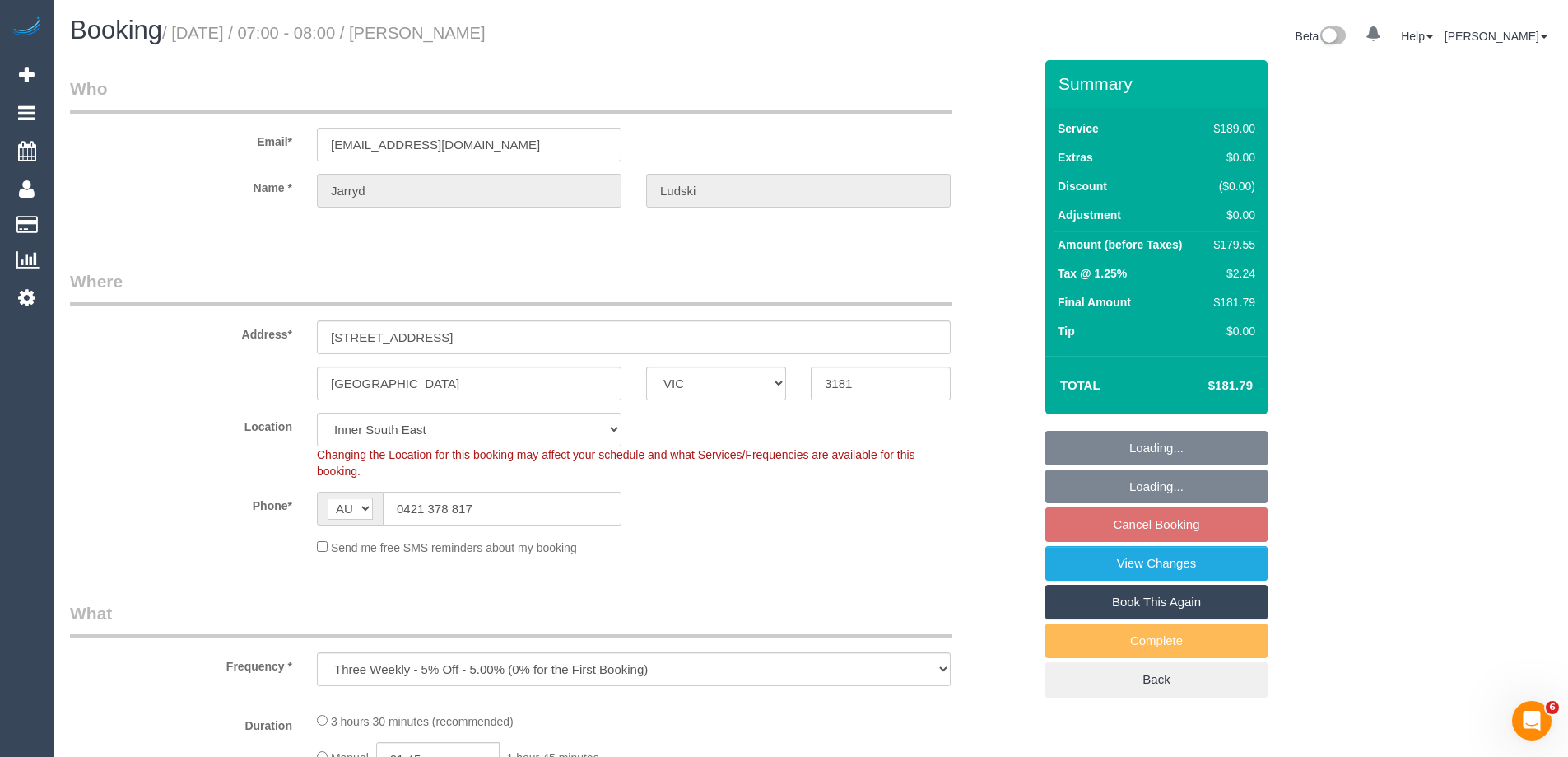
select select "object:690"
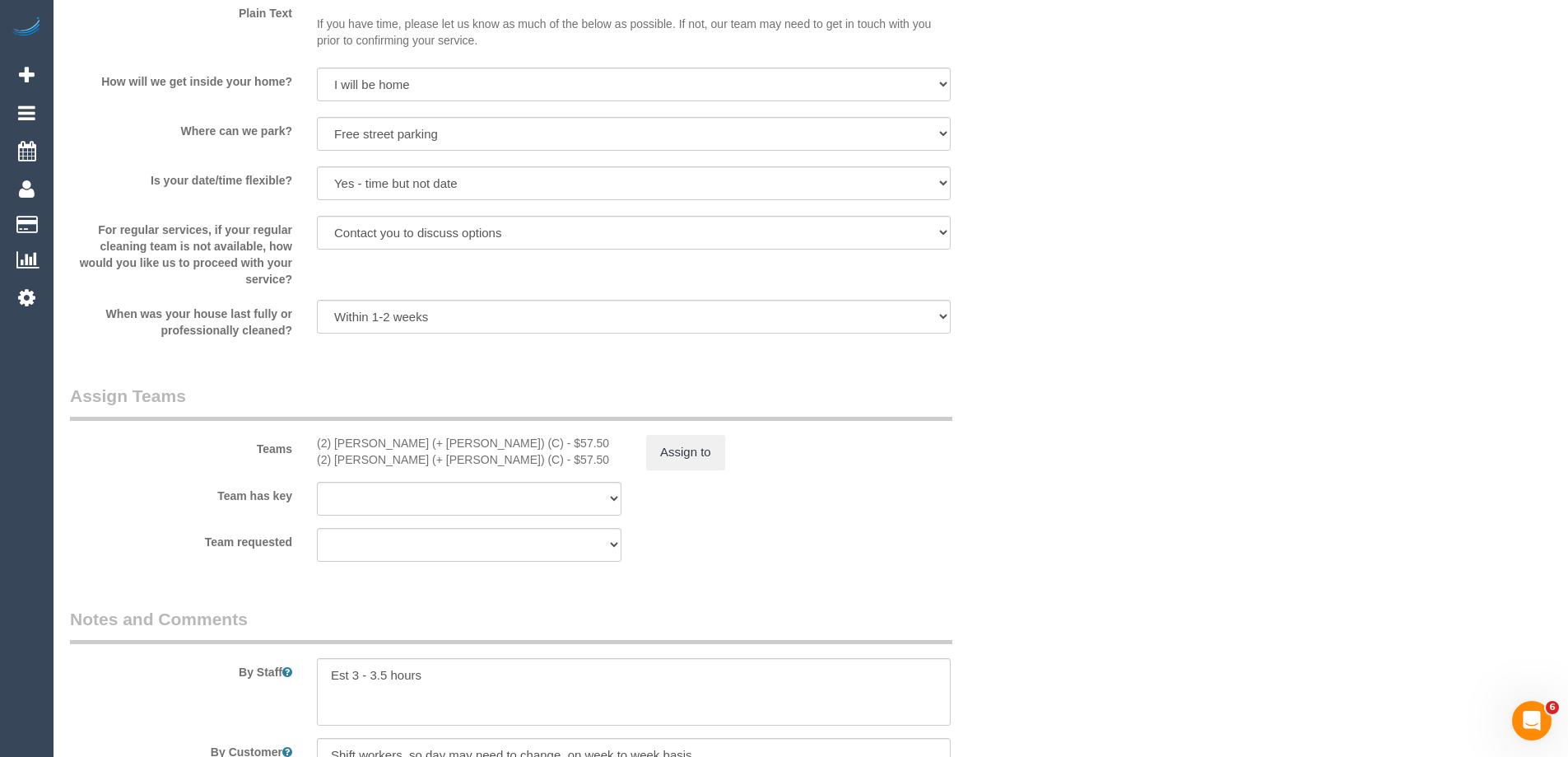
scroll to position [2224, 0]
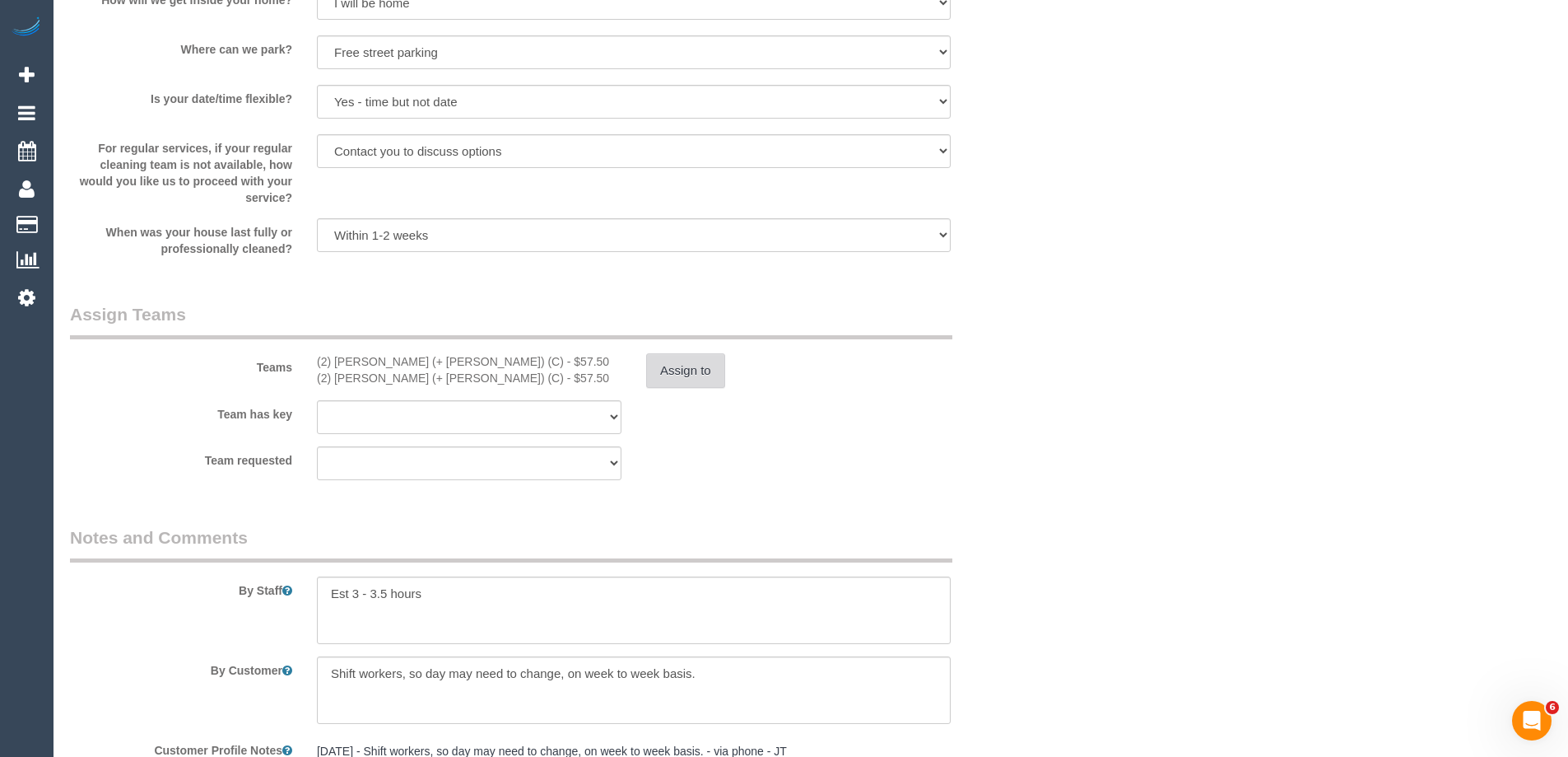
select select "spot17"
click at [705, 374] on button "Assign to" at bounding box center [686, 371] width 79 height 35
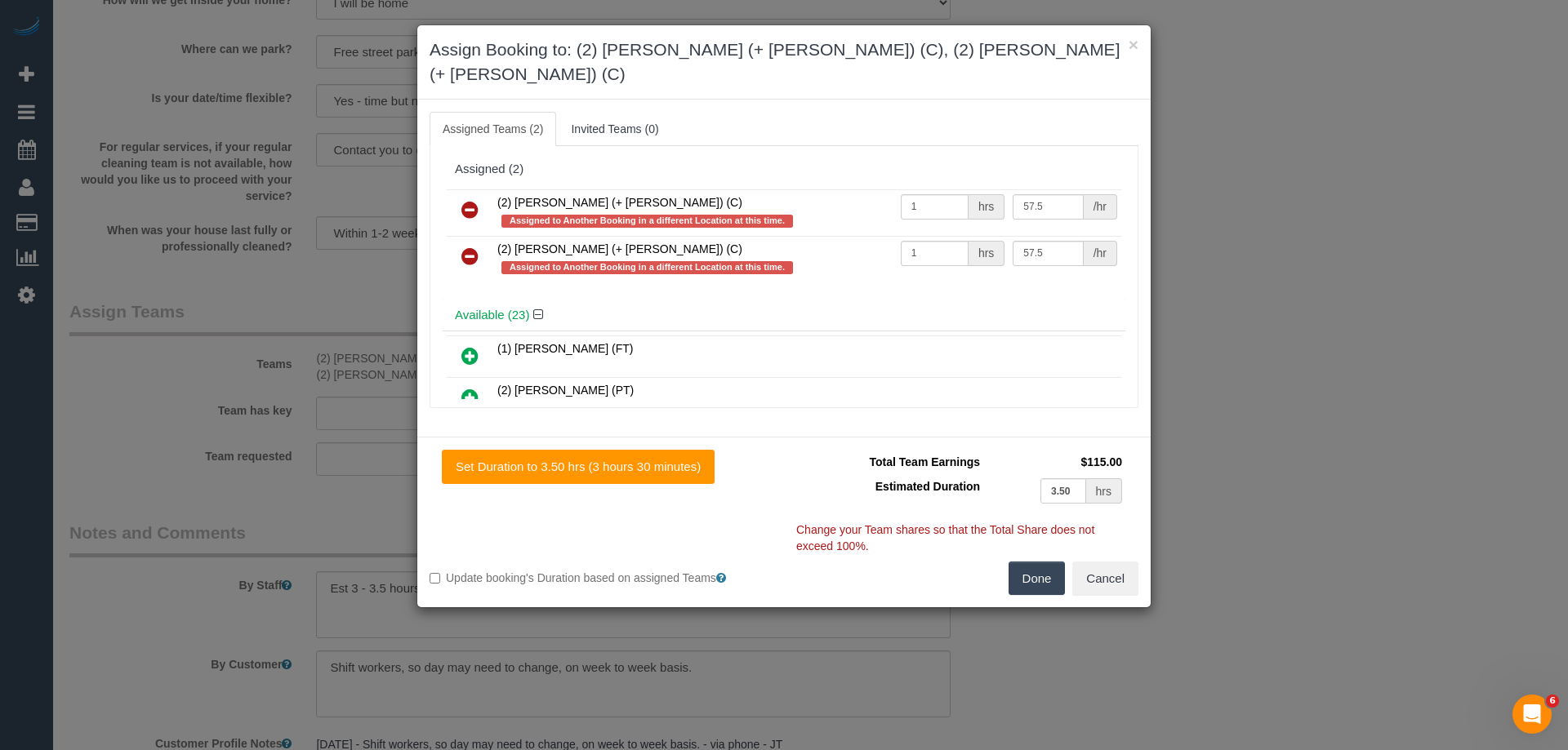
click at [470, 200] on icon at bounding box center [470, 209] width 17 height 20
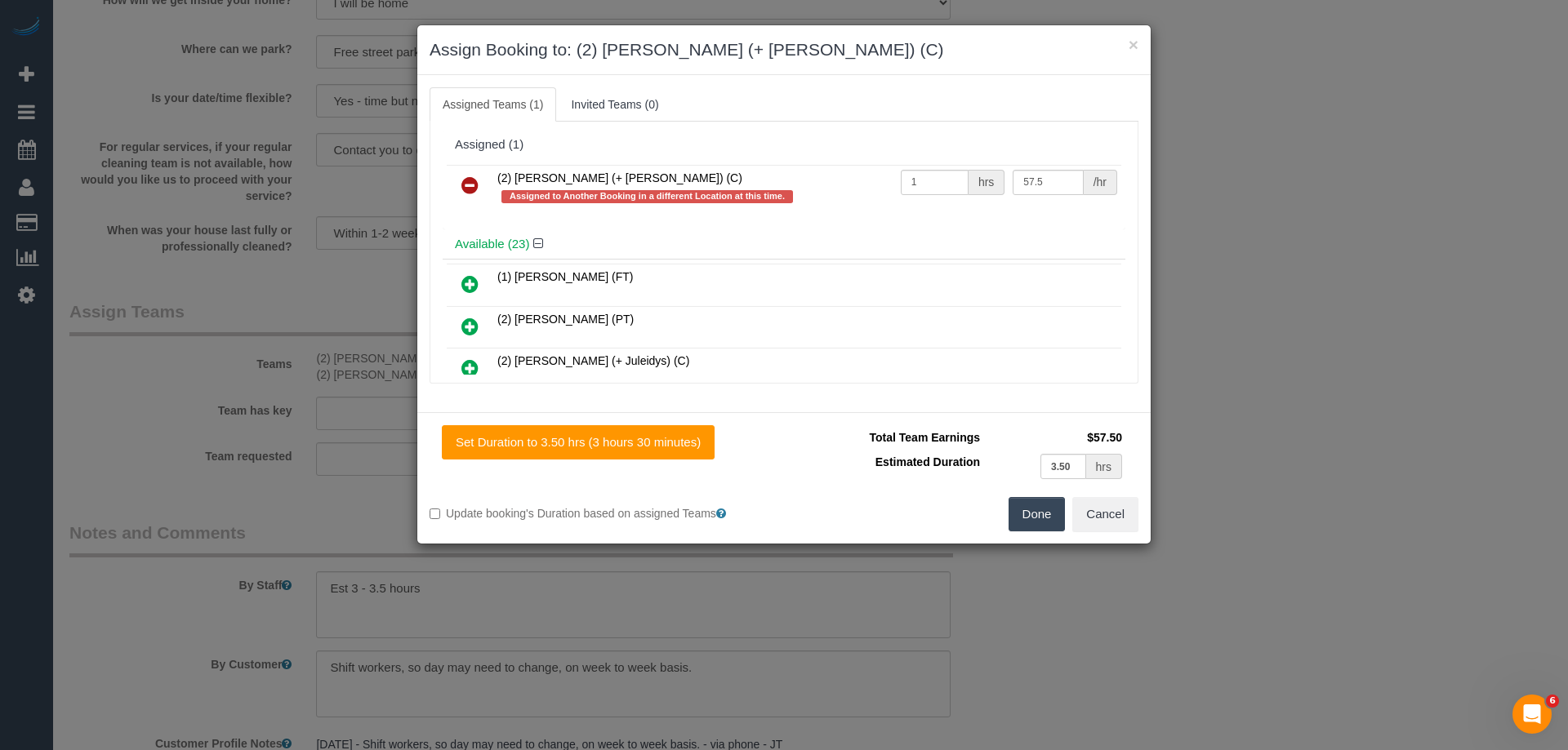
click at [470, 188] on icon at bounding box center [470, 185] width 17 height 20
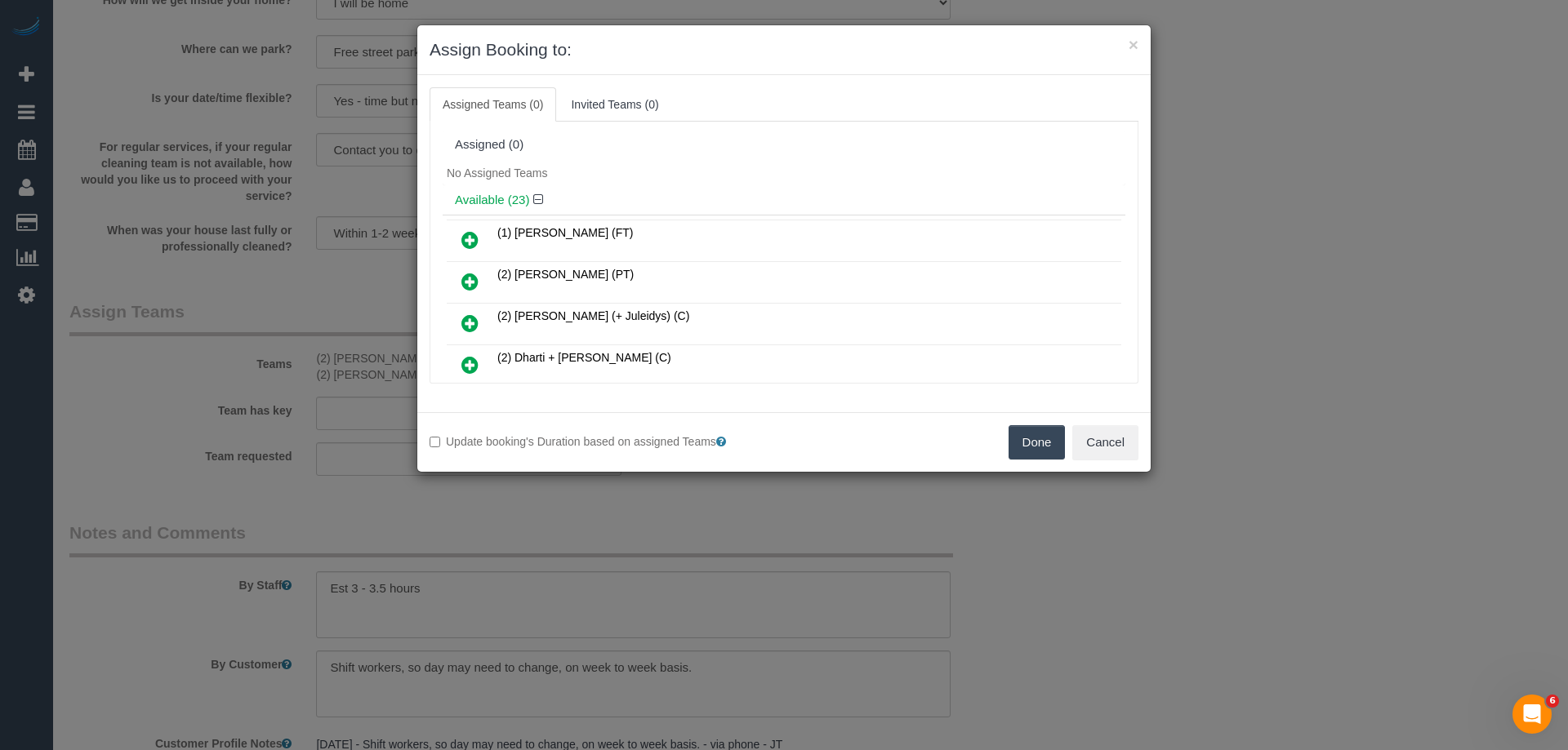
click at [1030, 439] on button "Done" at bounding box center [1037, 442] width 57 height 34
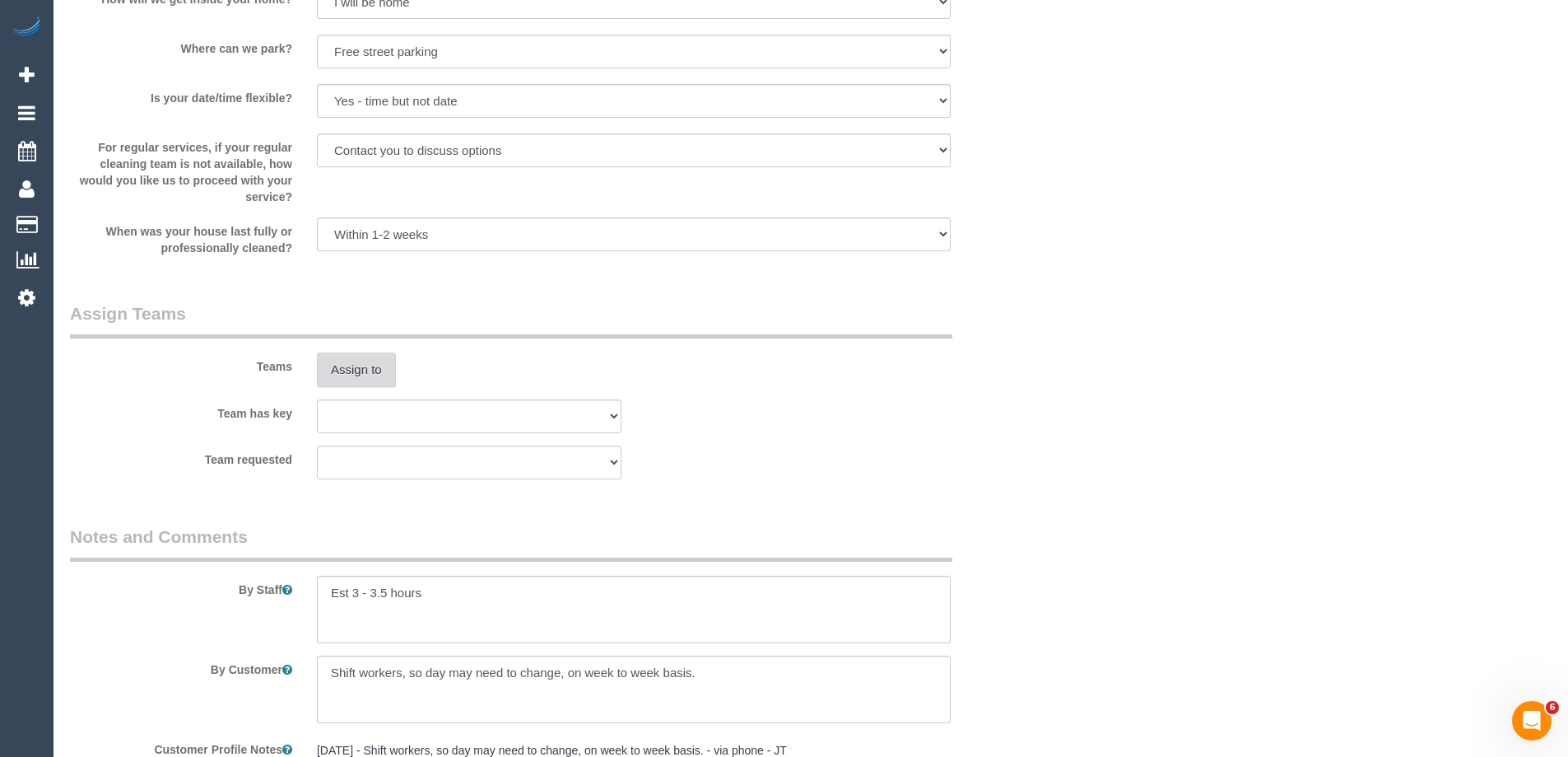
scroll to position [2460, 0]
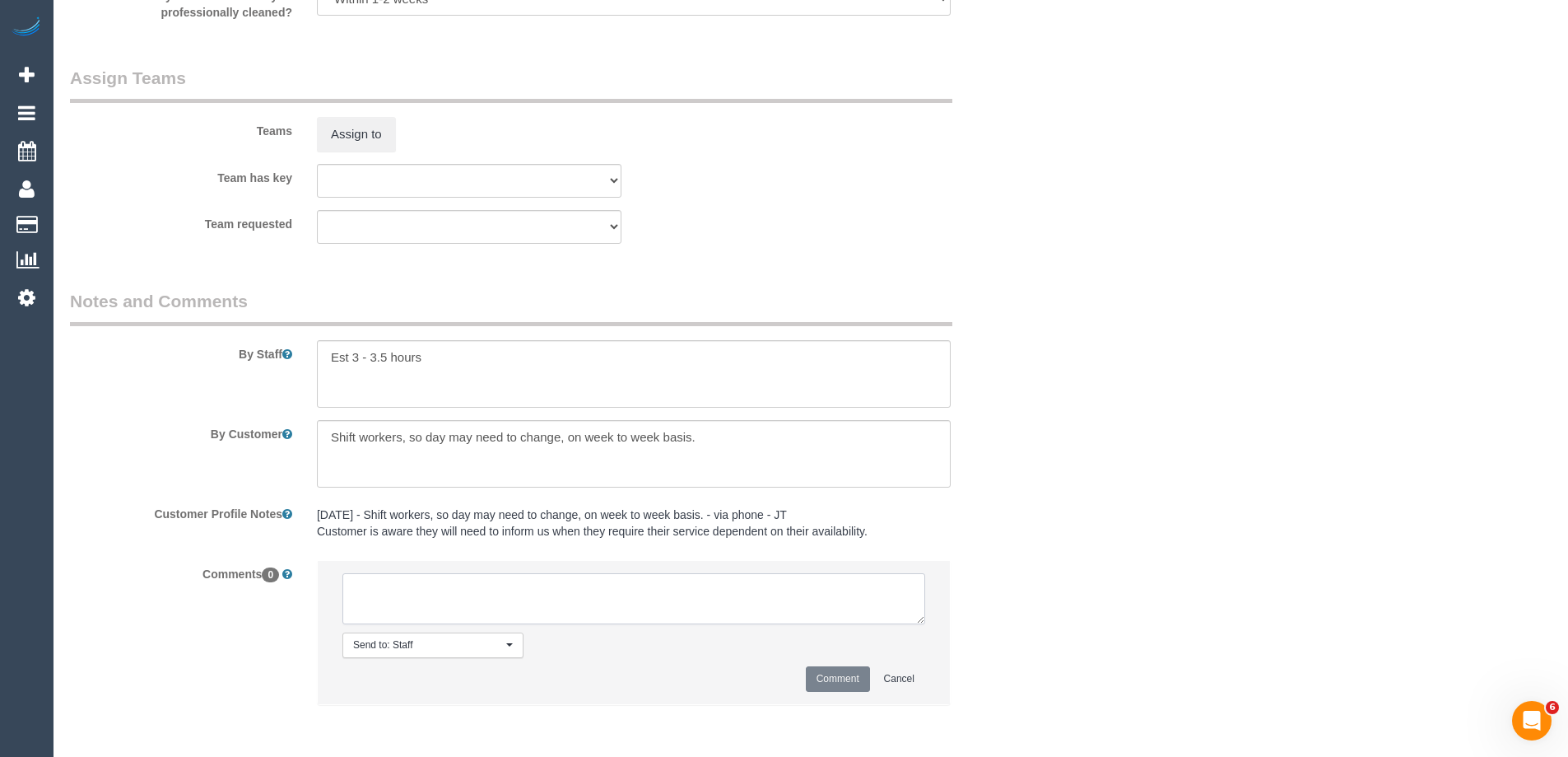
click at [389, 603] on textarea at bounding box center [634, 598] width 583 height 51
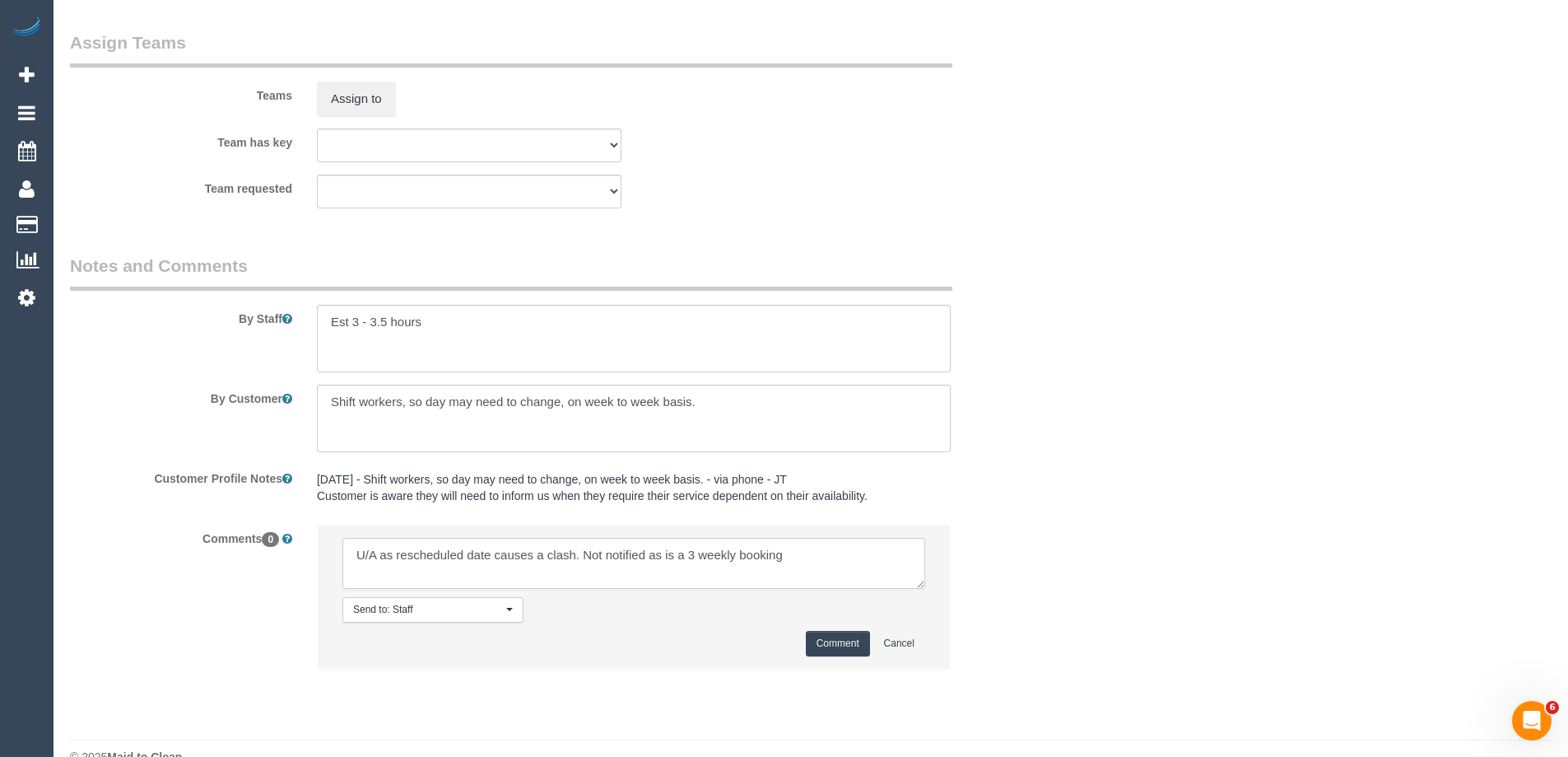
scroll to position [2528, 0]
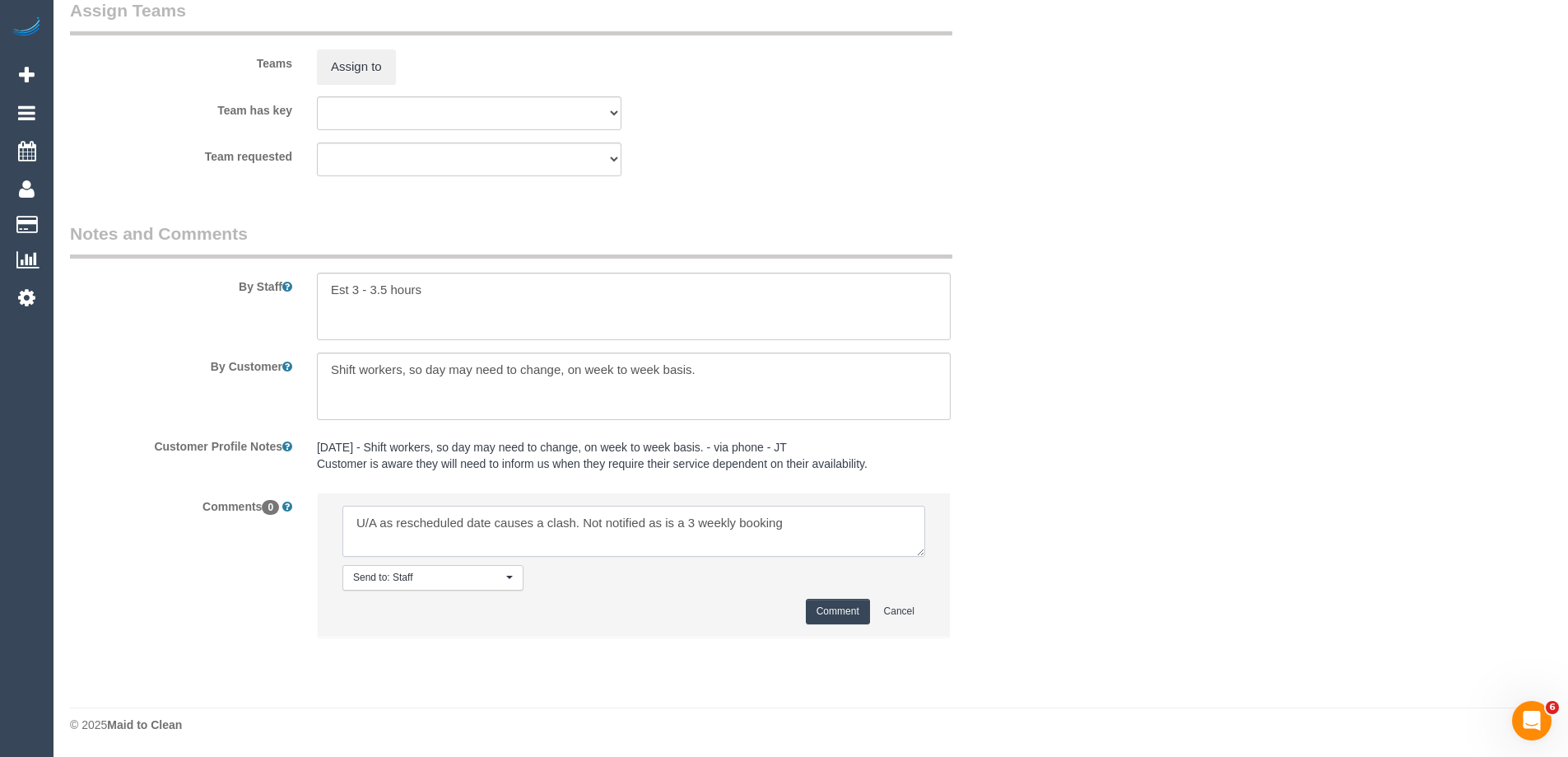
type textarea "U/A as rescheduled date causes a clash. Not notified as is a 3 weekly booking"
click at [856, 617] on button "Comment" at bounding box center [838, 611] width 64 height 25
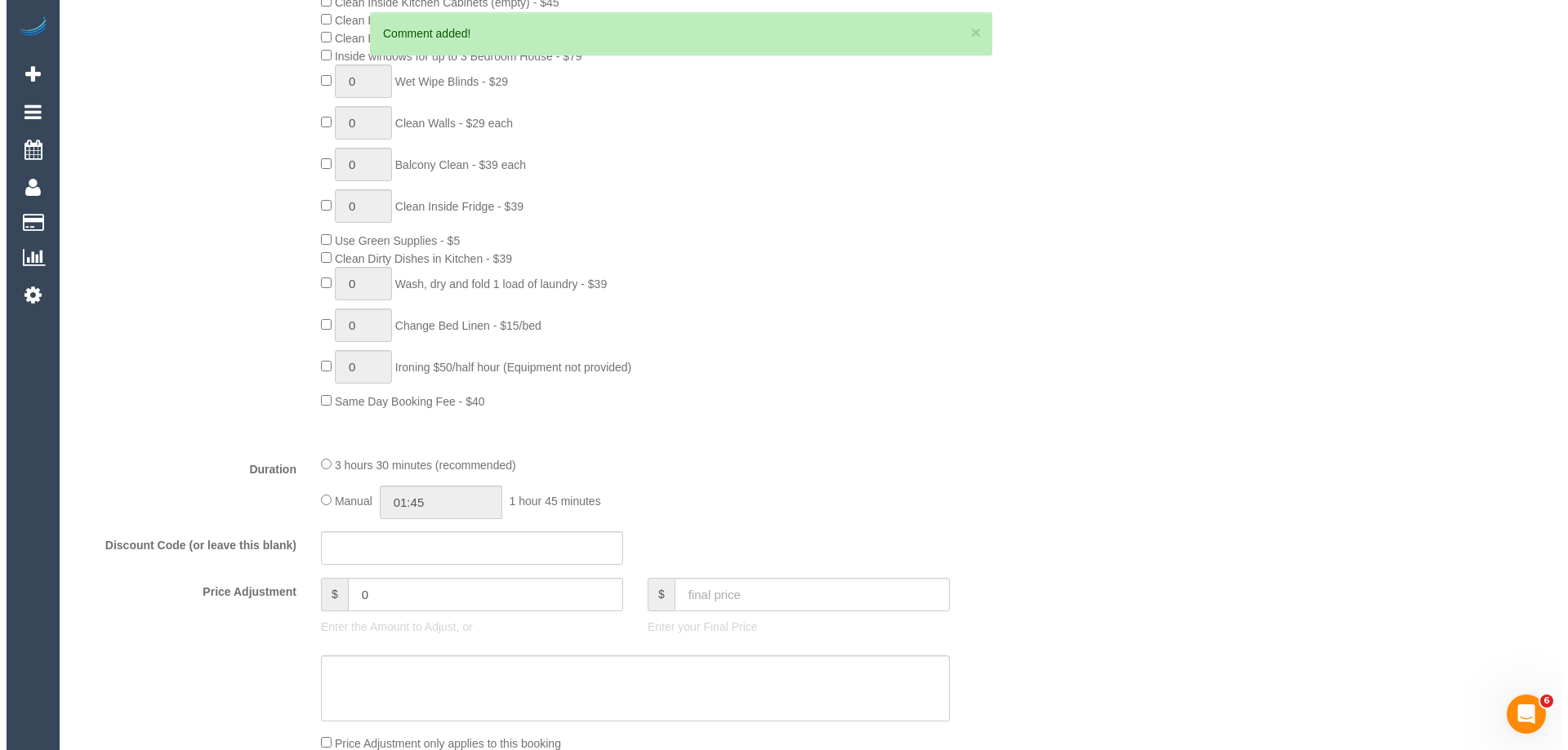
scroll to position [0, 0]
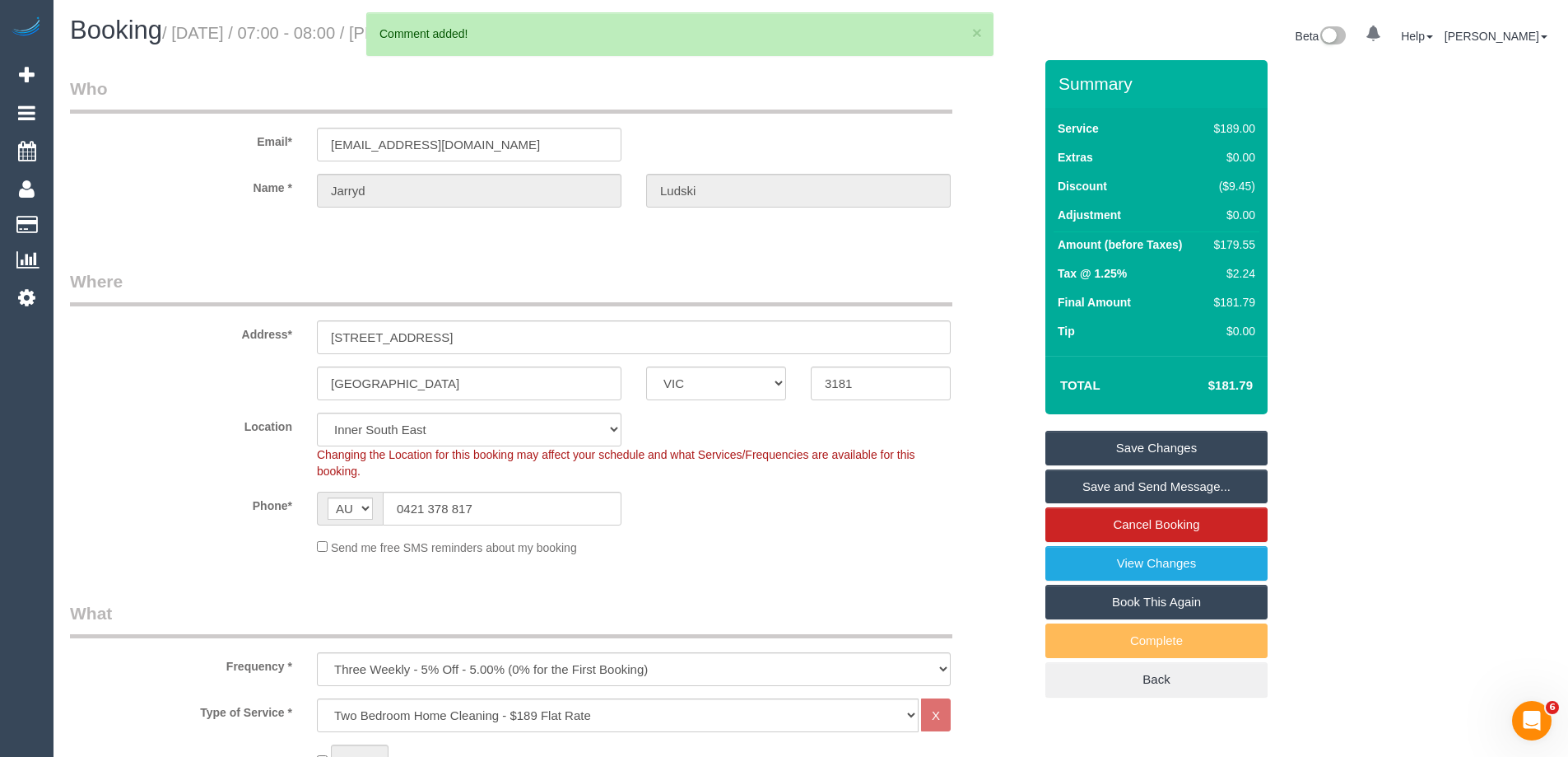
click at [1089, 444] on link "Save Changes" at bounding box center [1157, 448] width 222 height 35
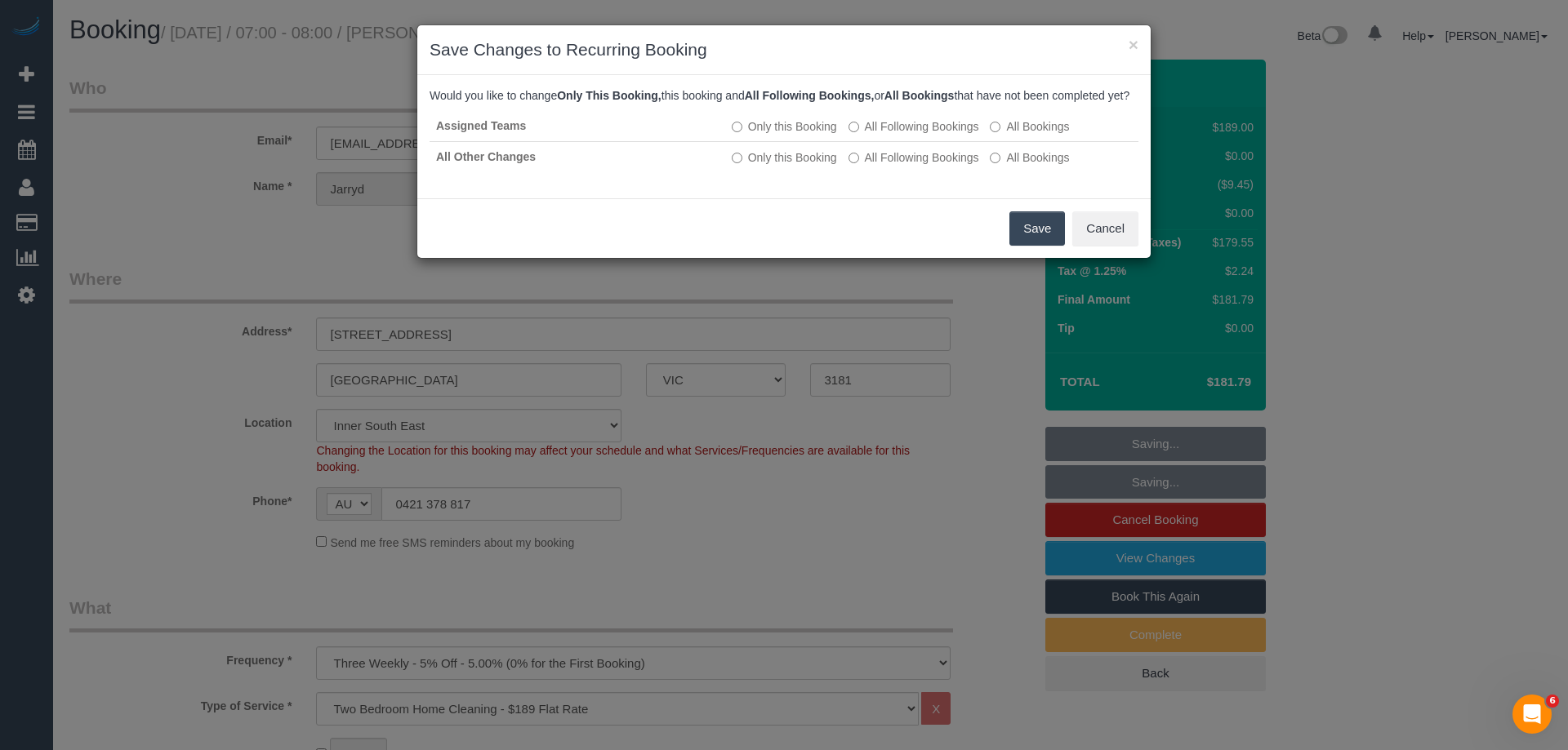
click at [1053, 243] on button "Save" at bounding box center [1037, 229] width 56 height 34
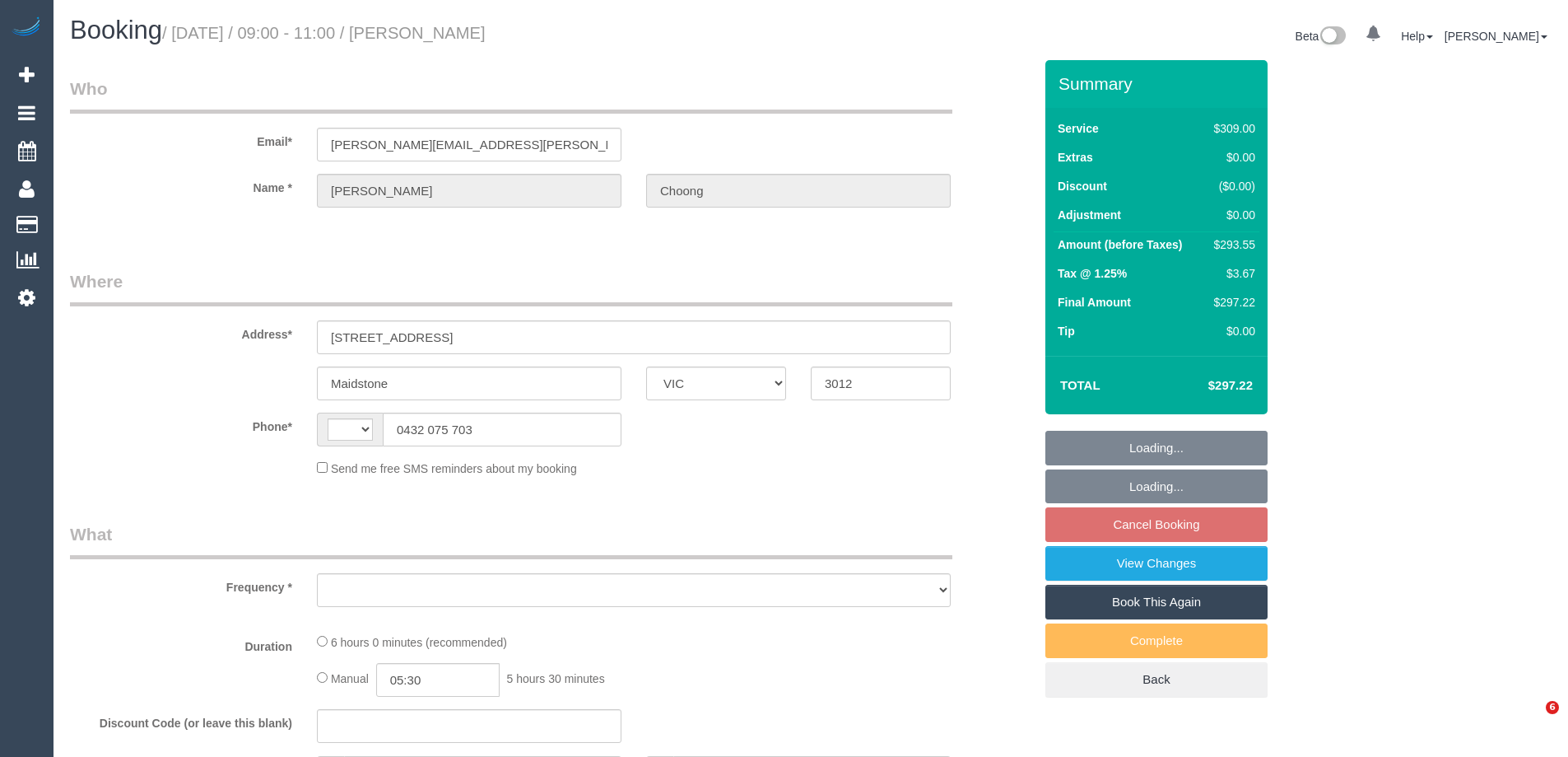
select select "VIC"
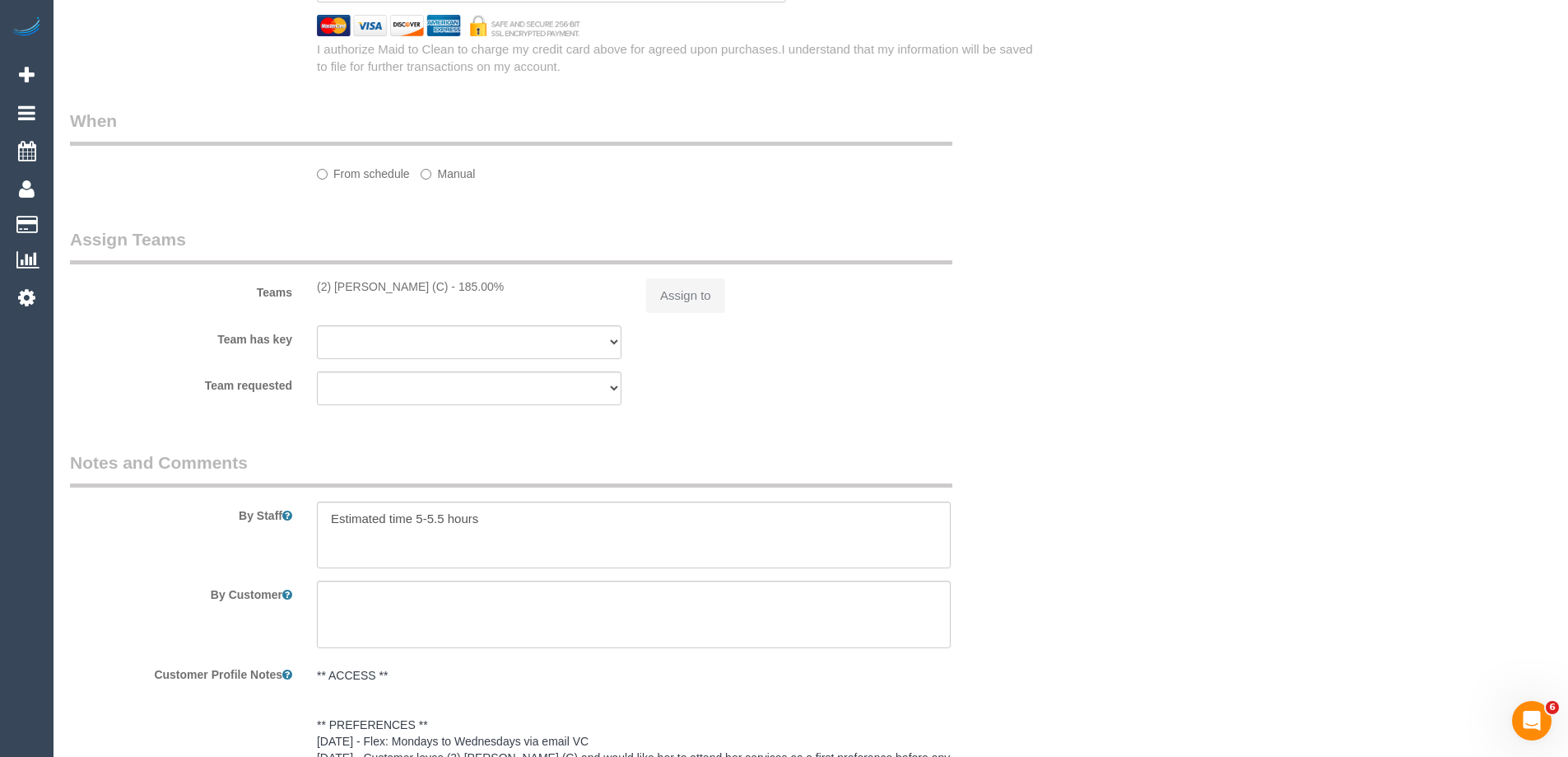
select select "string:AU"
select select "string:stripe-pm_1HqRI82GScqysDRV0AxysIi7"
select select "number:27"
select select "number:14"
select select "number:19"
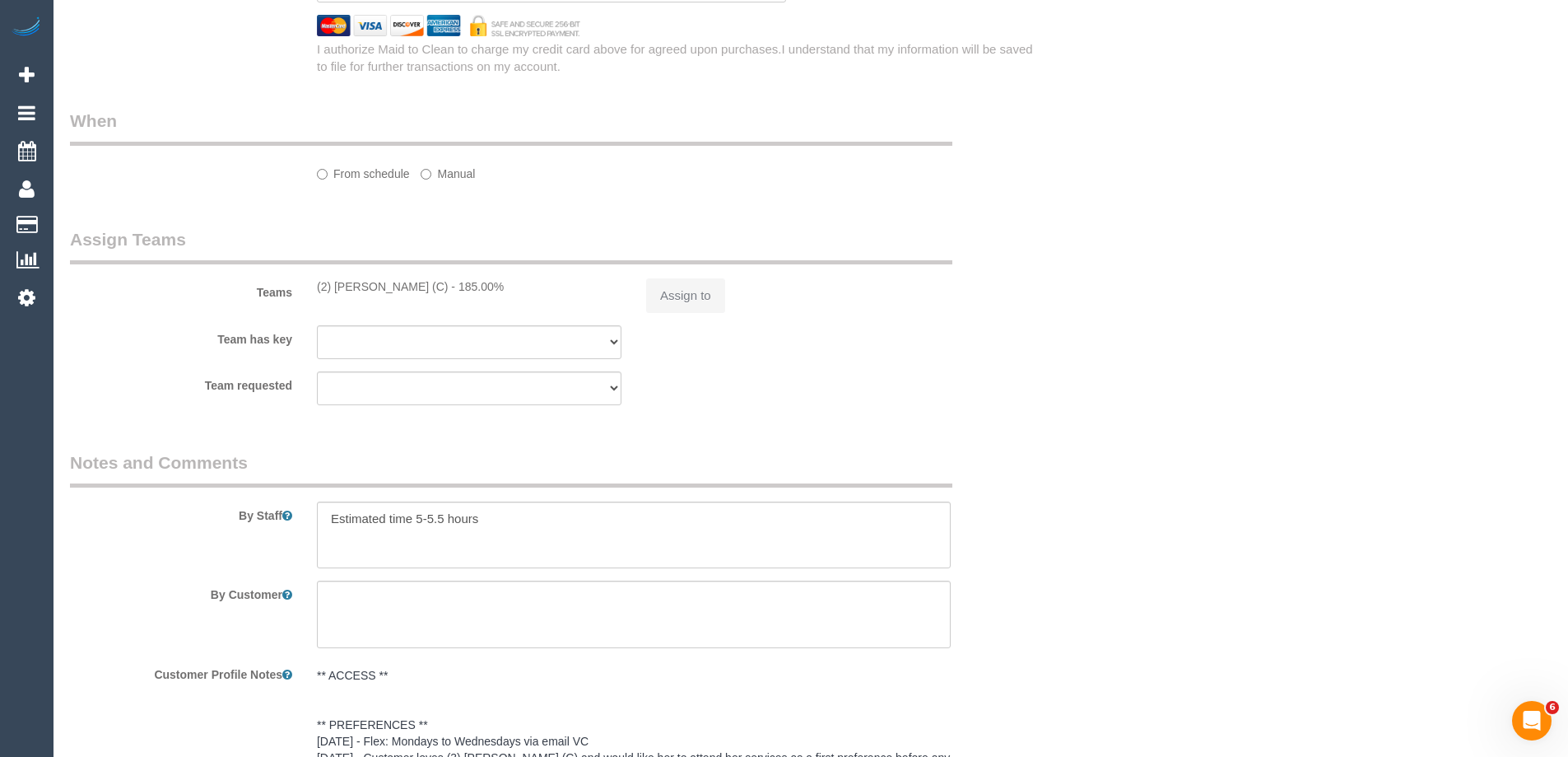
select select "number:24"
select select "number:34"
select select "number:12"
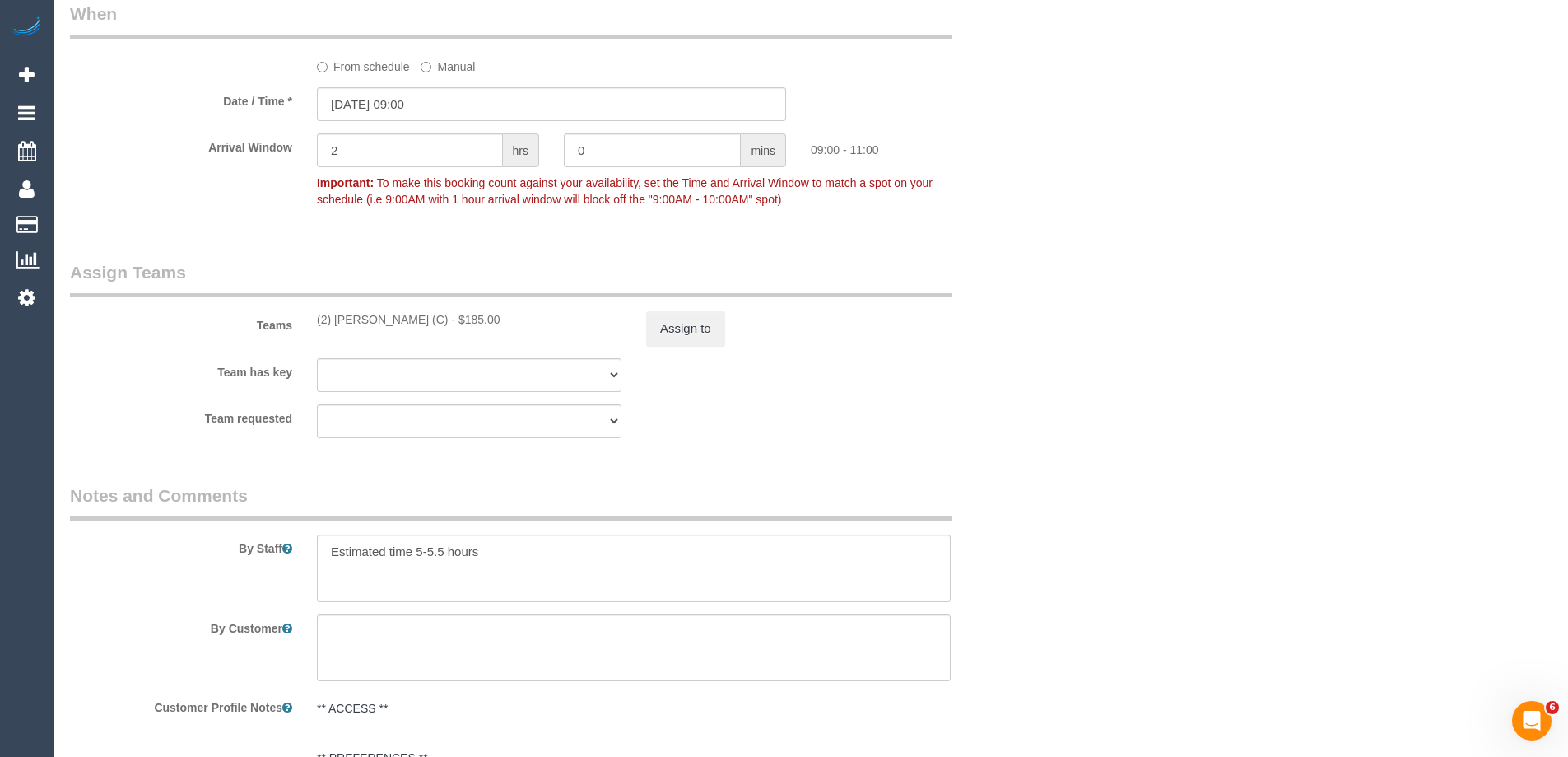
select select "object:1479"
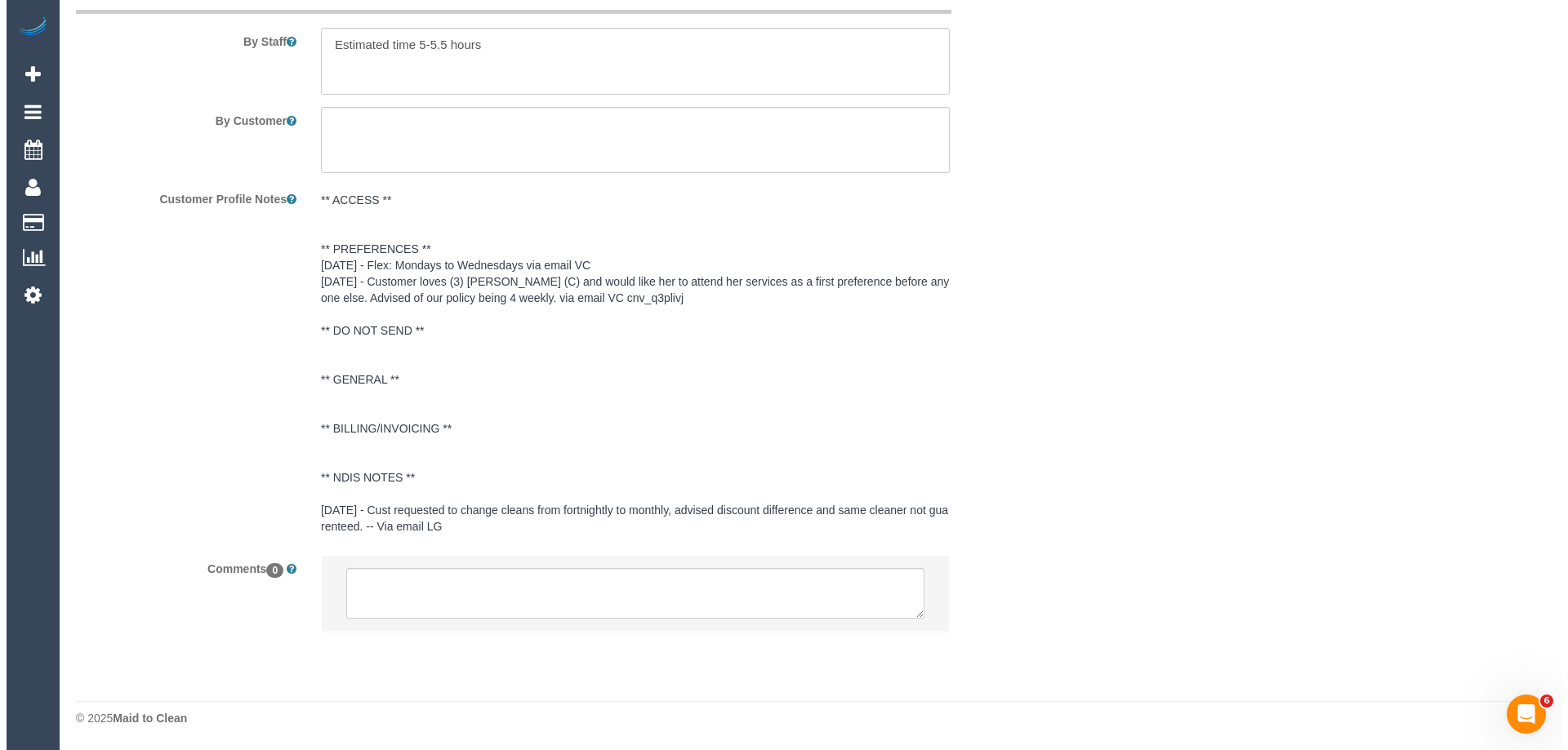
scroll to position [2481, 0]
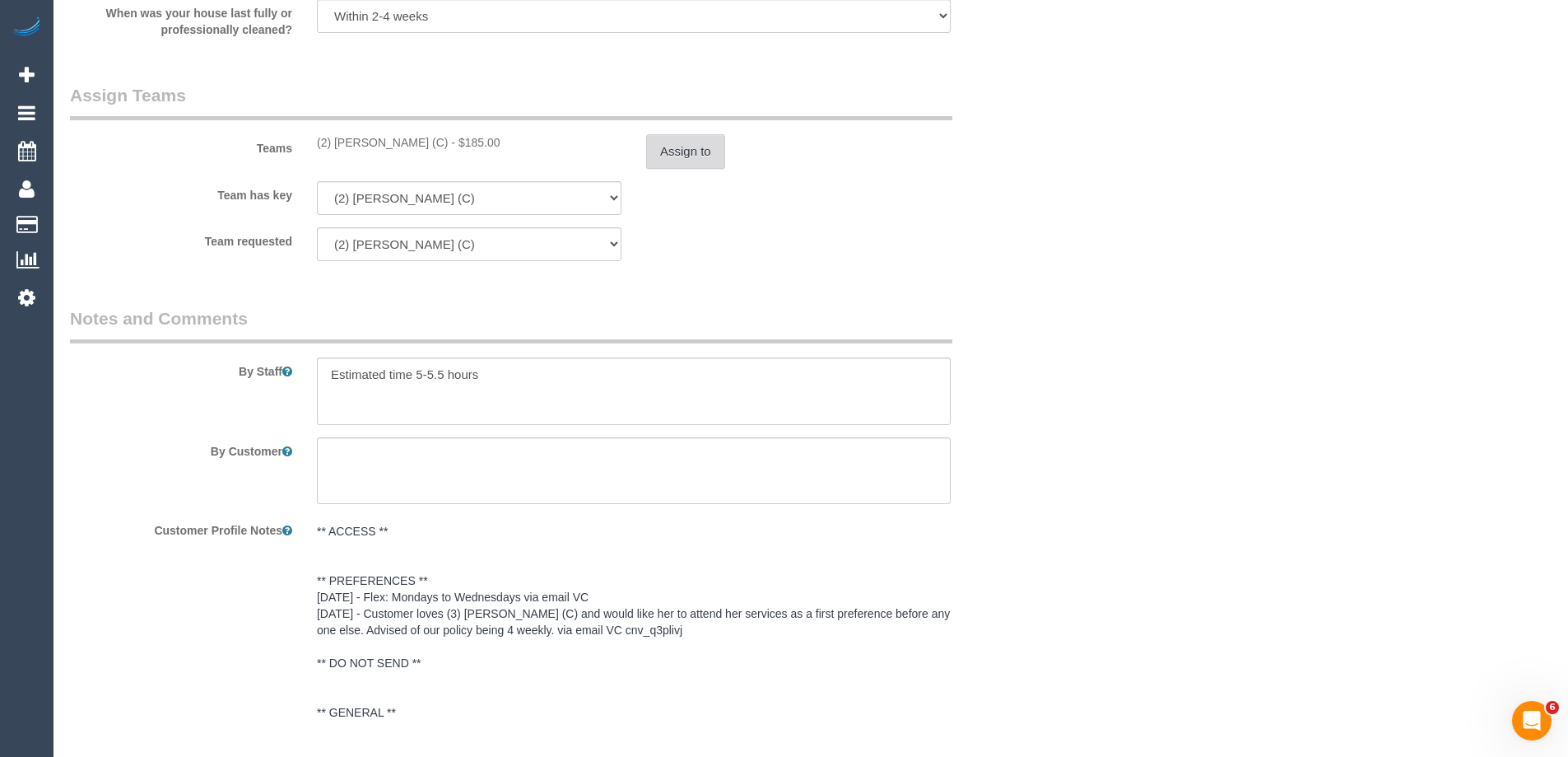
click at [666, 148] on button "Assign to" at bounding box center [686, 152] width 79 height 35
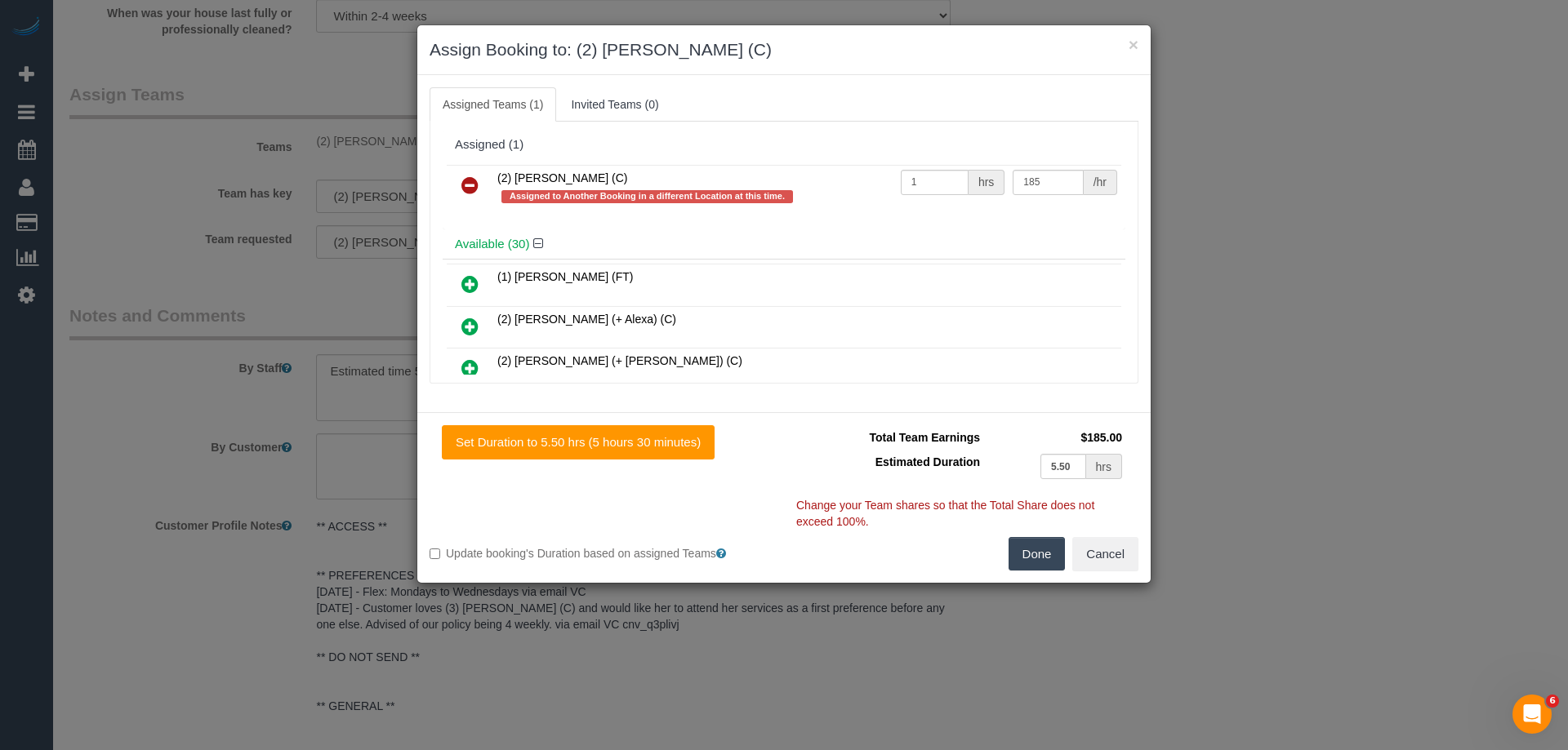
click at [465, 176] on icon at bounding box center [470, 185] width 17 height 20
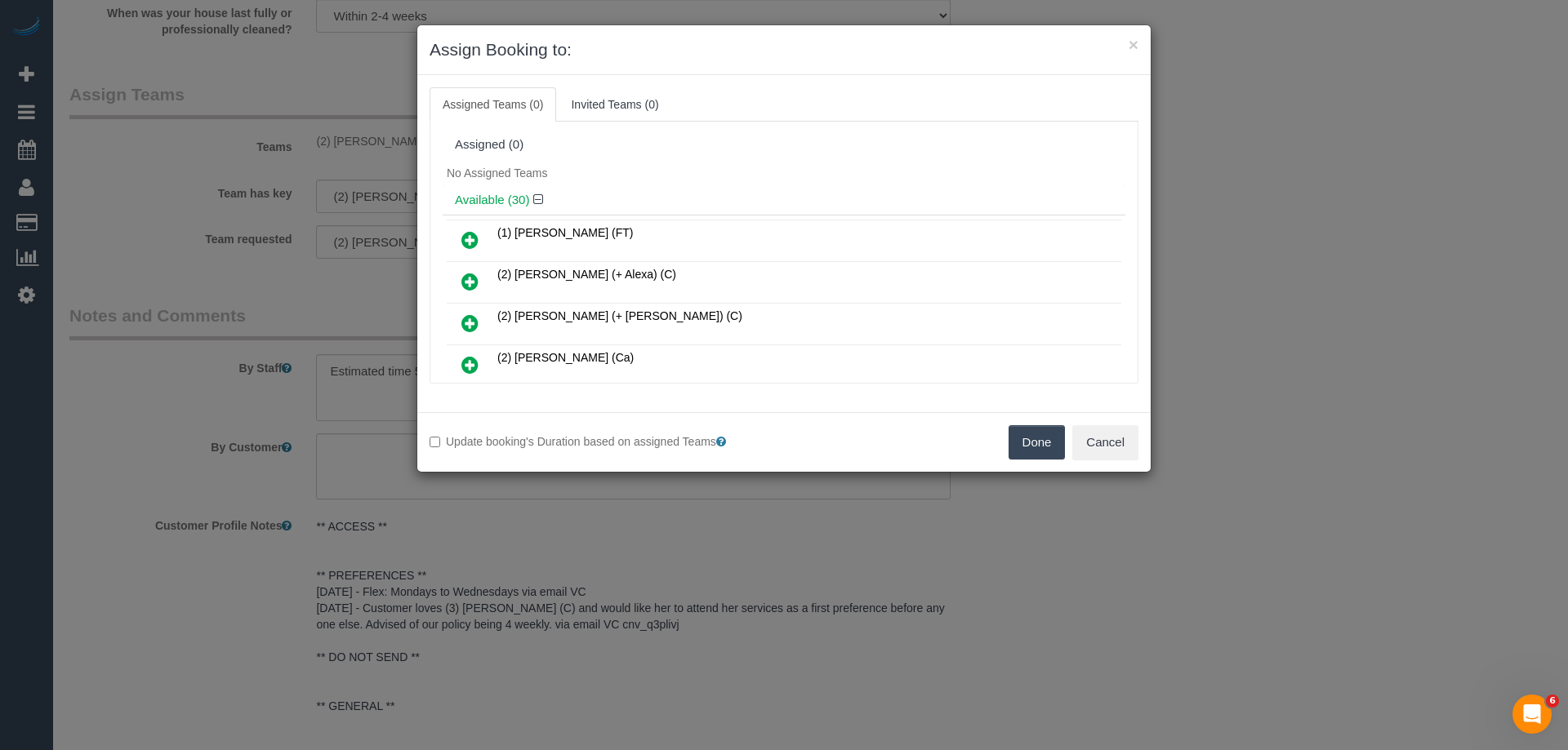
click at [1046, 434] on button "Done" at bounding box center [1037, 442] width 57 height 34
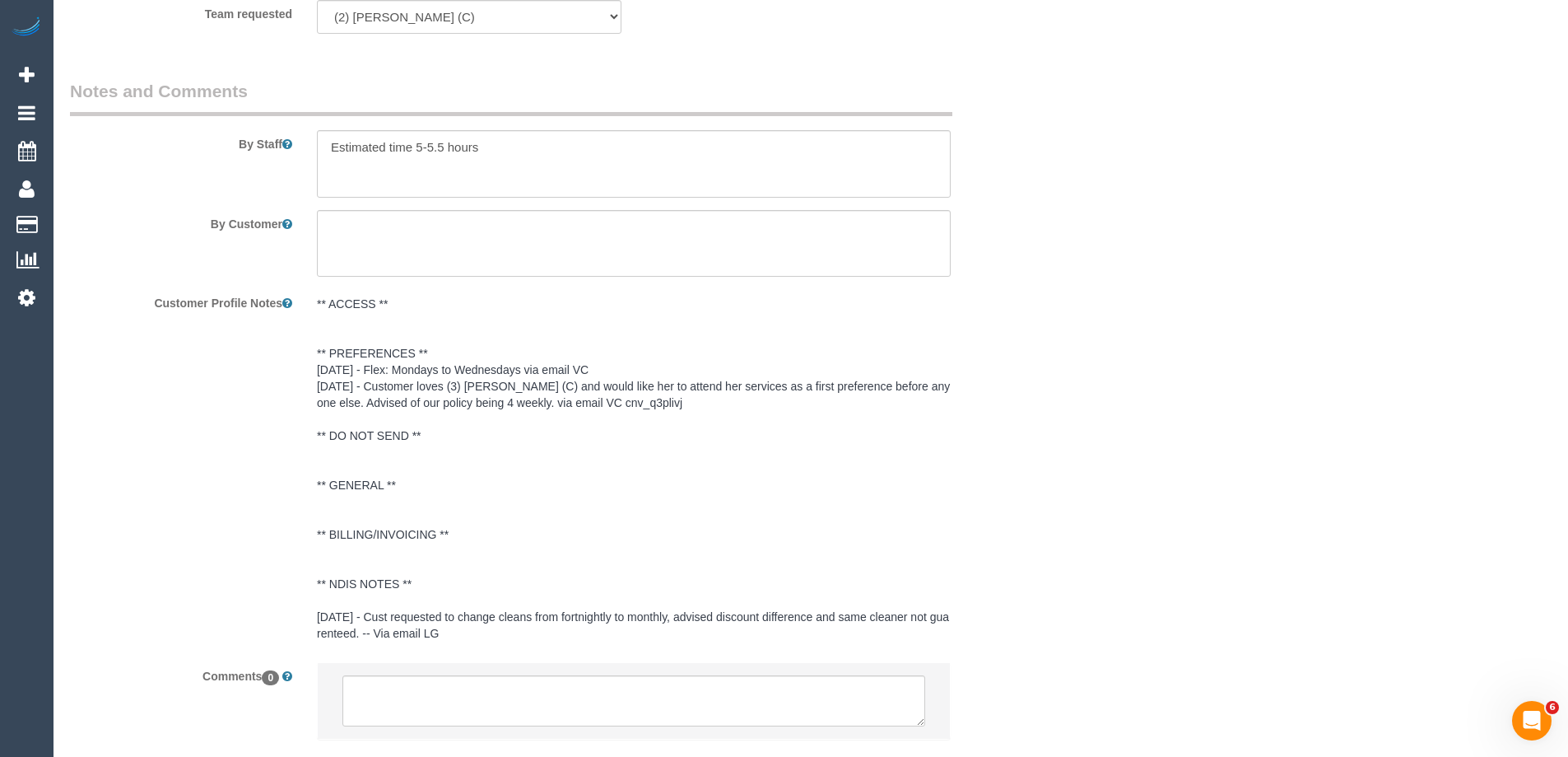
scroll to position [2834, 0]
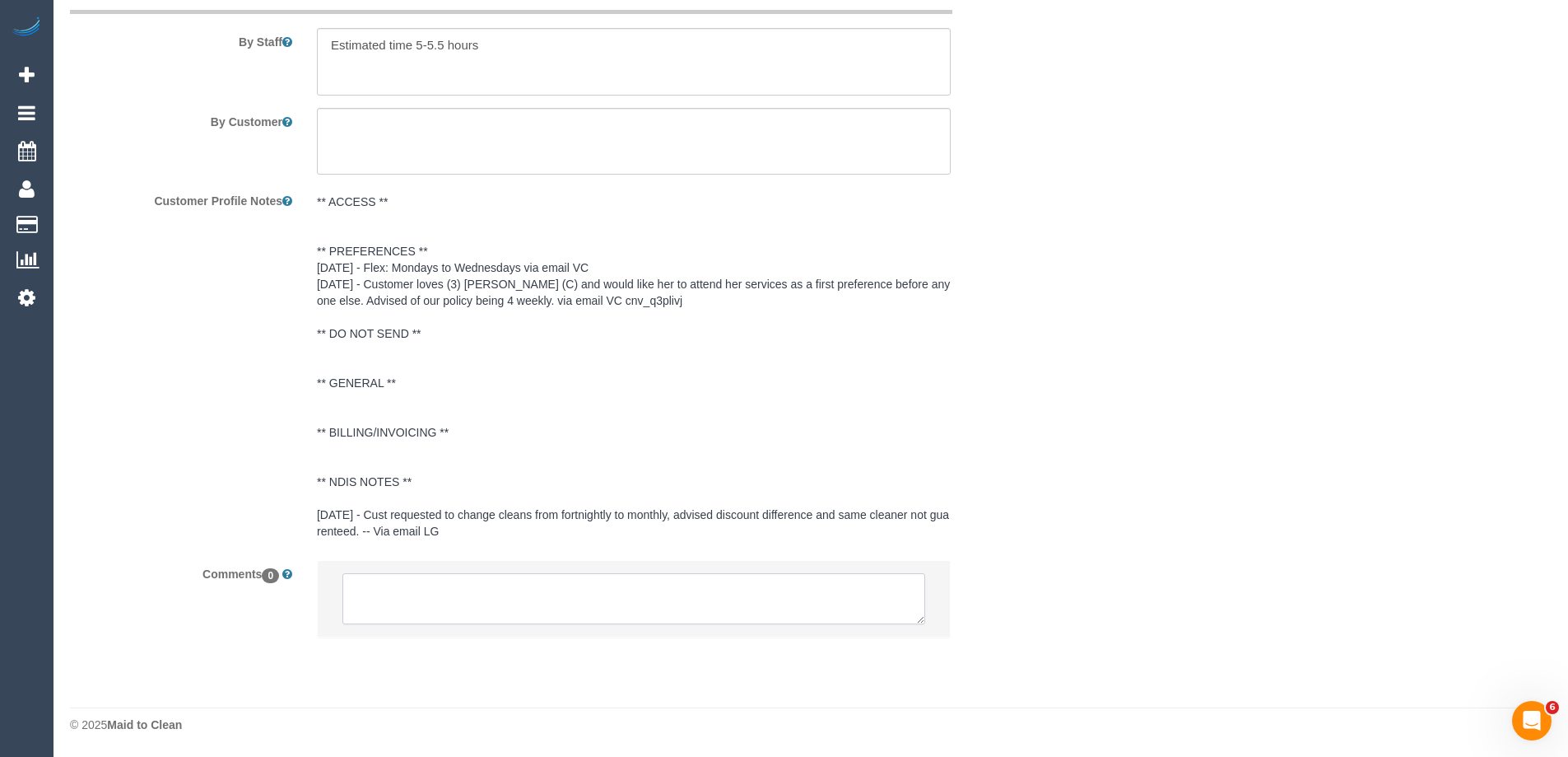
click at [443, 591] on textarea at bounding box center [634, 598] width 583 height 51
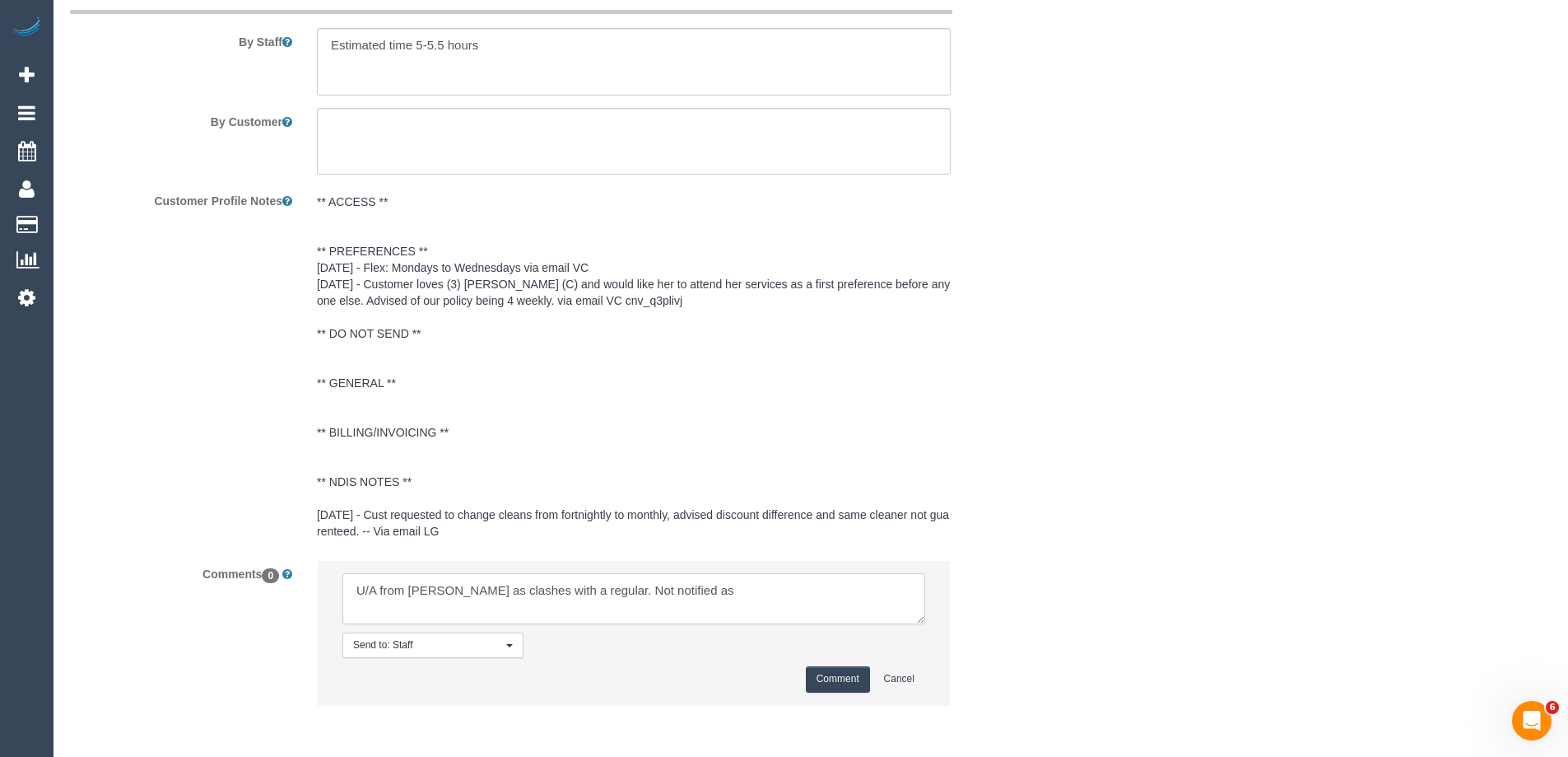
click at [686, 592] on textarea at bounding box center [634, 598] width 583 height 51
type textarea "U/A from [PERSON_NAME] as clashes with a regular. Not notified as is a 4 weekly…"
click at [812, 682] on button "Comment" at bounding box center [838, 679] width 64 height 25
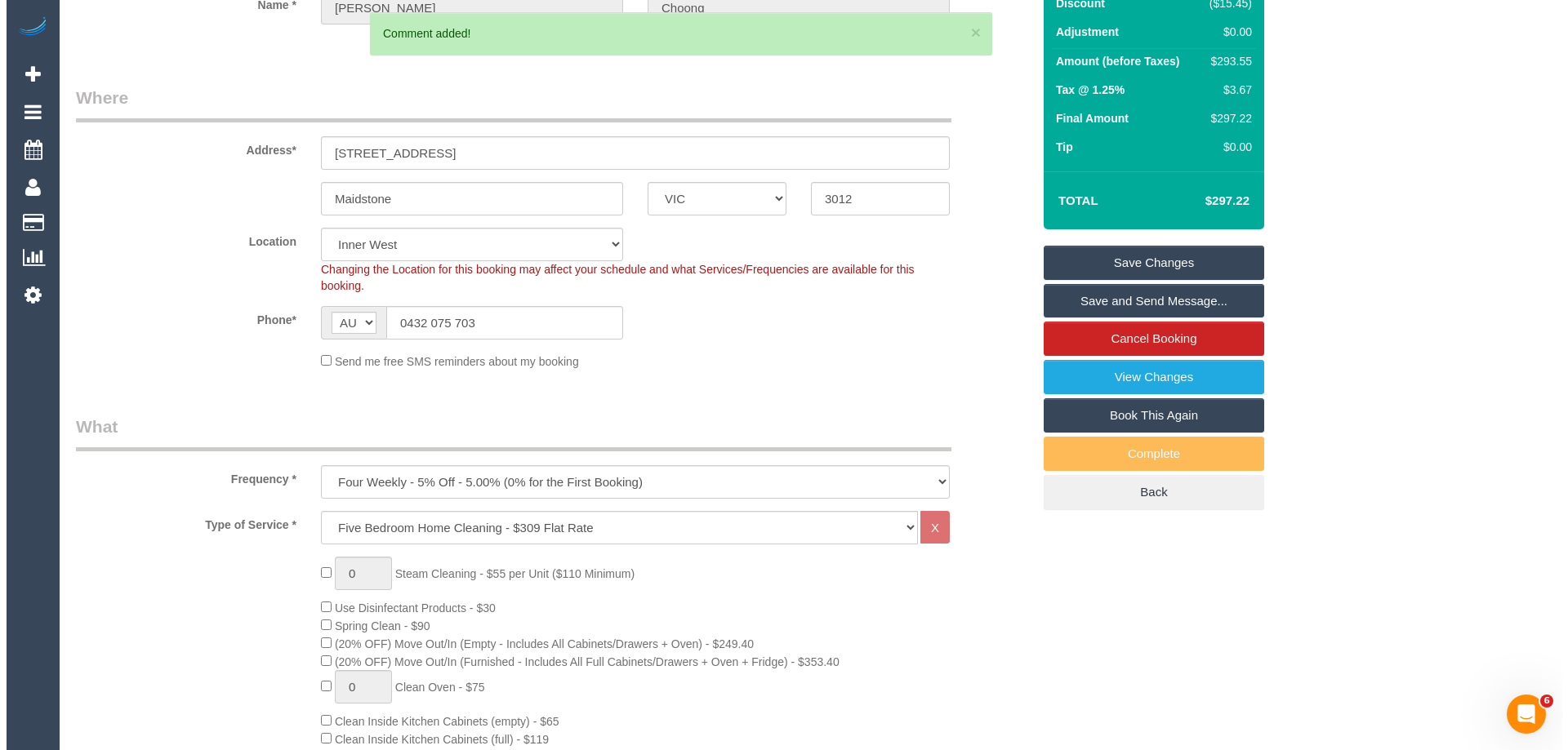
scroll to position [0, 0]
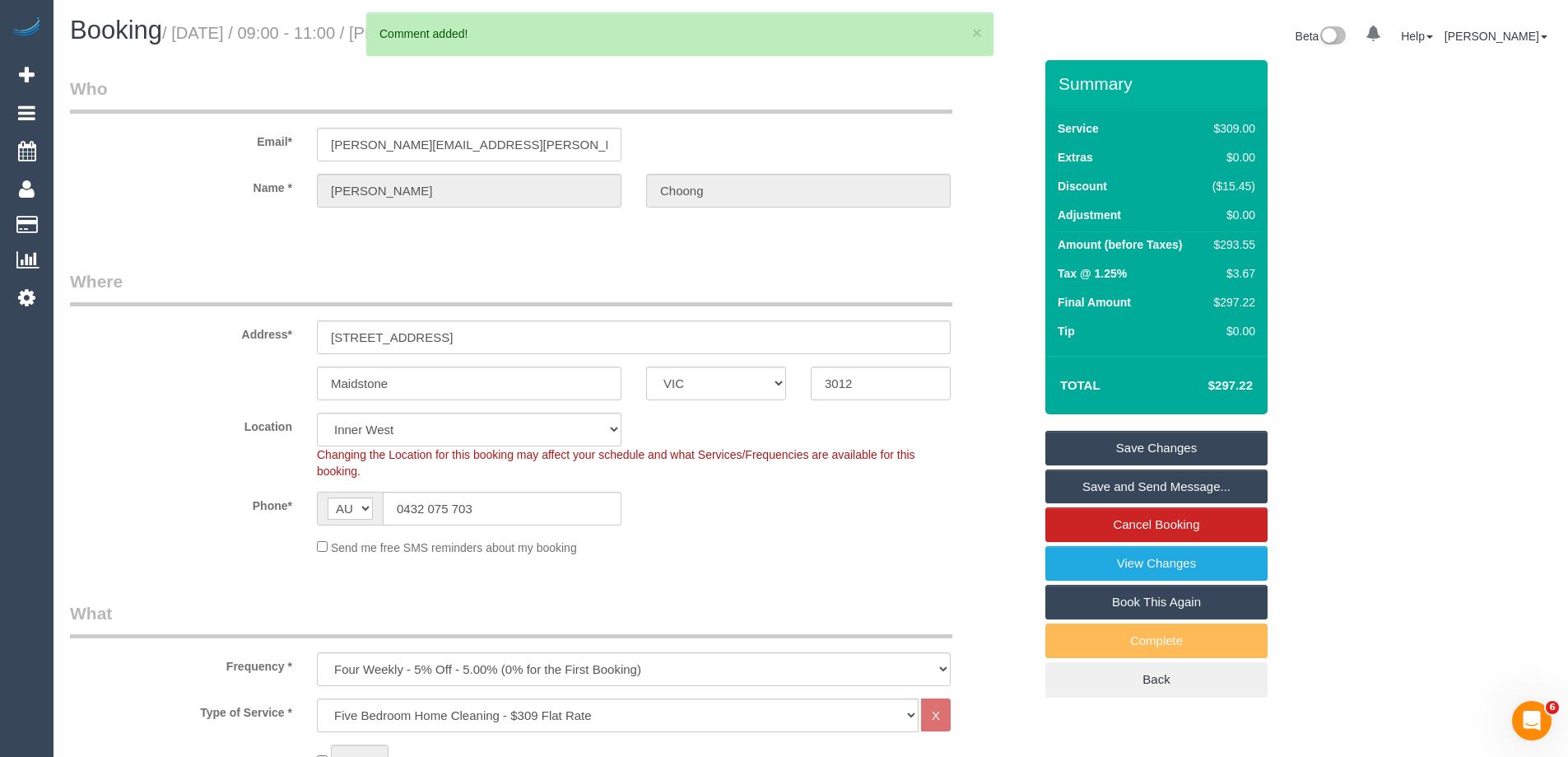
click at [1109, 454] on link "Save Changes" at bounding box center [1157, 448] width 222 height 35
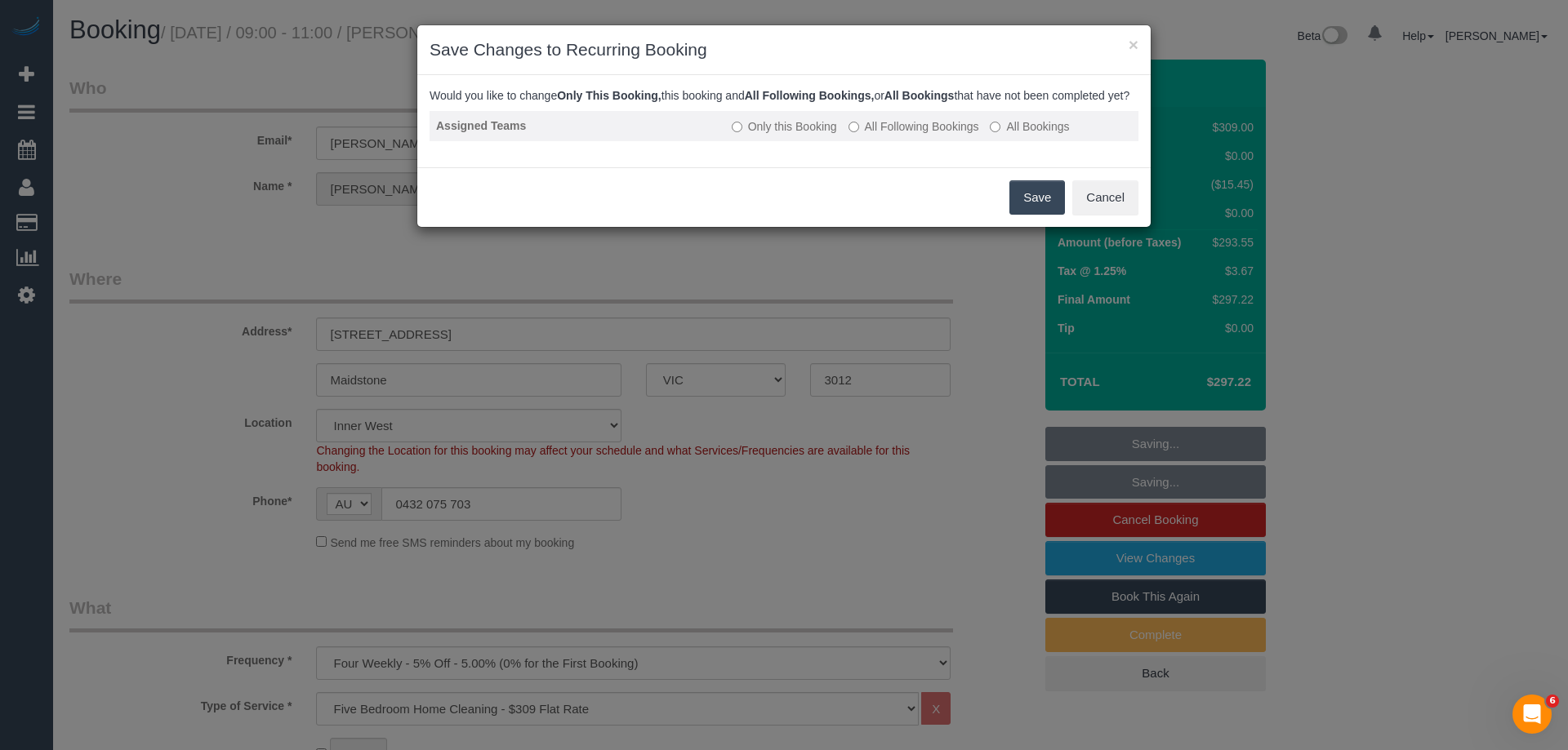
click at [908, 135] on label "All Following Bookings" at bounding box center [914, 126] width 131 height 16
click at [1024, 211] on button "Save" at bounding box center [1037, 198] width 56 height 34
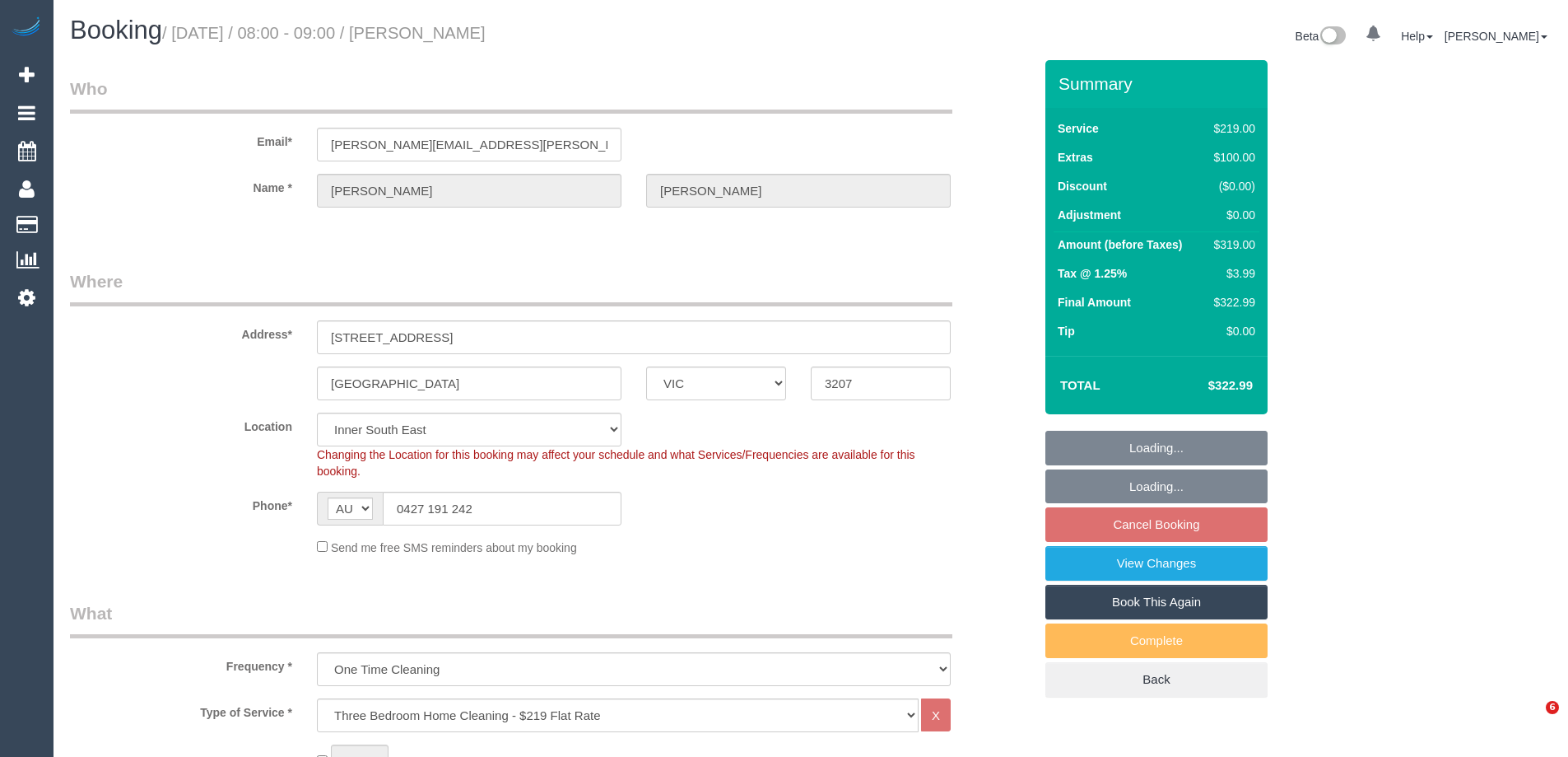
select select "VIC"
select select "string:stripe-pm_1S7TFl2GScqysDRVumSjWoCy"
select select "number:29"
select select "number:14"
select select "number:18"
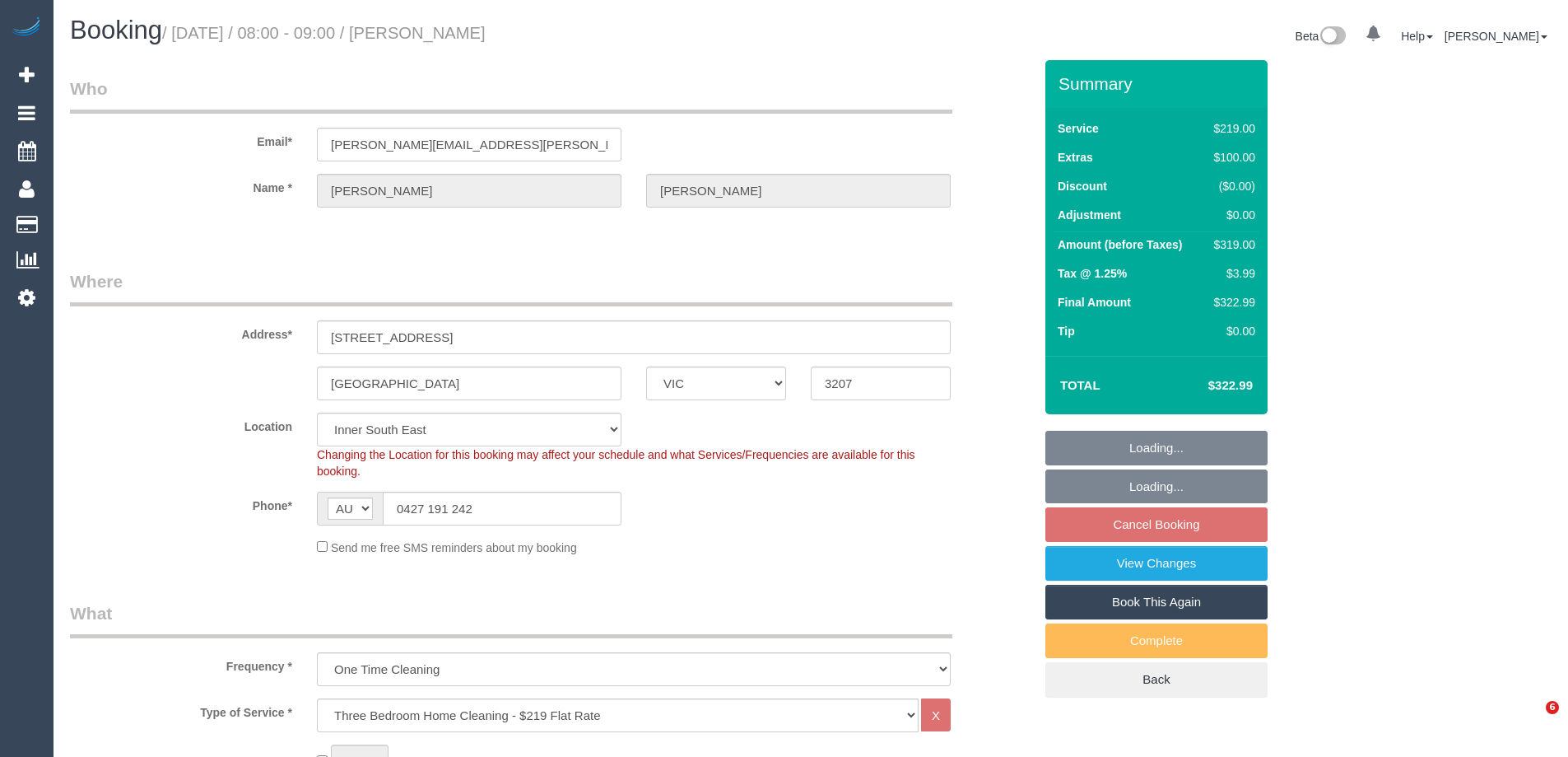
select select "number:24"
select select "number:13"
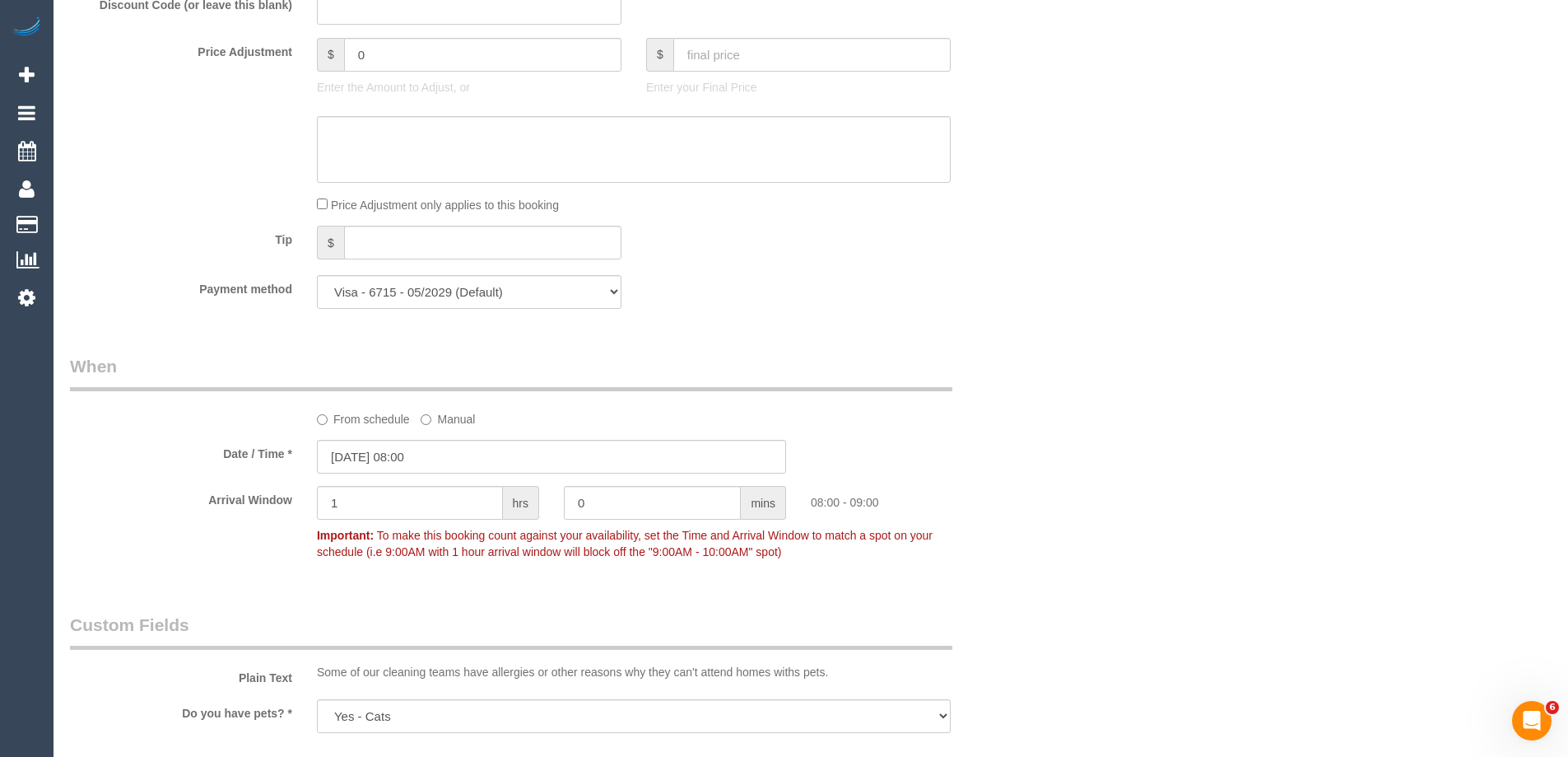
scroll to position [1483, 0]
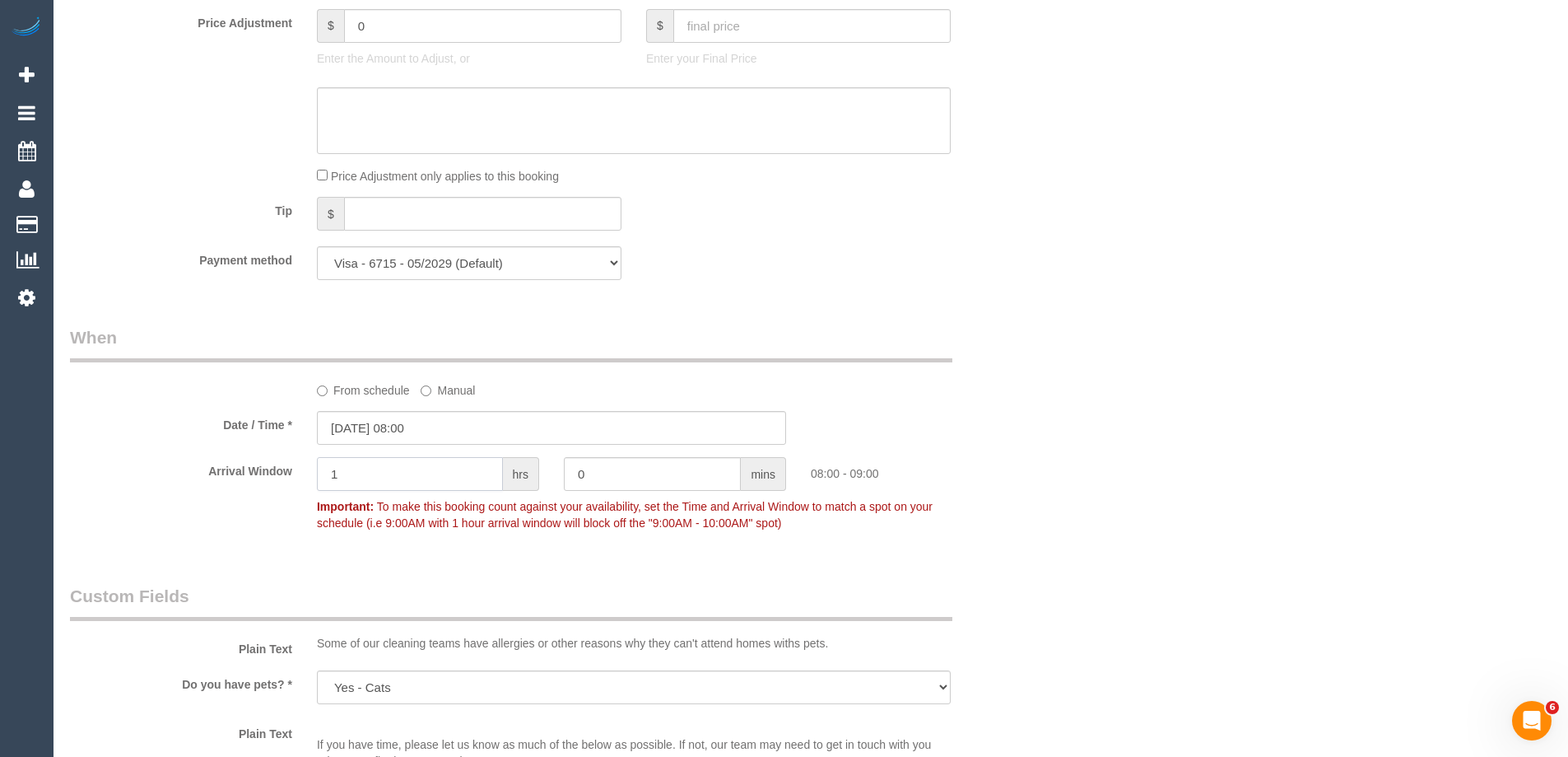
drag, startPoint x: 402, startPoint y: 468, endPoint x: 250, endPoint y: 471, distance: 152.0
click at [250, 471] on div "Arrival Window 1 hrs 0 mins 08:00 - 09:00 Important: To make this booking count…" at bounding box center [551, 498] width 988 height 82
type input "2"
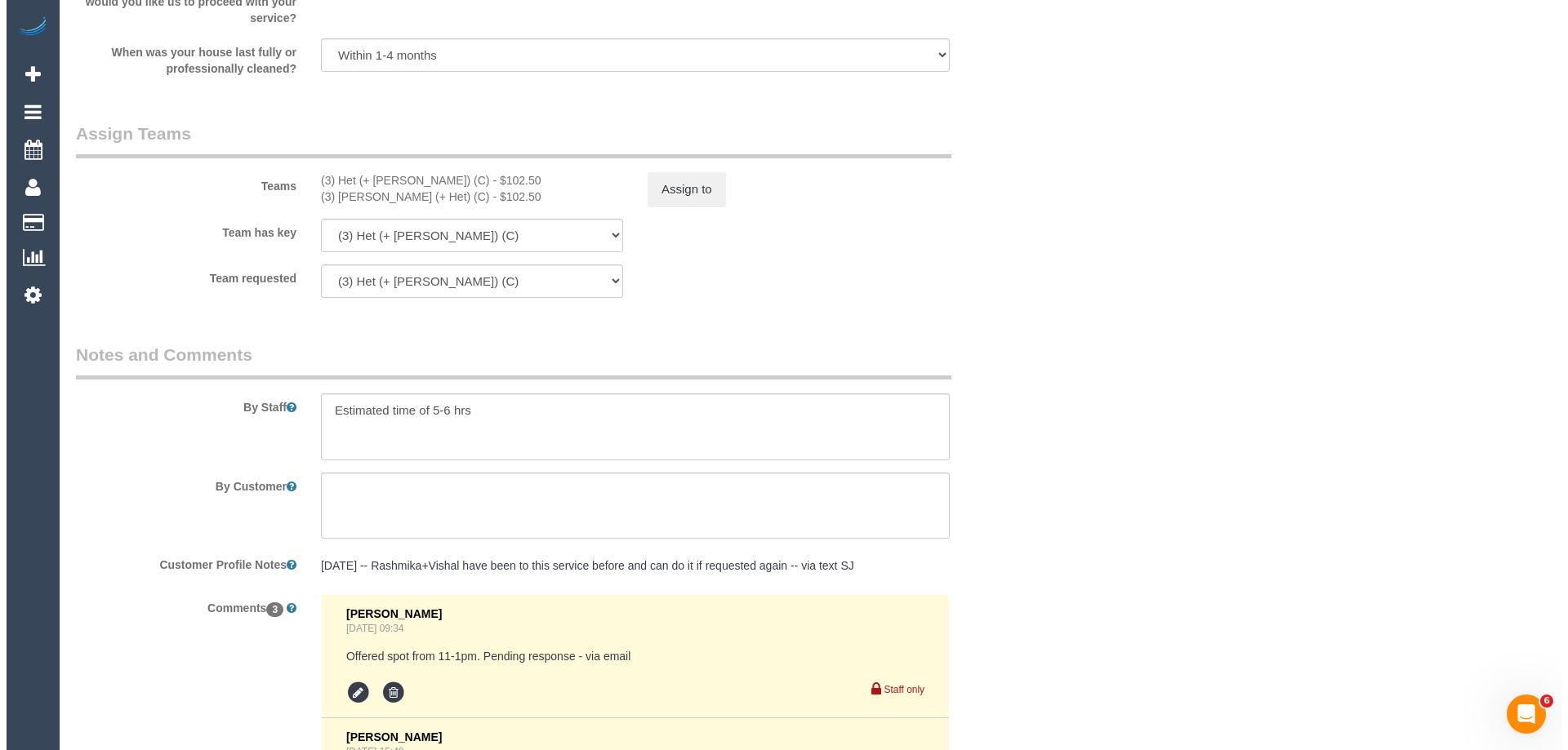
scroll to position [2448, 0]
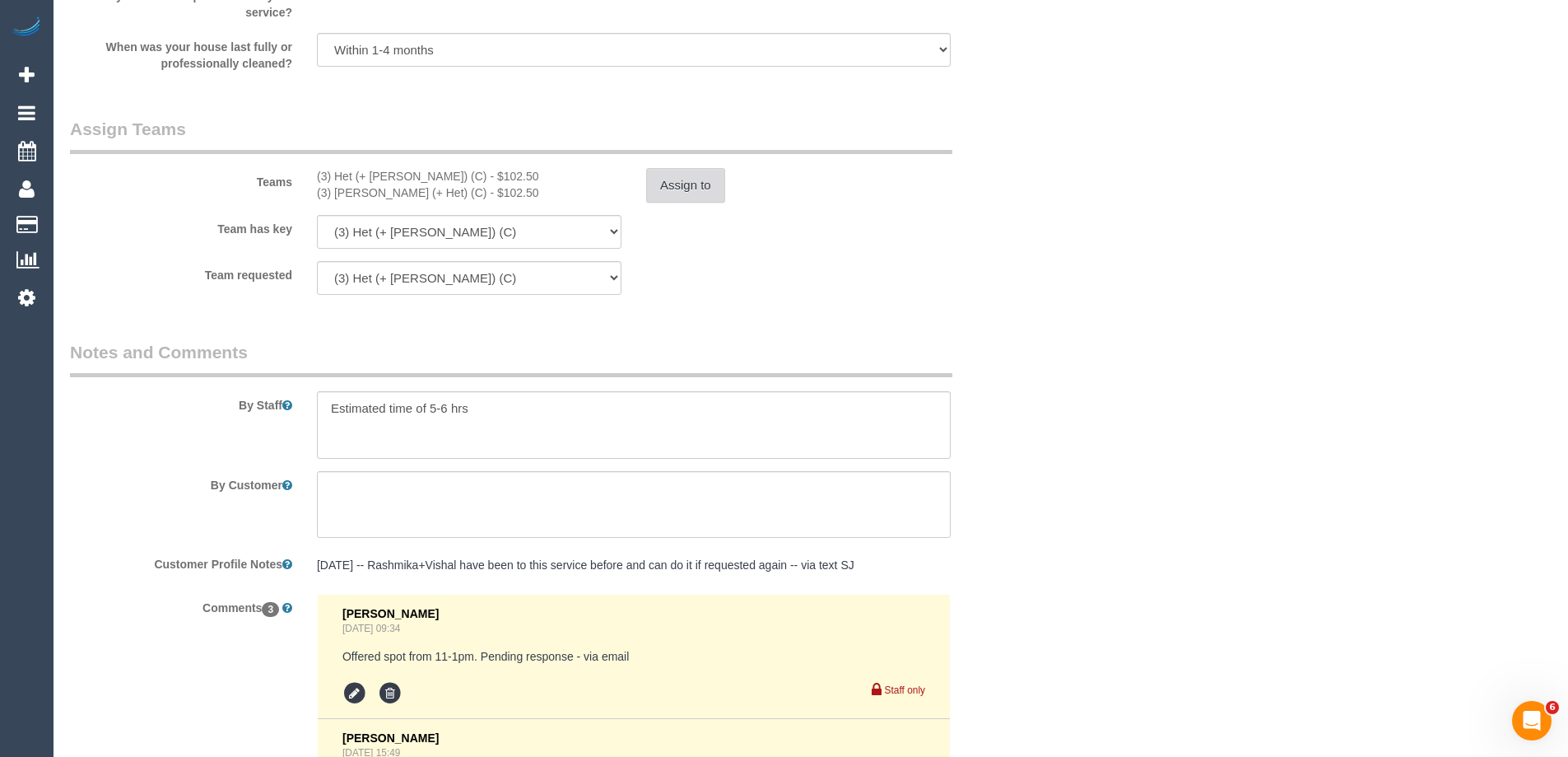
click at [676, 179] on button "Assign to" at bounding box center [686, 186] width 79 height 35
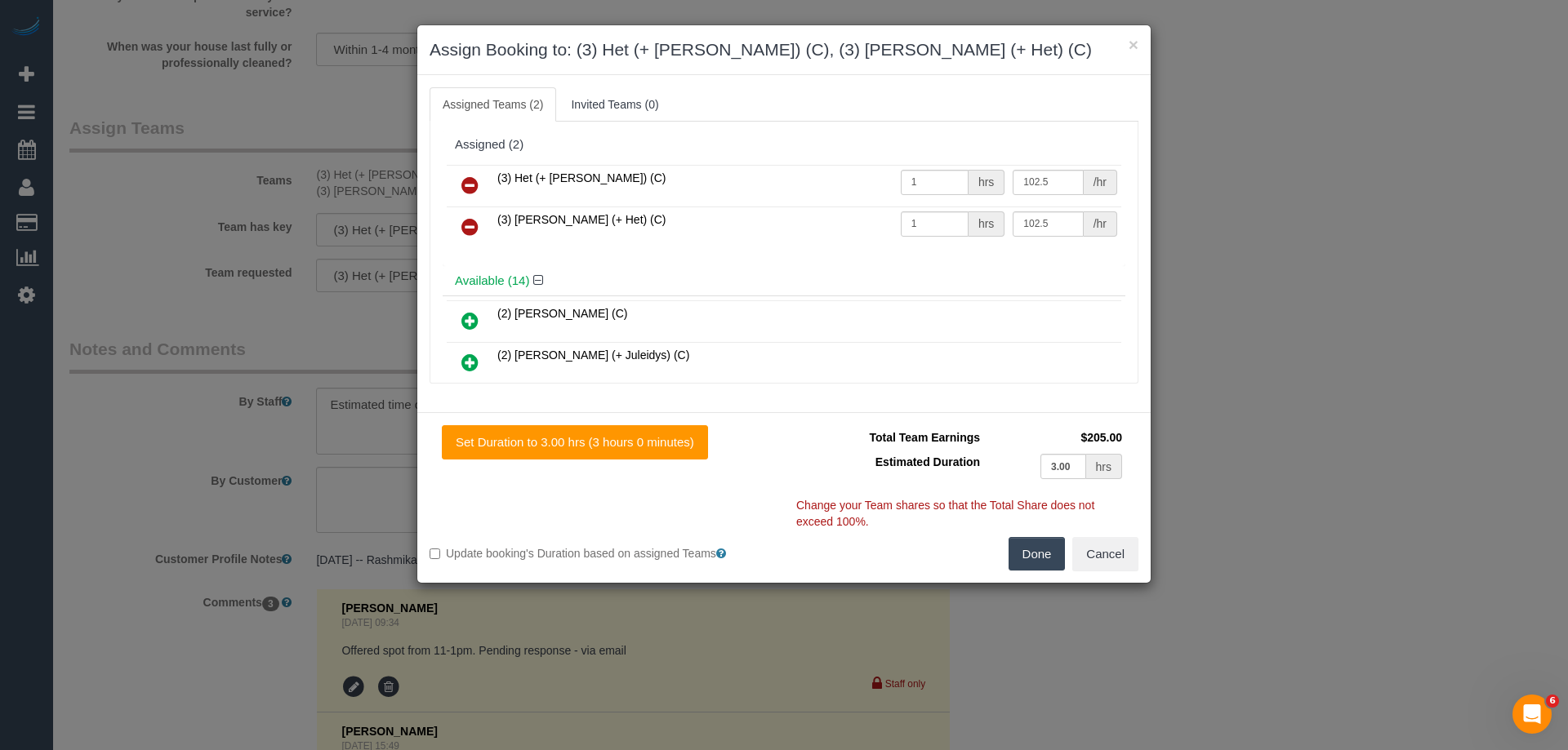
click at [467, 178] on icon at bounding box center [470, 185] width 17 height 20
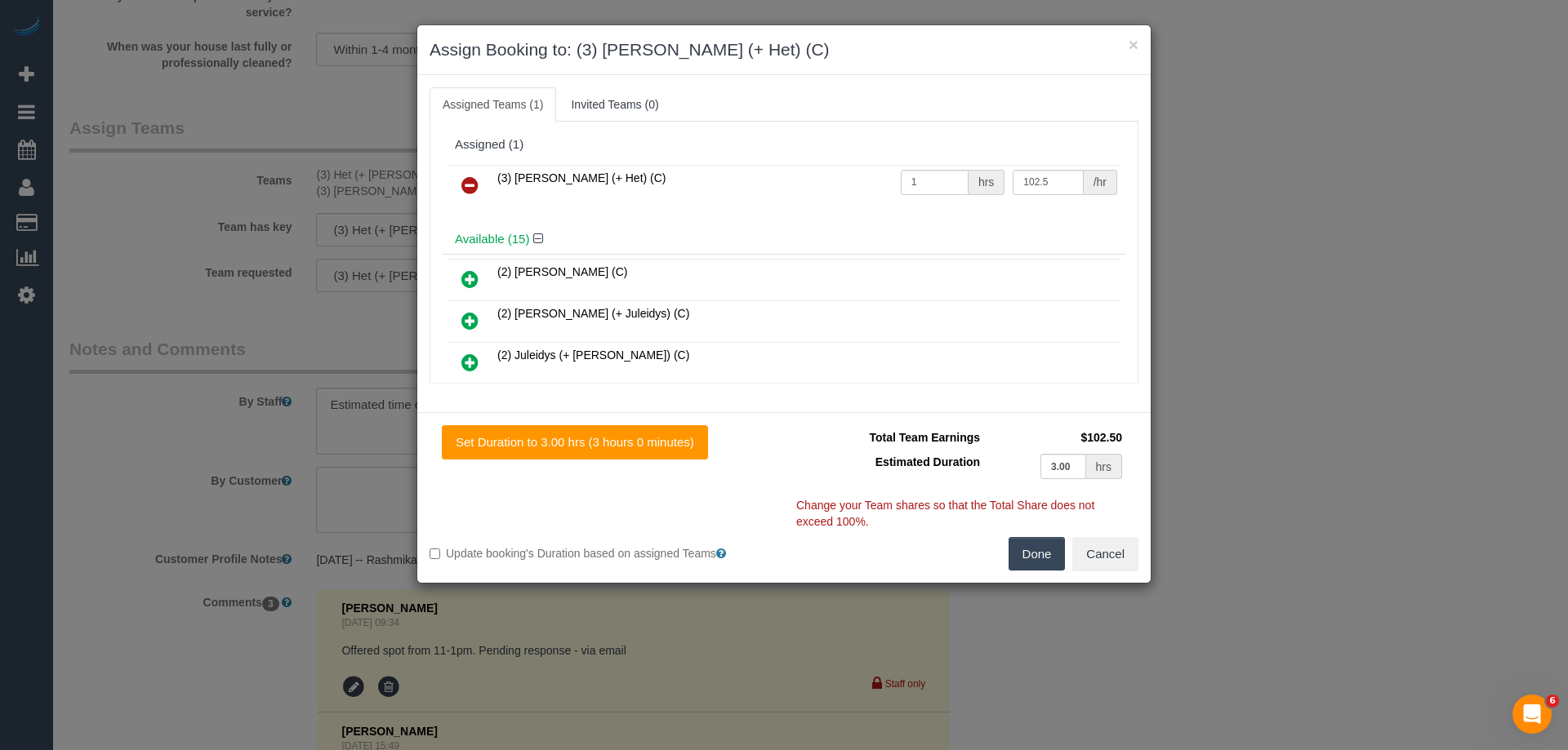
click at [467, 178] on icon at bounding box center [470, 185] width 17 height 20
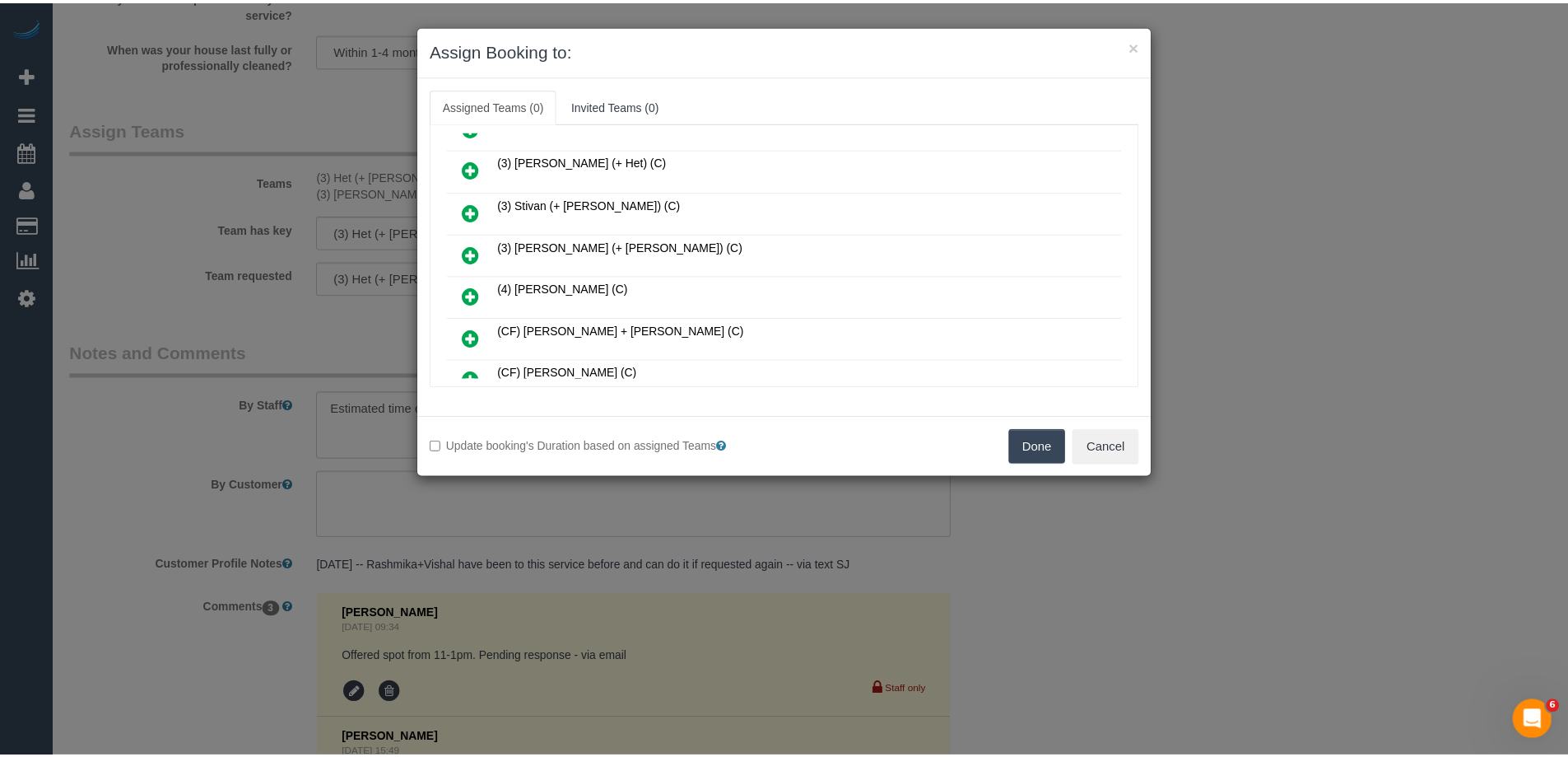
scroll to position [411, 0]
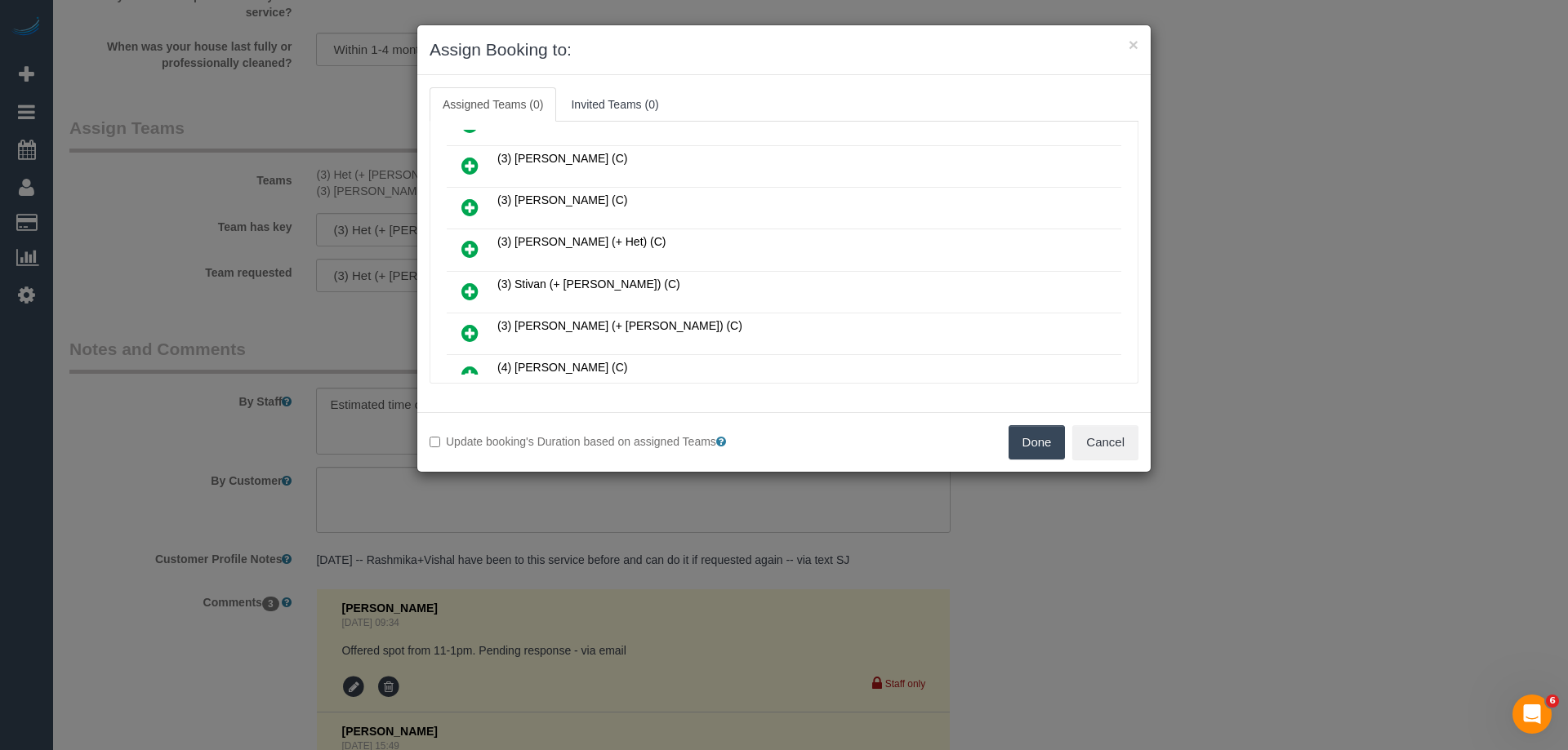
click at [1033, 443] on button "Done" at bounding box center [1037, 442] width 57 height 34
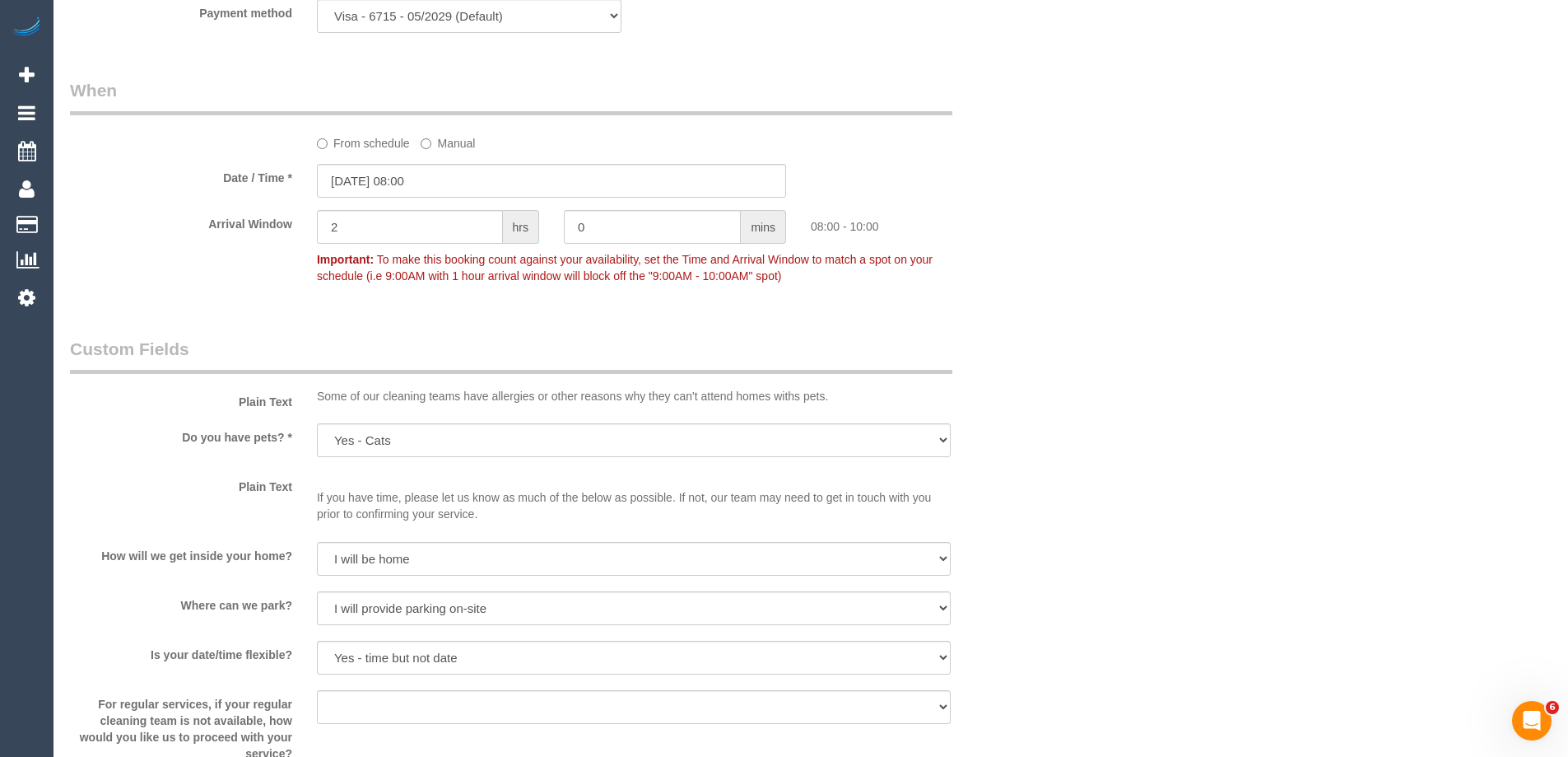
scroll to position [1648, 0]
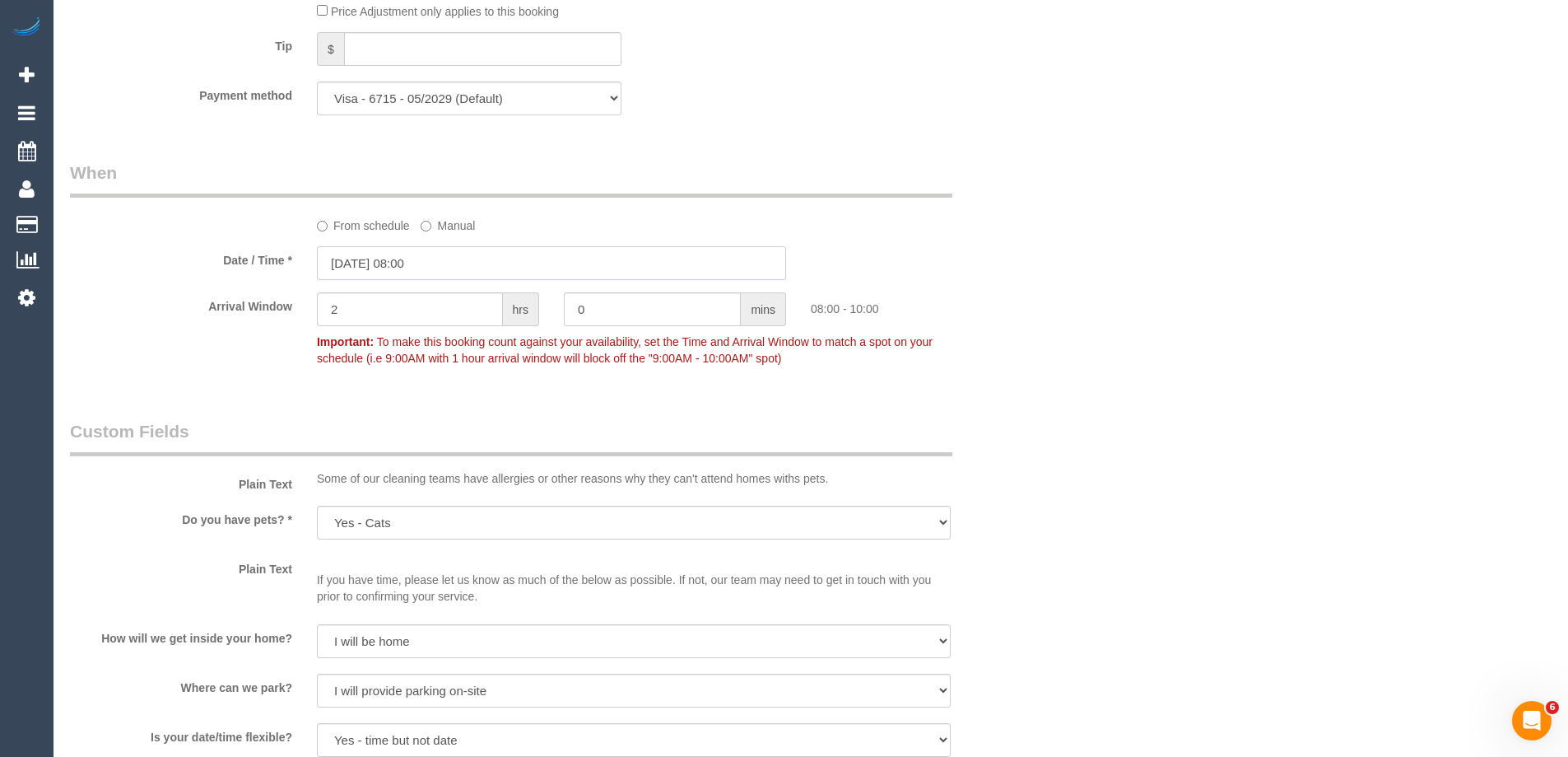
click at [355, 267] on input "29/09/2025 08:00" at bounding box center [551, 263] width 469 height 34
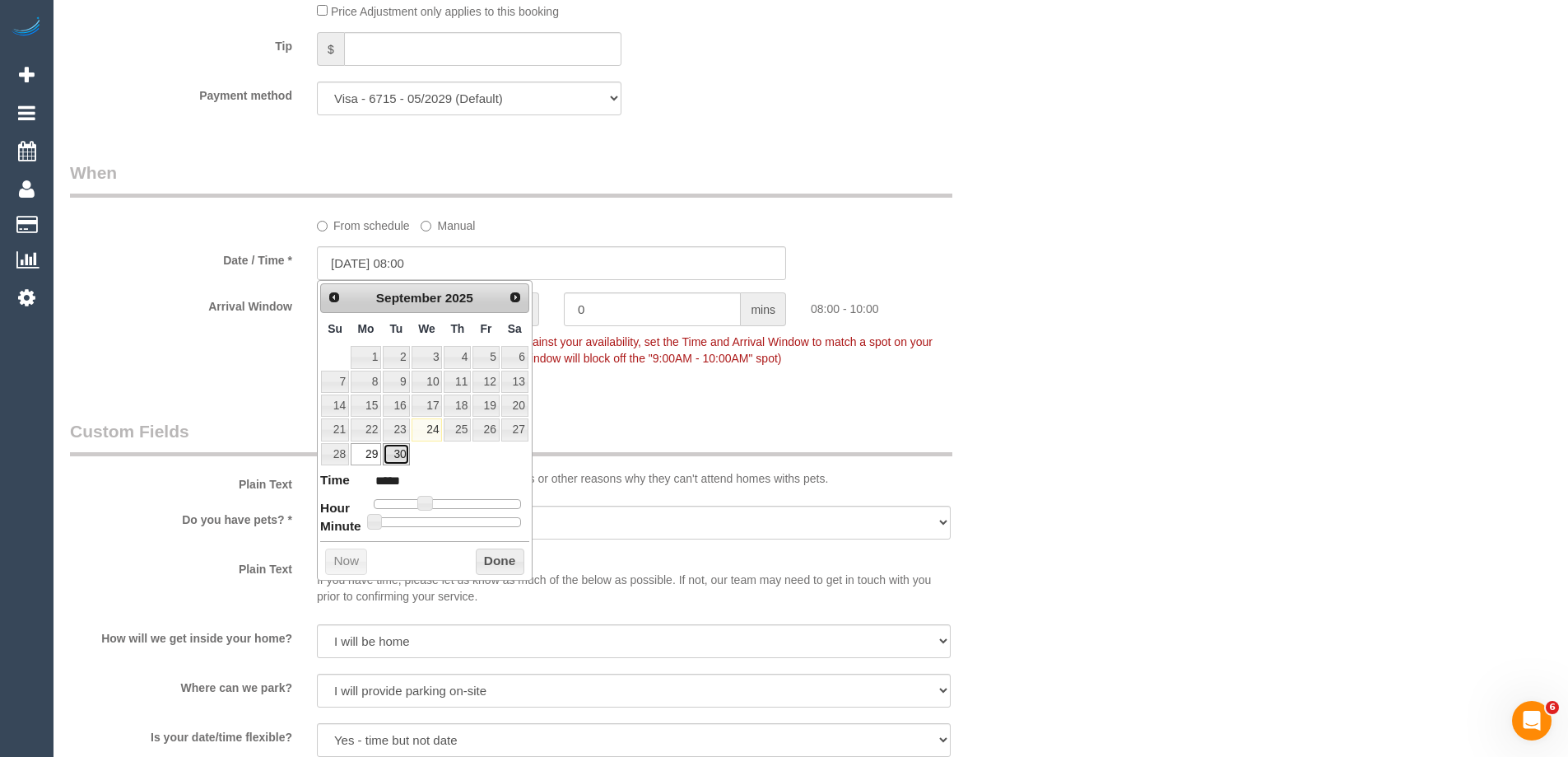
click at [394, 460] on link "30" at bounding box center [396, 454] width 26 height 23
type input "[DATE] 08:00"
click at [495, 561] on button "Done" at bounding box center [500, 562] width 49 height 26
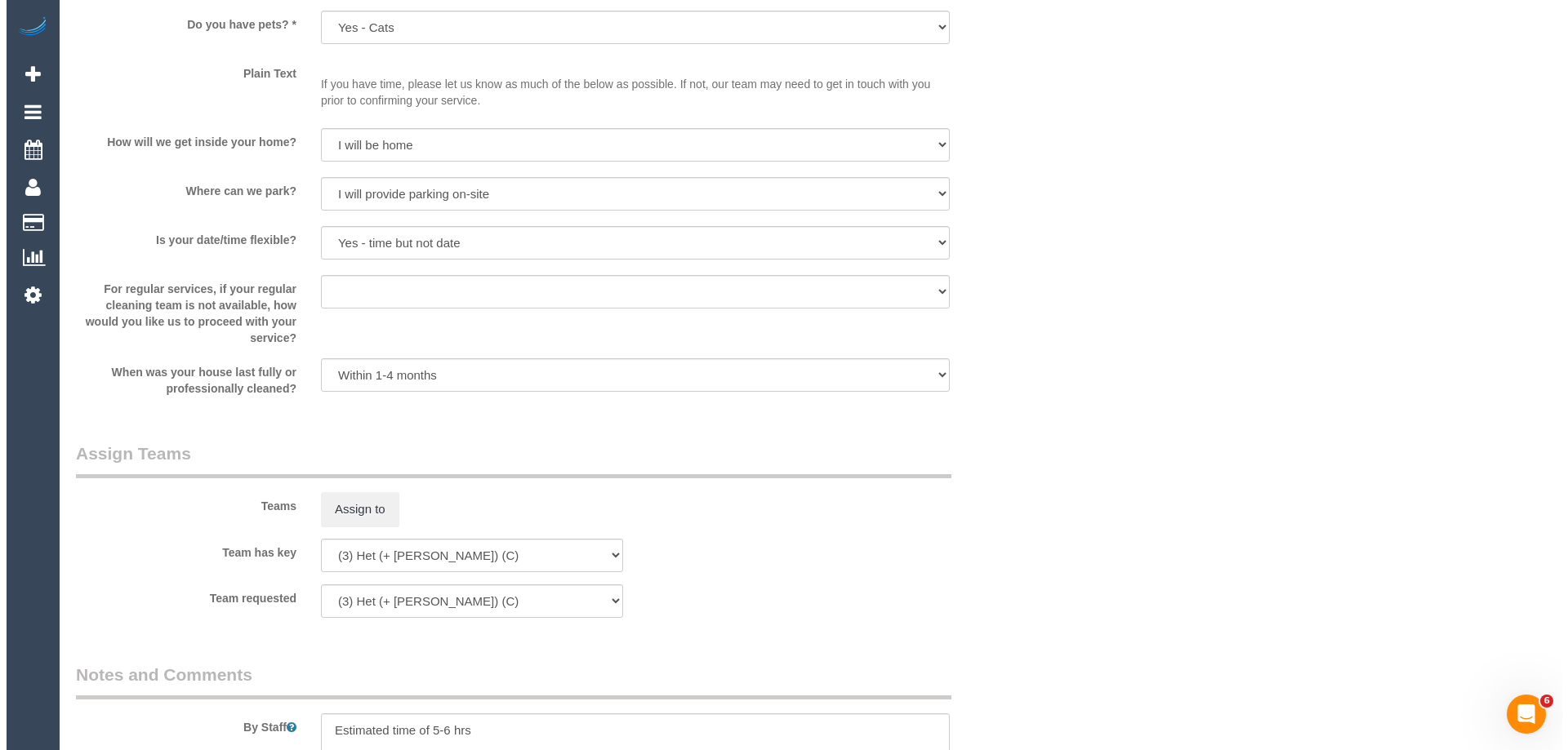
scroll to position [2285, 0]
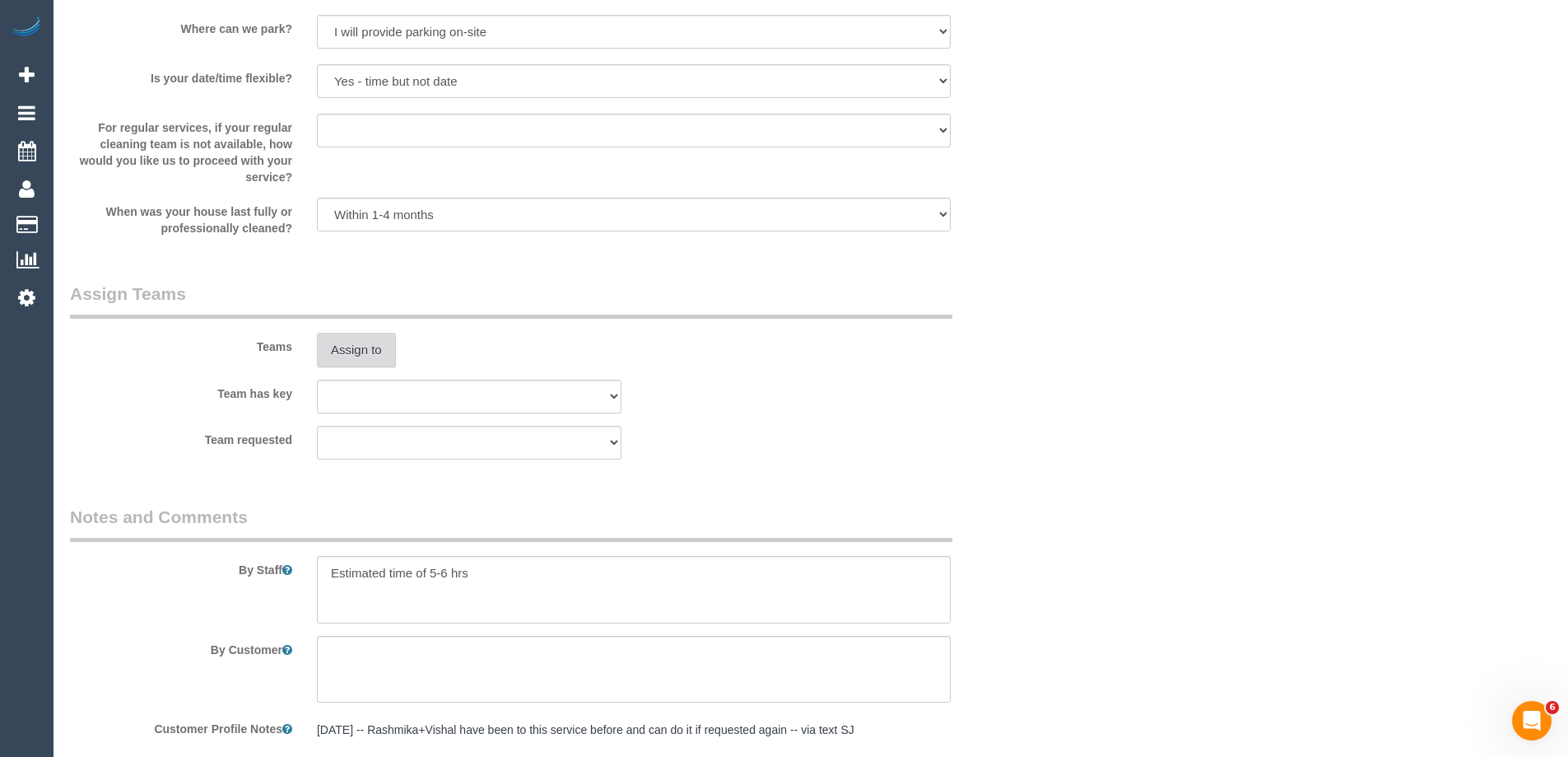
click at [354, 357] on button "Assign to" at bounding box center [356, 350] width 79 height 35
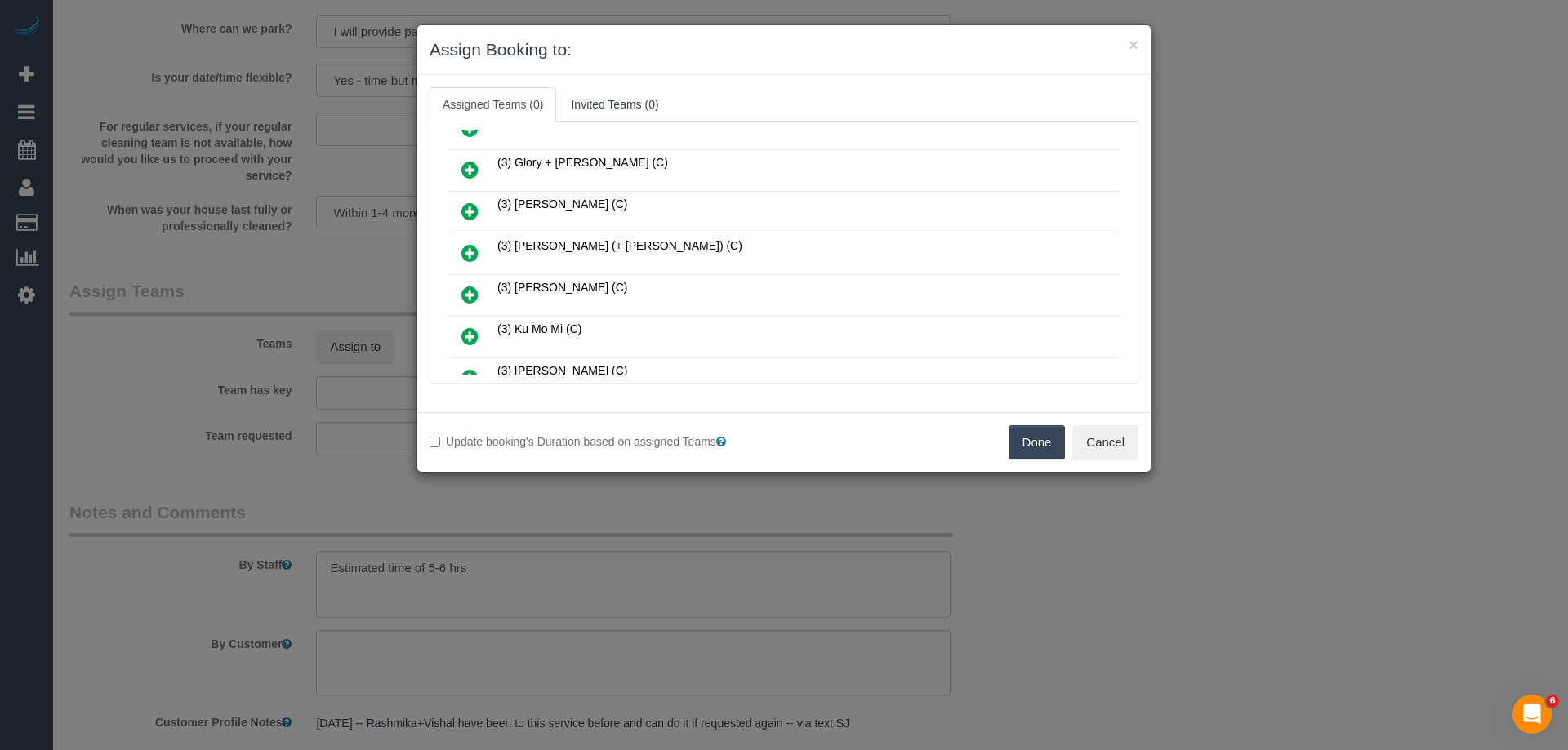
scroll to position [653, 0]
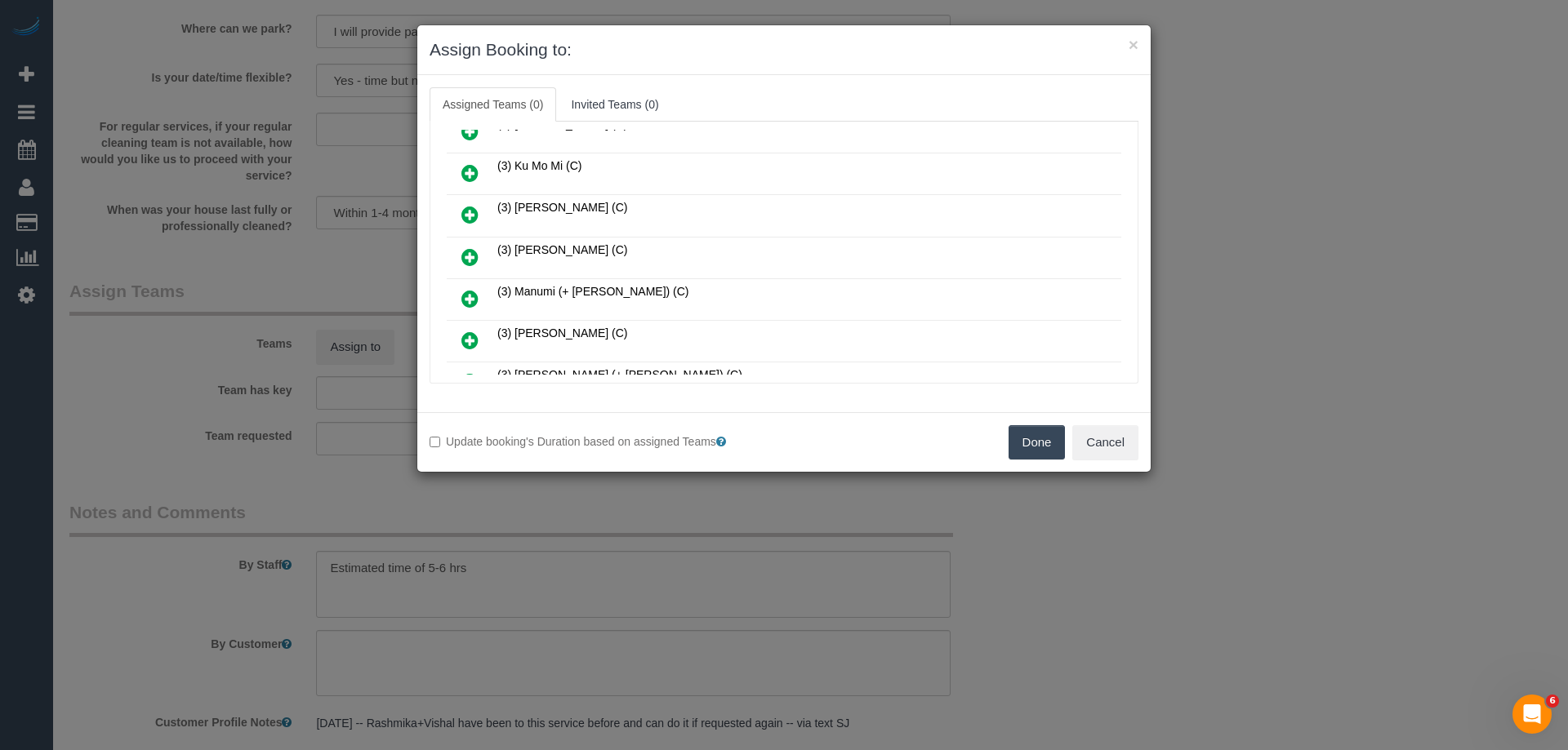
click at [464, 299] on icon at bounding box center [470, 298] width 17 height 20
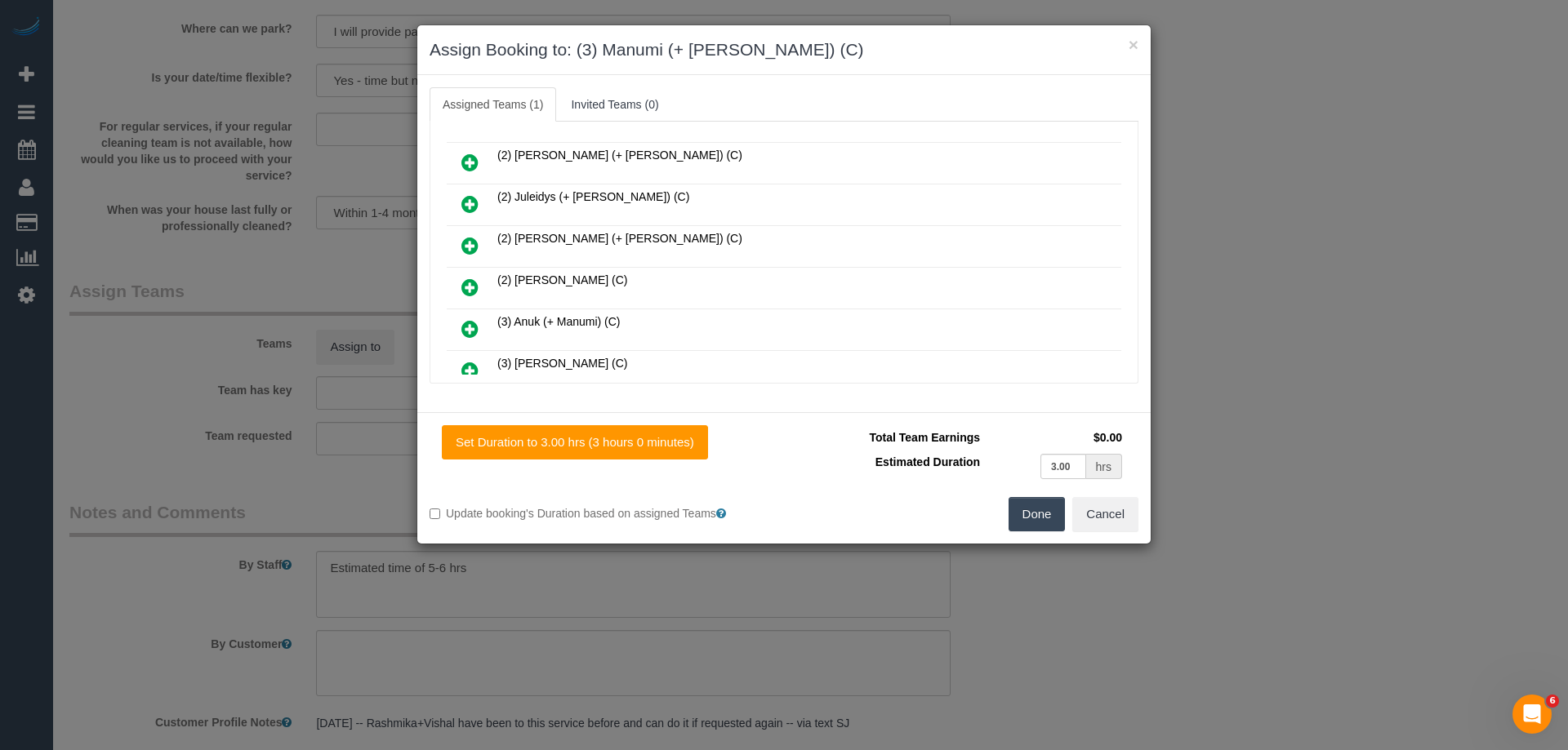
click at [472, 330] on icon at bounding box center [470, 329] width 17 height 20
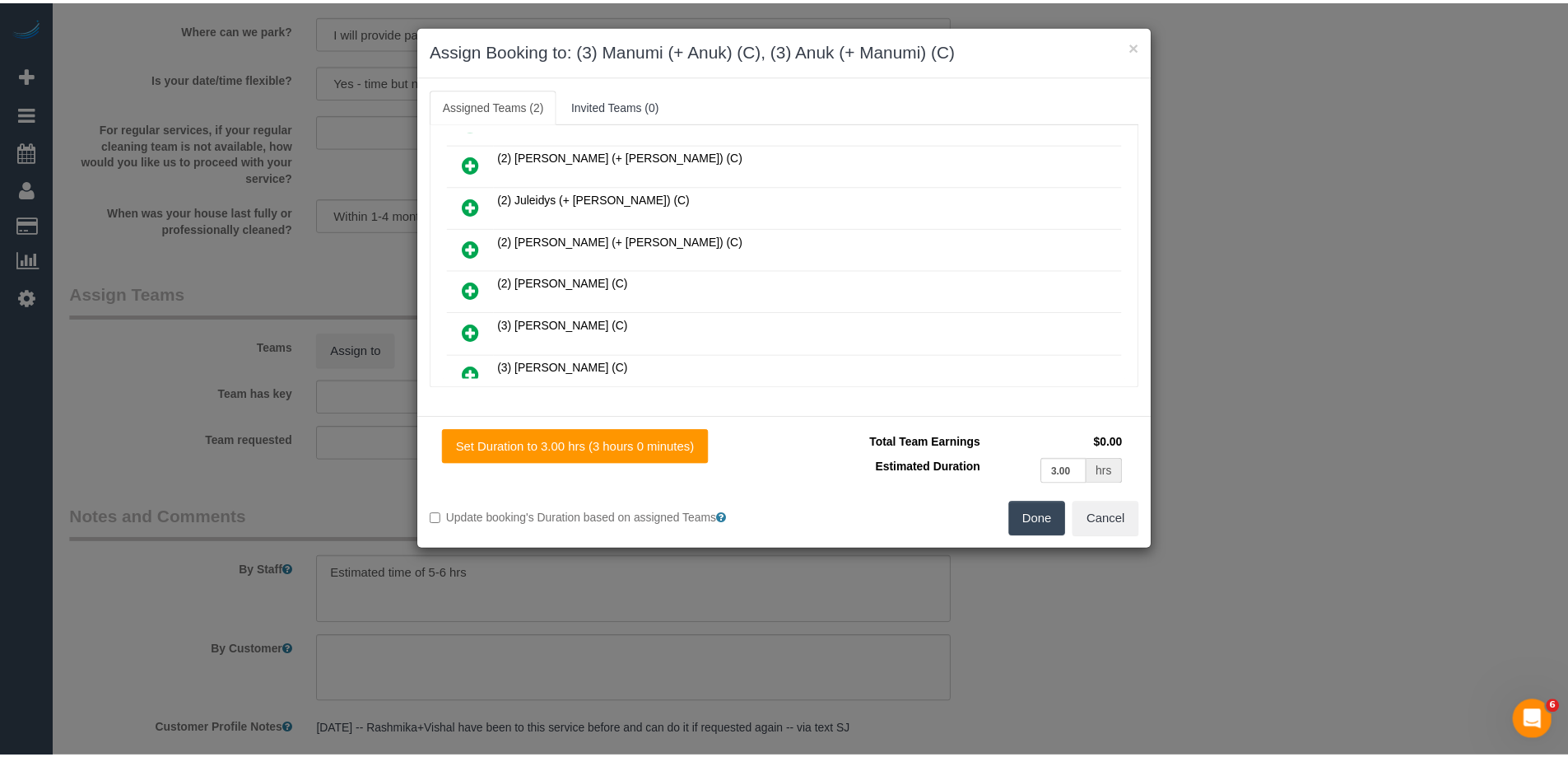
scroll to position [0, 0]
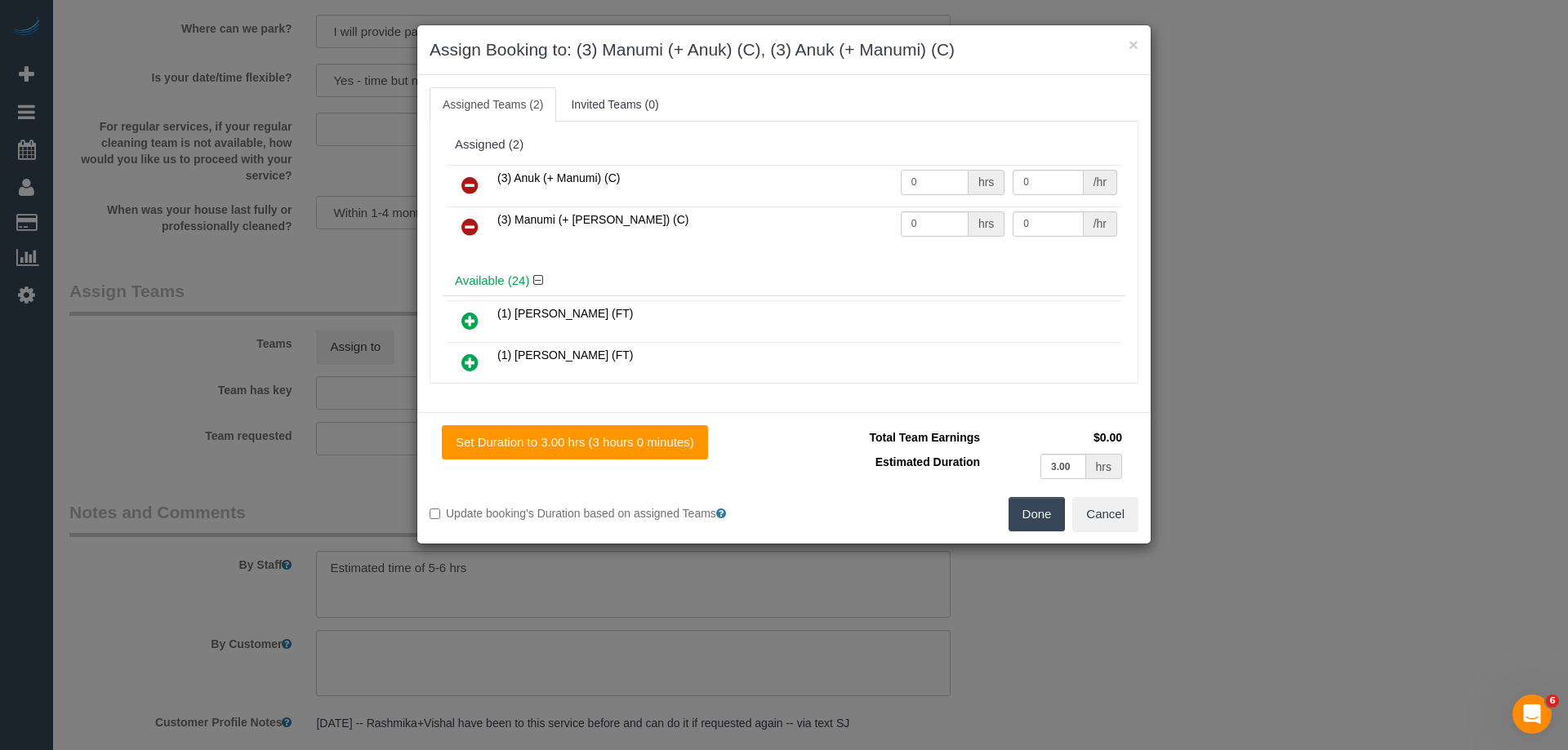
drag, startPoint x: 950, startPoint y: 183, endPoint x: 832, endPoint y: 181, distance: 118.0
click at [848, 181] on tr "(3) Anuk (+ Manumi) (C) 0 hrs 0 /hr" at bounding box center [784, 186] width 675 height 41
type input "1"
drag, startPoint x: 913, startPoint y: 218, endPoint x: 785, endPoint y: 210, distance: 128.2
click at [784, 212] on tr "(3) Manumi (+ Anuk) (C) 0 hrs 0 /hr" at bounding box center [784, 227] width 675 height 41
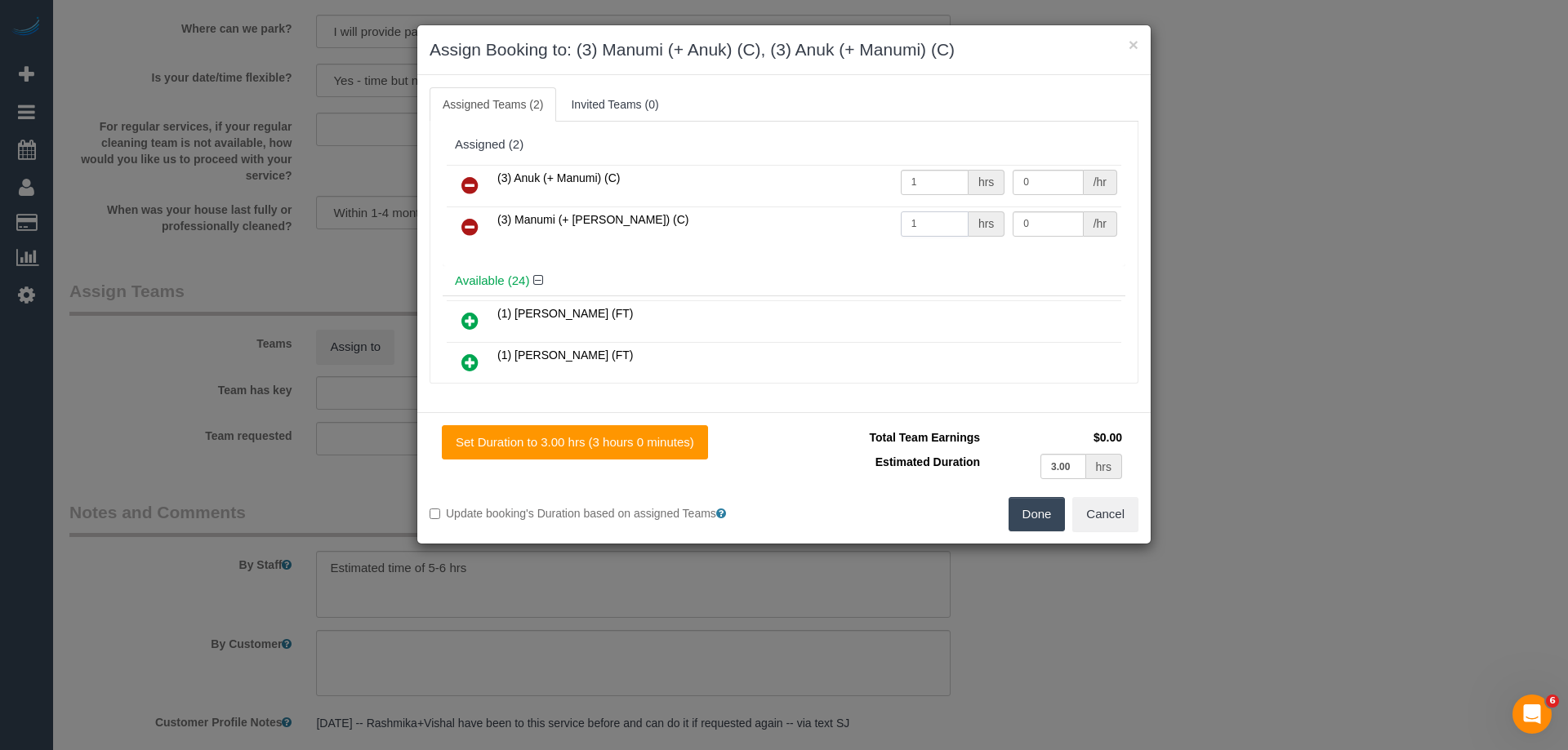
type input "1"
drag, startPoint x: 1017, startPoint y: 183, endPoint x: 929, endPoint y: 177, distance: 88.2
click at [929, 177] on tr "(3) Anuk (+ Manumi) (C) 1 hrs 0 /hr" at bounding box center [784, 186] width 675 height 41
drag, startPoint x: 1056, startPoint y: 188, endPoint x: 826, endPoint y: 163, distance: 231.4
click at [826, 163] on div "(3) Anuk (+ Manumi) (C) 1 hrs 1.2 /hr (3) Manumi (+ Anuk) (C) 1 hrs 0 /hr" at bounding box center [783, 213] width 682 height 105
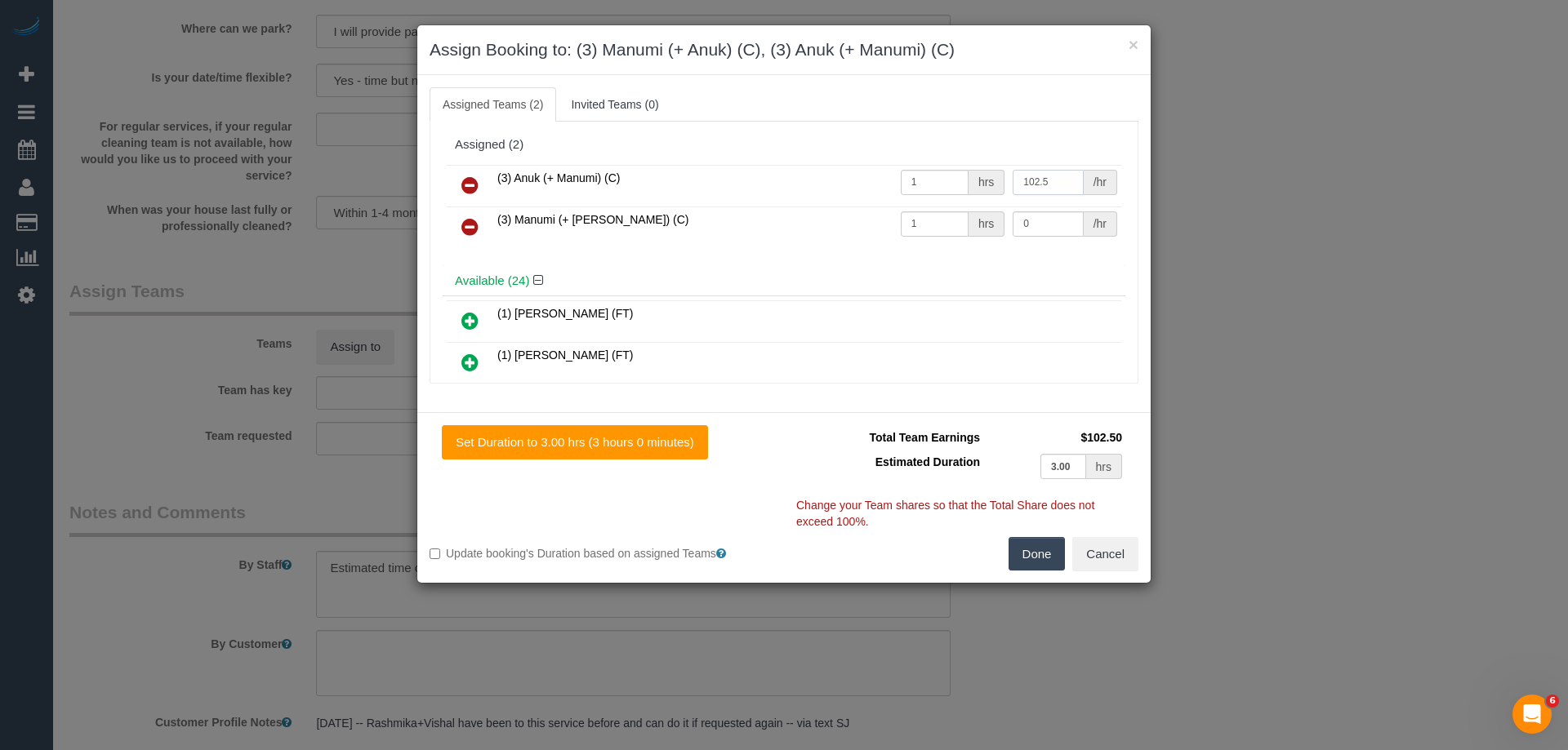
type input "102.5"
drag, startPoint x: 944, startPoint y: 215, endPoint x: 904, endPoint y: 209, distance: 40.4
click at [904, 209] on tr "(3) Manumi (+ Anuk) (C) 1 hrs 0 /hr" at bounding box center [784, 227] width 675 height 41
type input "102.5"
click at [1102, 550] on button "Cancel" at bounding box center [1105, 554] width 66 height 34
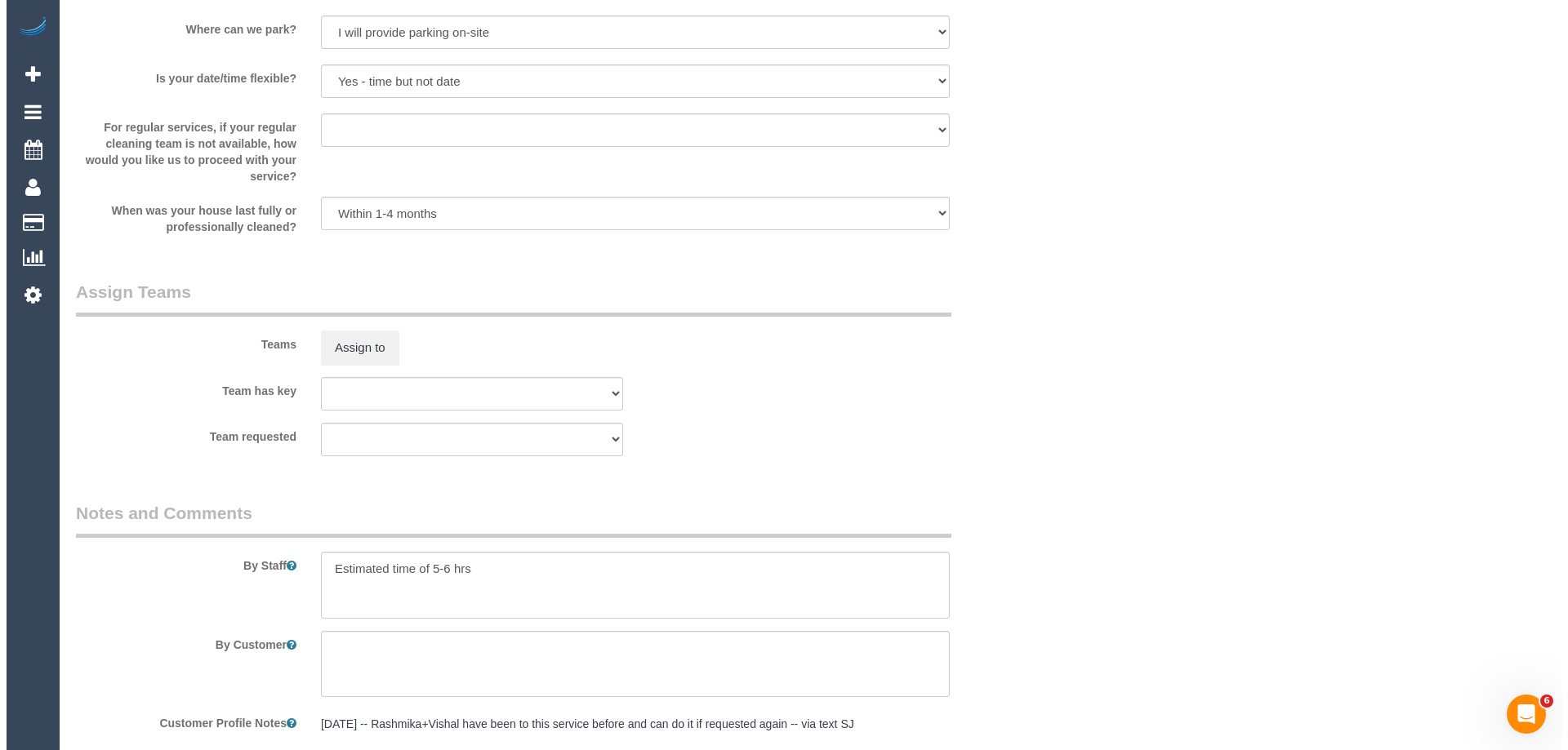
scroll to position [2285, 0]
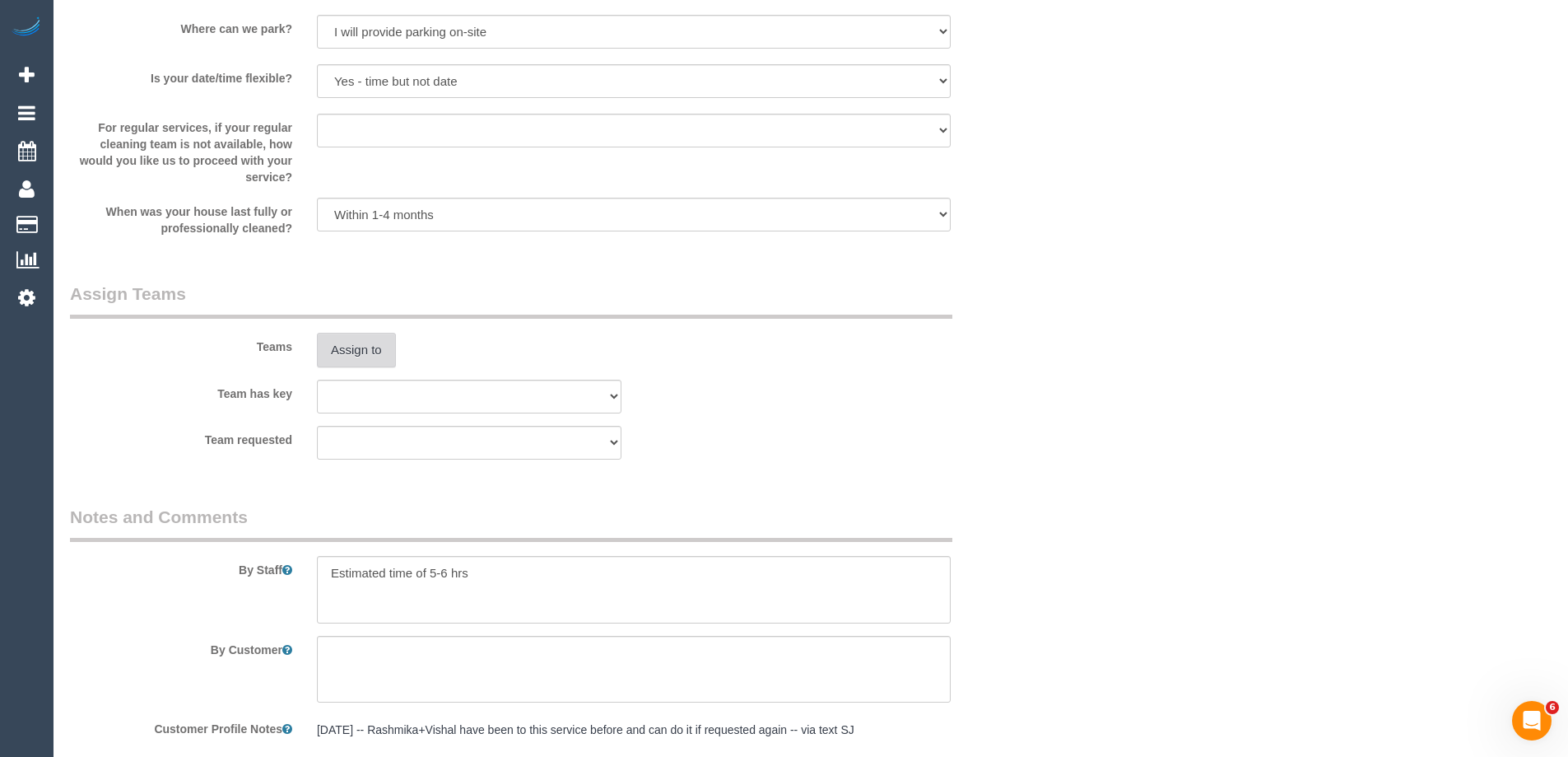
click at [363, 348] on button "Assign to" at bounding box center [356, 350] width 79 height 35
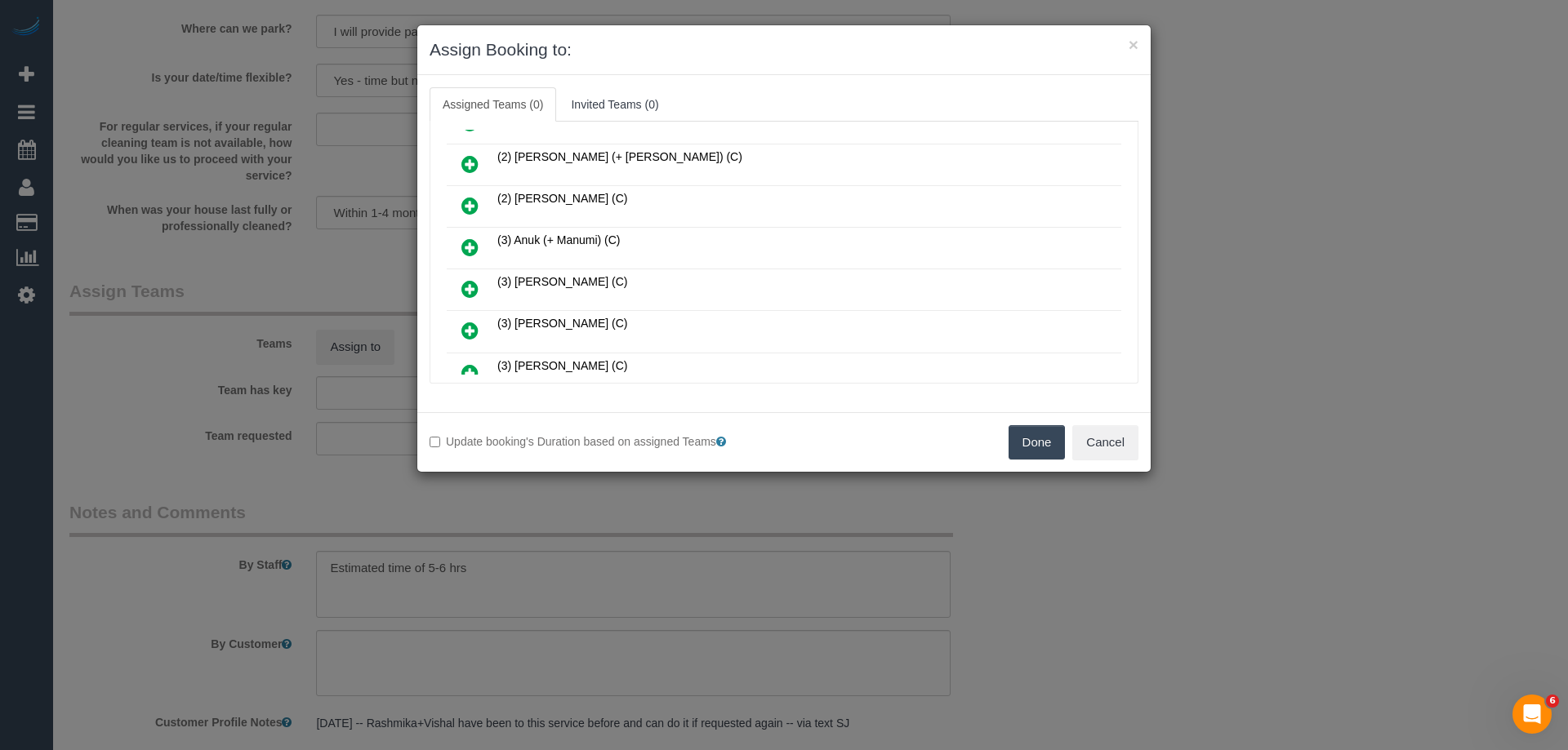
click at [470, 244] on icon at bounding box center [470, 247] width 17 height 20
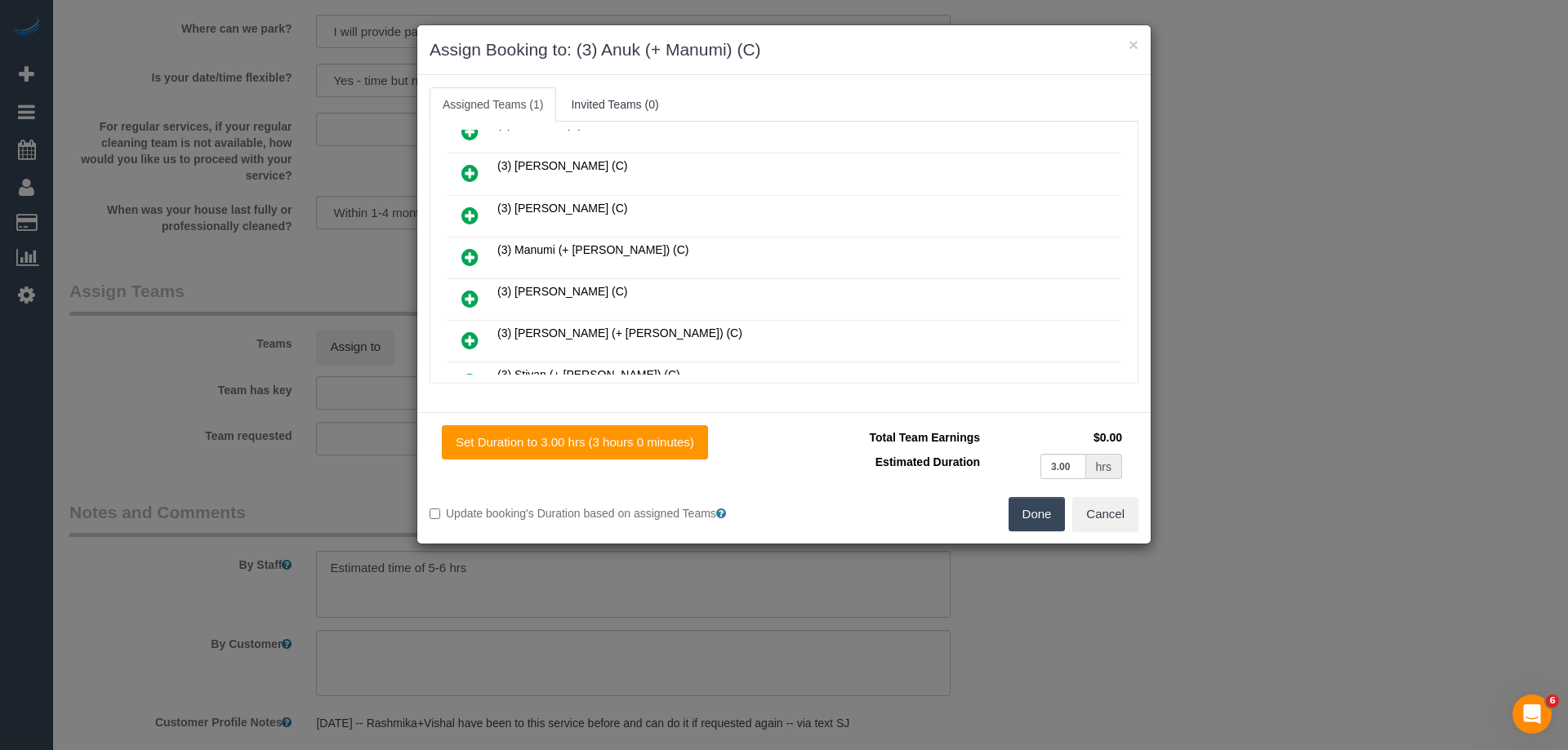
click at [474, 251] on icon at bounding box center [470, 256] width 17 height 20
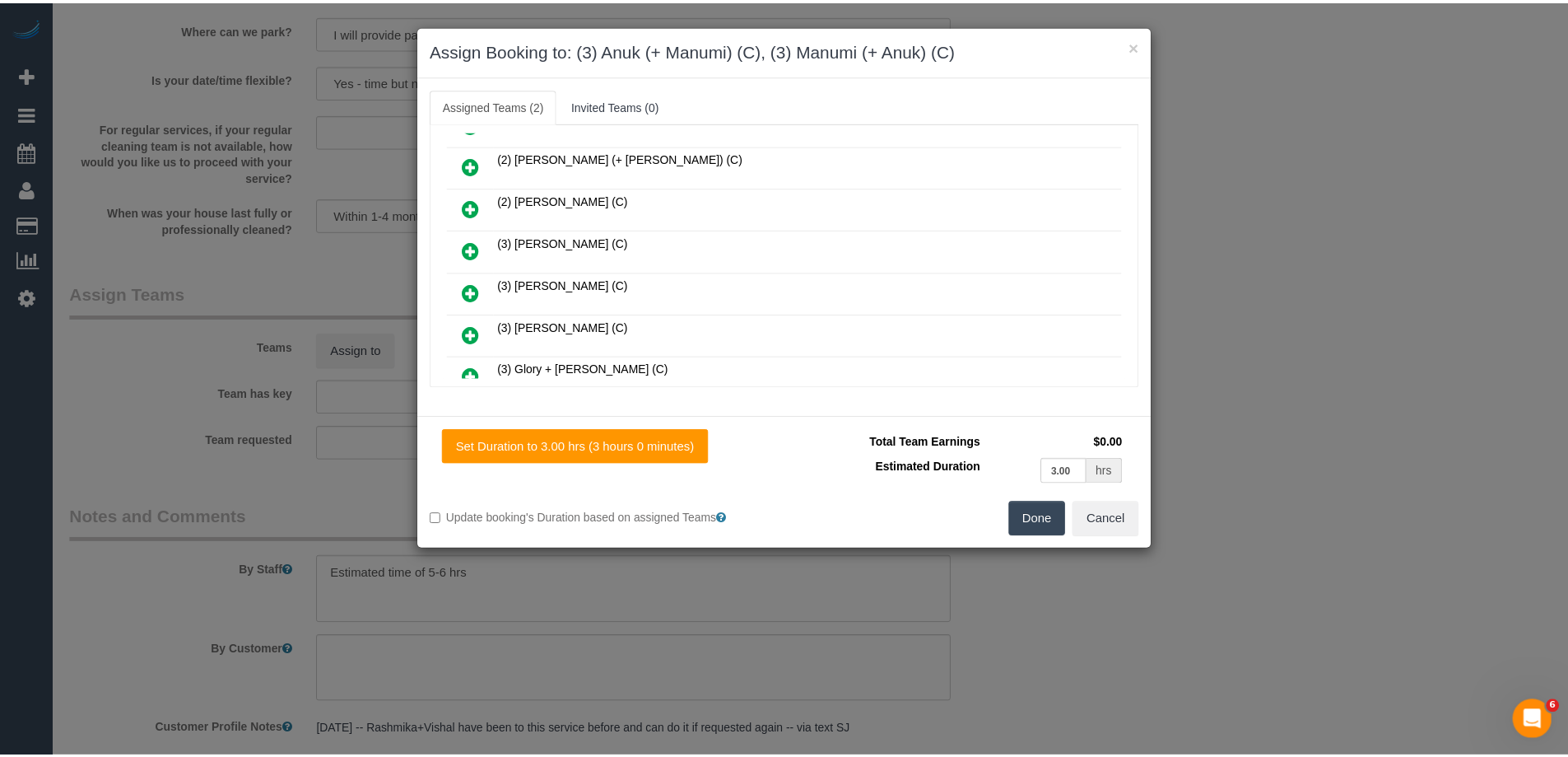
scroll to position [0, 0]
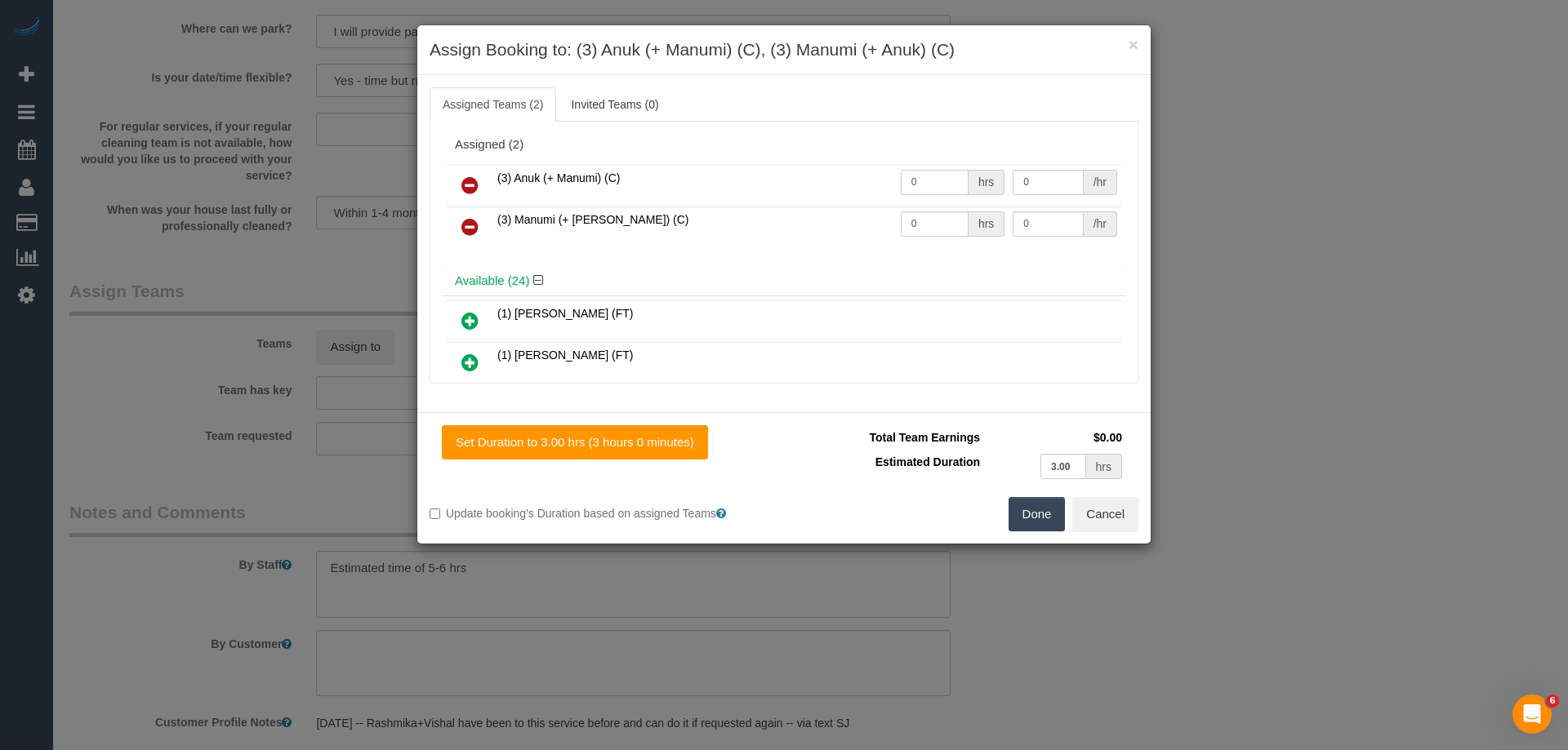
drag, startPoint x: 930, startPoint y: 185, endPoint x: 833, endPoint y: 181, distance: 97.1
click at [834, 180] on tr "(3) Anuk (+ Manumi) (C) 0 hrs 0 /hr" at bounding box center [784, 186] width 675 height 41
type input "1"
drag, startPoint x: 928, startPoint y: 217, endPoint x: 773, endPoint y: 211, distance: 155.1
click at [786, 213] on tr "(3) Manumi (+ Anuk) (C) 0 hrs 0 /hr" at bounding box center [784, 227] width 675 height 41
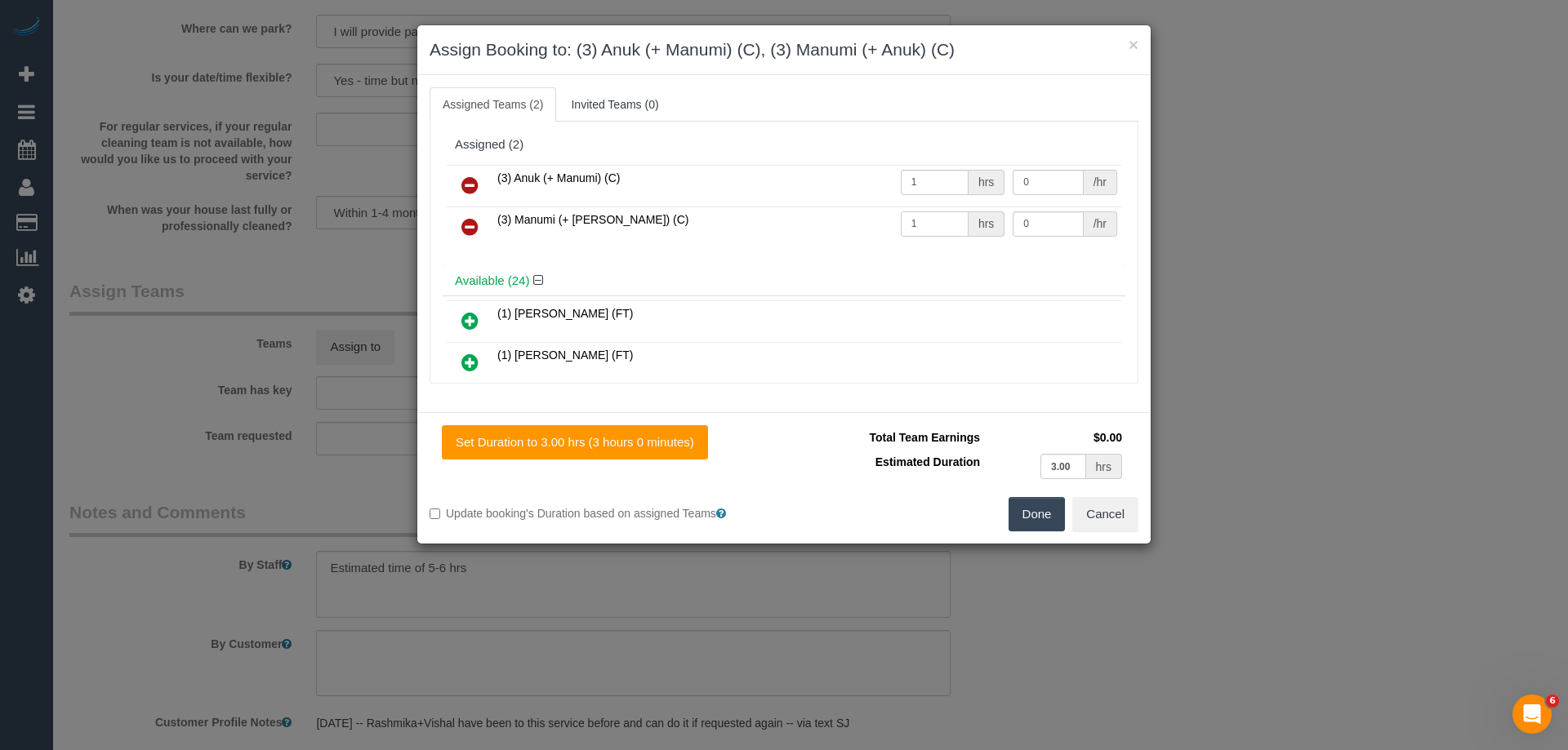
type input "1"
drag, startPoint x: 1034, startPoint y: 221, endPoint x: 849, endPoint y: 203, distance: 185.9
click at [849, 203] on tbody "(3) Anuk (+ Manumi) (C) 1 hrs 0 /hr (3) Manumi (+ Anuk) (C) 1 hrs 0 /hr" at bounding box center [784, 206] width 675 height 83
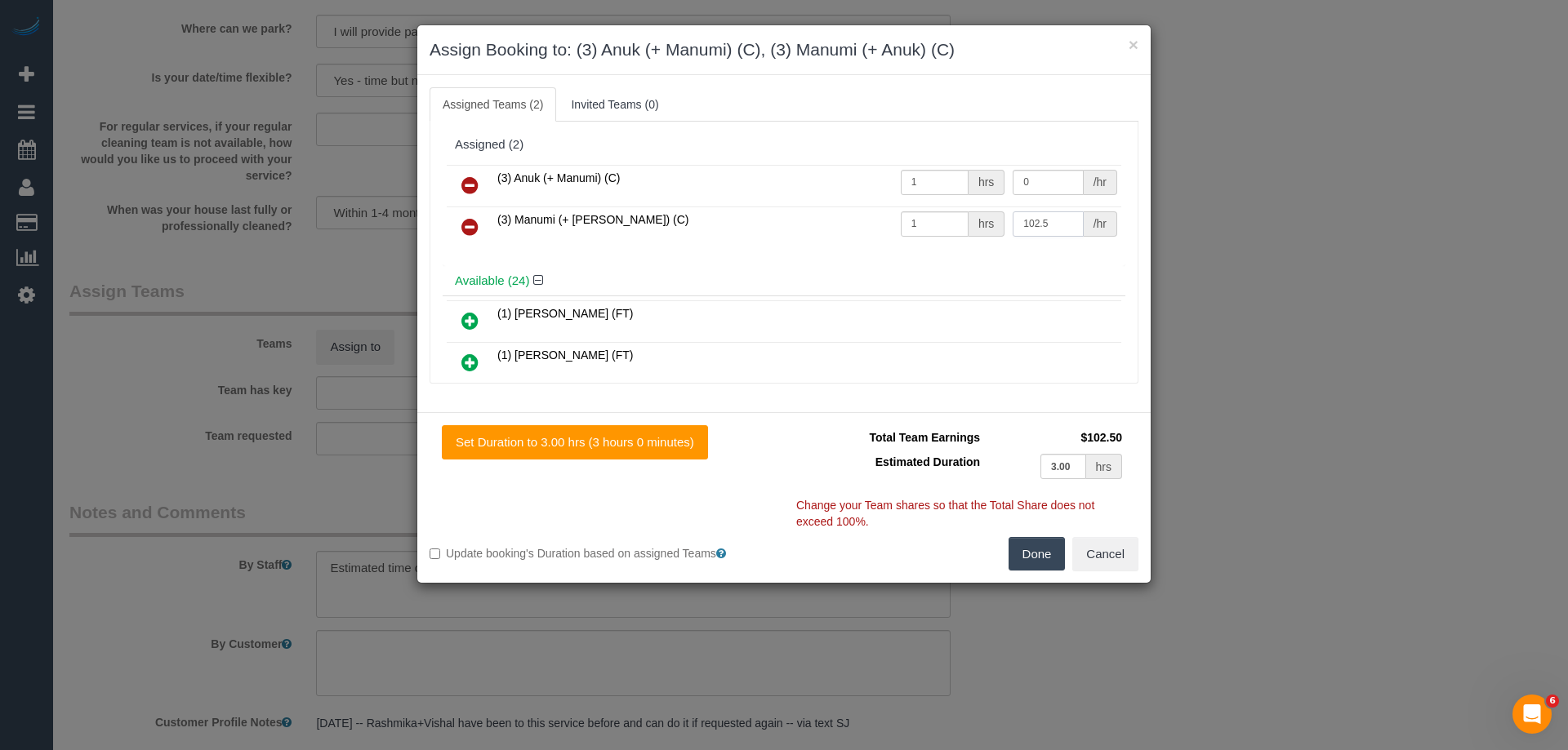
type input "102.5"
drag, startPoint x: 1033, startPoint y: 180, endPoint x: 886, endPoint y: 160, distance: 148.4
click at [886, 161] on div "(3) Anuk (+ Manumi) (C) 1 hrs 0 /hr (3) Manumi (+ Anuk) (C) 1 hrs 102.5 /hr" at bounding box center [783, 213] width 682 height 105
type input "102.5"
click at [1046, 551] on button "Done" at bounding box center [1037, 554] width 57 height 34
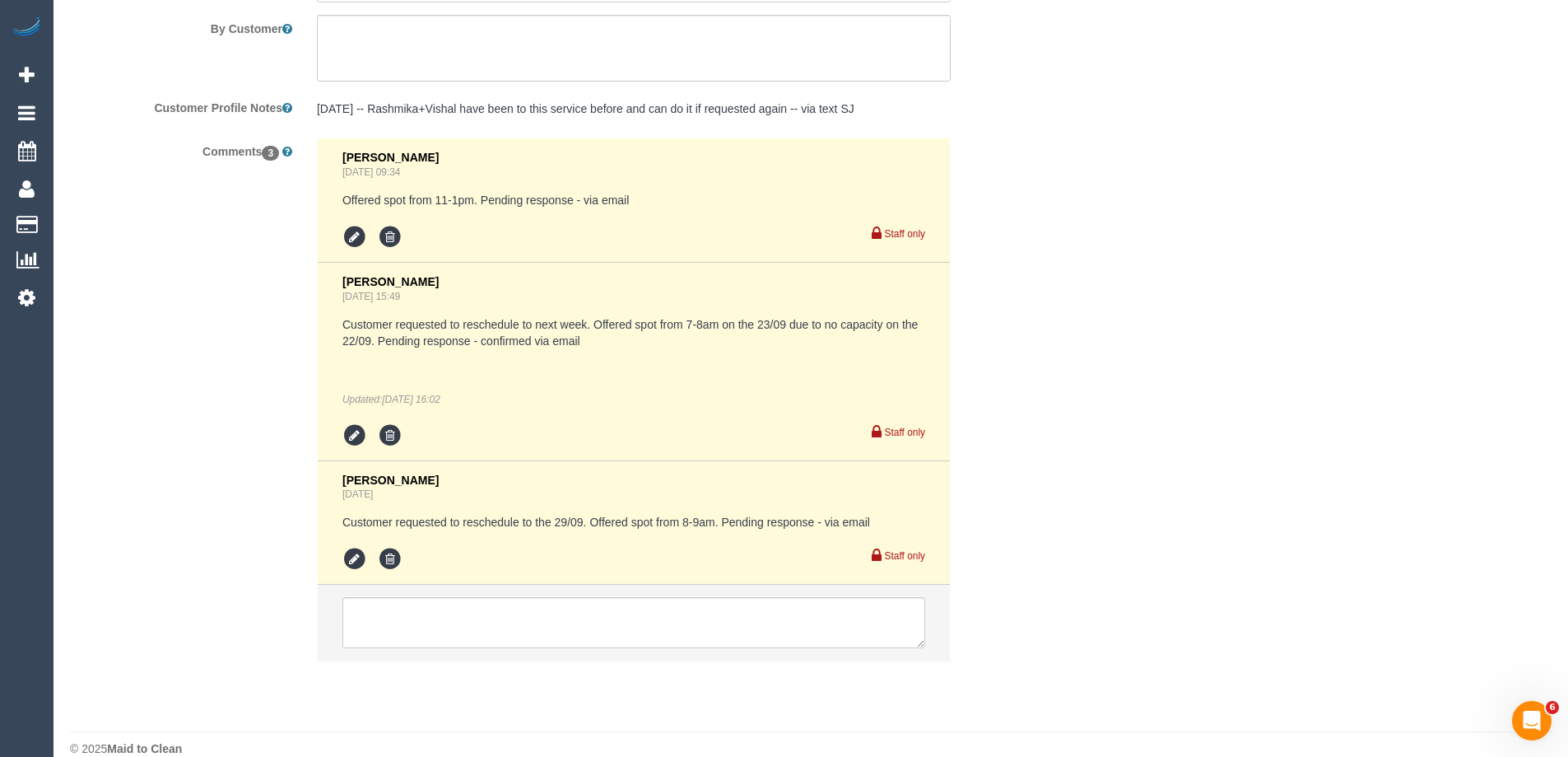
scroll to position [2951, 0]
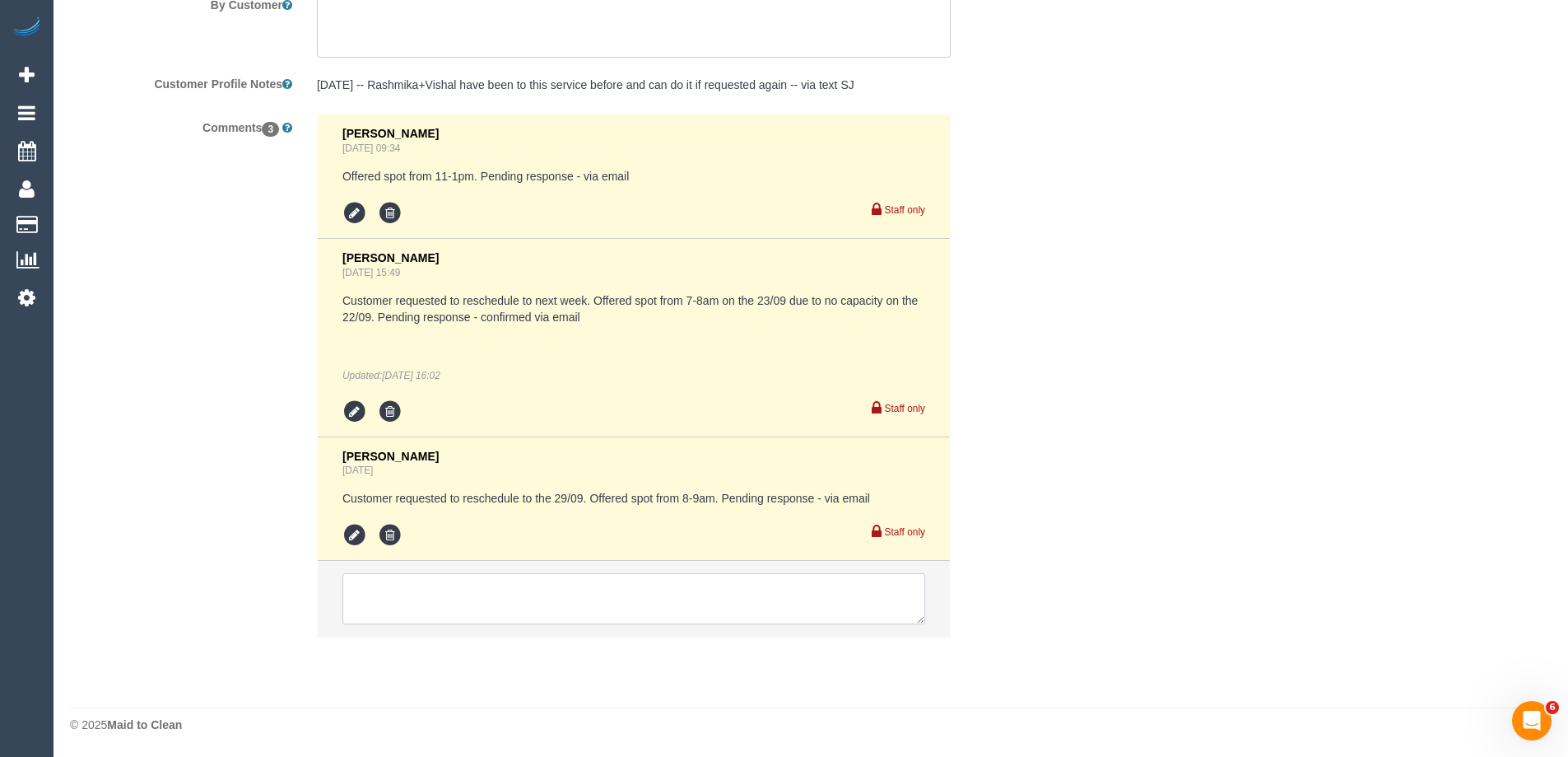
click at [418, 600] on textarea at bounding box center [634, 598] width 583 height 51
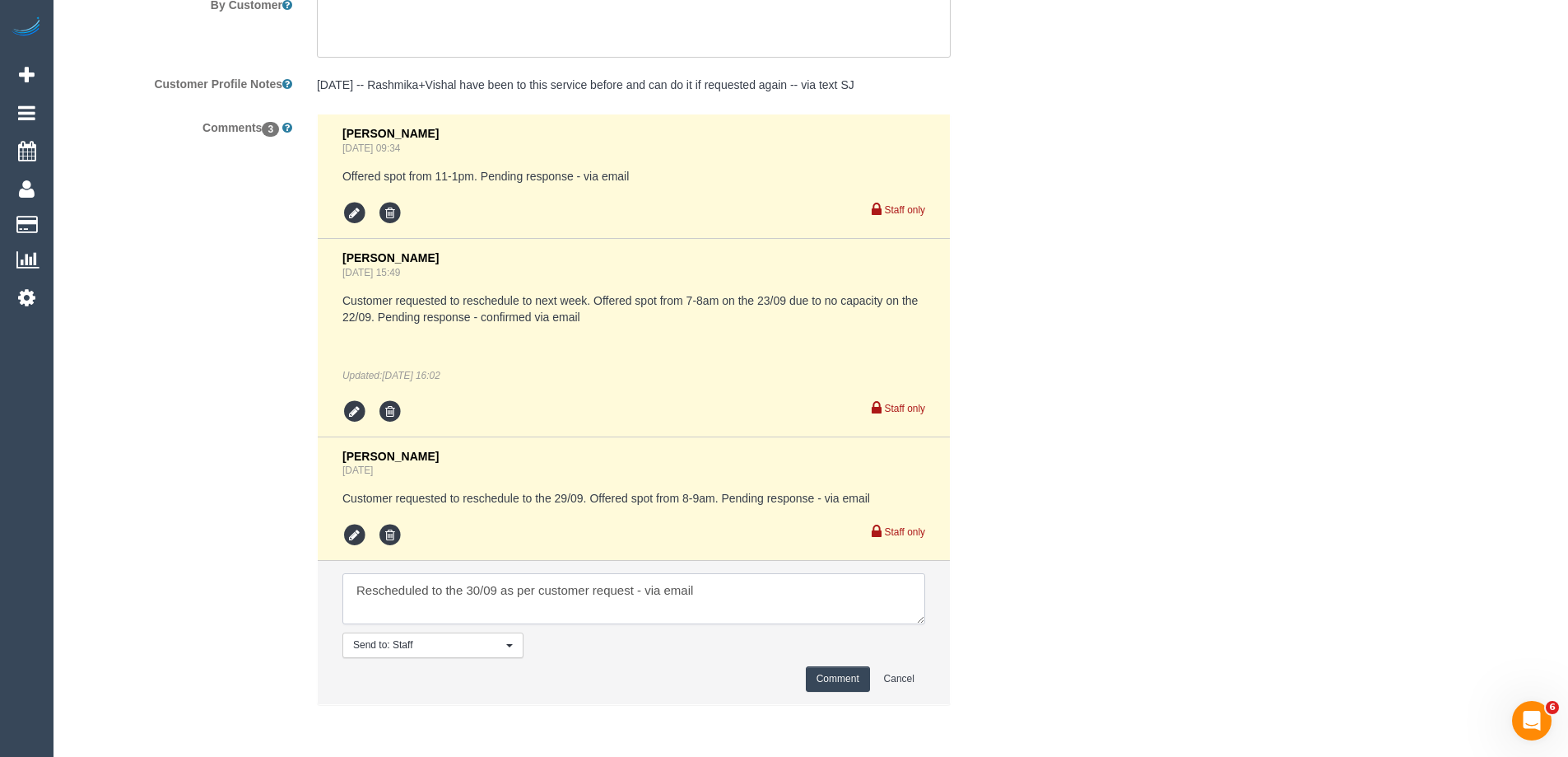
type textarea "Rescheduled to the 30/09 as per customer request - via email"
click at [858, 686] on button "Comment" at bounding box center [838, 679] width 64 height 25
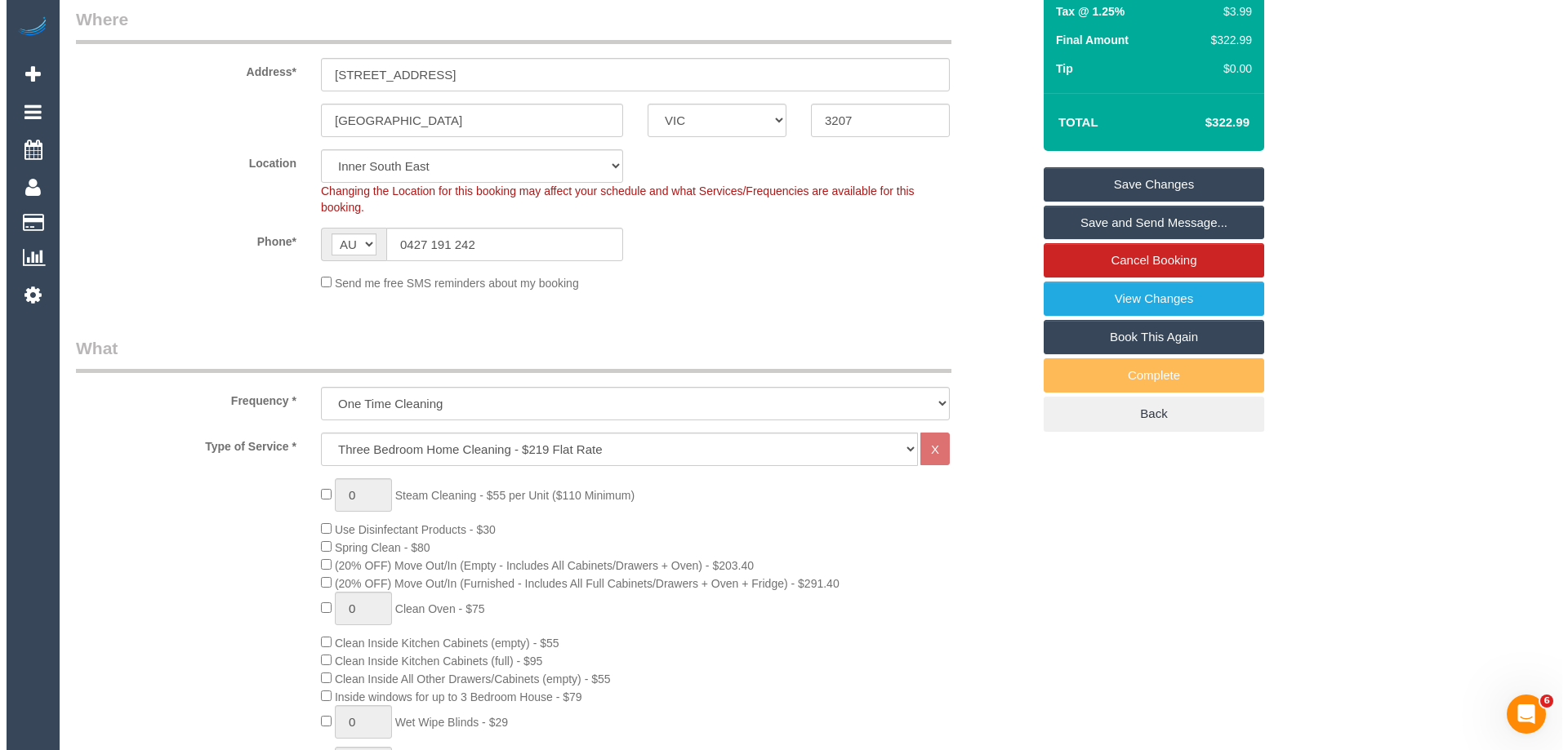
scroll to position [0, 0]
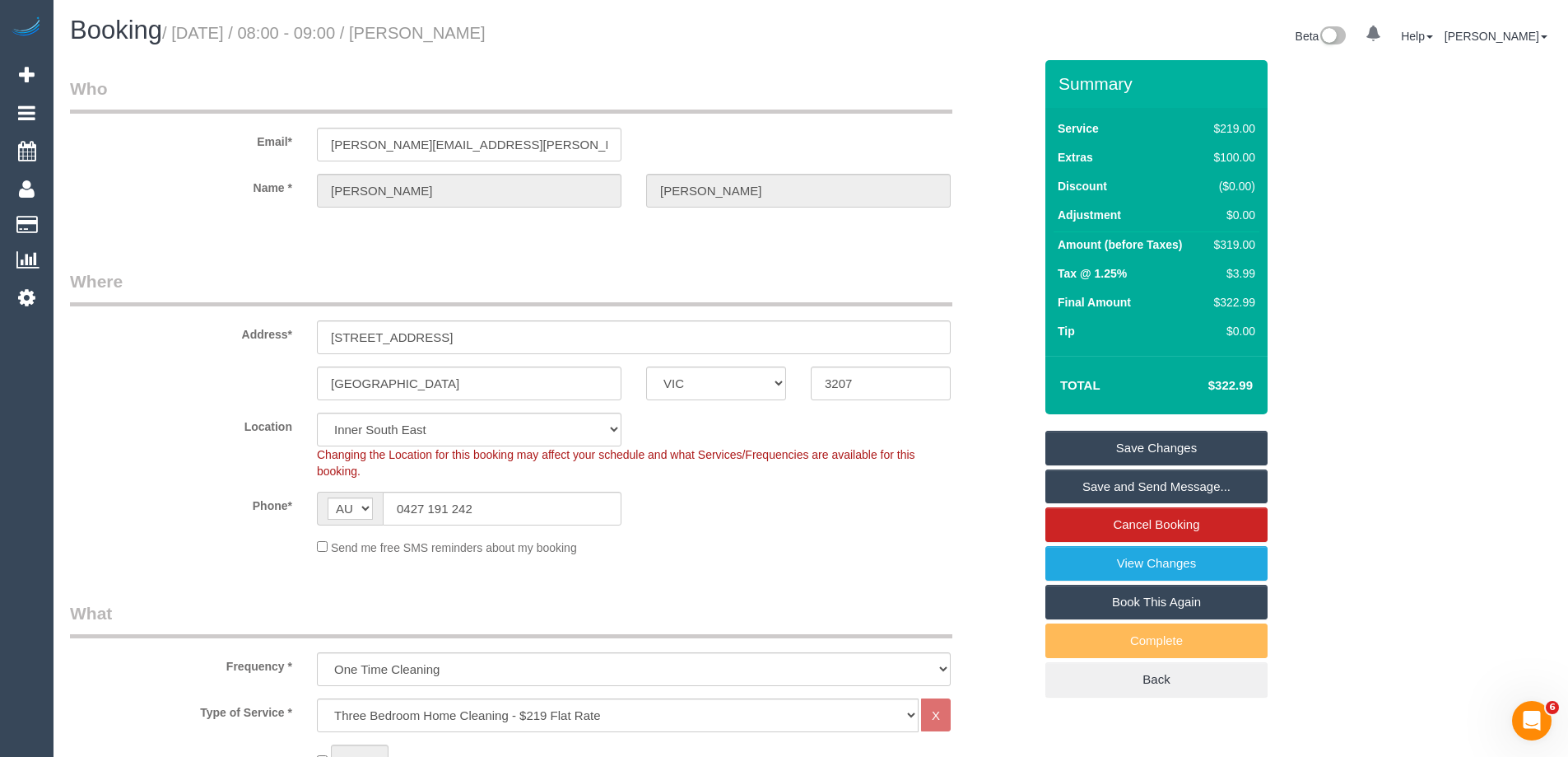
drag, startPoint x: 557, startPoint y: 26, endPoint x: 457, endPoint y: 22, distance: 100.1
click at [457, 22] on h1 "Booking / September 29, 2025 / 08:00 - 09:00 / Lindy Hayter" at bounding box center [435, 30] width 729 height 28
copy small "Lindy Hayter"
click at [1104, 442] on link "Save Changes" at bounding box center [1157, 448] width 222 height 35
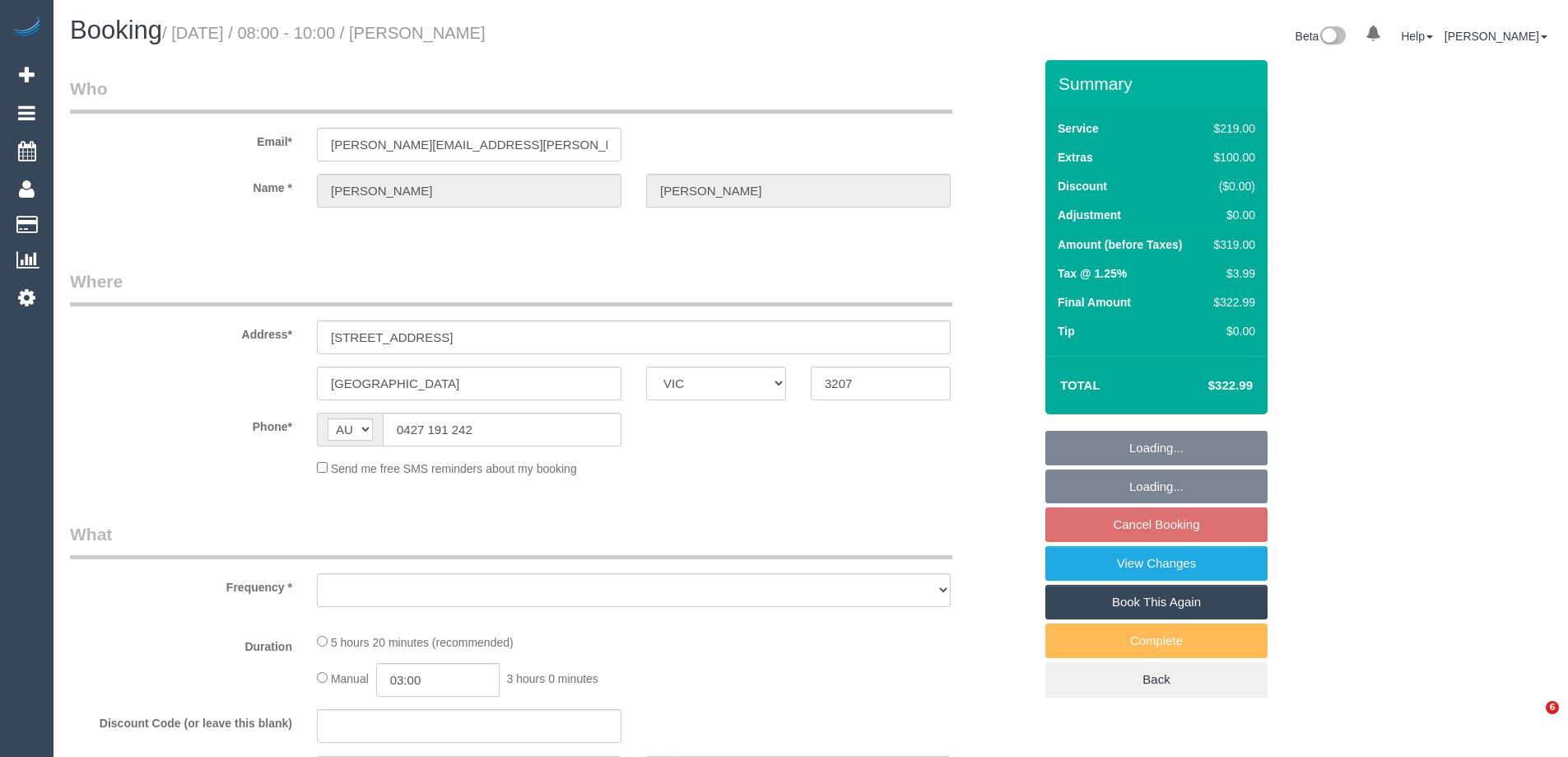
select select "VIC"
select select "object:1473"
select select "number:29"
select select "number:14"
select select "number:18"
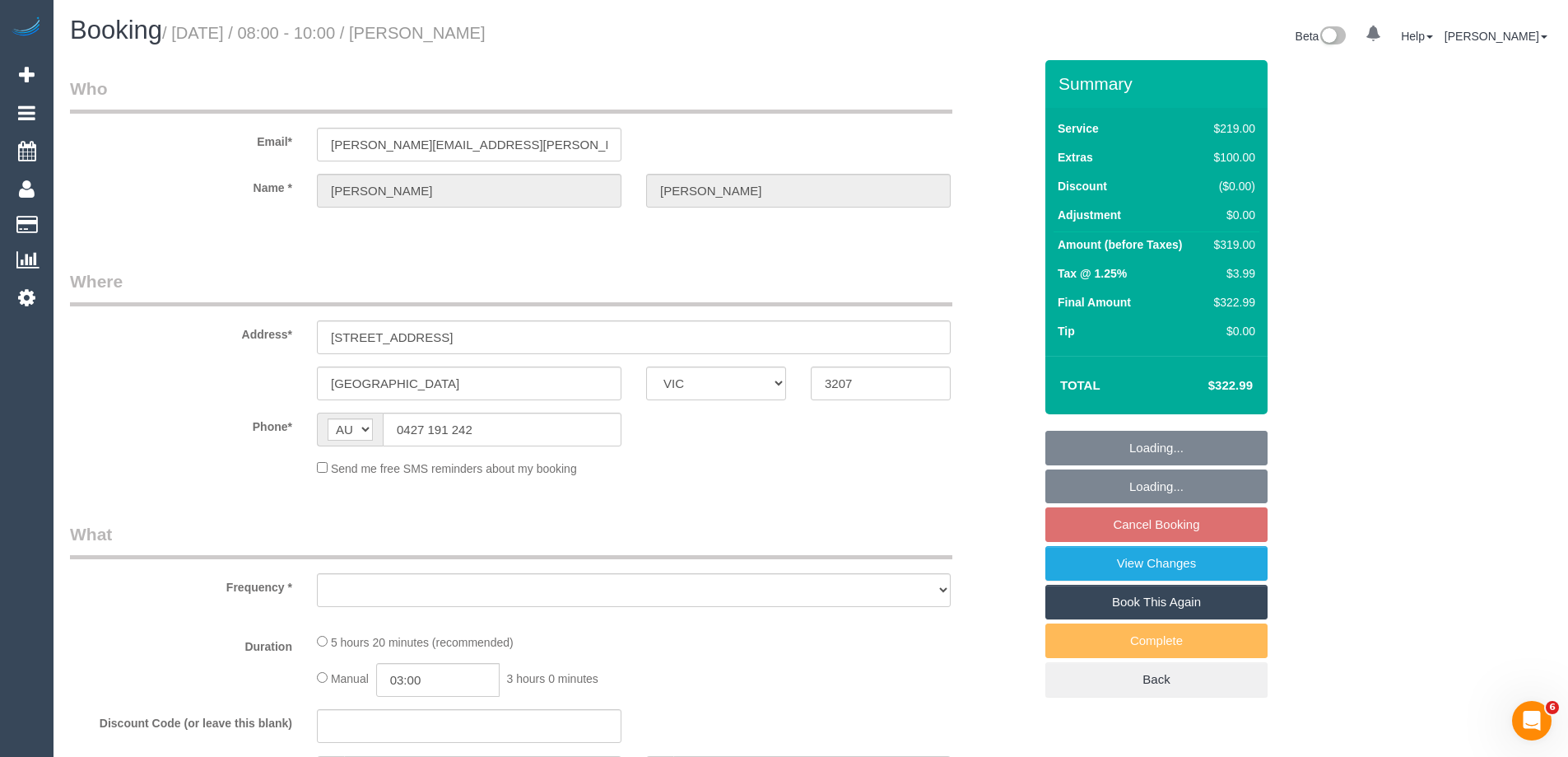
select select "number:24"
select select "number:13"
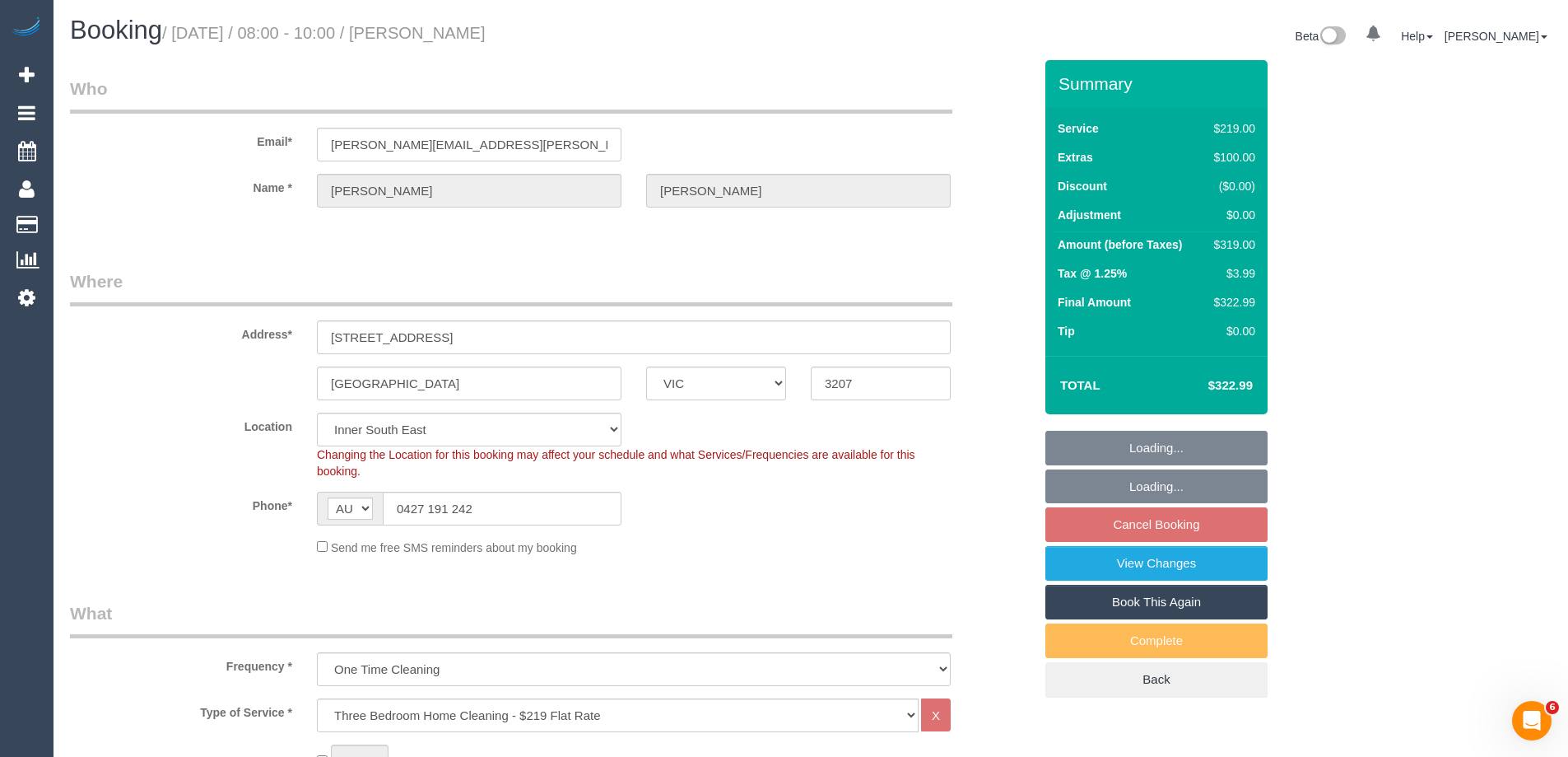
select select "string:stripe-pm_1S7TFl2GScqysDRVumSjWoCy"
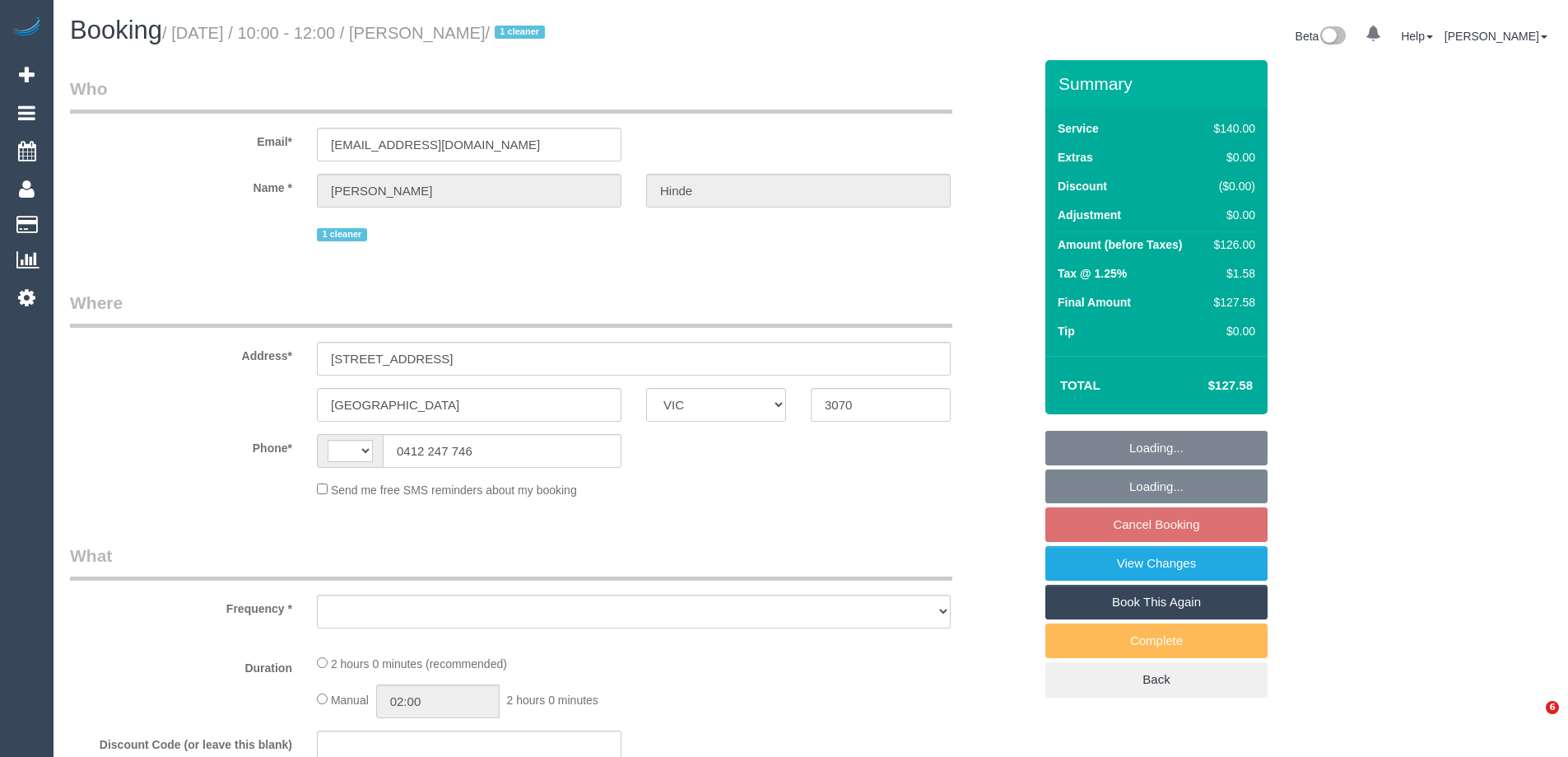
select select "VIC"
select select "string:AU"
select select "string:stripe-pm_1QkDw72GScqysDRVNmaaGZB3"
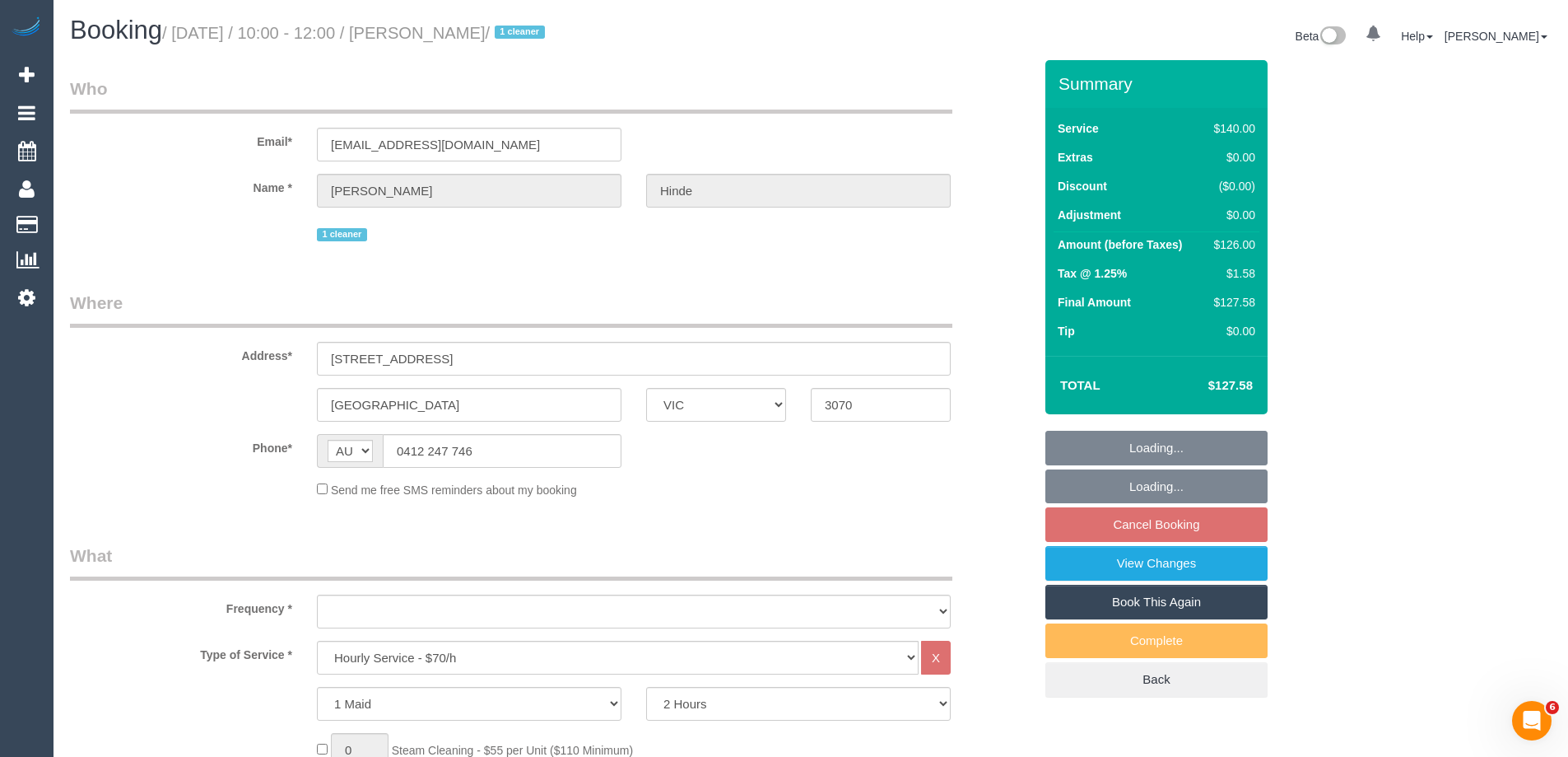
select select "object:876"
select select "number:28"
select select "number:14"
select select "number:18"
select select "number:36"
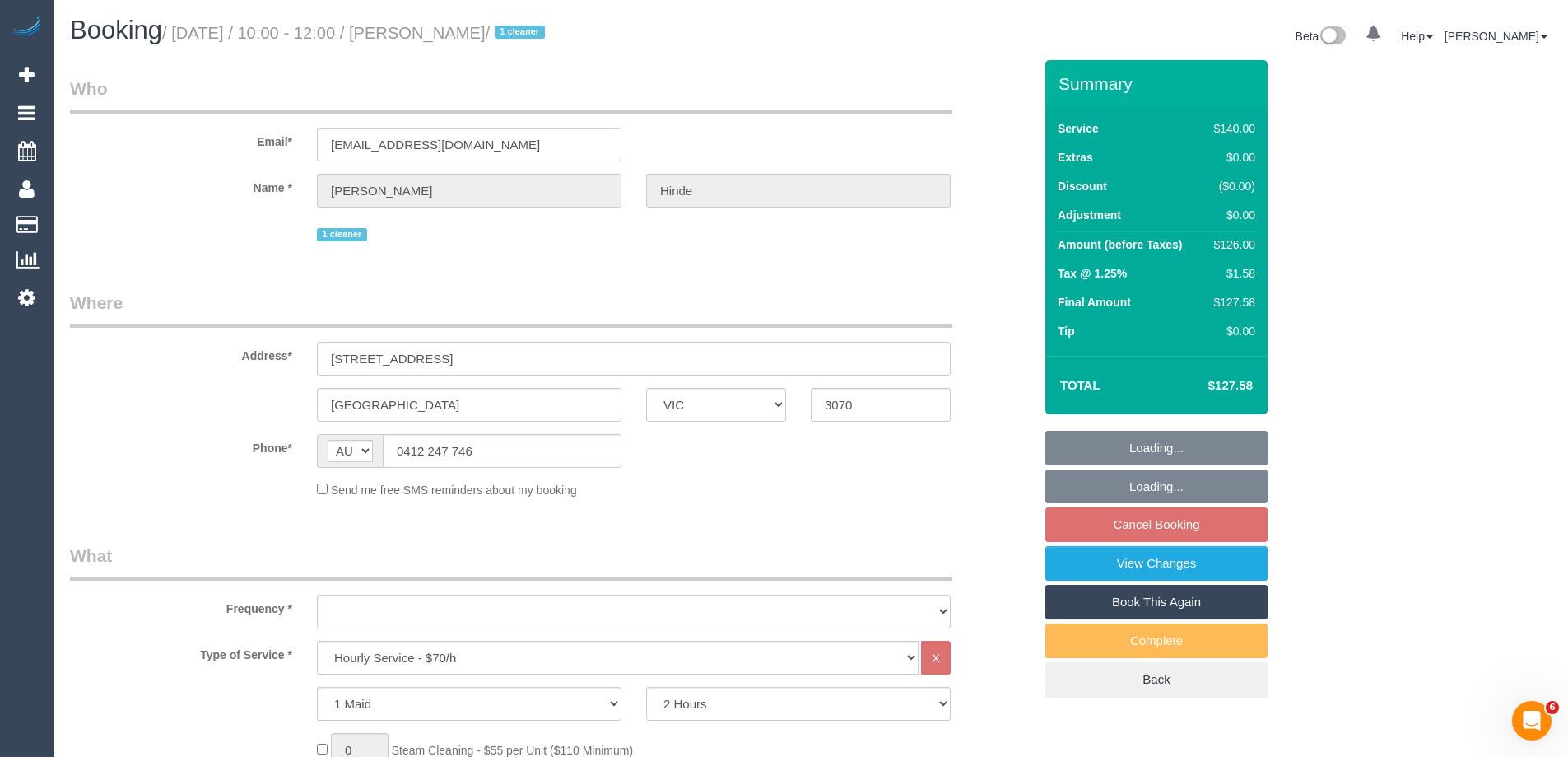
select select "number:33"
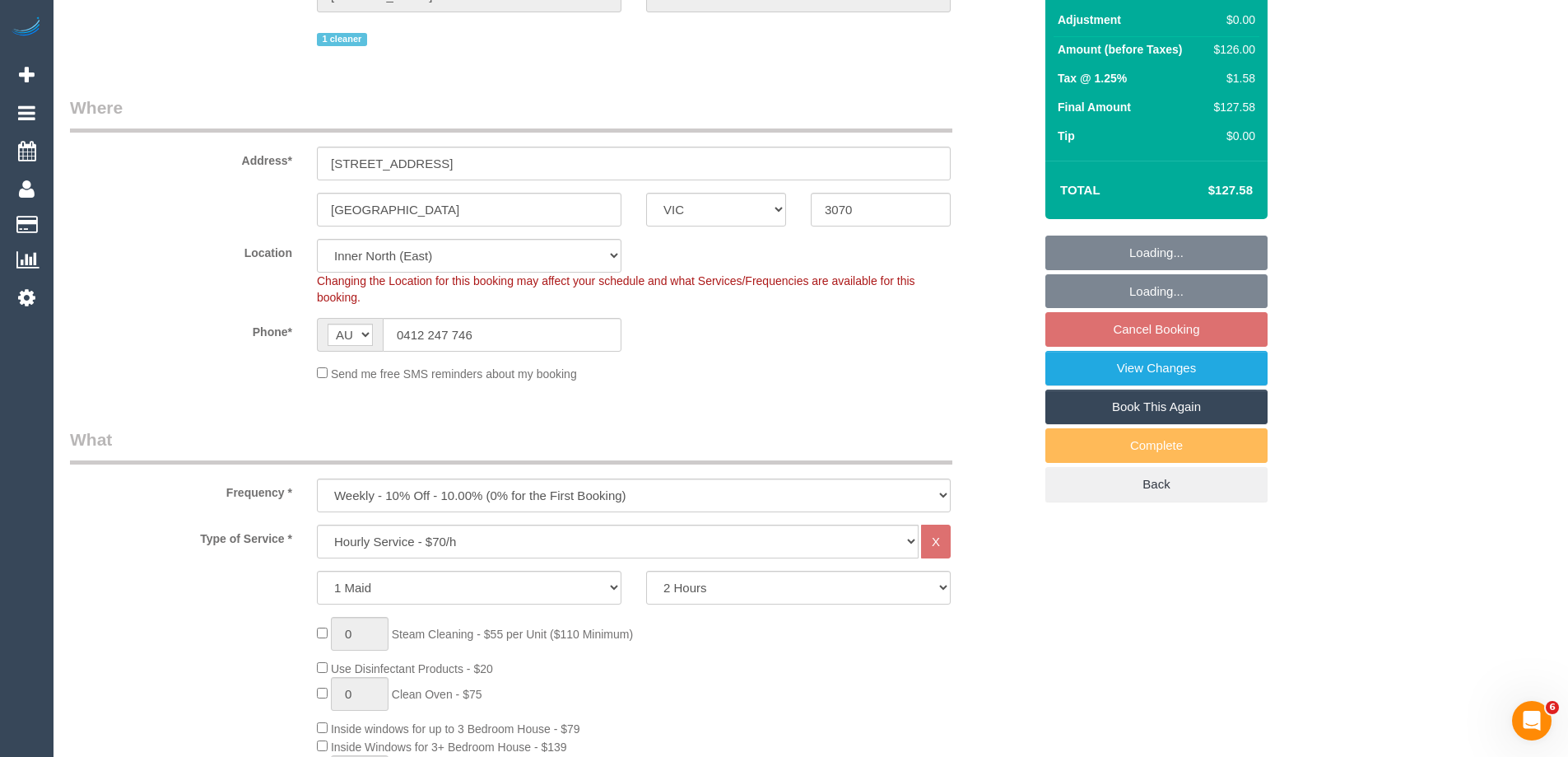
select select "object:1702"
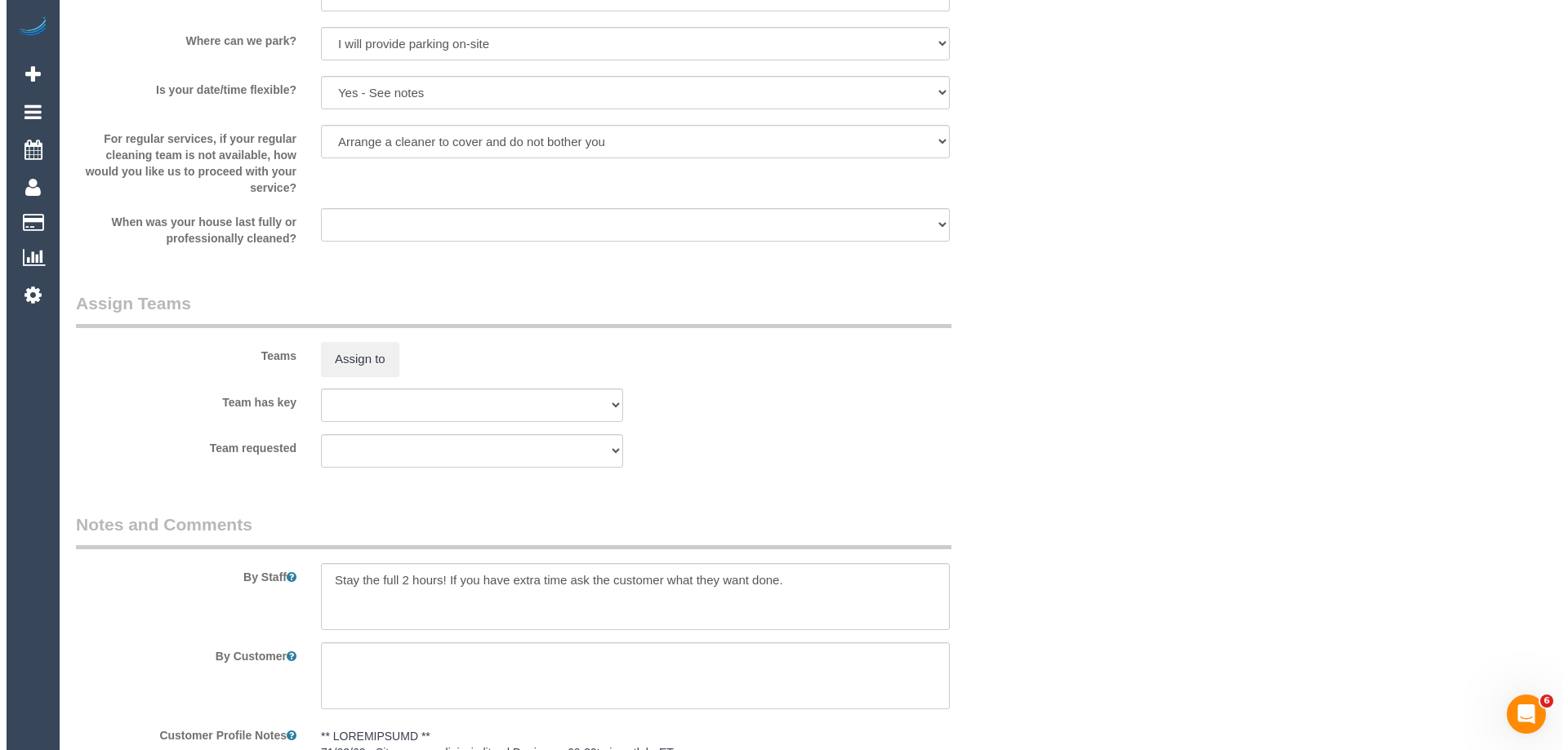
scroll to position [2530, 0]
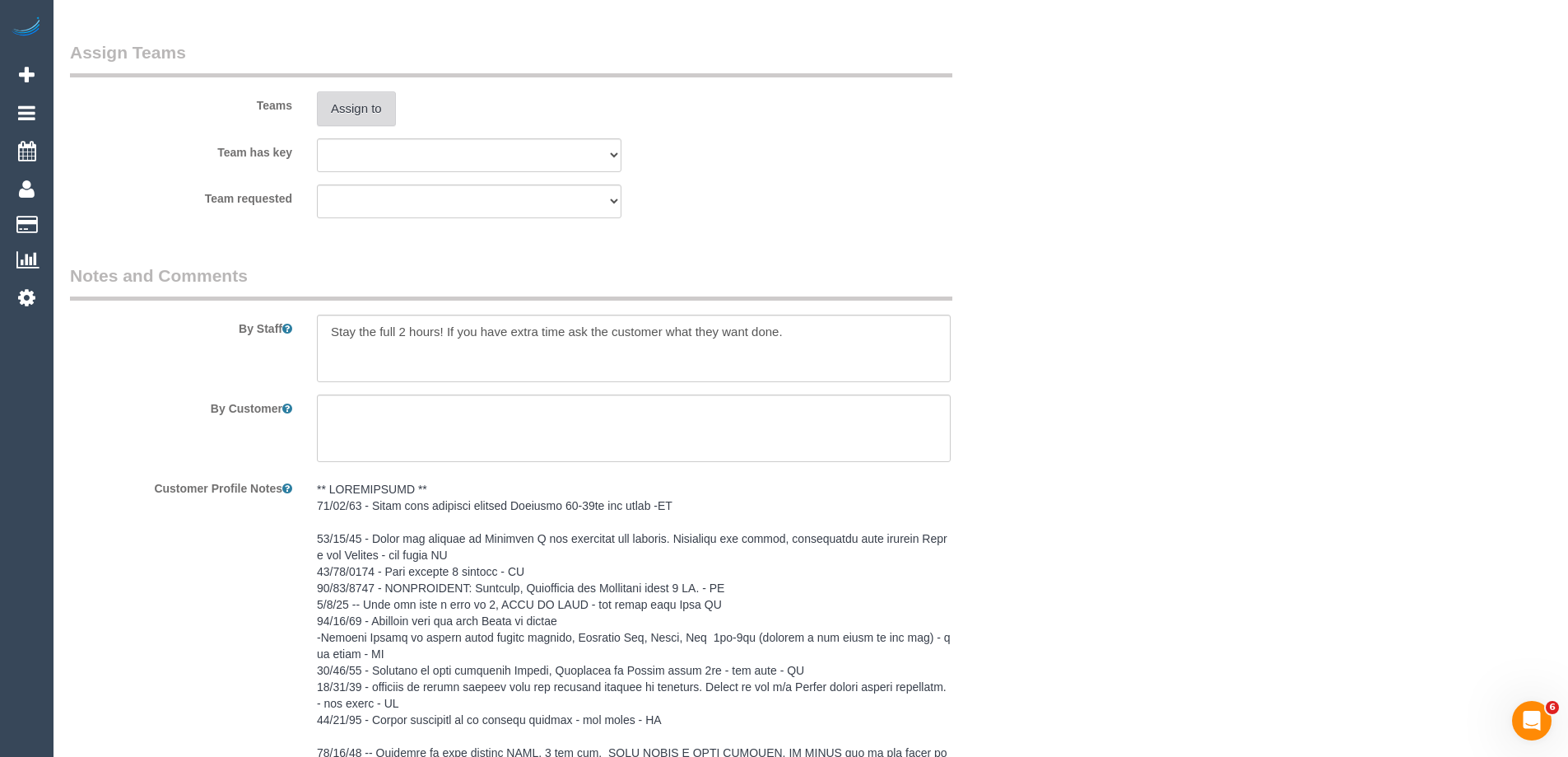
click at [333, 103] on button "Assign to" at bounding box center [356, 109] width 79 height 35
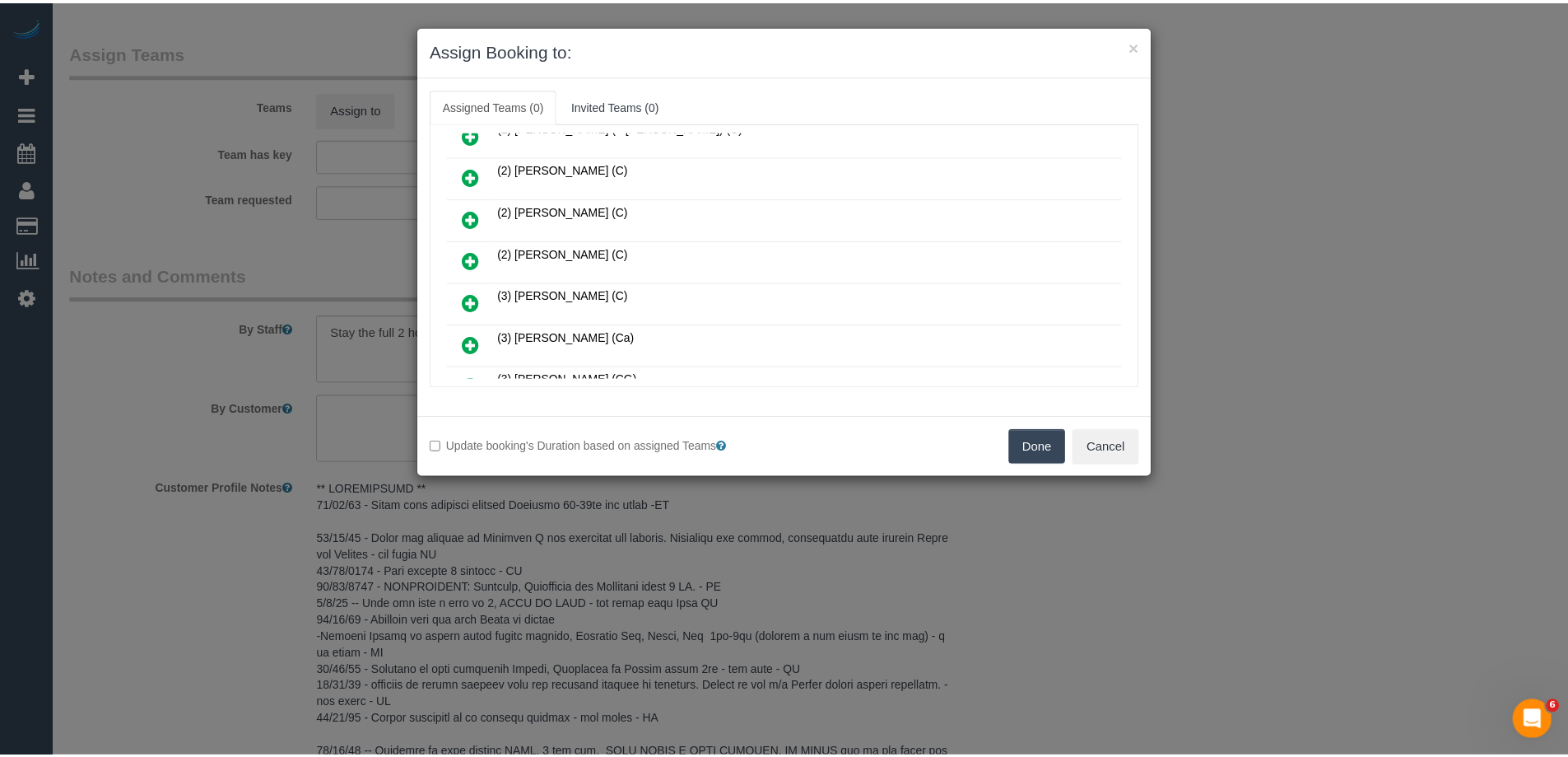
scroll to position [330, 0]
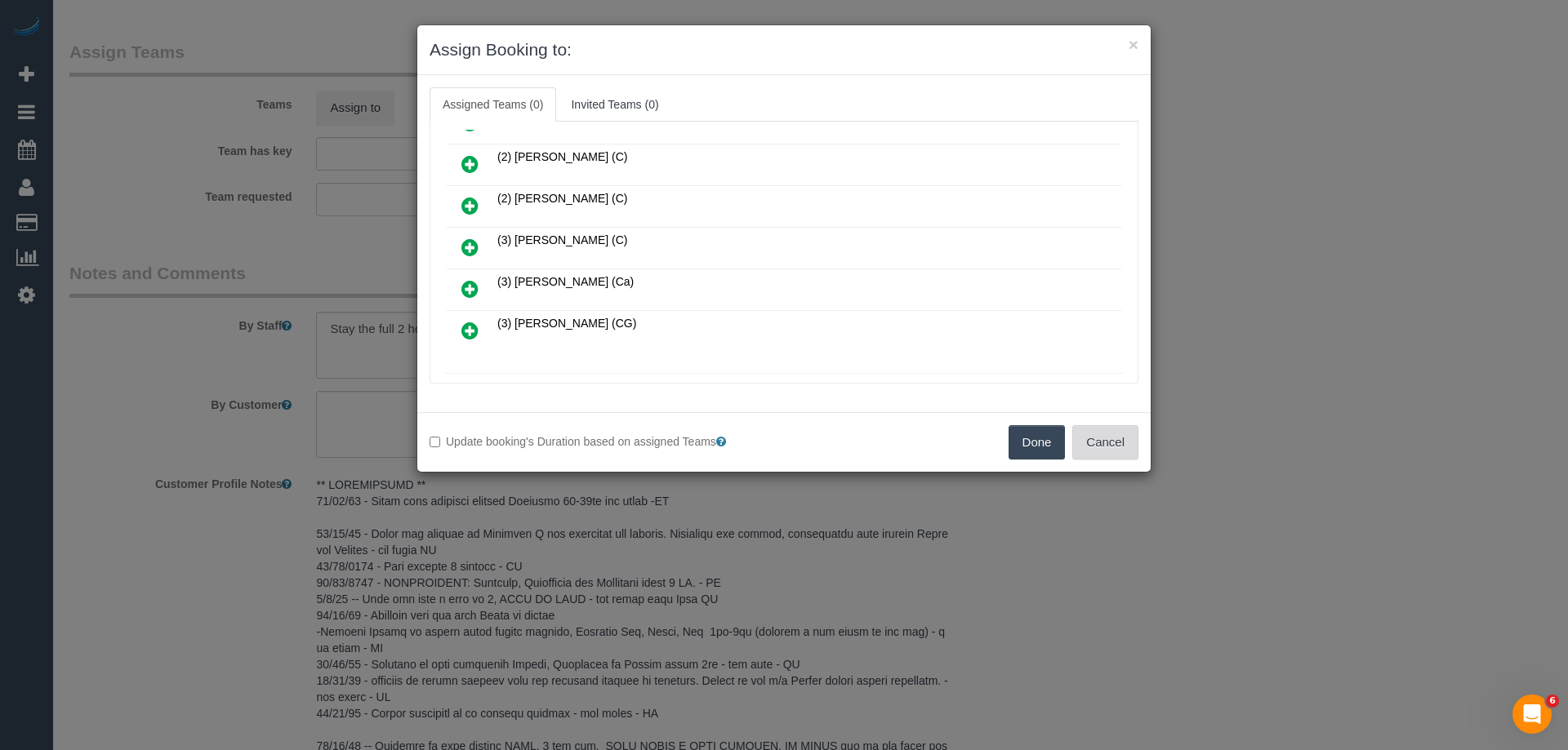
click at [1101, 444] on button "Cancel" at bounding box center [1105, 442] width 66 height 34
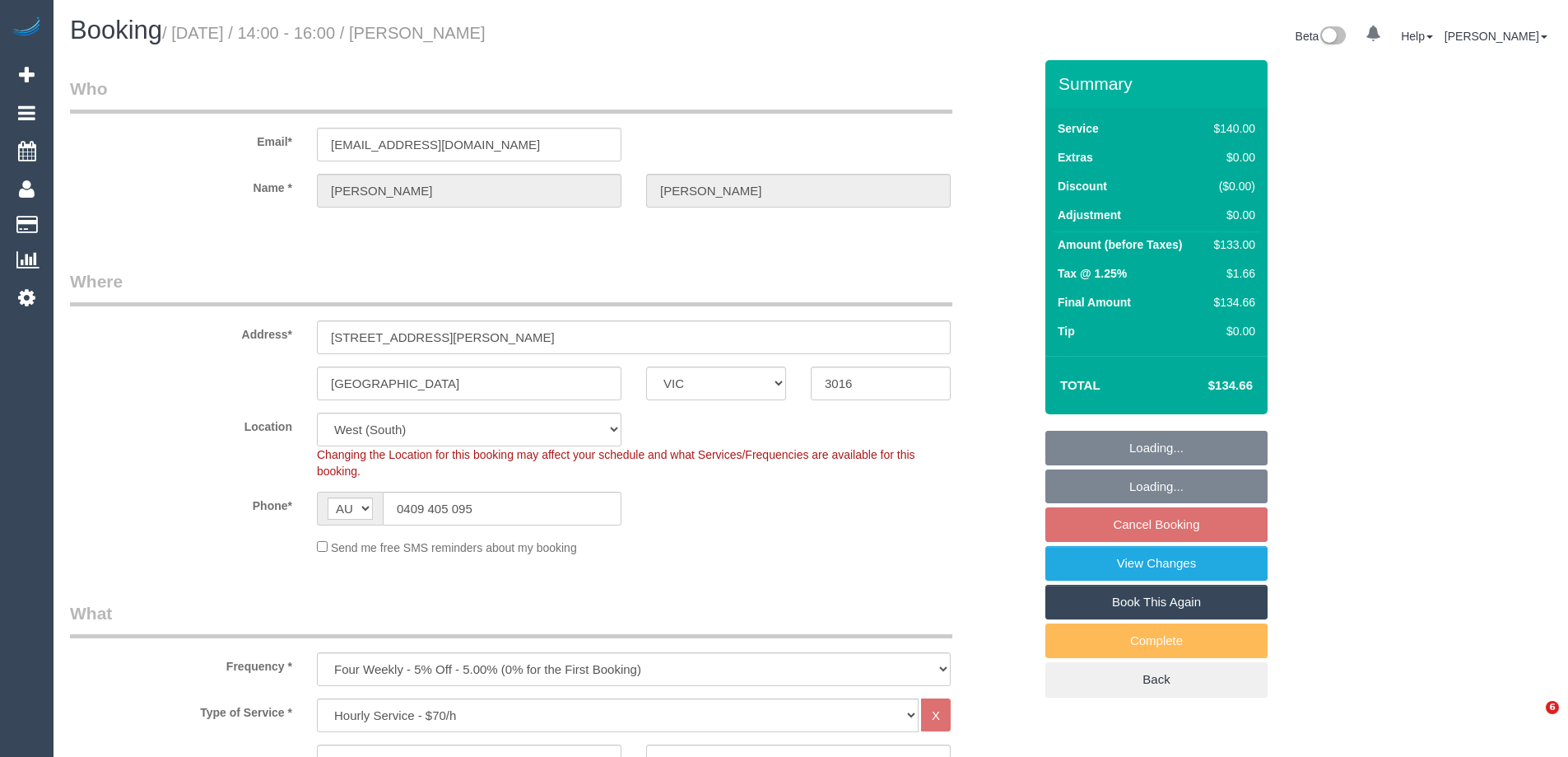
select select "VIC"
select select "number:27"
select select "number:14"
select select "number:19"
select select "number:22"
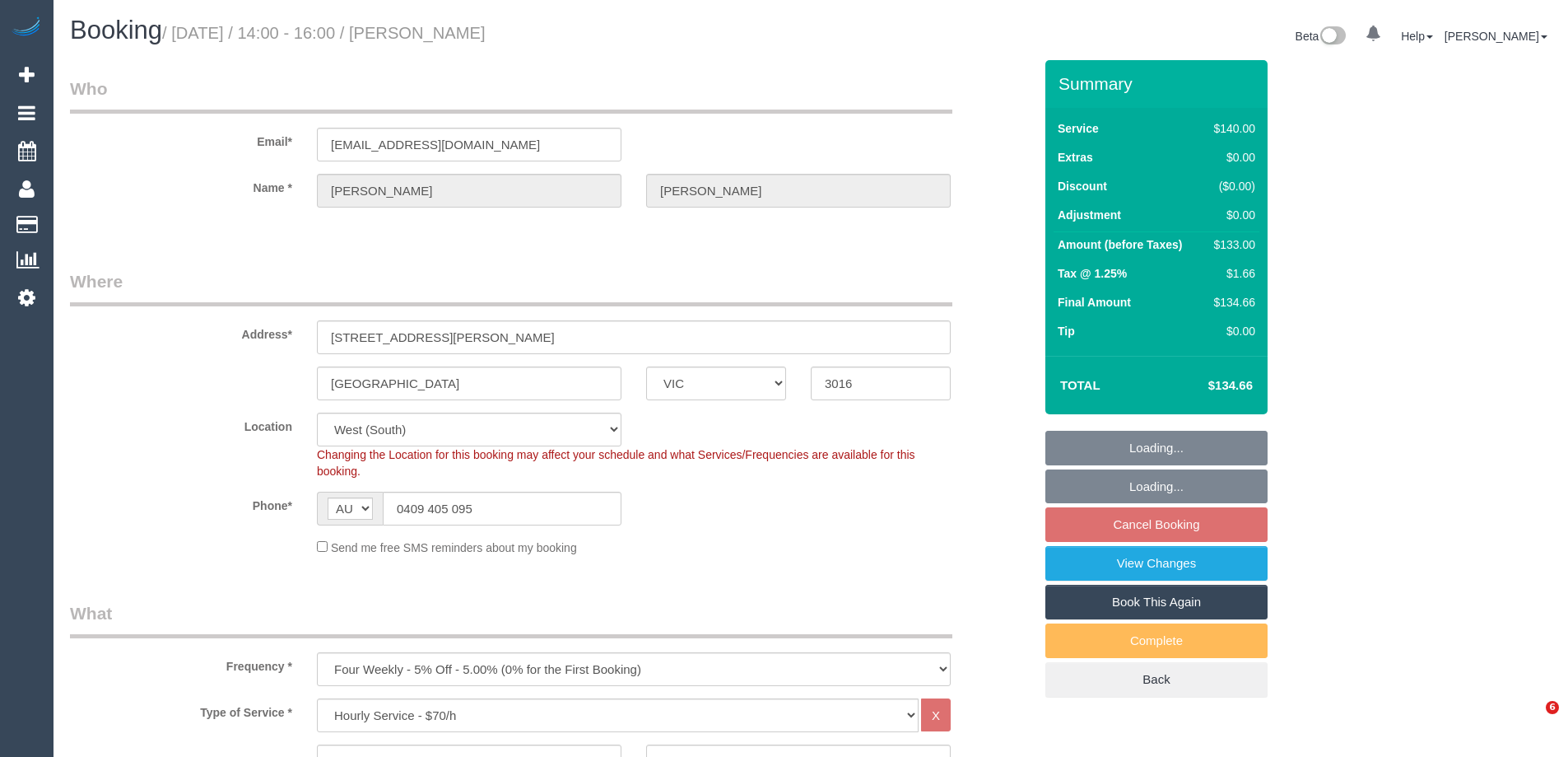
select select "number:34"
select select "spot1"
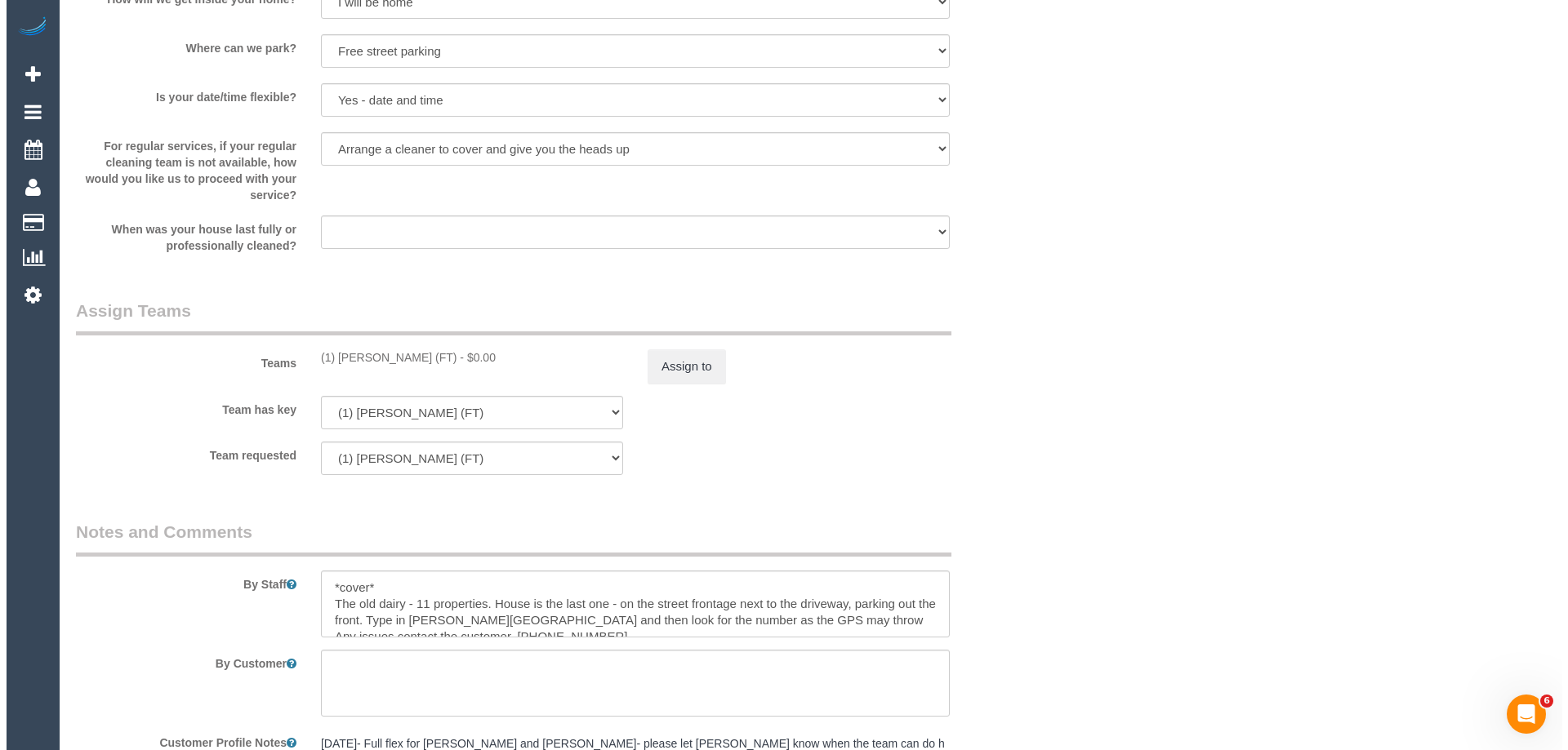
scroll to position [2448, 0]
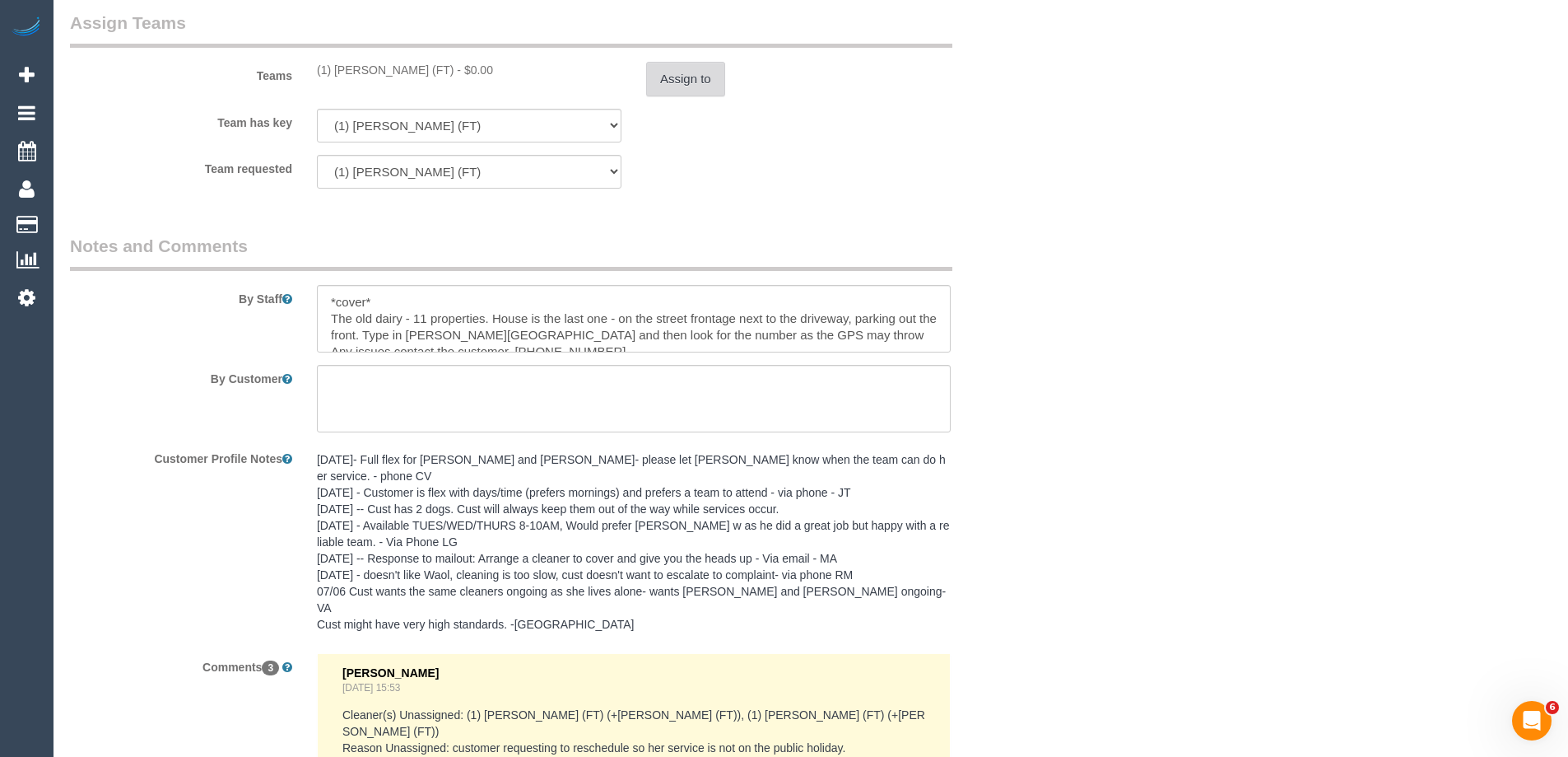
click at [670, 74] on button "Assign to" at bounding box center [686, 79] width 79 height 35
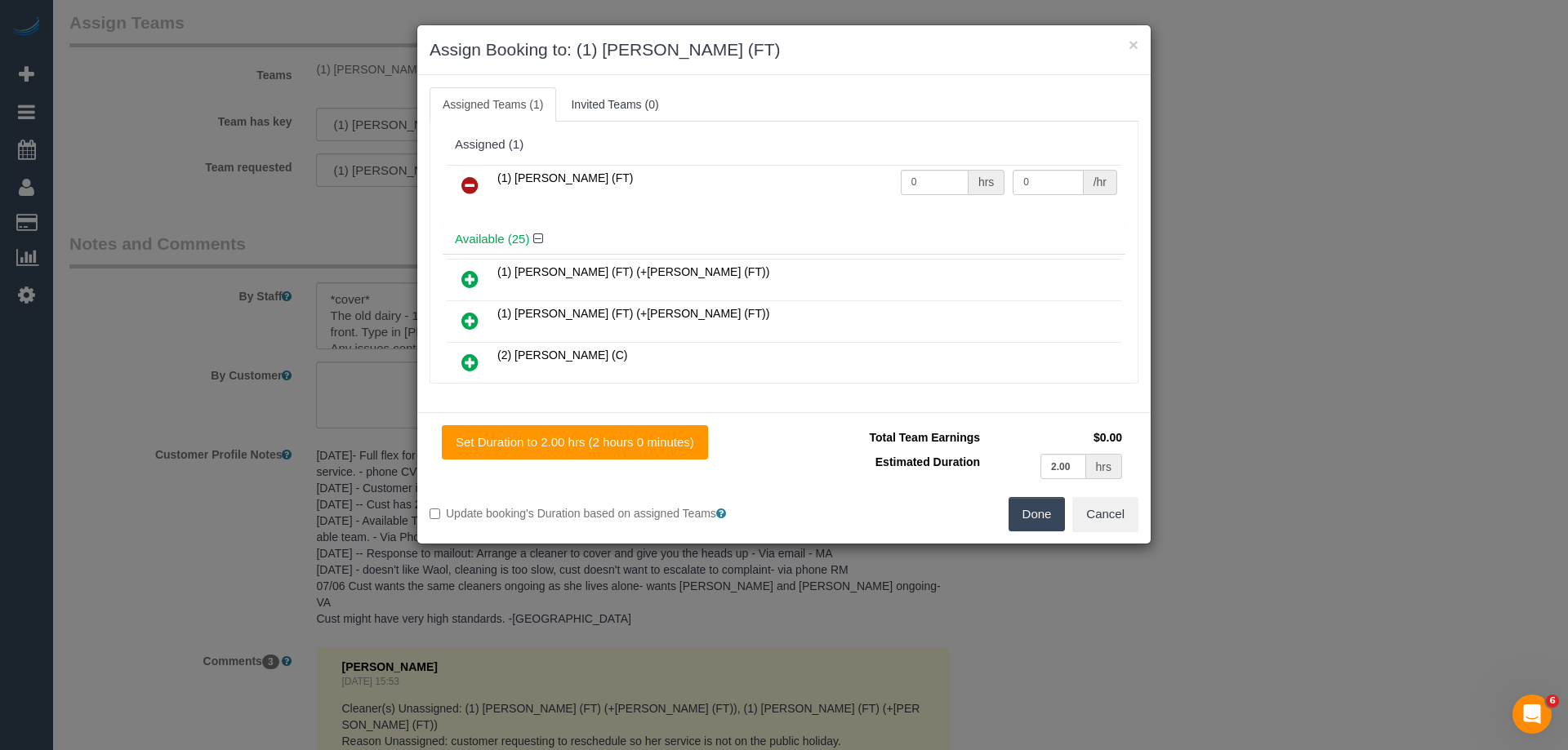
click at [463, 181] on icon at bounding box center [470, 185] width 17 height 20
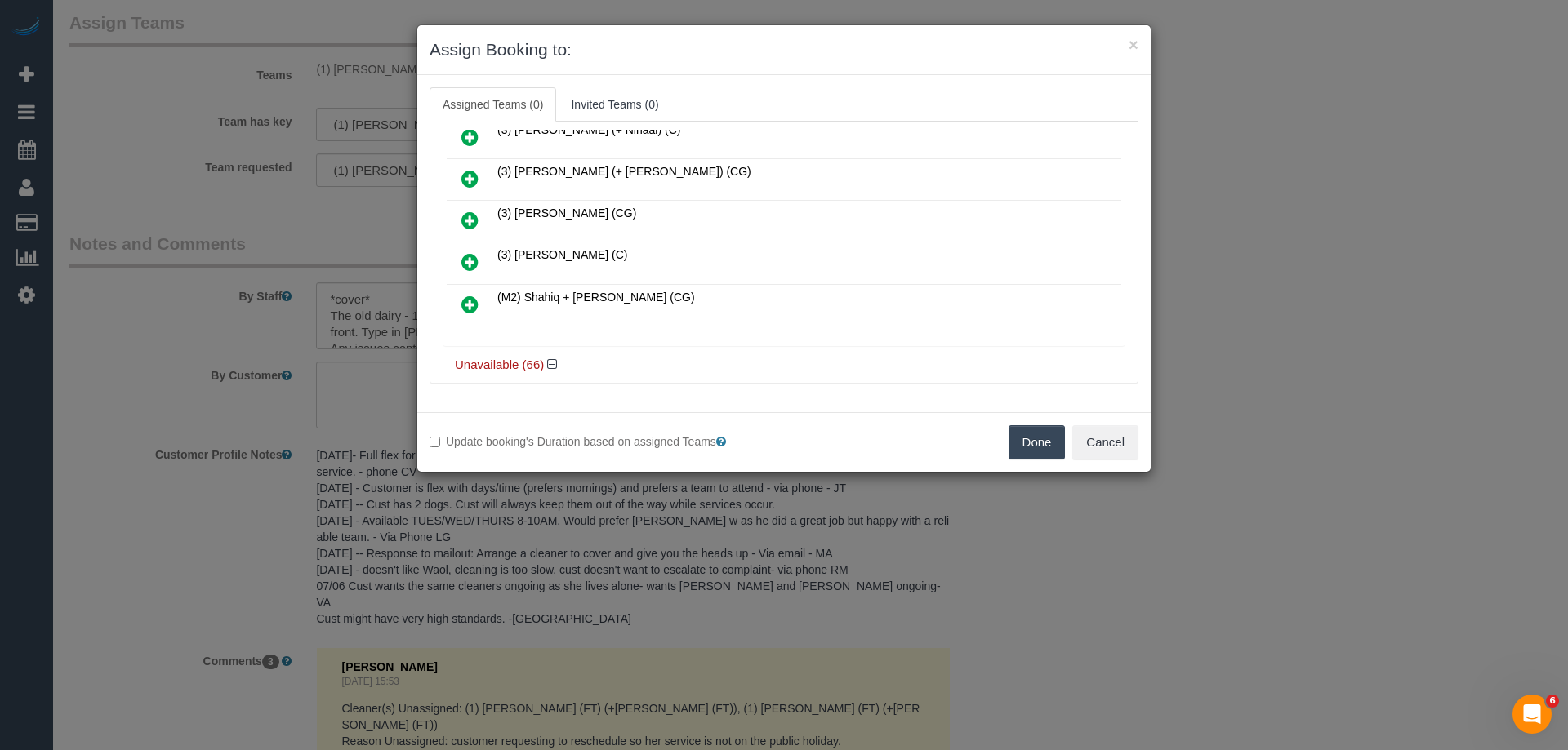
click at [478, 208] on link at bounding box center [470, 221] width 39 height 33
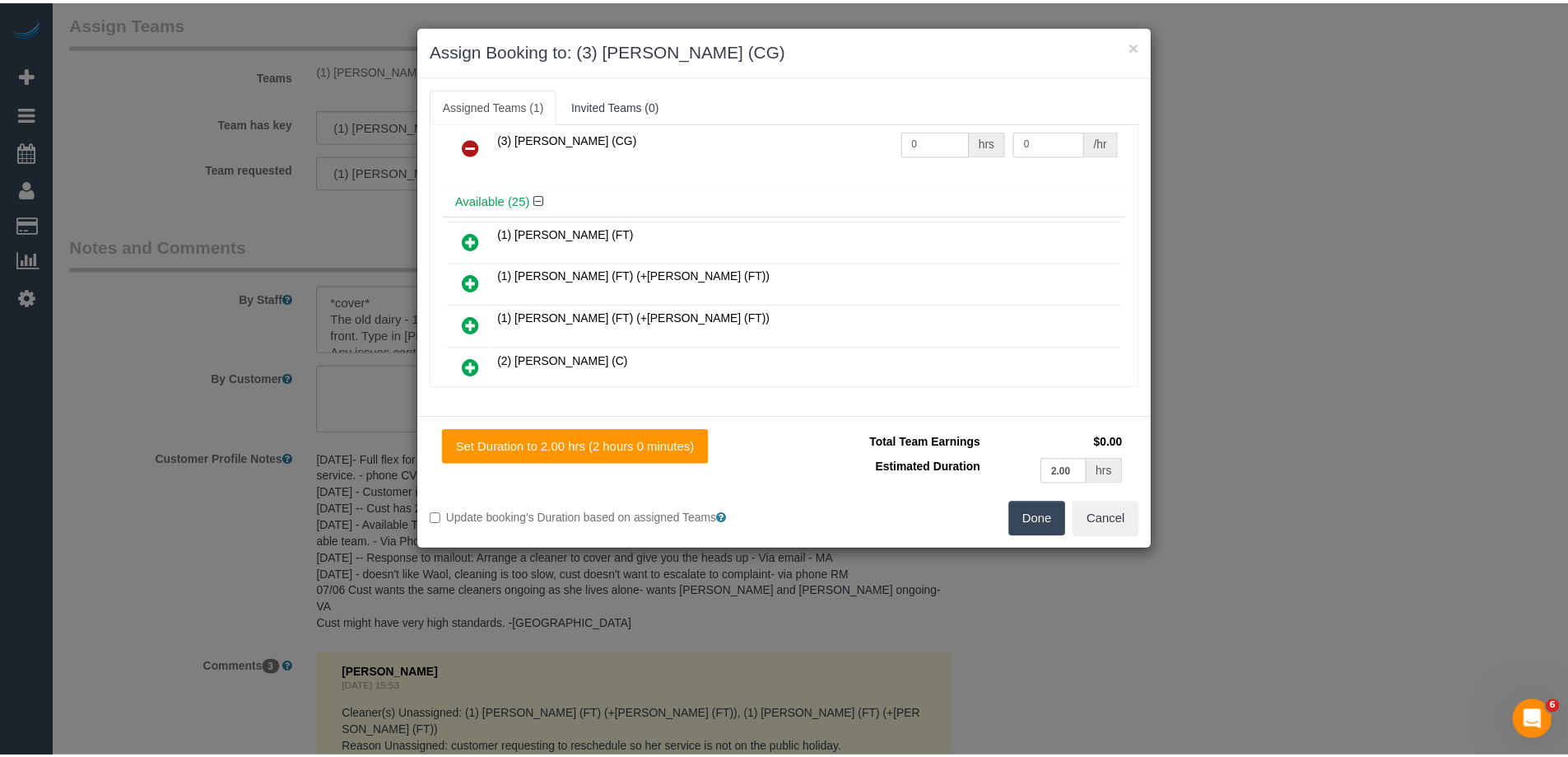
scroll to position [0, 0]
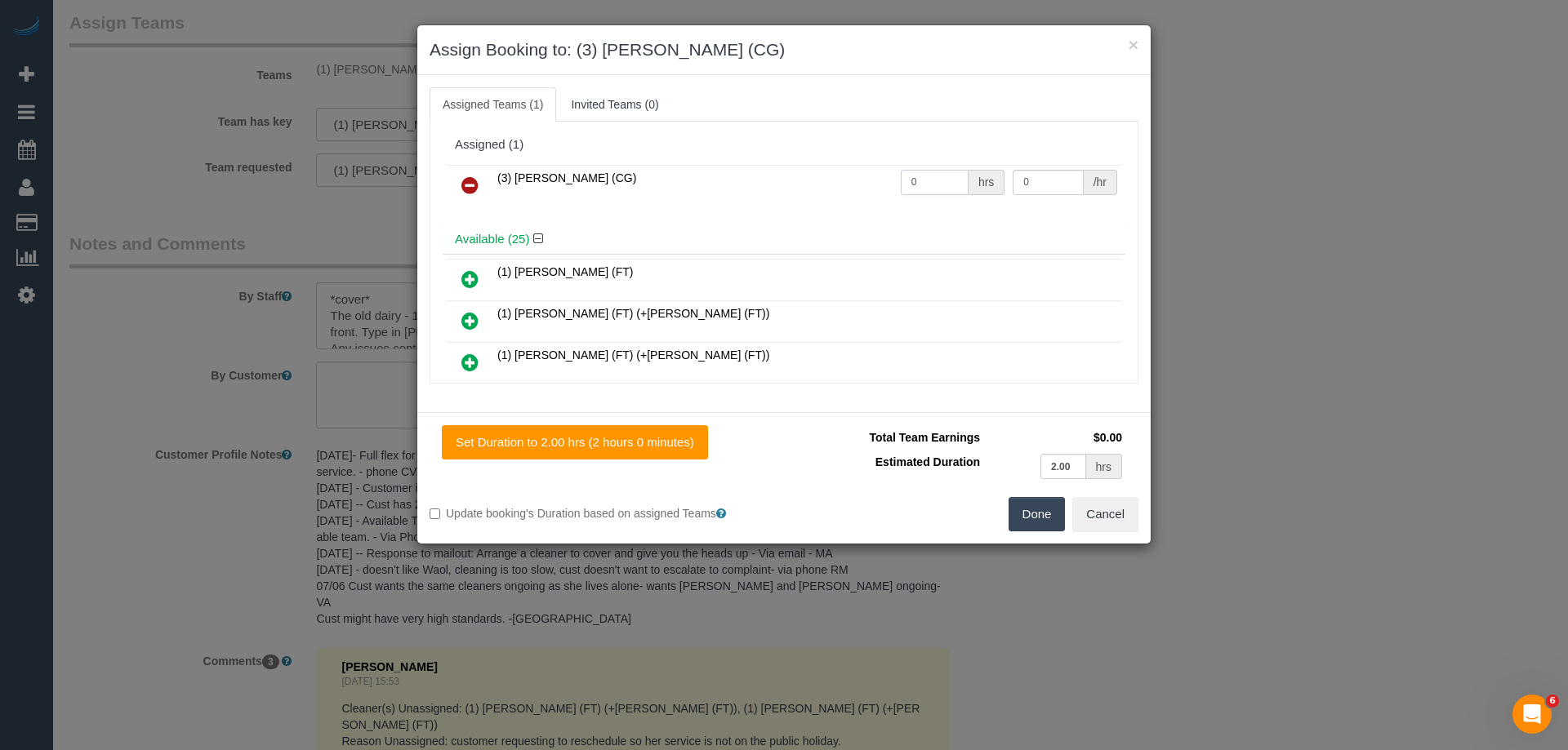
drag, startPoint x: 864, startPoint y: 179, endPoint x: 782, endPoint y: 185, distance: 82.2
click at [677, 169] on tr "(3) Suzana Phillips (CG) 0 hrs 0 /hr" at bounding box center [784, 186] width 675 height 41
type input "2"
drag, startPoint x: 1049, startPoint y: 178, endPoint x: 908, endPoint y: 178, distance: 141.0
click at [908, 178] on tr "(3) Suzana Phillips (CG) 2 hrs 0 /hr" at bounding box center [784, 186] width 675 height 41
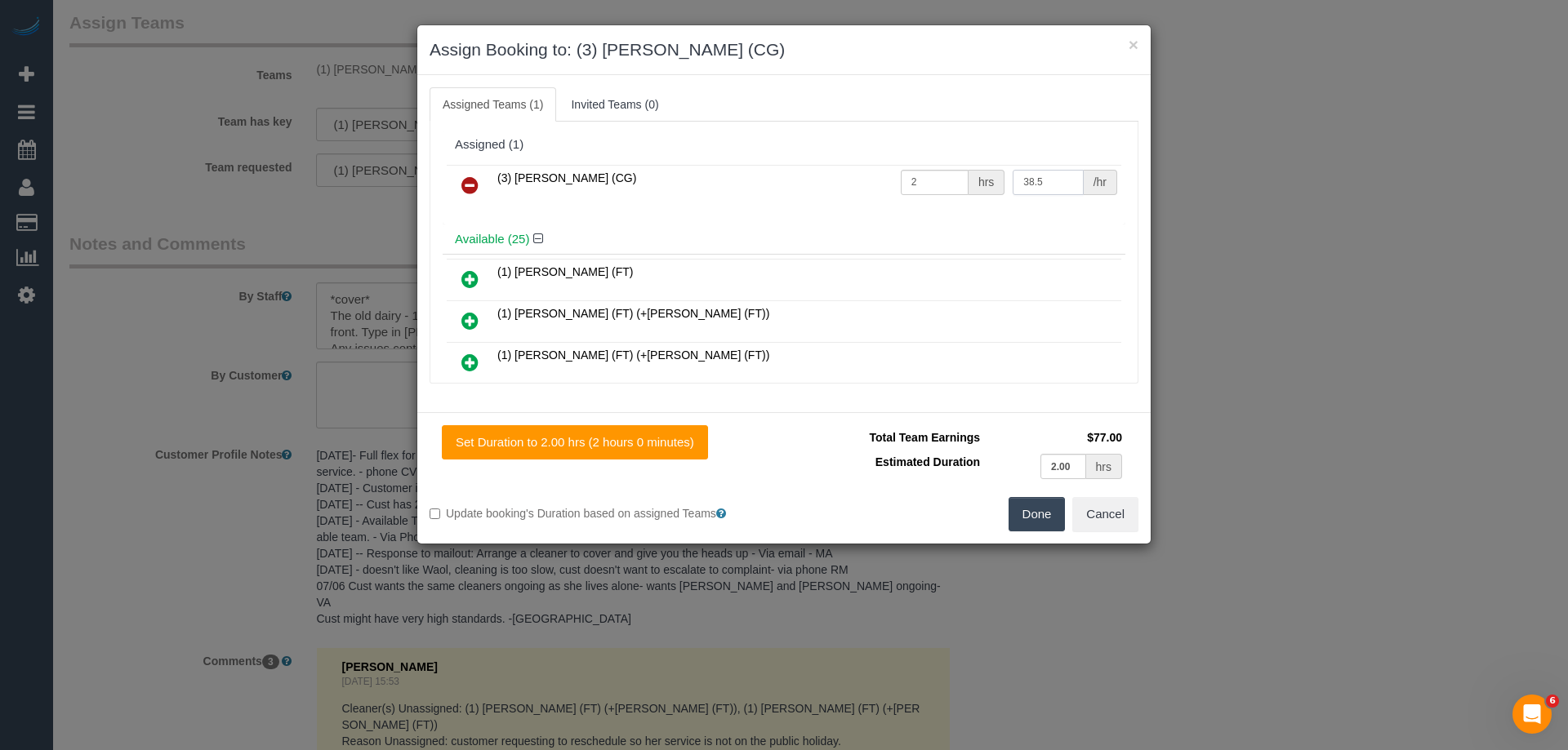
type input "38.5"
click at [1034, 517] on button "Done" at bounding box center [1037, 514] width 57 height 34
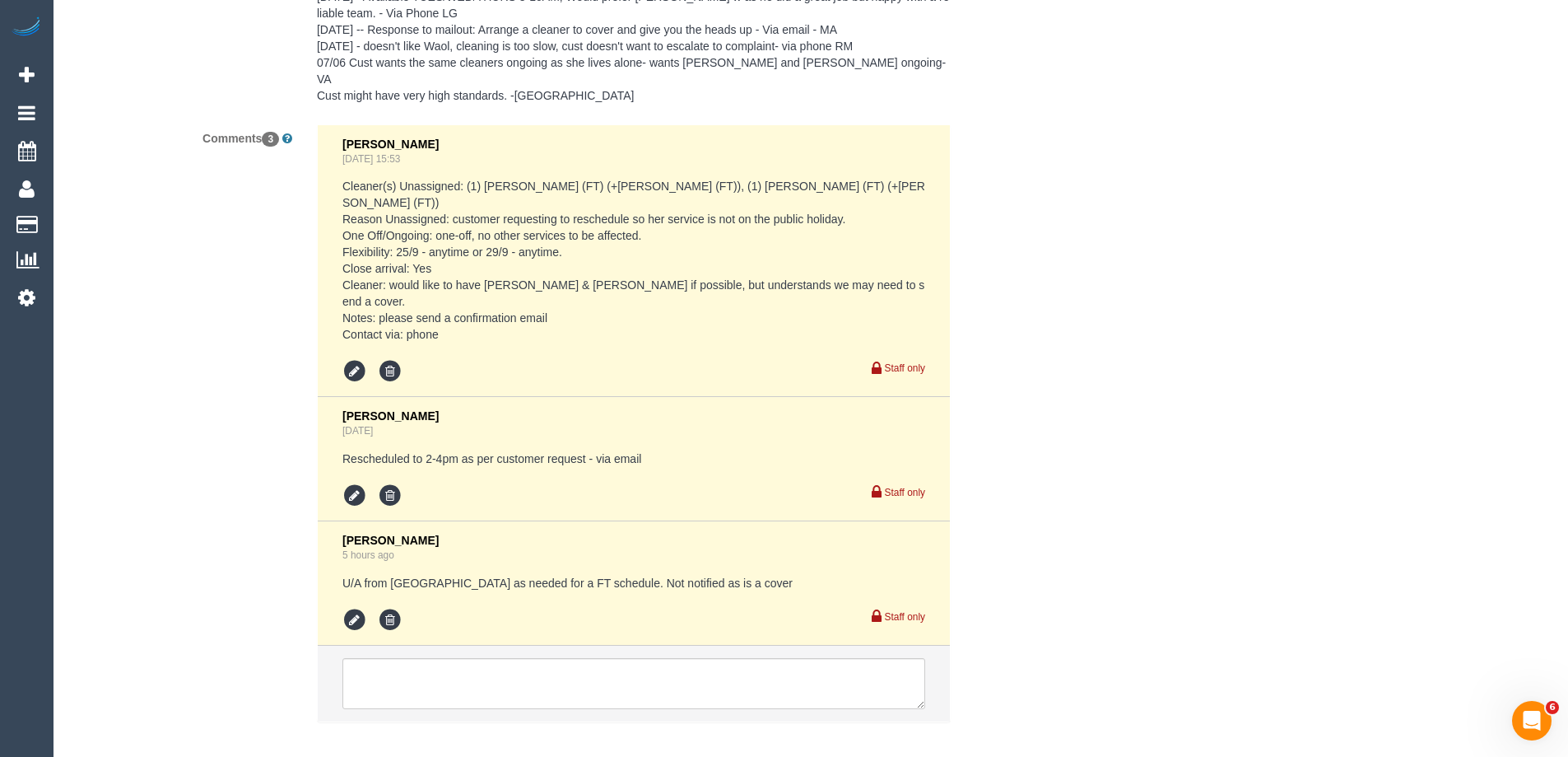
scroll to position [3018, 0]
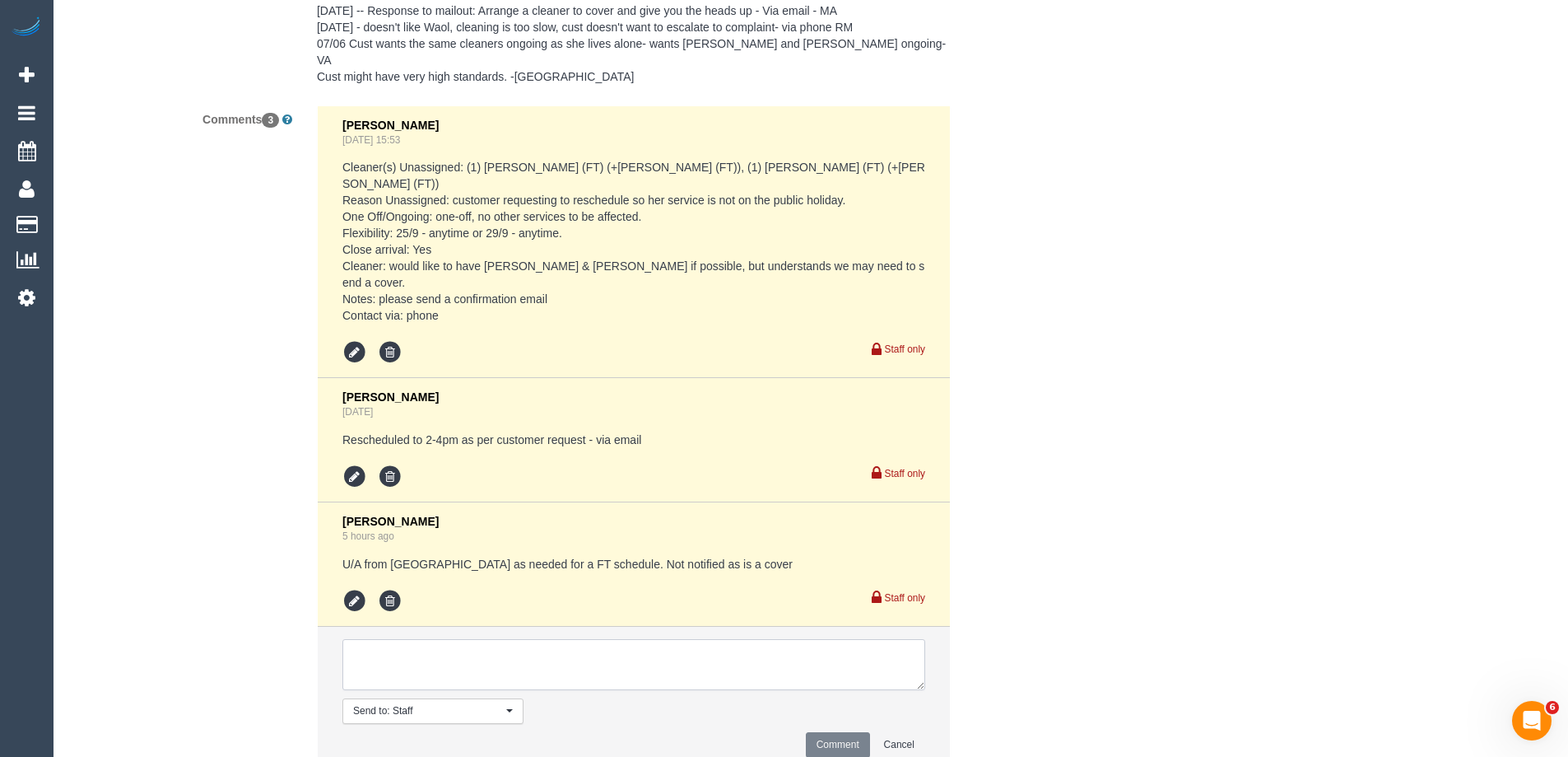
click at [384, 639] on textarea at bounding box center [634, 664] width 583 height 51
type textarea "U"
type textarea "A"
type textarea "U/a from Debbie as needed for a SDC booking. Not notified as is a cover"
click at [838, 732] on button "Comment" at bounding box center [838, 744] width 64 height 25
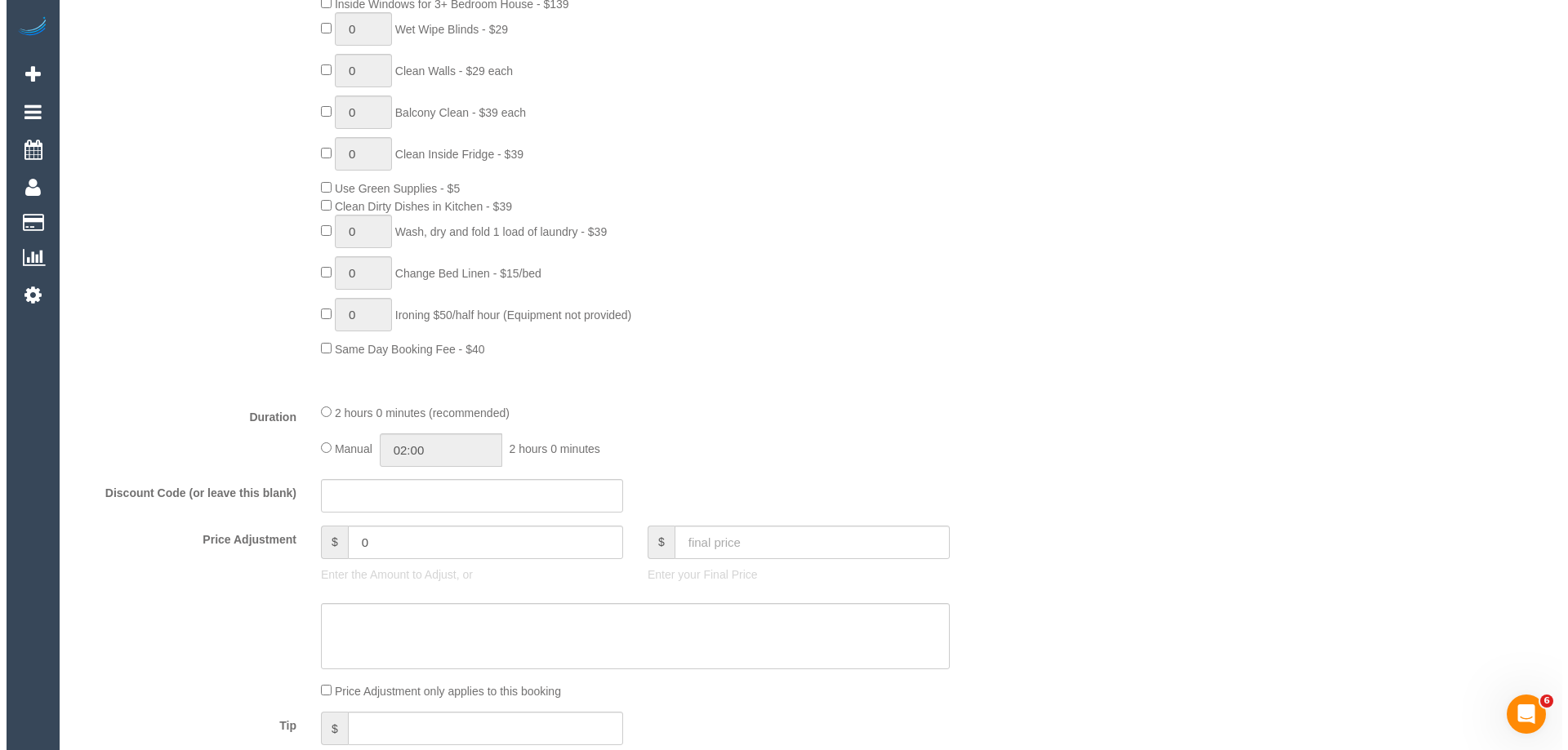
scroll to position [0, 0]
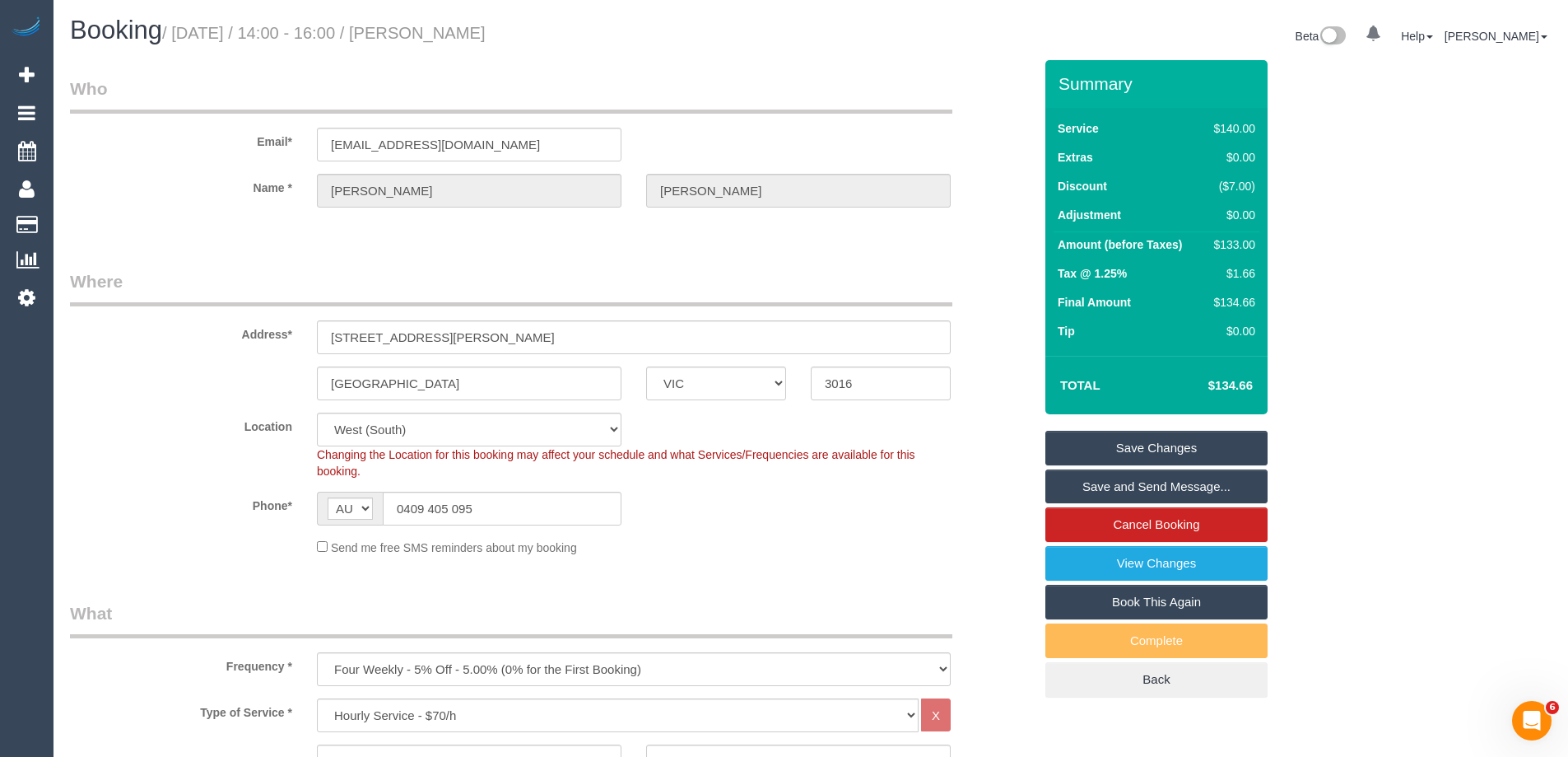
drag, startPoint x: 584, startPoint y: 32, endPoint x: 459, endPoint y: 36, distance: 125.1
click at [459, 36] on h1 "Booking / September 25, 2025 / 14:00 - 16:00 / Glenda Smith" at bounding box center [435, 30] width 729 height 28
copy small "Glenda Smith"
click at [1068, 442] on link "Save Changes" at bounding box center [1157, 448] width 222 height 35
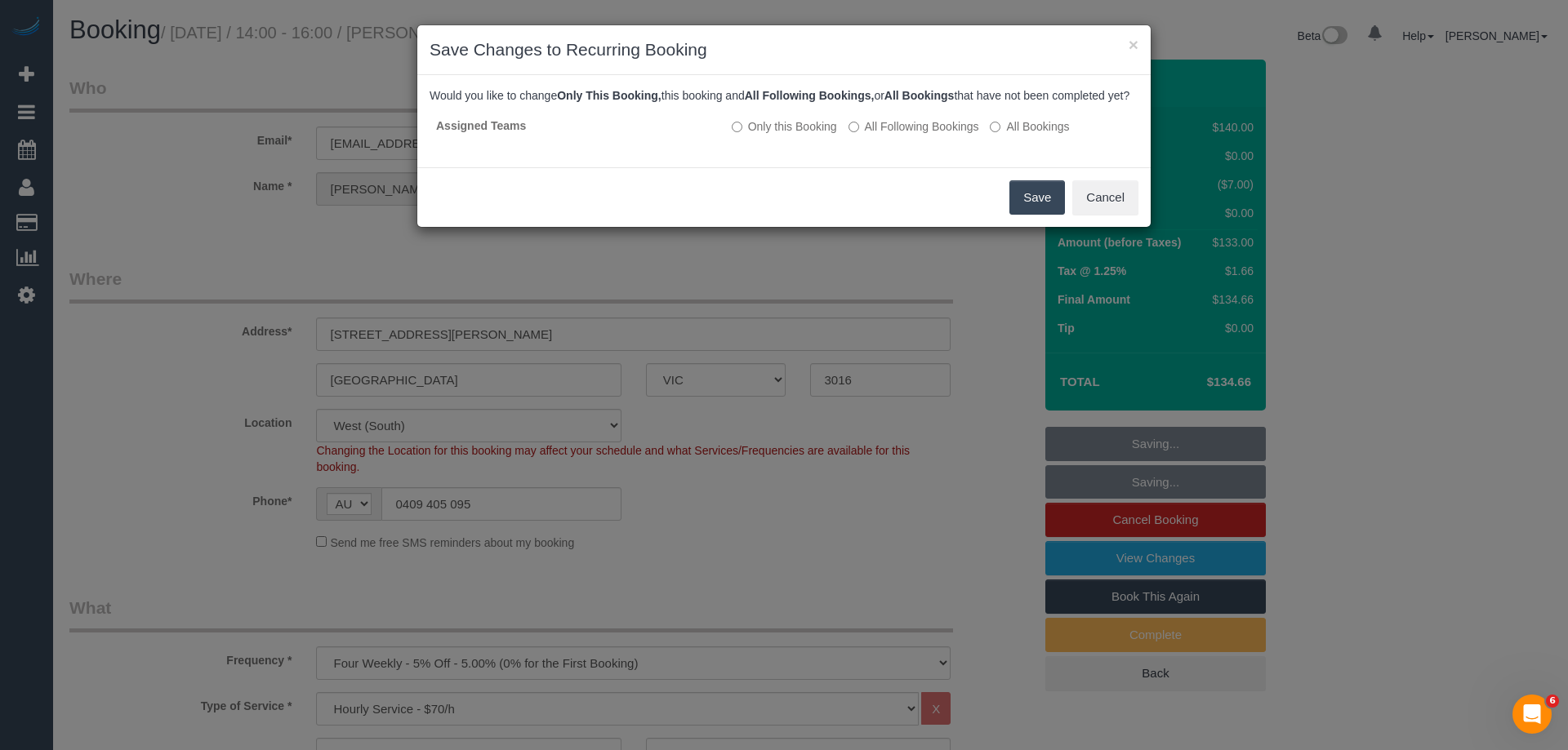
click at [1040, 215] on button "Save" at bounding box center [1037, 198] width 56 height 34
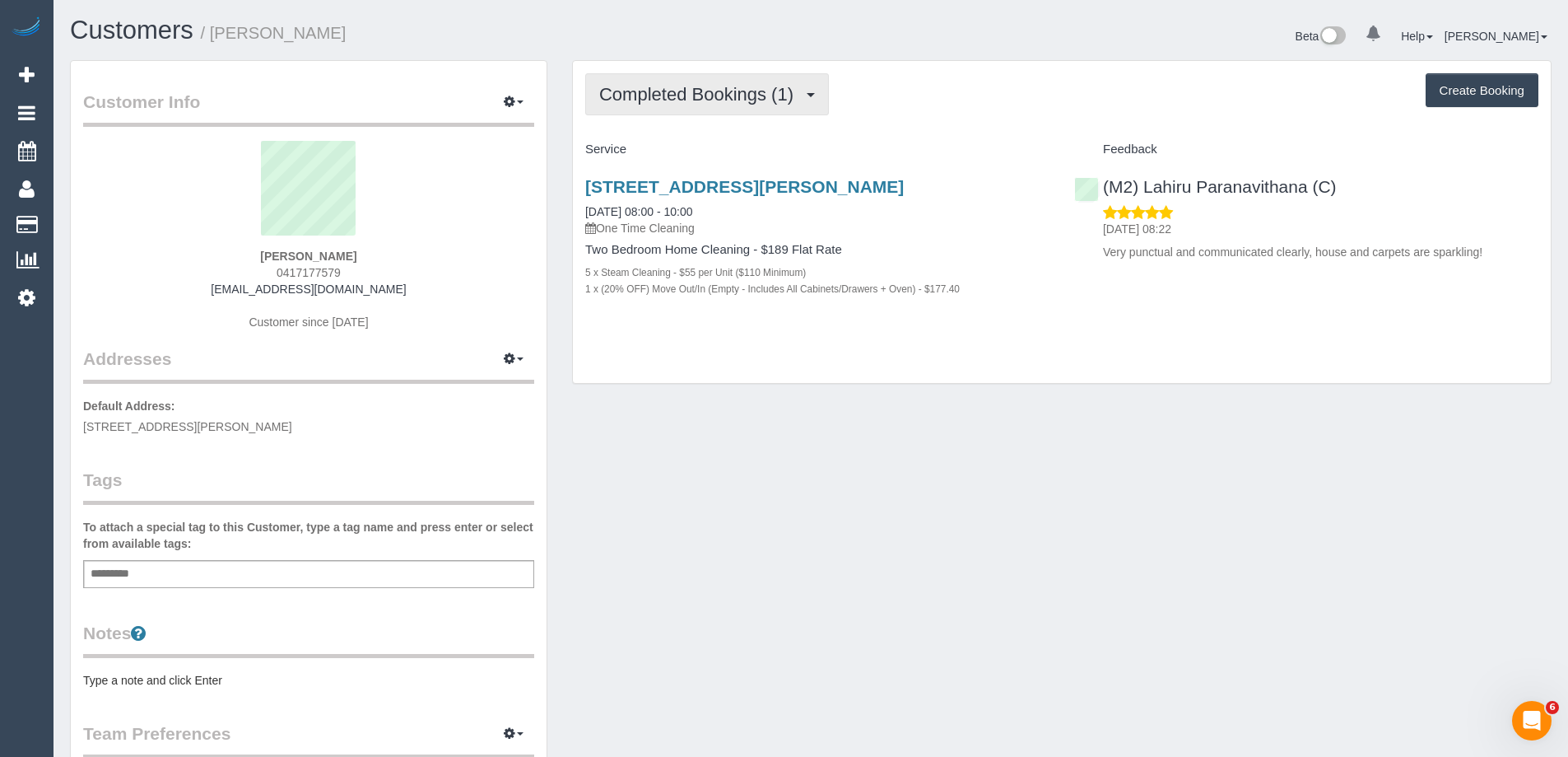
click at [712, 89] on span "Completed Bookings (1)" at bounding box center [700, 95] width 202 height 21
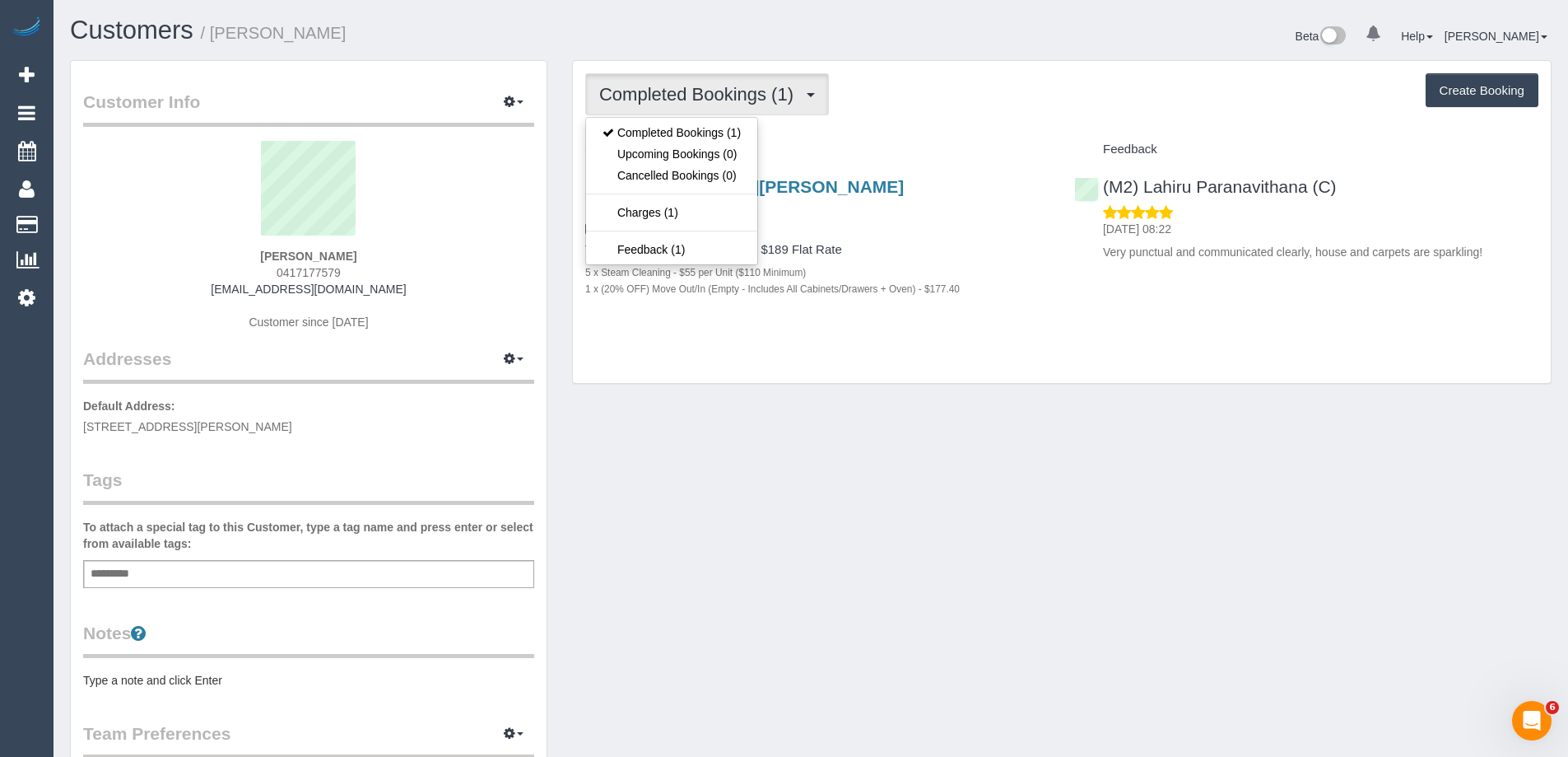
click at [941, 115] on div "Completed Bookings (1) Completed Bookings (1) Upcoming Bookings (0) Cancelled B…" at bounding box center [1062, 94] width 954 height 42
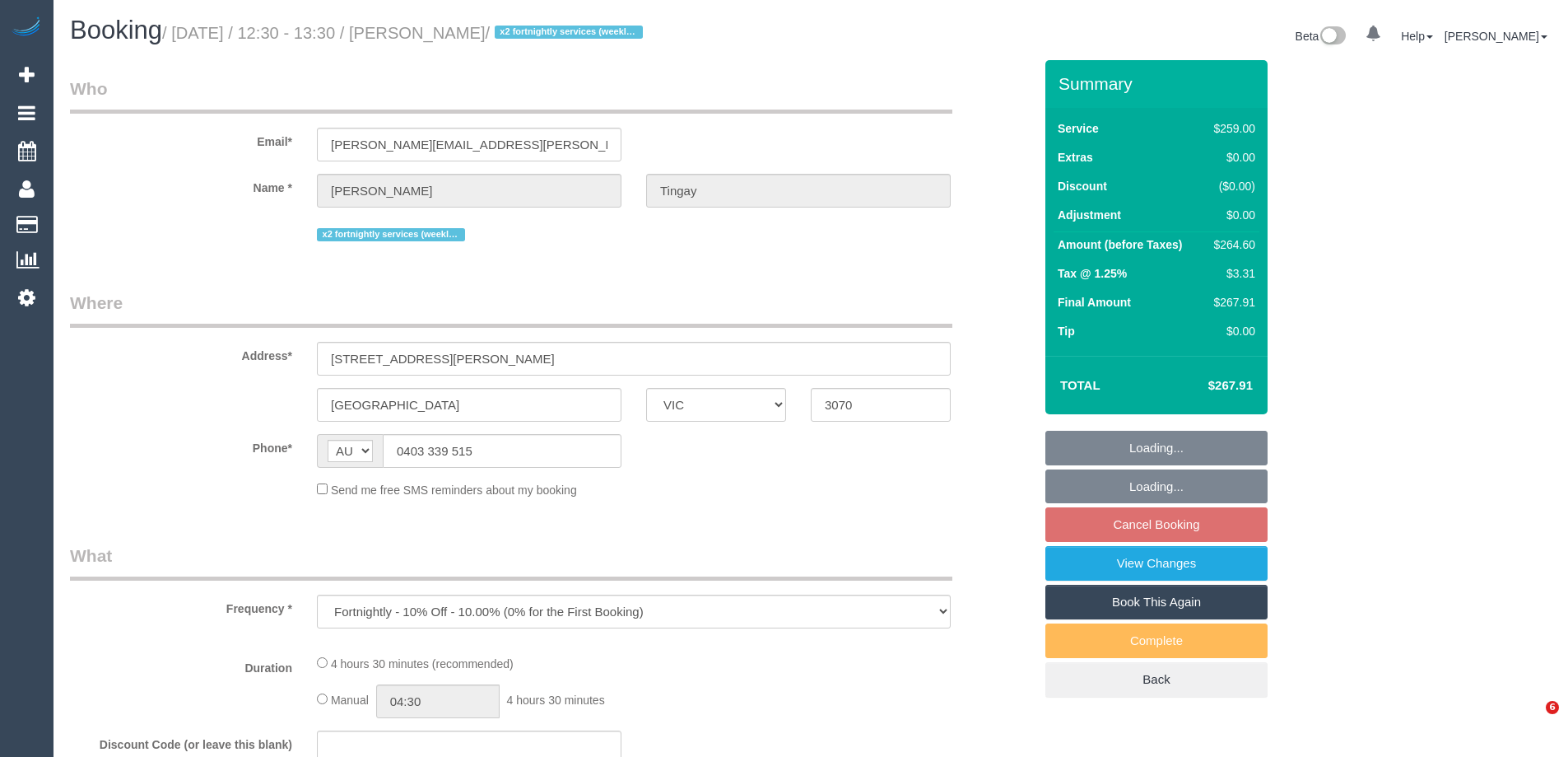
select select "VIC"
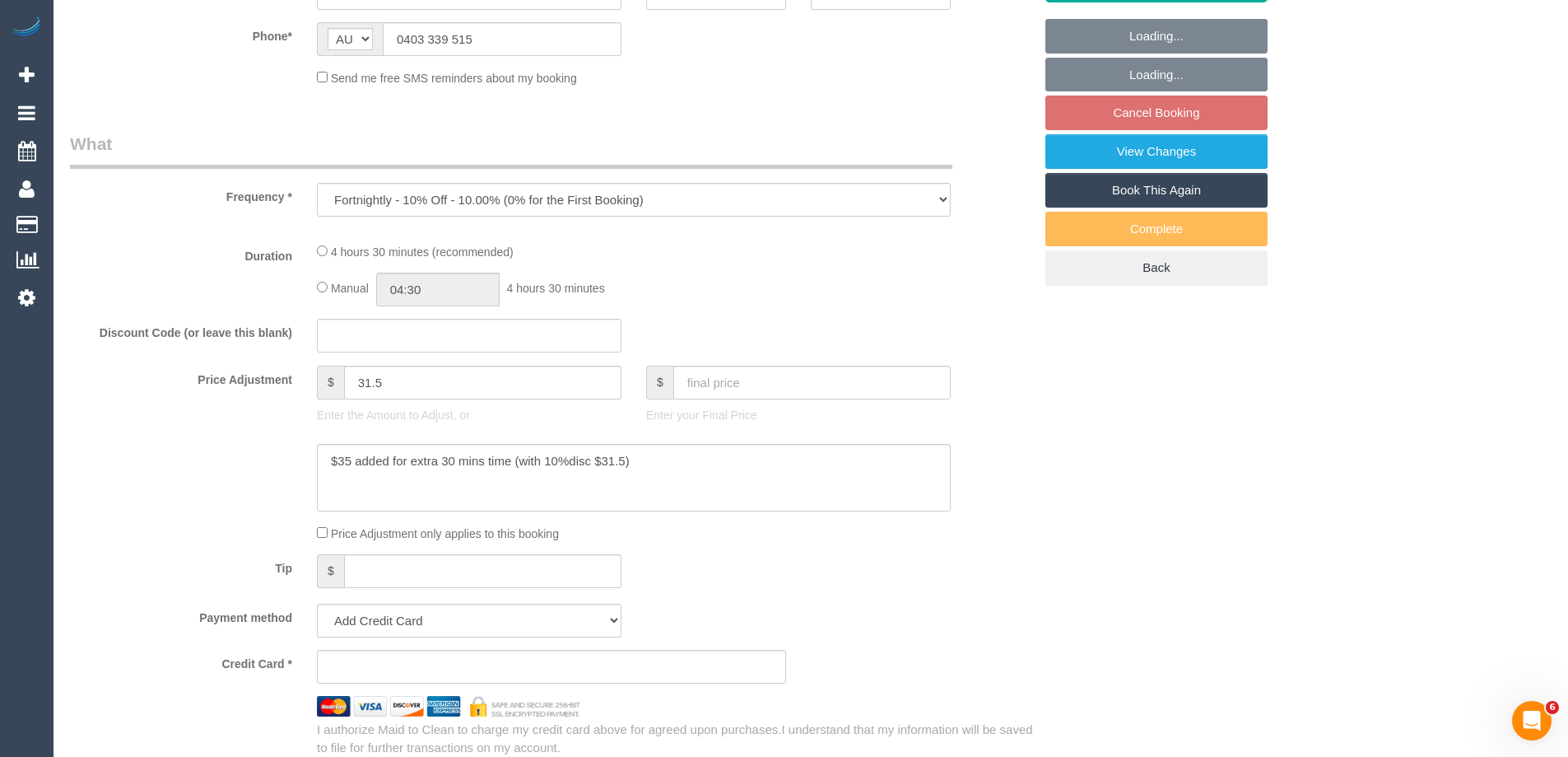
select select "number:30"
select select "number:16"
select select "number:21"
select select "number:24"
select select "number:34"
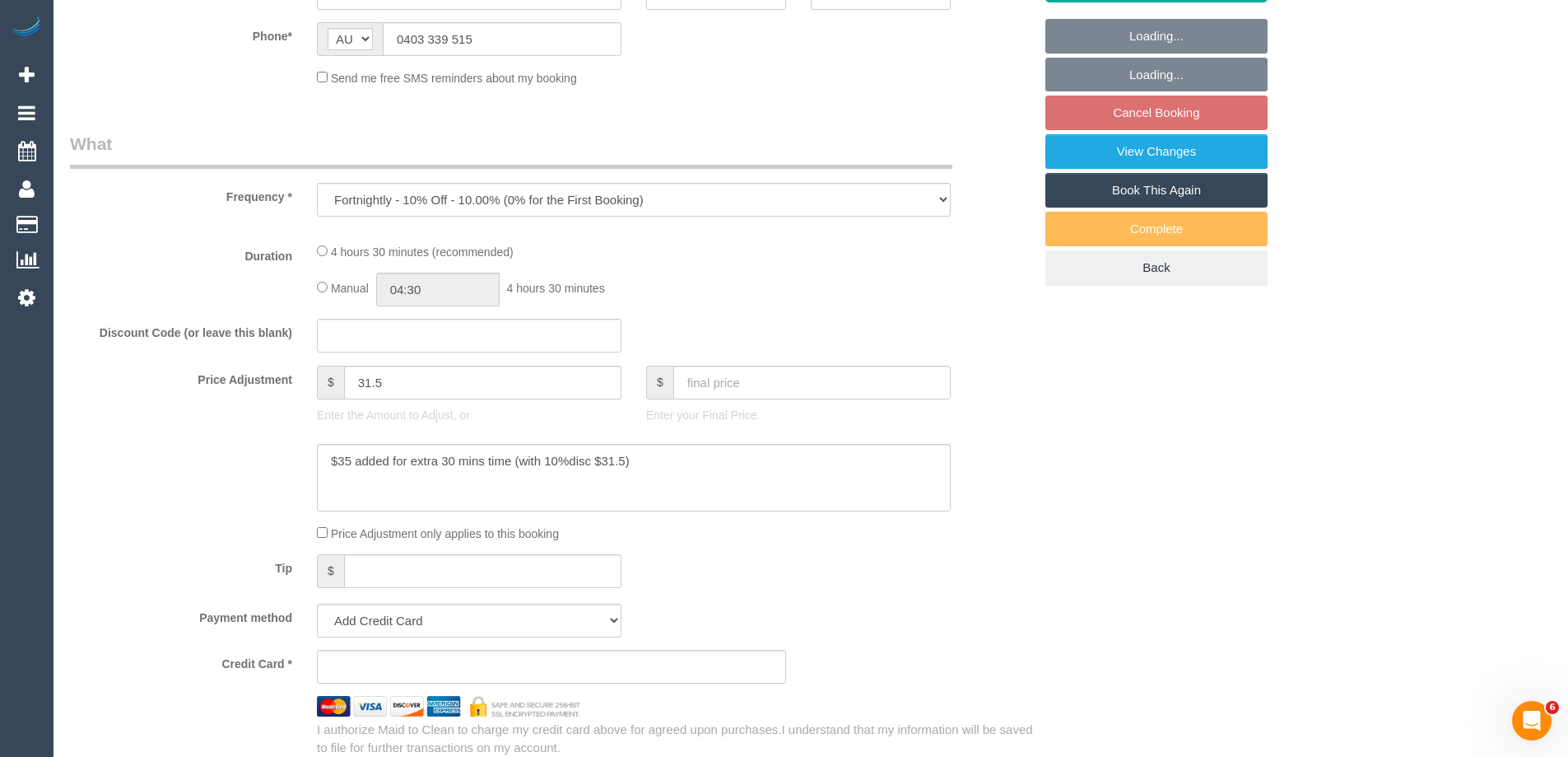
select select "number:11"
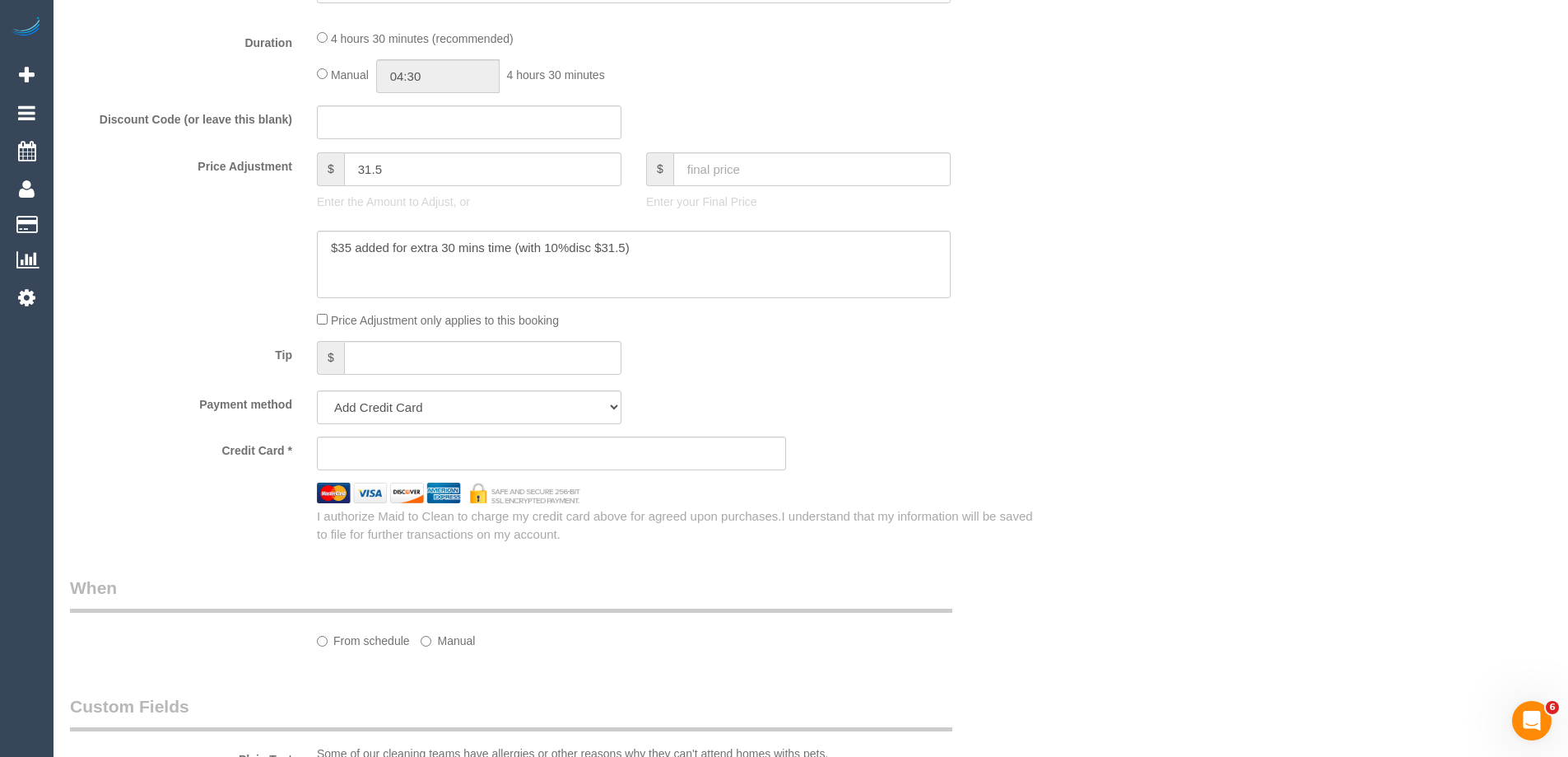
select select "object:722"
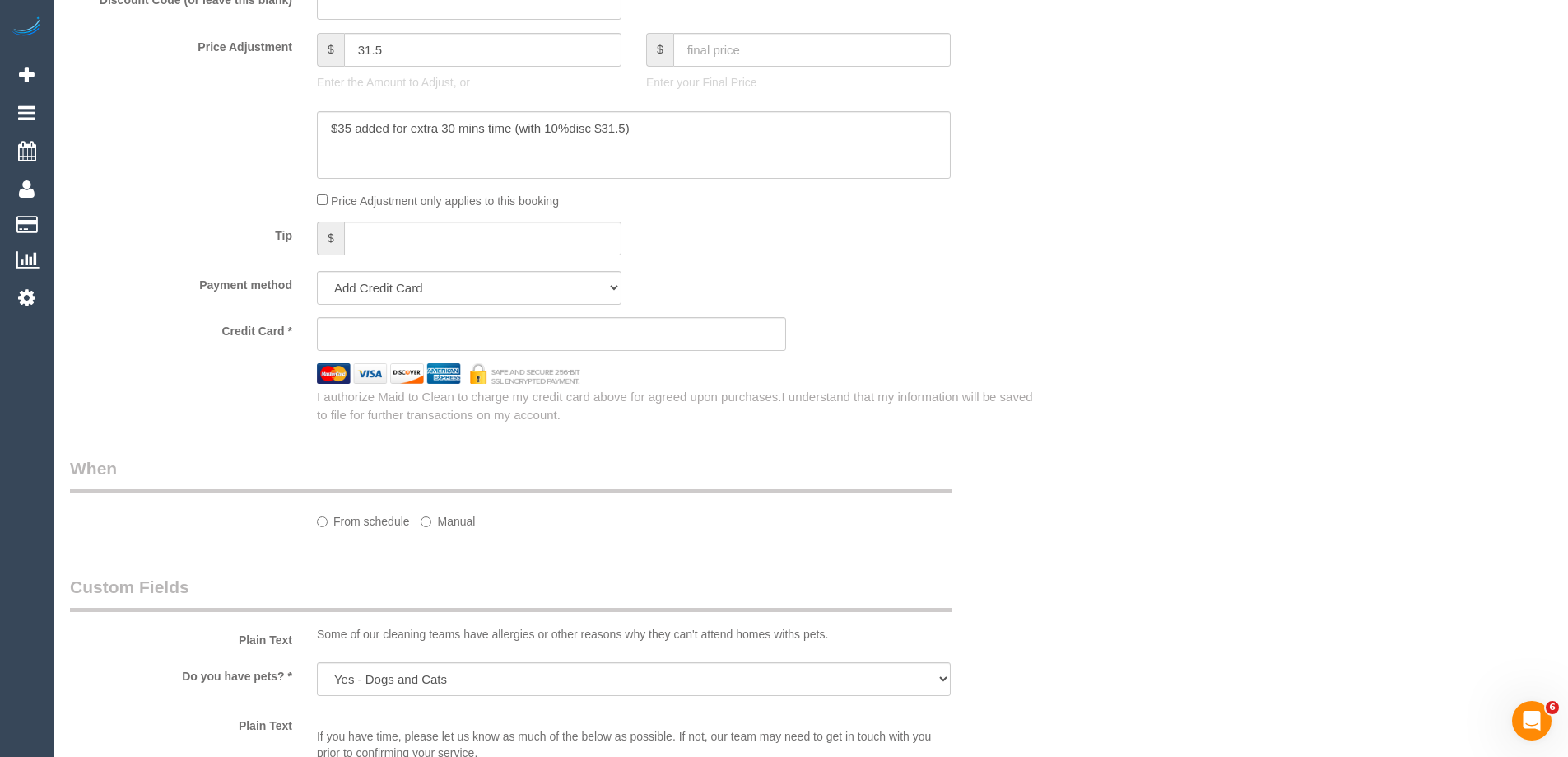
select select "string:stripe-pm_1NeCvO2GScqysDRVwnQ54kfO"
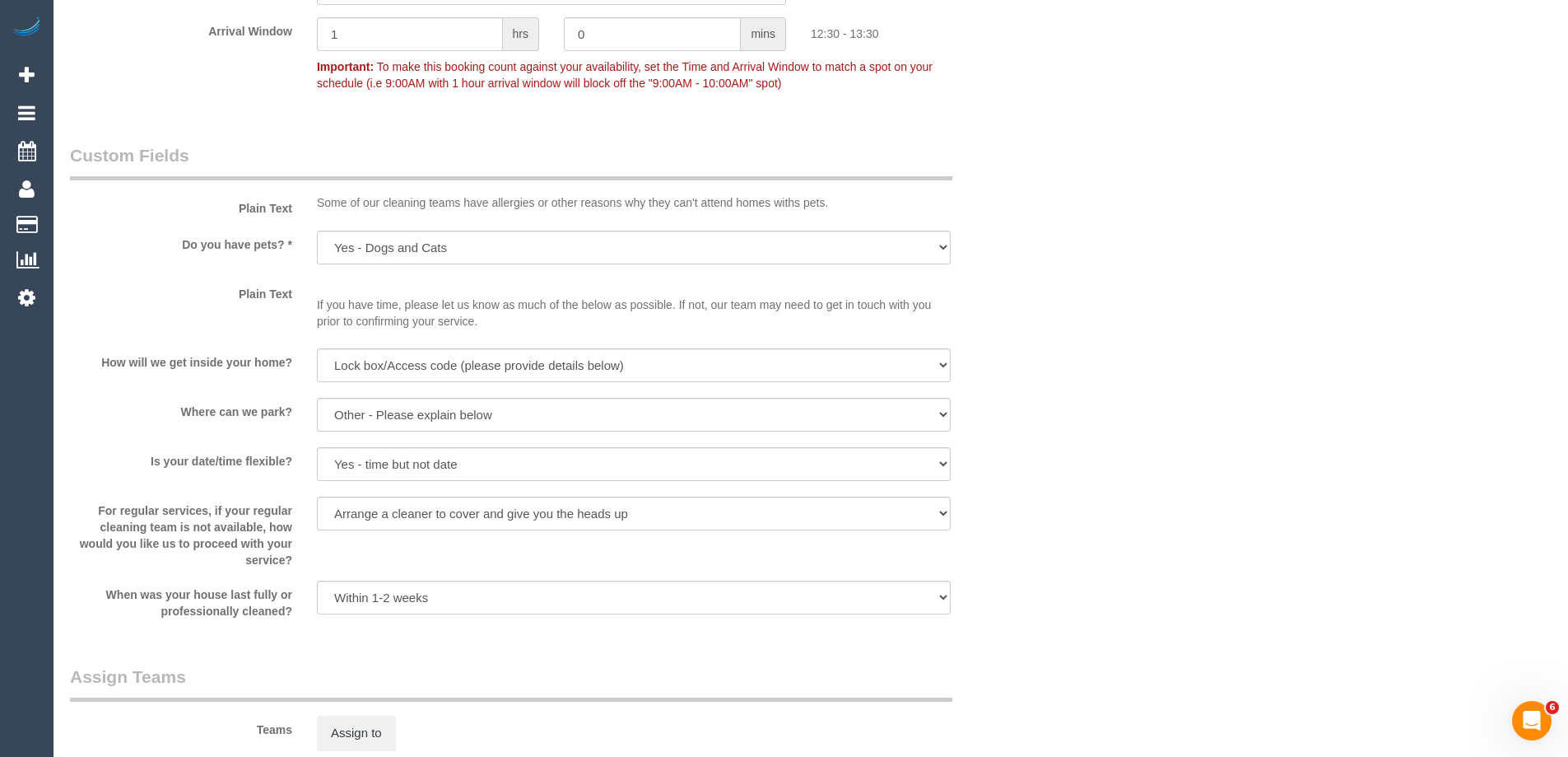
scroll to position [1974, 0]
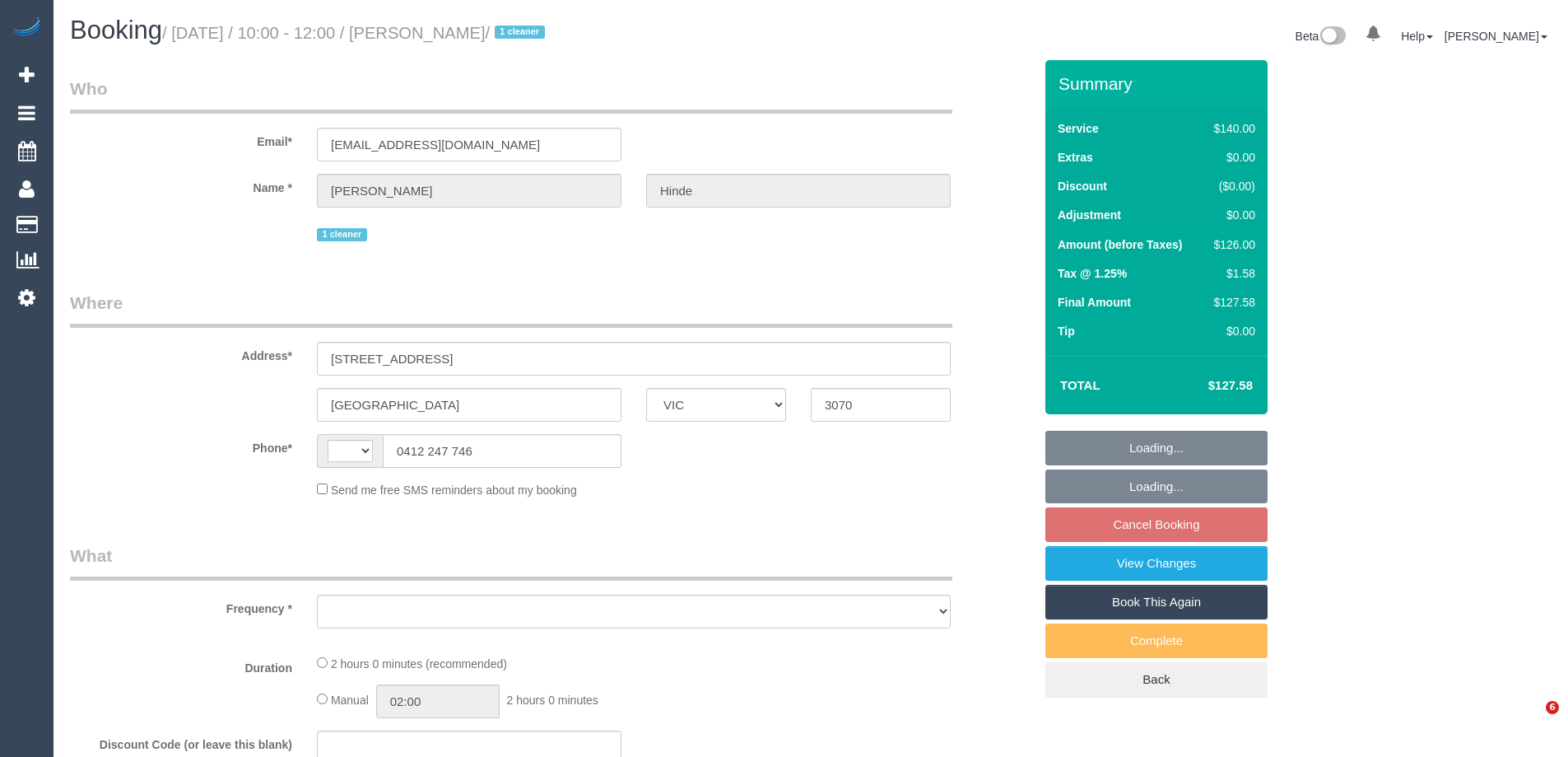
select select "VIC"
select select "string:AU"
select select "object:700"
select select "string:stripe-pm_1QkDw72GScqysDRVNmaaGZB3"
select select "number:28"
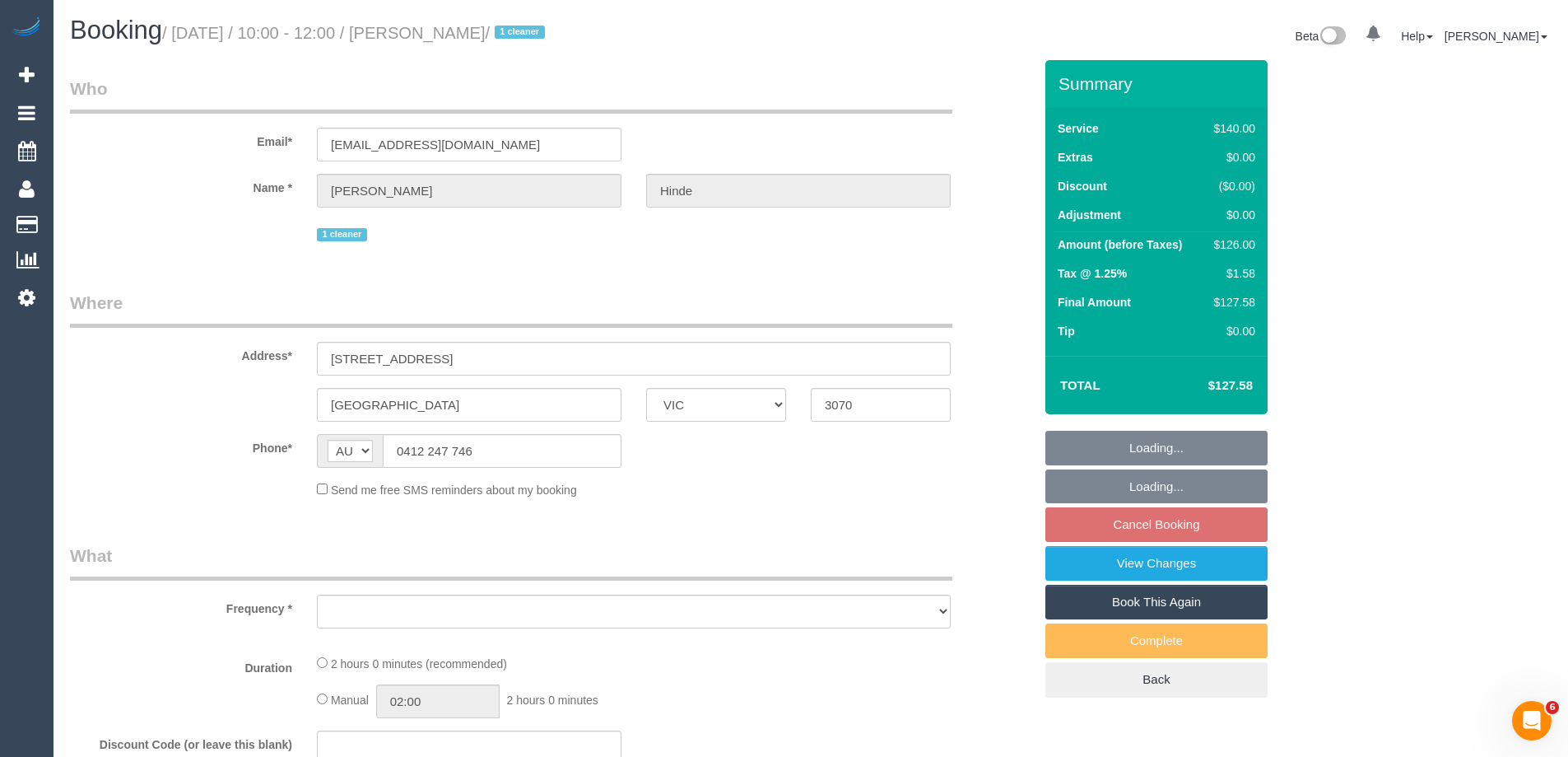
select select "number:14"
select select "number:18"
select select "number:36"
select select "number:33"
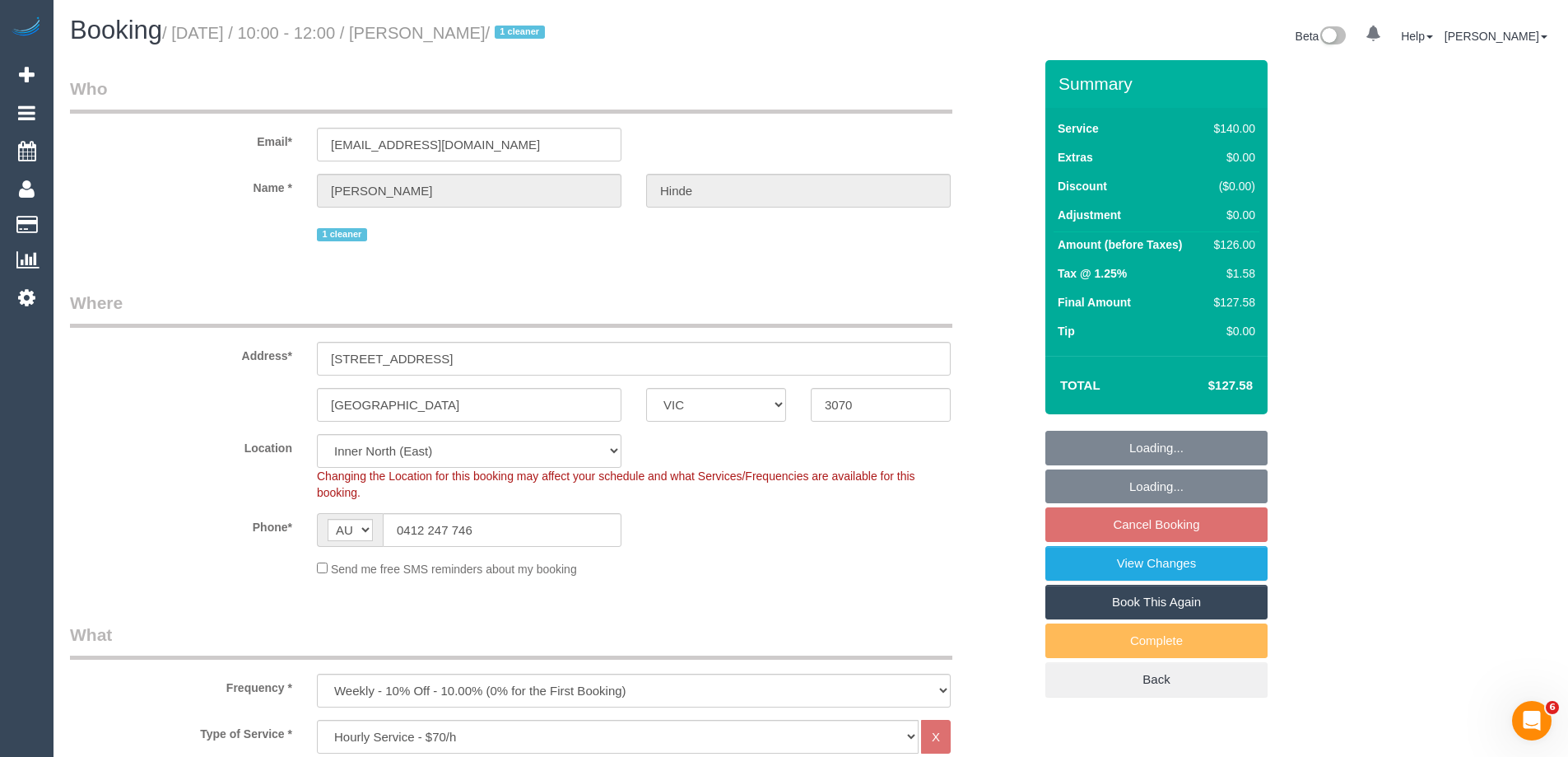
select select "object:883"
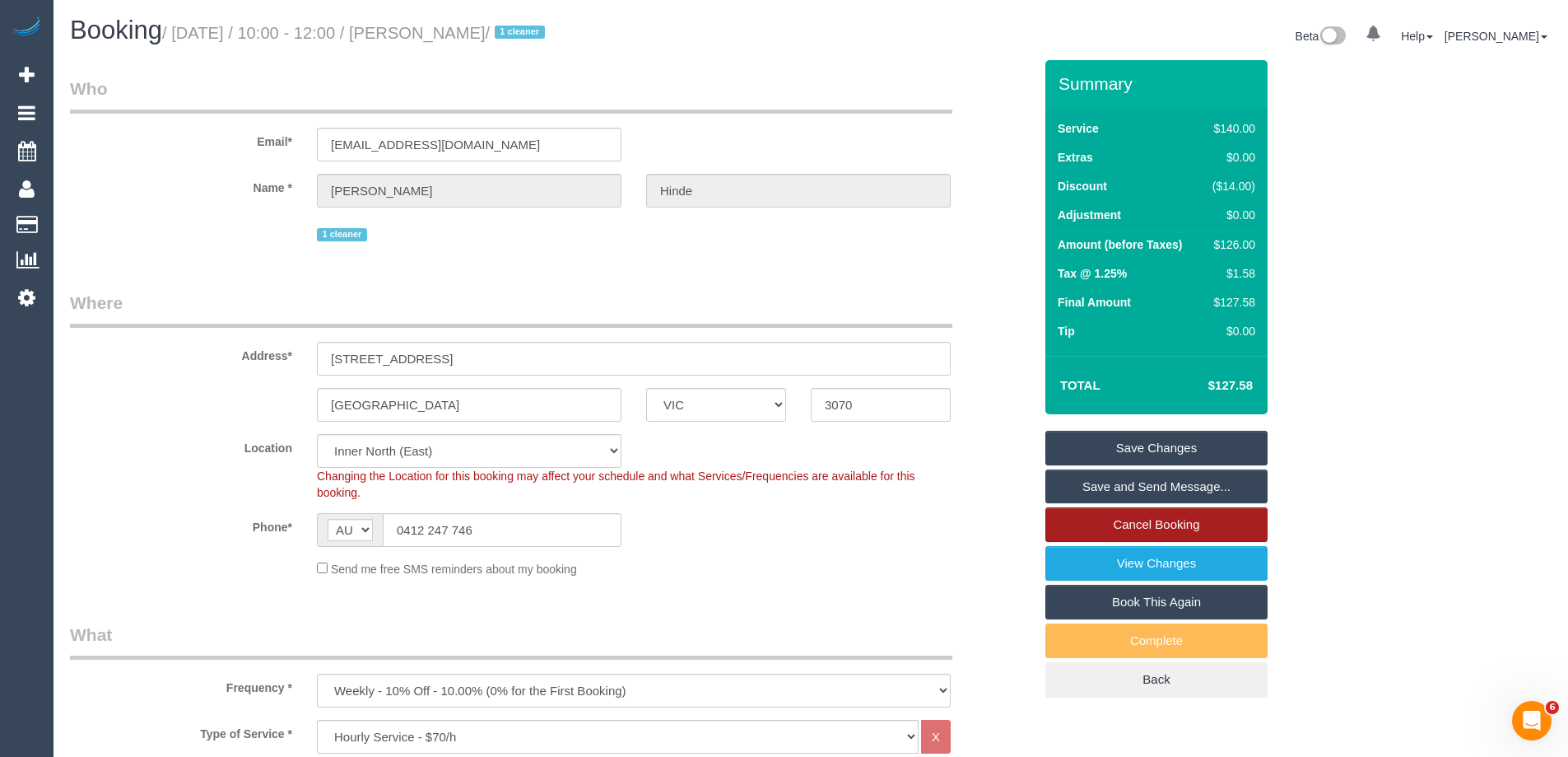
click at [1079, 522] on link "Cancel Booking" at bounding box center [1157, 524] width 222 height 35
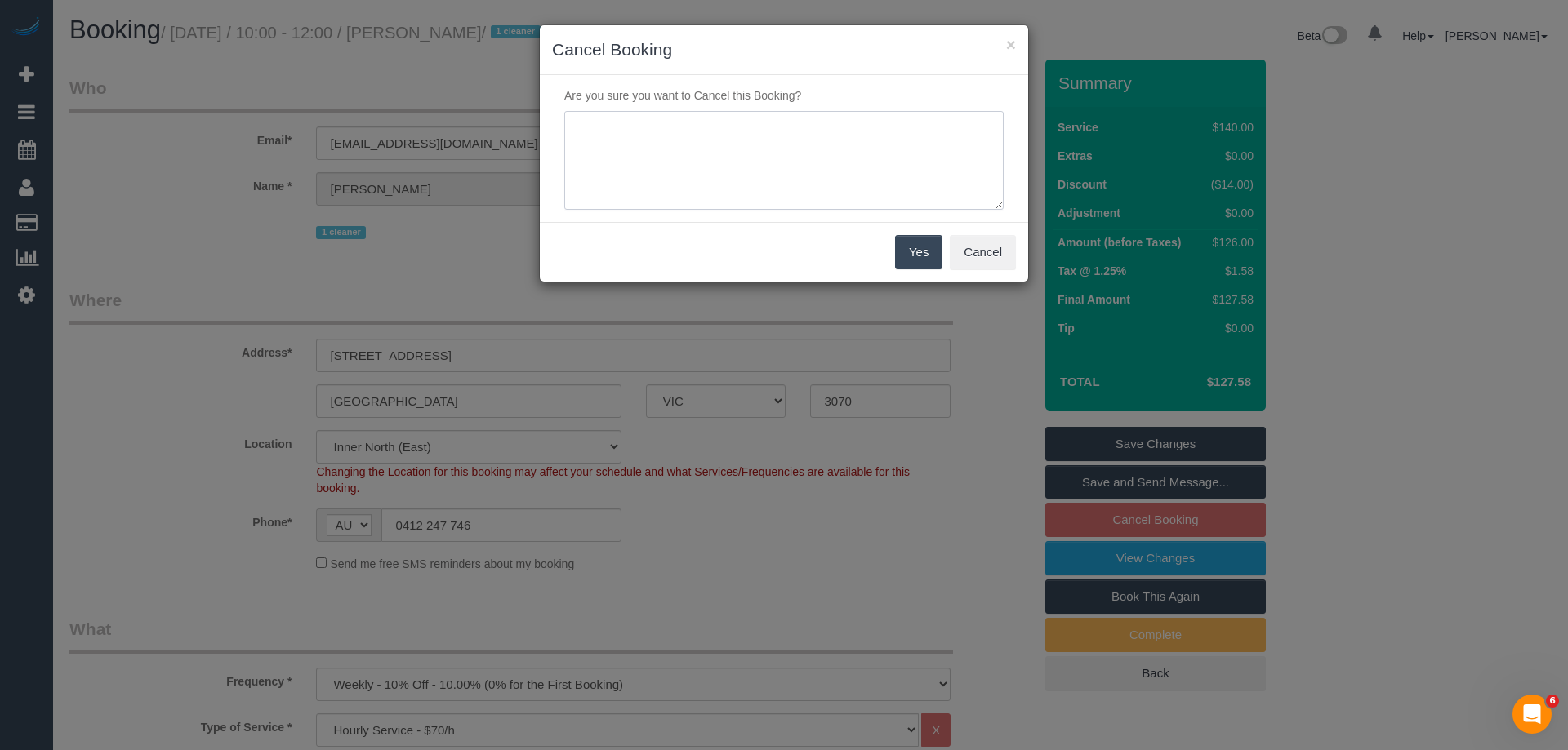
click at [606, 157] on textarea at bounding box center [784, 161] width 439 height 100
type textarea "Customer requested to skip until next scheduled service - via text SC"
click at [916, 249] on button "Yes" at bounding box center [918, 252] width 47 height 34
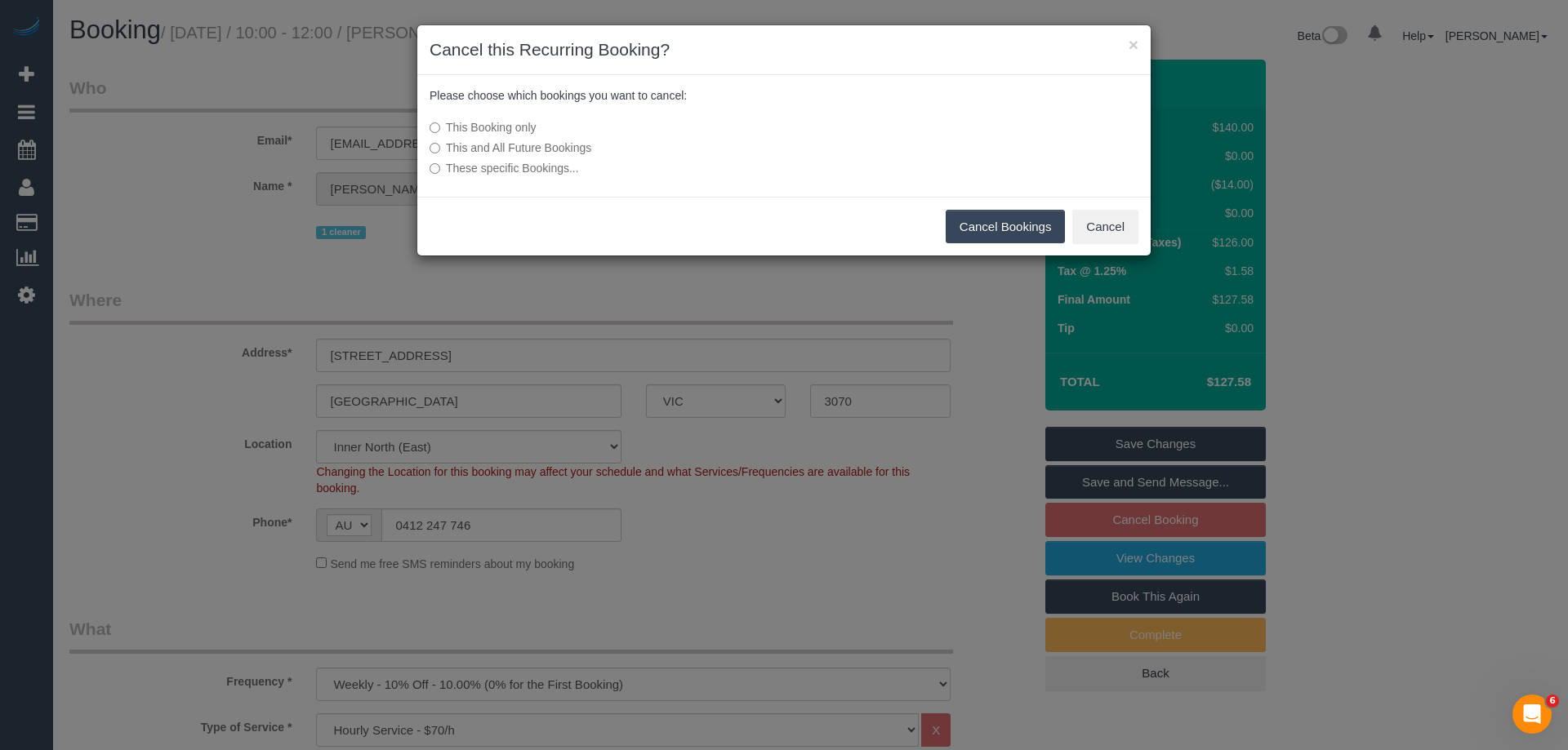
click at [1007, 221] on button "Cancel Bookings" at bounding box center [1005, 227] width 120 height 34
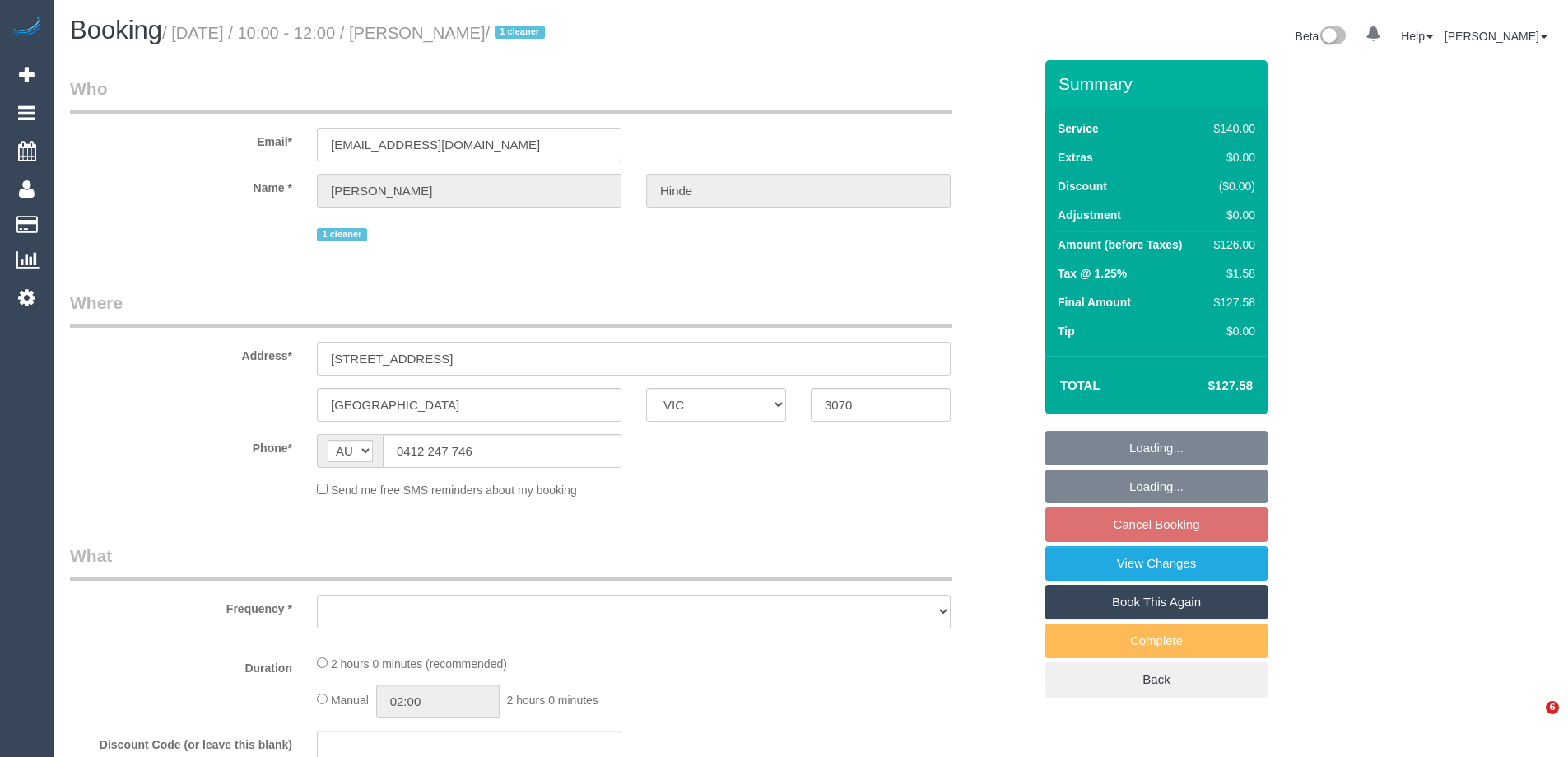
select select "VIC"
select select "object:552"
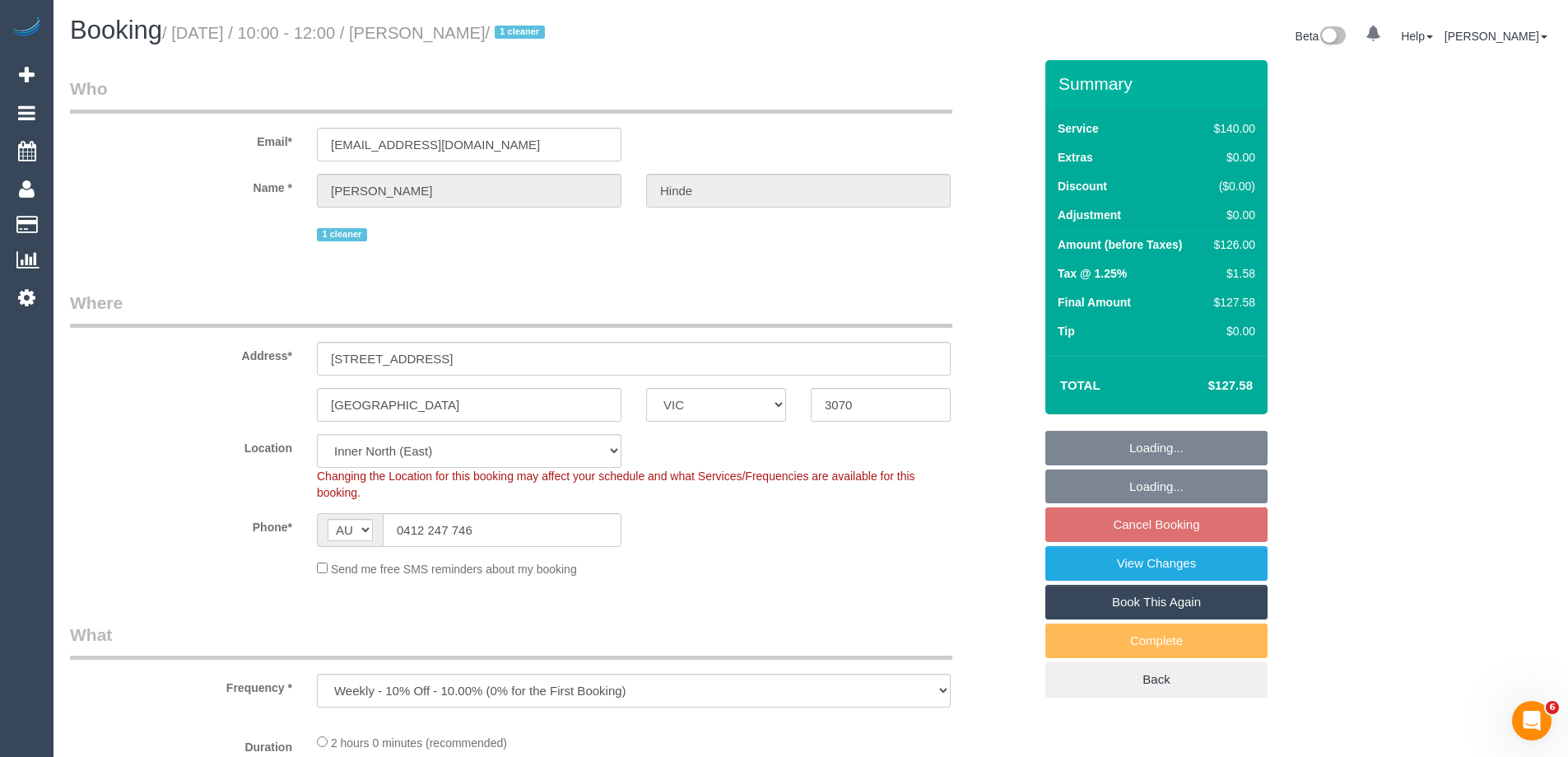
select select "string:stripe-pm_1QkDw72GScqysDRVNmaaGZB3"
select select "number:28"
select select "number:14"
select select "number:18"
select select "number:36"
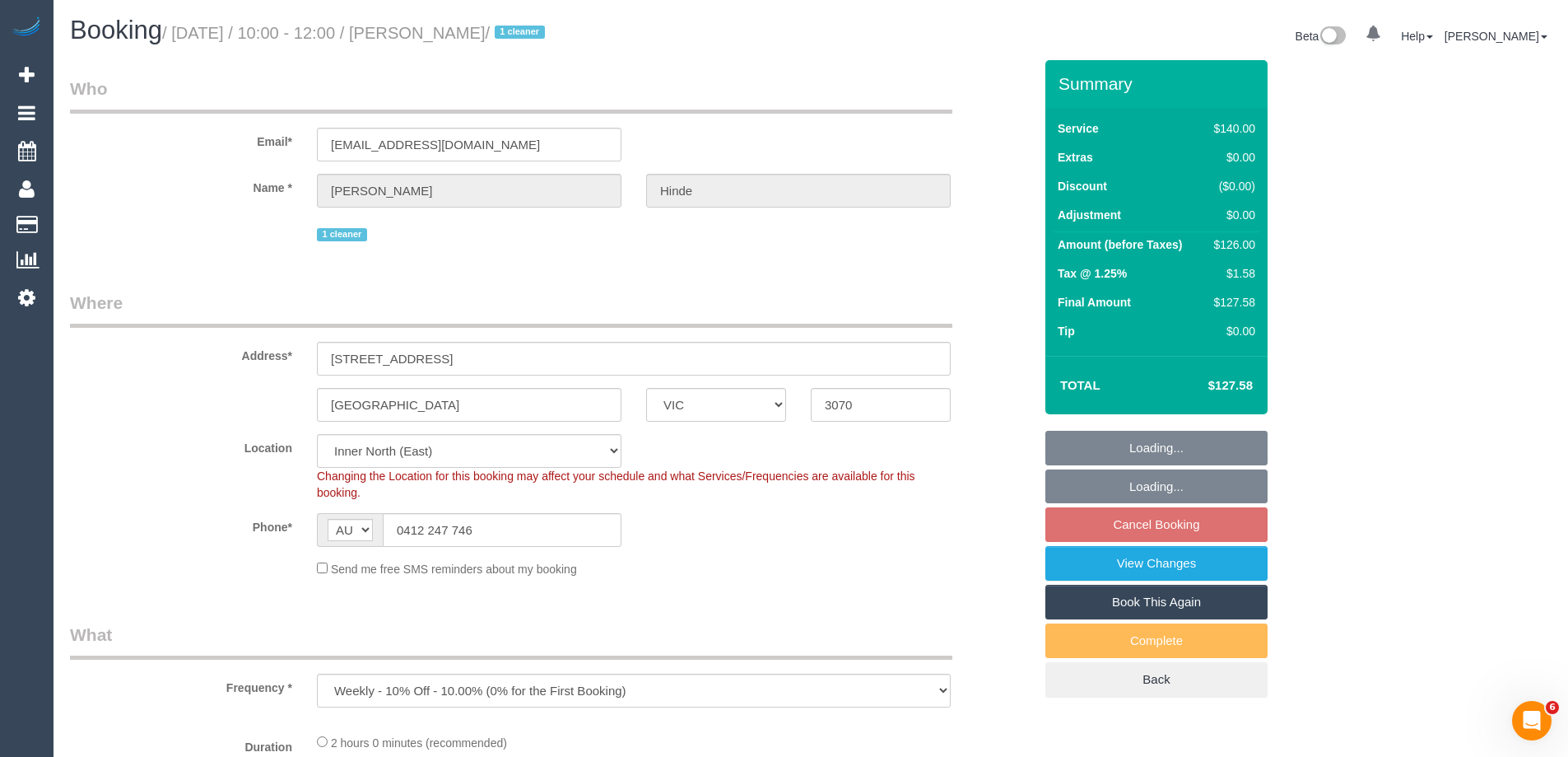
select select "number:33"
select select "object:869"
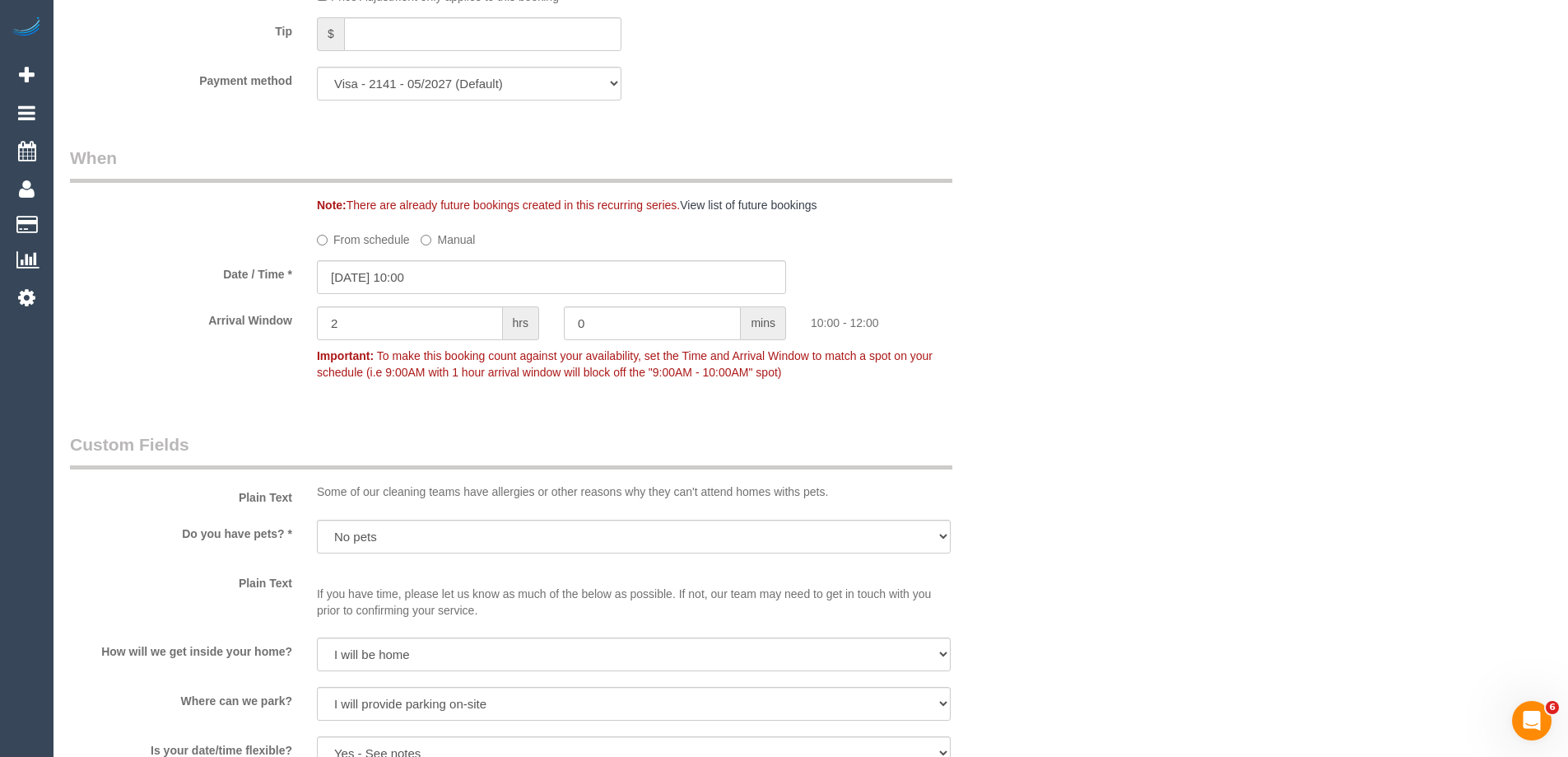
scroll to position [1648, 0]
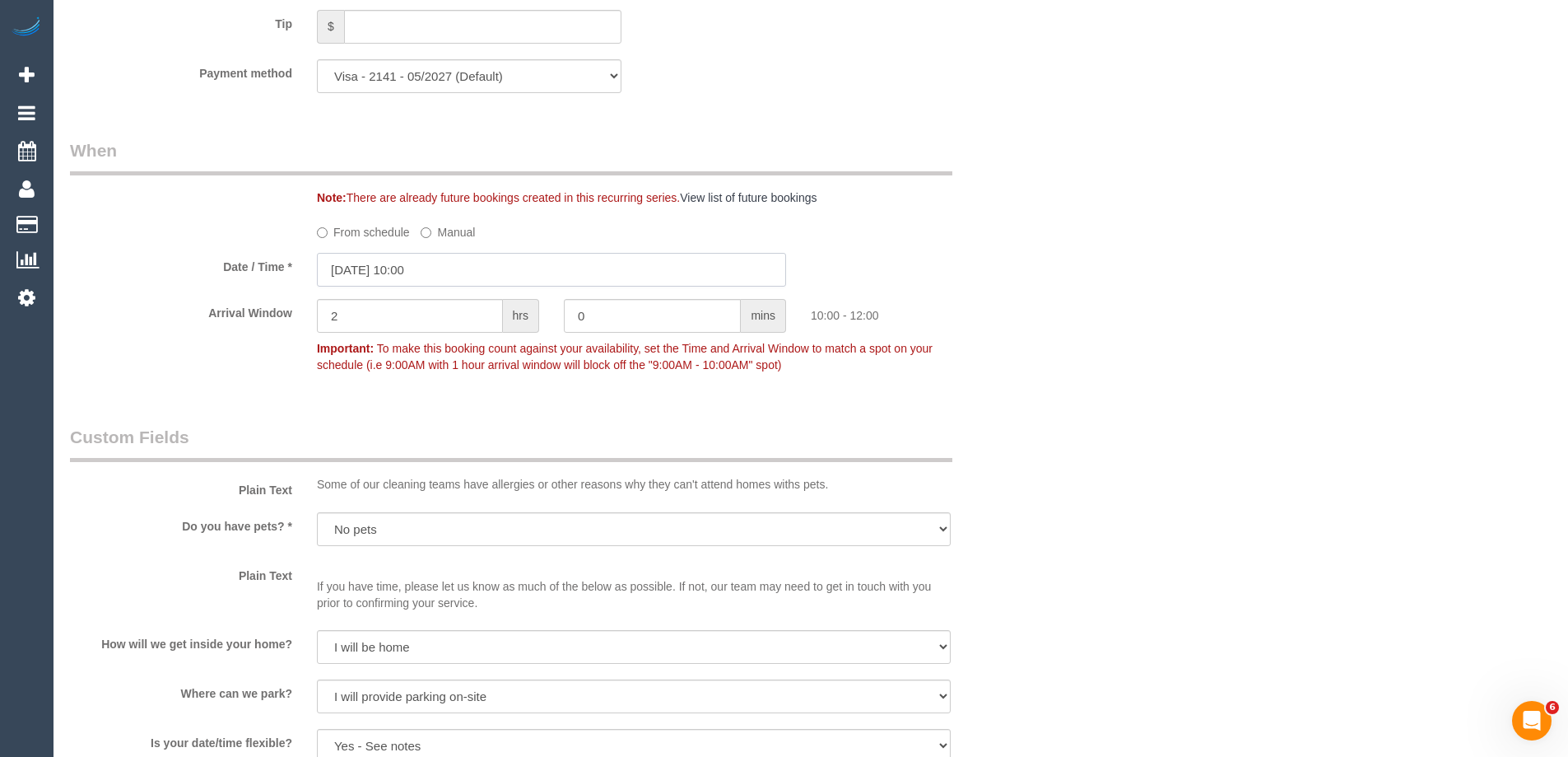
click at [375, 272] on input "25/09/2025 10:00" at bounding box center [551, 269] width 469 height 34
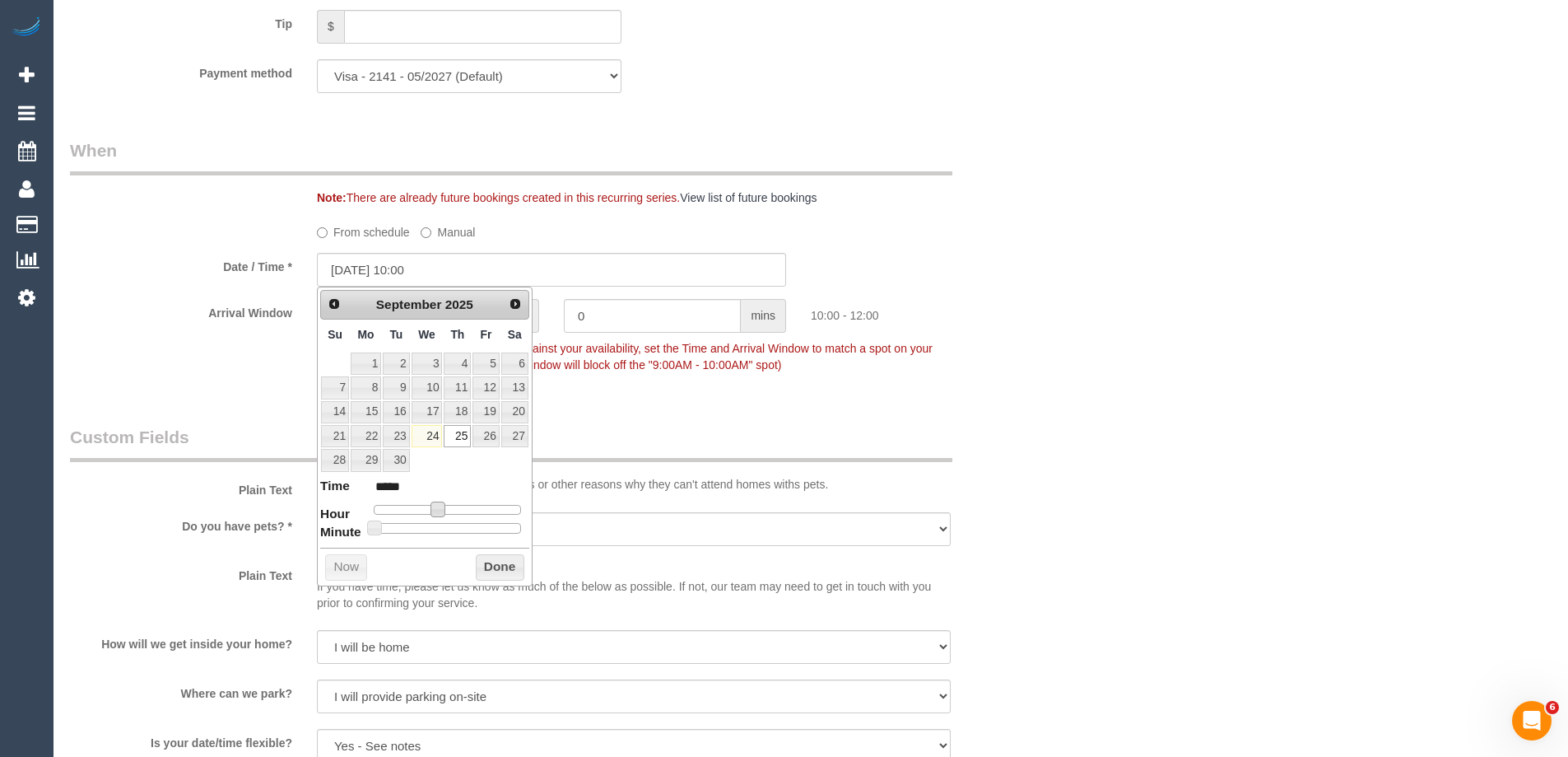
type input "25/09/2025 11:00"
type input "*****"
type input "25/09/2025 12:00"
type input "*****"
type input "25/09/2025 13:00"
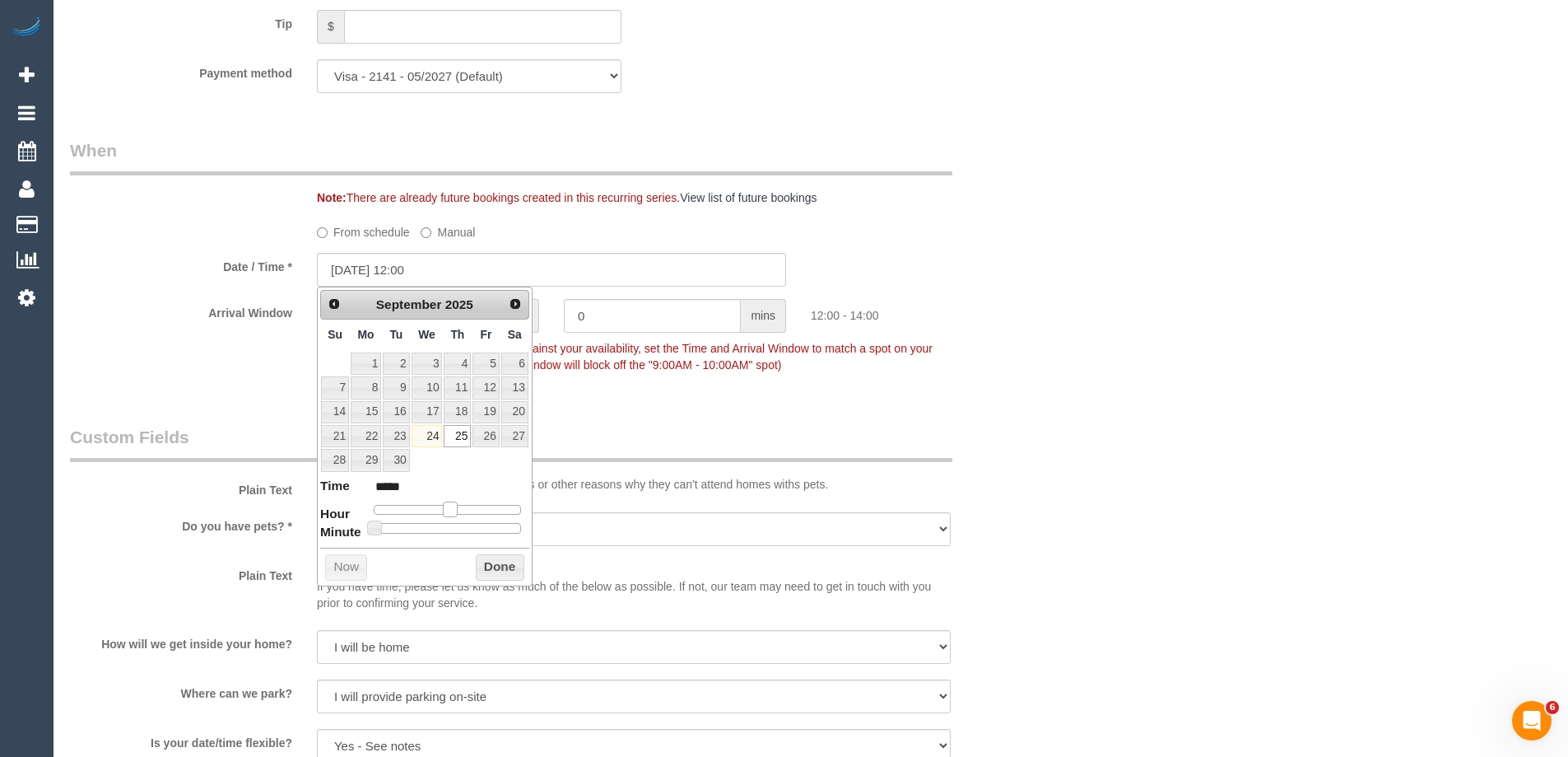
type input "*****"
type input "25/09/2025 14:00"
type input "*****"
drag, startPoint x: 436, startPoint y: 508, endPoint x: 463, endPoint y: 508, distance: 27.0
click at [463, 508] on span at bounding box center [463, 509] width 15 height 15
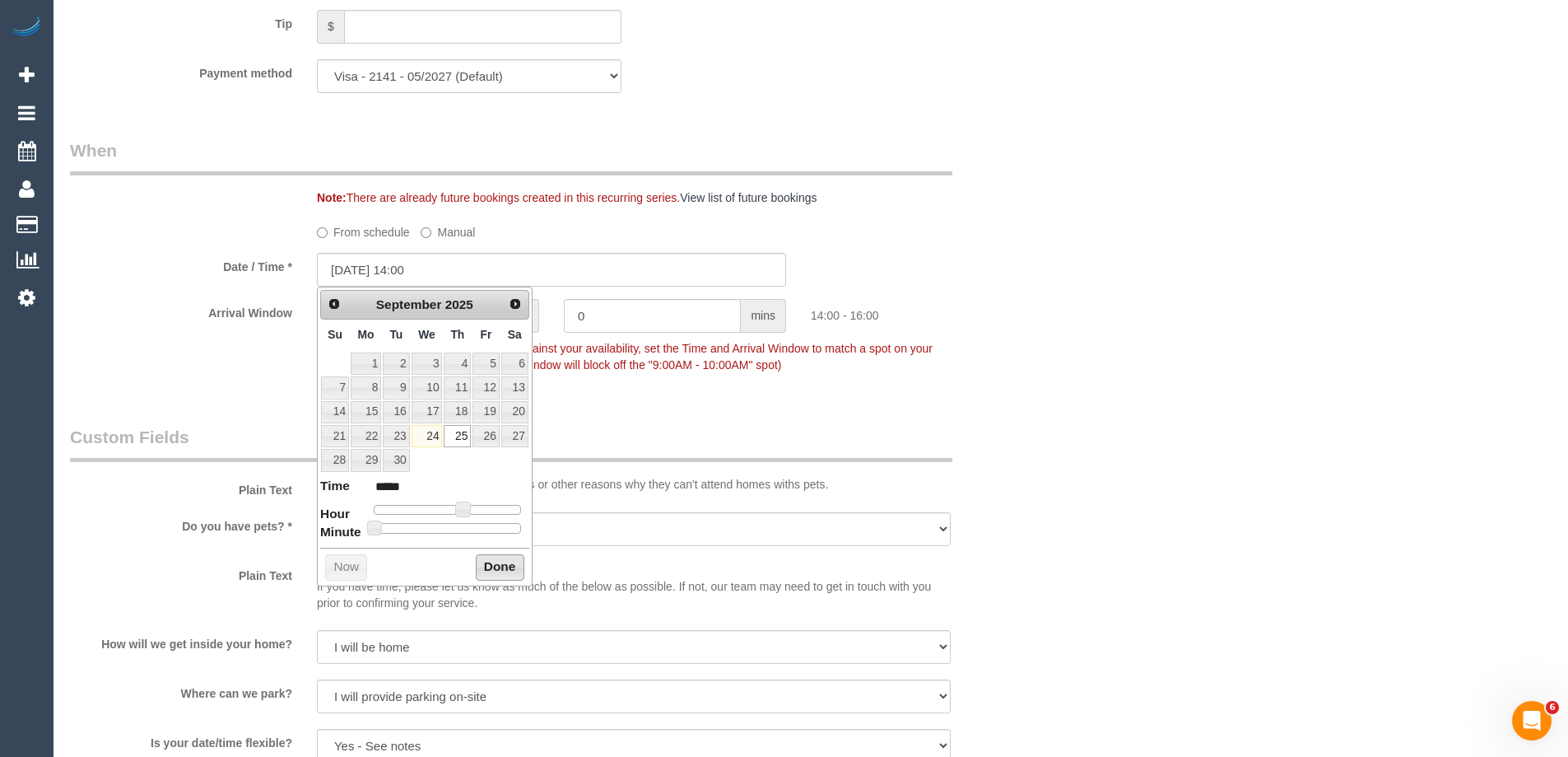
click at [483, 566] on button "Done" at bounding box center [500, 568] width 49 height 26
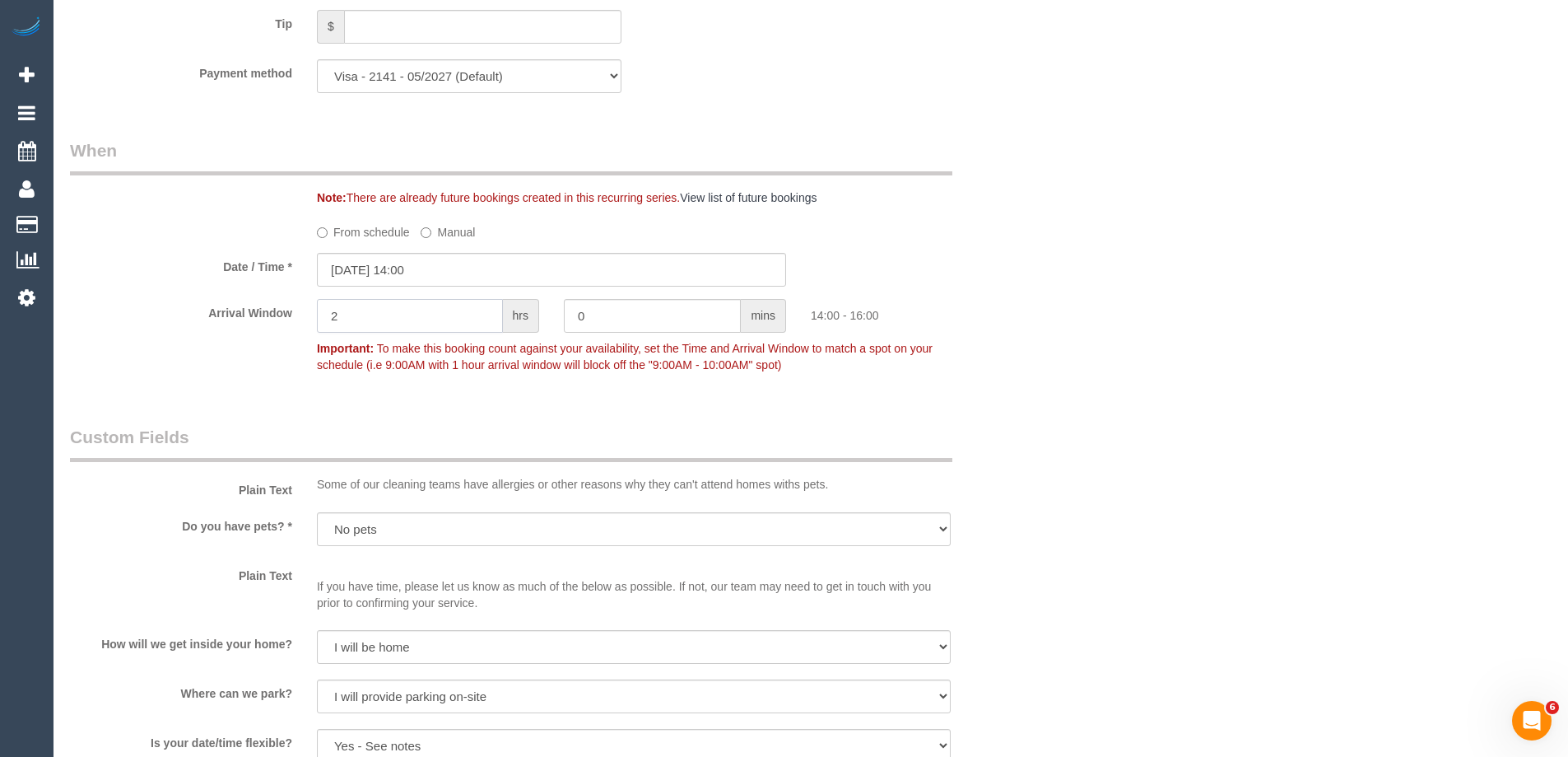
drag, startPoint x: 349, startPoint y: 317, endPoint x: 276, endPoint y: 320, distance: 73.1
click at [276, 320] on div "Arrival Window 2 hrs 0 mins 14:00 - 16:00 Important: To make this booking count…" at bounding box center [551, 339] width 988 height 82
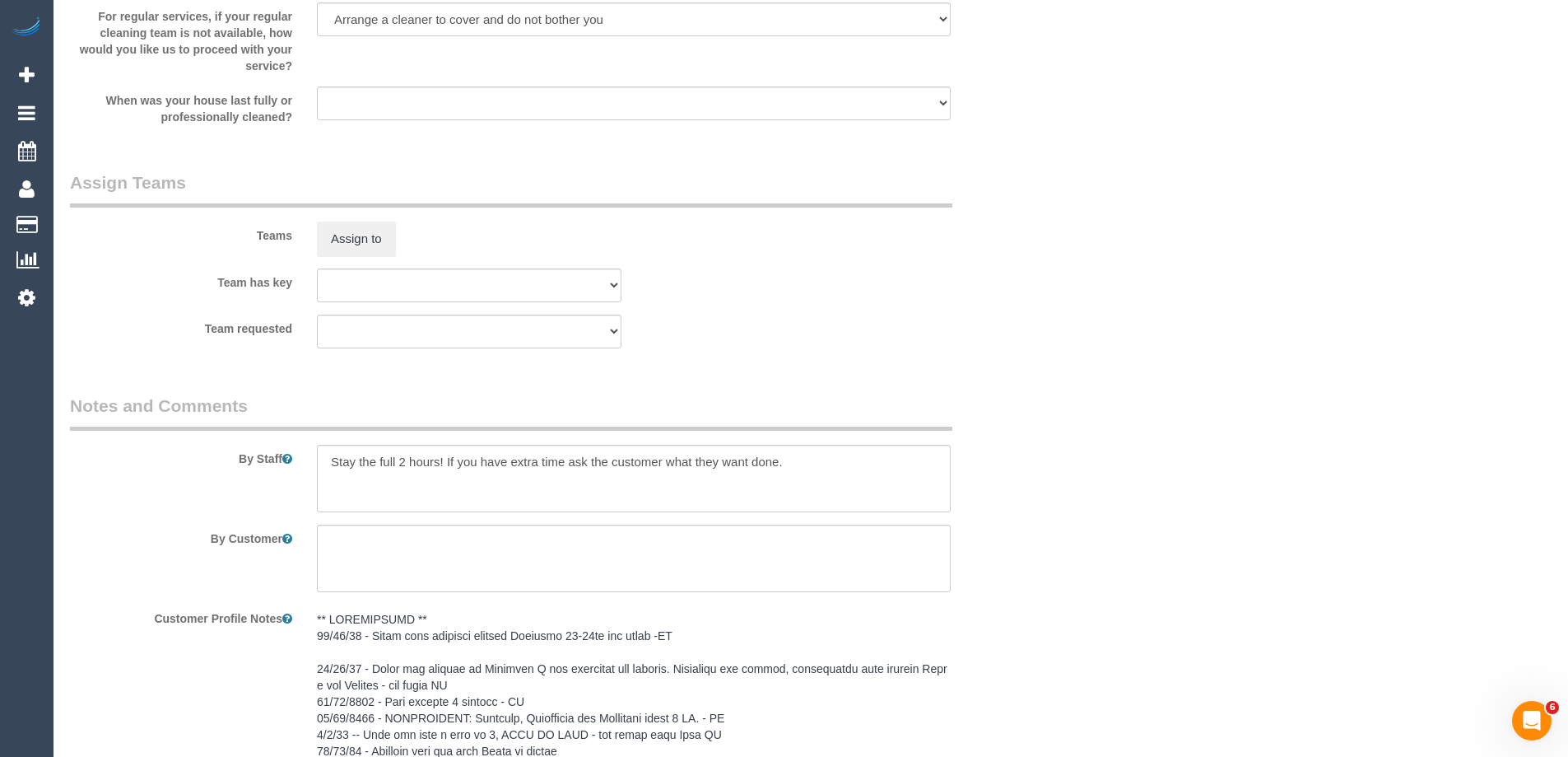
scroll to position [2636, 0]
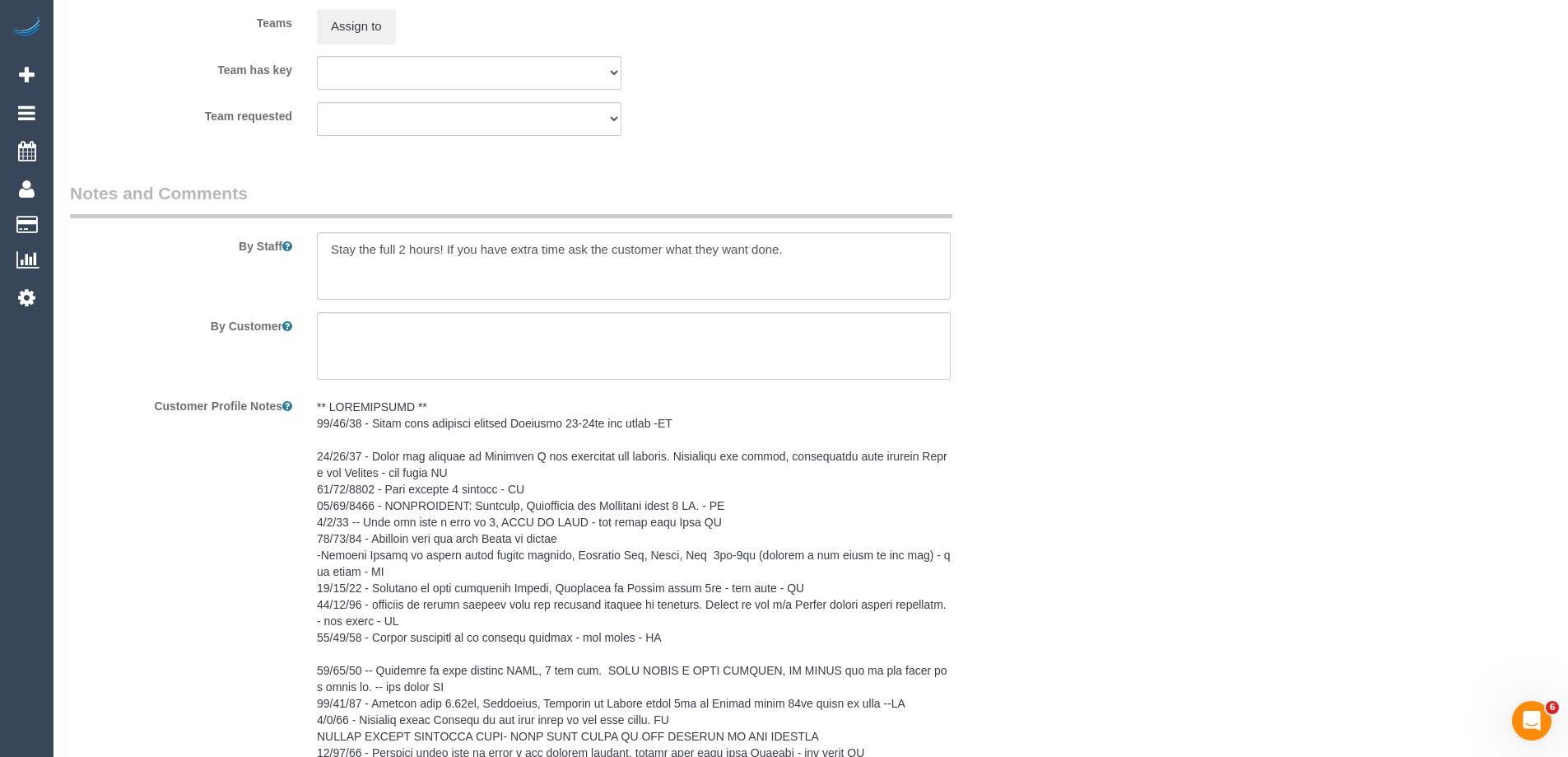
type input "1"
click at [327, 246] on textarea at bounding box center [633, 267] width 634 height 68
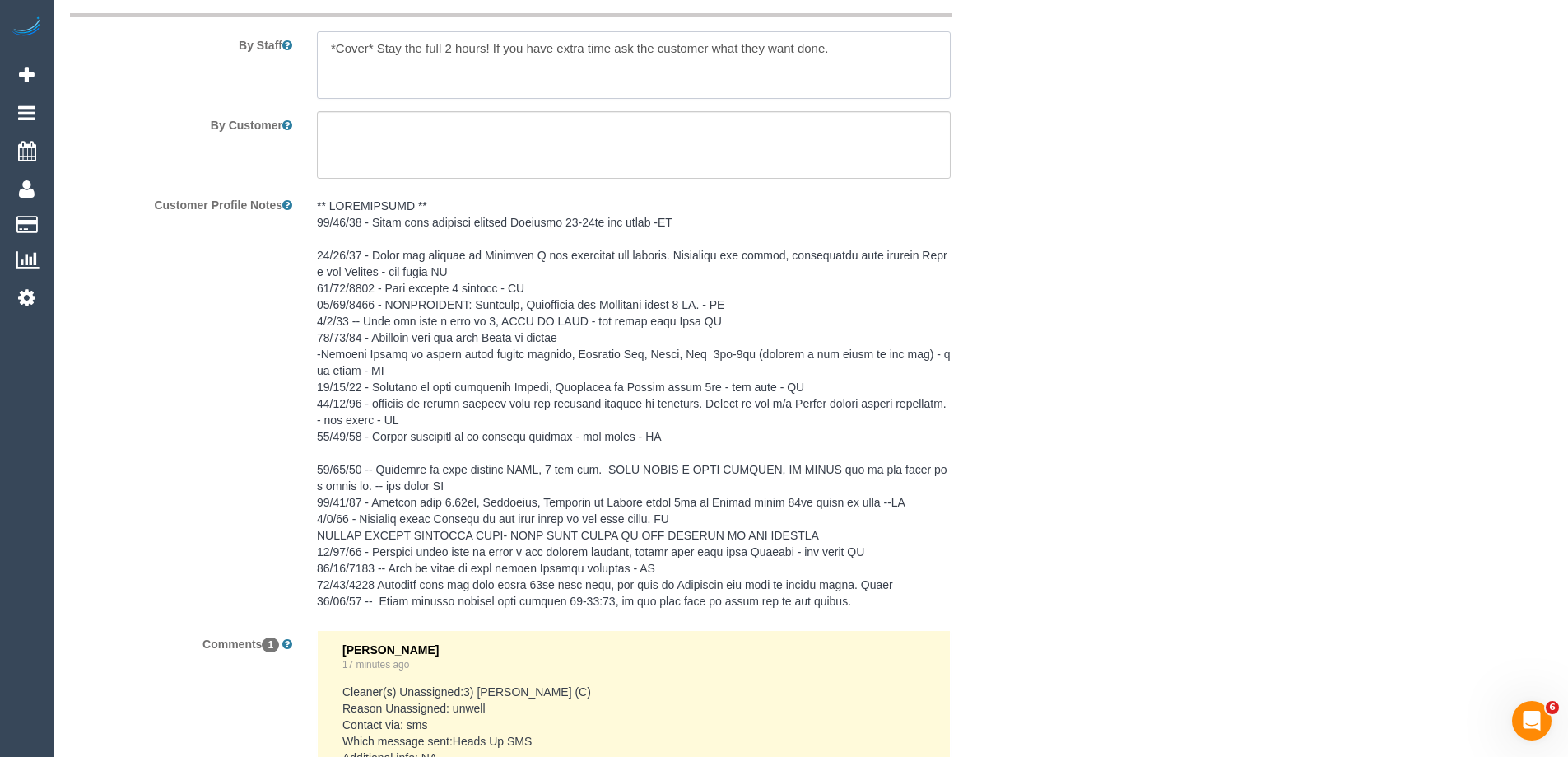
scroll to position [3096, 0]
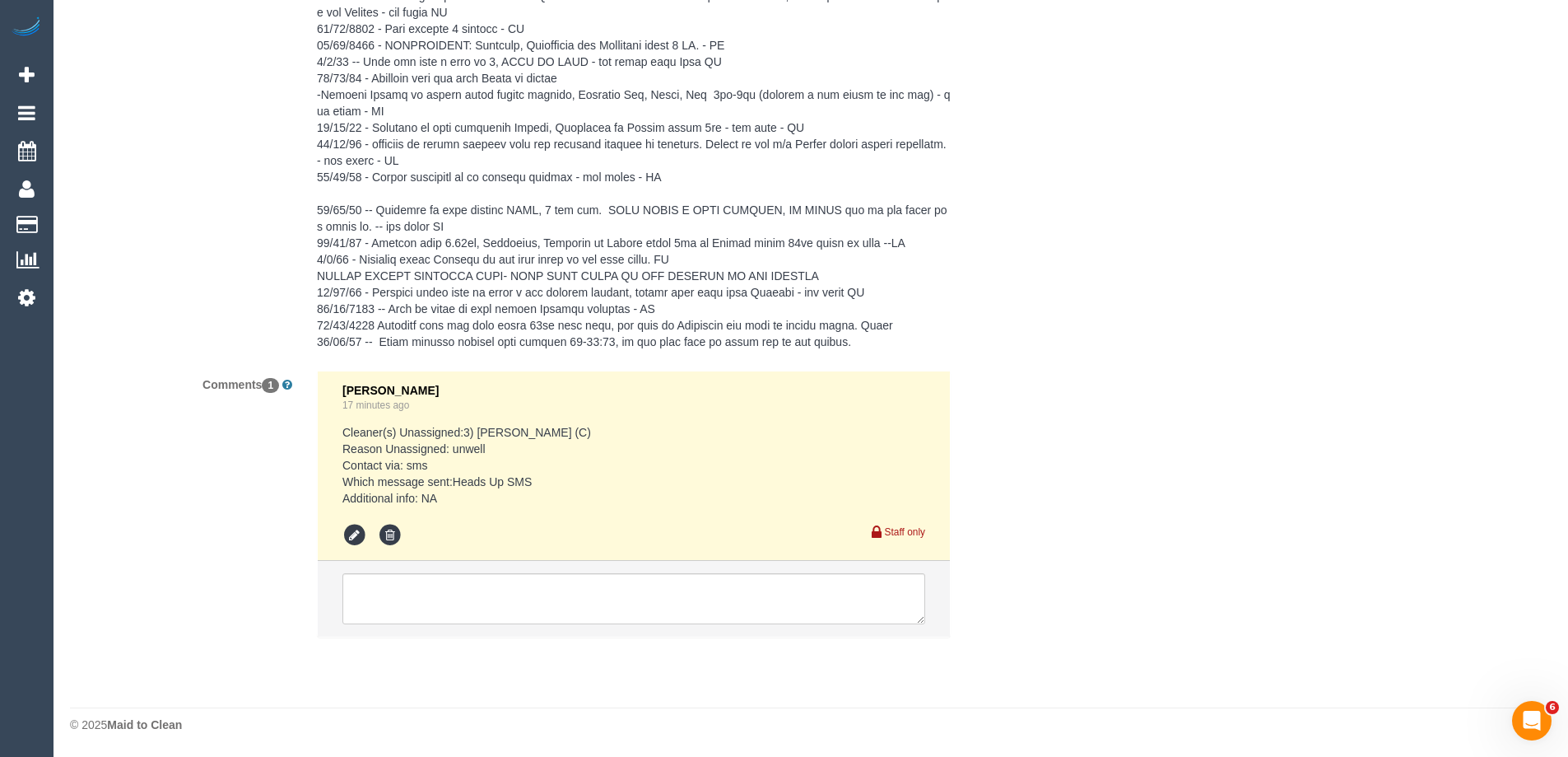
type textarea "*Cover* Stay the full 2 hours! If you have extra time ask the customer what the…"
click at [370, 585] on textarea at bounding box center [634, 598] width 583 height 51
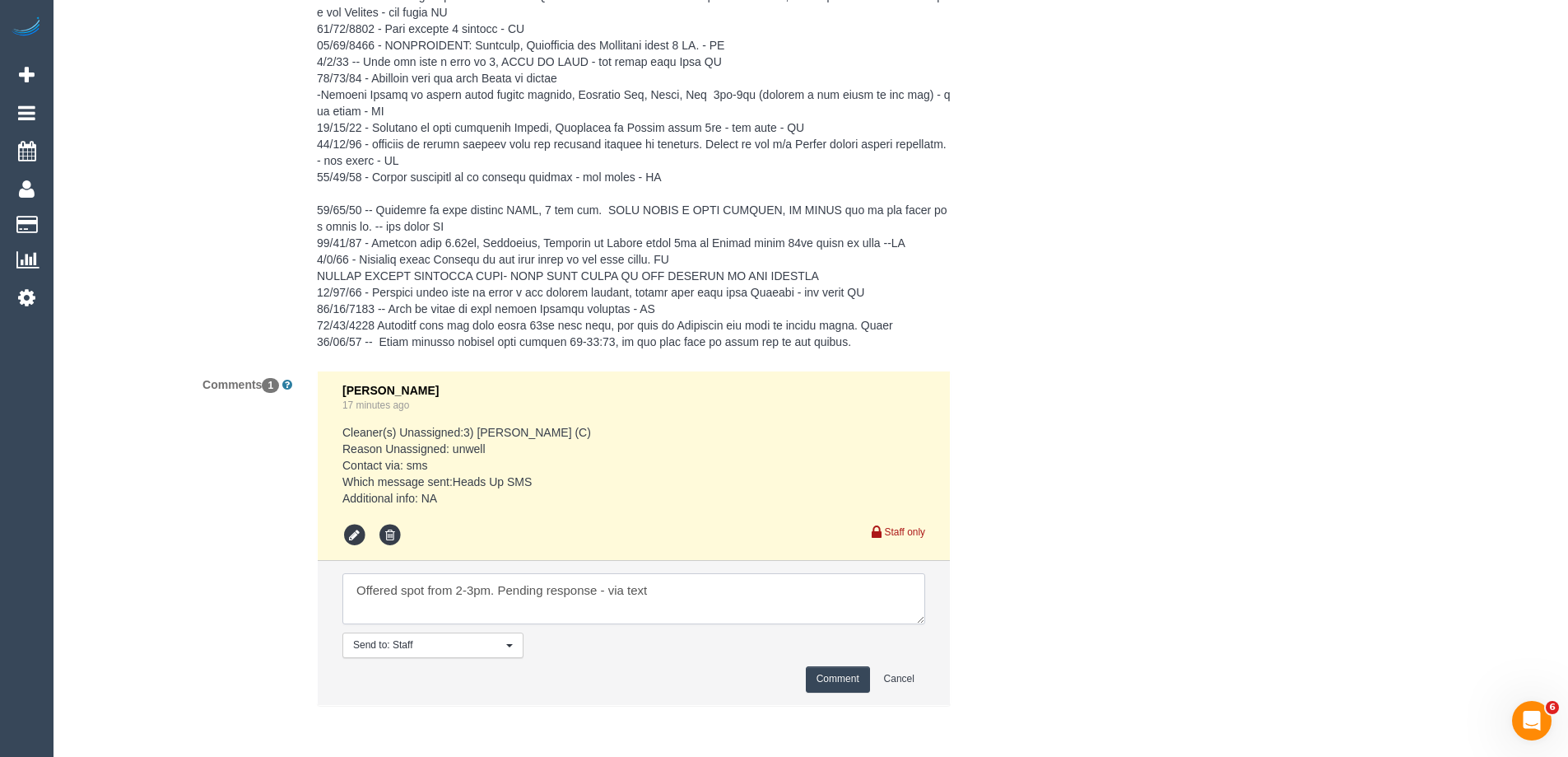
type textarea "Offered spot from 2-3pm. Pending response - via text"
click at [830, 687] on button "Comment" at bounding box center [838, 679] width 64 height 25
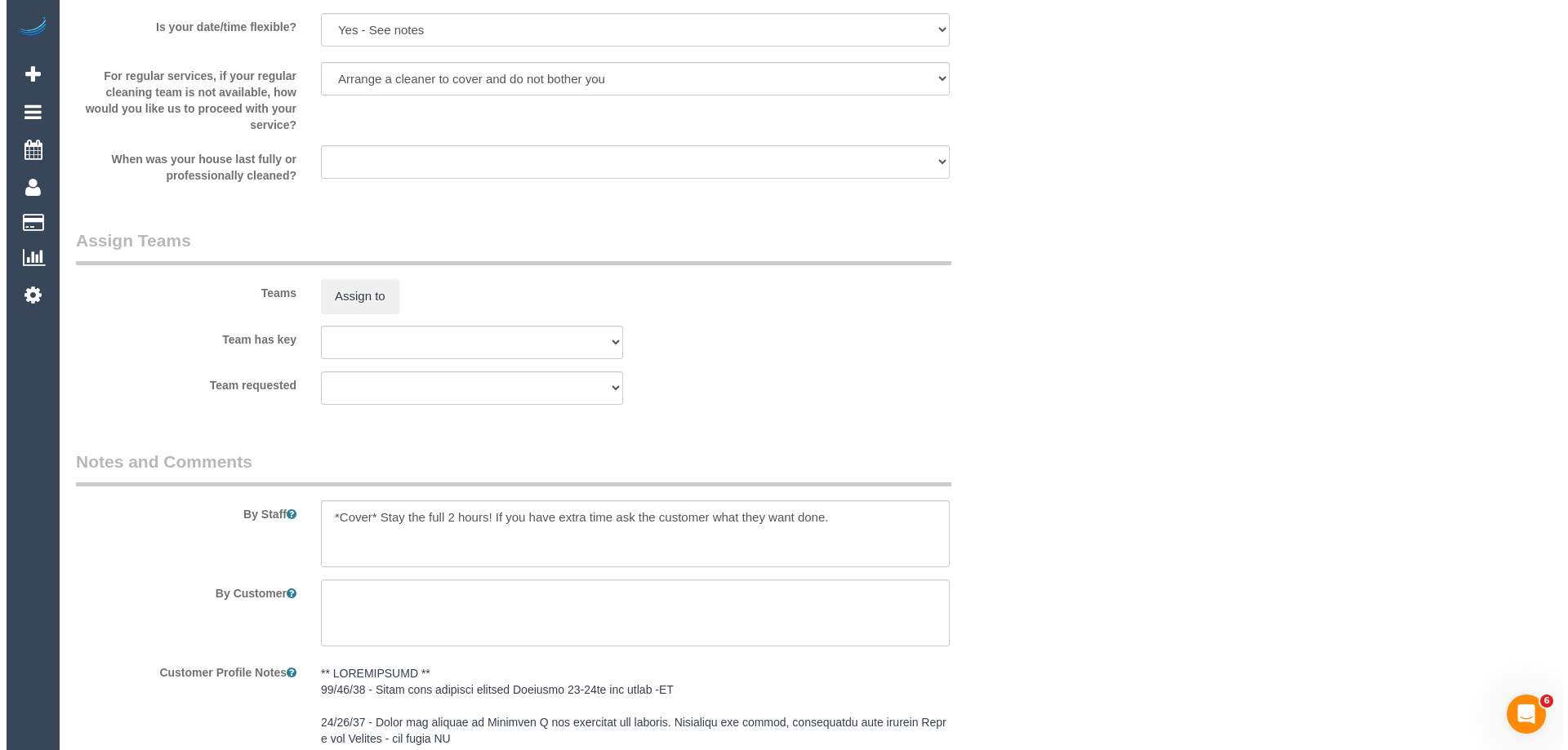
scroll to position [2252, 0]
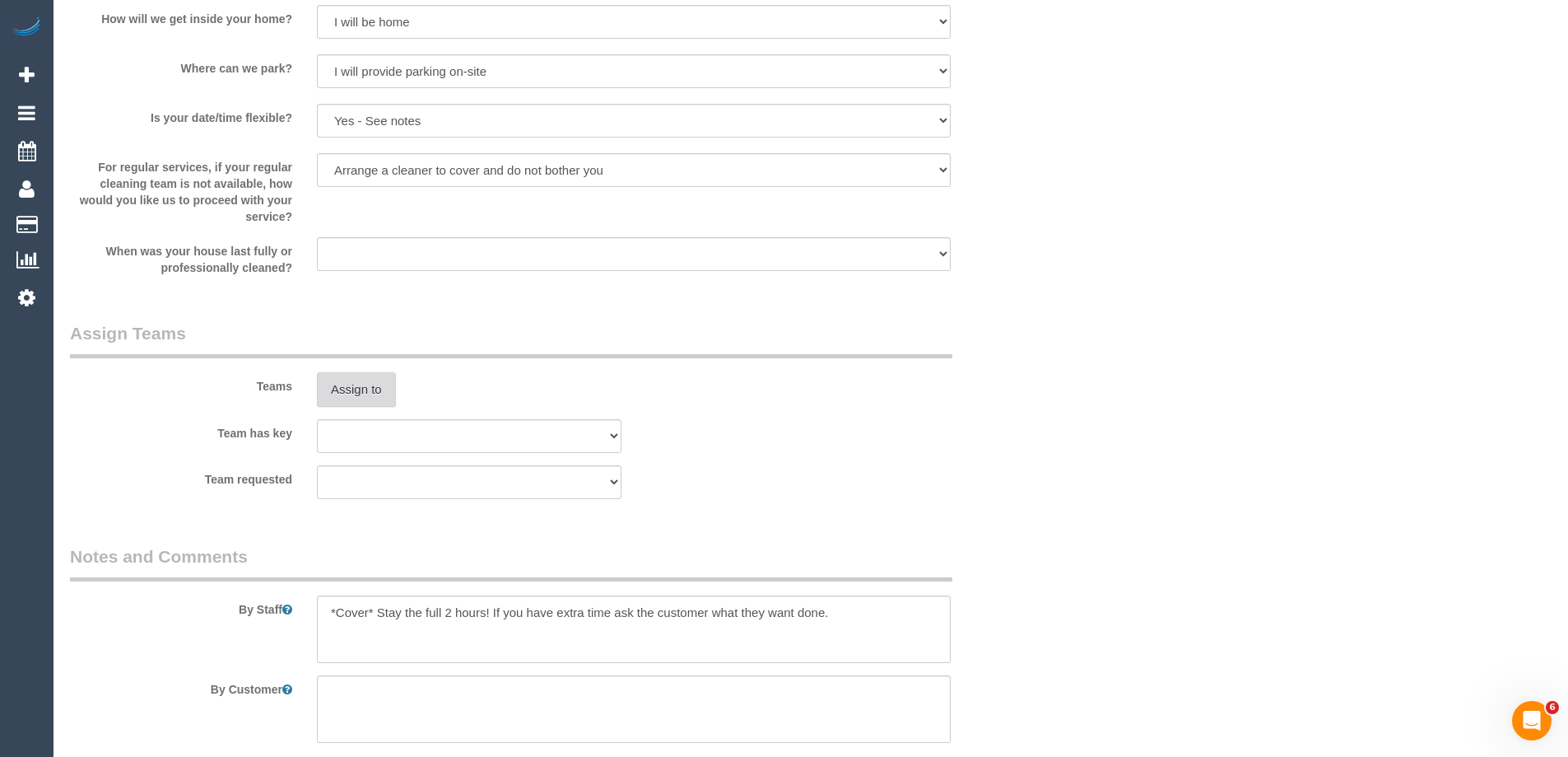
click at [371, 386] on button "Assign to" at bounding box center [356, 390] width 79 height 35
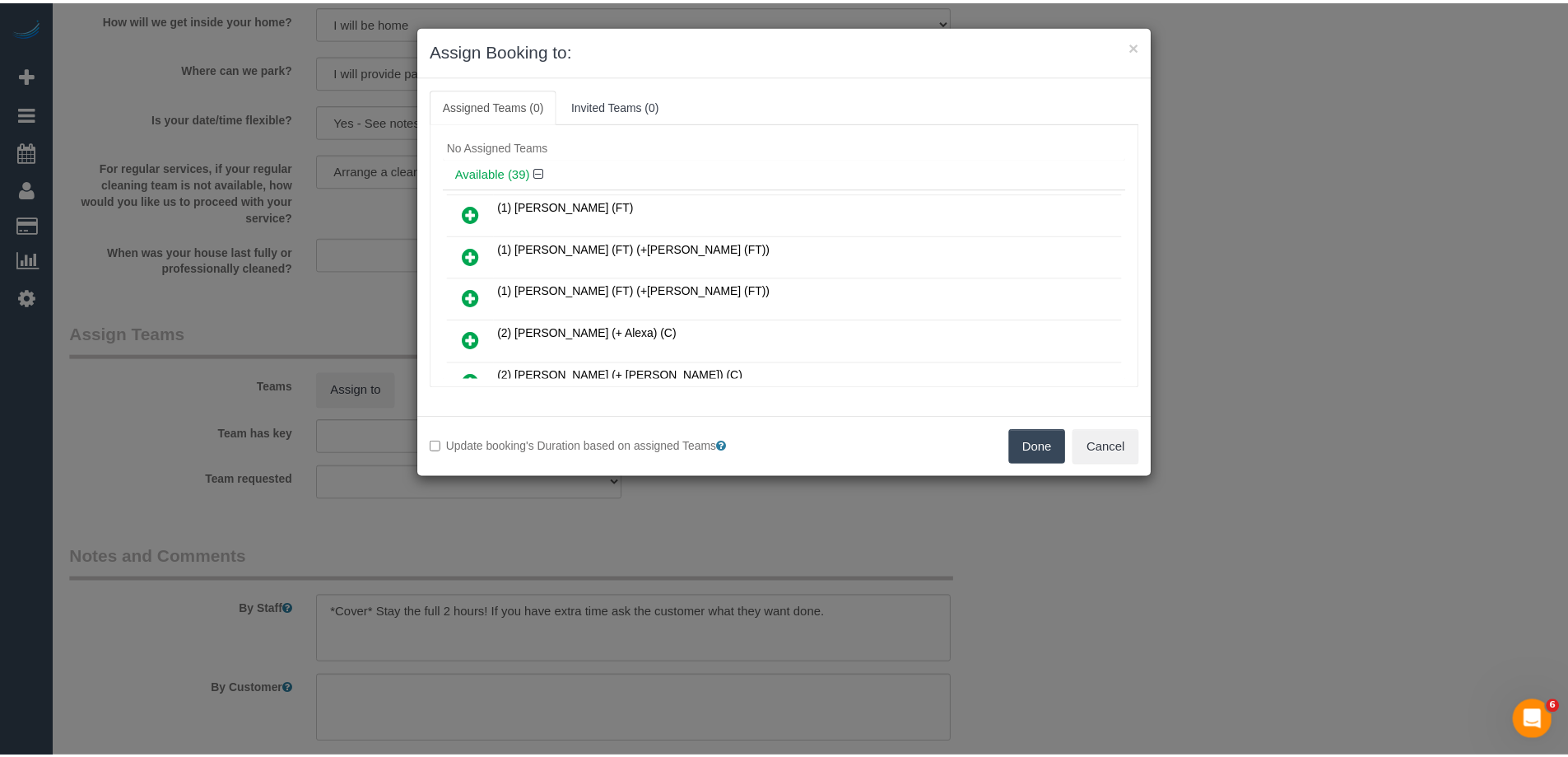
scroll to position [0, 0]
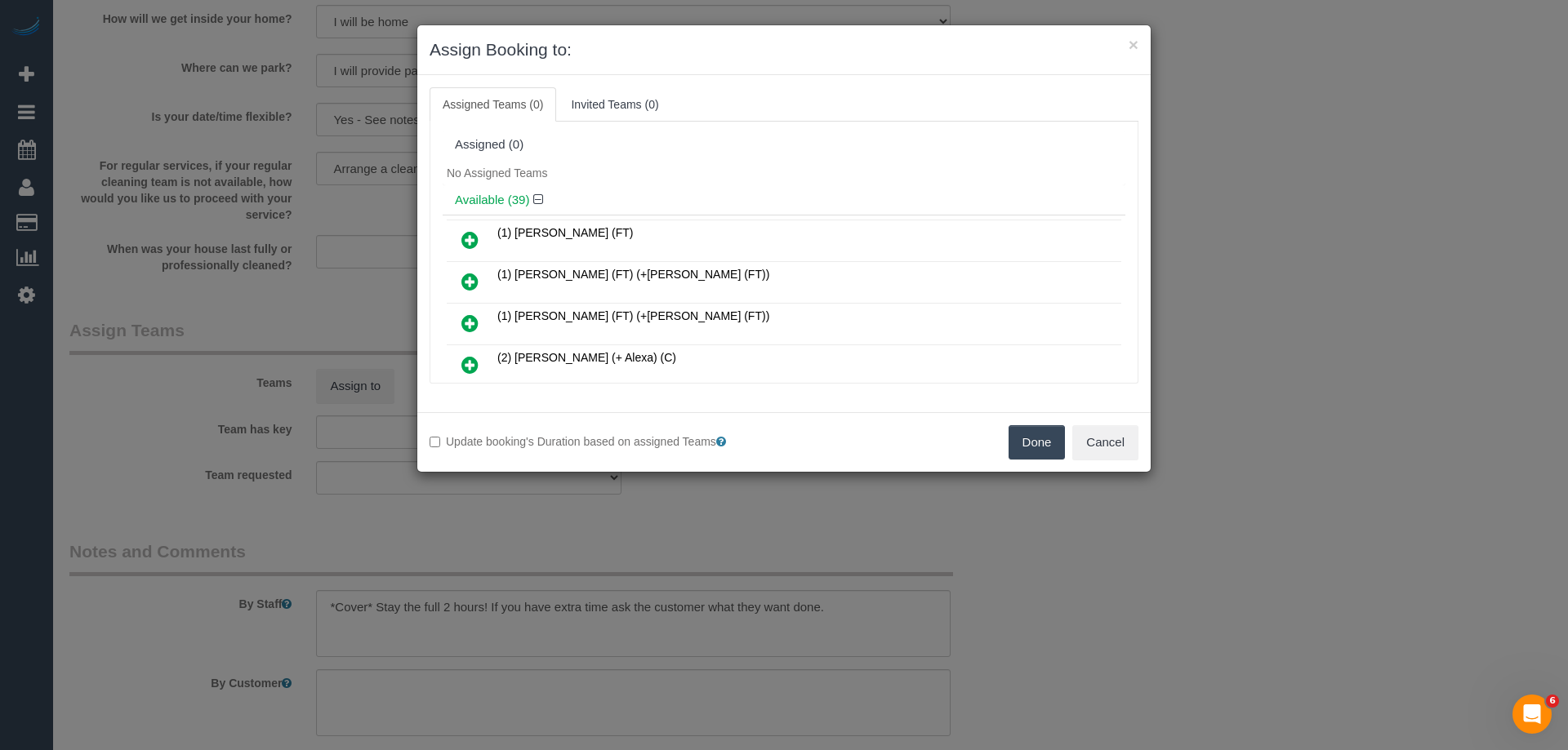
click at [461, 237] on icon at bounding box center [470, 240] width 17 height 20
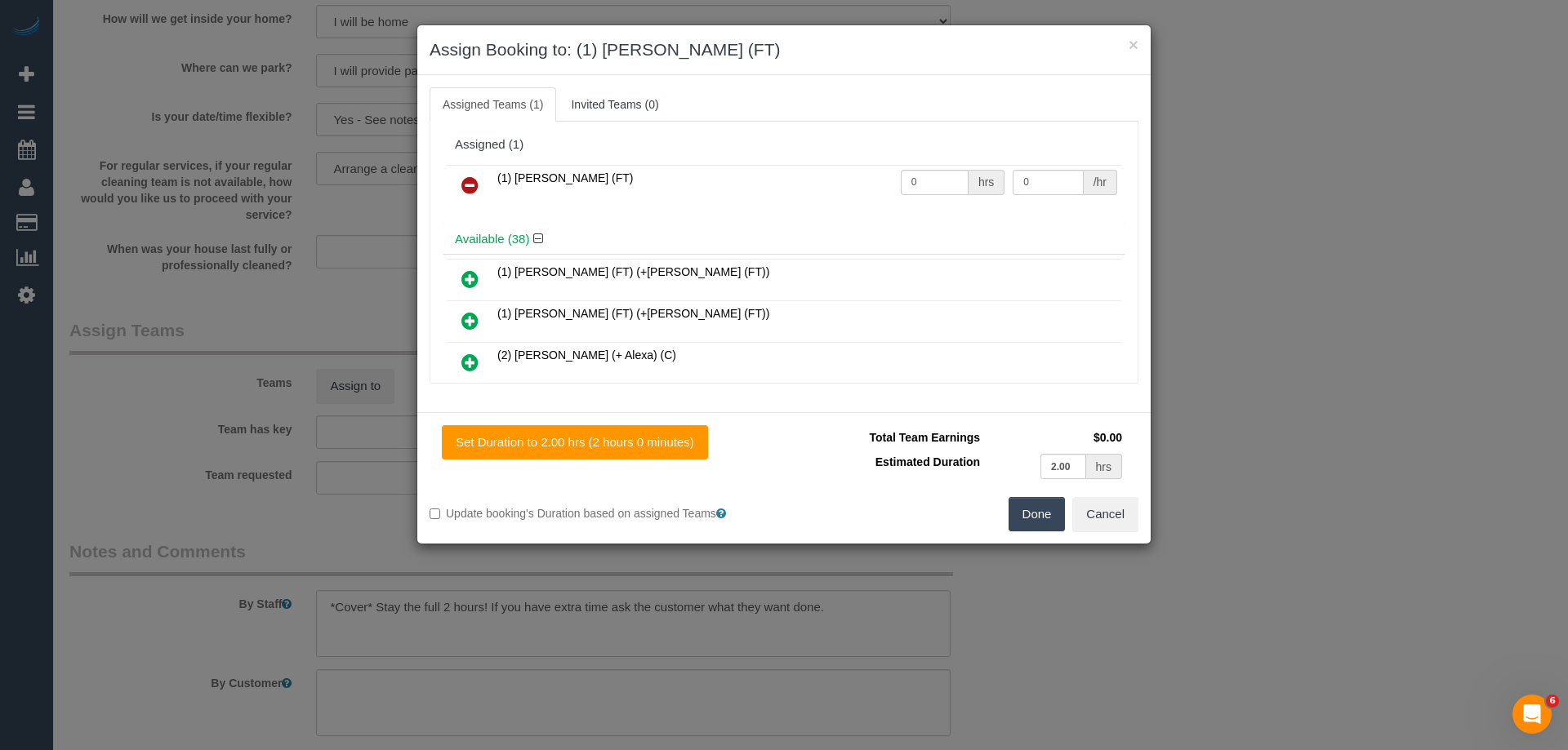
click at [1020, 515] on button "Done" at bounding box center [1037, 514] width 57 height 34
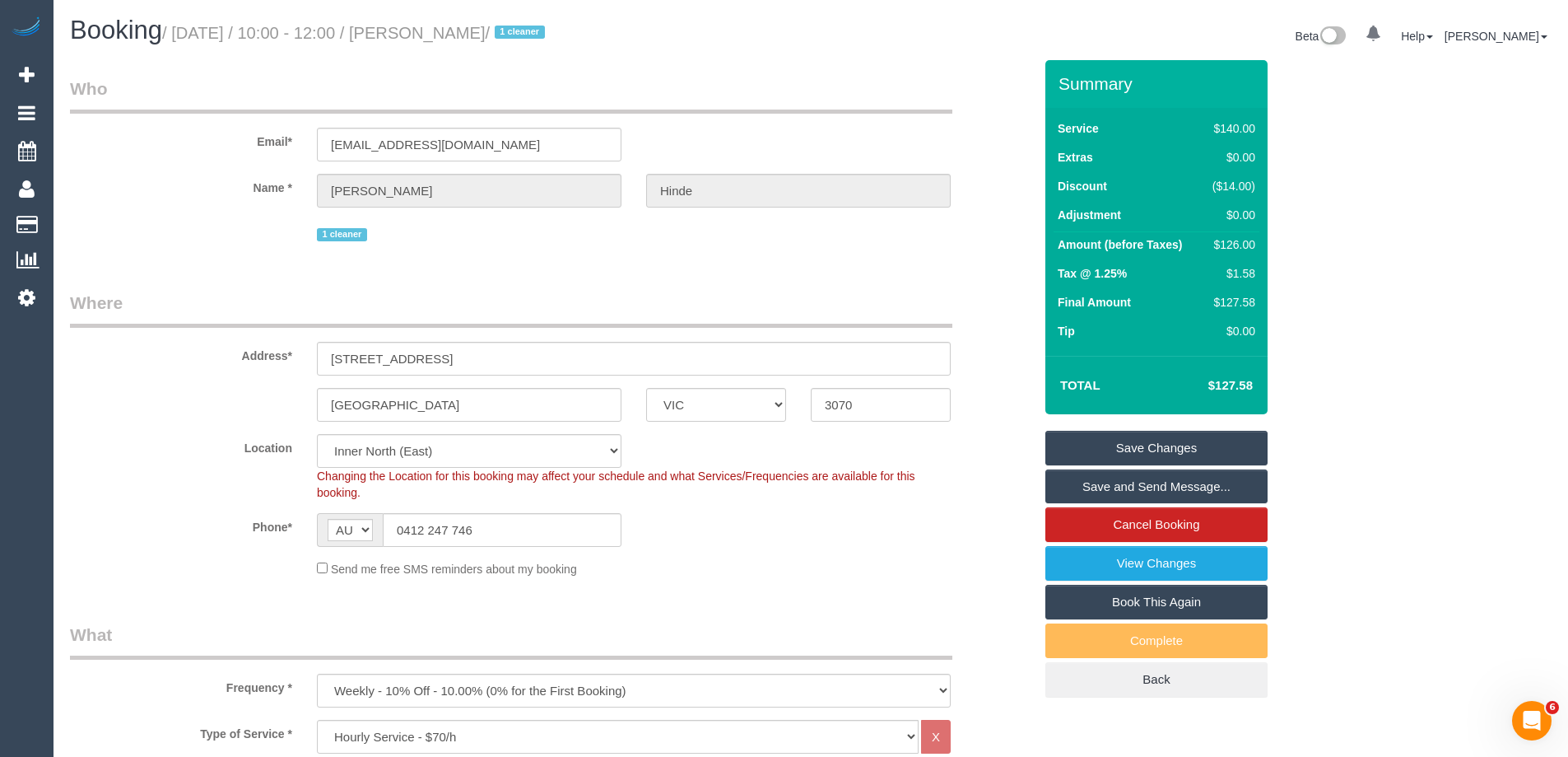
drag, startPoint x: 546, startPoint y: 32, endPoint x: 456, endPoint y: 38, distance: 90.2
click at [456, 38] on small "/ September 25, 2025 / 10:00 - 12:00 / Karen Hinde / 1 cleaner" at bounding box center [356, 33] width 388 height 18
copy small "Karen Hinde"
click at [1119, 442] on link "Save Changes" at bounding box center [1157, 448] width 222 height 35
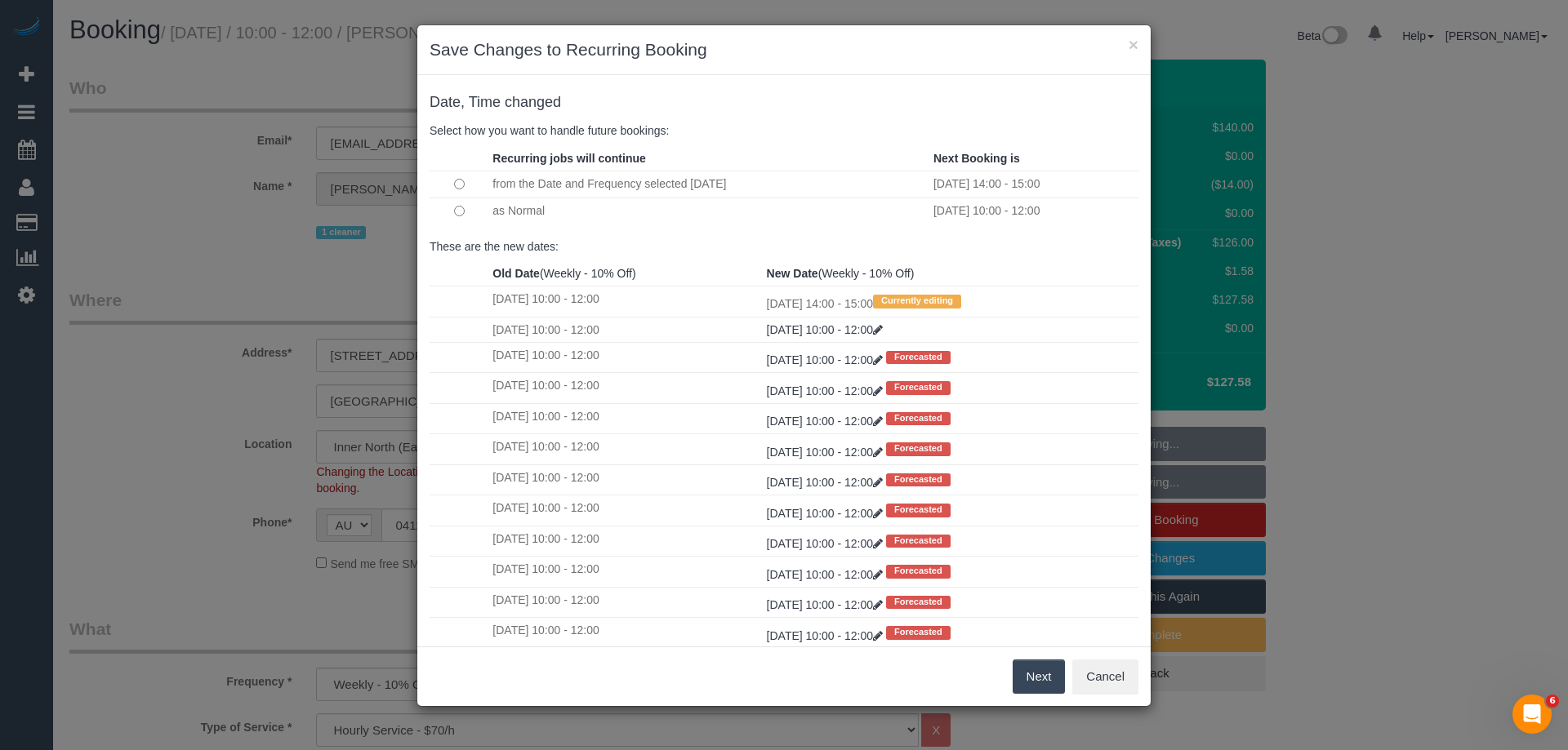
click at [1045, 664] on button "Next" at bounding box center [1039, 677] width 53 height 34
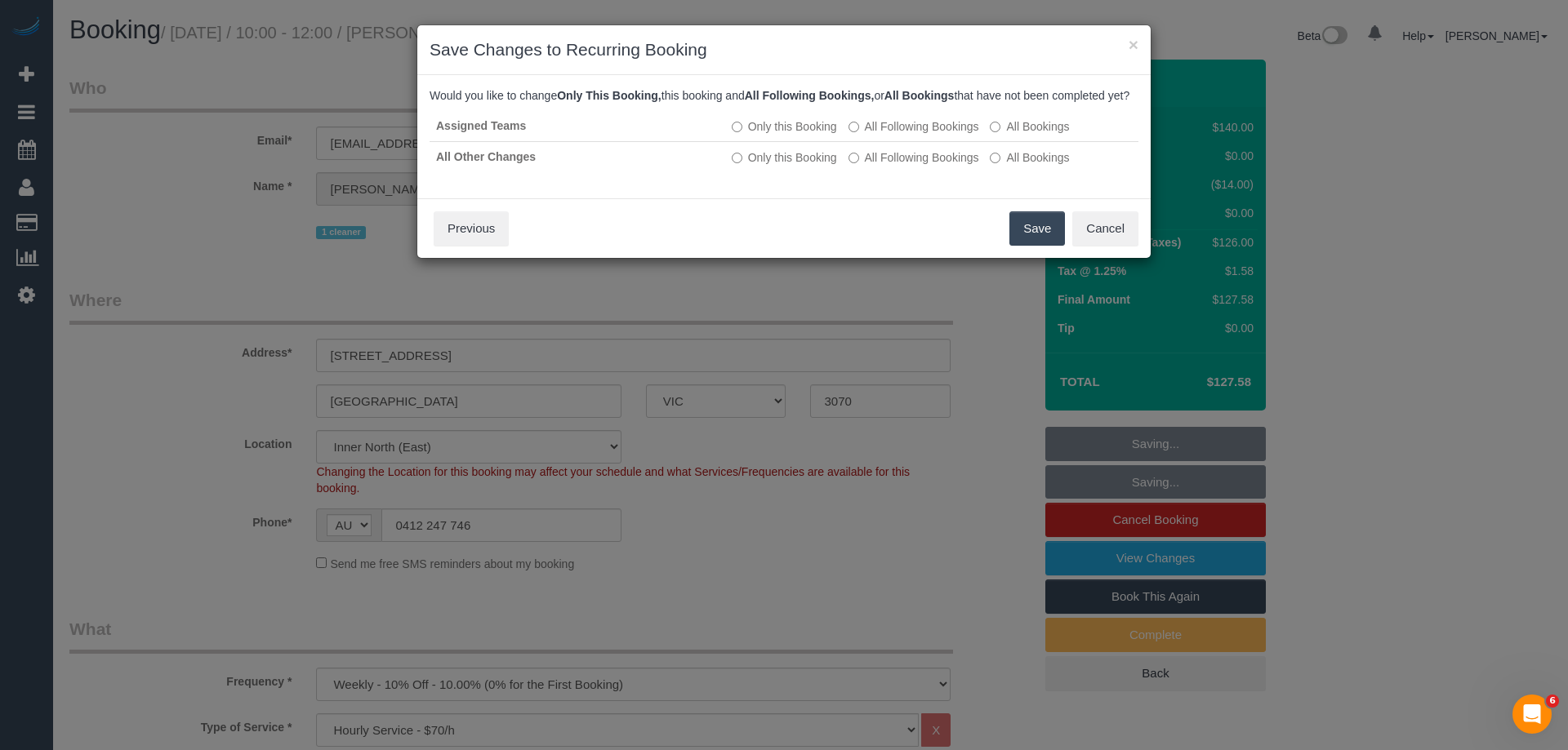
click at [1046, 245] on button "Save" at bounding box center [1037, 229] width 56 height 34
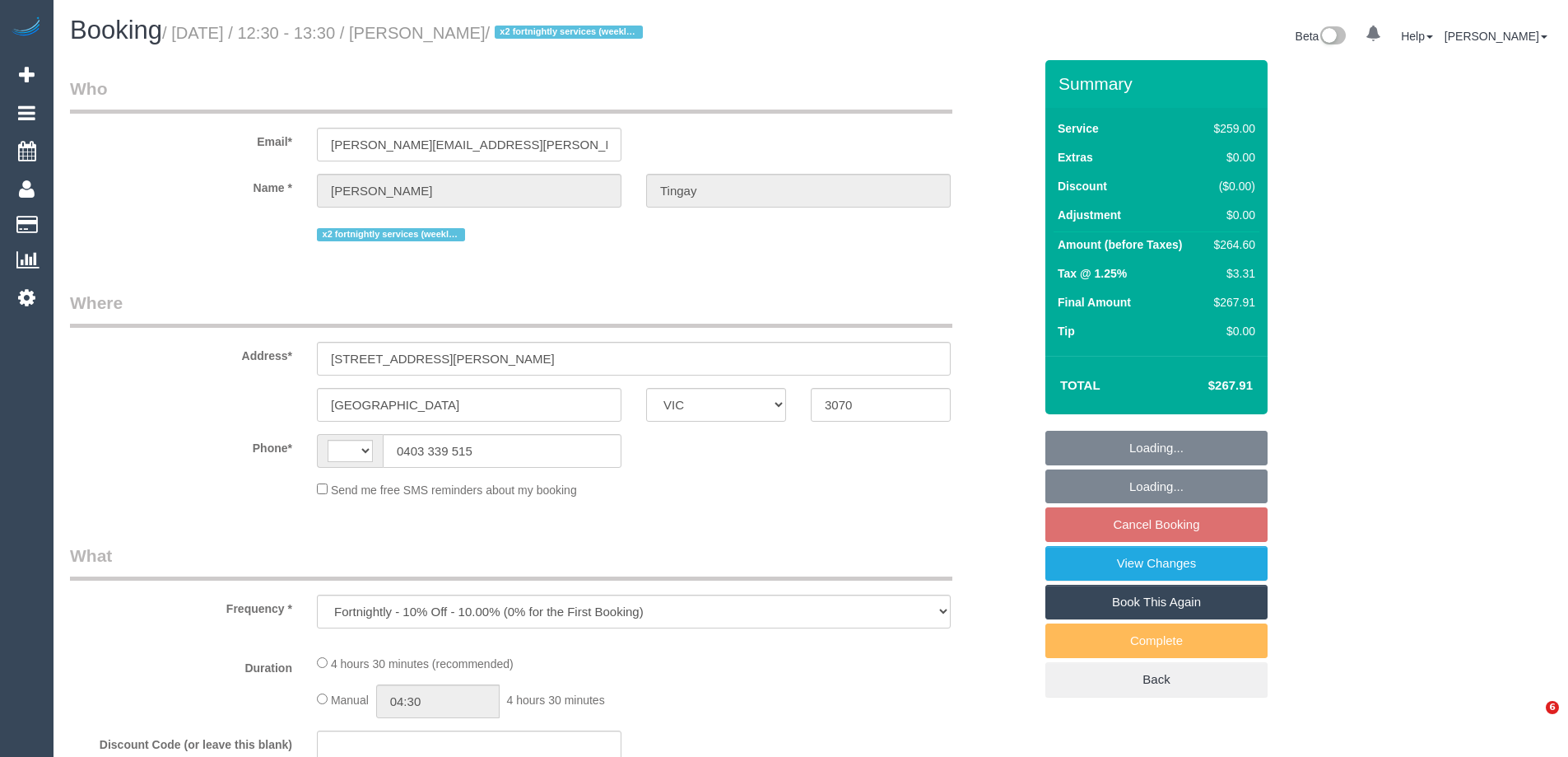
select select "VIC"
select select "string:AU"
select select "string:stripe-pm_1NeCvO2GScqysDRVwnQ54kfO"
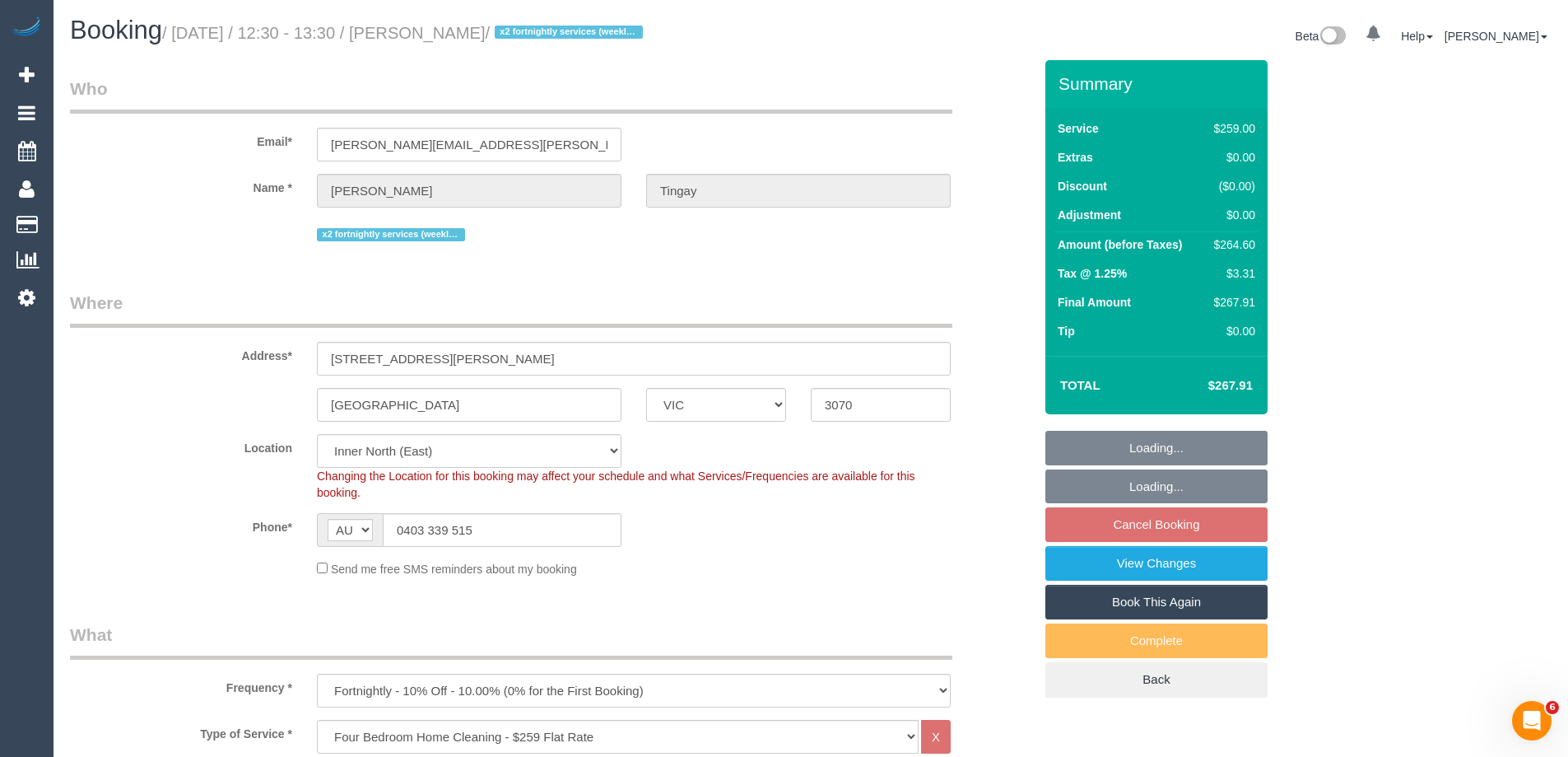
select select "object:655"
select select "number:30"
select select "number:16"
select select "number:21"
select select "number:24"
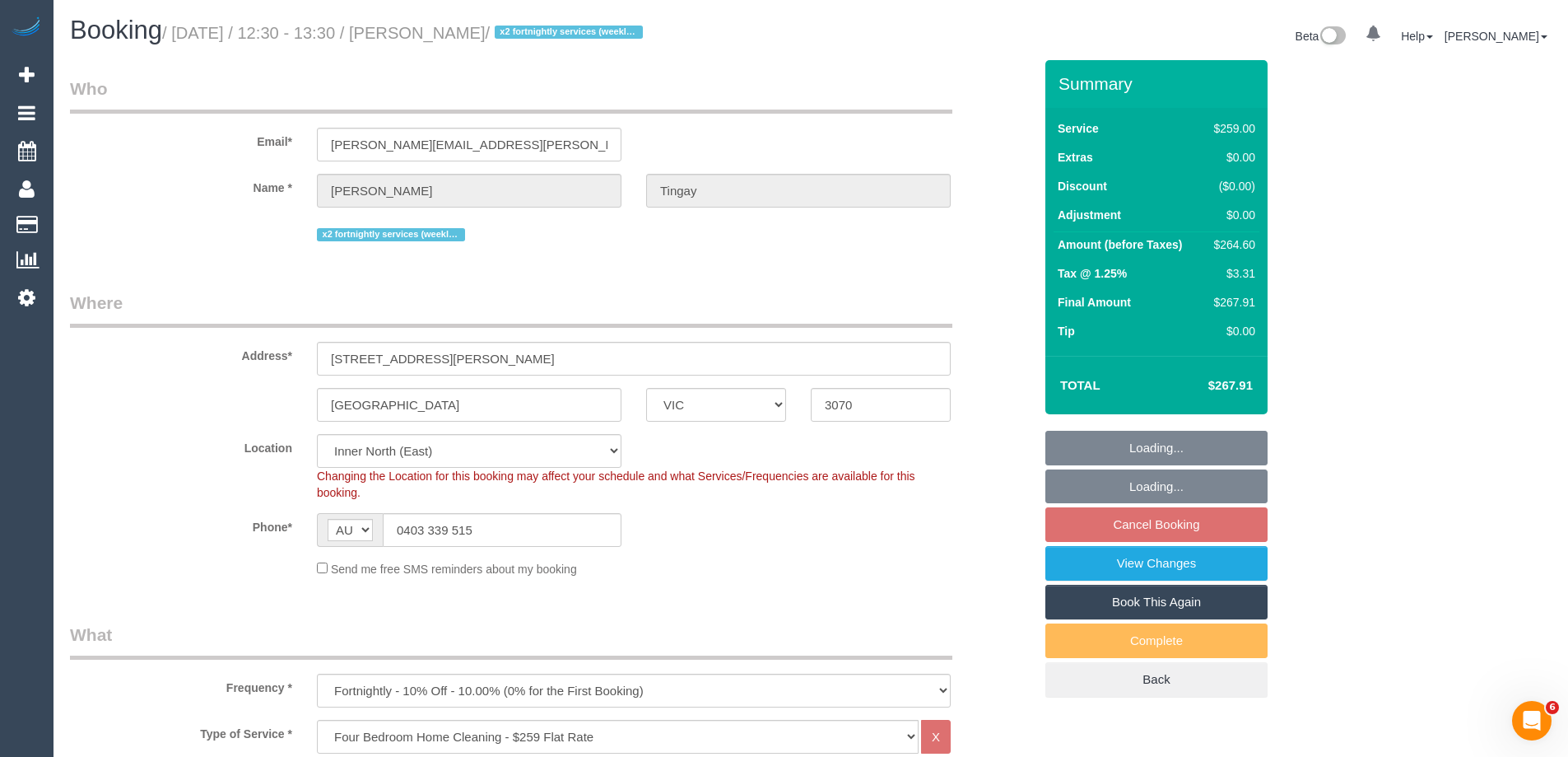
select select "number:34"
select select "number:11"
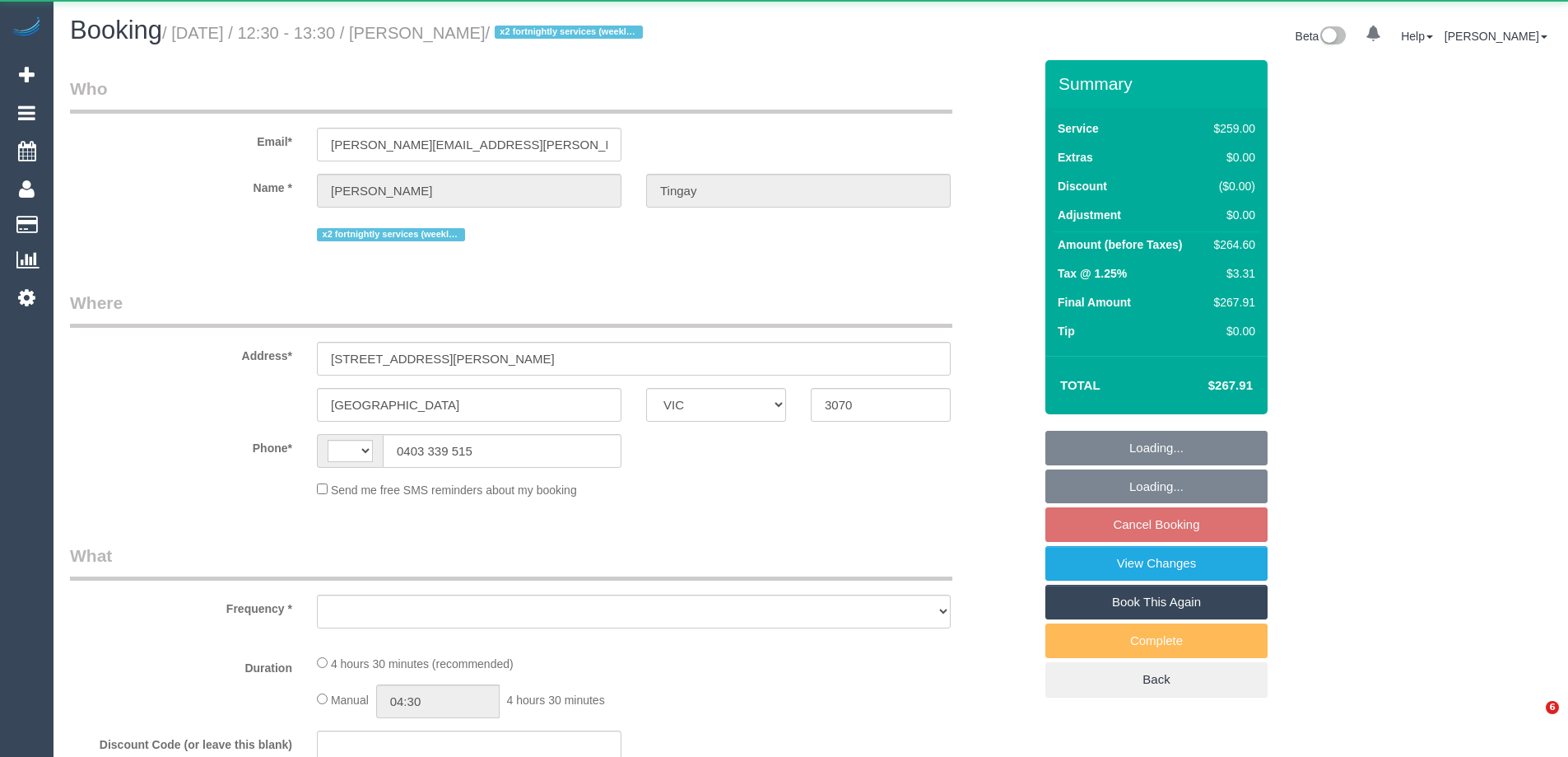
select select "VIC"
select select "string:AU"
select select "object:284"
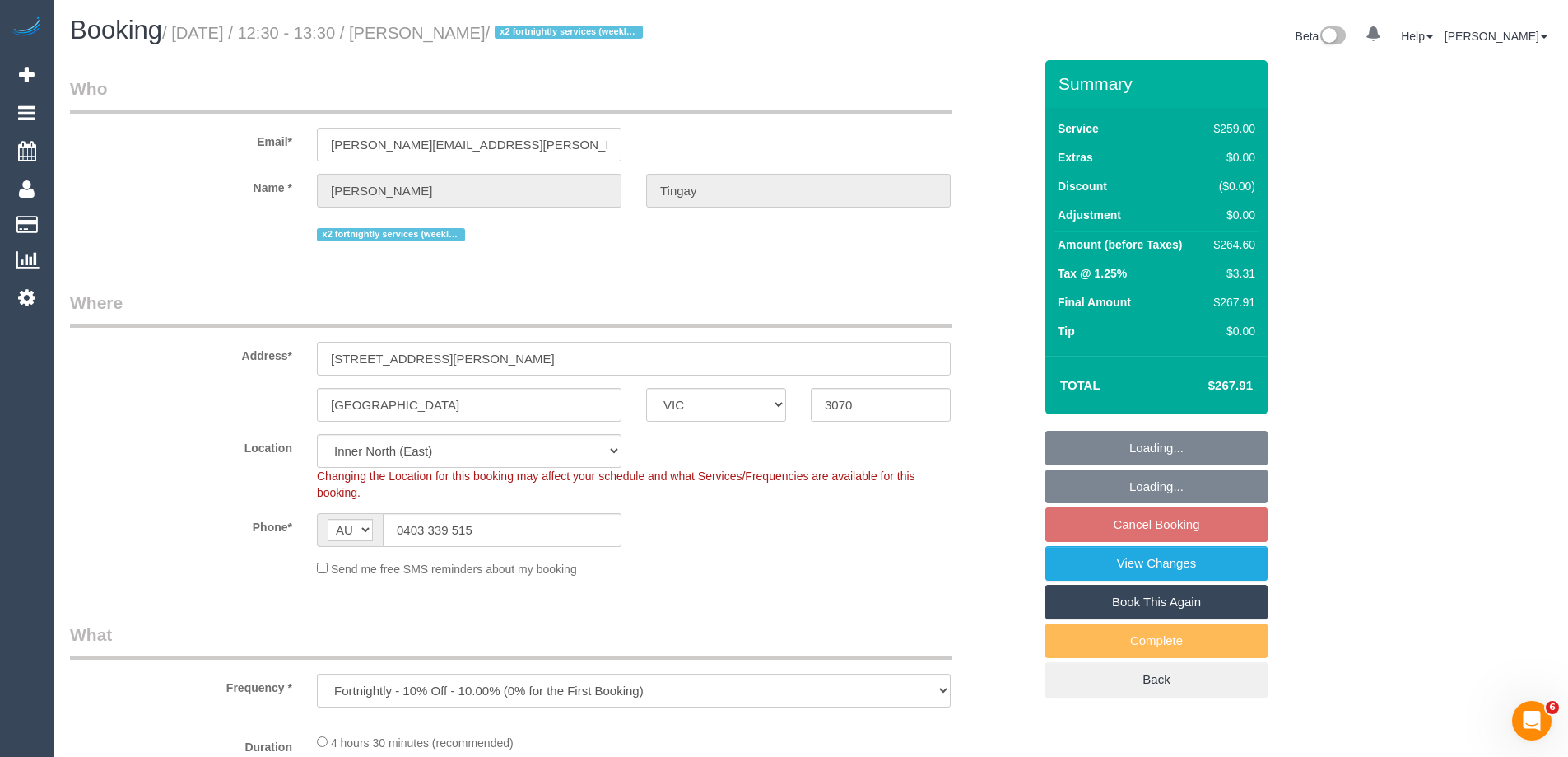
select select "string:stripe-pm_1NeCvO2GScqysDRVwnQ54kfO"
select select "number:30"
select select "number:16"
select select "number:21"
select select "number:24"
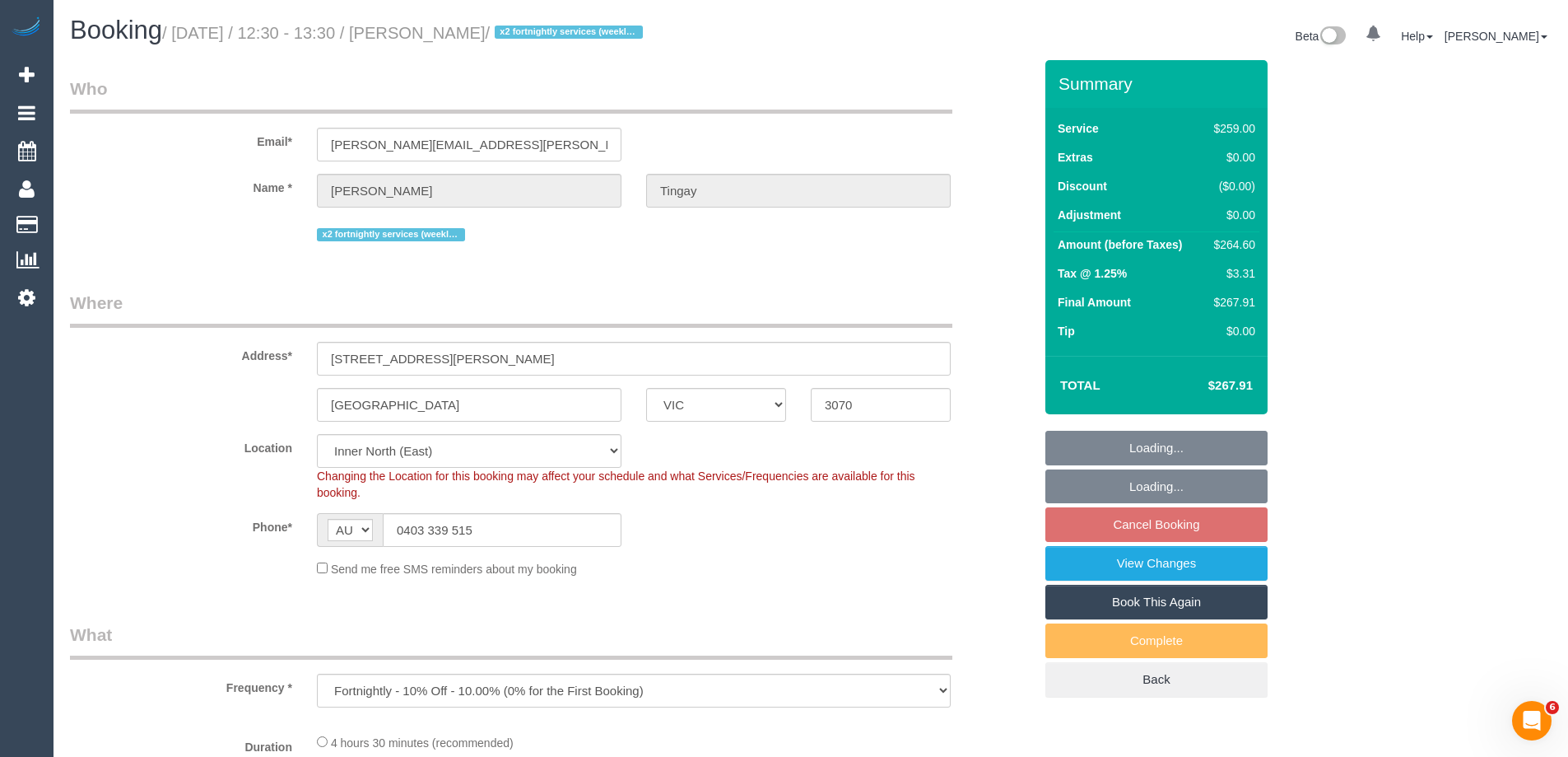
select select "number:34"
select select "number:11"
select select "object:815"
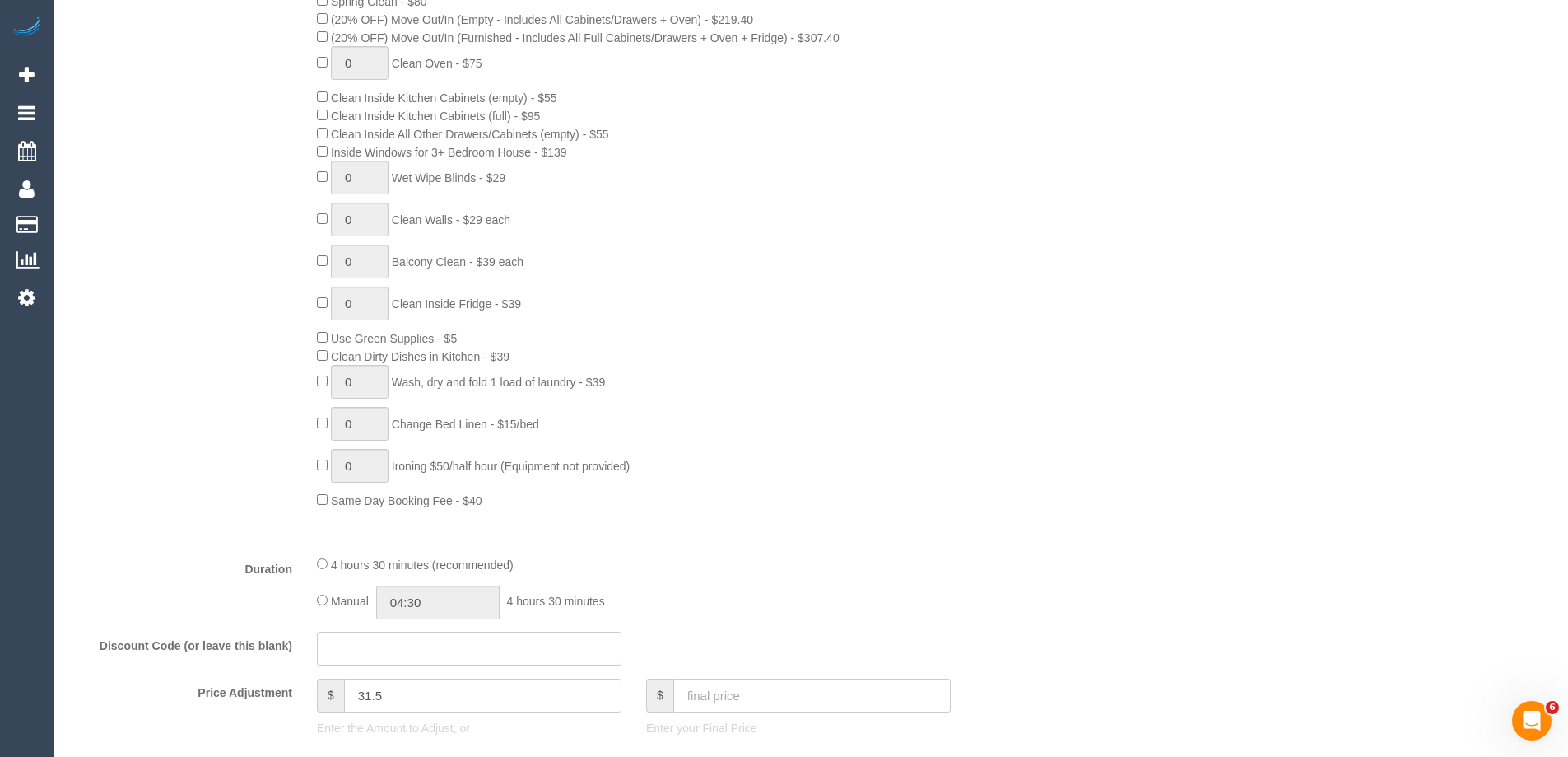
scroll to position [1070, 0]
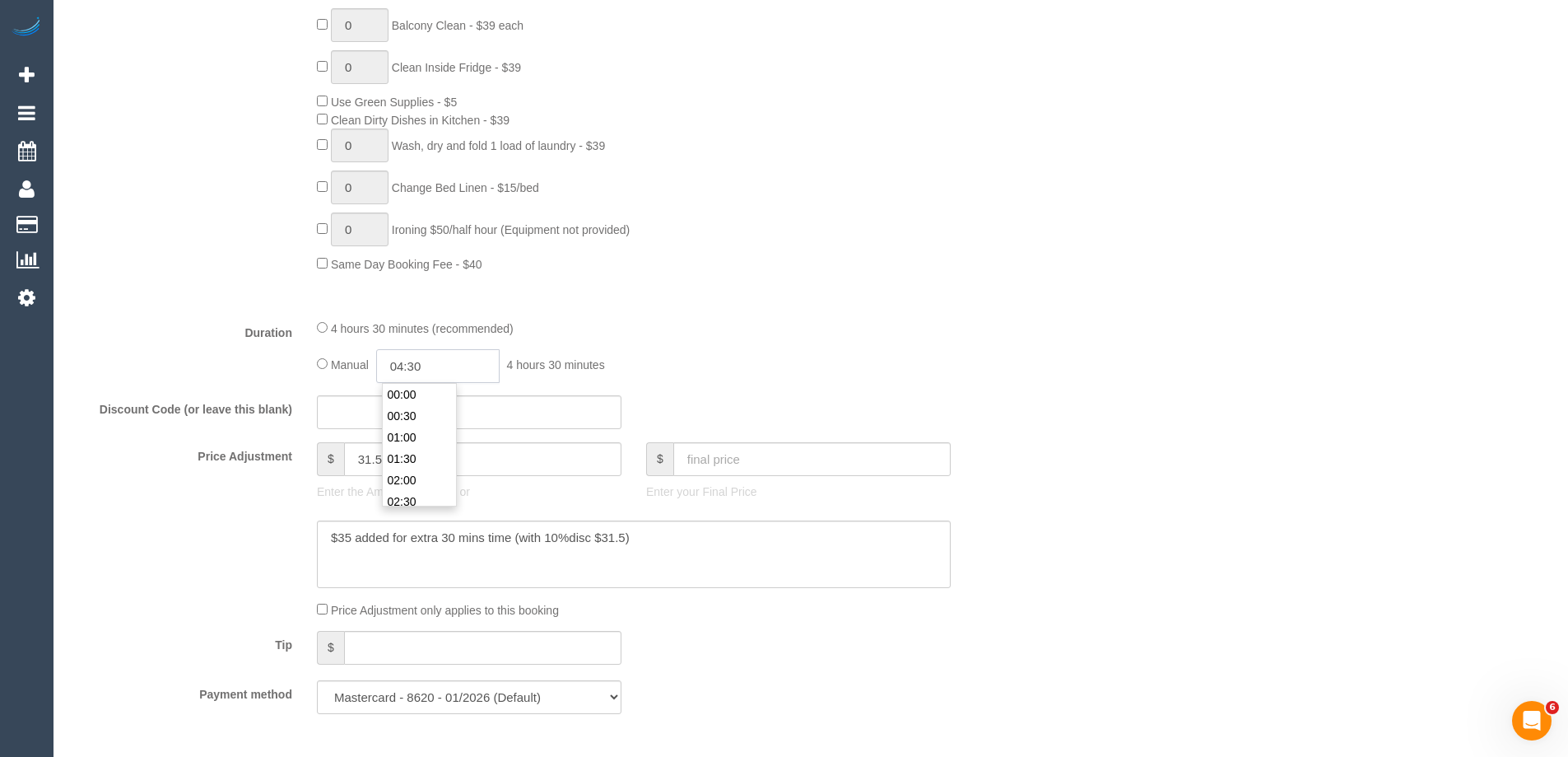
click at [448, 366] on input "04:30" at bounding box center [438, 365] width 123 height 34
type input "02:30"
click at [413, 461] on li "02:30" at bounding box center [419, 462] width 73 height 22
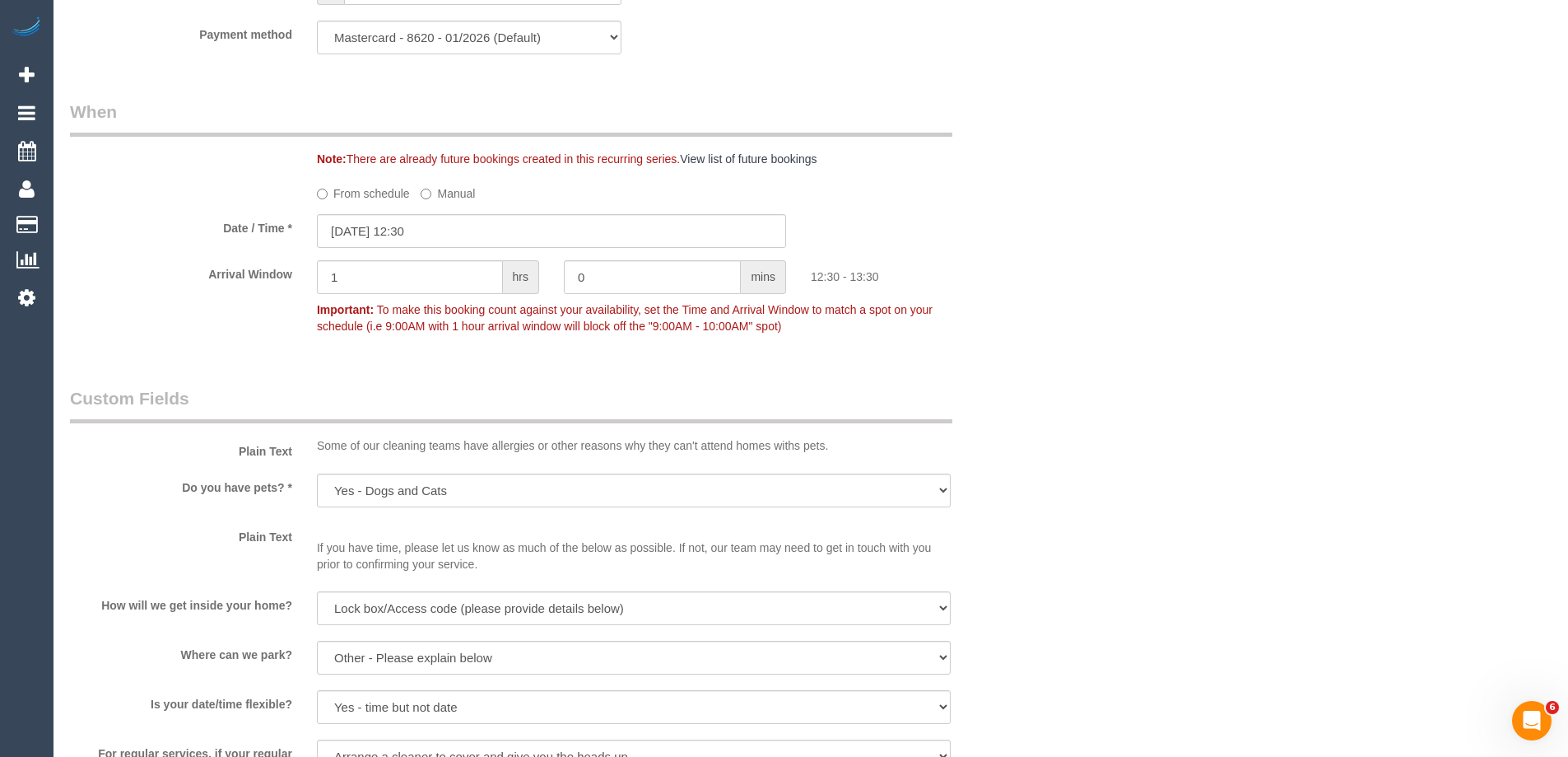
scroll to position [1729, 0]
click at [390, 234] on input "[DATE] 12:30" at bounding box center [551, 232] width 469 height 34
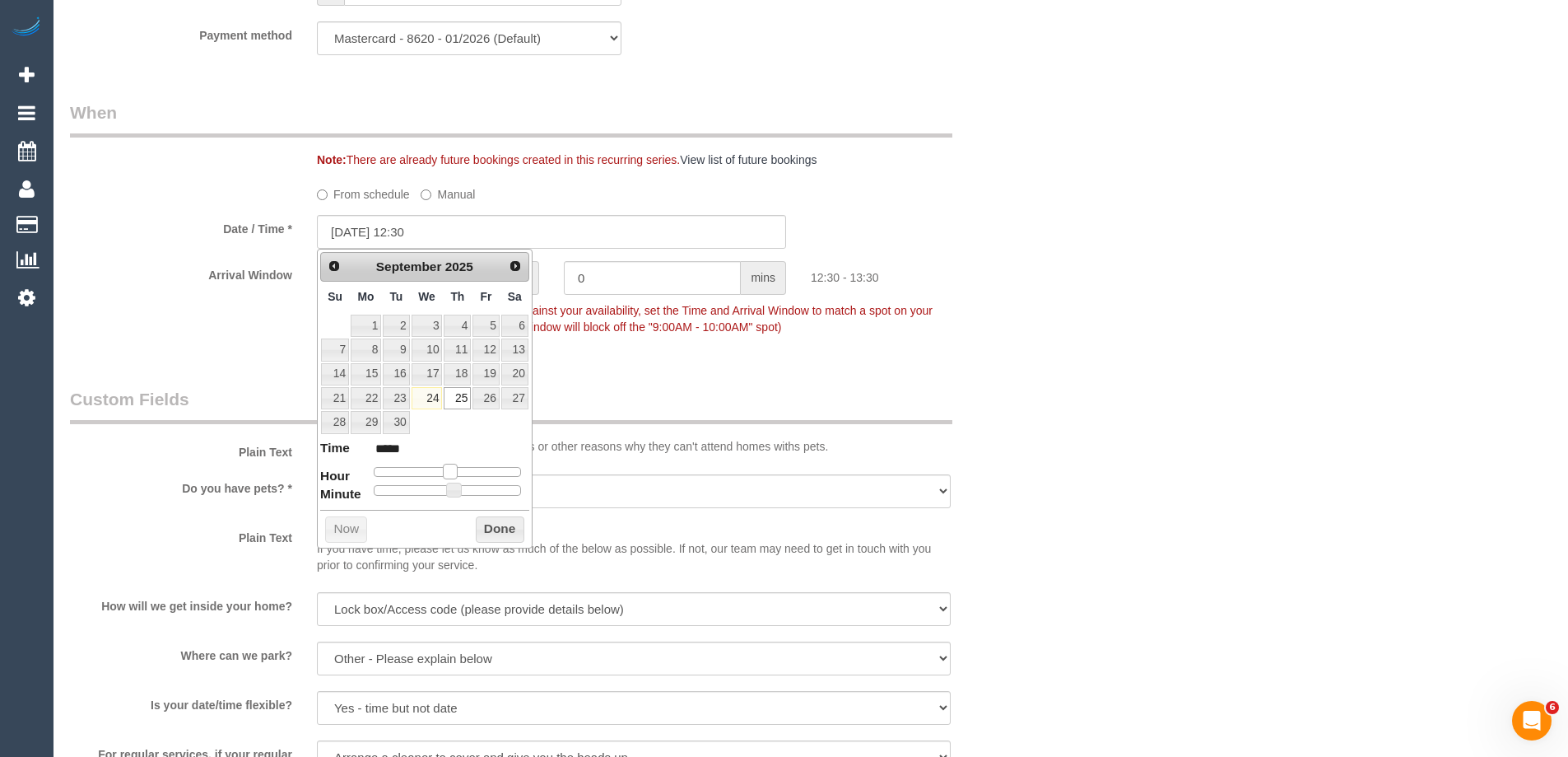
type input "[DATE] 13:30"
type input "*****"
type input "25/09/2025 14:30"
type input "*****"
drag, startPoint x: 449, startPoint y: 464, endPoint x: 463, endPoint y: 476, distance: 18.4
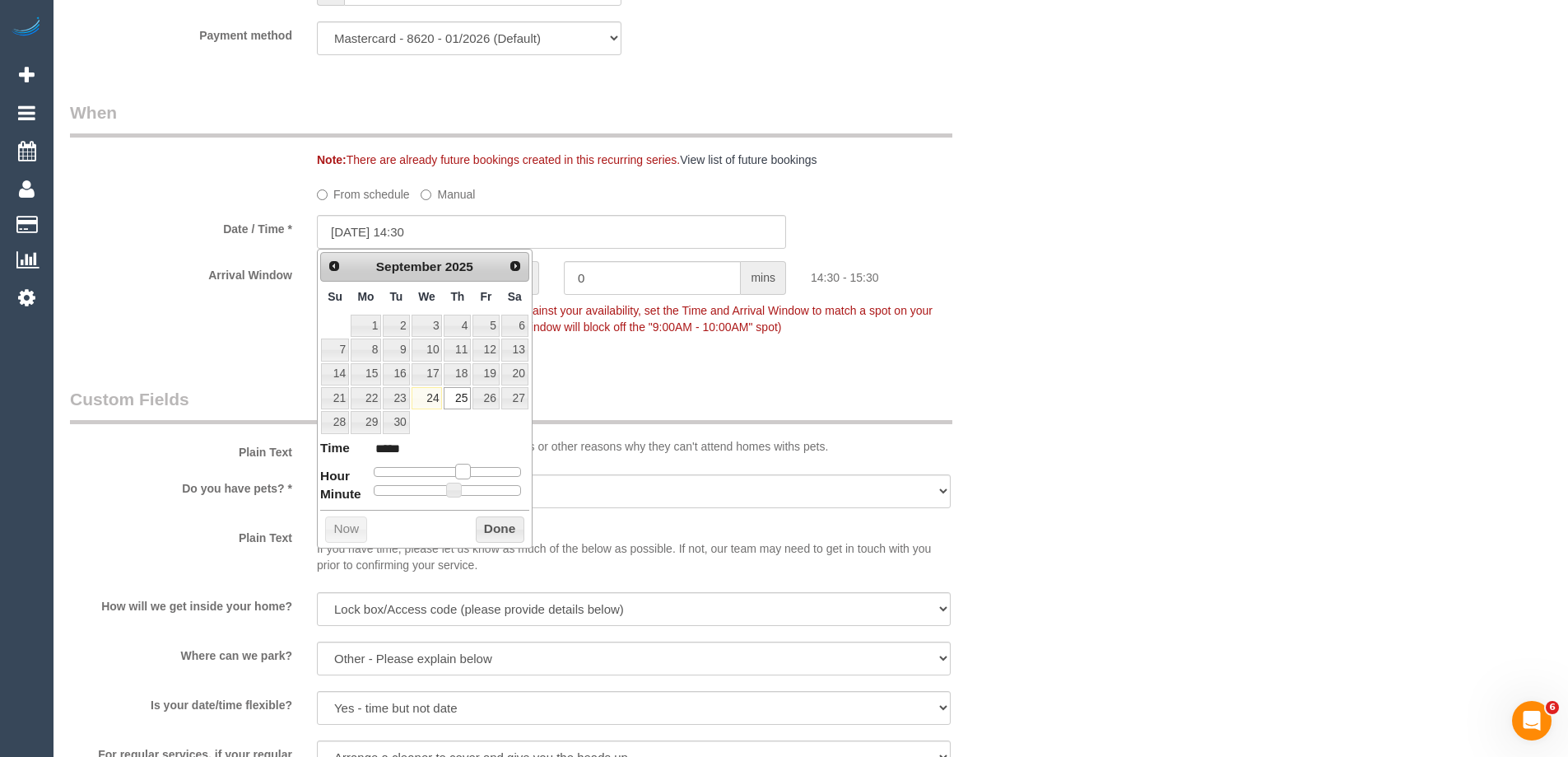
click at [463, 476] on span at bounding box center [463, 471] width 15 height 15
type input "25/09/2025 14:25"
type input "*****"
type input "25/09/2025 14:20"
type input "*****"
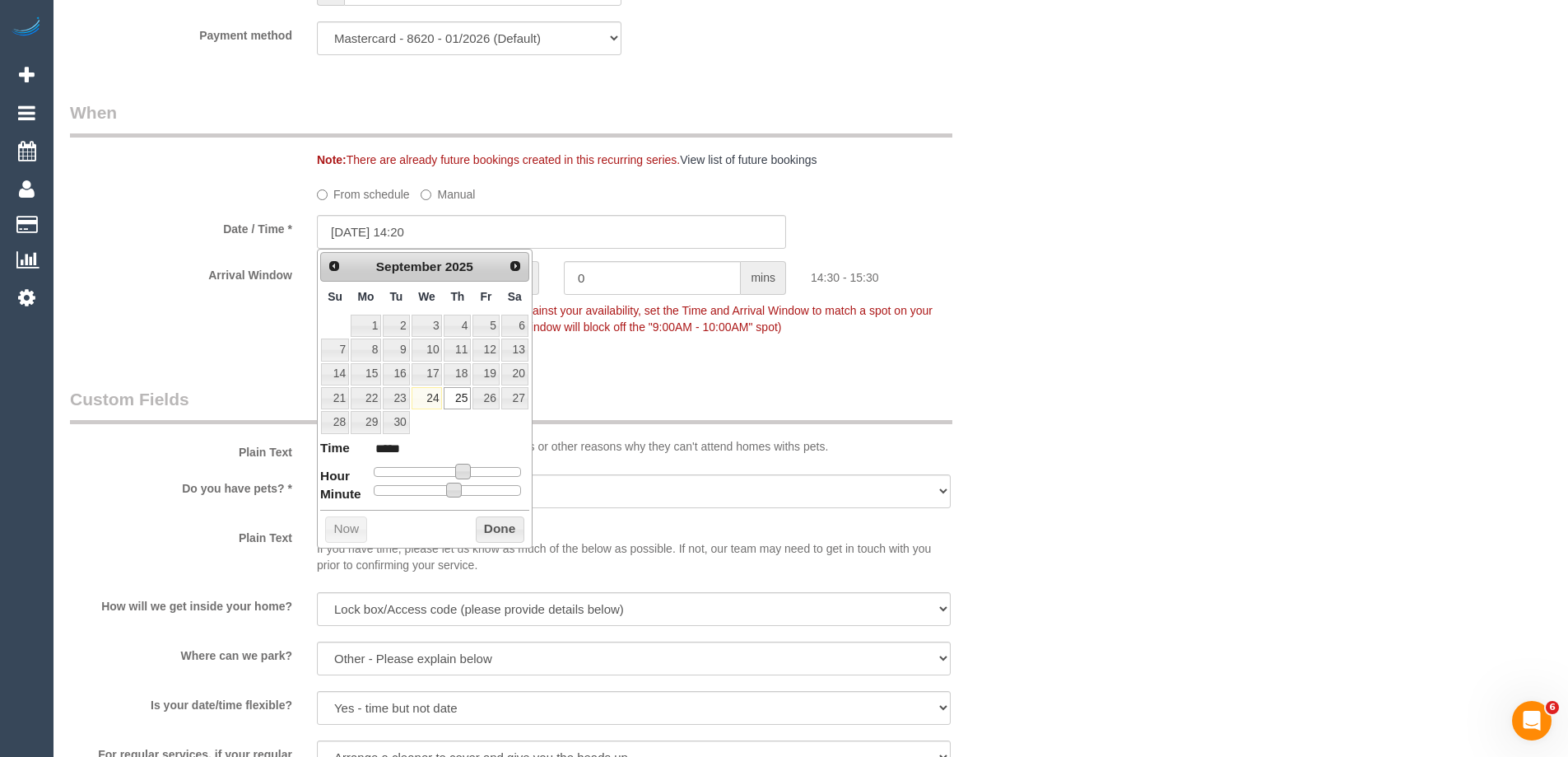
type input "25/09/2025 14:05"
type input "*****"
type input "[DATE] 14:00"
type input "*****"
drag, startPoint x: 449, startPoint y: 490, endPoint x: 349, endPoint y: 488, distance: 100.0
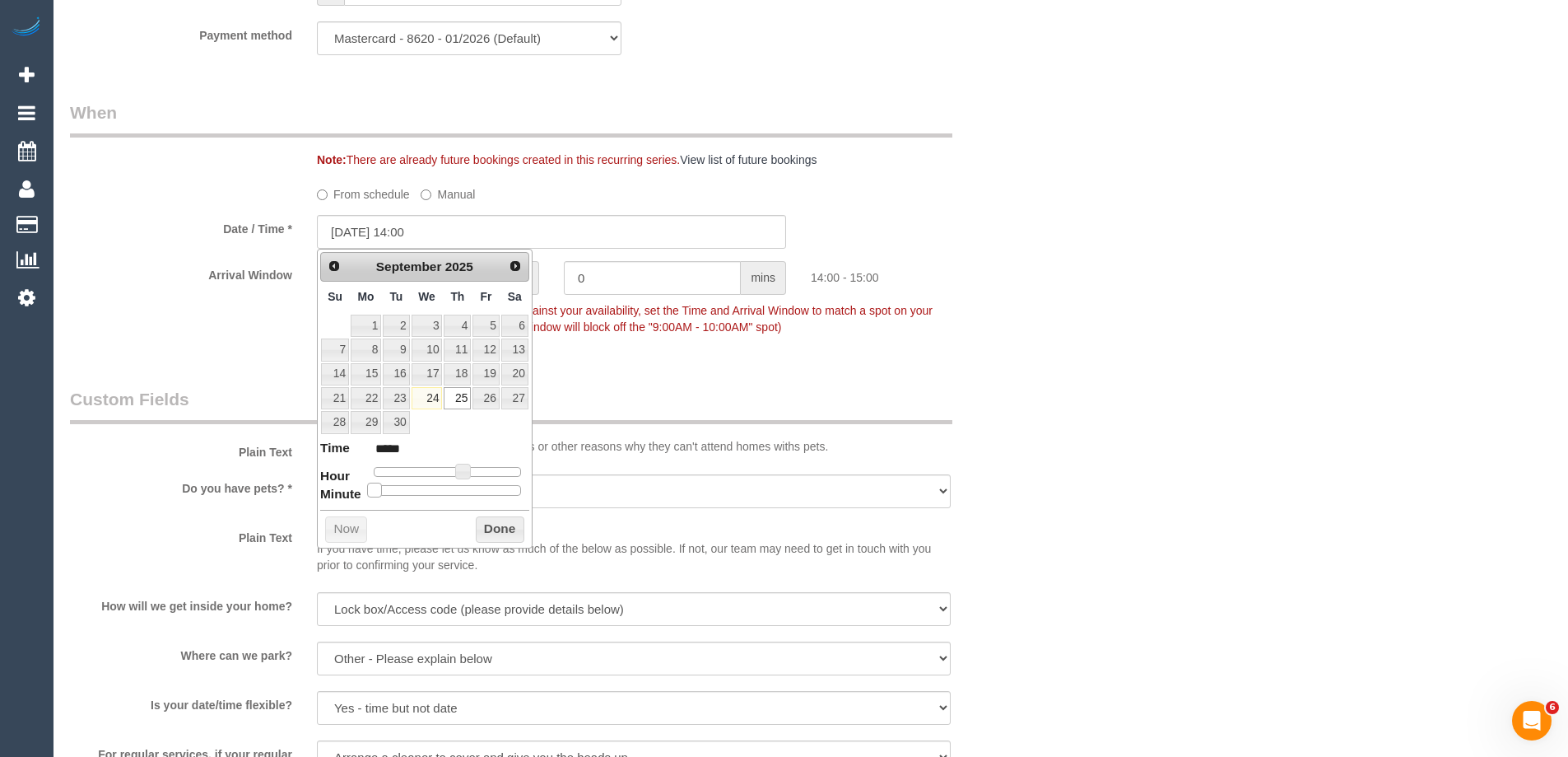
click at [349, 488] on dl "Time ***** Hour Minute Second Millisecond Microsecond Time Zone ***** ***** ***…" at bounding box center [424, 467] width 209 height 56
click at [497, 532] on button "Done" at bounding box center [500, 530] width 49 height 26
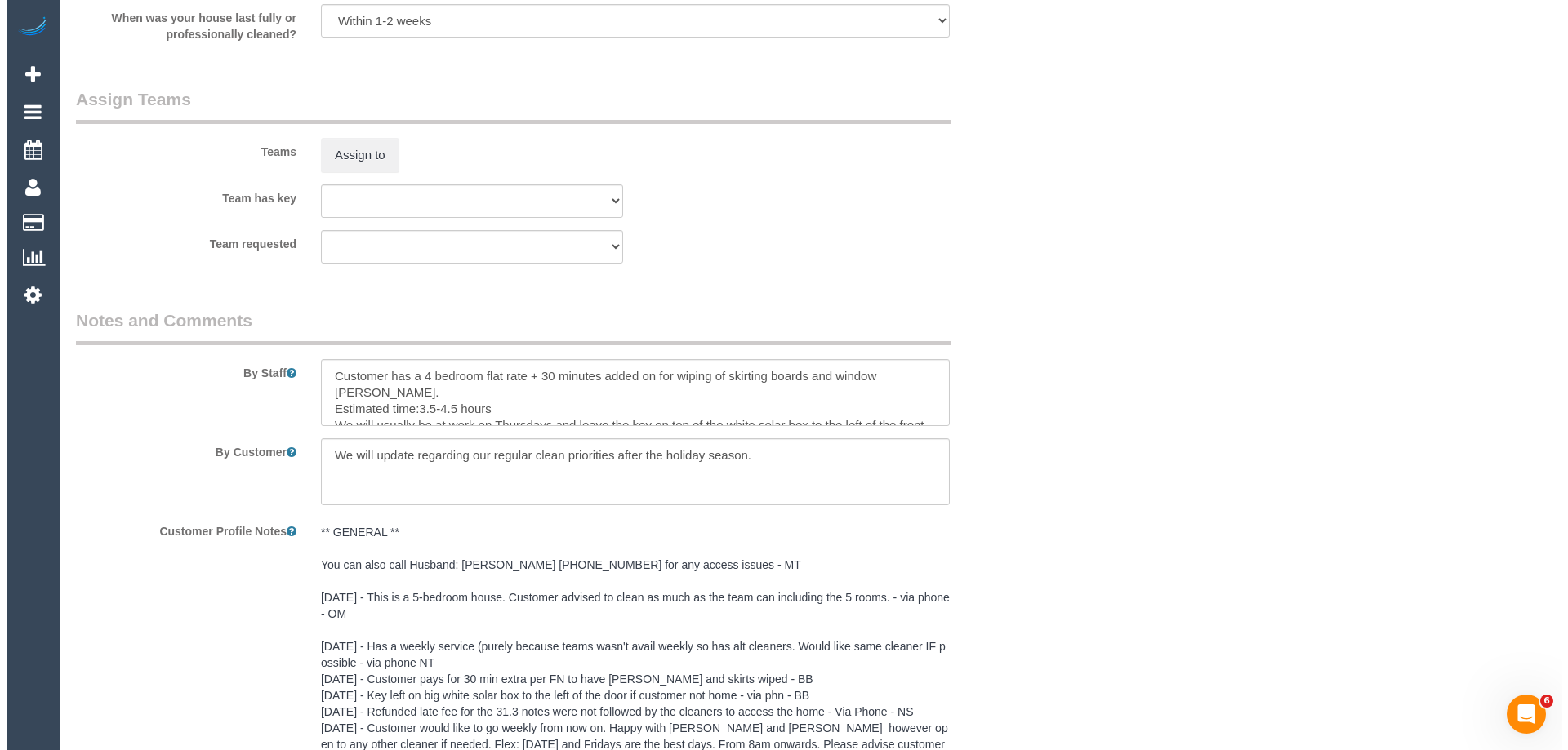
scroll to position [2530, 0]
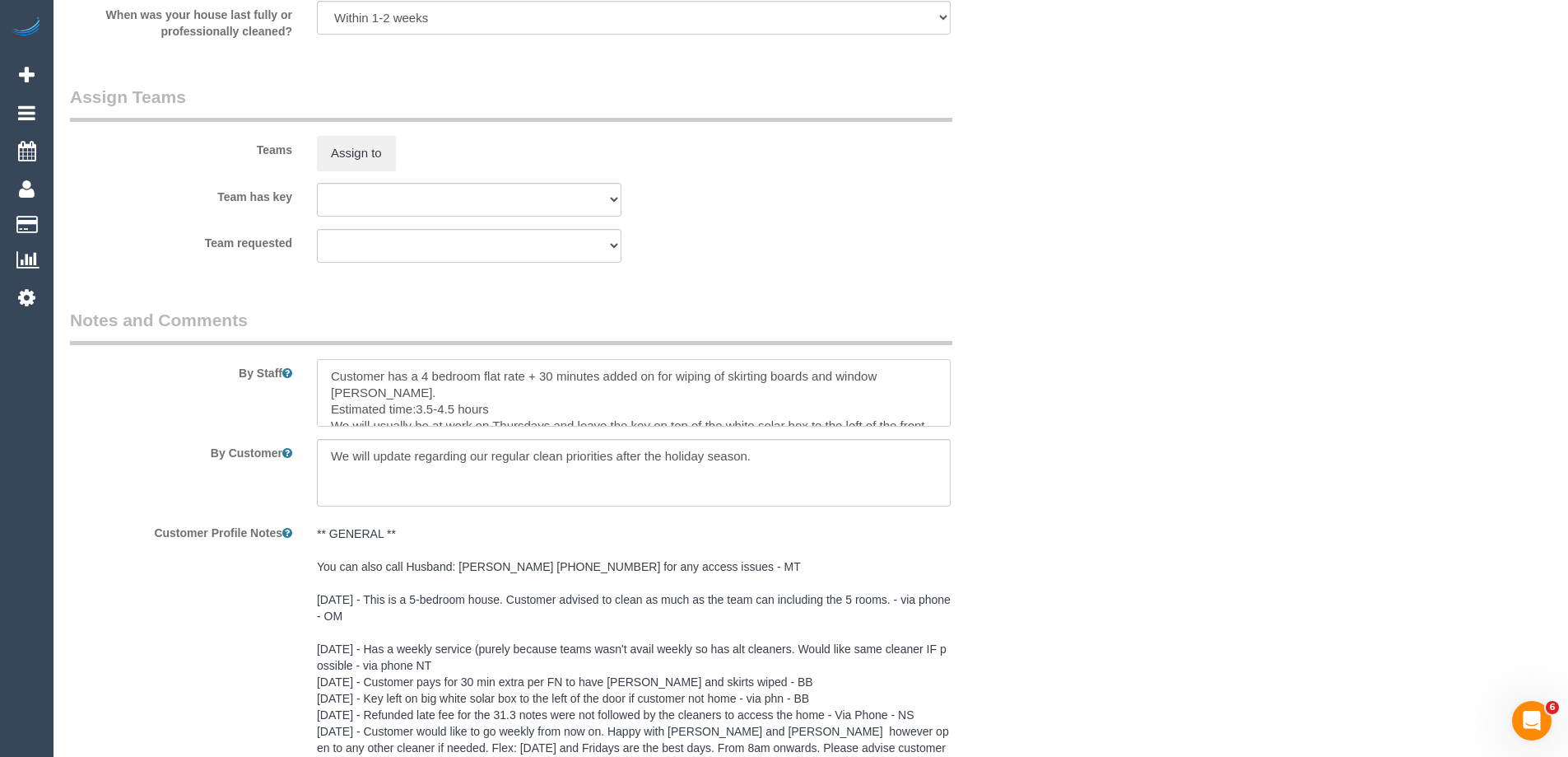
click at [330, 373] on textarea at bounding box center [633, 393] width 634 height 68
drag, startPoint x: 455, startPoint y: 389, endPoint x: 416, endPoint y: 389, distance: 39.0
click at [416, 389] on textarea at bounding box center [633, 393] width 634 height 68
click at [331, 376] on textarea at bounding box center [633, 393] width 634 height 68
type textarea "*Cover* Customer has a 4 bedroom flat rate + 30 minutes added on for wiping of …"
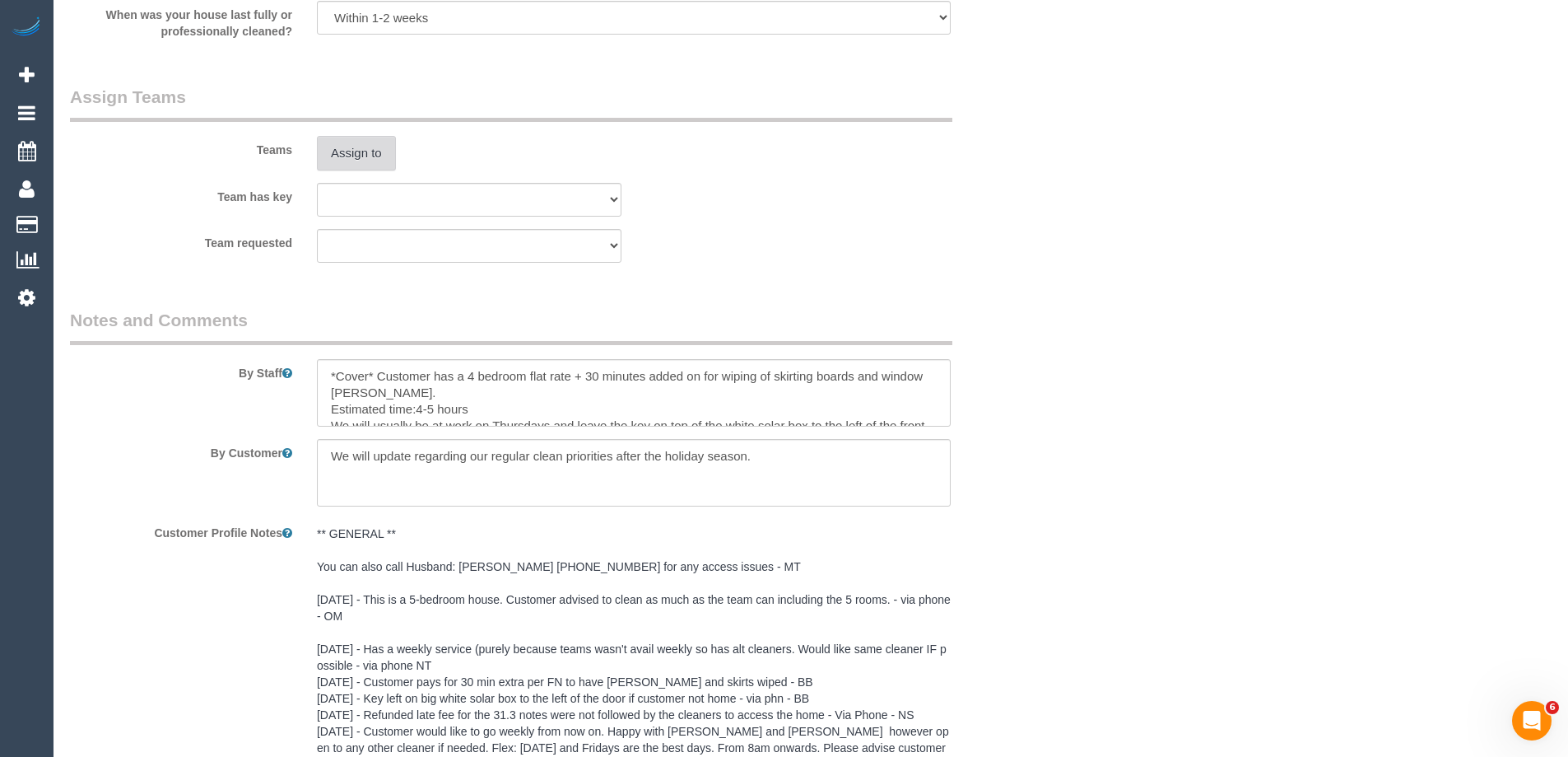
click at [364, 160] on button "Assign to" at bounding box center [356, 154] width 79 height 35
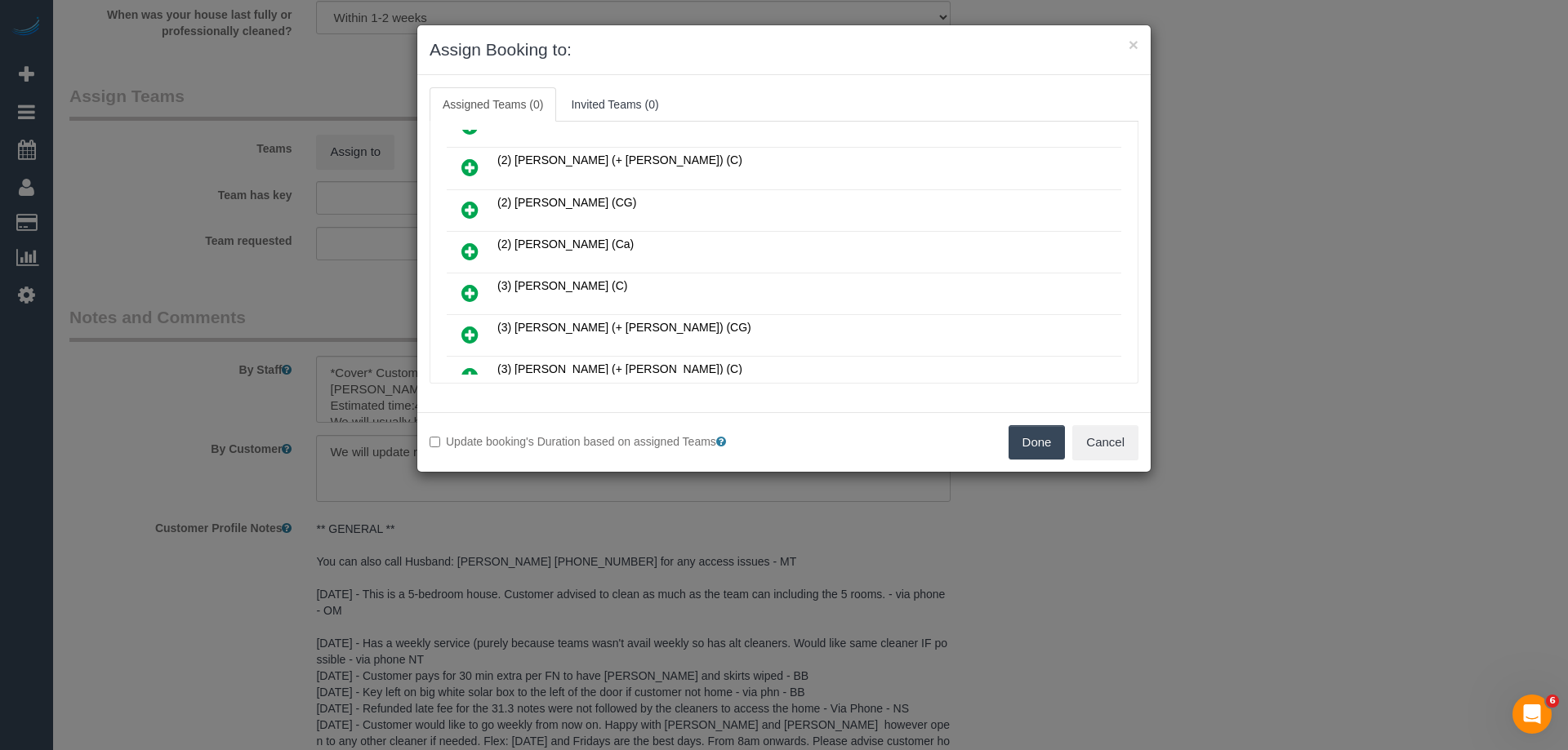
scroll to position [653, 0]
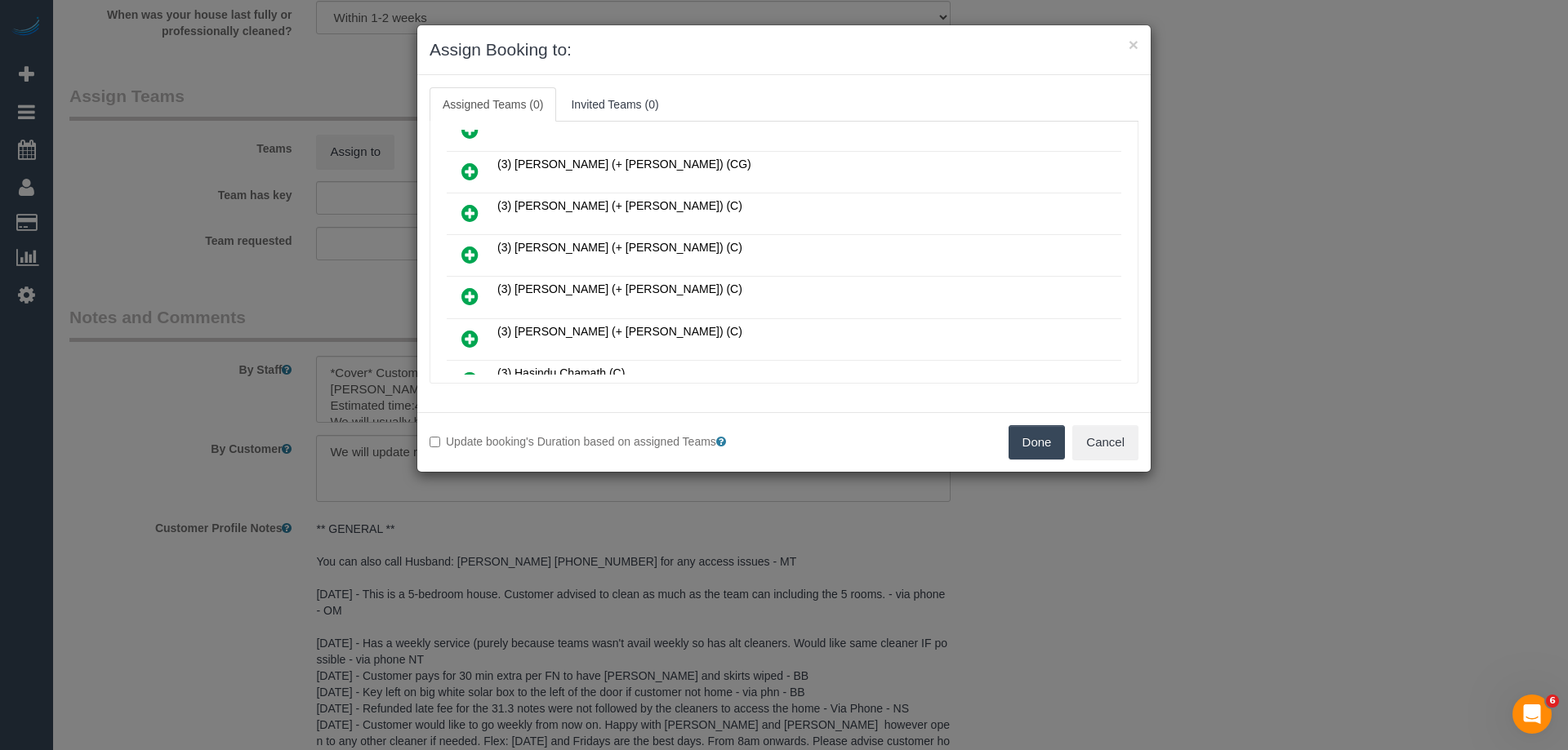
click at [460, 250] on link at bounding box center [470, 255] width 39 height 33
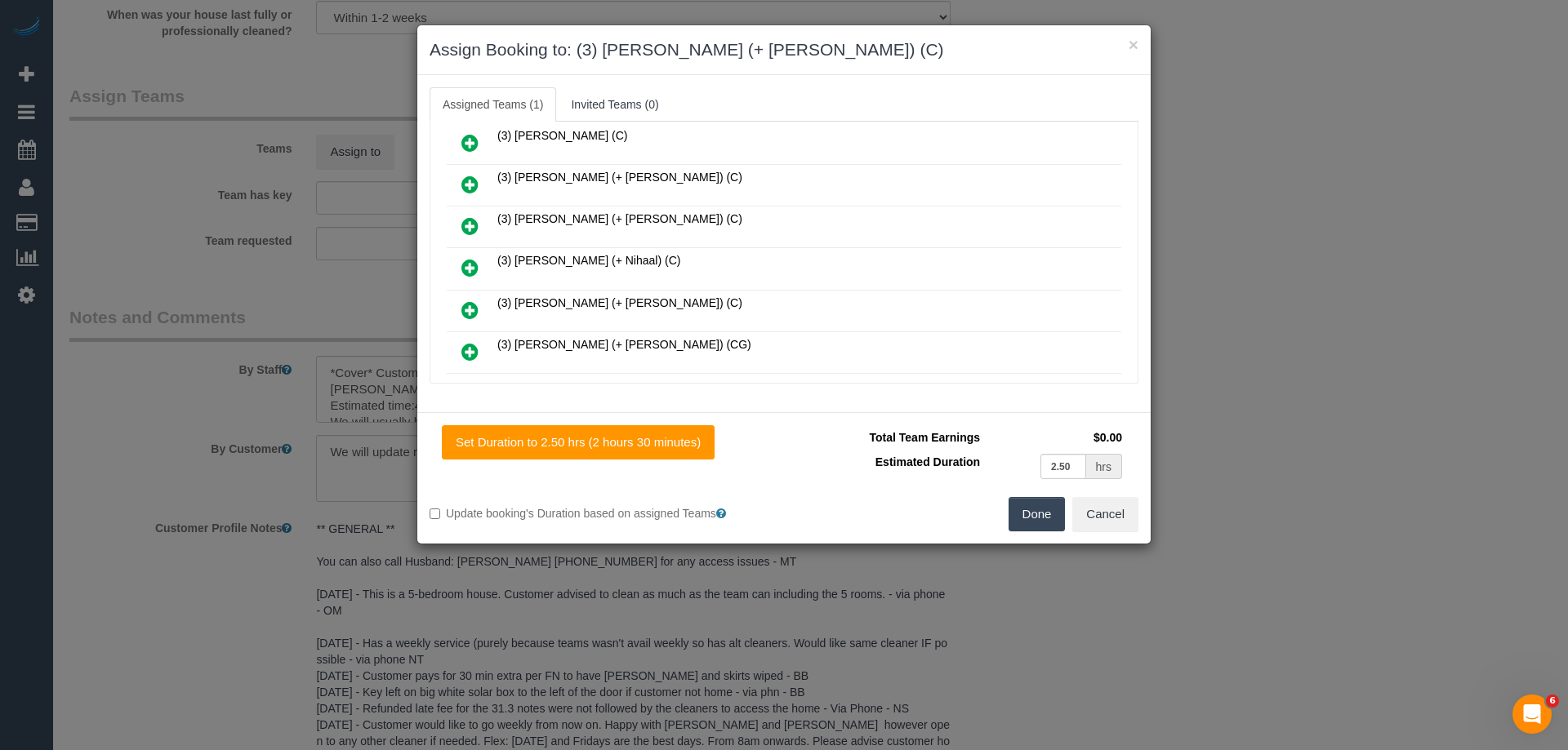
scroll to position [1345, 0]
click at [470, 304] on icon at bounding box center [470, 311] width 17 height 20
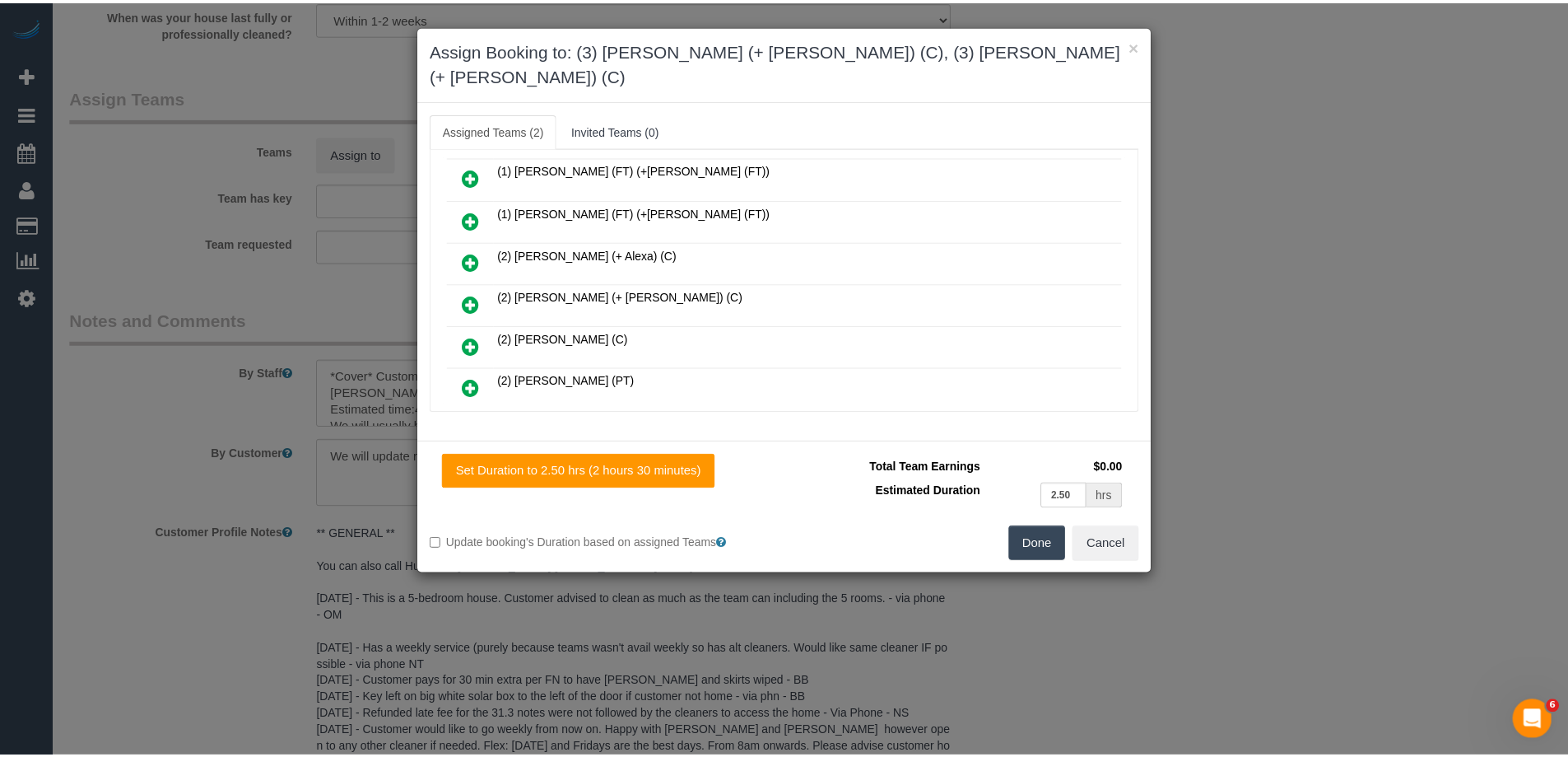
scroll to position [0, 0]
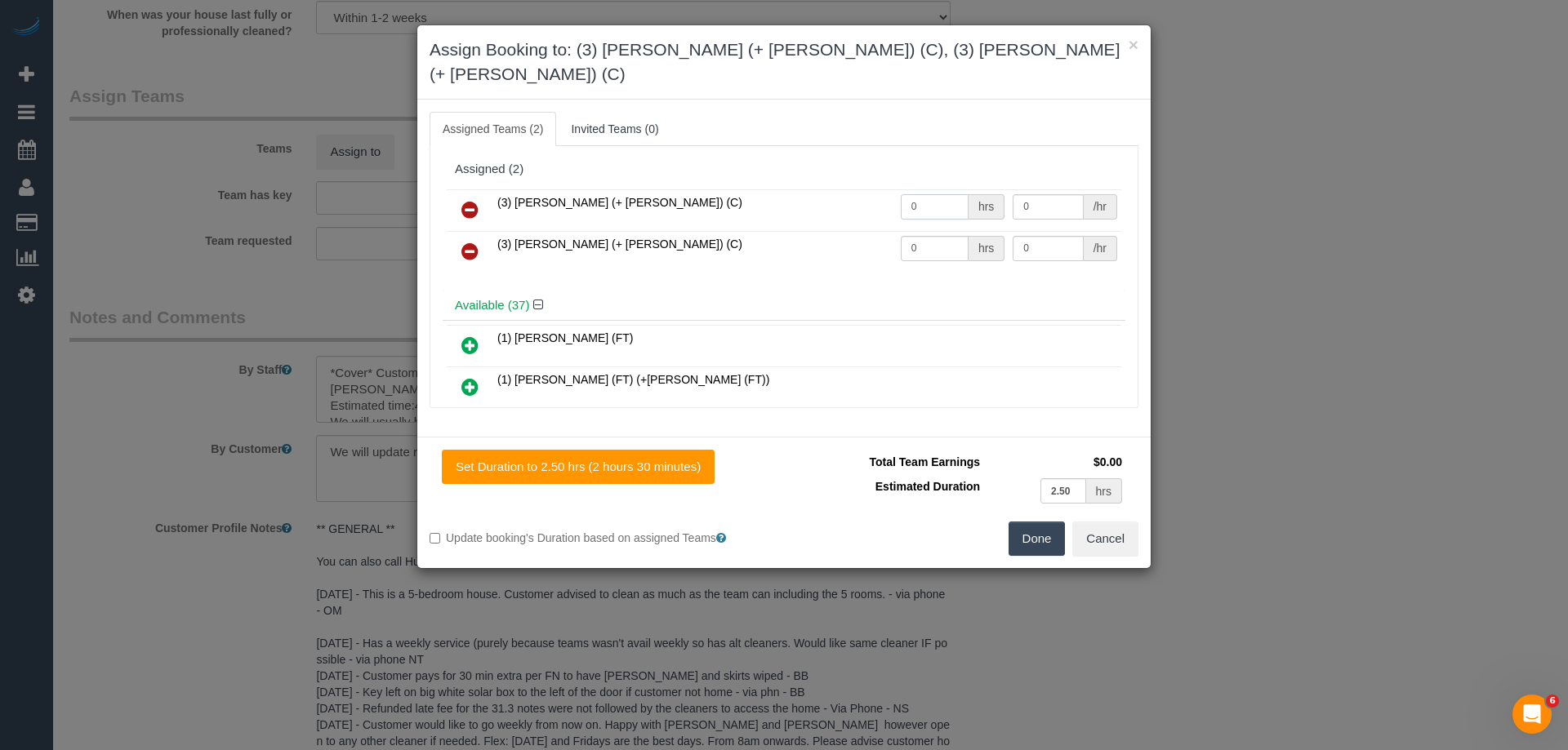
click at [828, 189] on tr "(3) Cristian (+ Tania) (C) 0 hrs 0 /hr" at bounding box center [784, 210] width 675 height 41
type input "1"
drag, startPoint x: 952, startPoint y: 210, endPoint x: 860, endPoint y: 208, distance: 92.0
click at [880, 231] on tr "(3) Tania (+ Cristian) (C) 0 hrs 0 /hr" at bounding box center [784, 252] width 675 height 41
drag, startPoint x: 906, startPoint y: 221, endPoint x: 840, endPoint y: 218, distance: 66.1
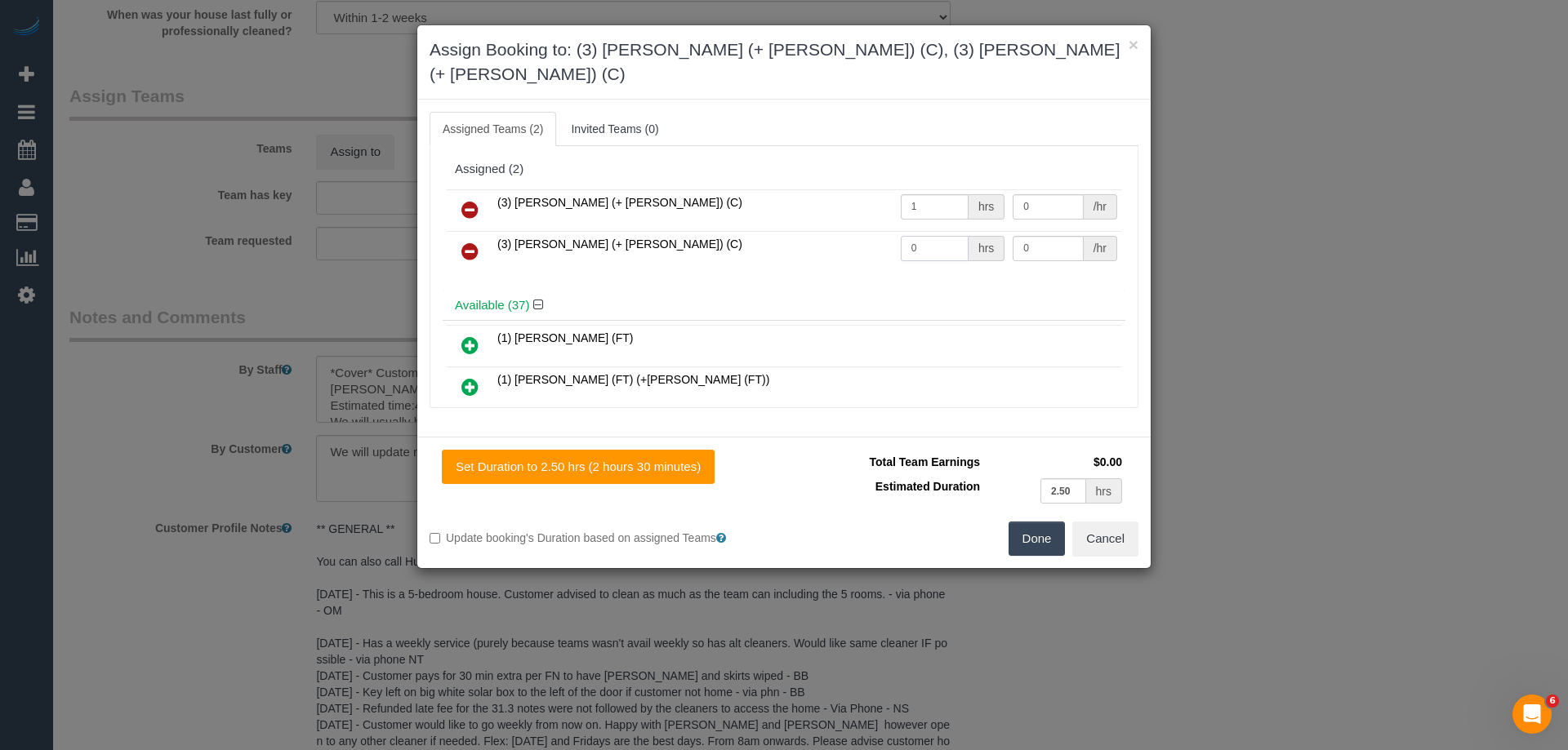
click at [864, 231] on tr "(3) Tania (+ Cristian) (C) 0 hrs 0 /hr" at bounding box center [784, 252] width 675 height 41
type input "1"
drag, startPoint x: 1028, startPoint y: 187, endPoint x: 863, endPoint y: 183, distance: 165.0
click at [863, 189] on tr "(3) Cristian (+ Tania) (C) 1 hrs 0 /hr" at bounding box center [784, 210] width 675 height 41
type input "85"
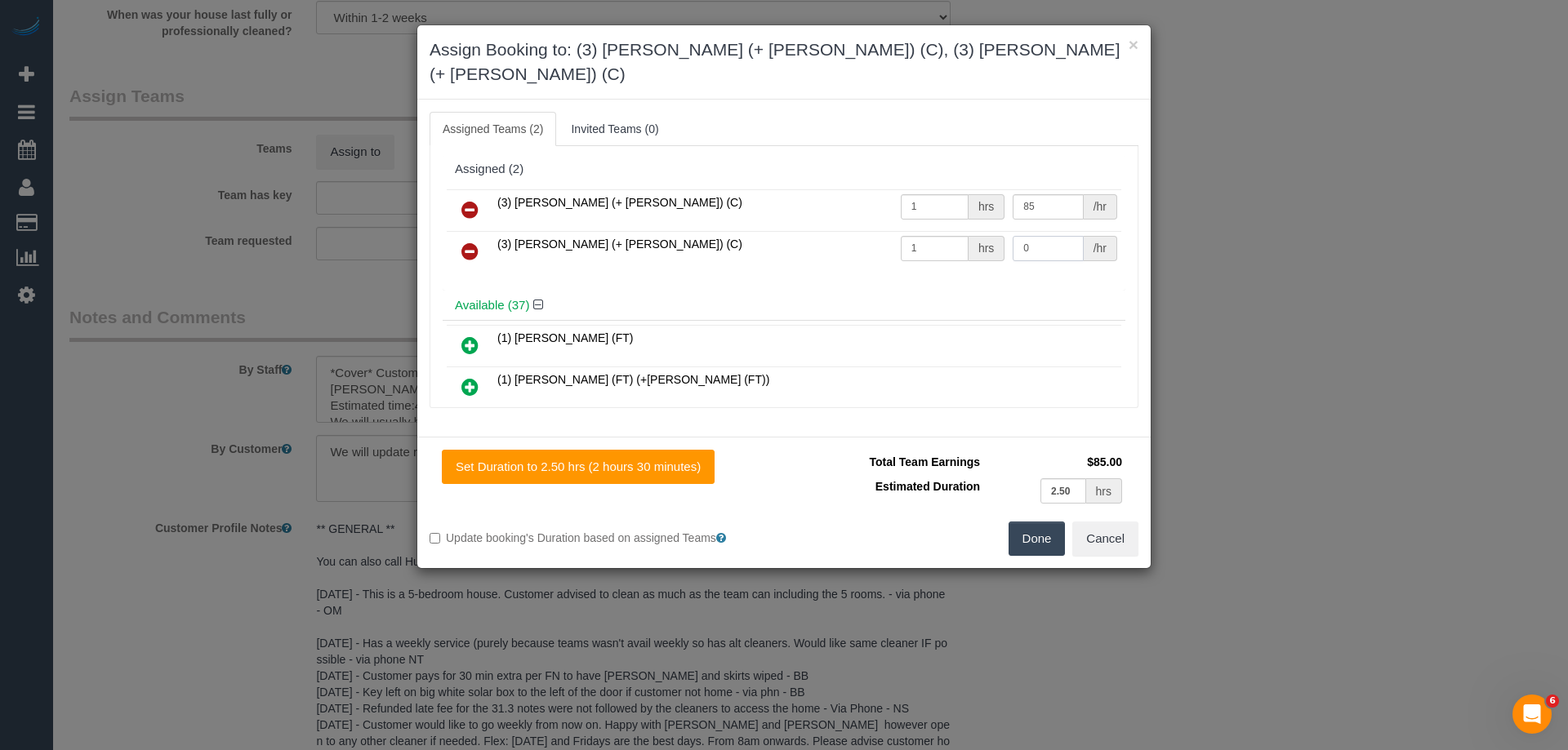
drag, startPoint x: 1007, startPoint y: 224, endPoint x: 940, endPoint y: 215, distance: 67.6
click at [940, 231] on tr "(3) Tania (+ Cristian) (C) 1 hrs 0 /hr" at bounding box center [784, 252] width 675 height 41
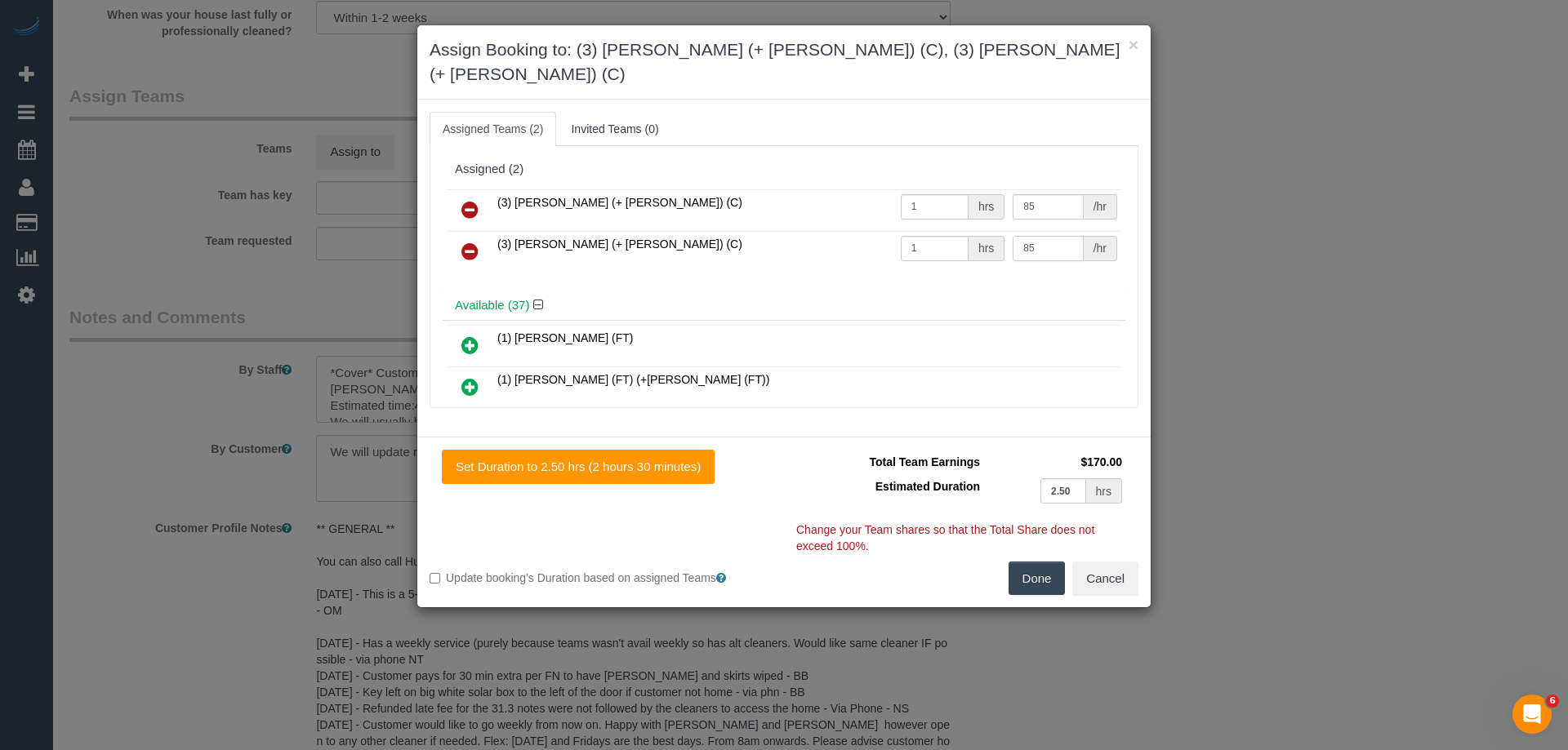
type input "85"
click at [1029, 567] on button "Done" at bounding box center [1037, 579] width 57 height 34
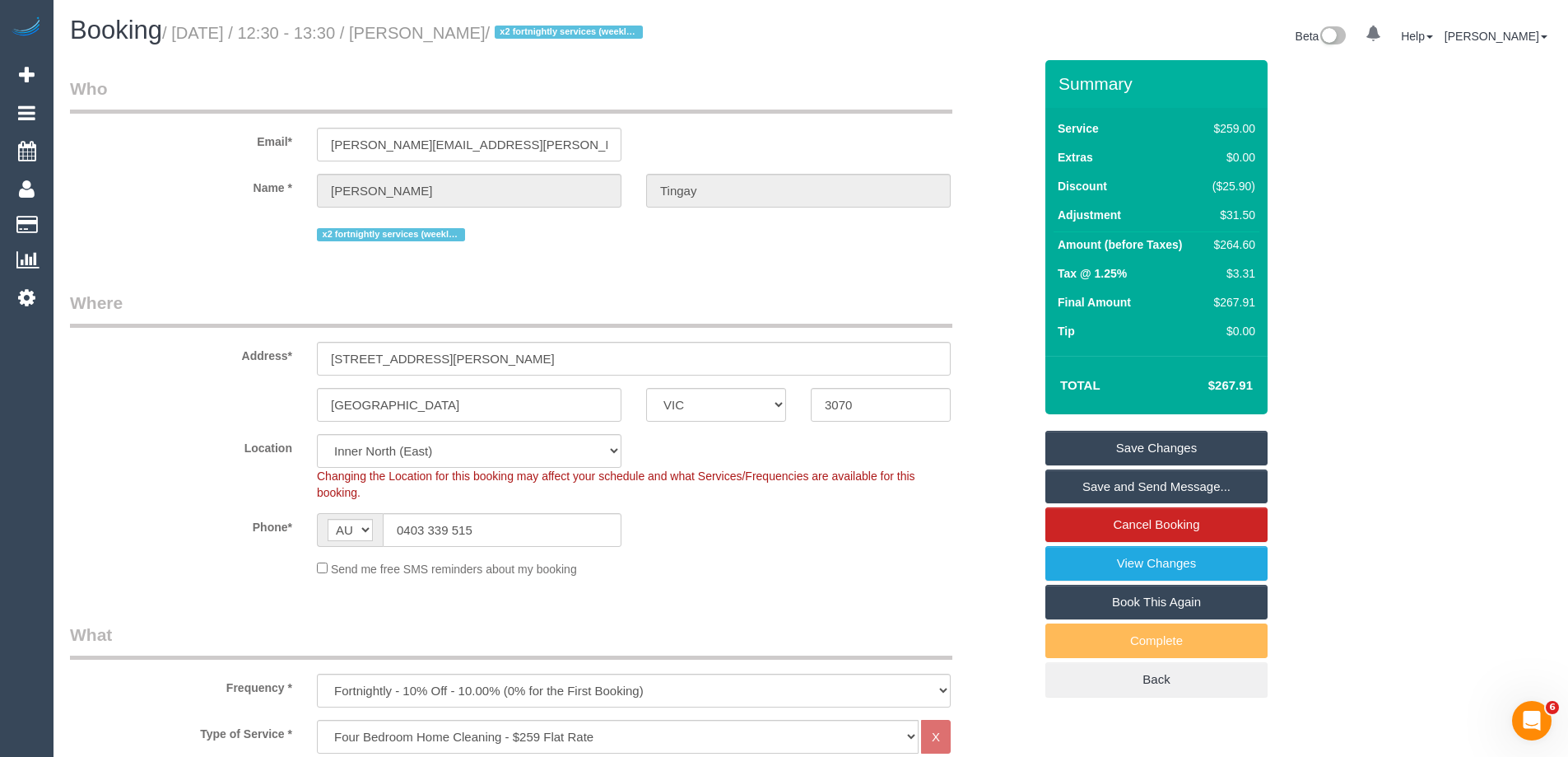
drag, startPoint x: 545, startPoint y: 31, endPoint x: 455, endPoint y: 28, distance: 90.0
click at [455, 28] on small "/ September 25, 2025 / 12:30 - 13:30 / Sally Tingay / x2 fortnightly services (…" at bounding box center [405, 33] width 486 height 18
copy small "Sally Tingay"
click at [1106, 454] on link "Save Changes" at bounding box center [1157, 448] width 222 height 35
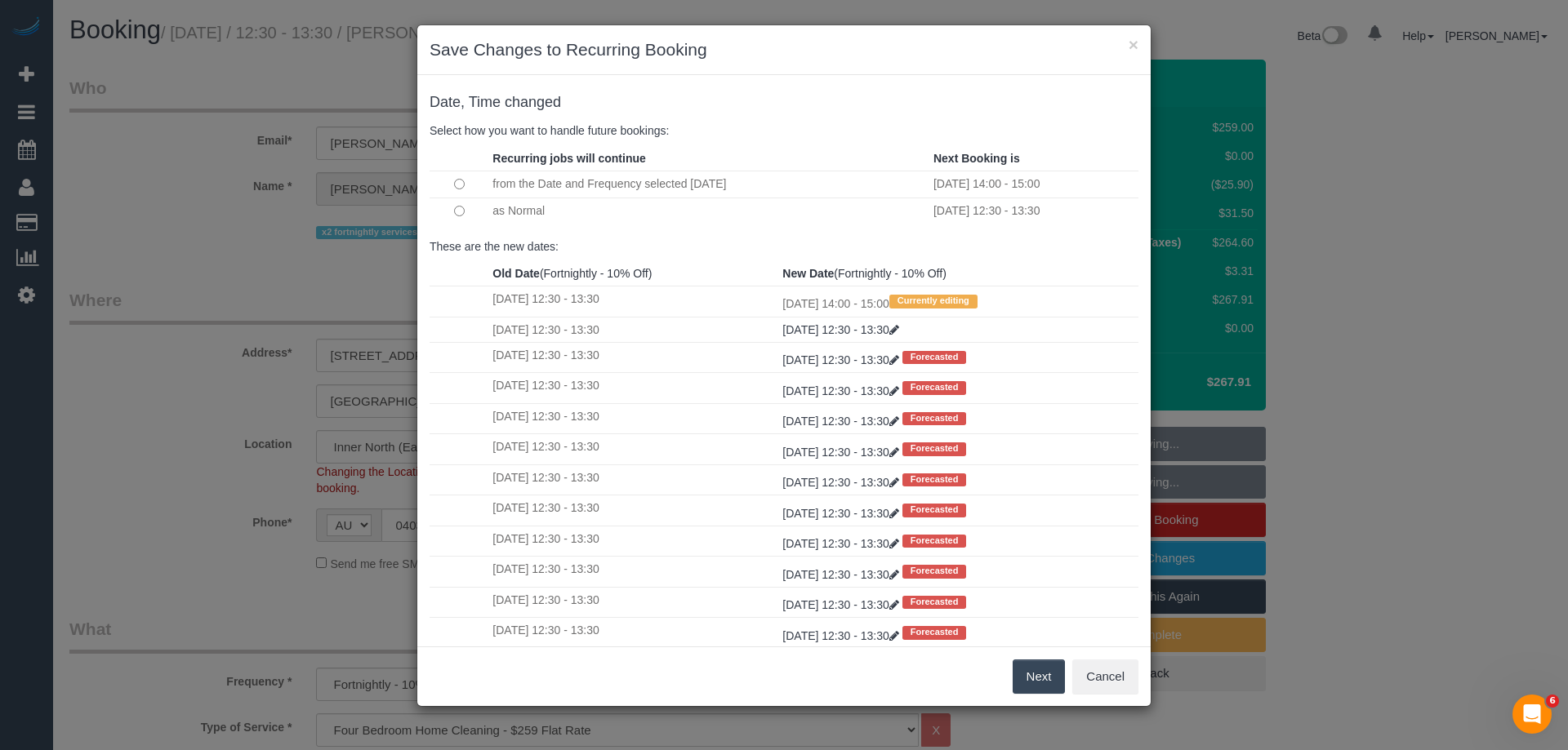
click at [1033, 673] on button "Next" at bounding box center [1039, 677] width 53 height 34
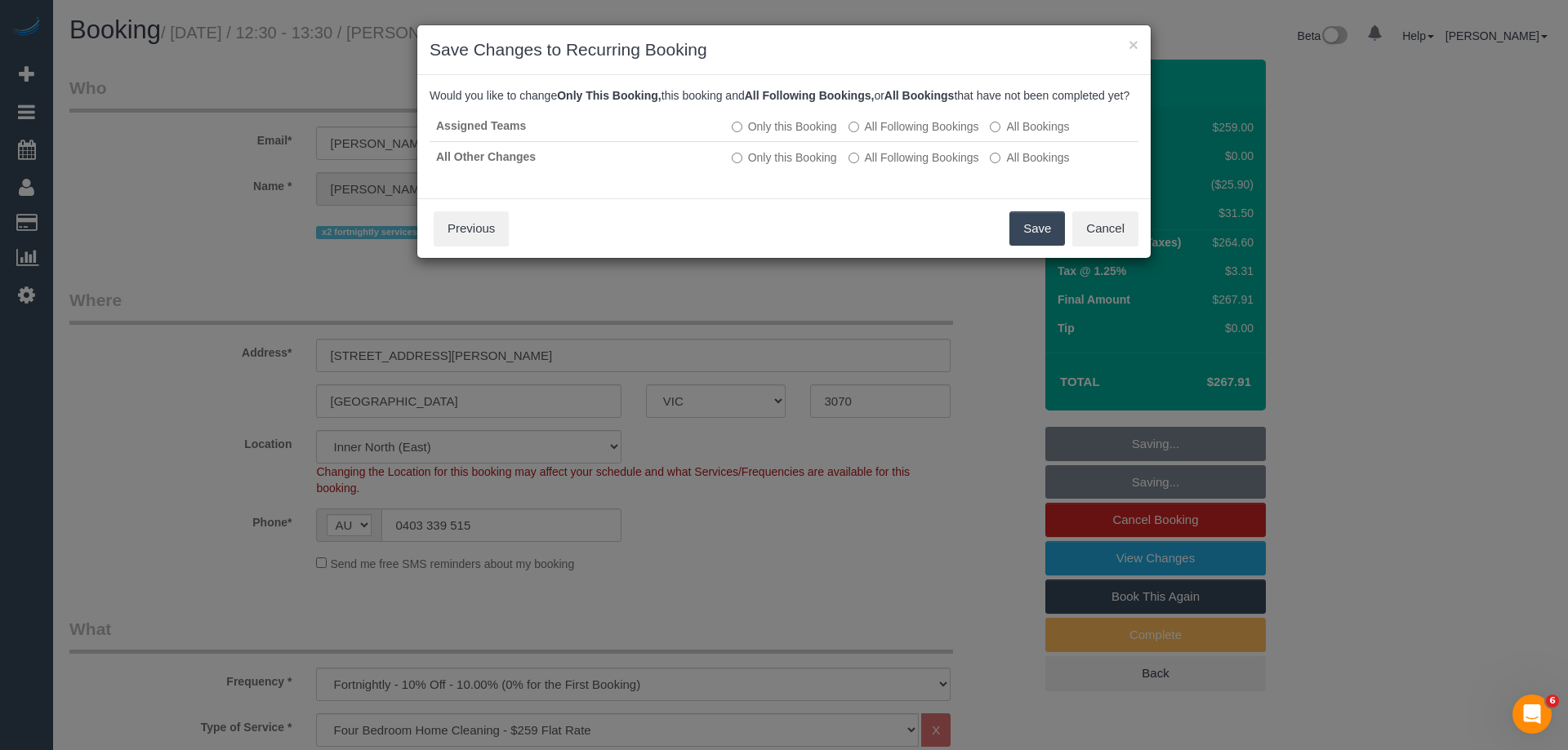
click at [1026, 244] on button "Save" at bounding box center [1037, 229] width 56 height 34
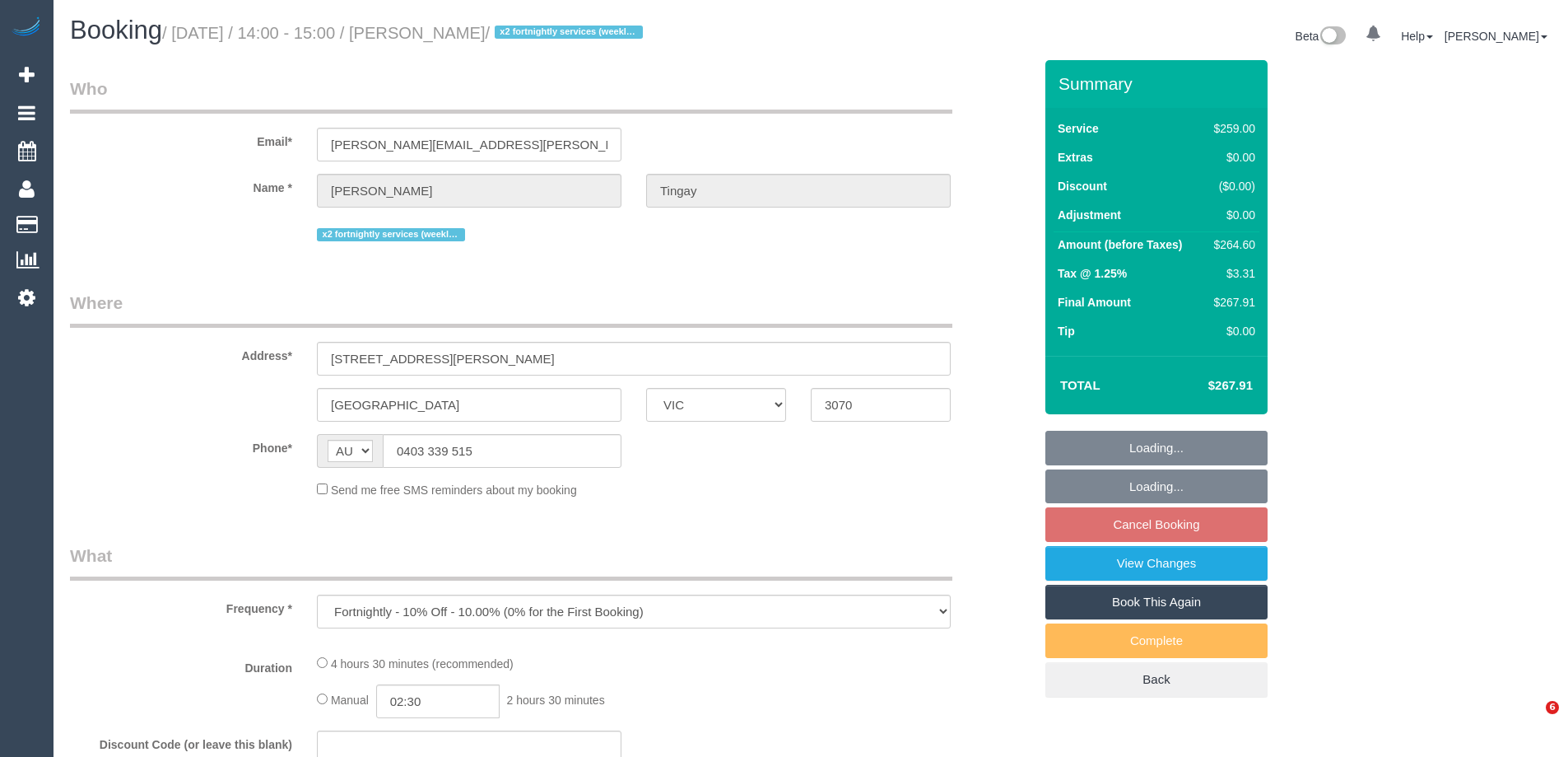
select select "VIC"
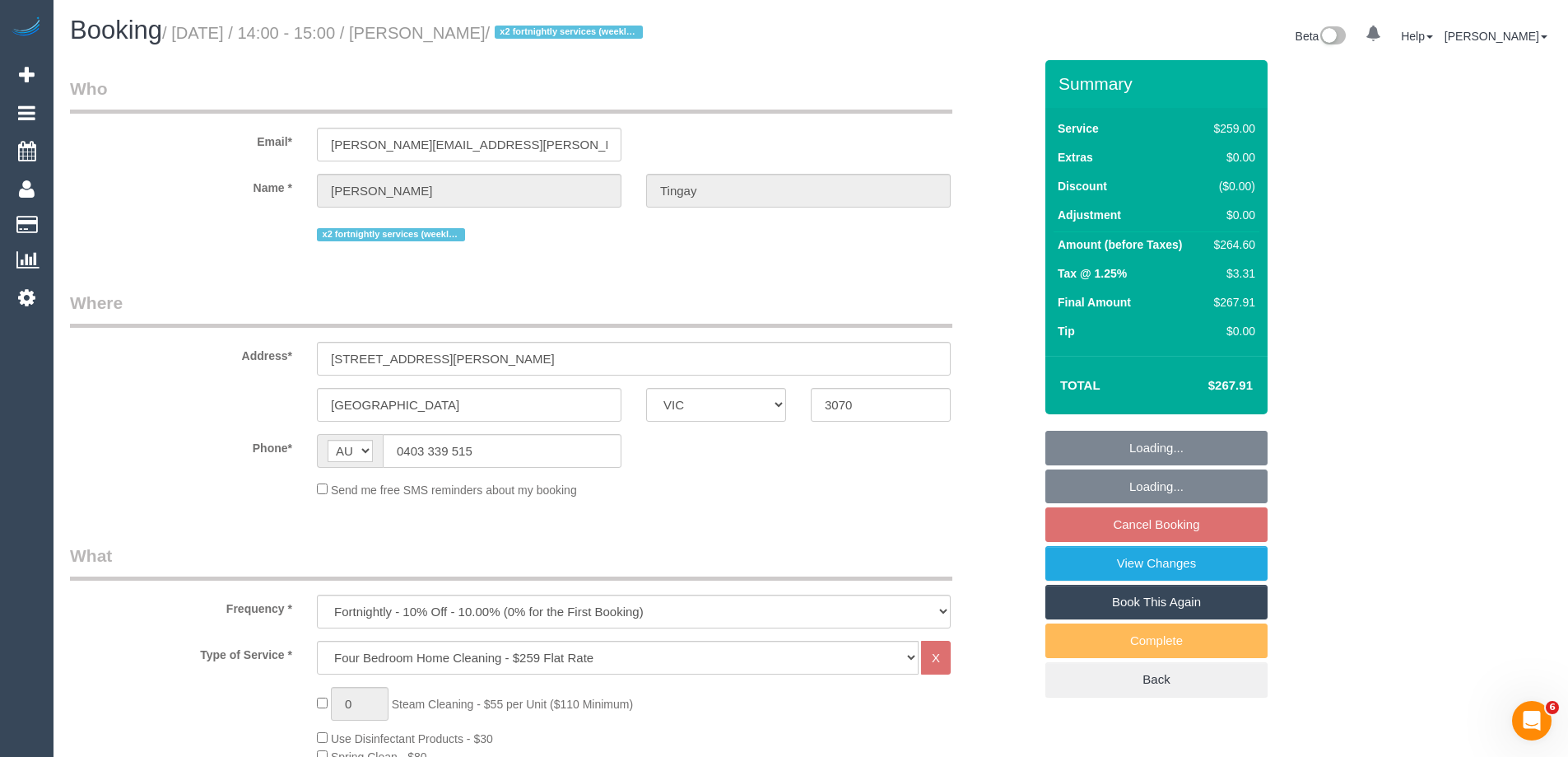
select select "string:stripe-pm_1NeCvO2GScqysDRVwnQ54kfO"
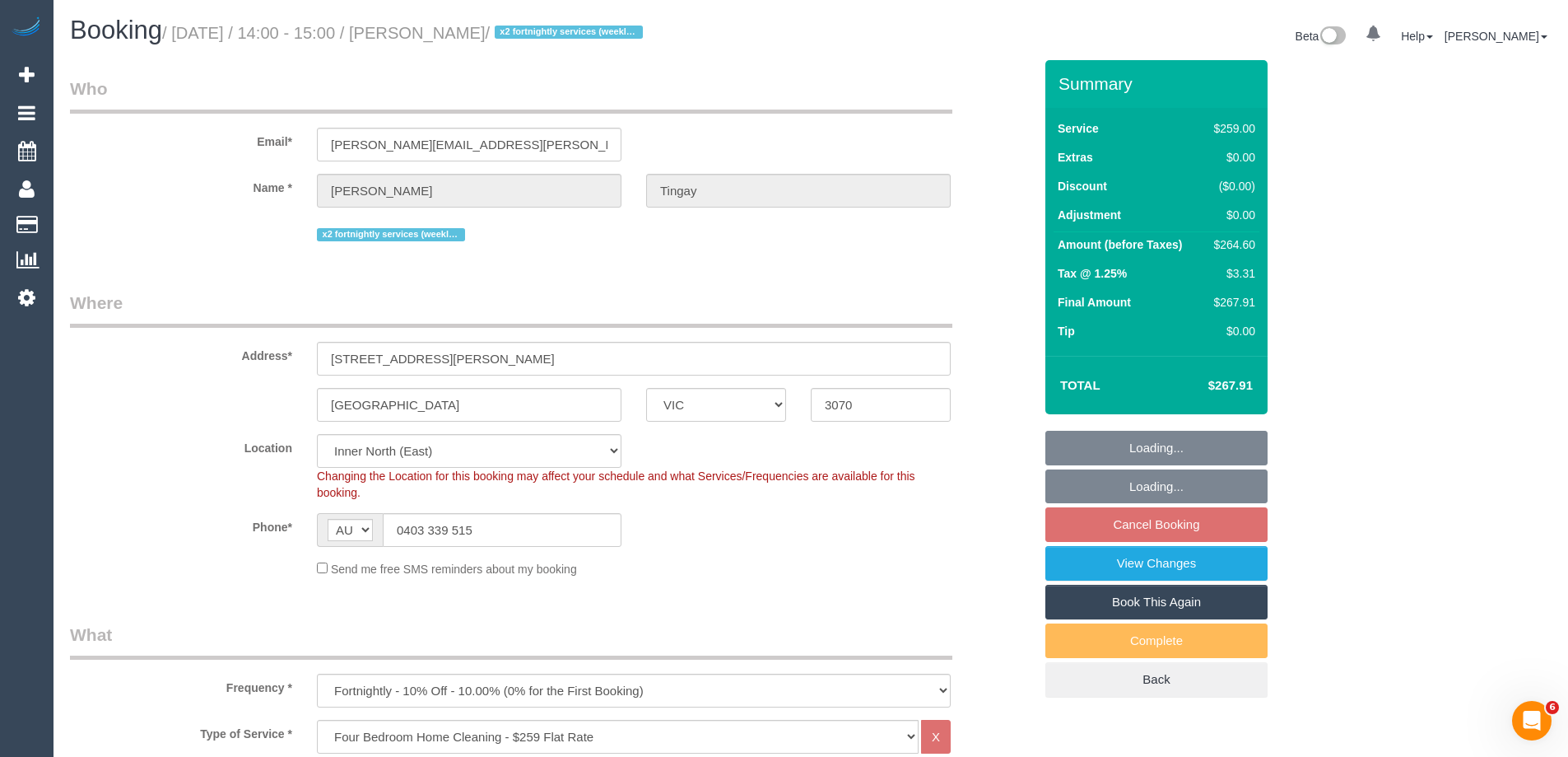
select select "object:811"
select select "number:30"
select select "number:16"
select select "number:21"
select select "number:24"
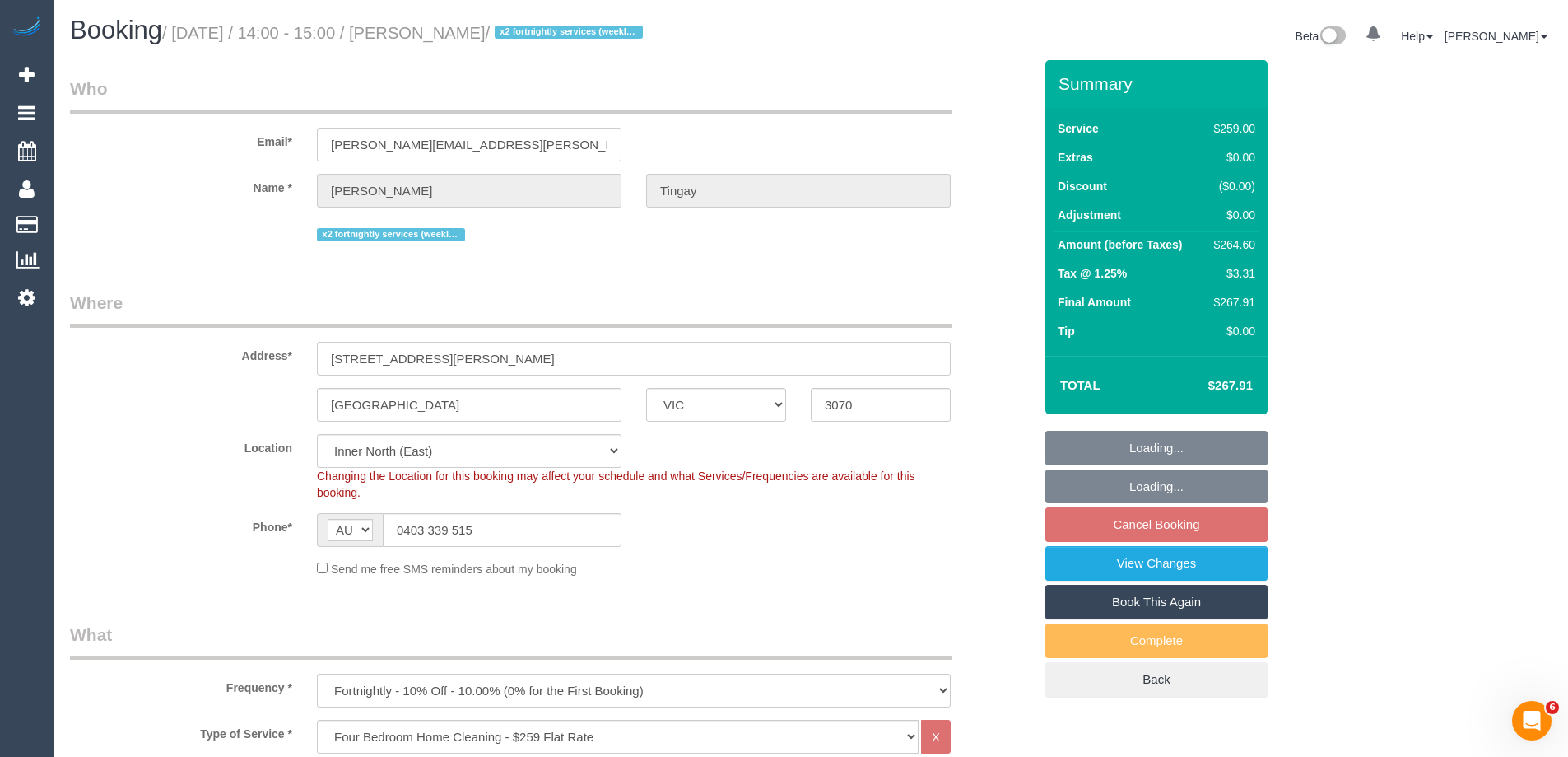
select select "number:34"
select select "number:11"
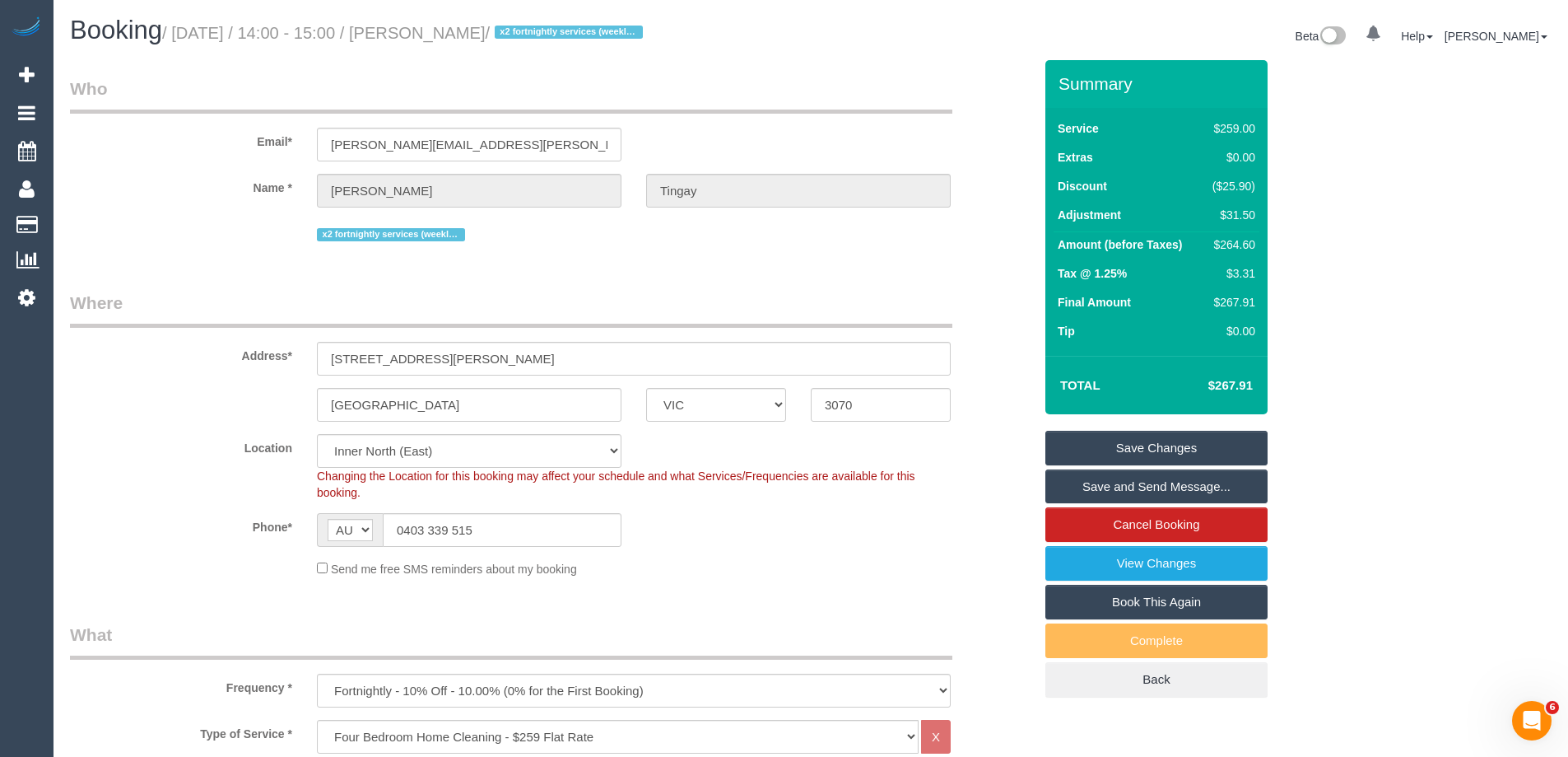
scroll to position [2976, 0]
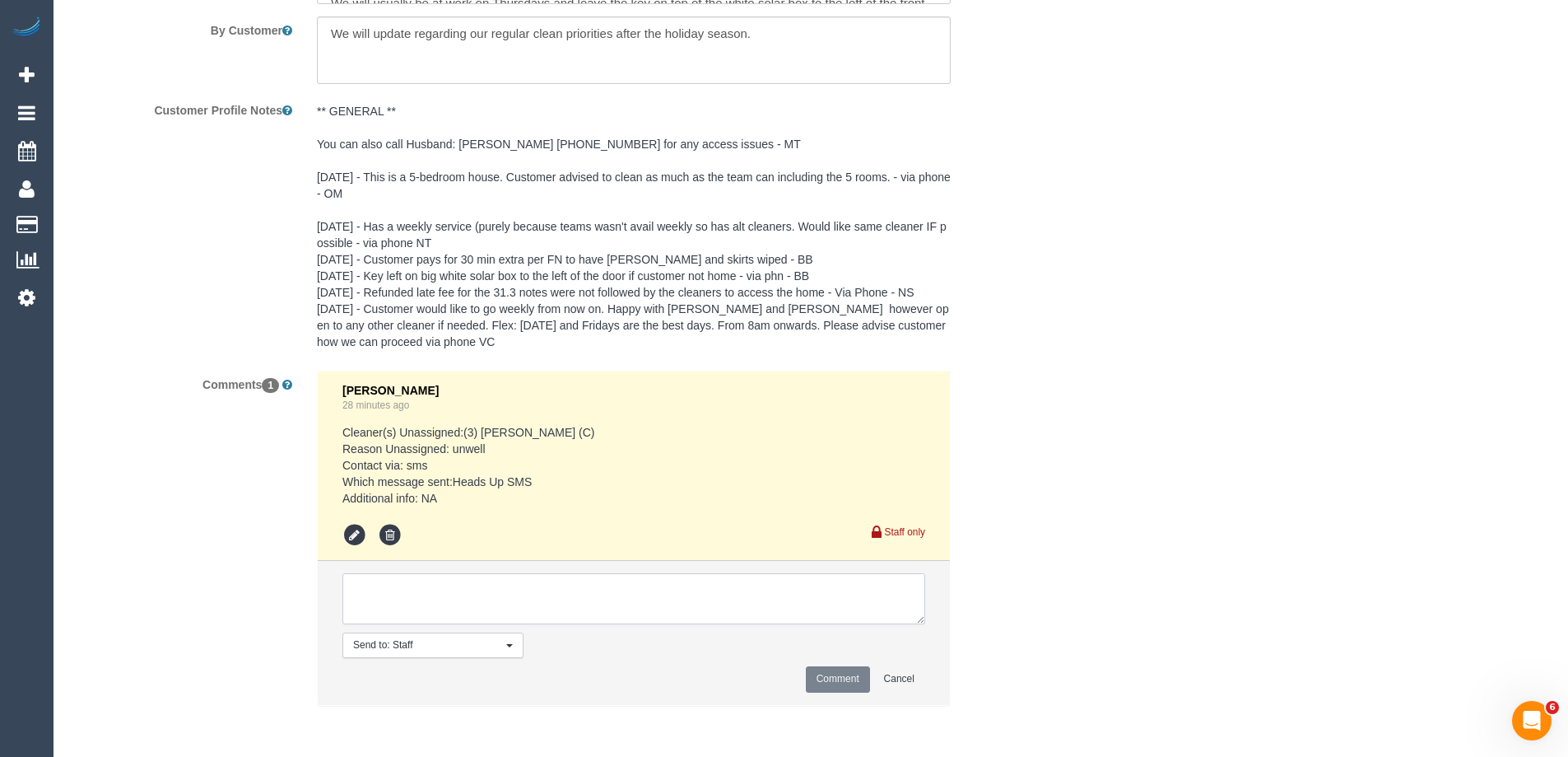
click at [398, 613] on textarea at bounding box center [634, 598] width 583 height 51
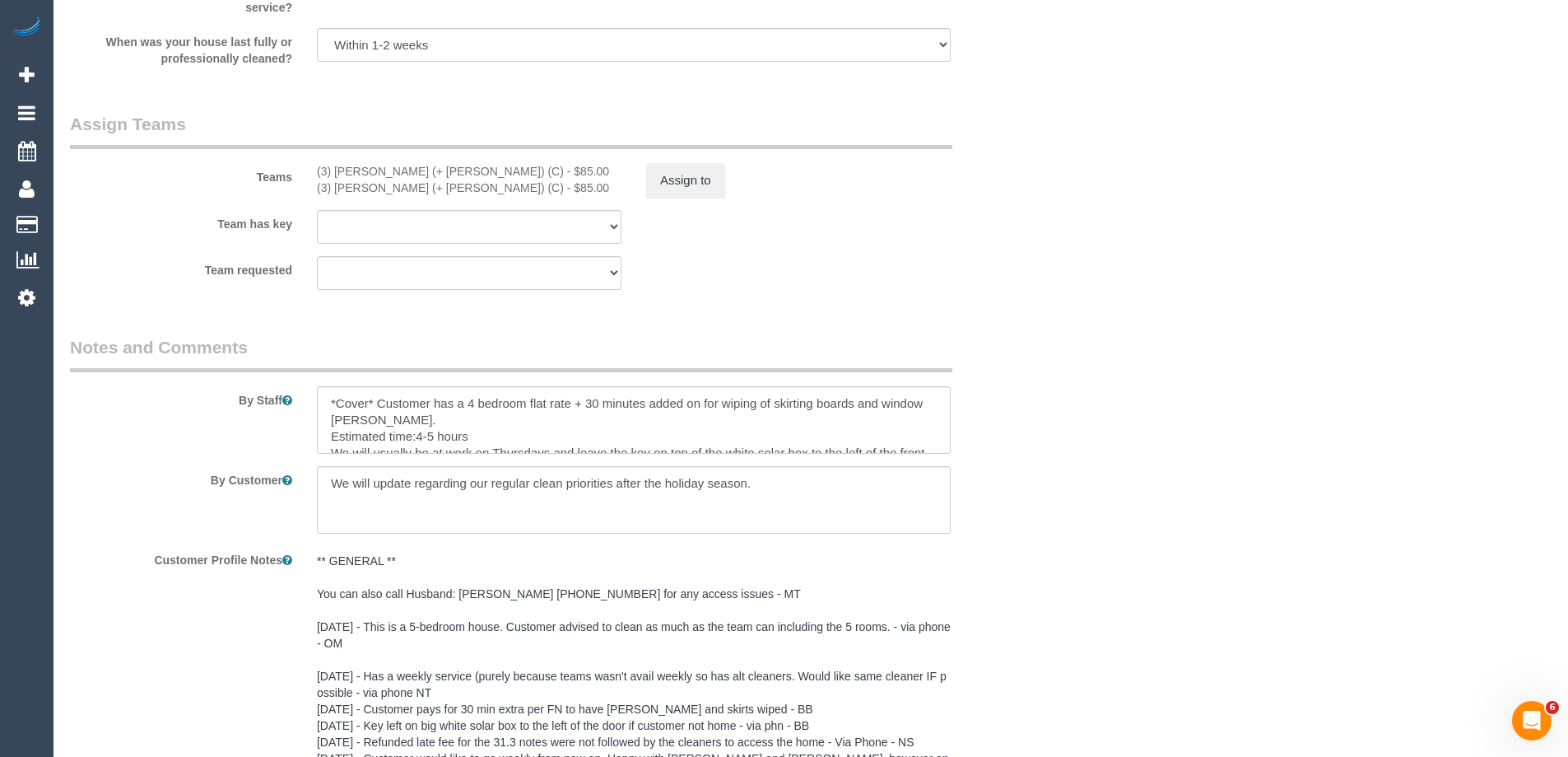
scroll to position [3044, 0]
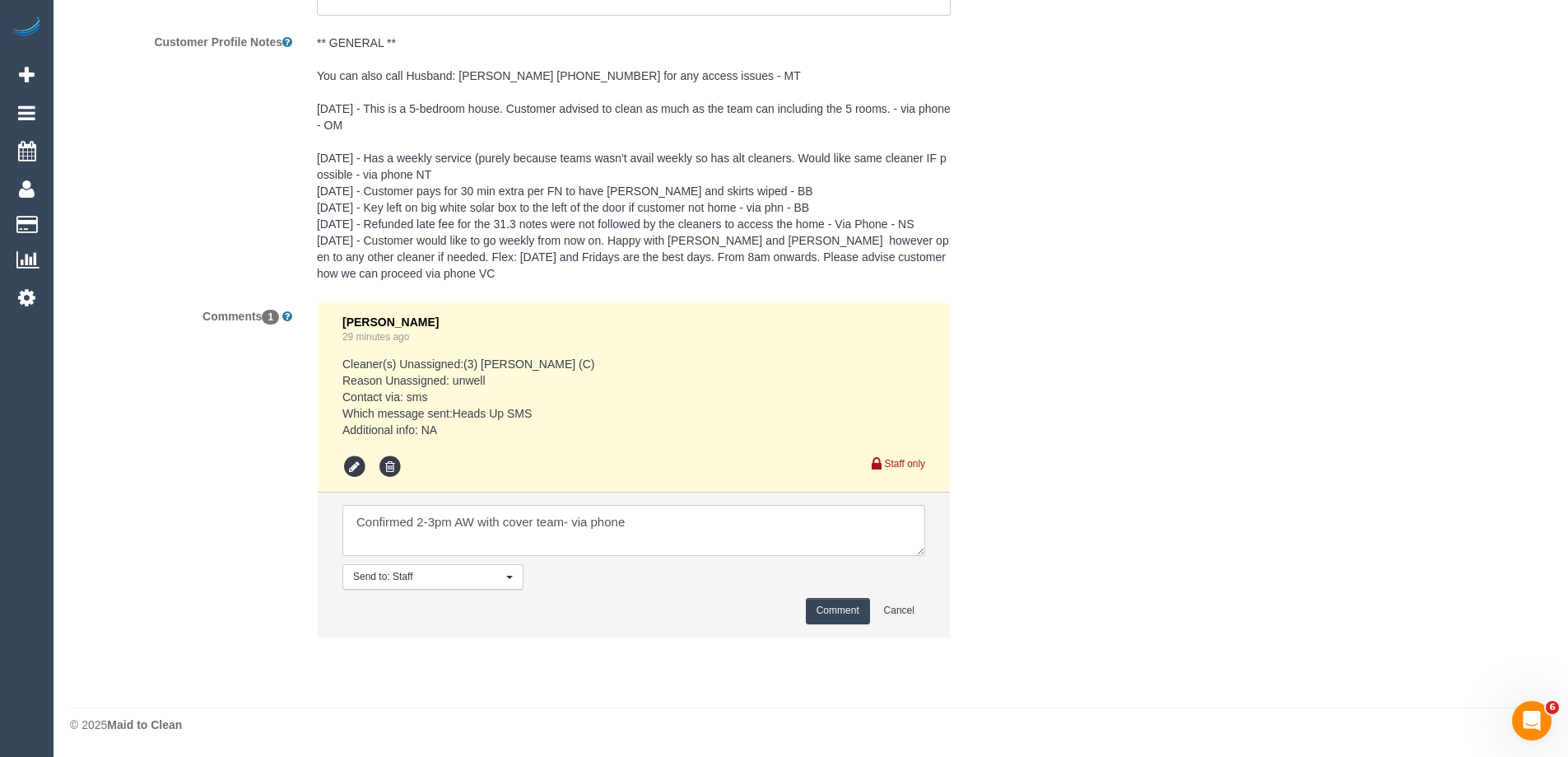
type textarea "Confirmed 2-3pm AW with cover team- via phone"
click at [823, 603] on button "Comment" at bounding box center [838, 610] width 64 height 25
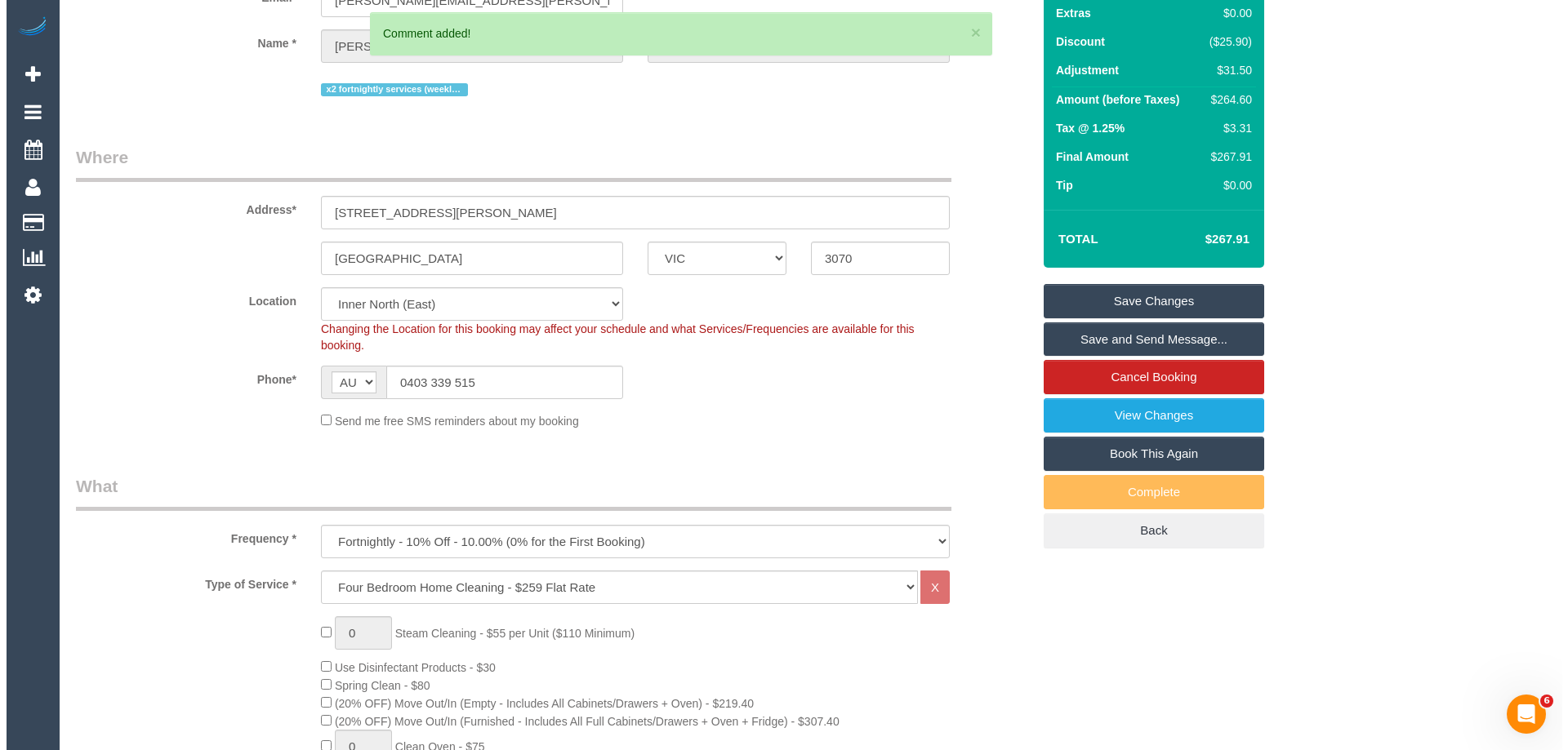
scroll to position [0, 0]
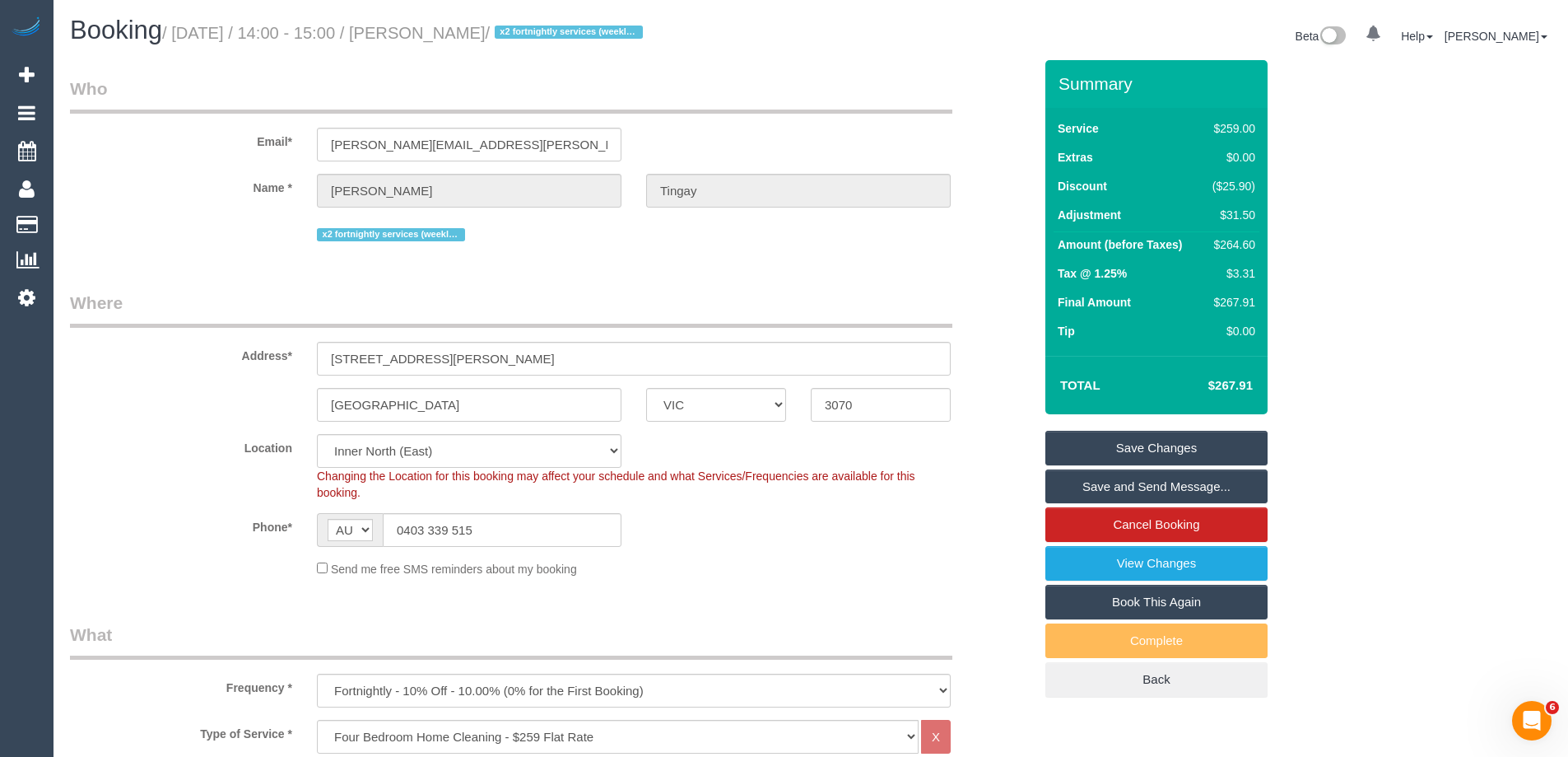
click at [1089, 493] on link "Save and Send Message..." at bounding box center [1157, 487] width 222 height 35
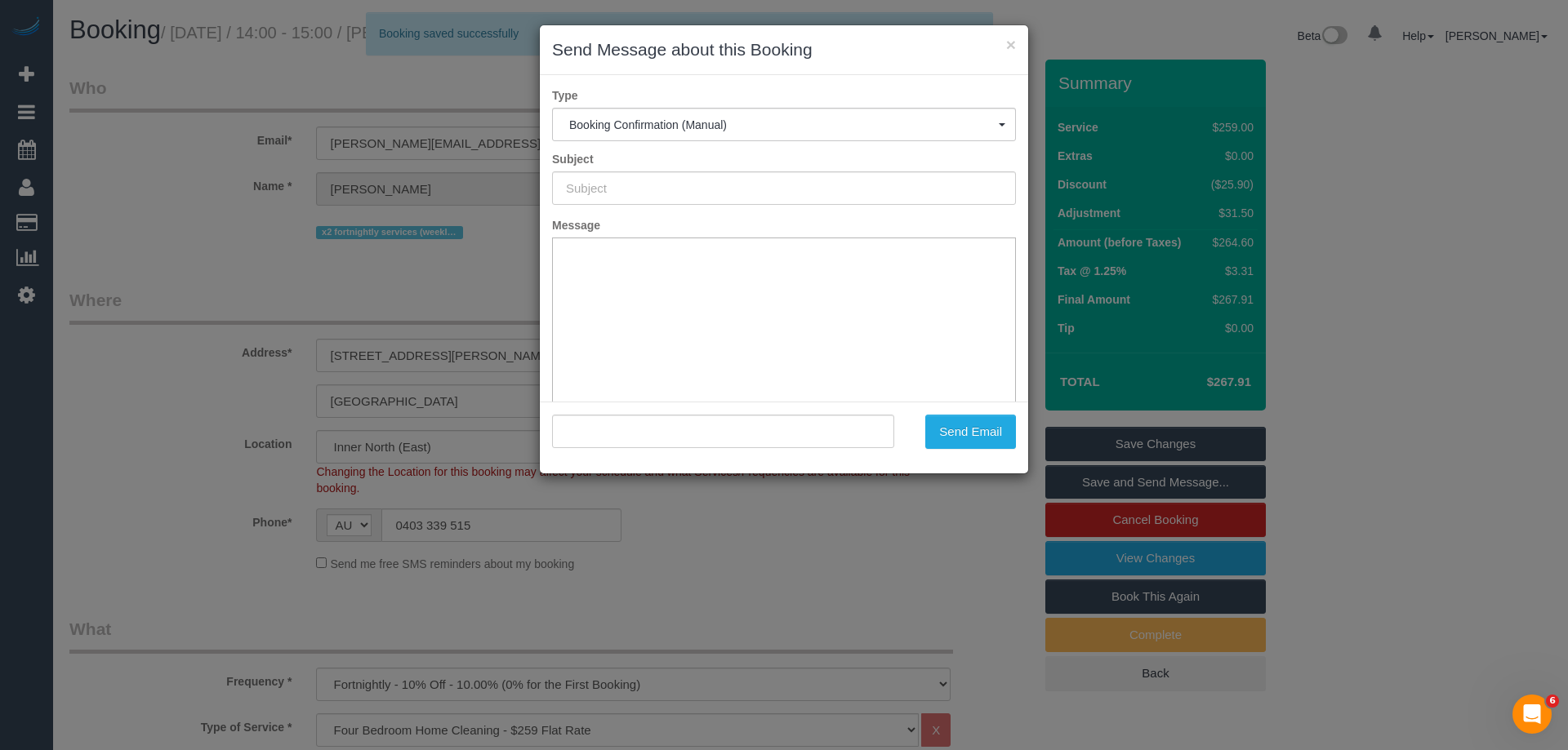
type input "Booking Confirmed"
type input ""[PERSON_NAME]" <[PERSON_NAME][EMAIL_ADDRESS][PERSON_NAME][DOMAIN_NAME]>"
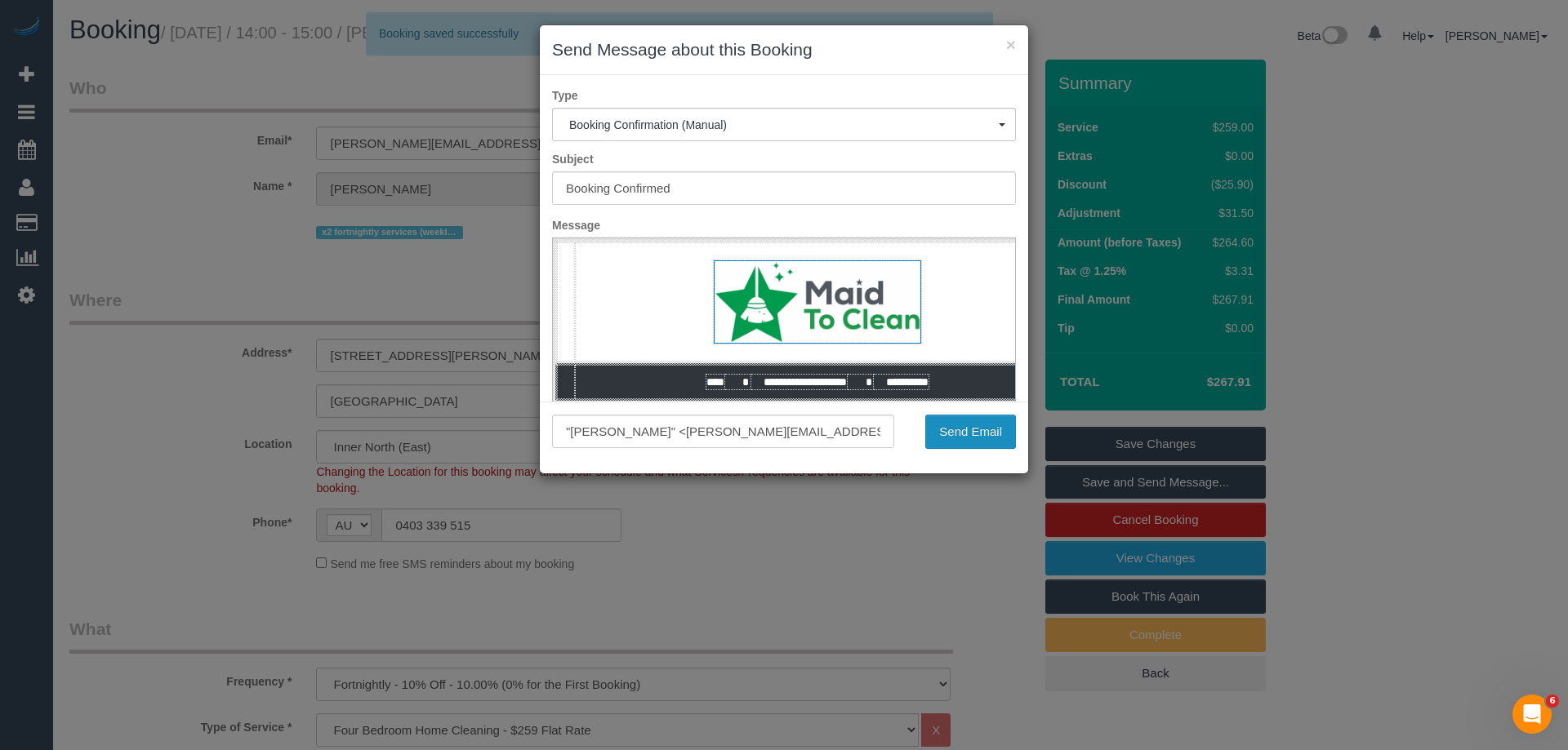
click at [954, 442] on button "Send Email" at bounding box center [970, 432] width 90 height 34
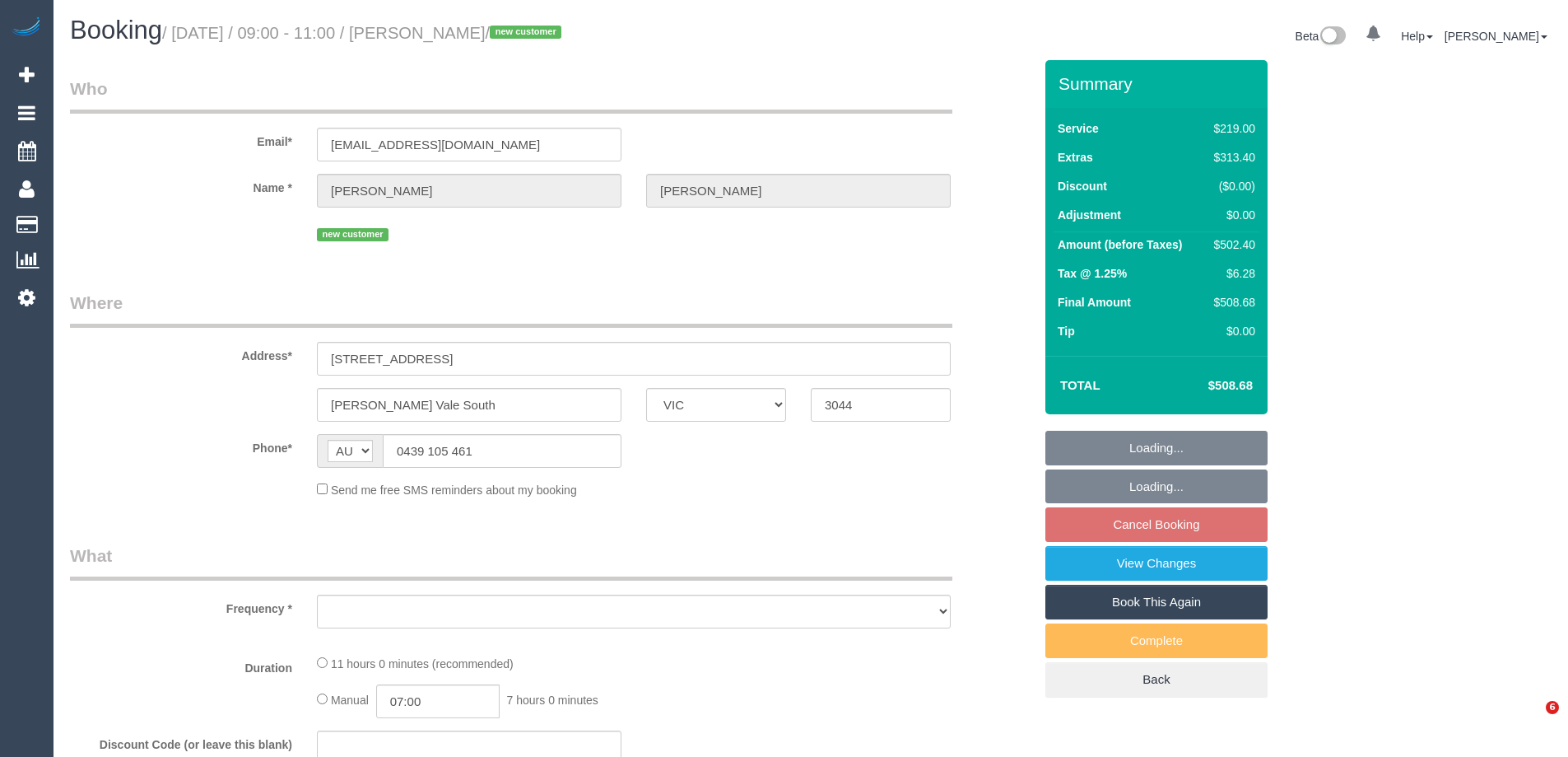
select select "VIC"
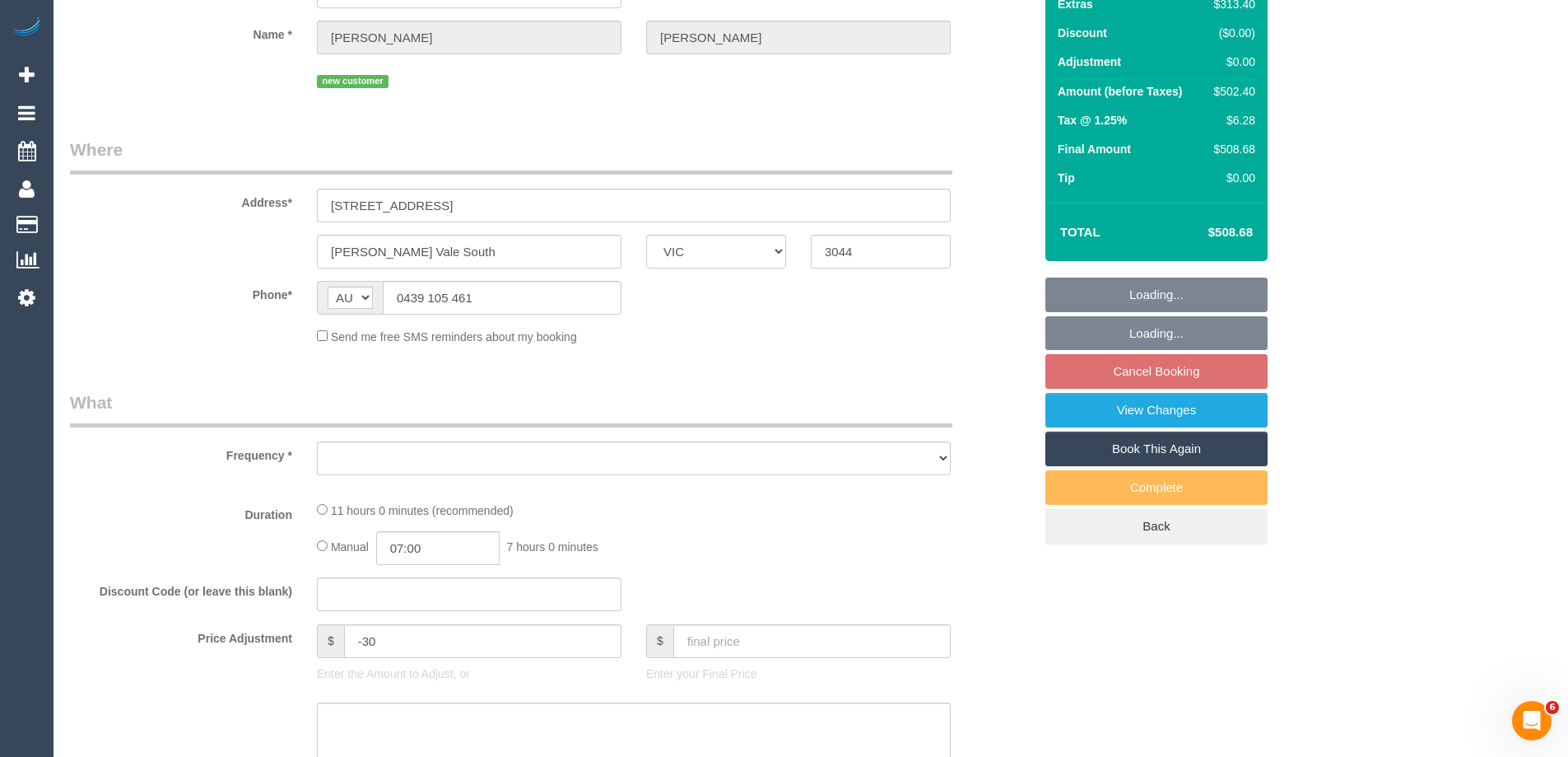
select select "string:stripe-pm_1S0uYB2GScqysDRVlUjLOmMK"
select select "number:28"
select select "number:14"
select select "number:19"
select select "number:25"
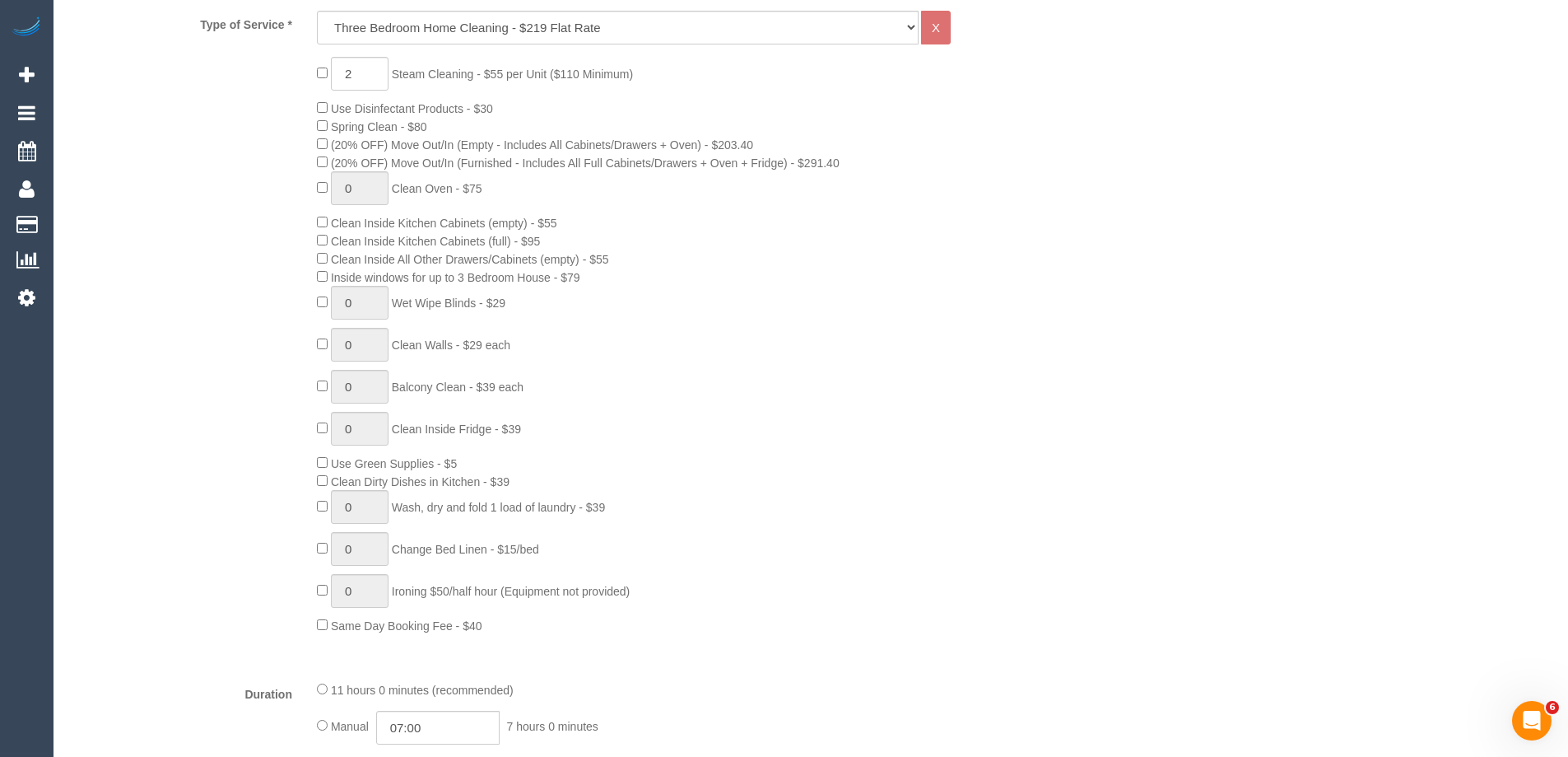
select select "object:2180"
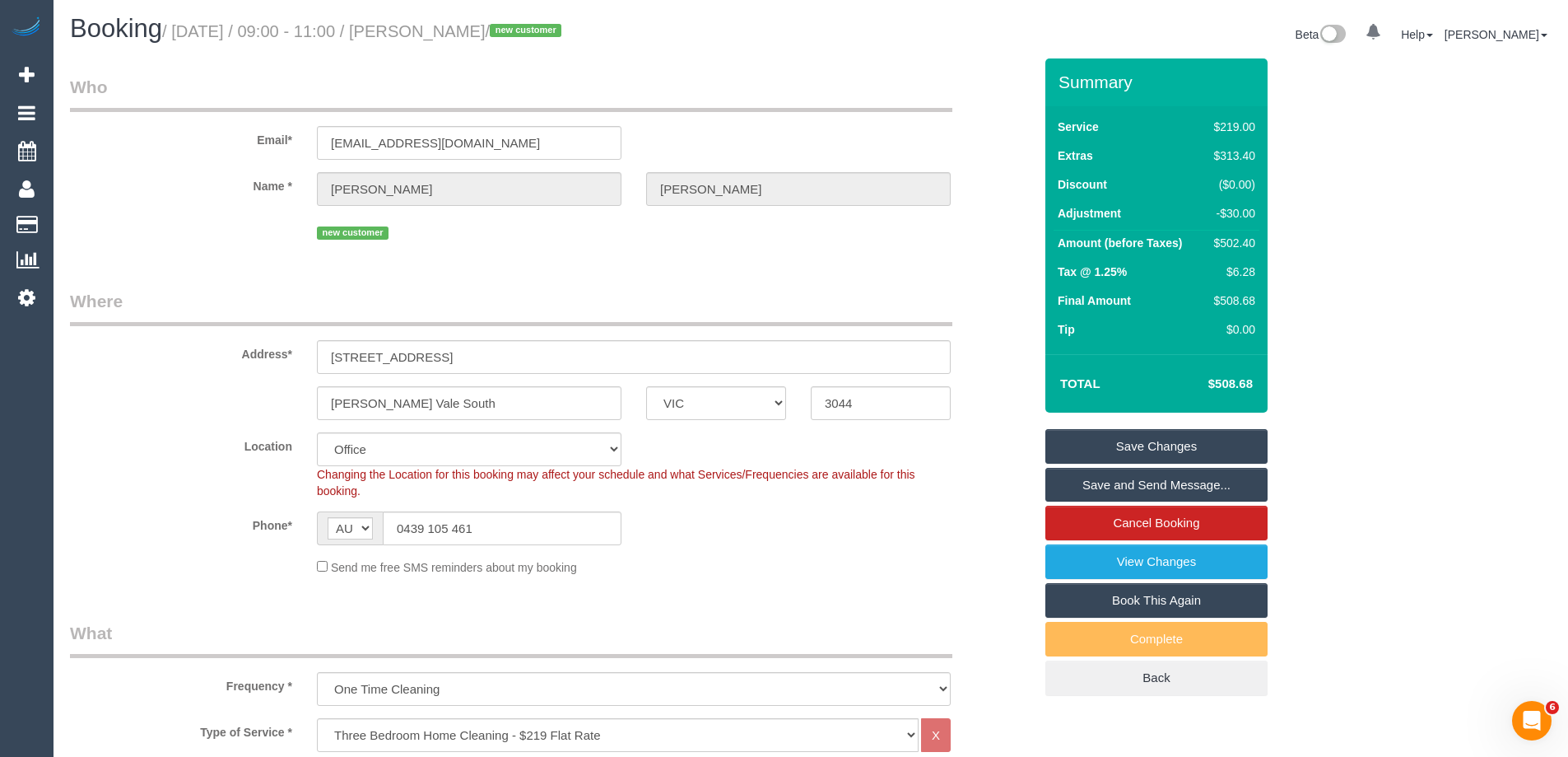
scroll to position [0, 0]
